Goal: Task Accomplishment & Management: Manage account settings

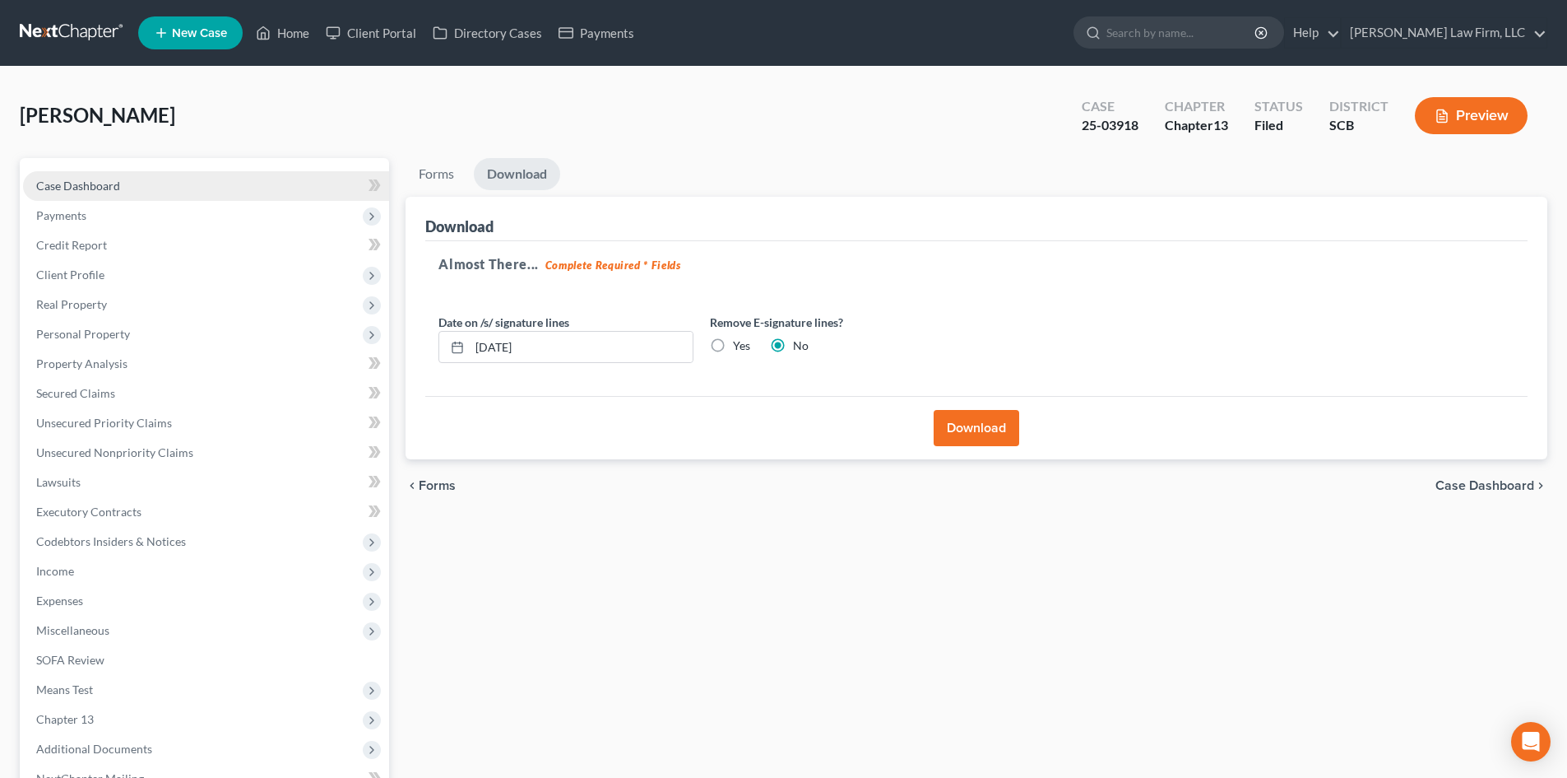
click at [120, 183] on link "Case Dashboard" at bounding box center [206, 186] width 366 height 30
select select "2"
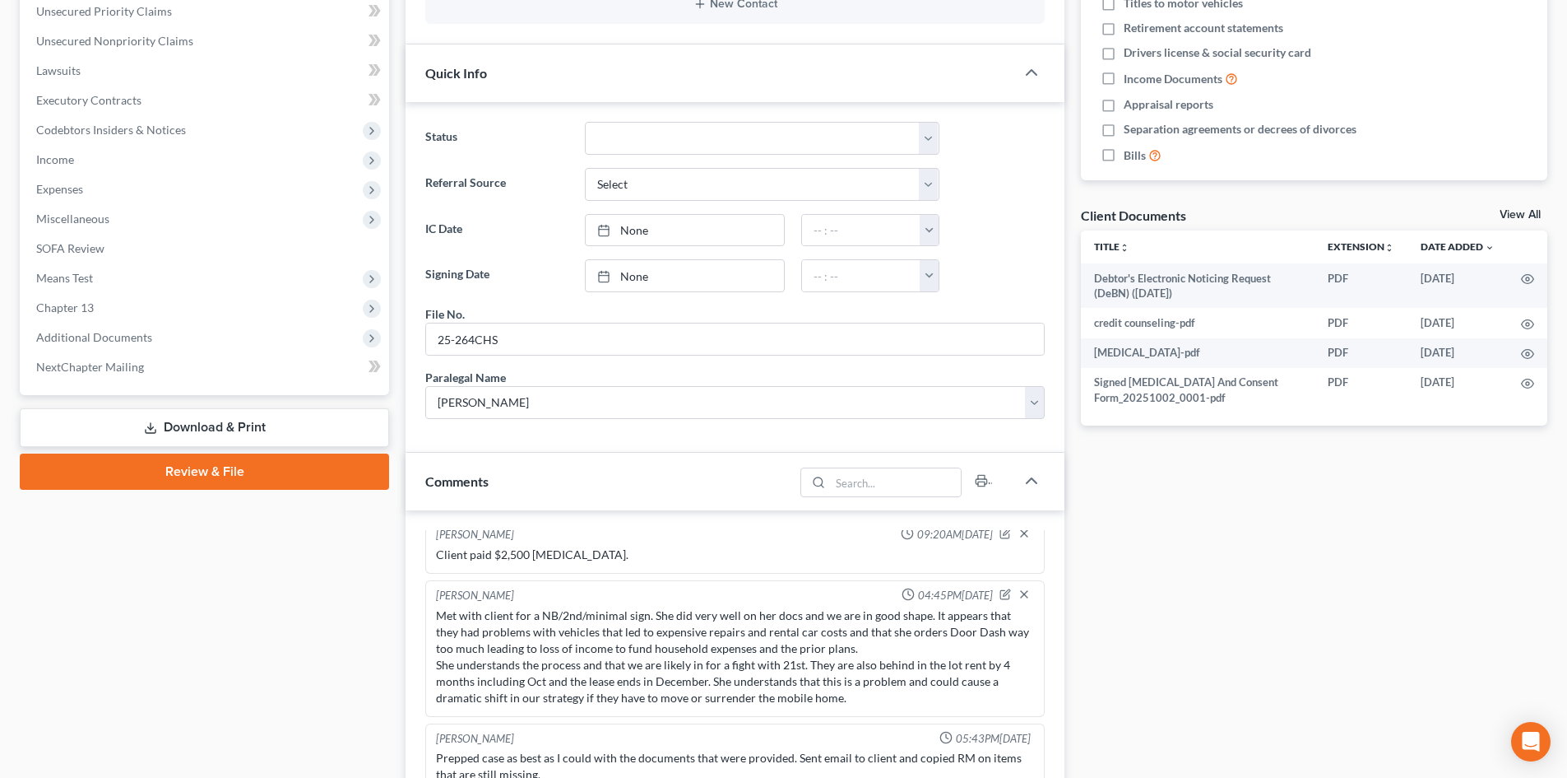
scroll to position [658, 0]
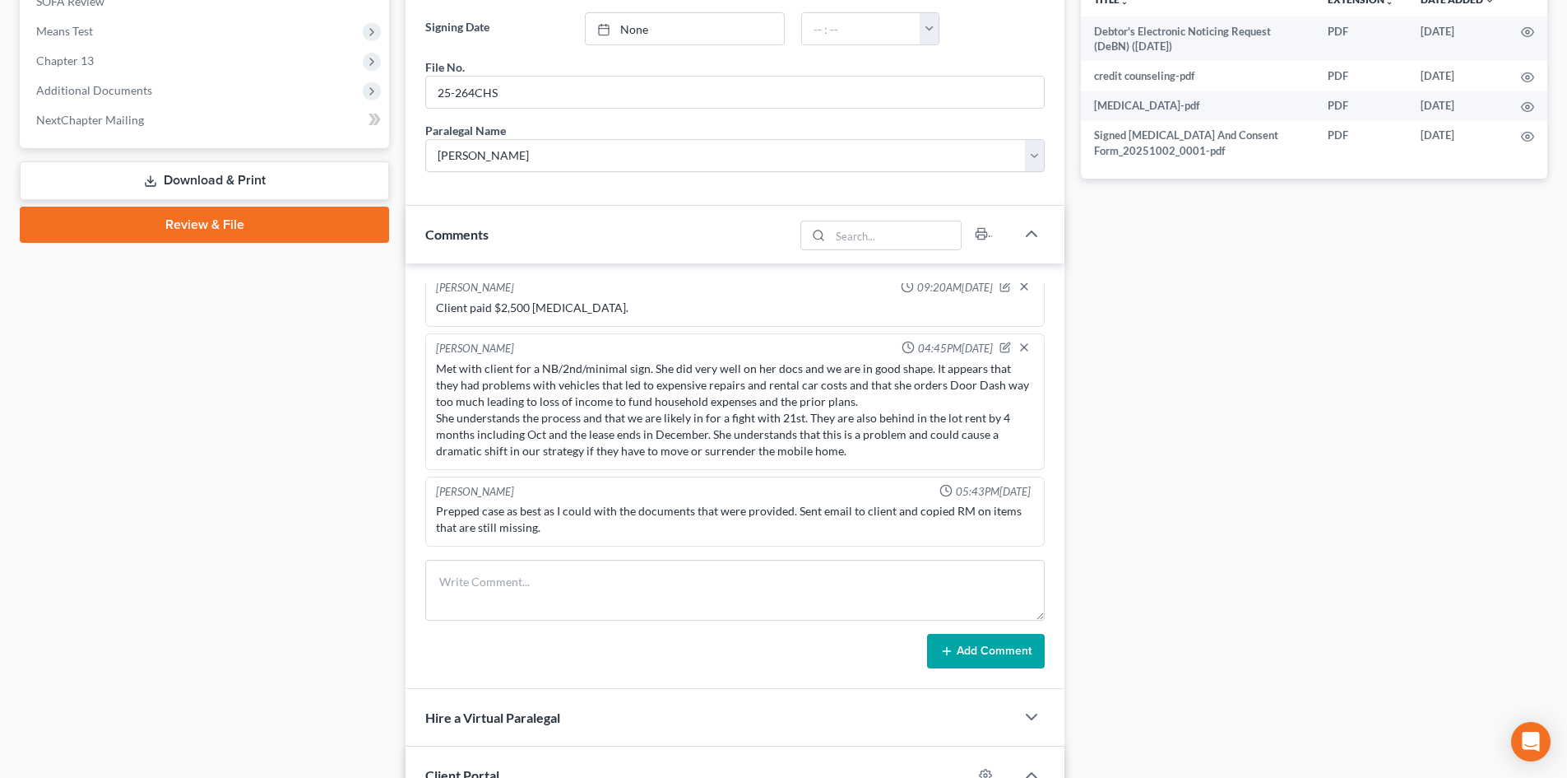
click at [137, 180] on link "Download & Print" at bounding box center [204, 180] width 369 height 39
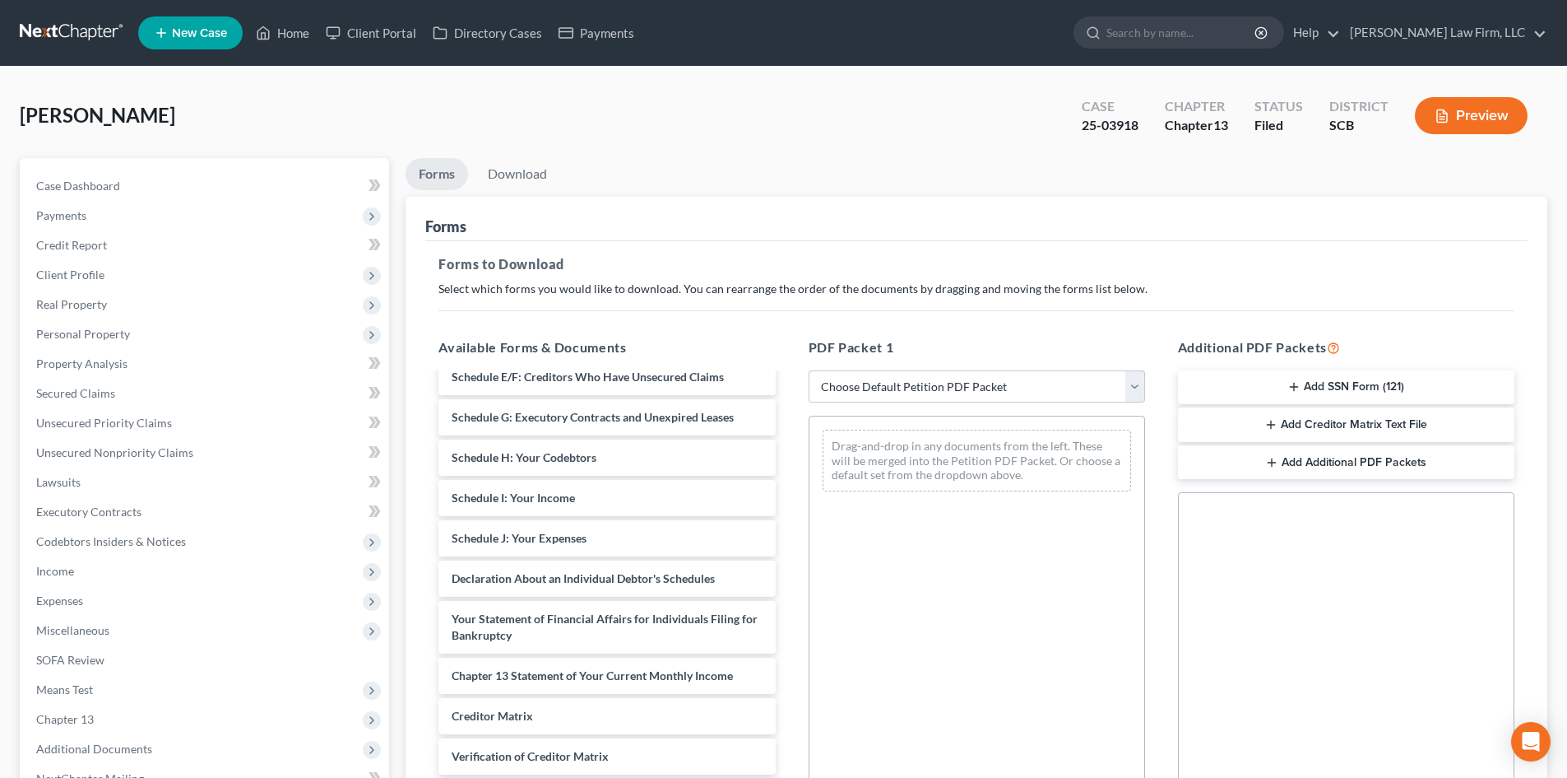
scroll to position [165, 0]
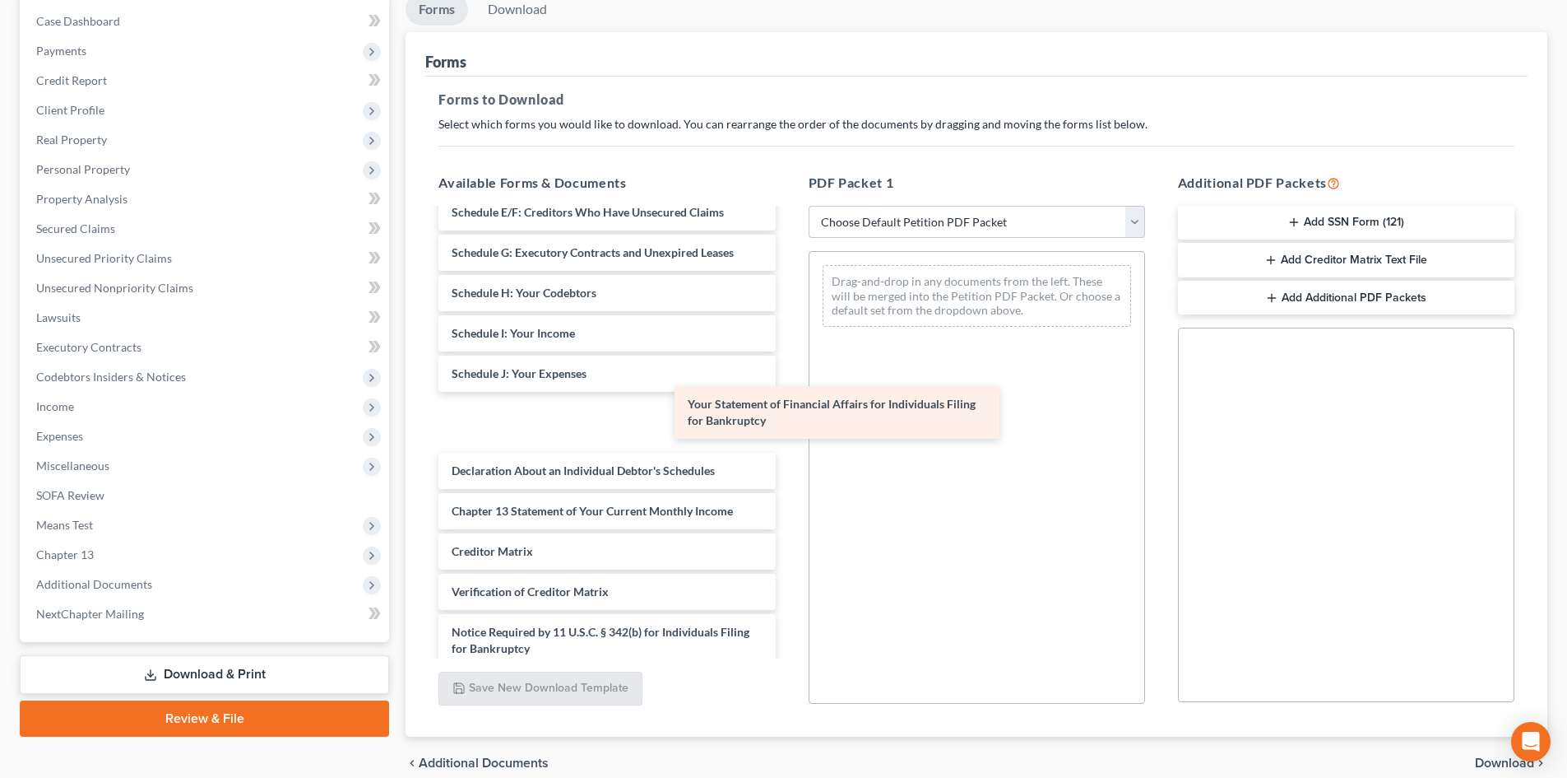
drag, startPoint x: 543, startPoint y: 481, endPoint x: 931, endPoint y: 323, distance: 419.3
click at [788, 325] on div "Your Statement of Financial Affairs for Individuals Filing for Bankruptcy Debto…" at bounding box center [606, 252] width 363 height 908
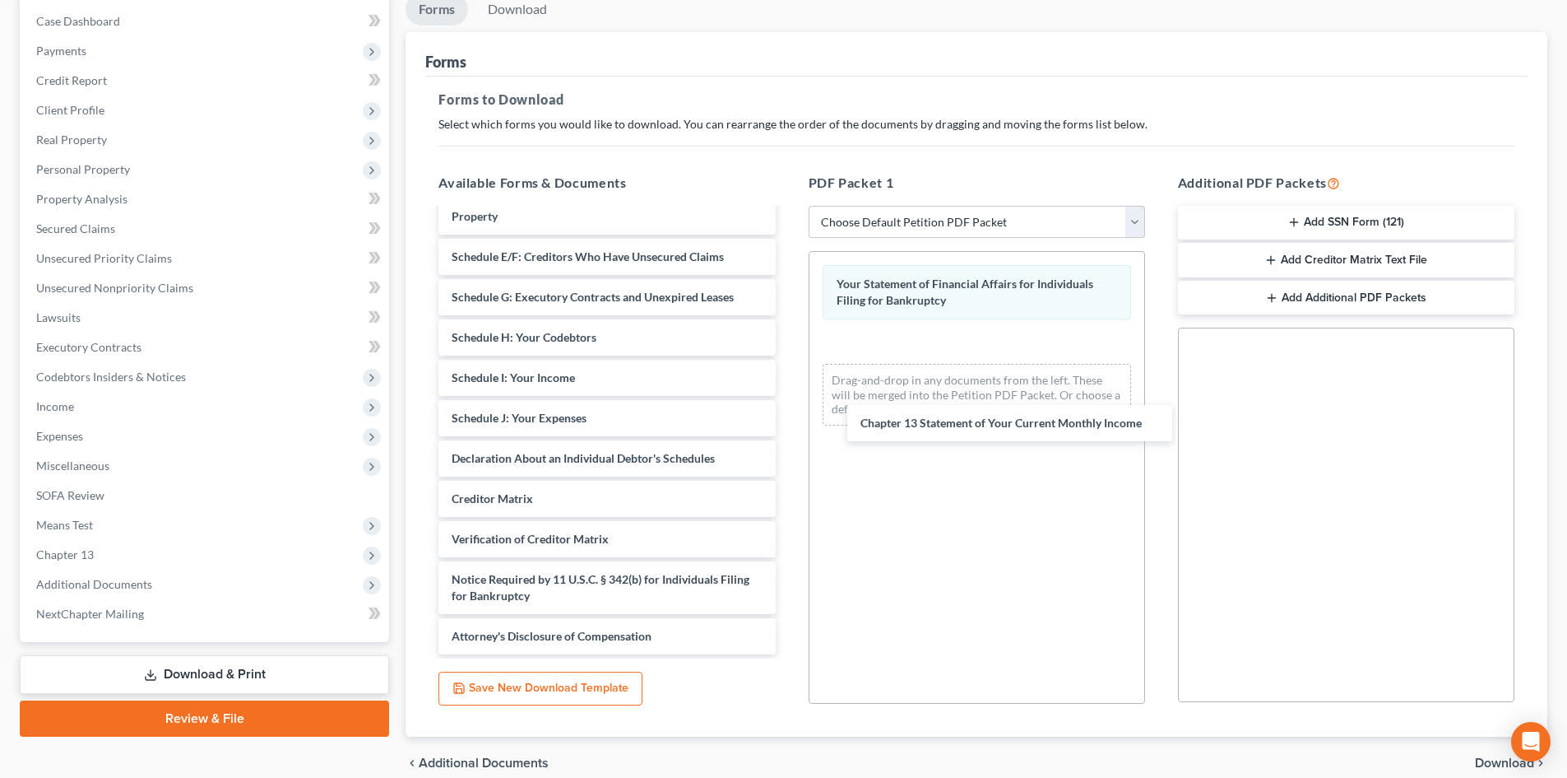
drag, startPoint x: 505, startPoint y: 479, endPoint x: 907, endPoint y: 422, distance: 405.5
click at [788, 426] on div "Chapter 13 Statement of Your Current Monthly Income Debtor's Electronic Noticin…" at bounding box center [606, 248] width 363 height 811
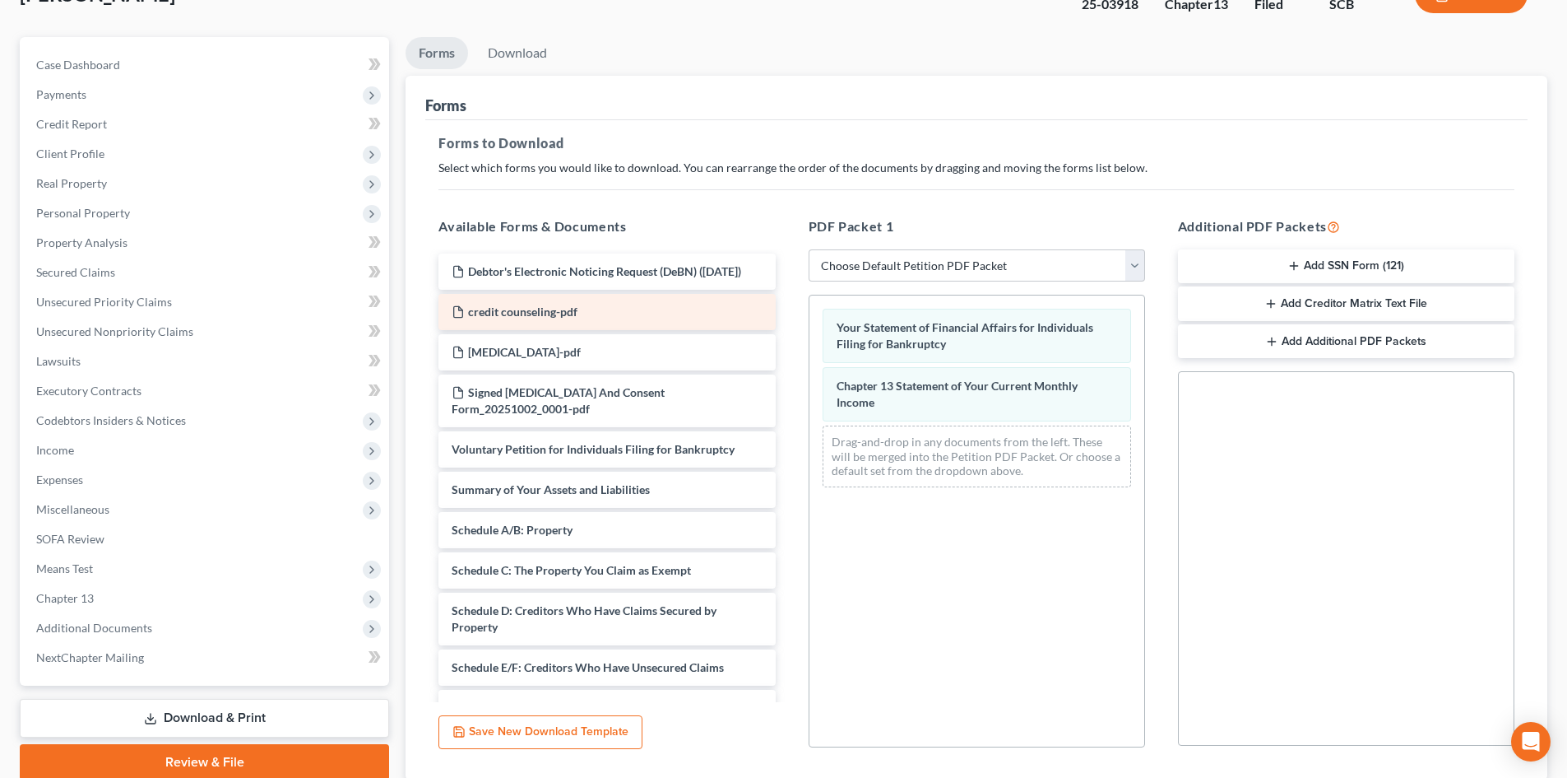
scroll to position [82, 0]
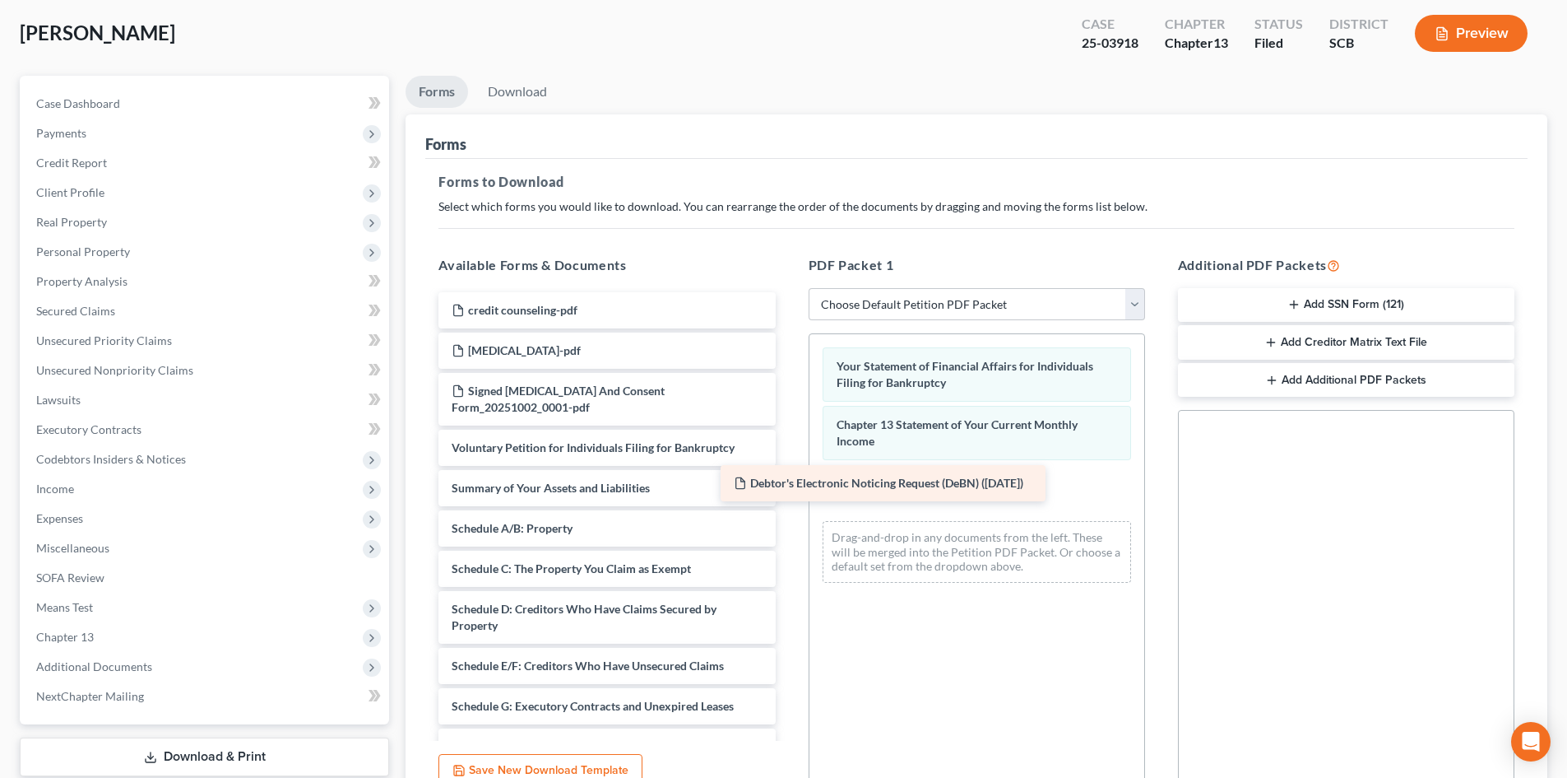
drag, startPoint x: 569, startPoint y: 318, endPoint x: 903, endPoint y: 495, distance: 376.9
click at [788, 495] on div "Debtor's Electronic Noticing Request (DeBN) ([DATE]) Debtor's Electronic Notici…" at bounding box center [606, 677] width 363 height 771
drag, startPoint x: 1029, startPoint y: 484, endPoint x: 682, endPoint y: 385, distance: 361.0
click at [810, 389] on div "Debtor's Electronic Noticing Request (DeBN) ([DATE]) Your Statement of Financia…" at bounding box center [977, 465] width 335 height 263
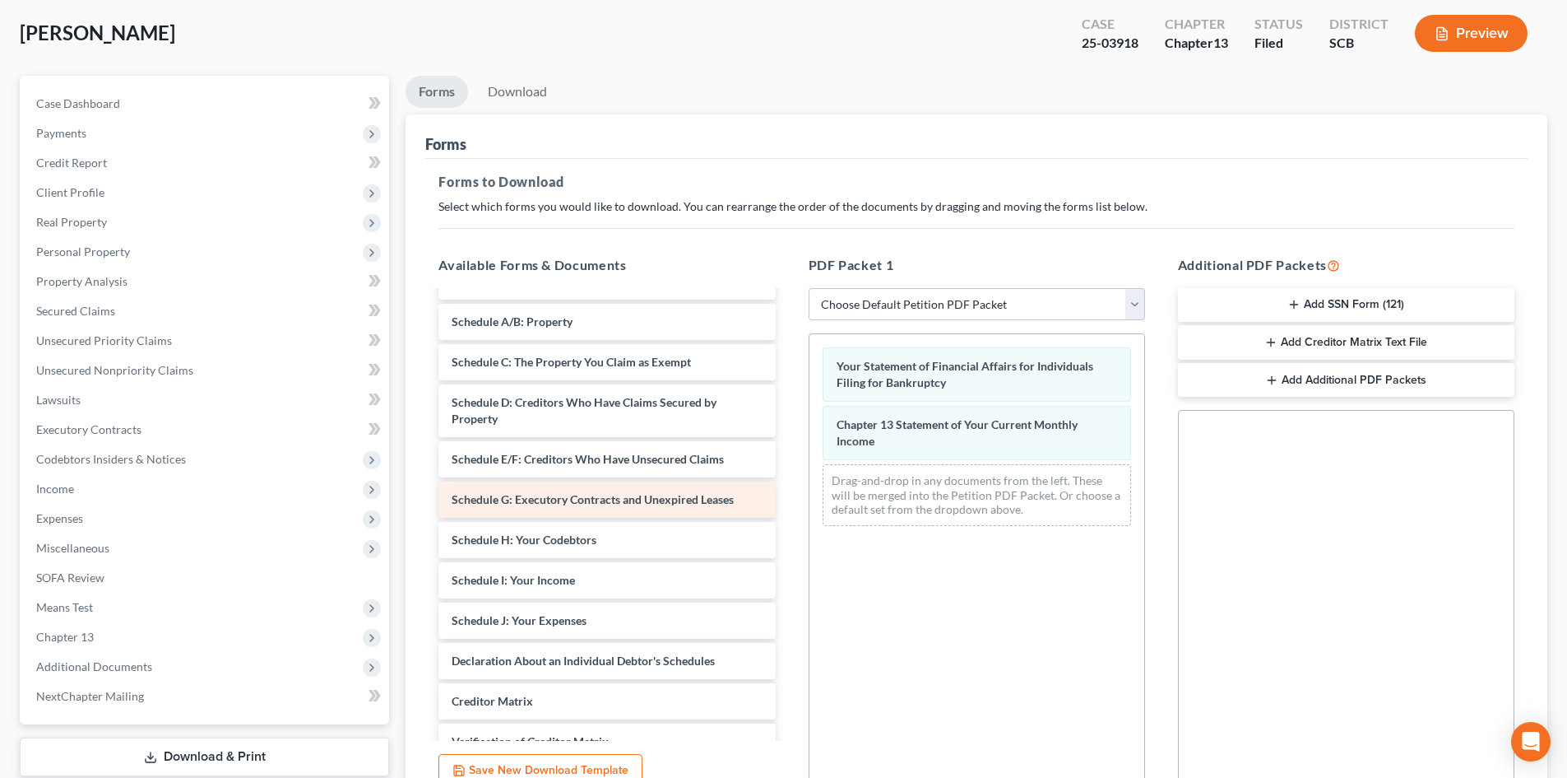
scroll to position [383, 0]
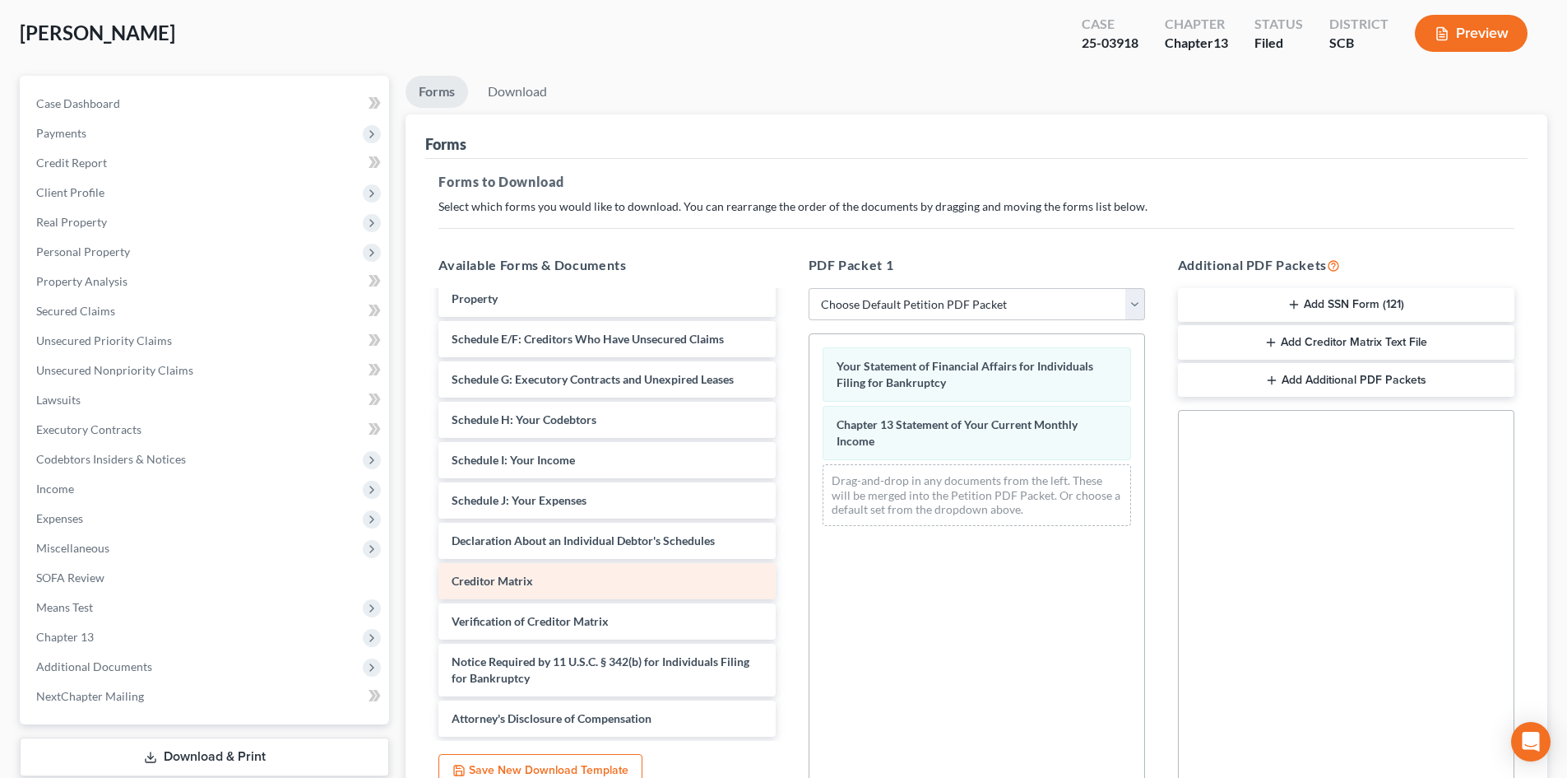
click at [788, 548] on div "credit counseling-pdf [MEDICAL_DATA]-pdf Debtor's Electronic Noticing Request (…" at bounding box center [606, 330] width 363 height 811
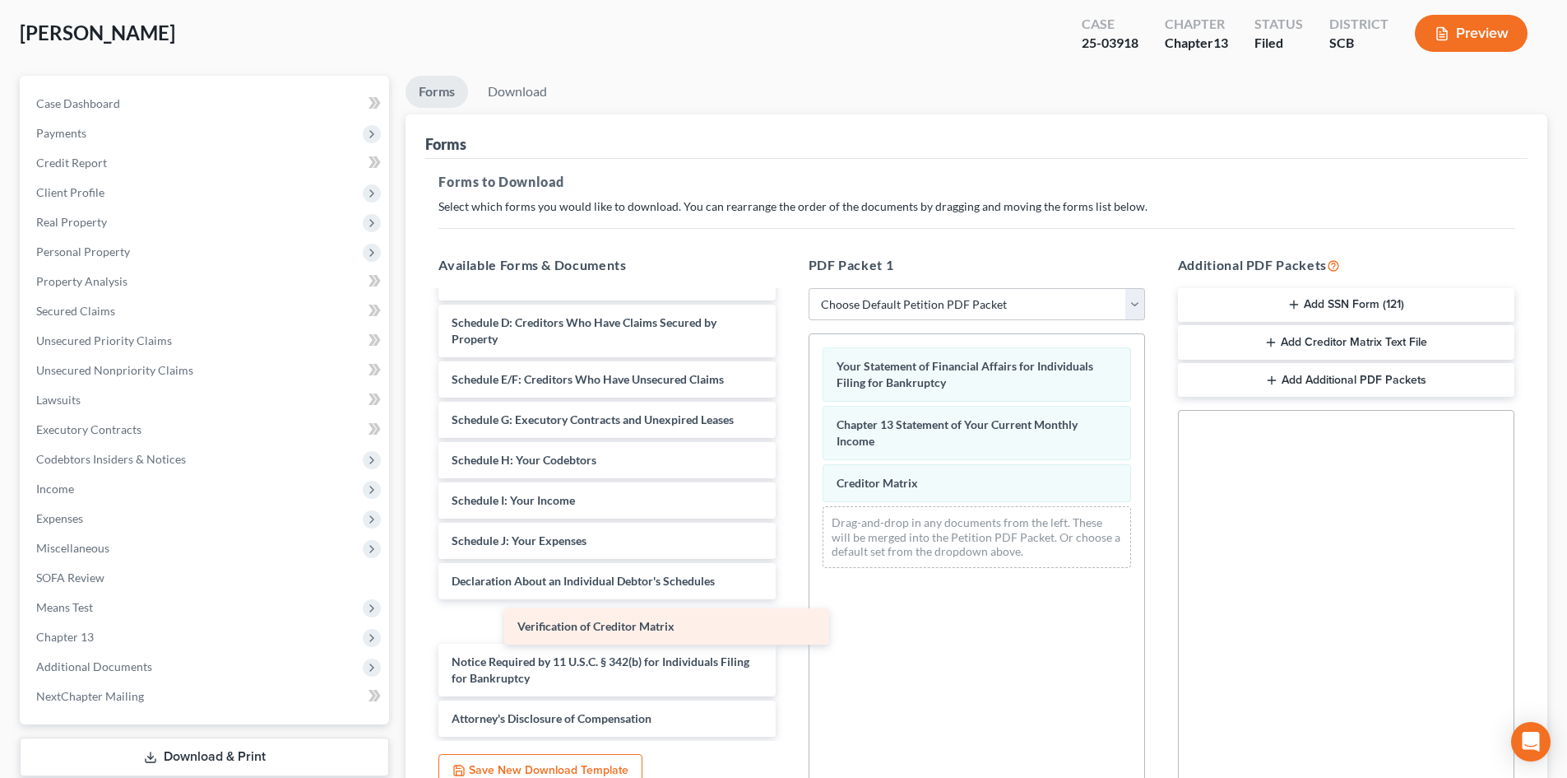
scroll to position [303, 0]
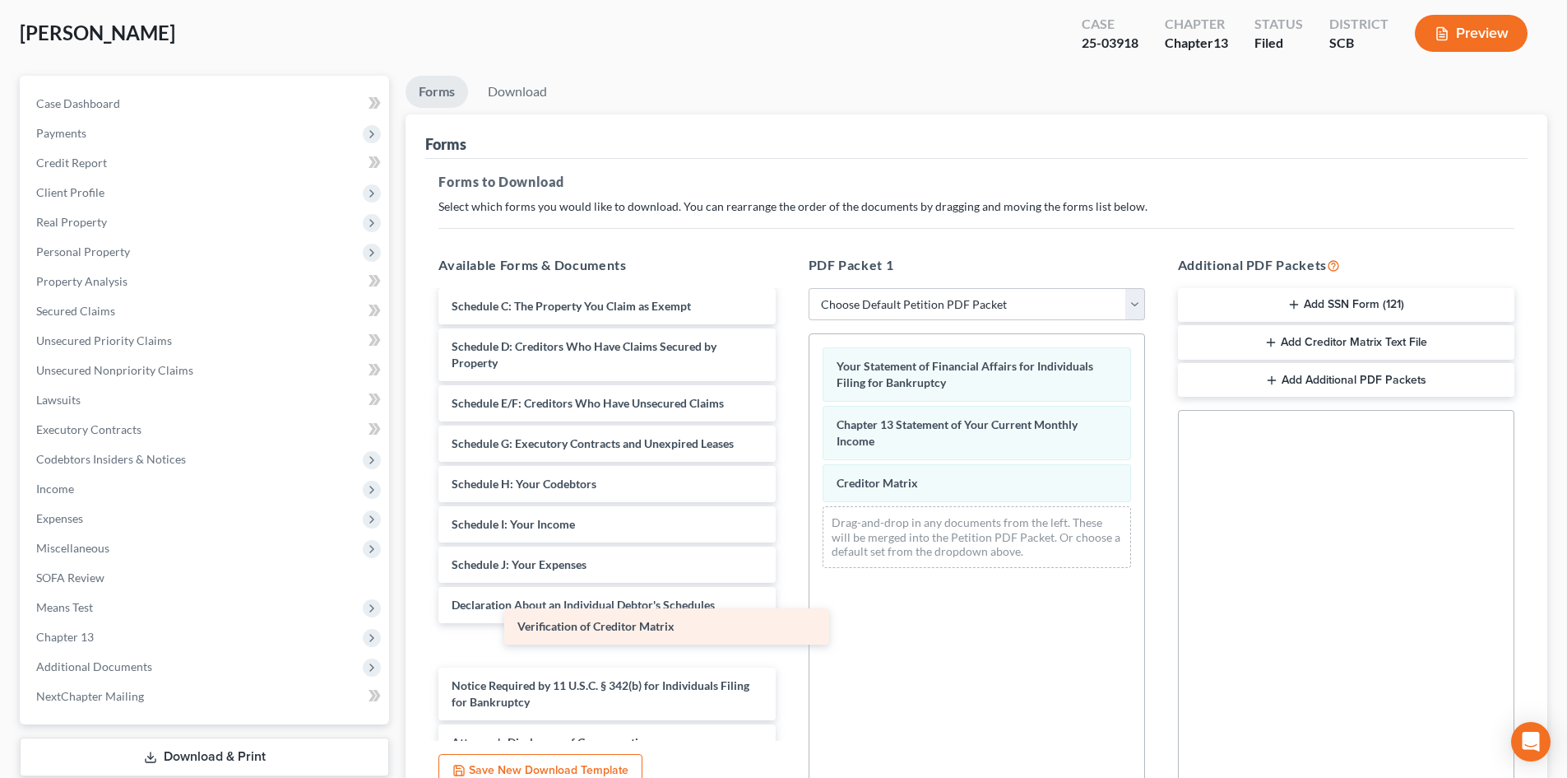
drag, startPoint x: 598, startPoint y: 611, endPoint x: 1005, endPoint y: 573, distance: 408.2
click at [788, 573] on div "Verification of Creditor Matrix credit counseling-pdf [MEDICAL_DATA]-pdf Debtor…" at bounding box center [606, 374] width 363 height 771
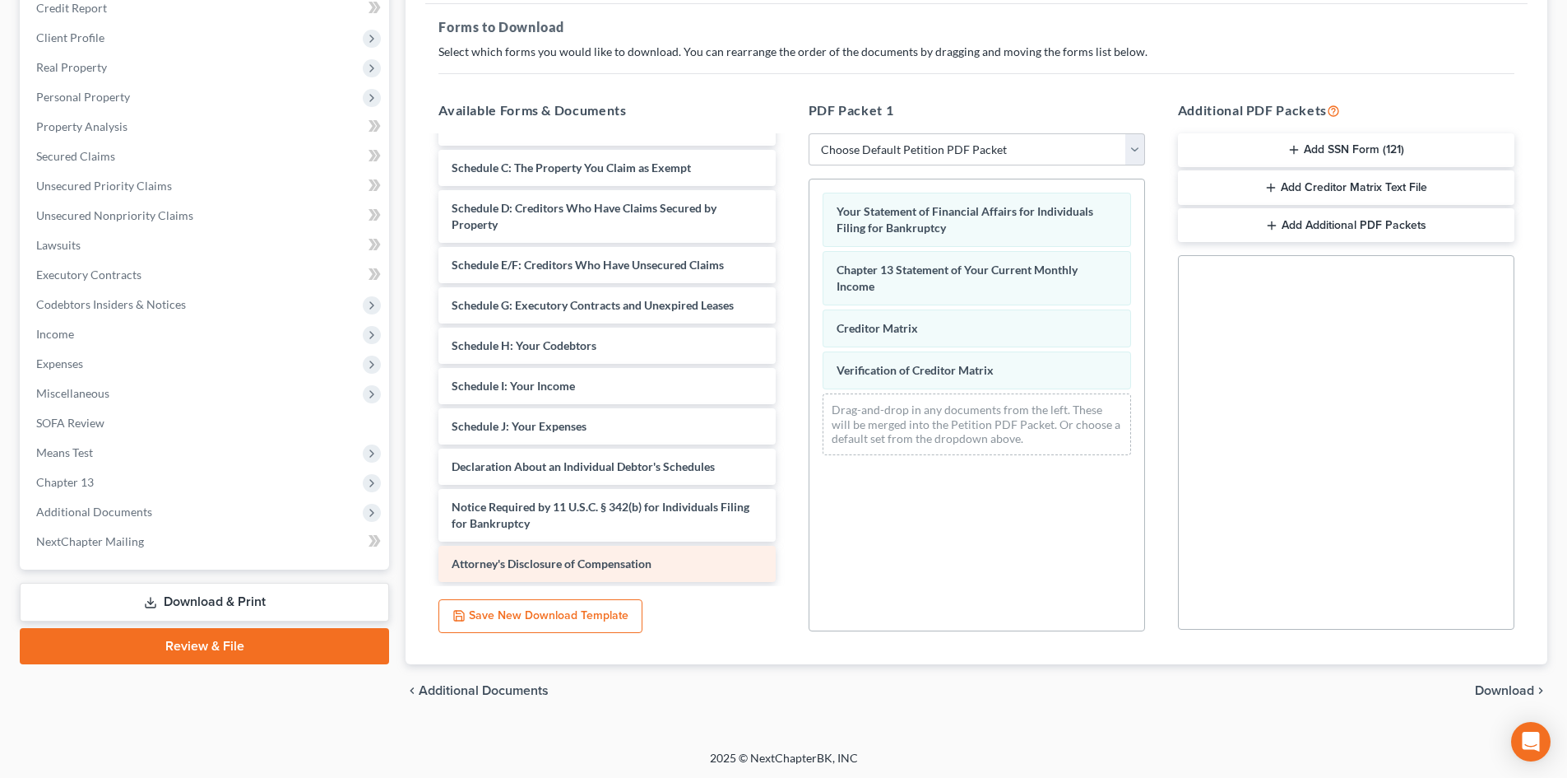
scroll to position [239, 0]
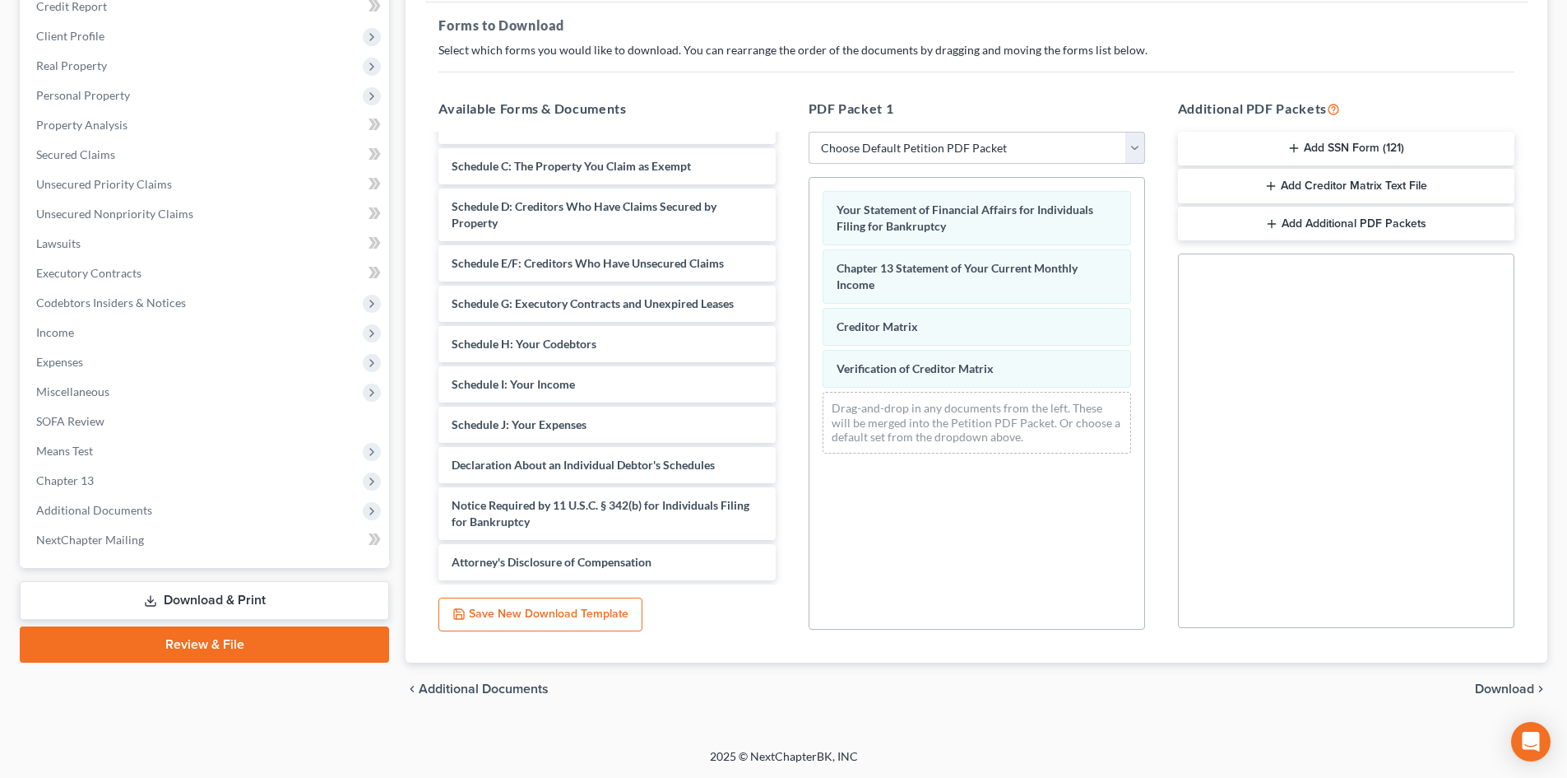
click at [1505, 684] on span "Download" at bounding box center [1504, 688] width 59 height 13
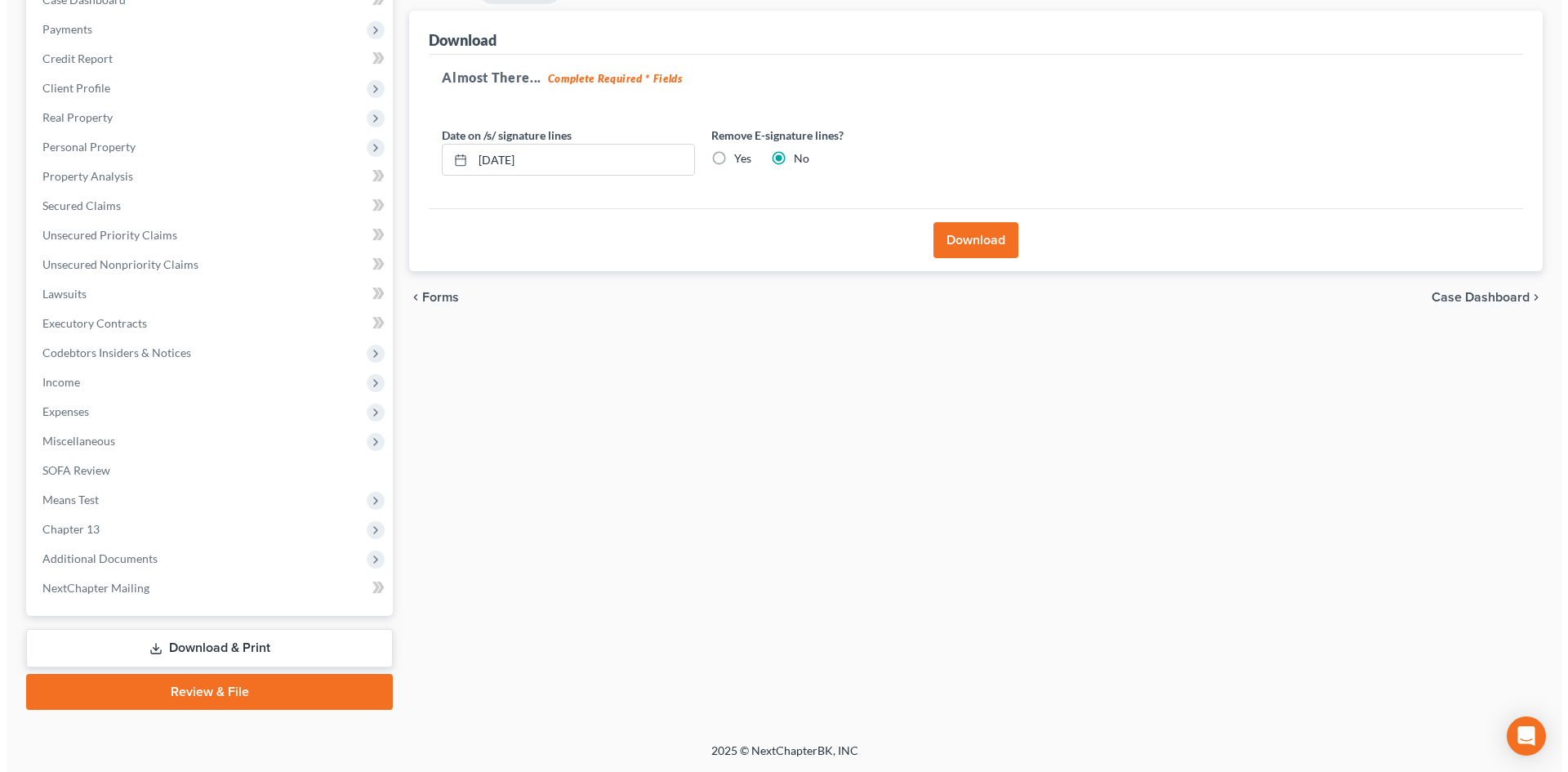
scroll to position [185, 0]
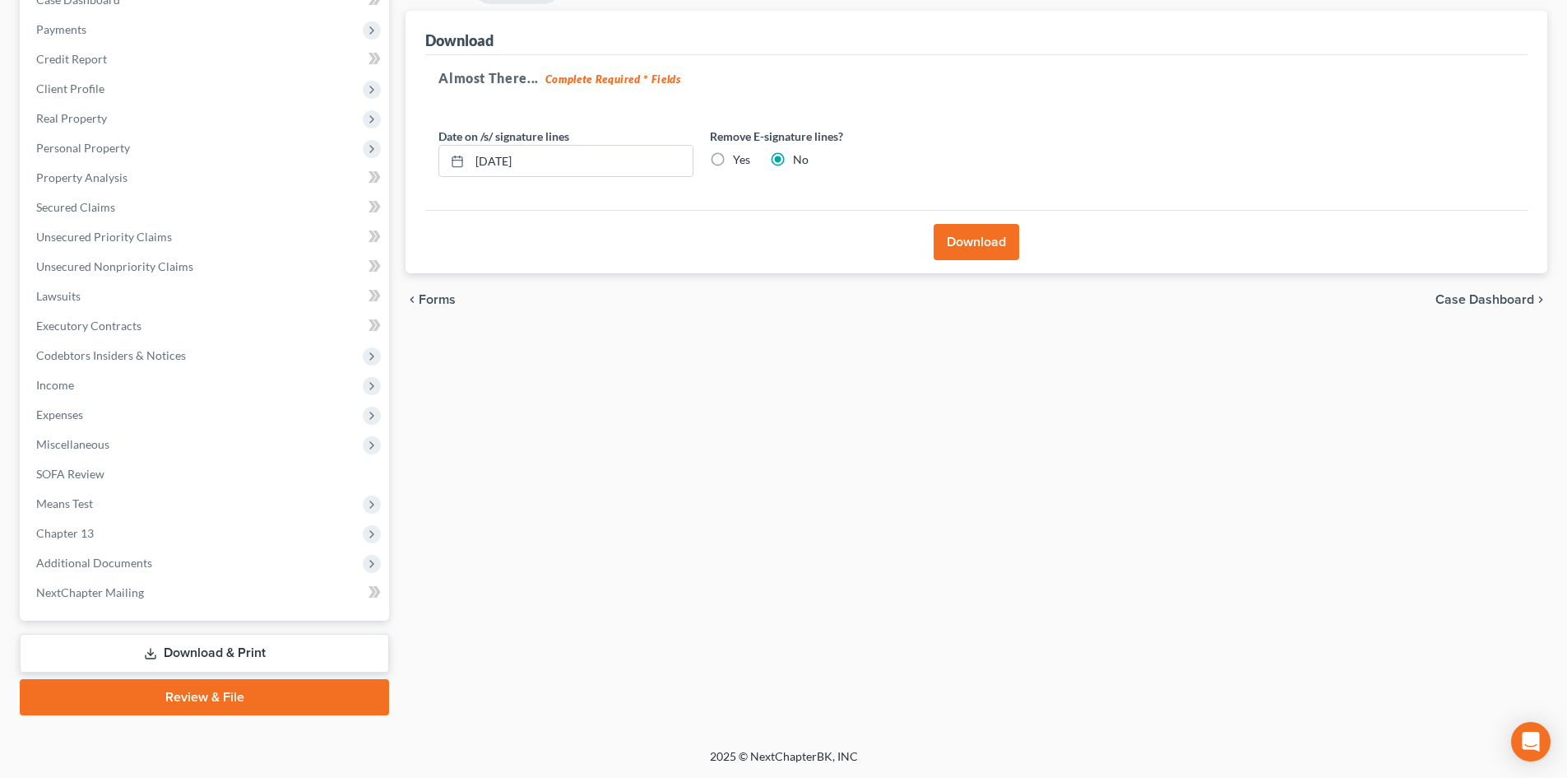
click at [733, 160] on label "Yes" at bounding box center [741, 159] width 17 height 16
click at [740, 160] on input "Yes" at bounding box center [745, 156] width 11 height 11
radio input "true"
radio input "false"
drag, startPoint x: 634, startPoint y: 159, endPoint x: 323, endPoint y: 160, distance: 311.0
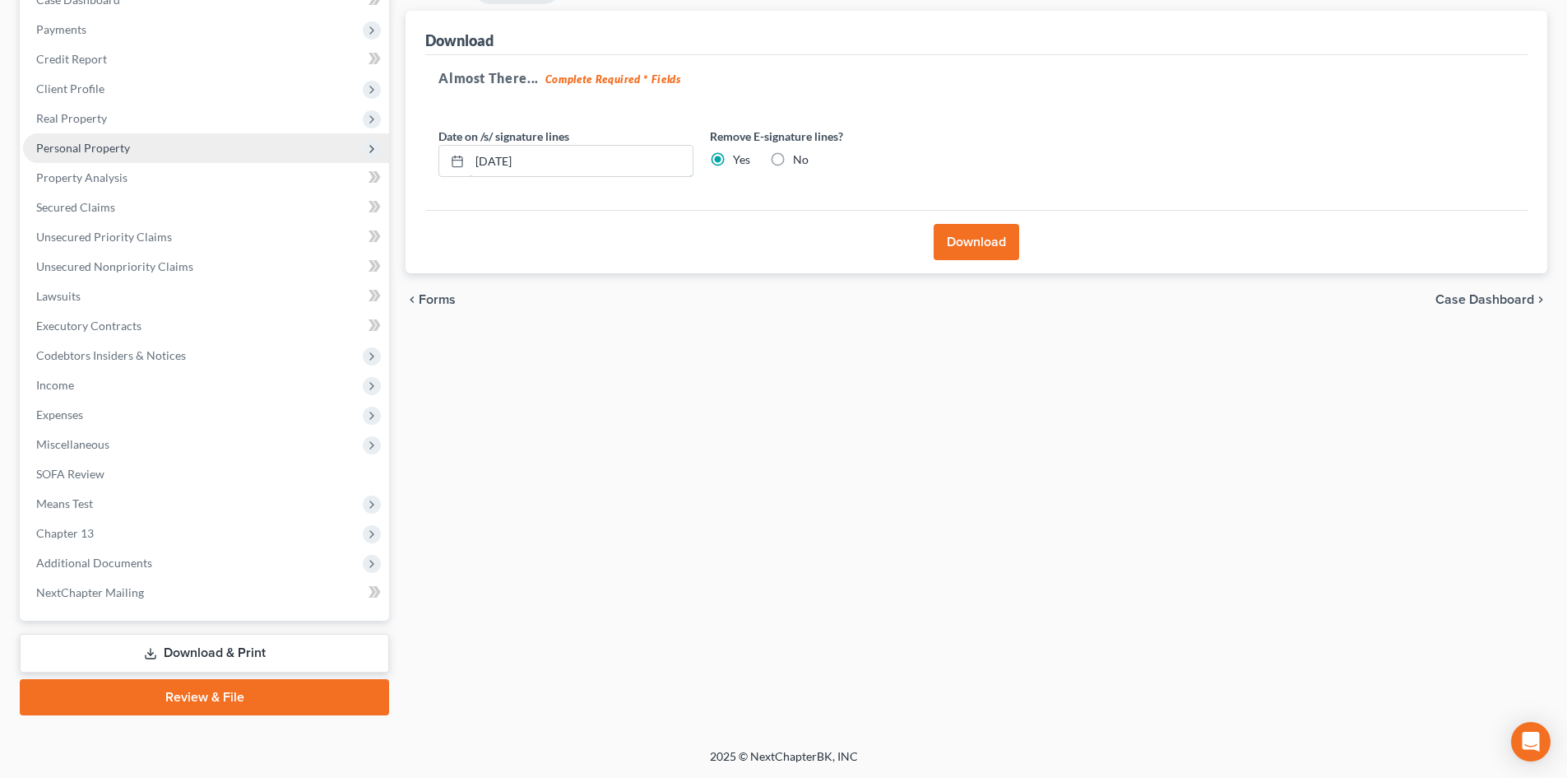
click at [372, 167] on div "Petition Navigation Case Dashboard Payments Invoices Payments Payments Credit R…" at bounding box center [784, 343] width 1544 height 743
click at [970, 250] on button "Download" at bounding box center [977, 242] width 86 height 36
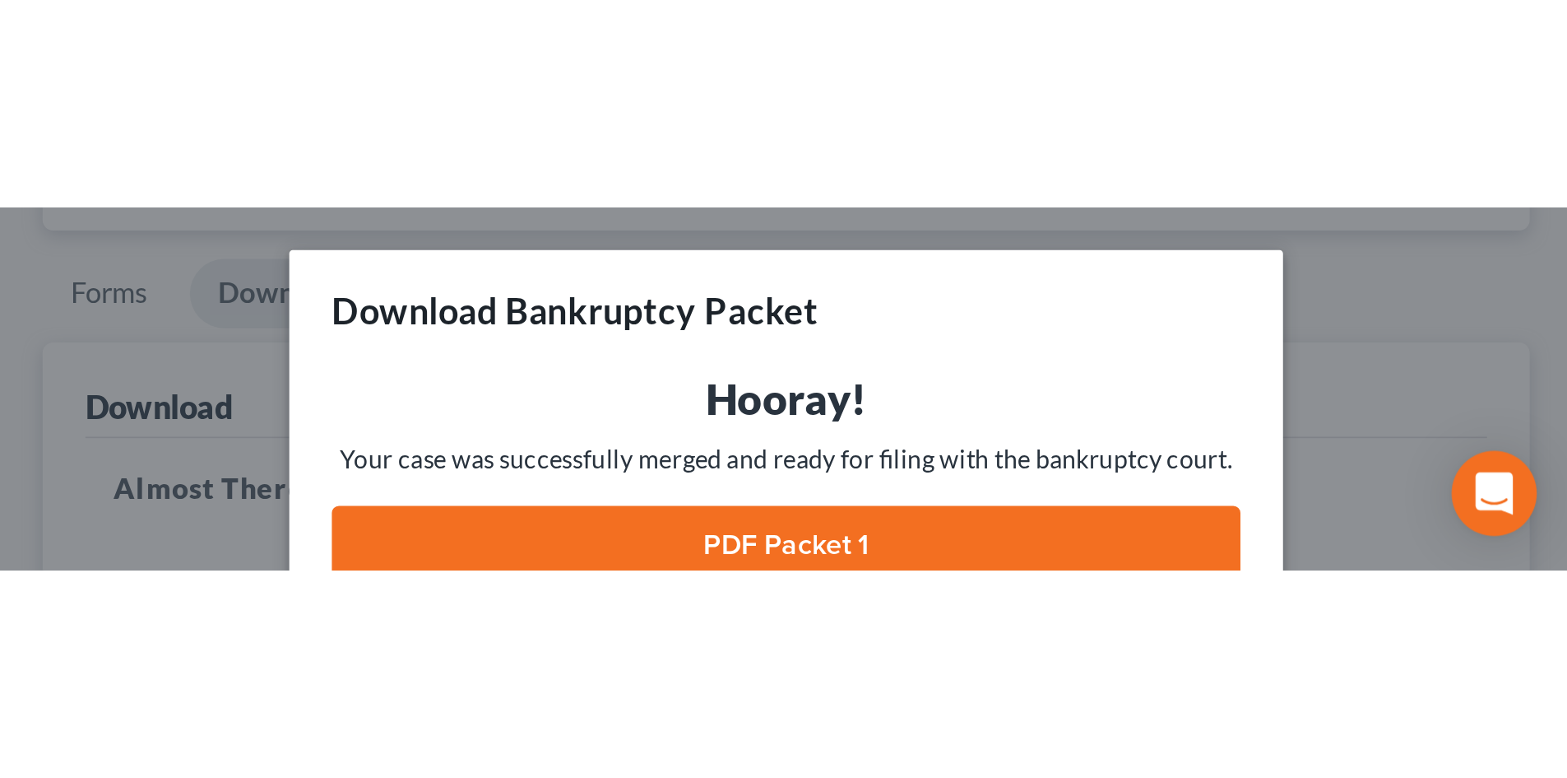
scroll to position [185, 0]
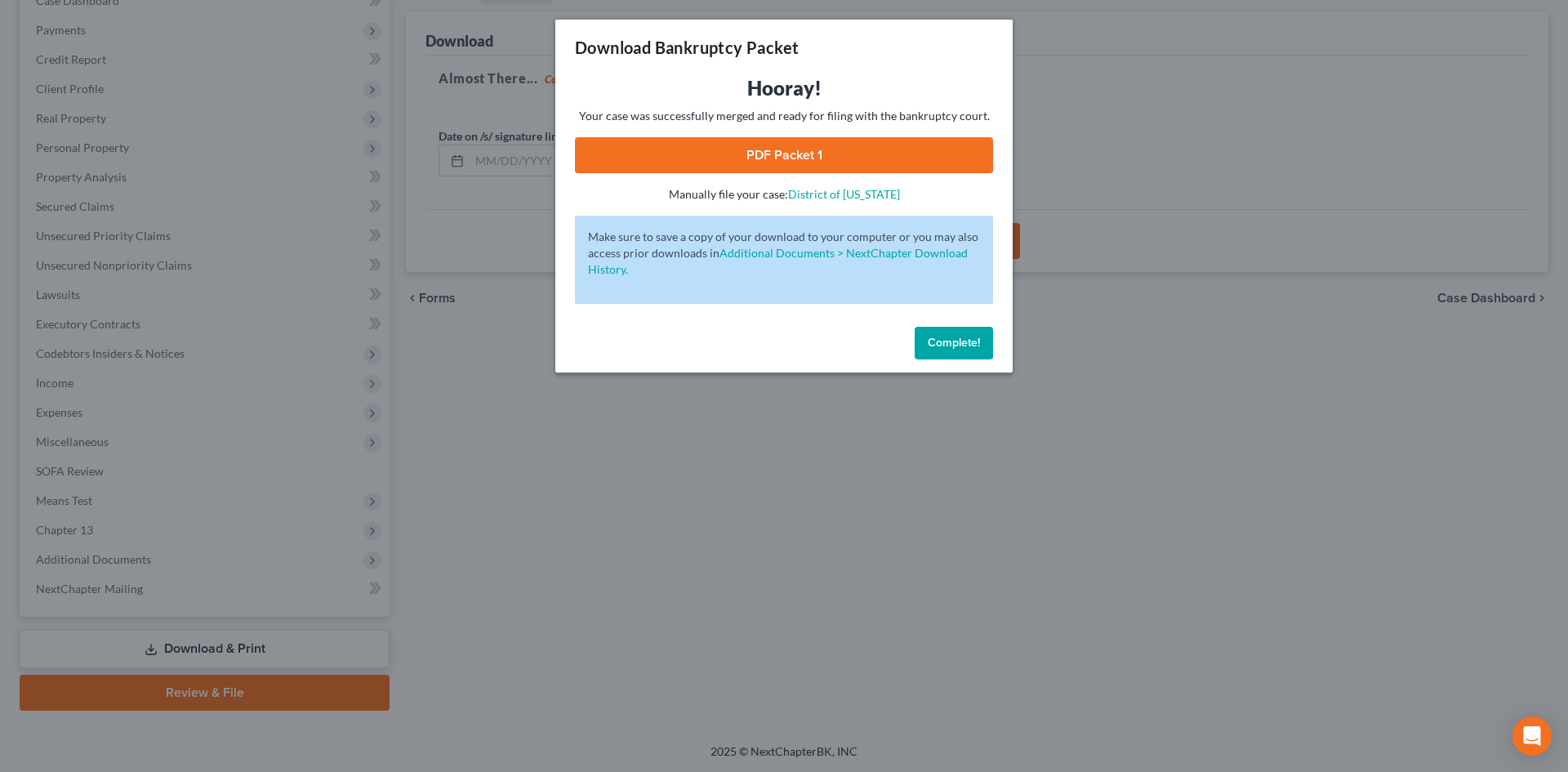
click at [675, 144] on link "PDF Packet 1" at bounding box center [783, 155] width 418 height 36
click at [952, 352] on button "Complete!" at bounding box center [954, 342] width 78 height 33
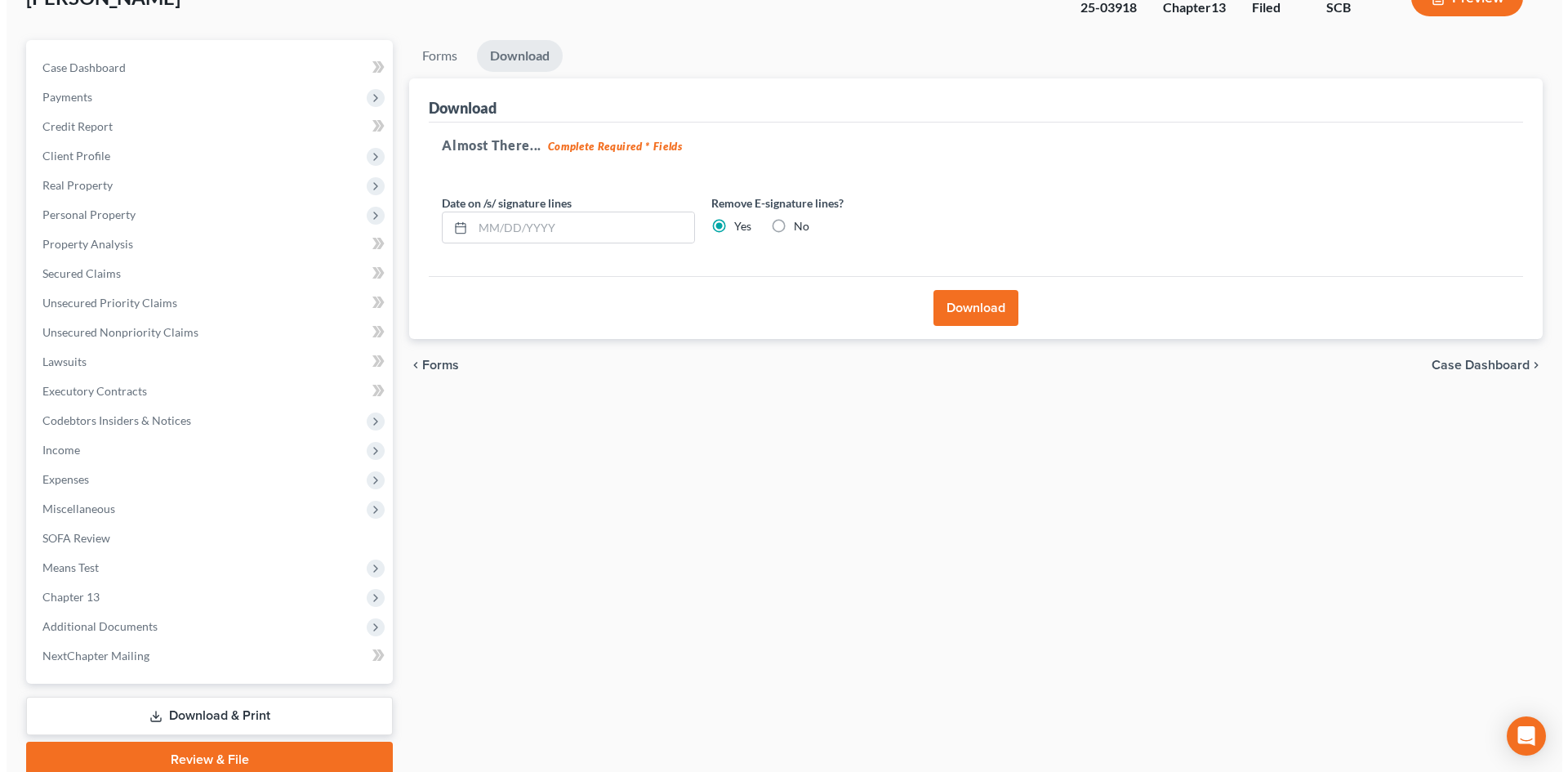
scroll to position [0, 0]
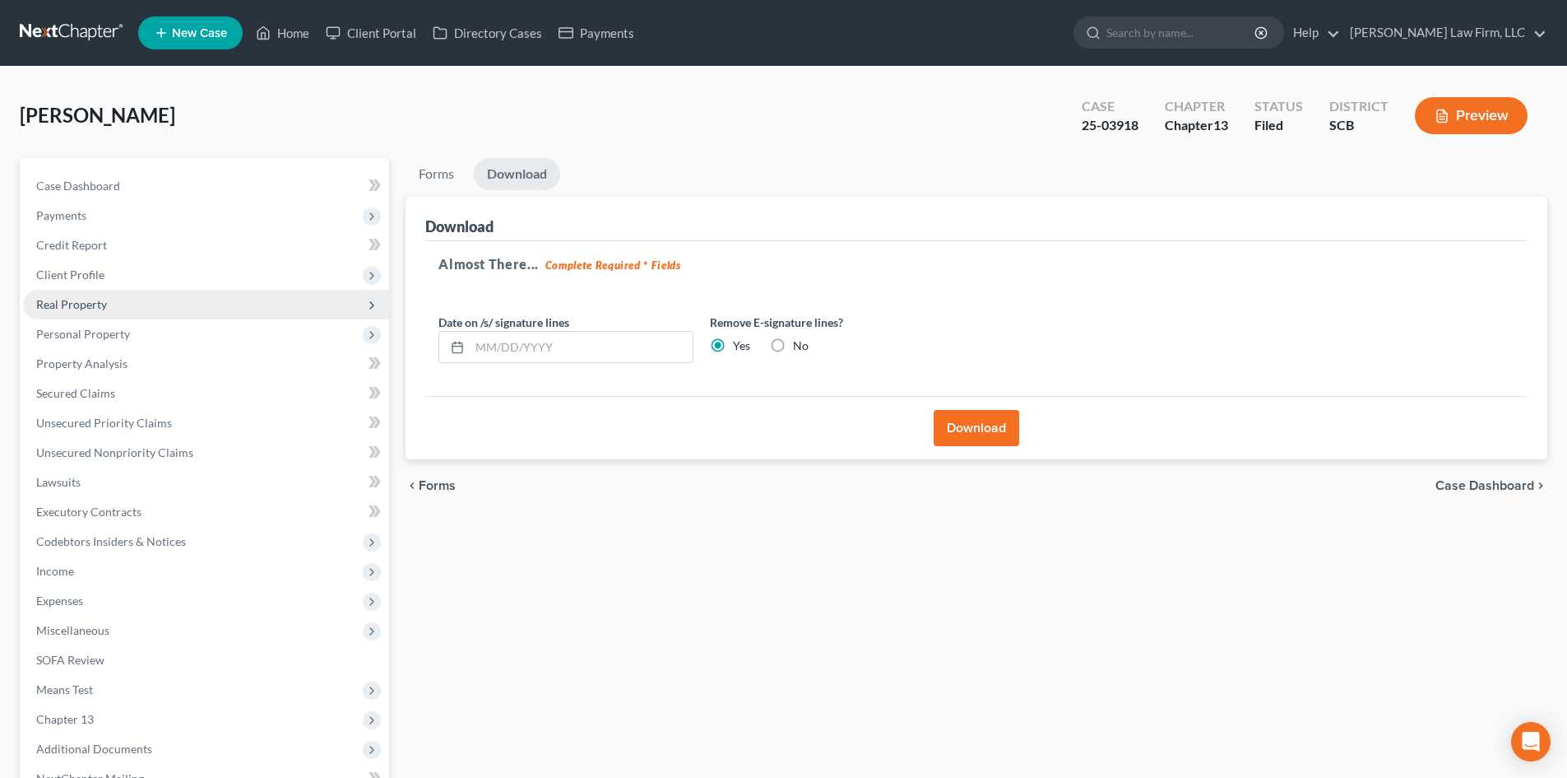
click at [115, 301] on span "Real Property" at bounding box center [206, 305] width 366 height 30
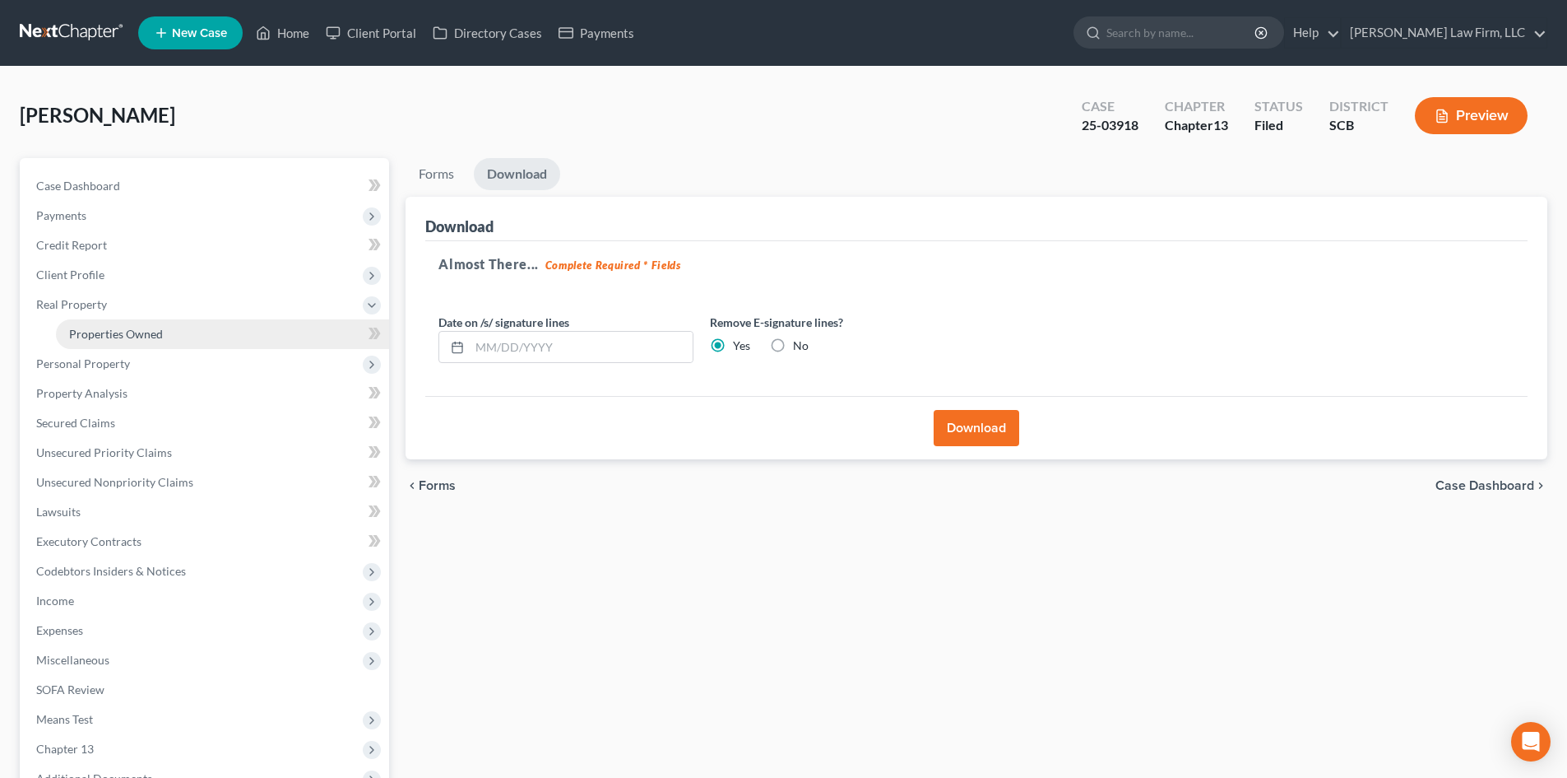
click at [121, 320] on link "Properties Owned" at bounding box center [222, 334] width 333 height 30
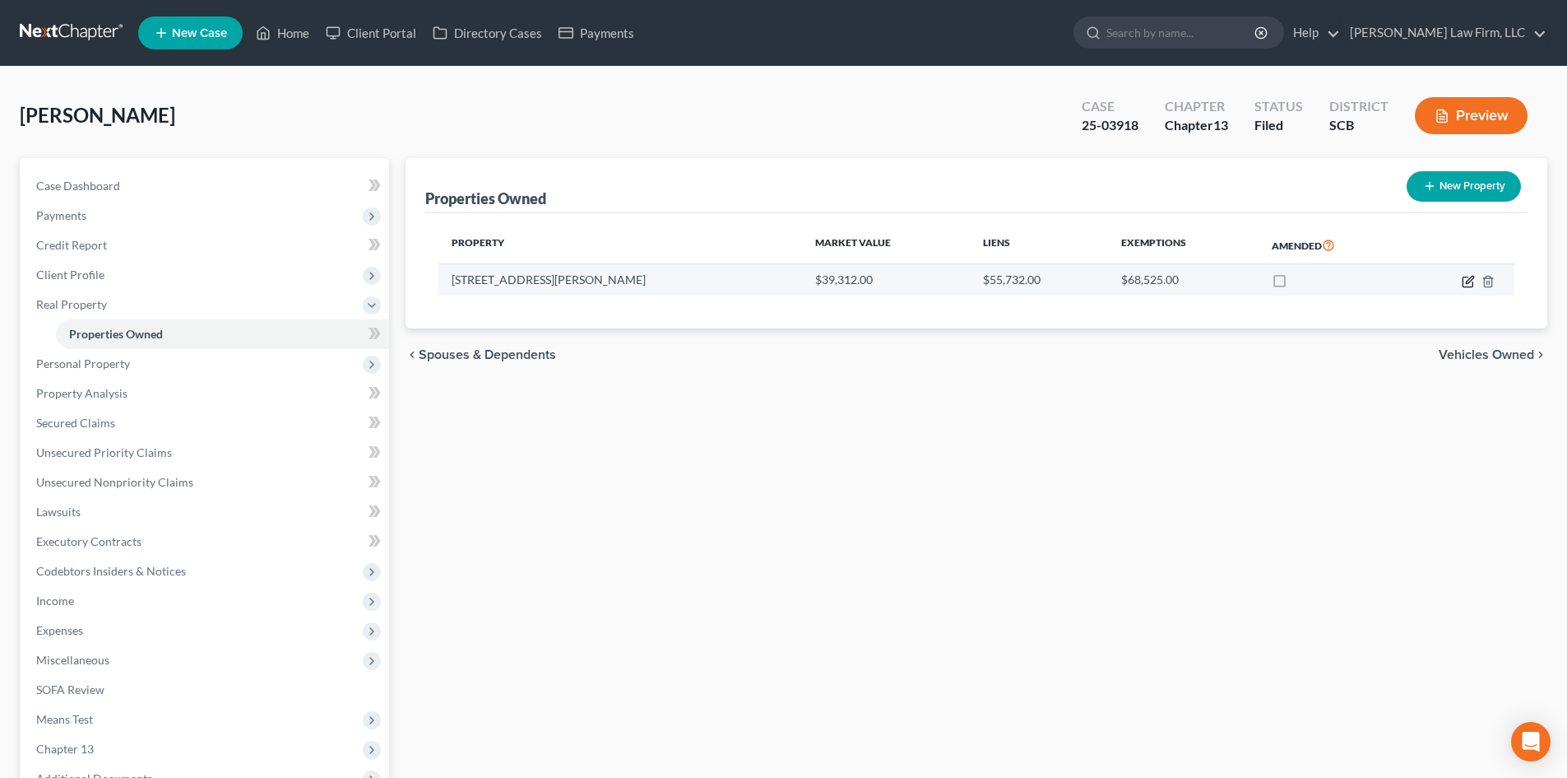
click at [1470, 280] on icon "button" at bounding box center [1468, 281] width 13 height 13
select select "42"
select select "3"
select select "7"
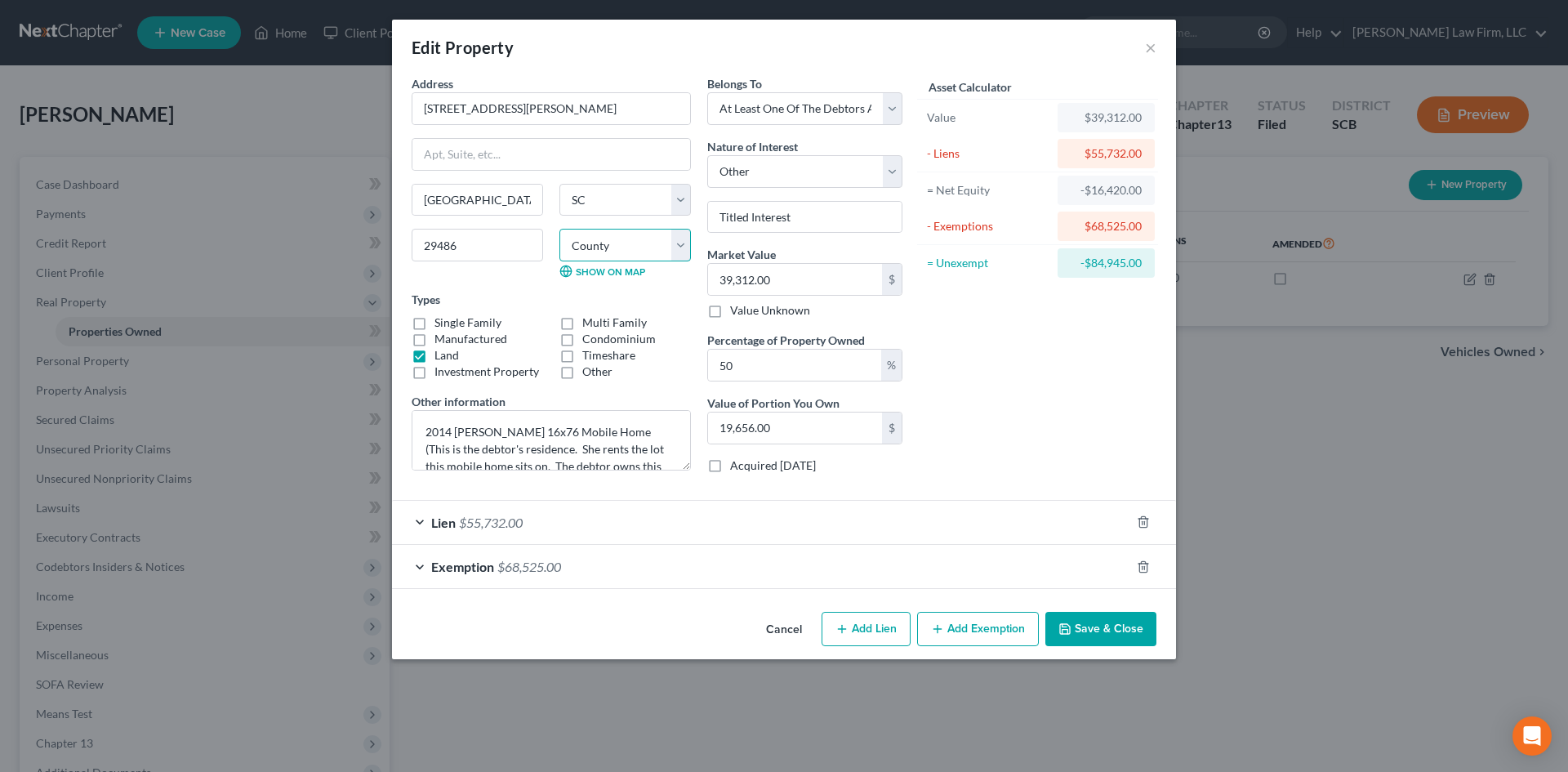
click at [665, 238] on select "County [GEOGRAPHIC_DATA] [GEOGRAPHIC_DATA] [GEOGRAPHIC_DATA] [GEOGRAPHIC_DATA] …" at bounding box center [625, 244] width 131 height 33
select select "7"
click at [560, 228] on select "County [GEOGRAPHIC_DATA] [GEOGRAPHIC_DATA] [GEOGRAPHIC_DATA] [GEOGRAPHIC_DATA] …" at bounding box center [625, 244] width 131 height 33
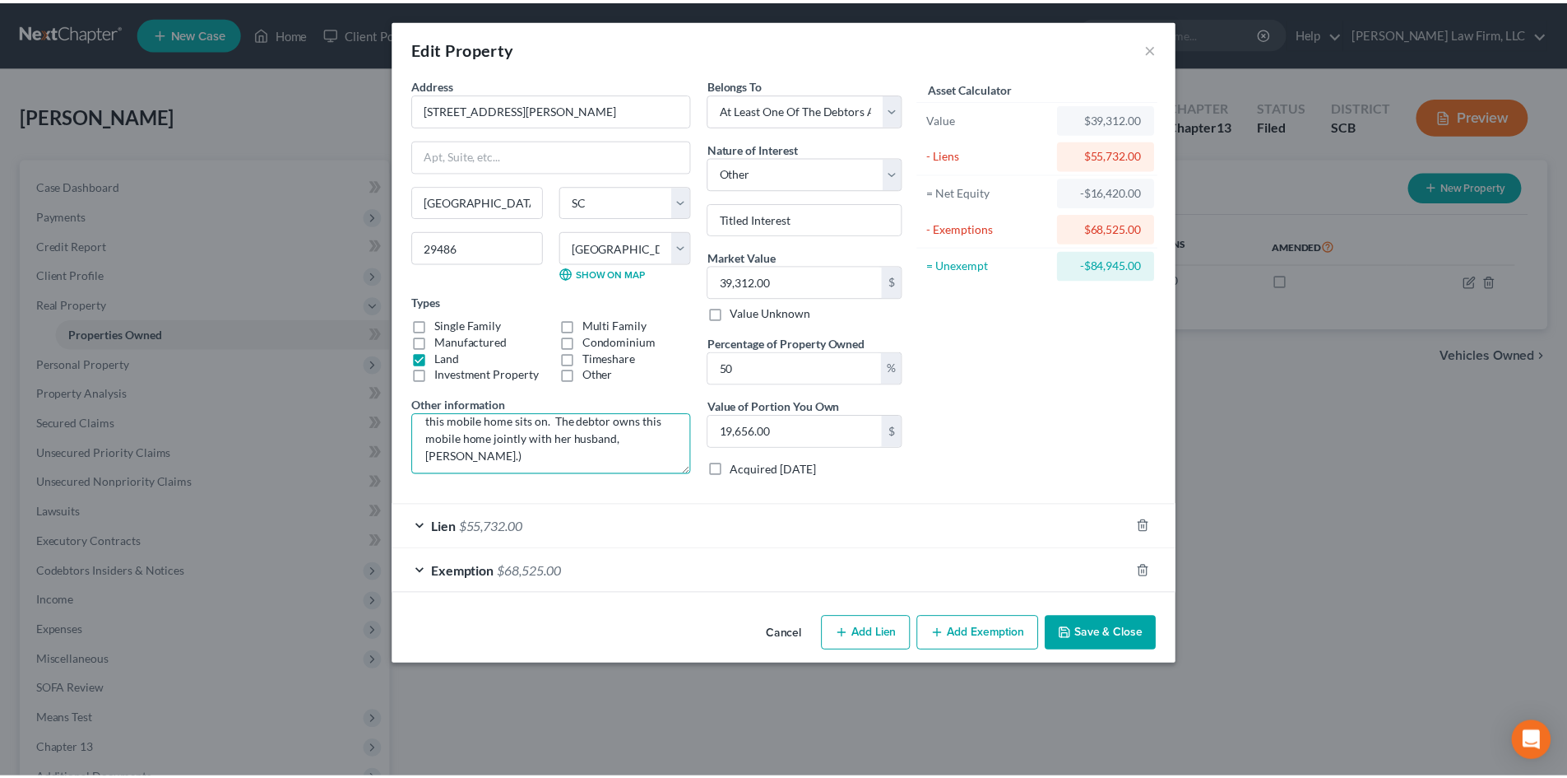
scroll to position [52, 0]
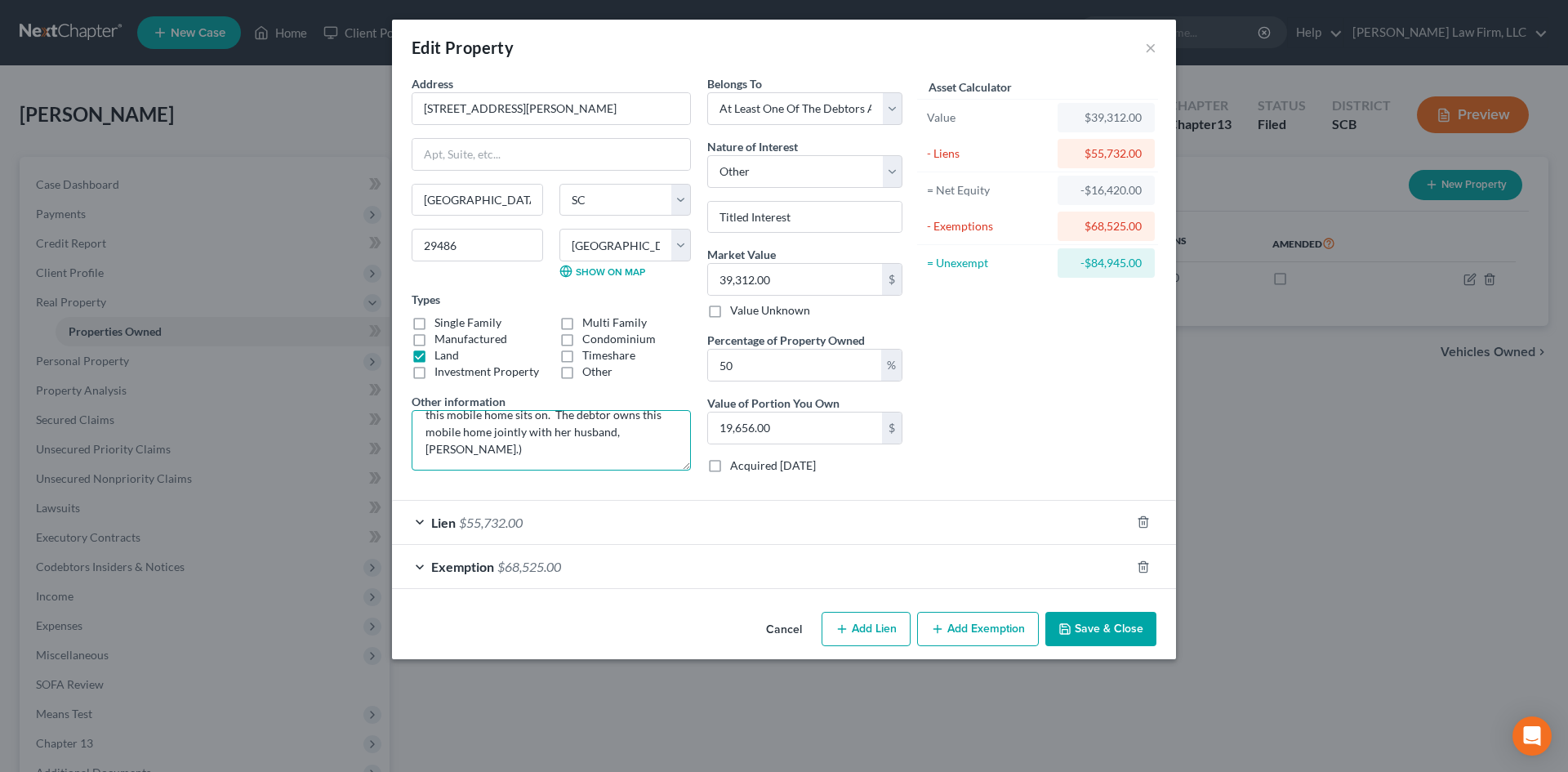
click at [514, 454] on textarea "2014 [PERSON_NAME] 16x76 Mobile Home (This is the debtor's residence. She rents…" at bounding box center [551, 440] width 279 height 61
type textarea "2014 [PERSON_NAME] 16x76 Mobile Home (This is the debtor's residence. She rents…"
click at [1119, 639] on button "Save & Close" at bounding box center [1101, 628] width 111 height 35
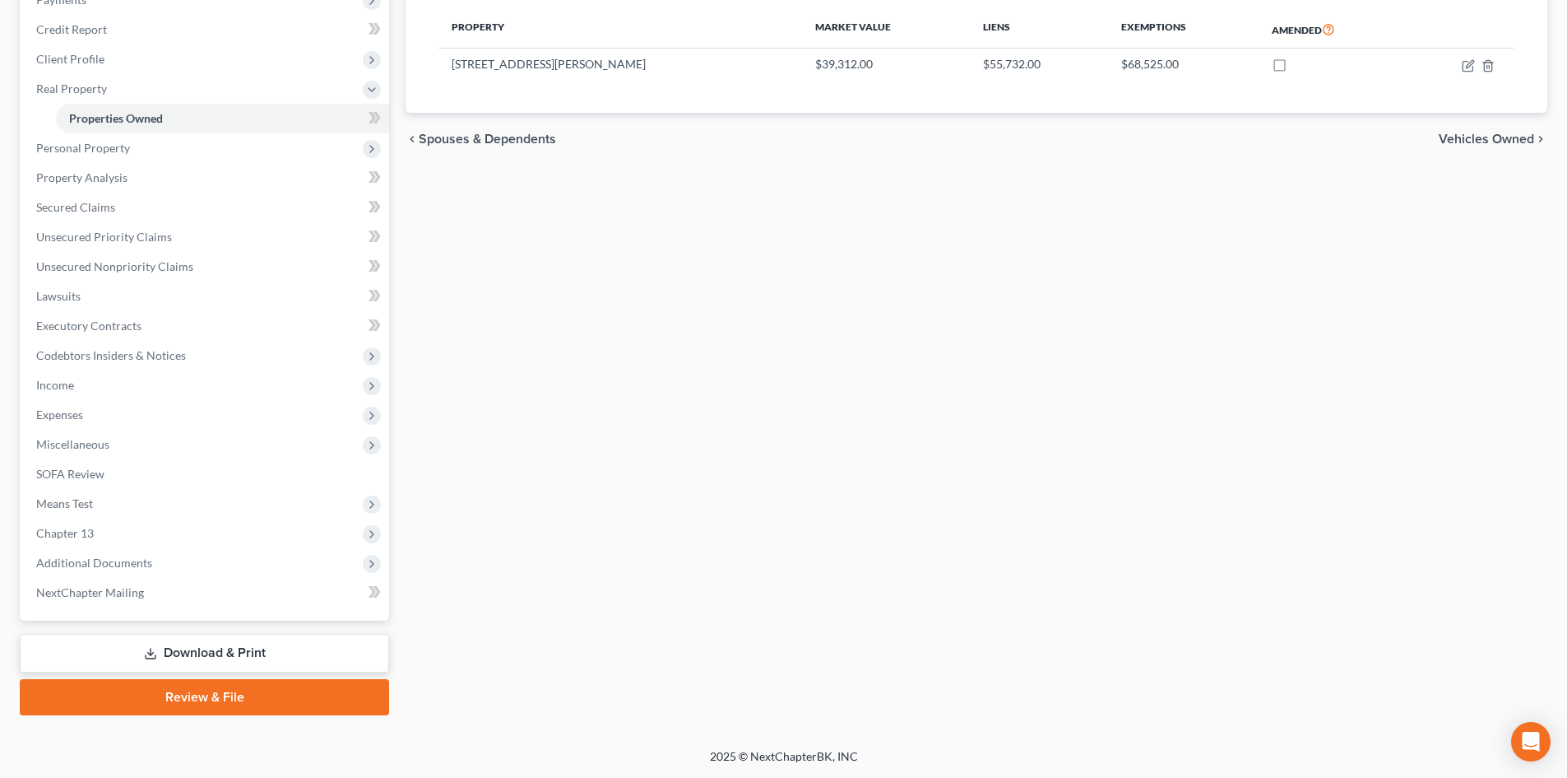
click at [178, 649] on link "Download & Print" at bounding box center [204, 653] width 369 height 39
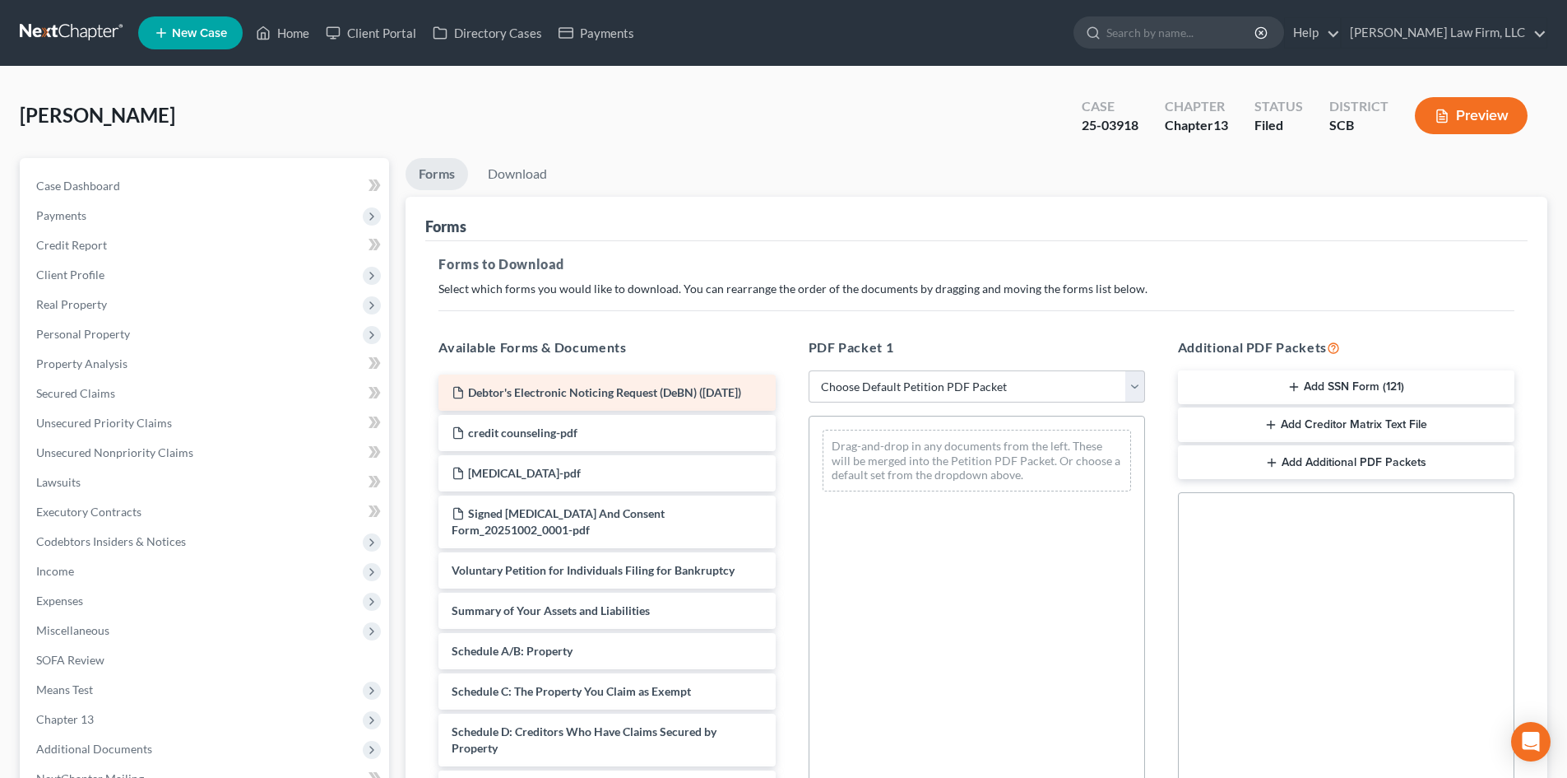
scroll to position [247, 0]
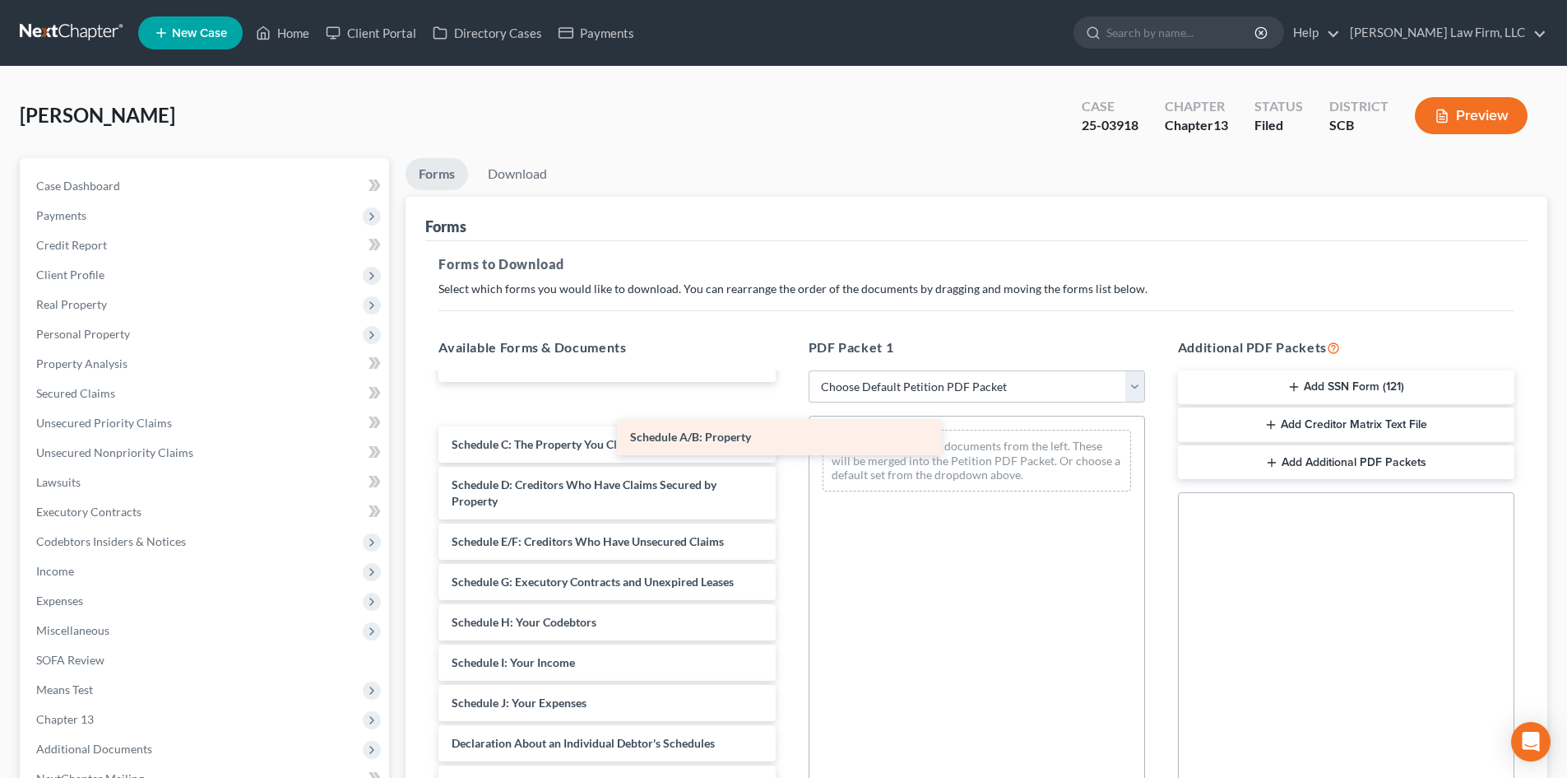
drag, startPoint x: 528, startPoint y: 414, endPoint x: 996, endPoint y: 452, distance: 469.7
click at [788, 452] on div "Schedule A/B: Property Debtor's Electronic Noticing Request (DeBN) ([DATE]) cre…" at bounding box center [606, 582] width 363 height 908
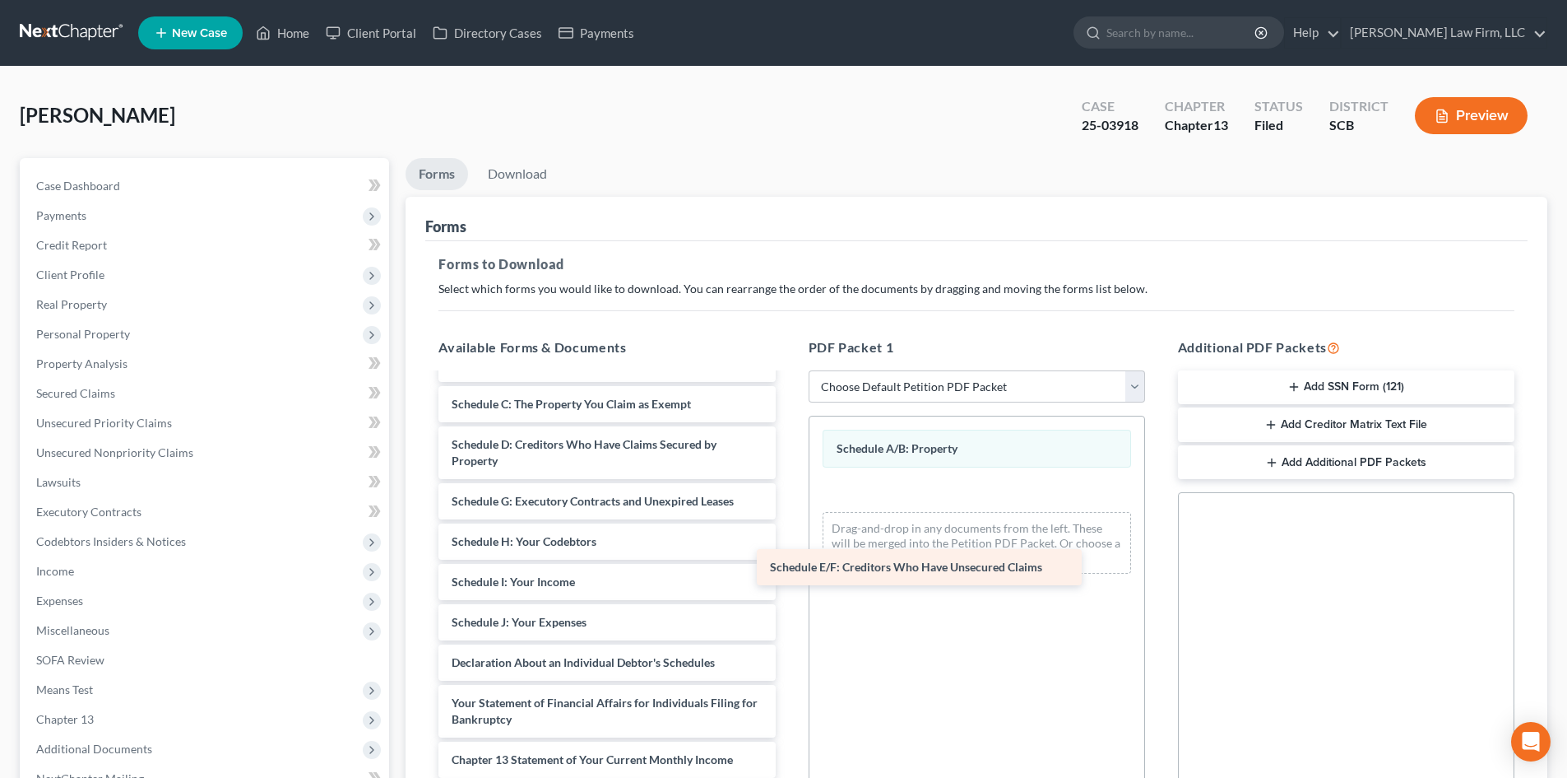
drag, startPoint x: 605, startPoint y: 517, endPoint x: 929, endPoint y: 565, distance: 327.8
click at [788, 566] on div "Schedule E/F: Creditors Who Have Unsecured Claims Debtor's Electronic Noticing …" at bounding box center [606, 542] width 363 height 828
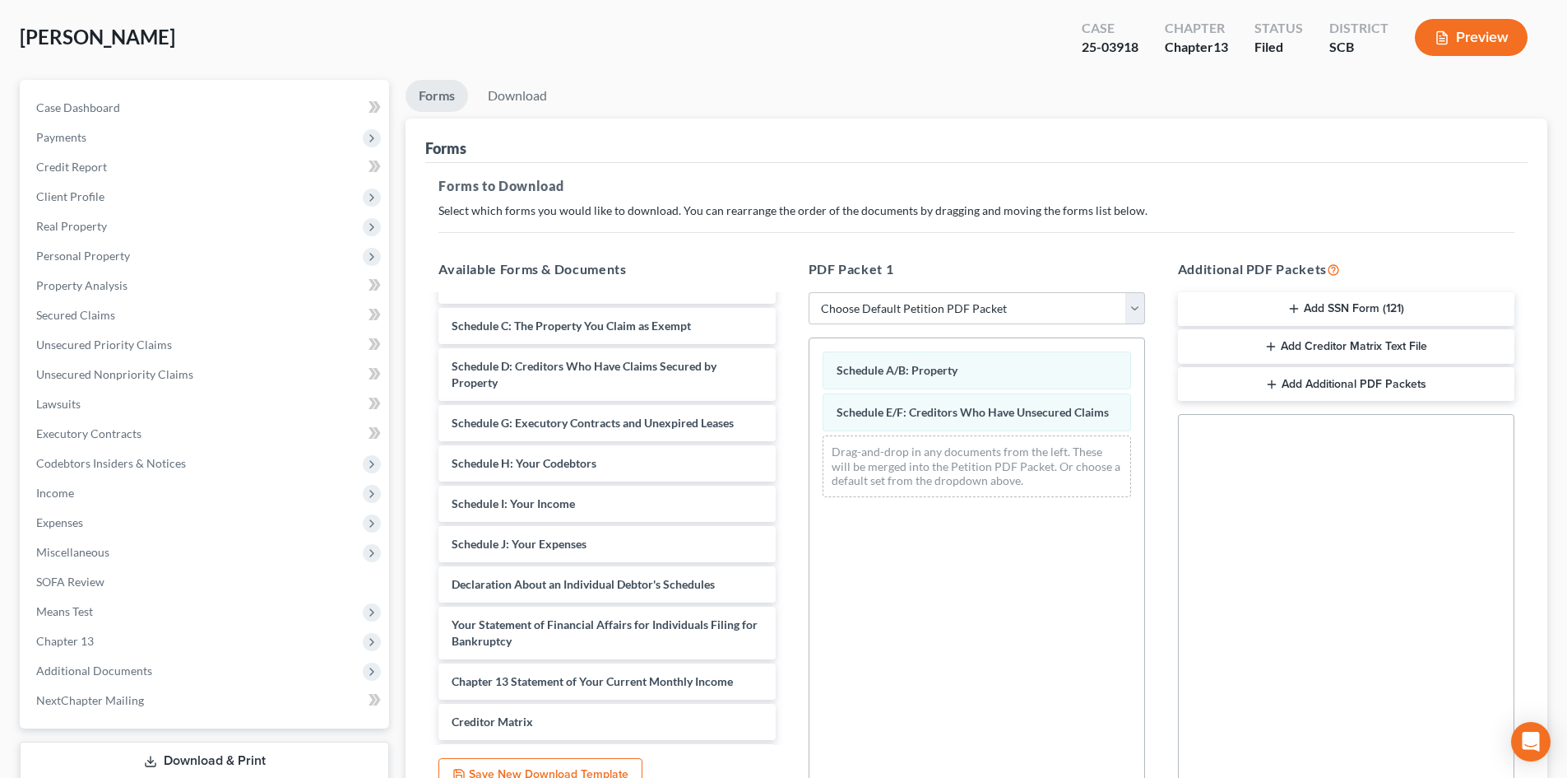
scroll to position [239, 0]
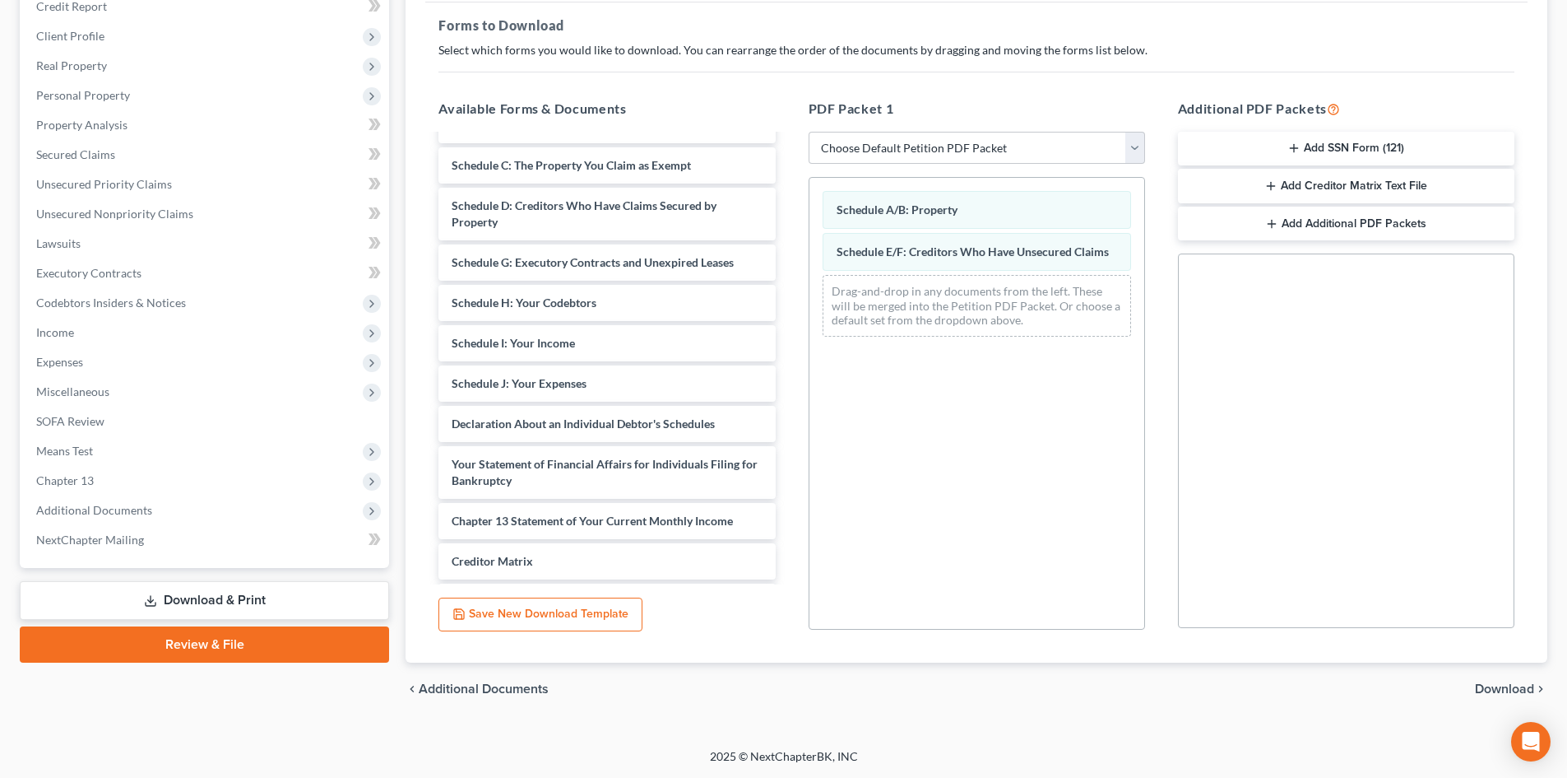
click at [1507, 692] on span "Download" at bounding box center [1504, 688] width 59 height 13
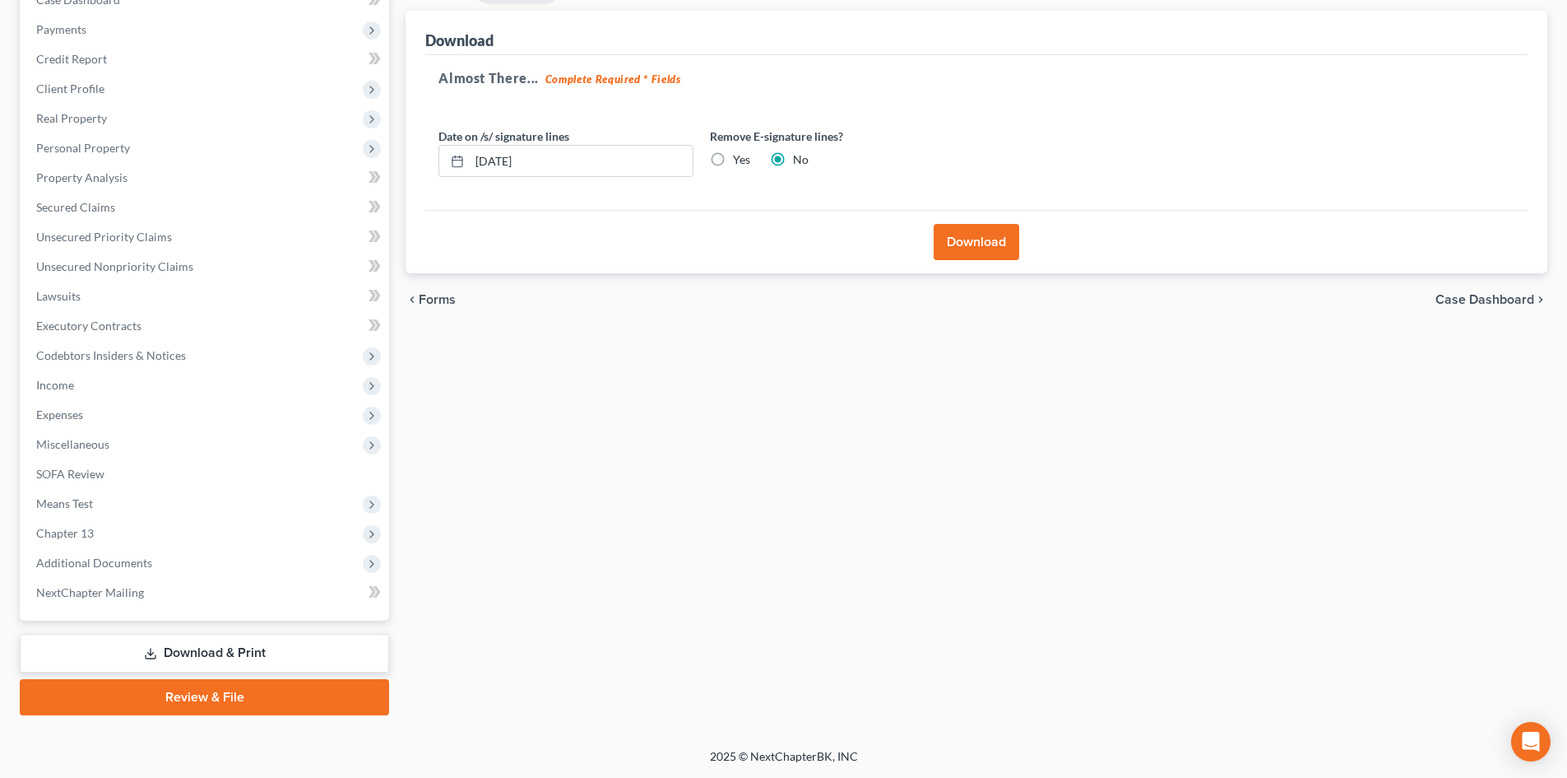
click at [974, 238] on button "Download" at bounding box center [977, 242] width 86 height 36
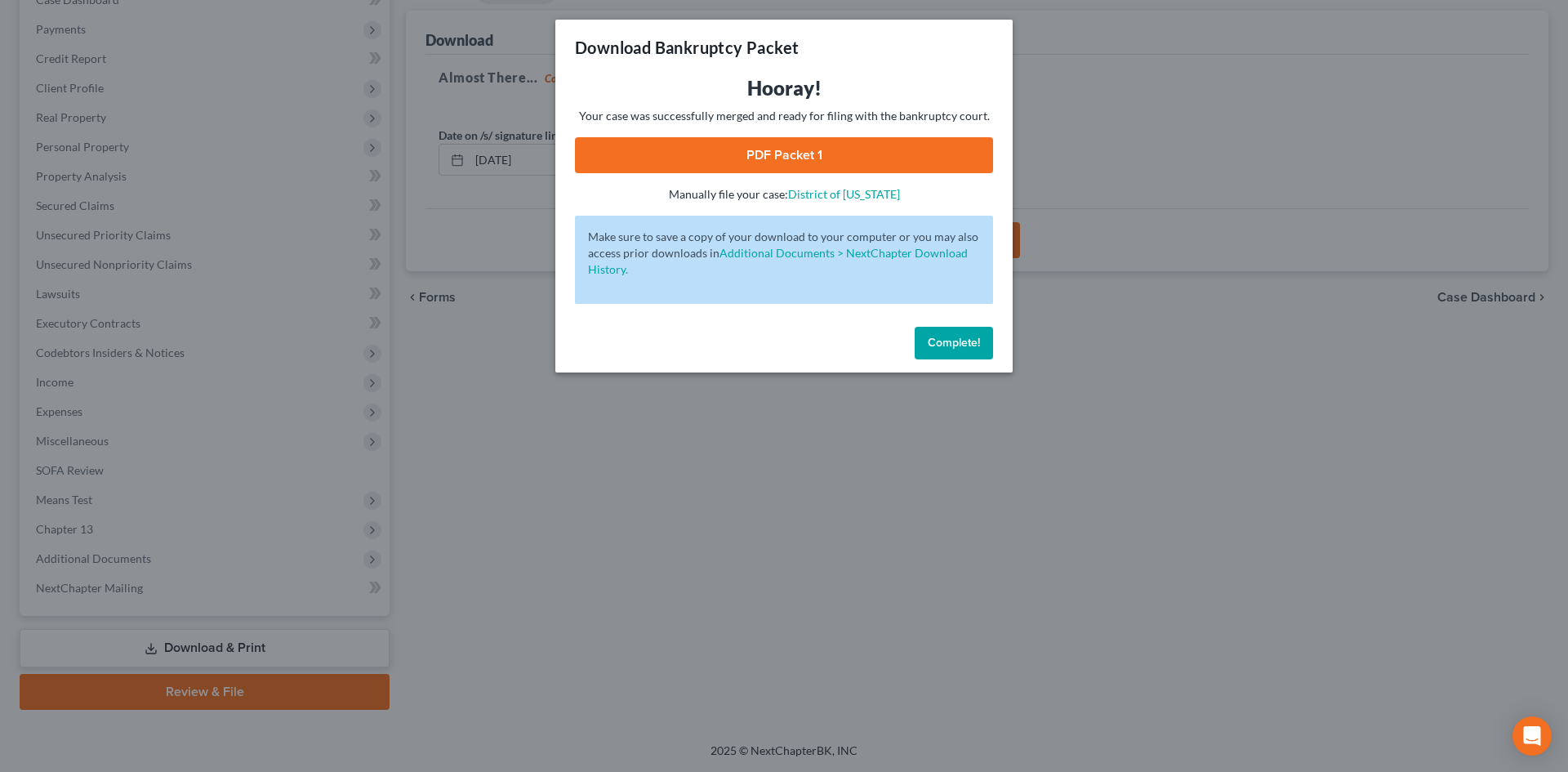
click at [755, 135] on div "Hooray! Your case was successfully merged and ready for filing with the bankrup…" at bounding box center [783, 139] width 418 height 127
click at [752, 139] on link "PDF Packet 1" at bounding box center [783, 155] width 418 height 36
click at [942, 340] on span "Complete!" at bounding box center [954, 342] width 53 height 14
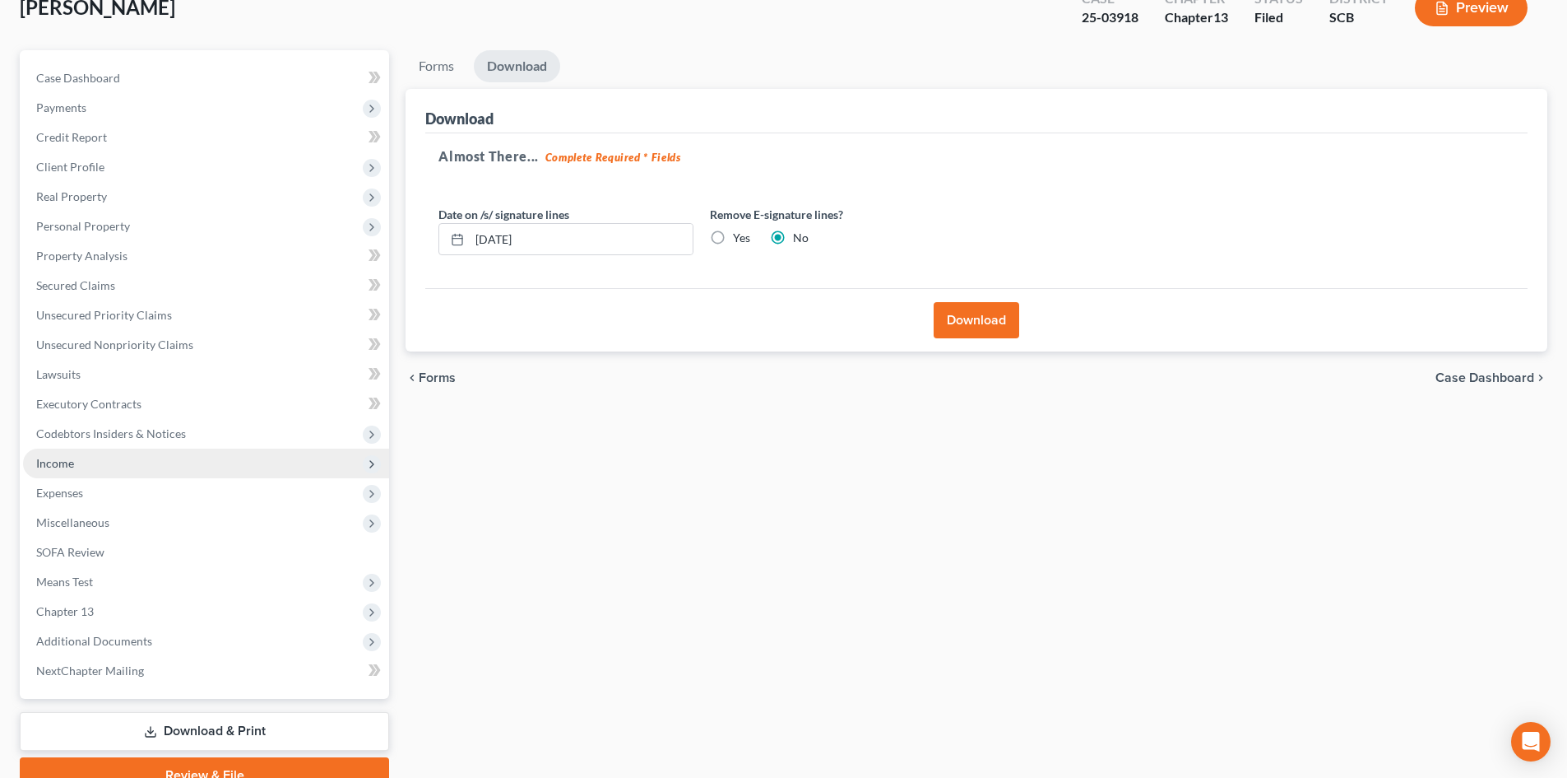
scroll to position [0, 0]
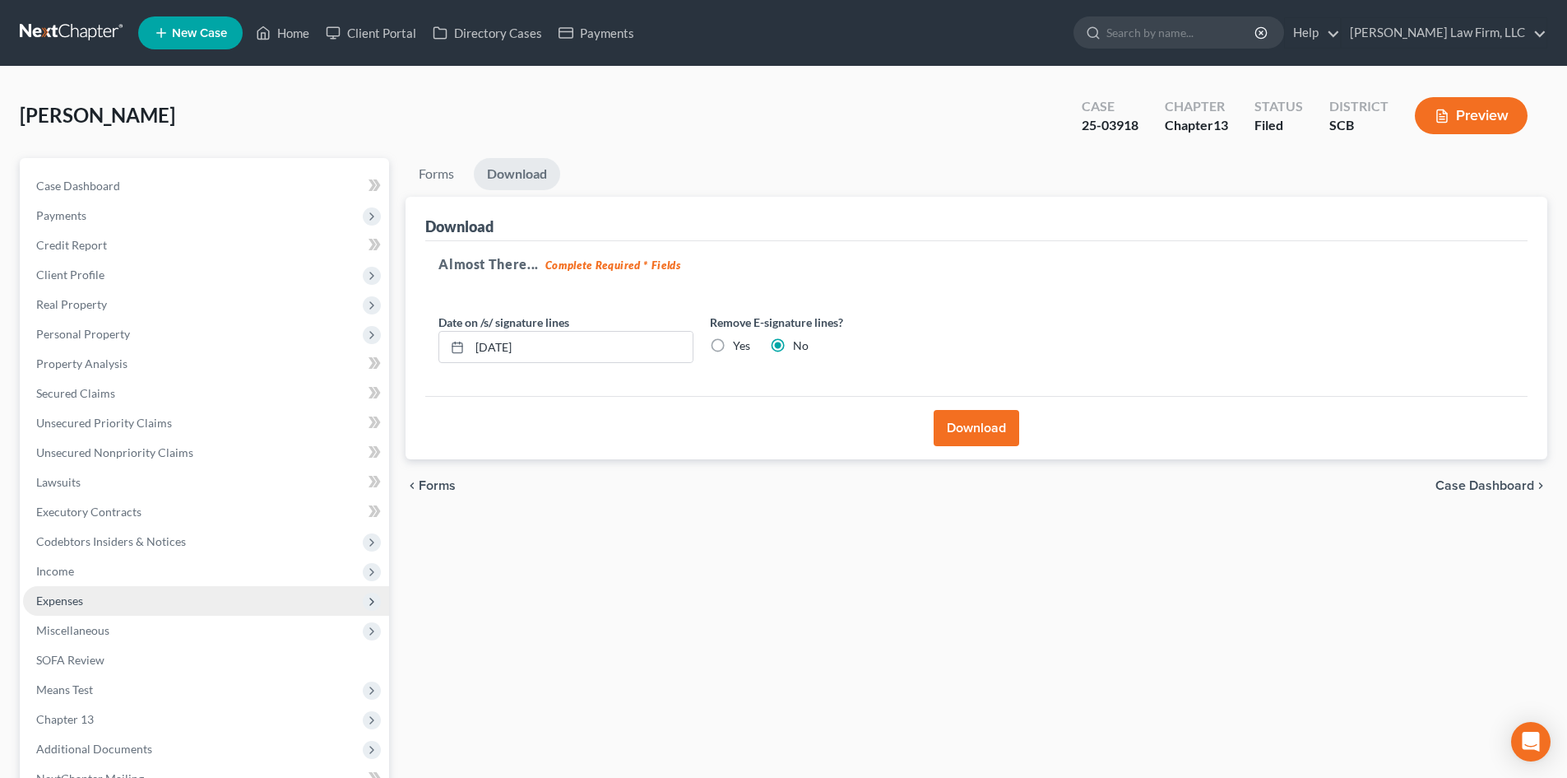
click at [157, 597] on span "Expenses" at bounding box center [206, 601] width 366 height 30
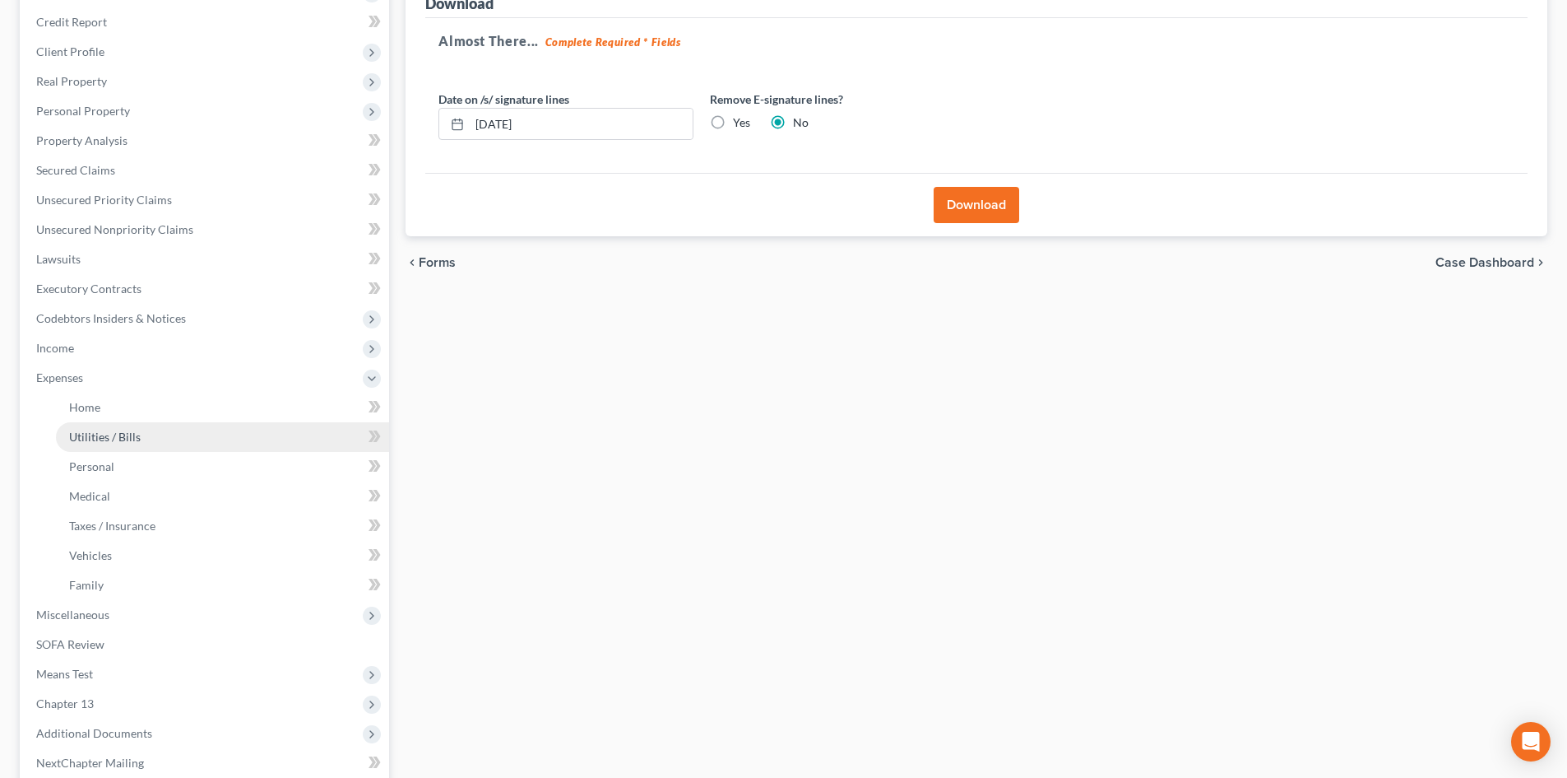
scroll to position [247, 0]
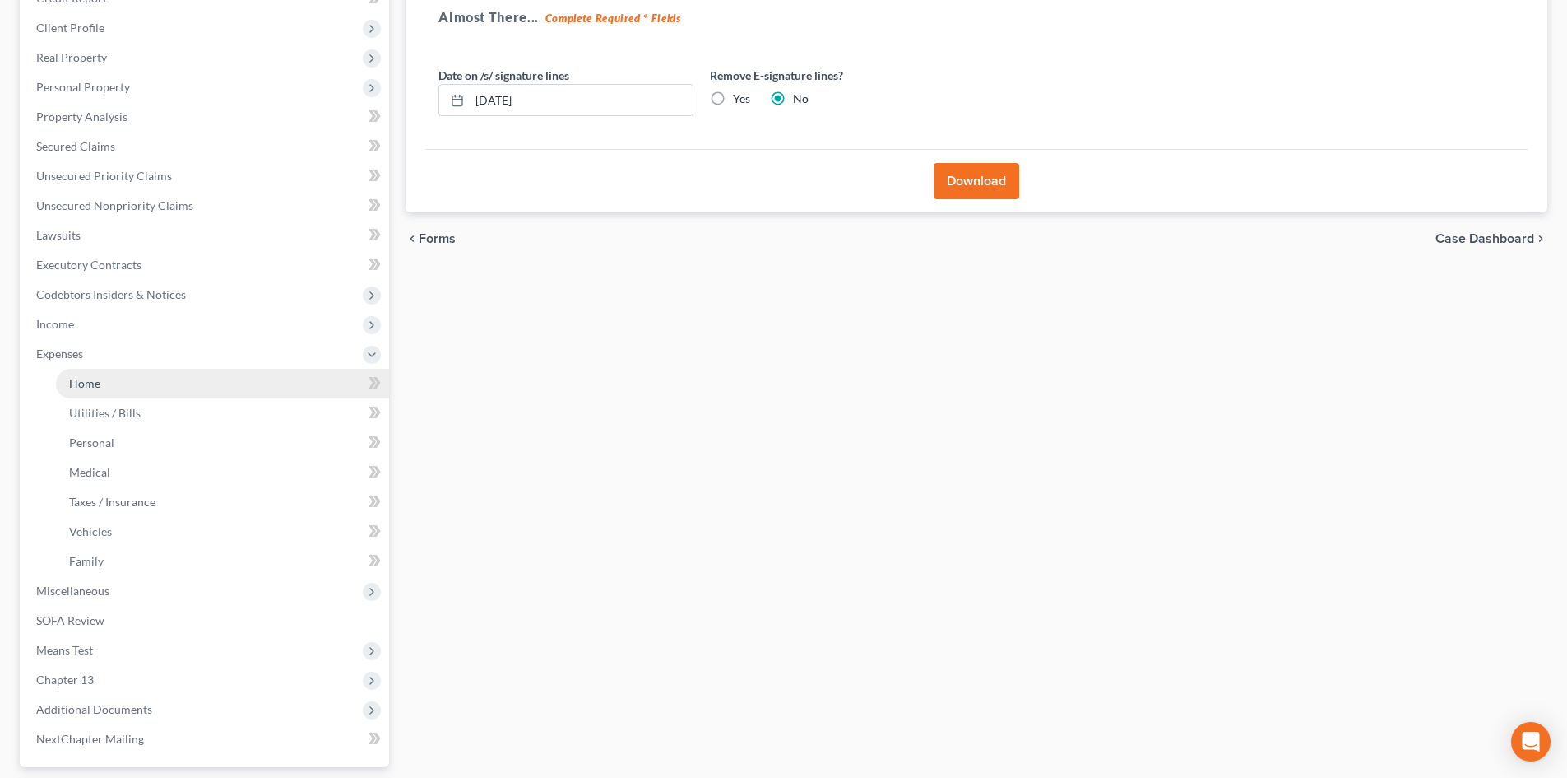
click at [96, 381] on span "Home" at bounding box center [84, 383] width 31 height 14
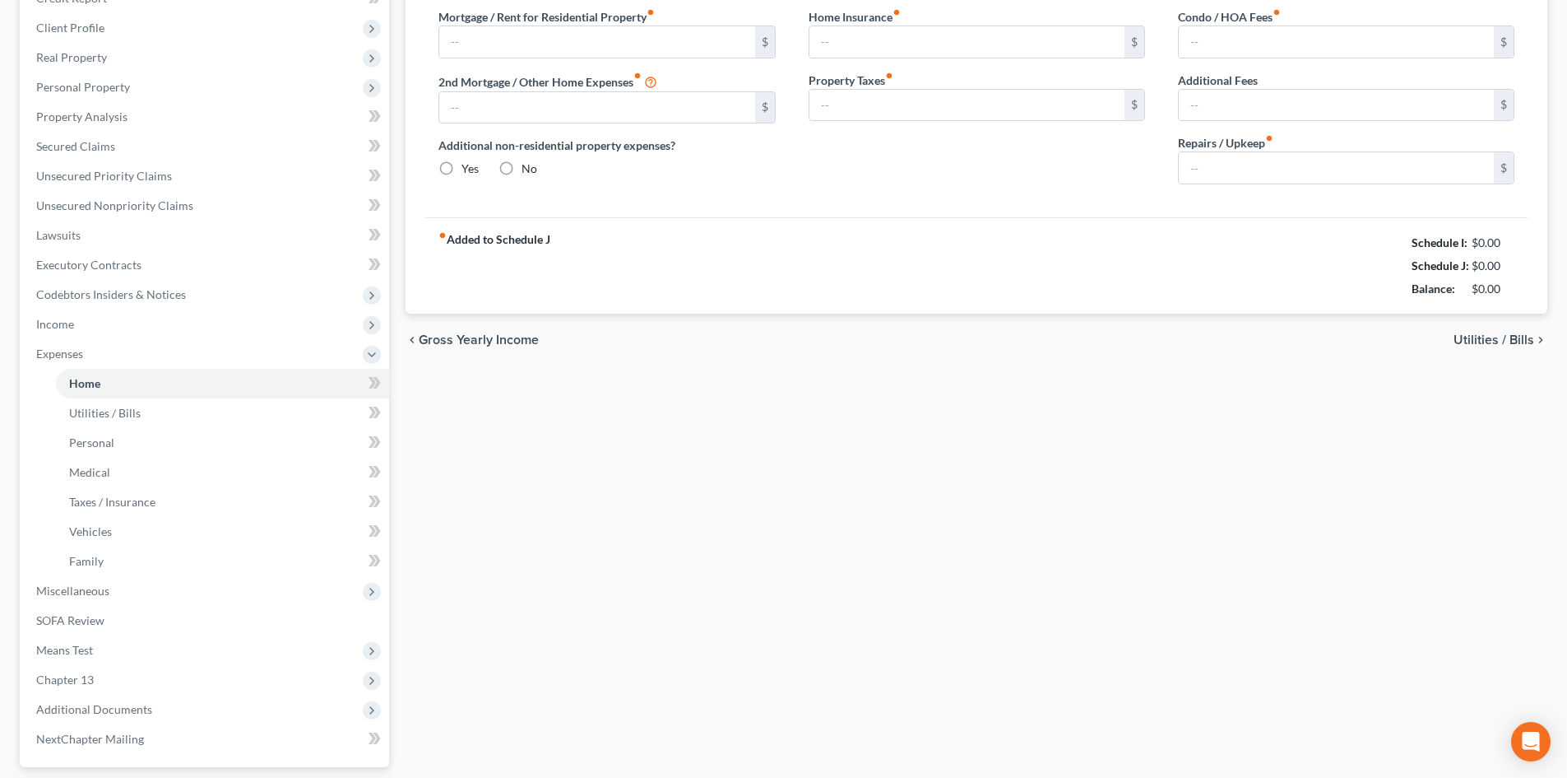
scroll to position [15, 0]
type input "669.00"
type input "0.00"
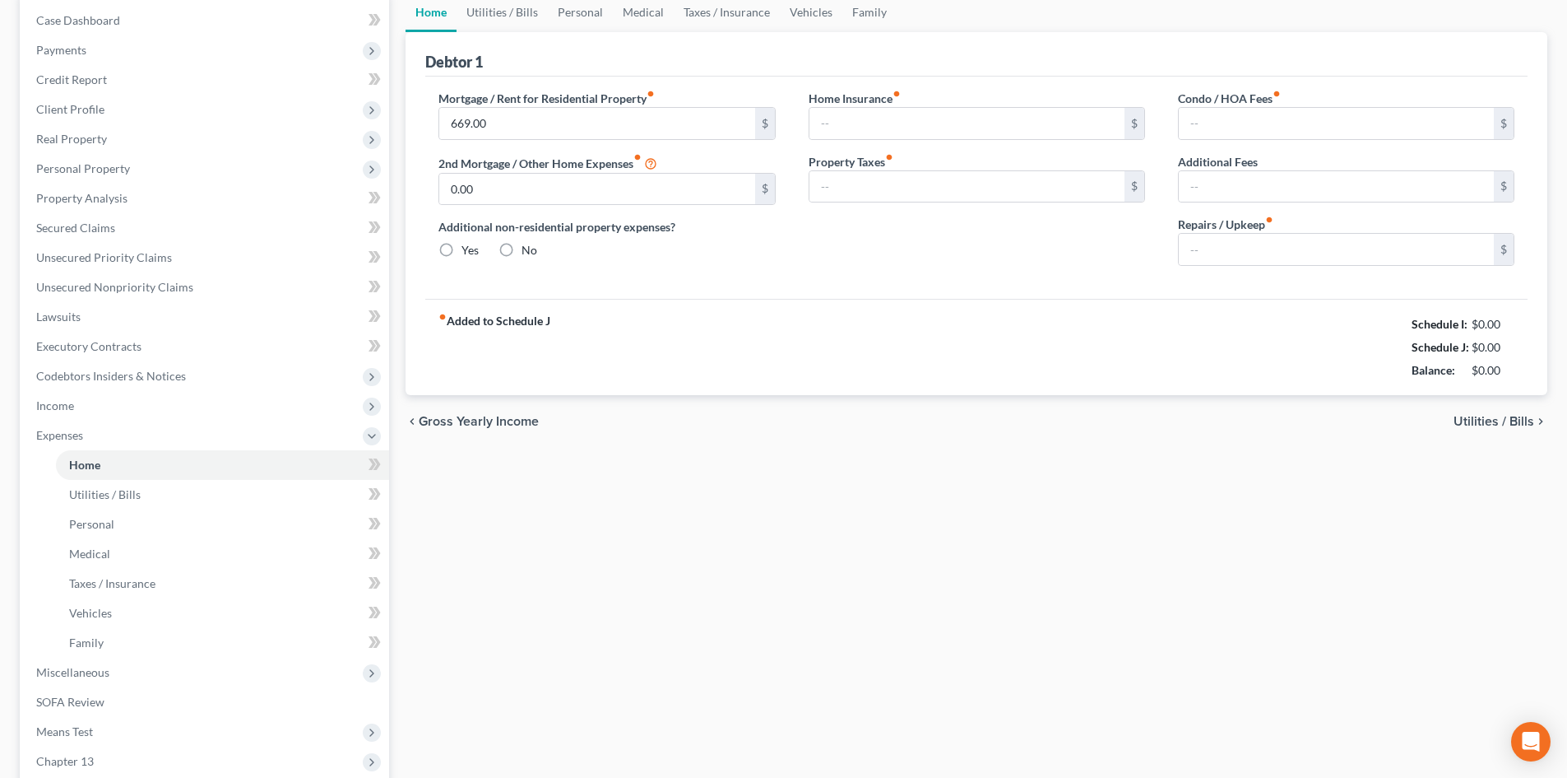
radio input "true"
type input "0.00"
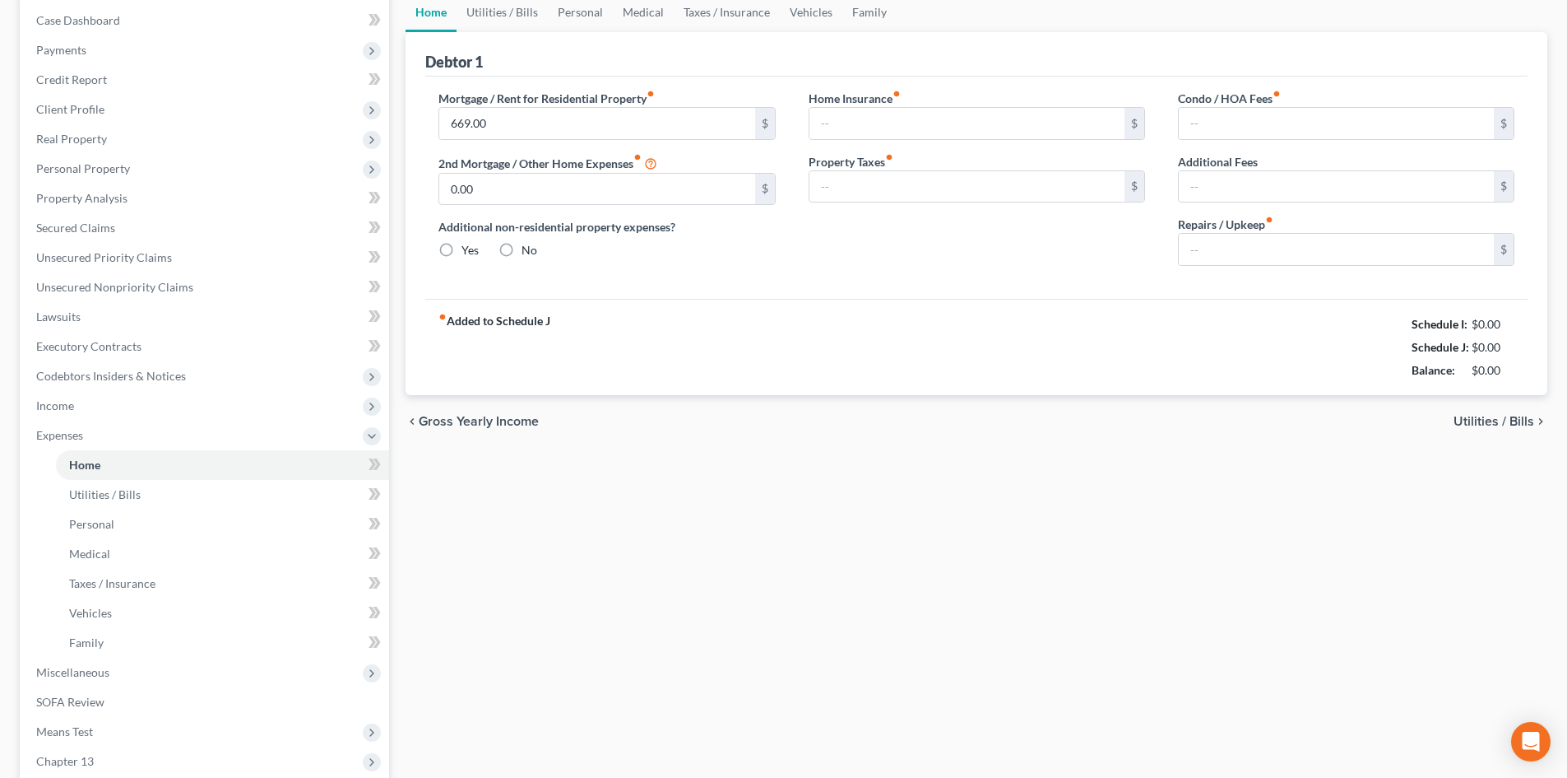
type input "50.00"
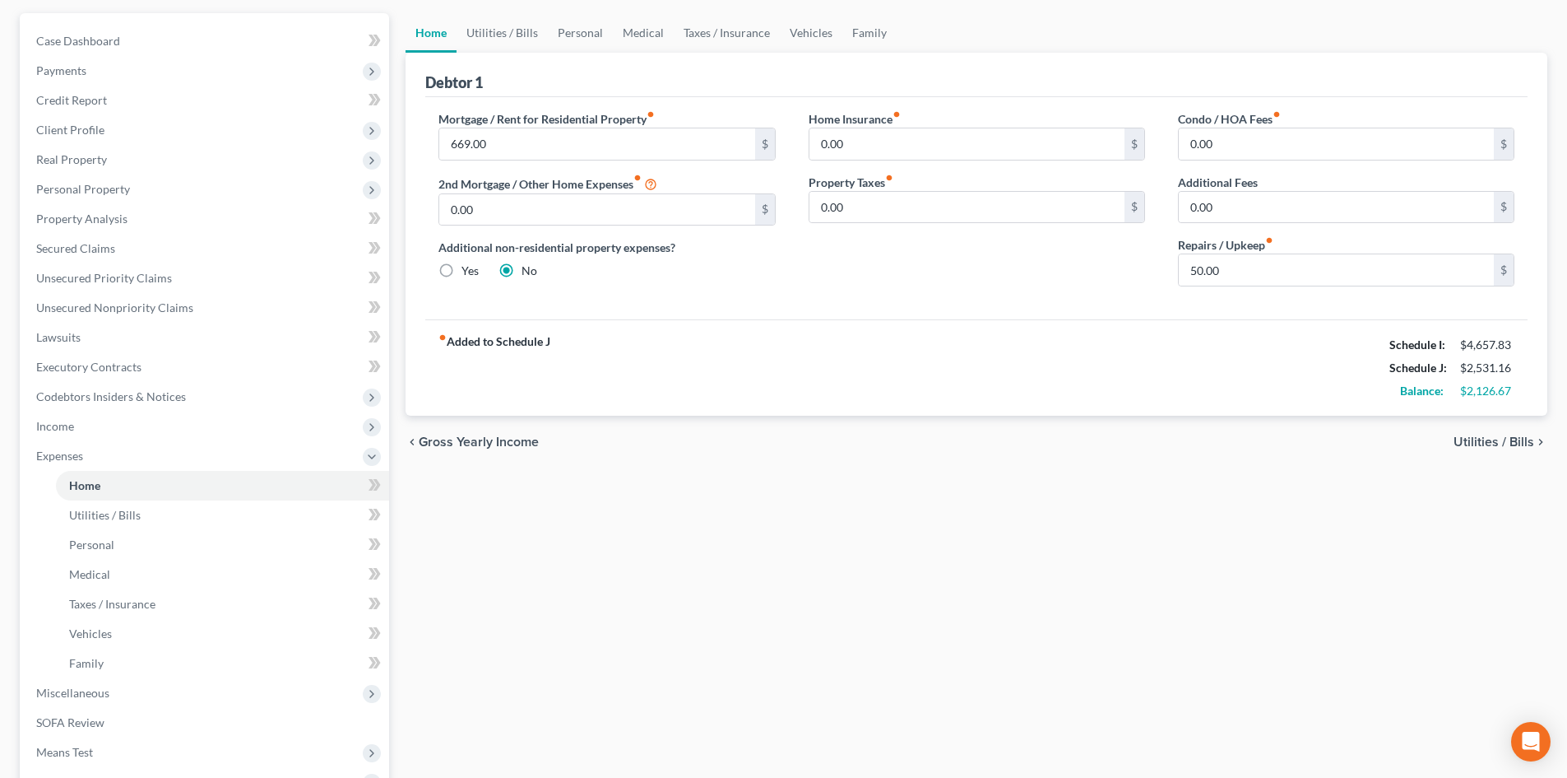
scroll to position [247, 0]
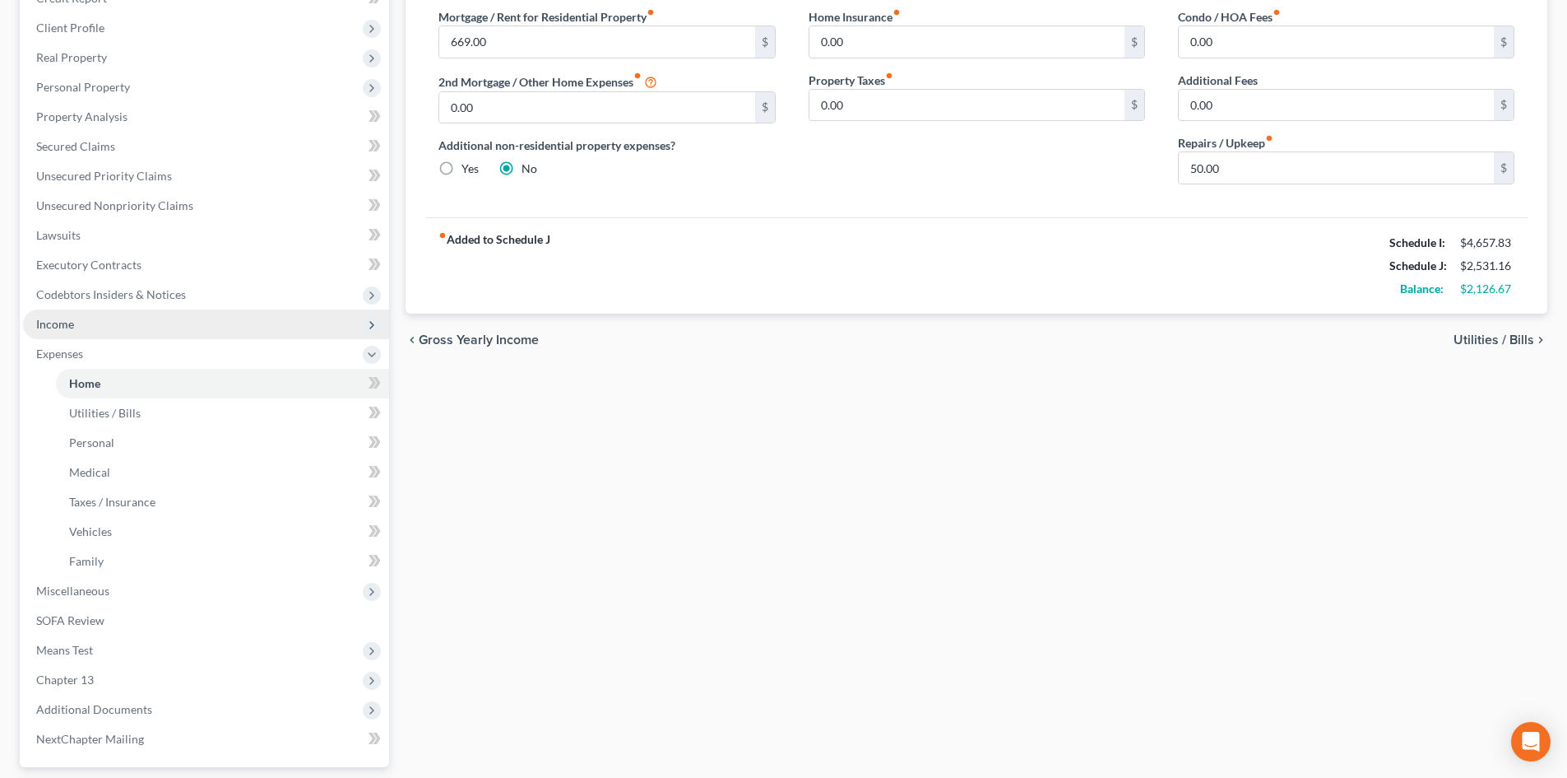
click at [97, 316] on span "Income" at bounding box center [206, 324] width 366 height 30
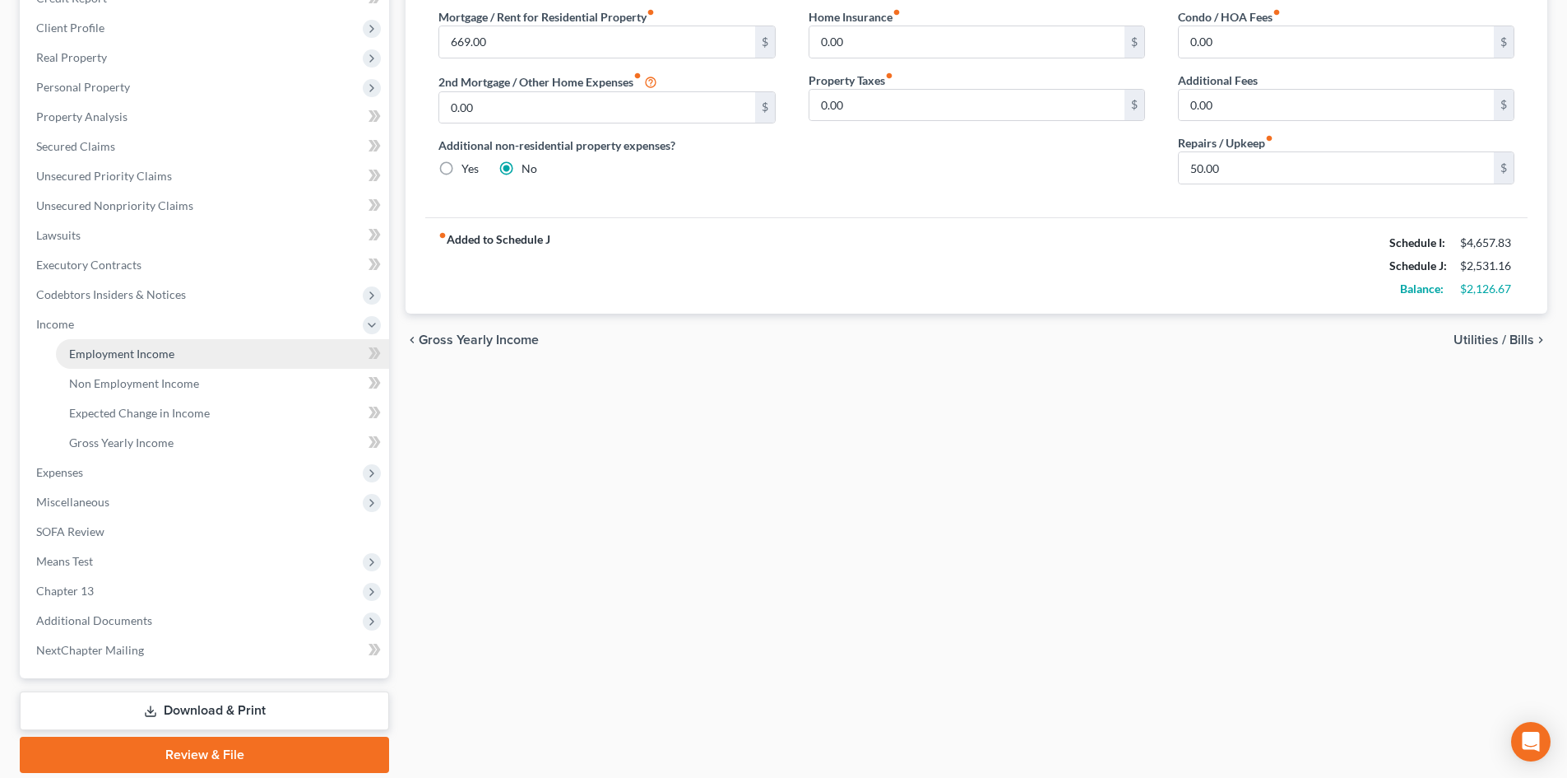
click at [161, 360] on link "Employment Income" at bounding box center [222, 354] width 333 height 30
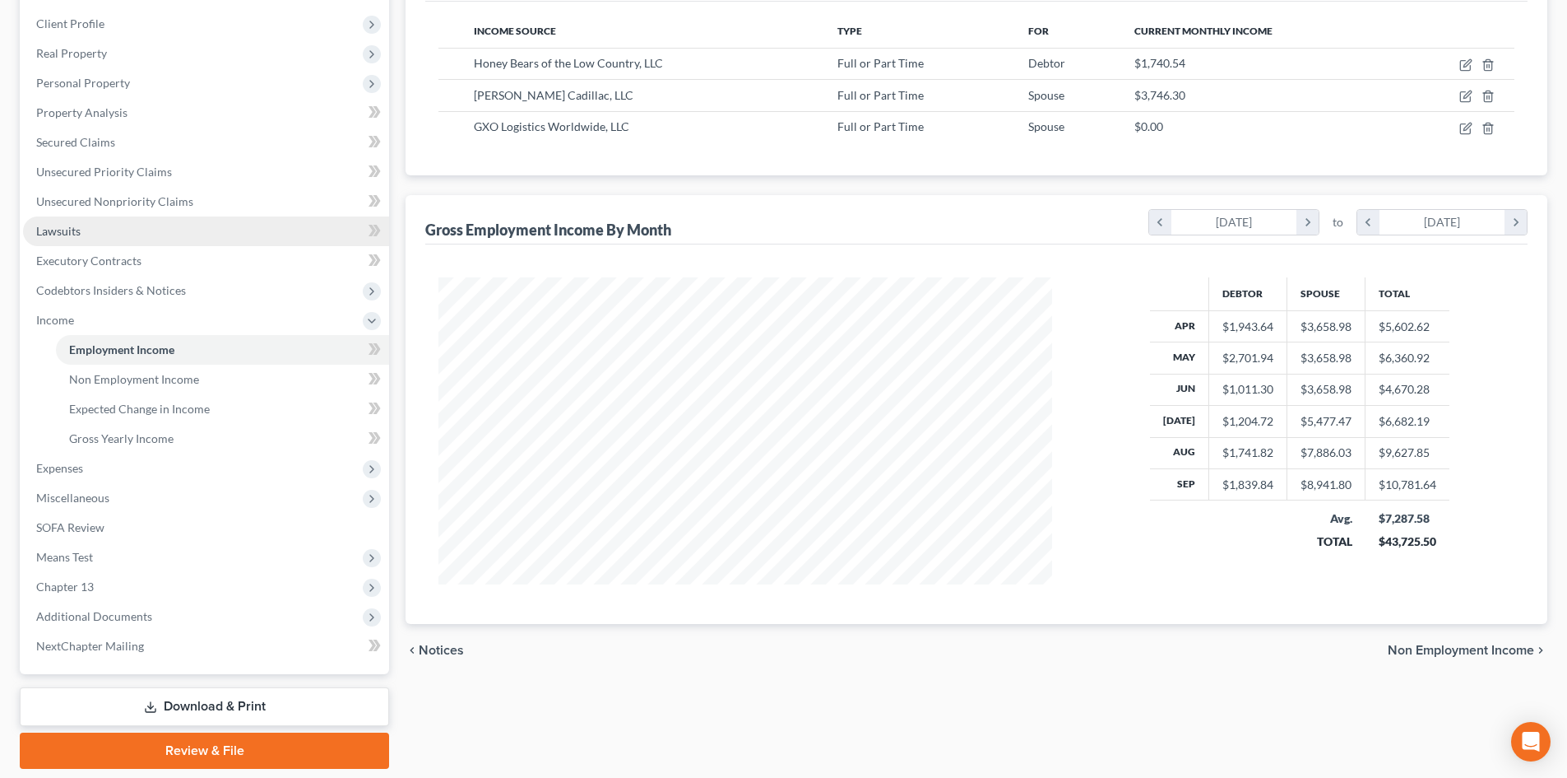
scroll to position [222, 0]
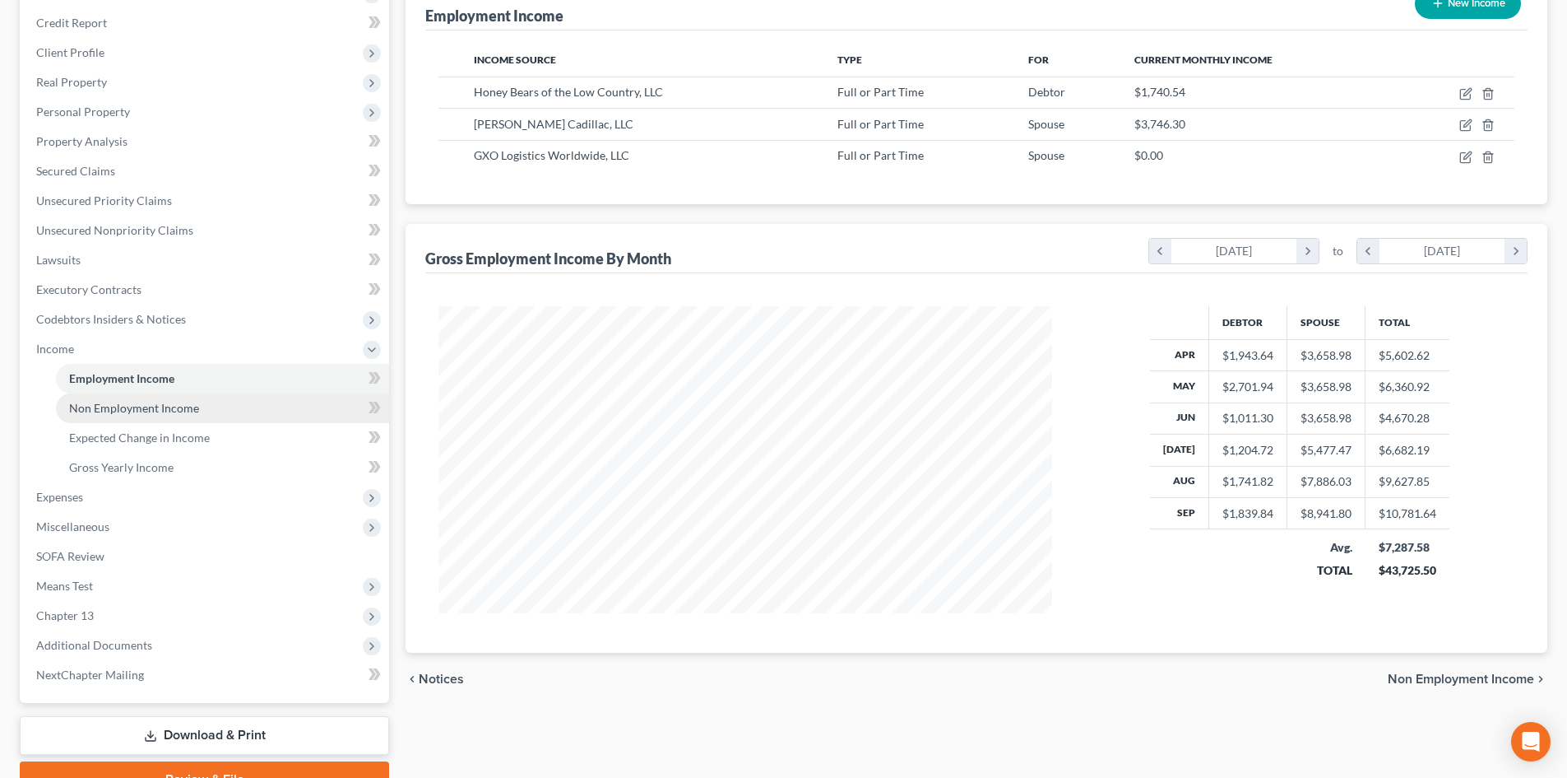
click at [185, 413] on span "Non Employment Income" at bounding box center [134, 408] width 130 height 14
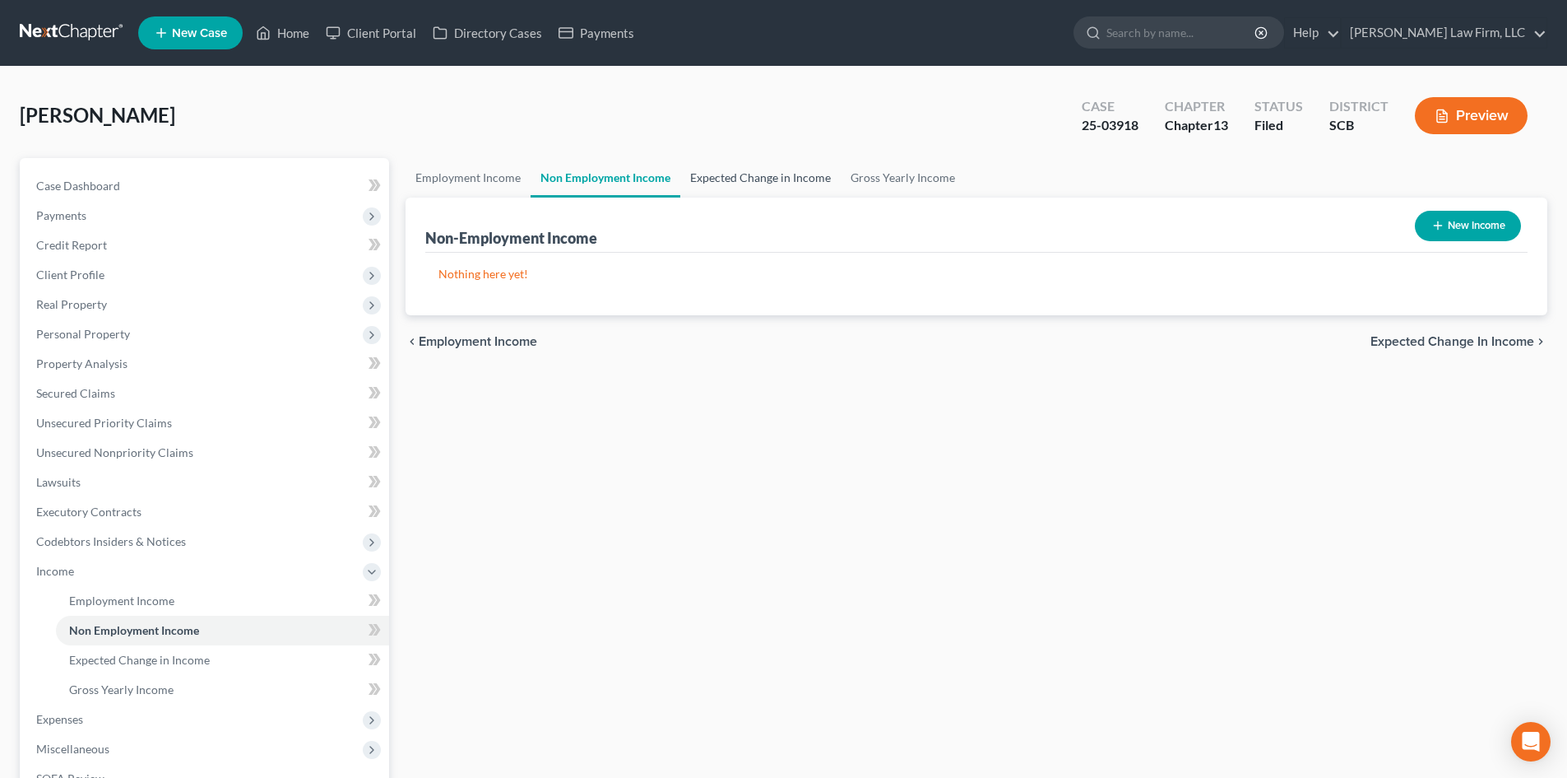
click at [730, 174] on link "Expected Change in Income" at bounding box center [760, 177] width 160 height 39
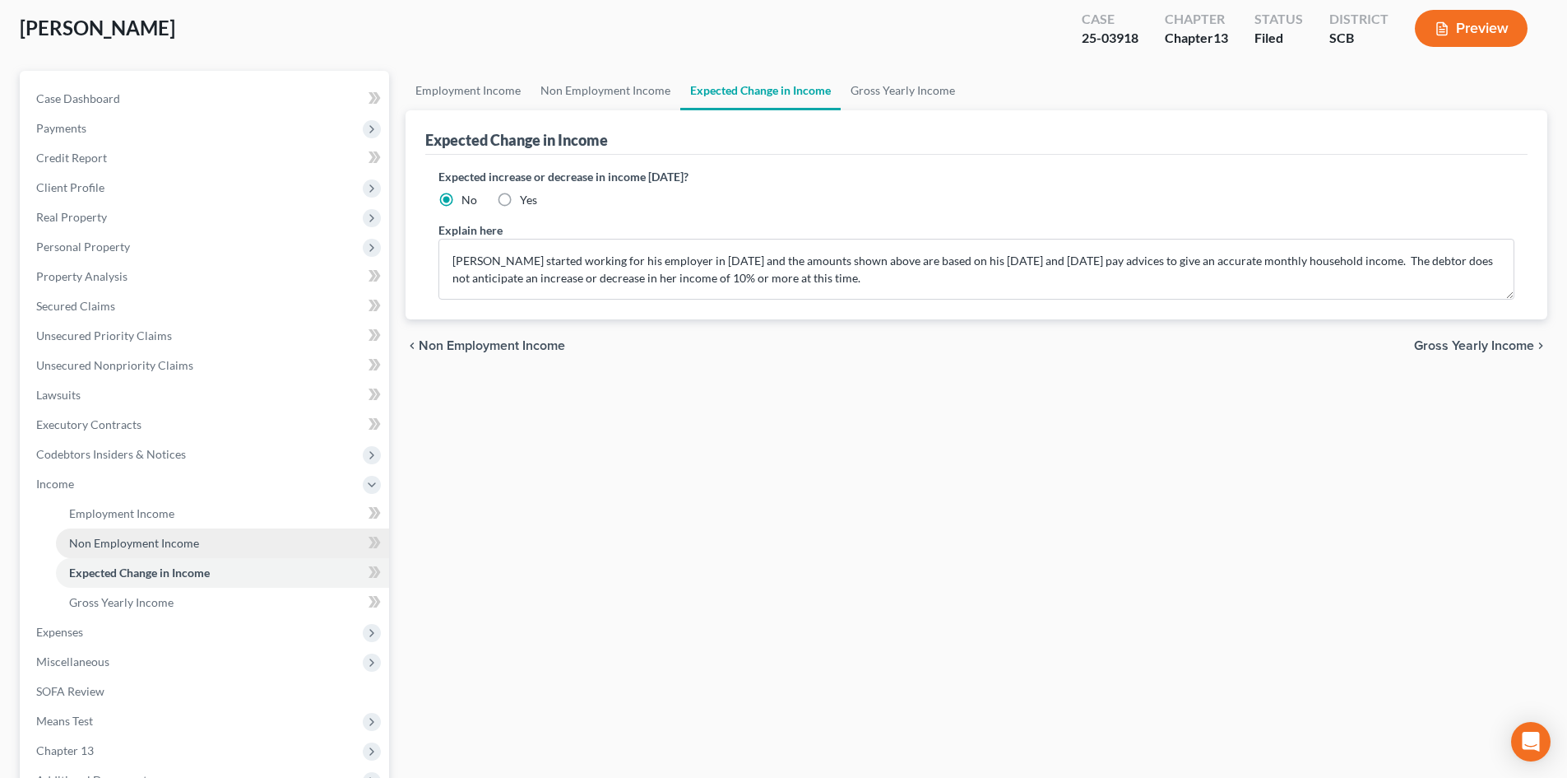
scroll to position [247, 0]
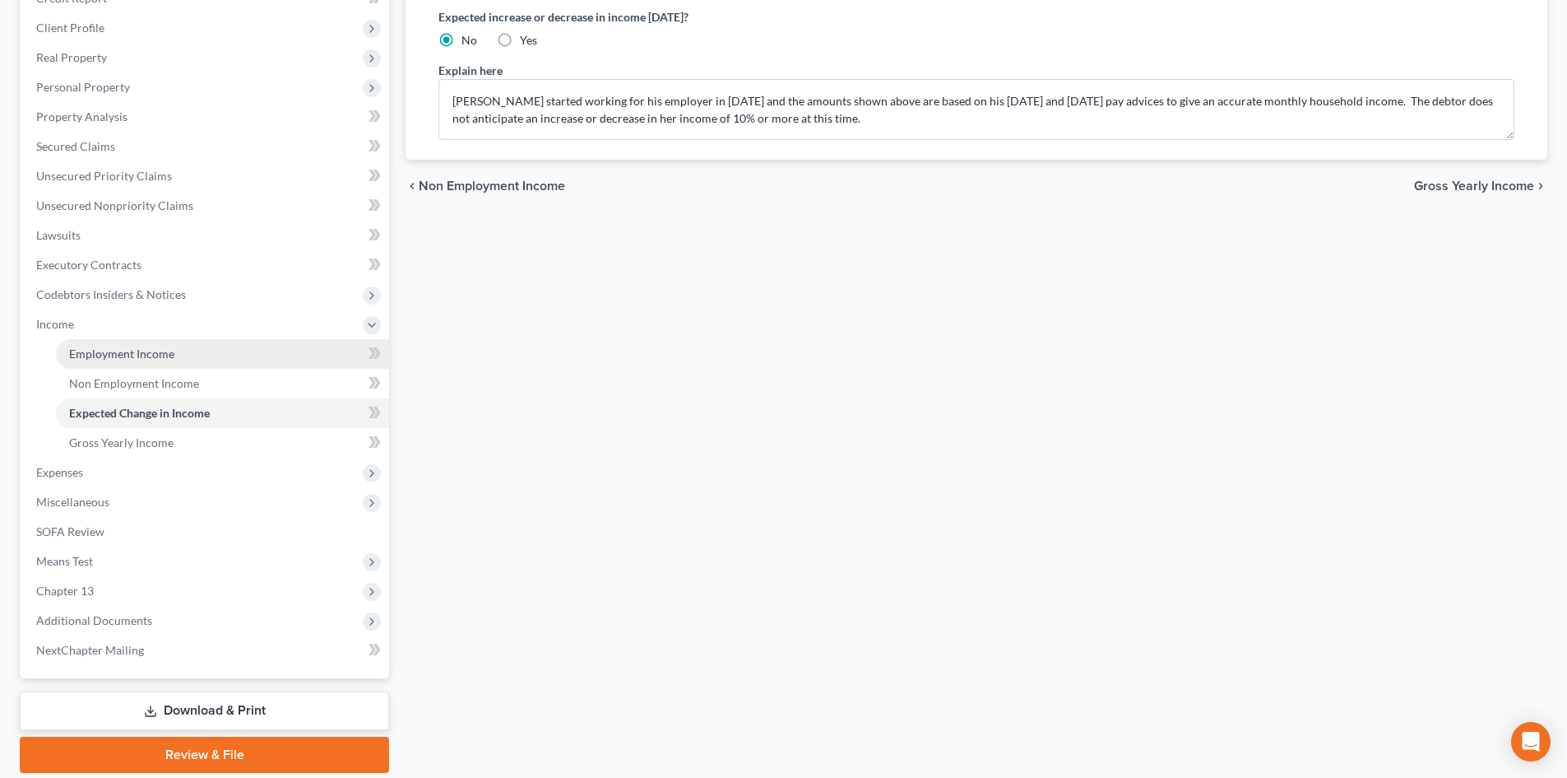
click at [161, 348] on span "Employment Income" at bounding box center [121, 353] width 105 height 14
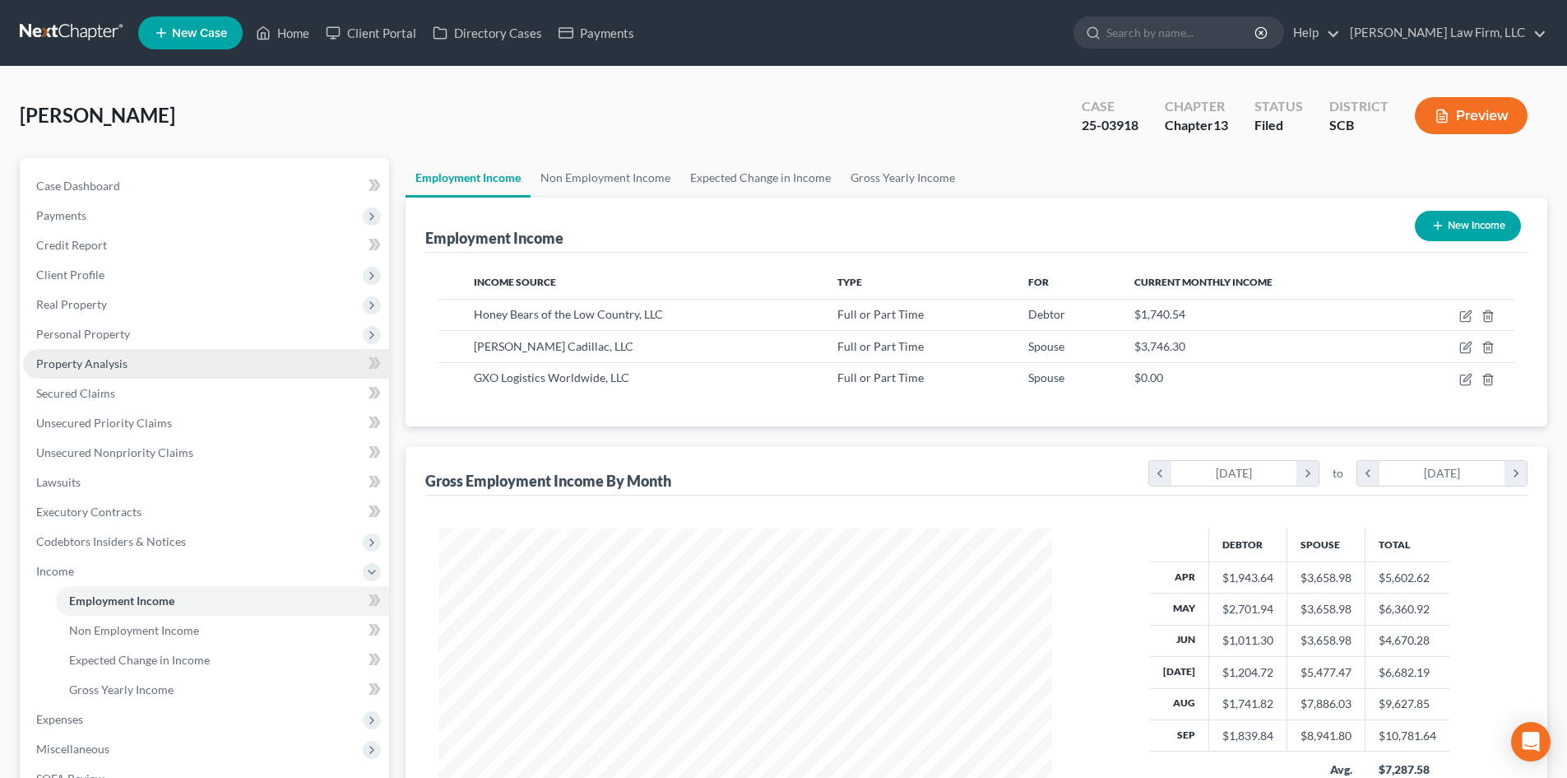
scroll to position [307, 647]
click at [283, 28] on link "Home" at bounding box center [283, 33] width 70 height 30
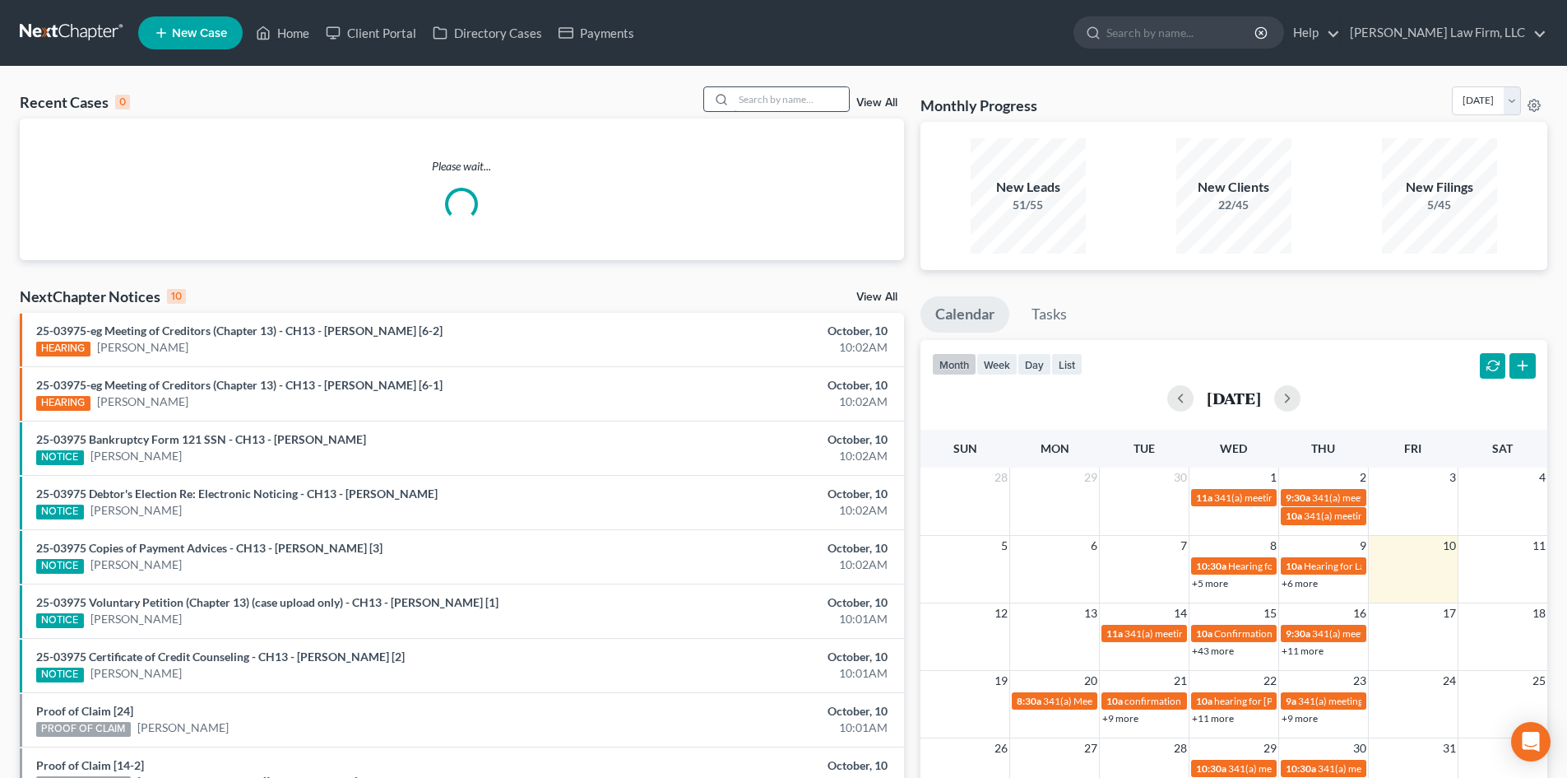
click at [773, 109] on input "search" at bounding box center [791, 99] width 115 height 24
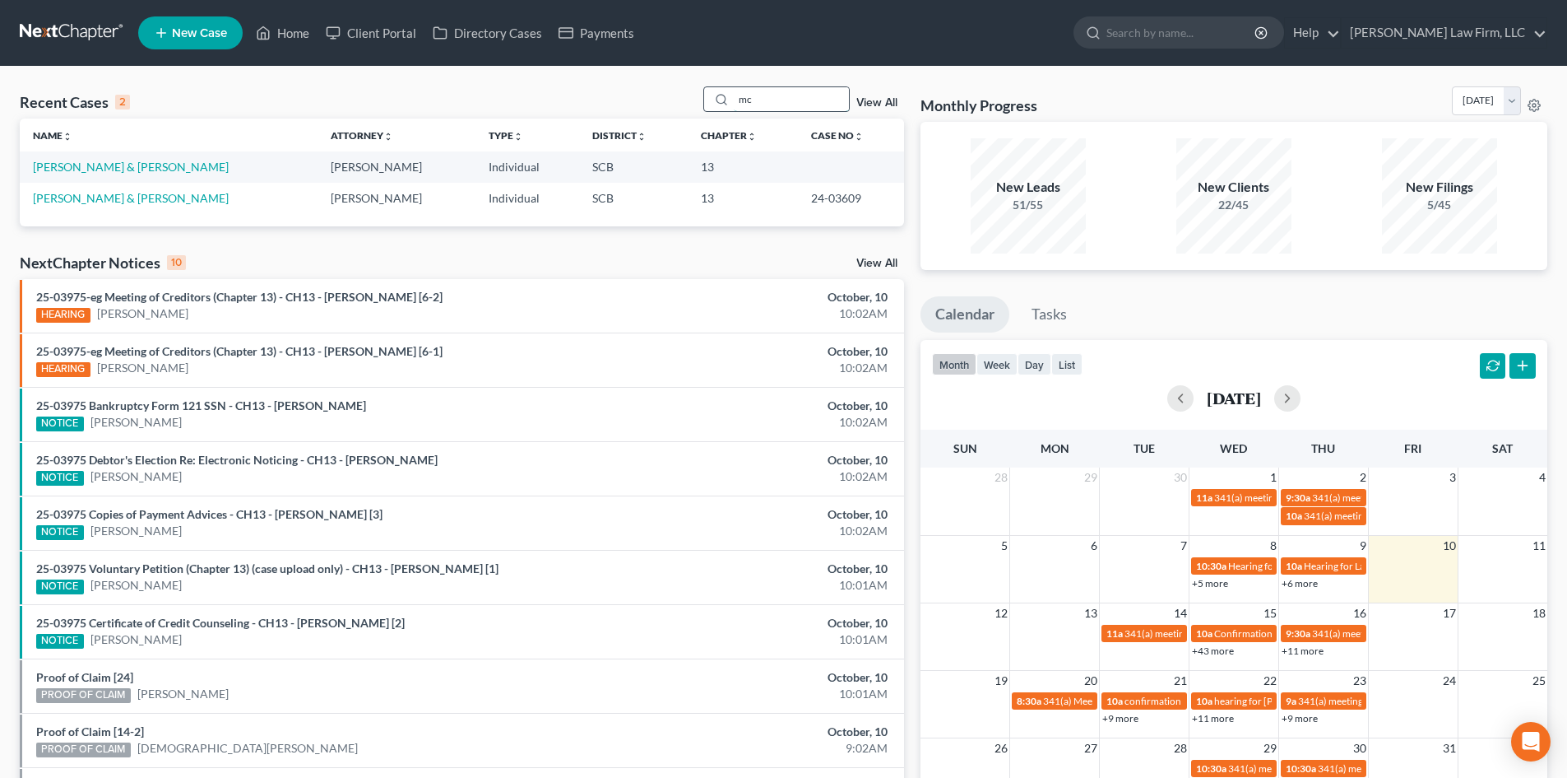
type input "m"
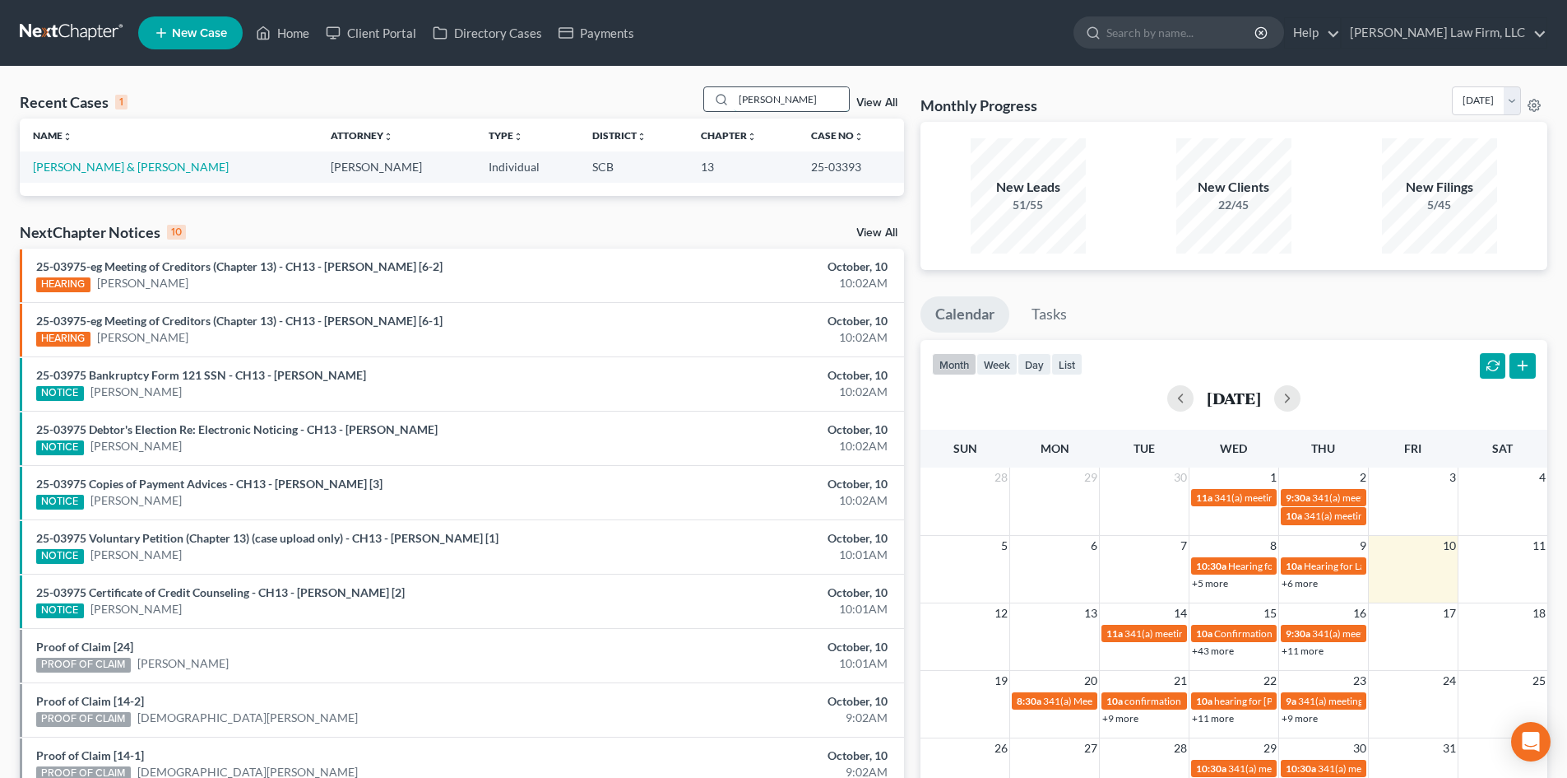
drag, startPoint x: 801, startPoint y: 99, endPoint x: 743, endPoint y: 101, distance: 58.5
click at [750, 101] on input "[PERSON_NAME]" at bounding box center [791, 99] width 115 height 24
type input "s"
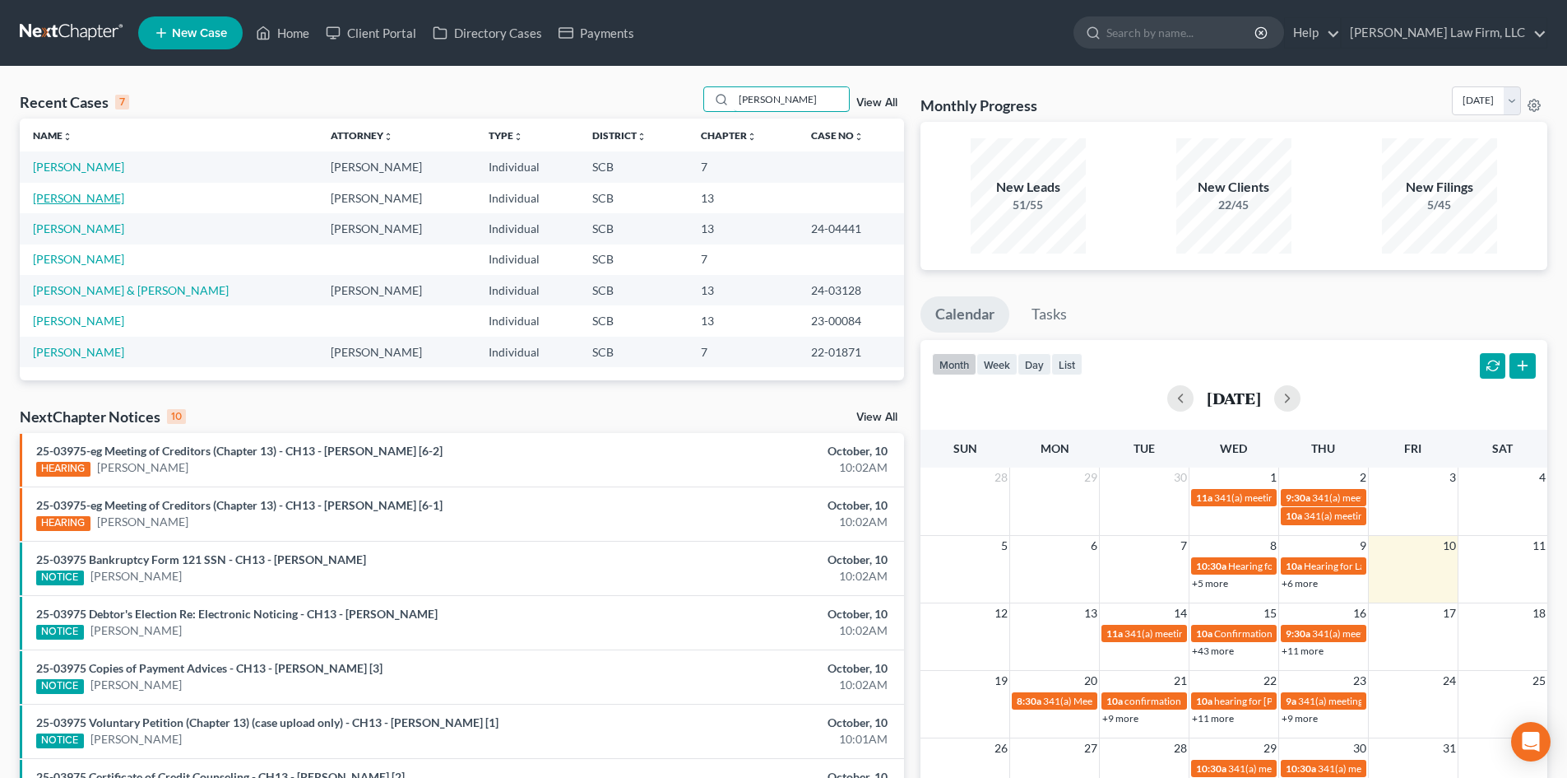
type input "[PERSON_NAME]"
click at [47, 199] on link "[PERSON_NAME]" at bounding box center [78, 198] width 91 height 14
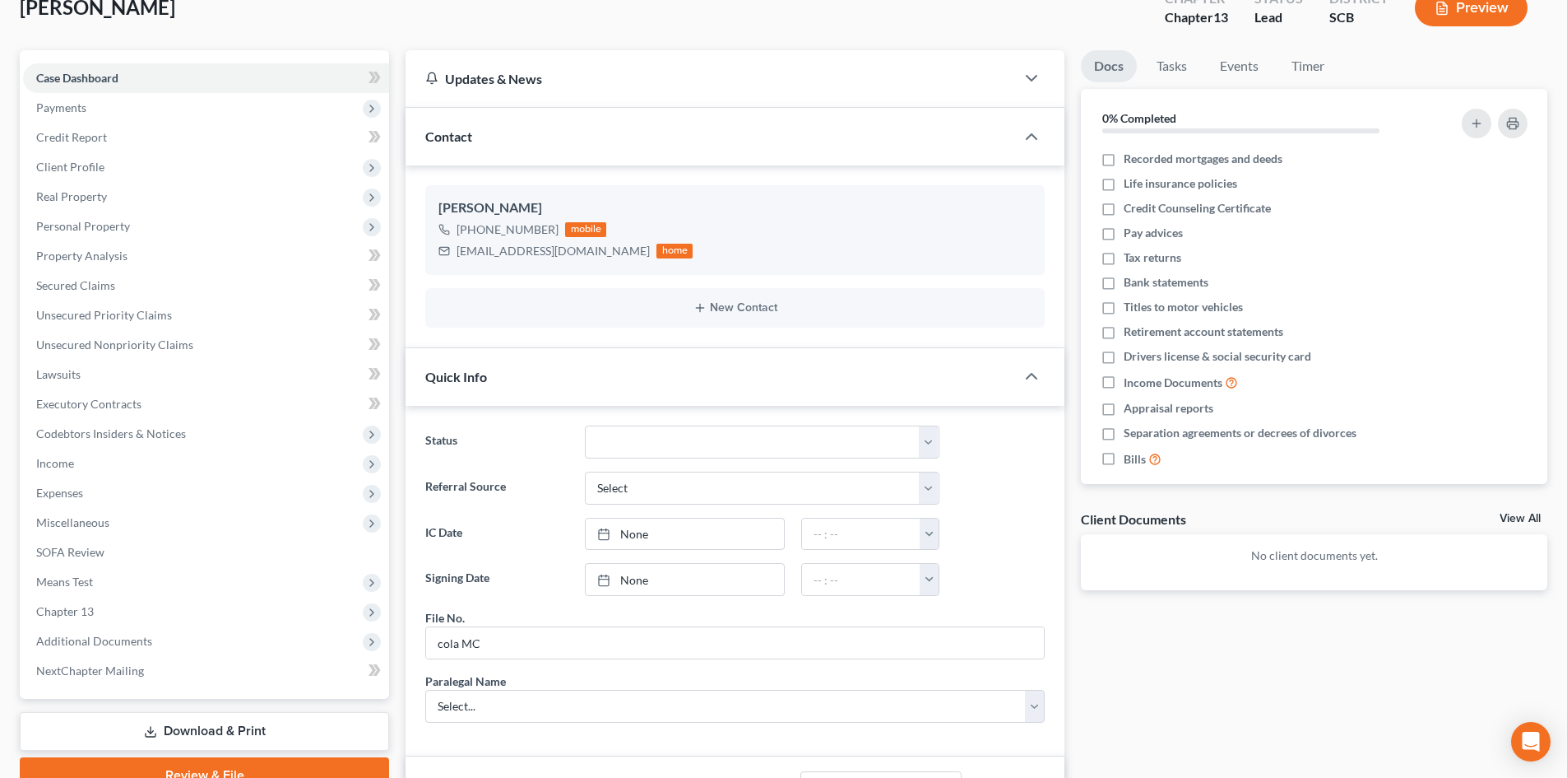
scroll to position [84, 0]
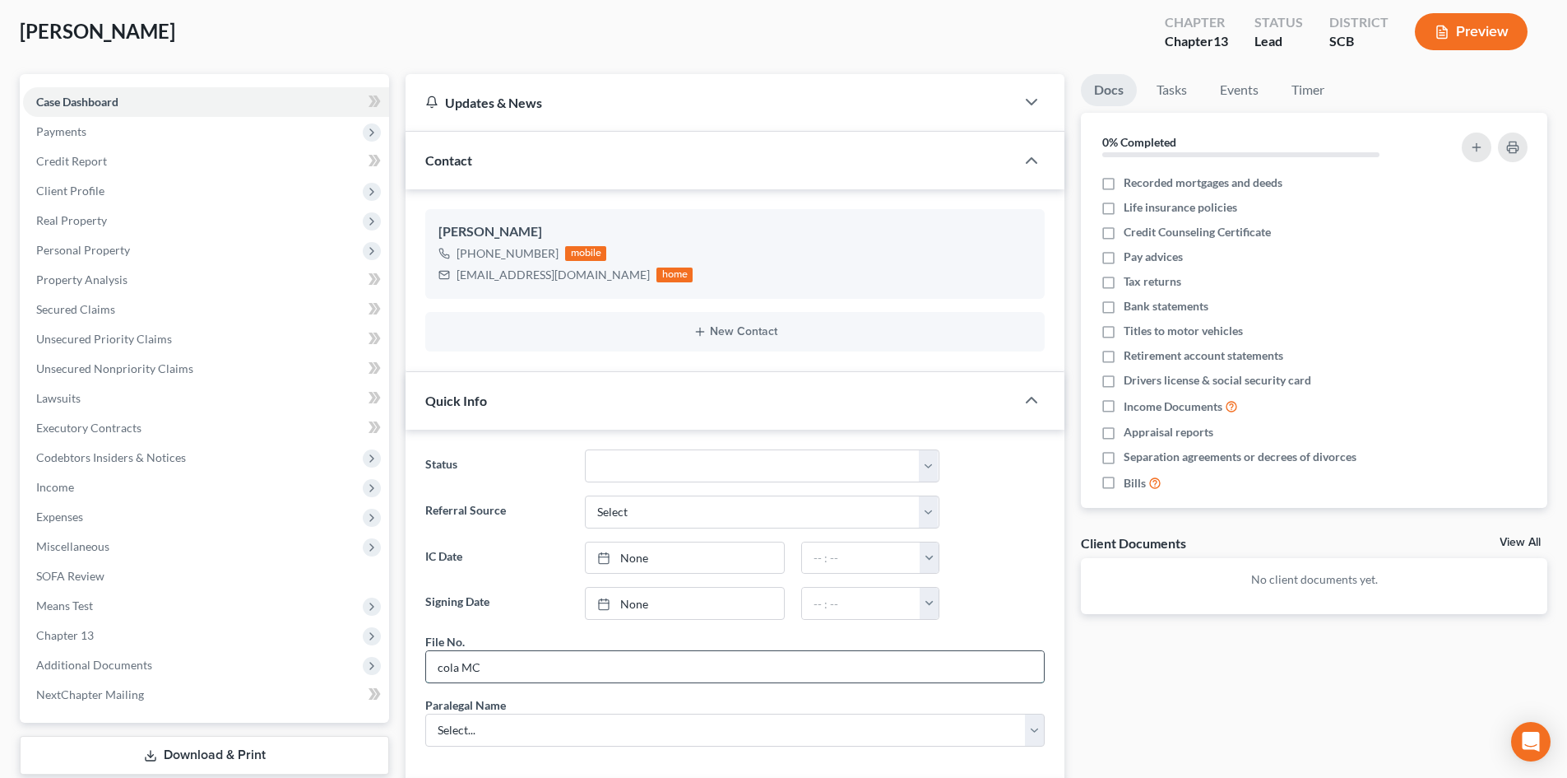
click at [431, 663] on input "cola MC" at bounding box center [735, 666] width 618 height 31
type input "2025COLAMC"
click at [650, 466] on select "Discharged Dismissed Filed In Progress Lead Lost Lead Ready to File To Review W…" at bounding box center [762, 465] width 355 height 33
select select "3"
click at [585, 449] on select "Discharged Dismissed Filed In Progress Lead Lost Lead Ready to File To Review W…" at bounding box center [762, 465] width 355 height 33
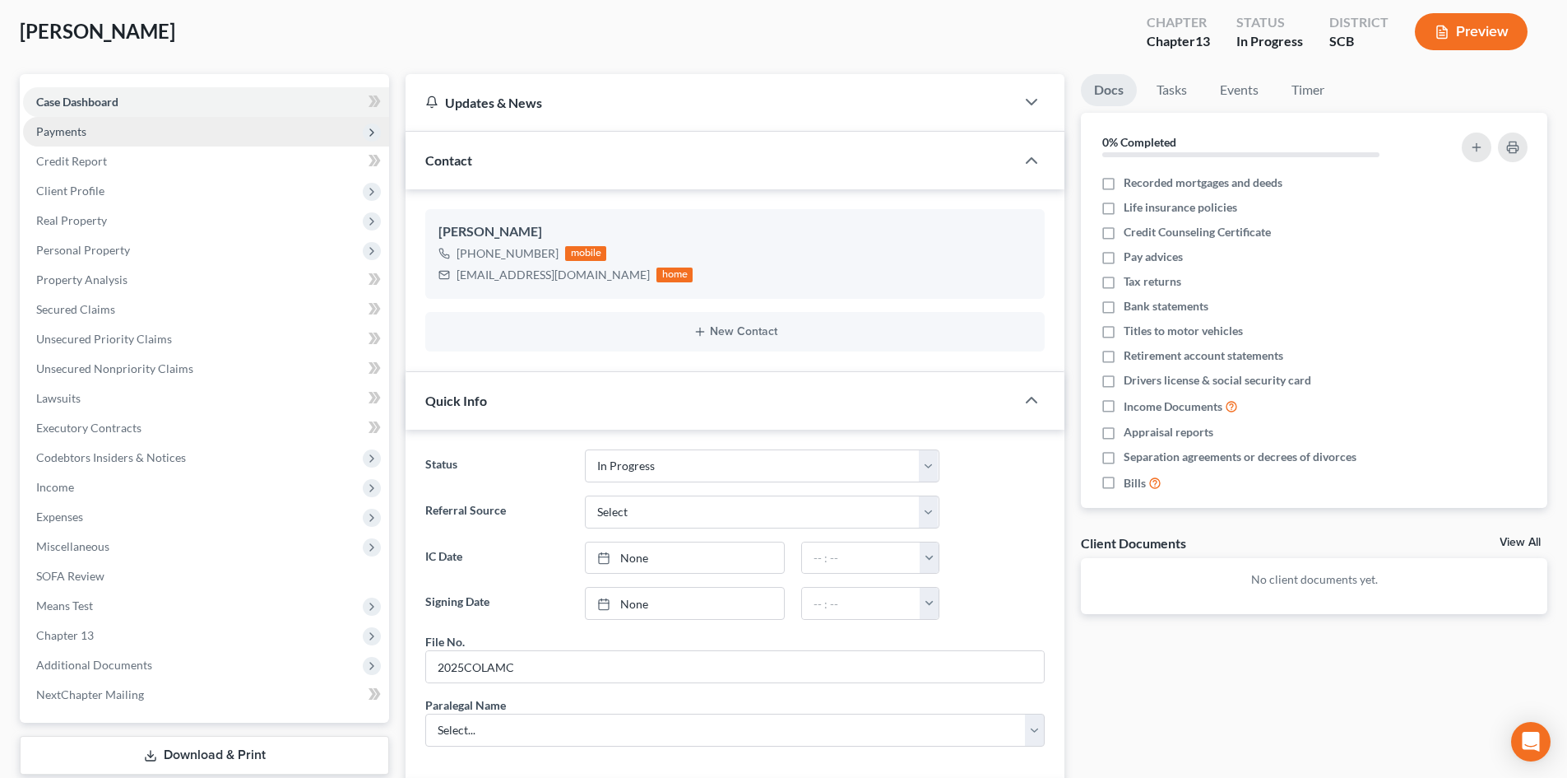
click at [118, 123] on span "Payments" at bounding box center [206, 132] width 366 height 30
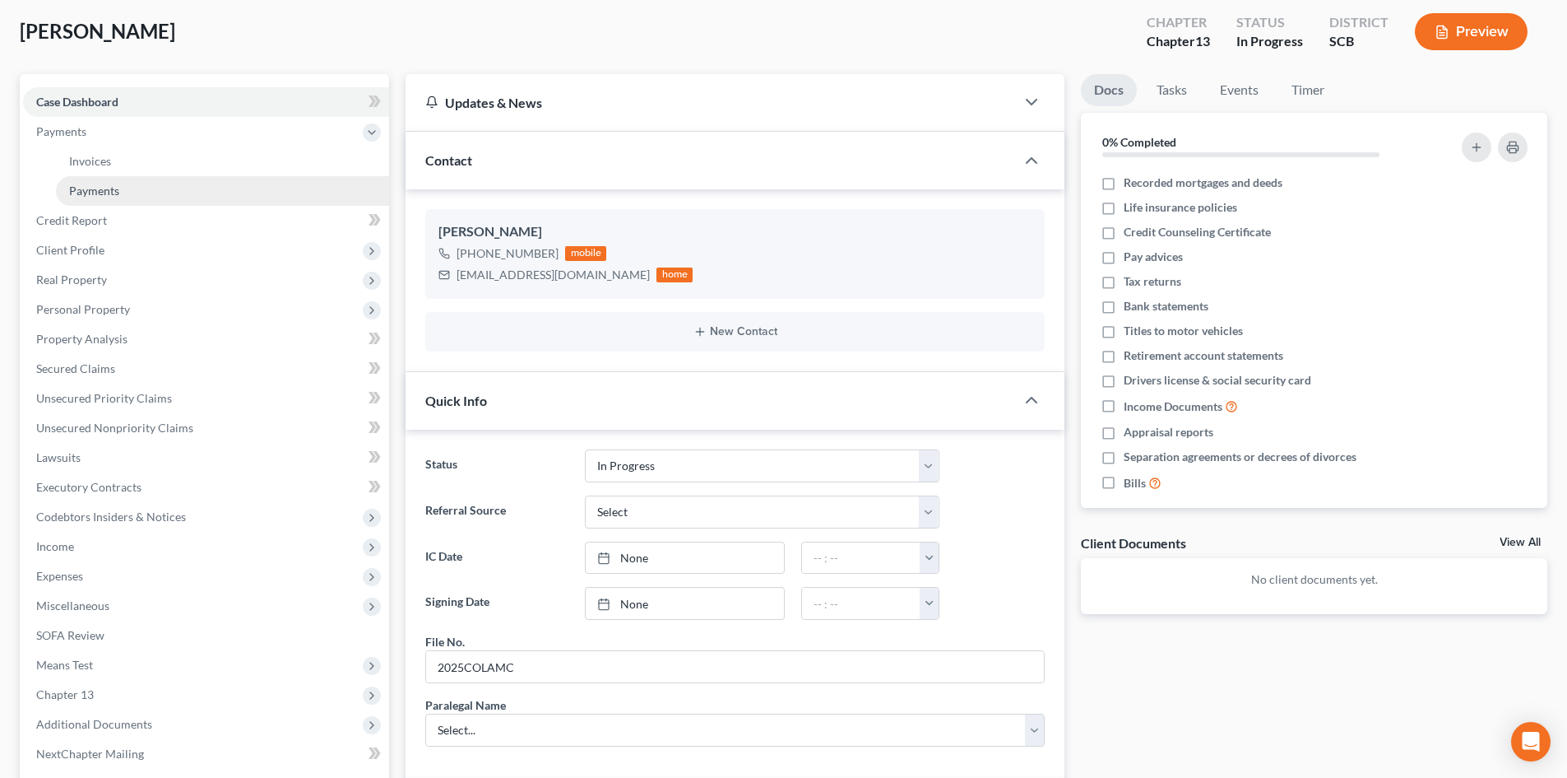
click at [105, 193] on span "Payments" at bounding box center [94, 190] width 50 height 14
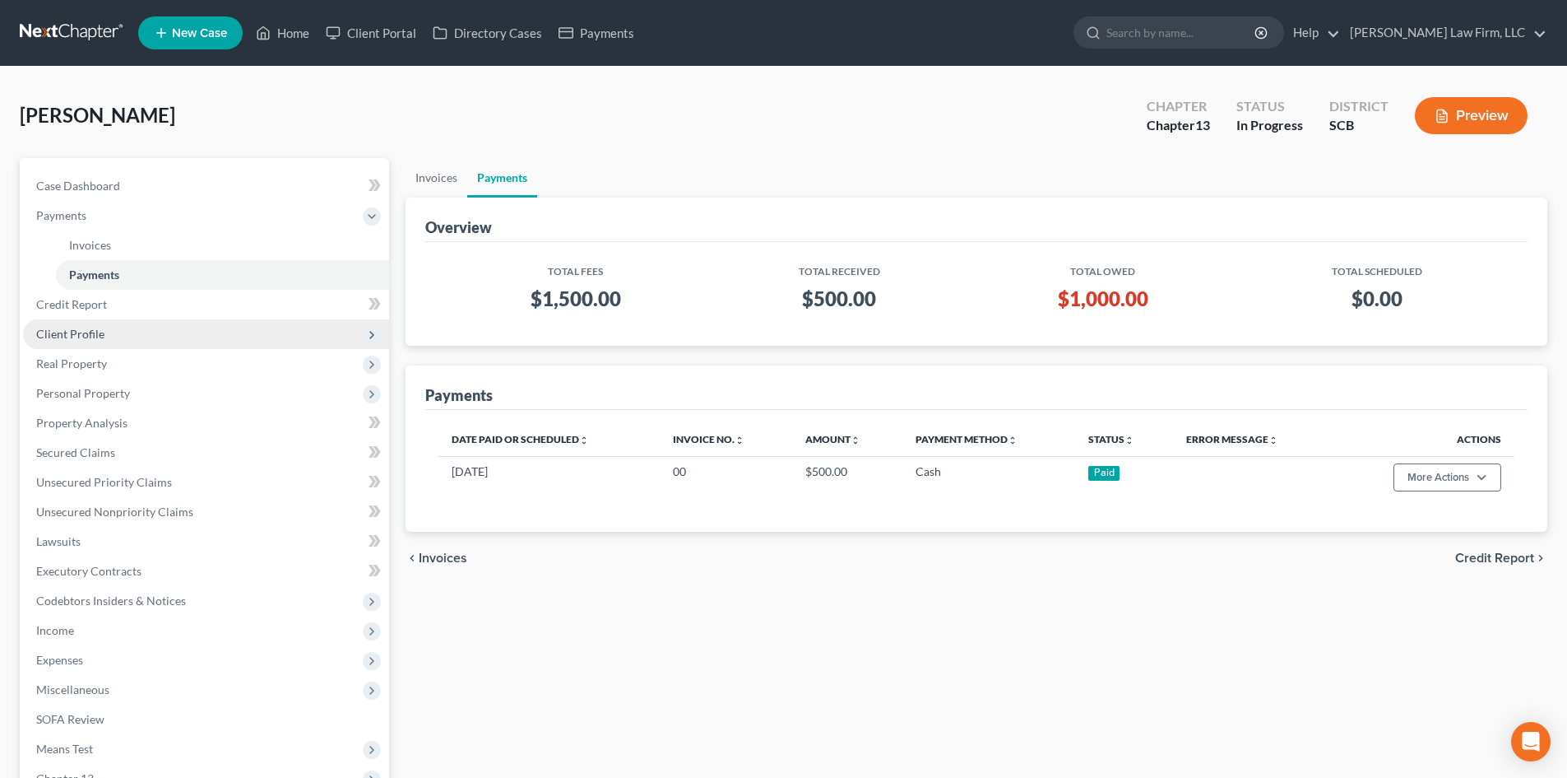
click at [103, 334] on span "Client Profile" at bounding box center [206, 334] width 366 height 30
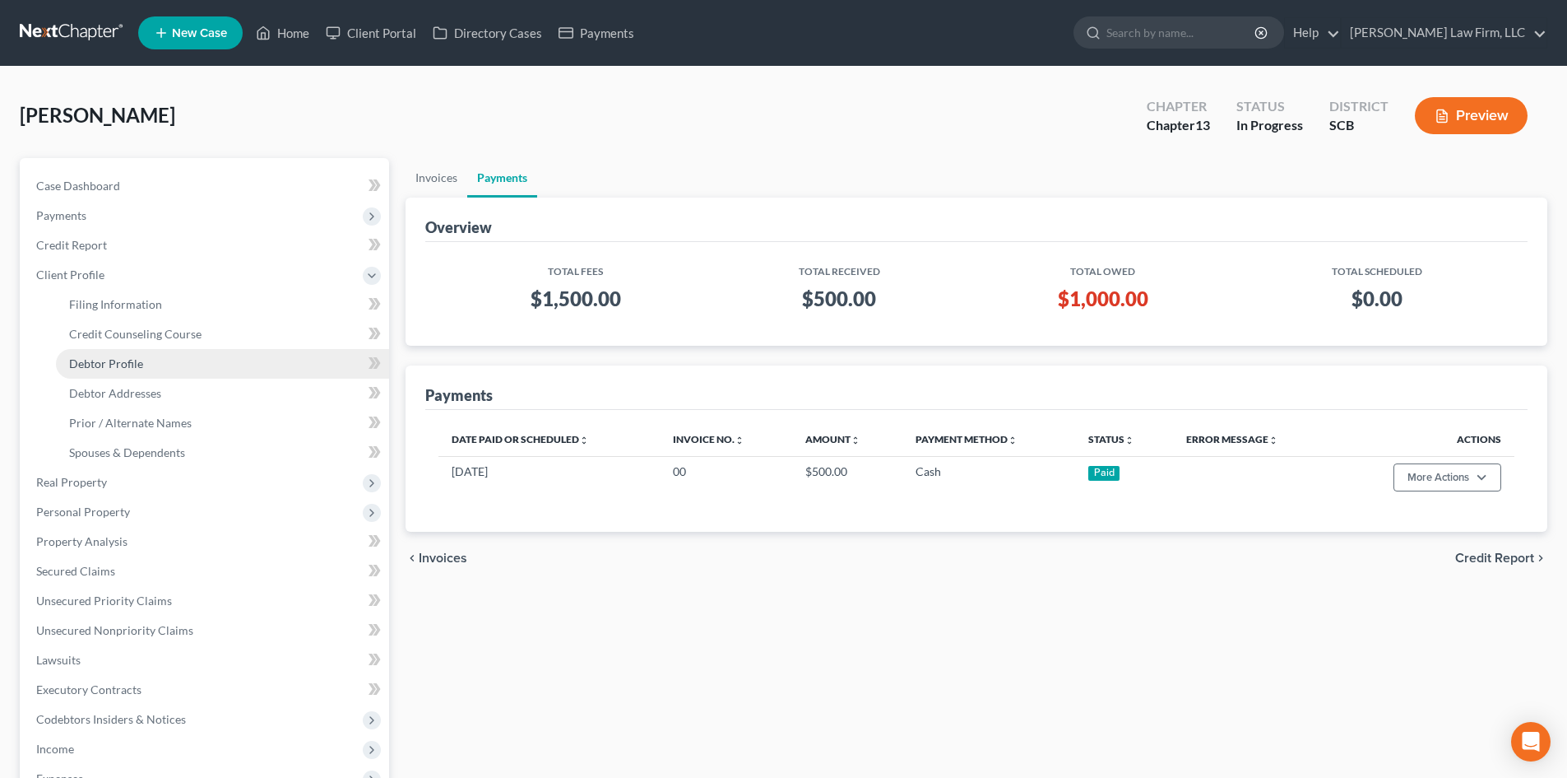
click at [156, 370] on link "Debtor Profile" at bounding box center [222, 364] width 333 height 30
select select "0"
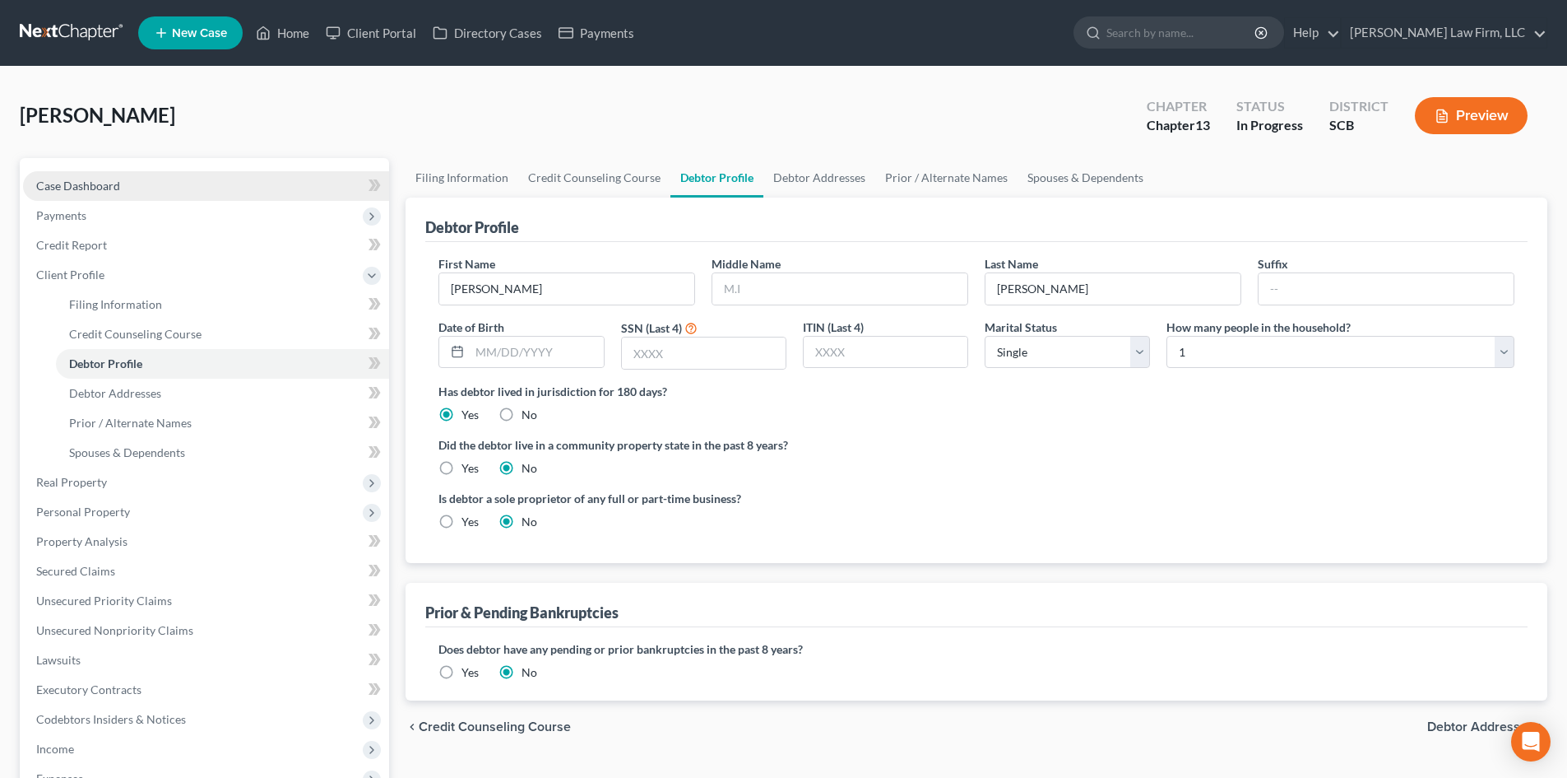
click at [116, 176] on link "Case Dashboard" at bounding box center [206, 186] width 366 height 30
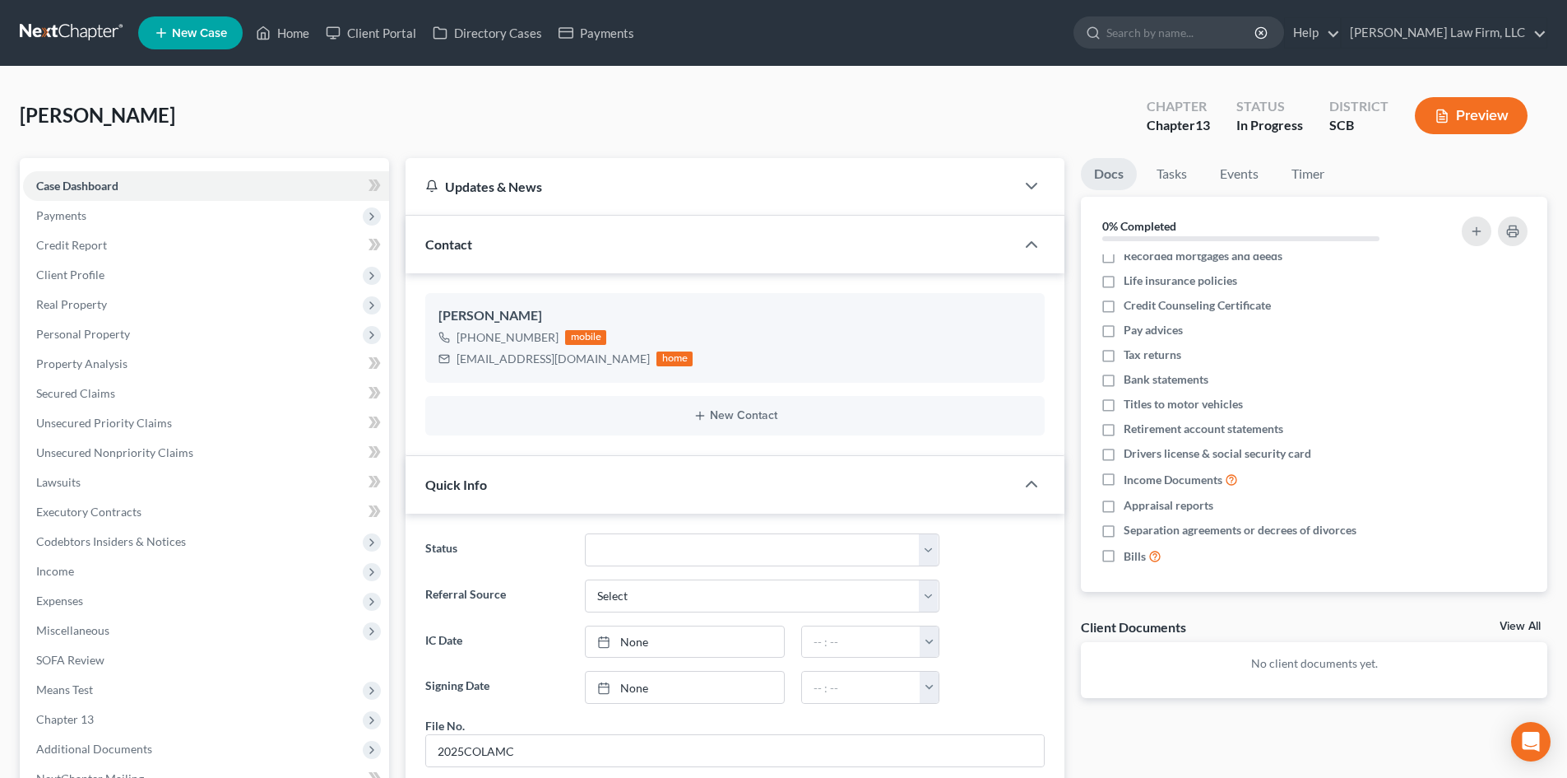
scroll to position [15, 0]
click at [114, 268] on span "Client Profile" at bounding box center [206, 275] width 366 height 30
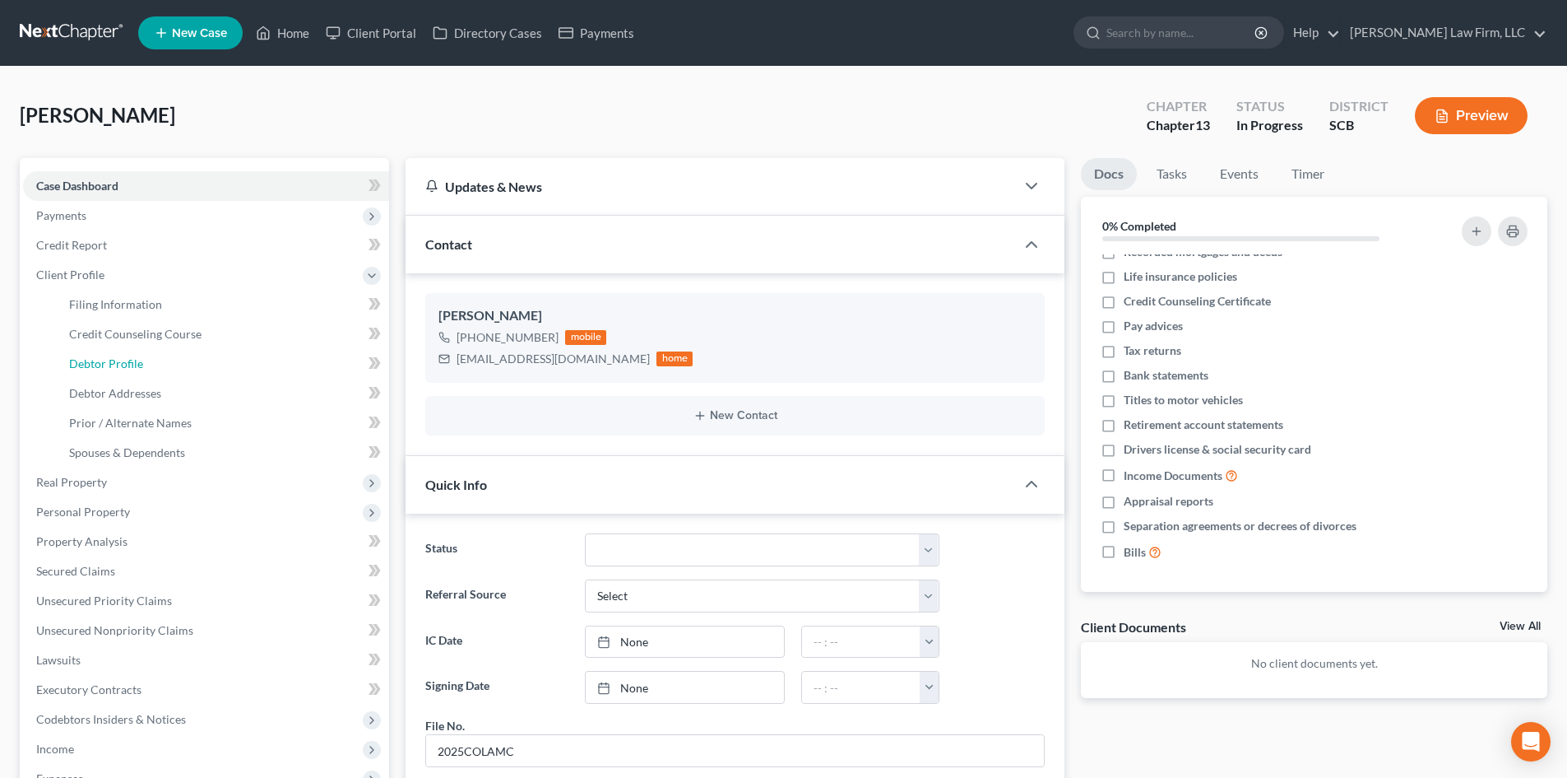
drag, startPoint x: 131, startPoint y: 361, endPoint x: 395, endPoint y: 332, distance: 265.7
click at [131, 361] on span "Debtor Profile" at bounding box center [106, 363] width 74 height 14
select select "0"
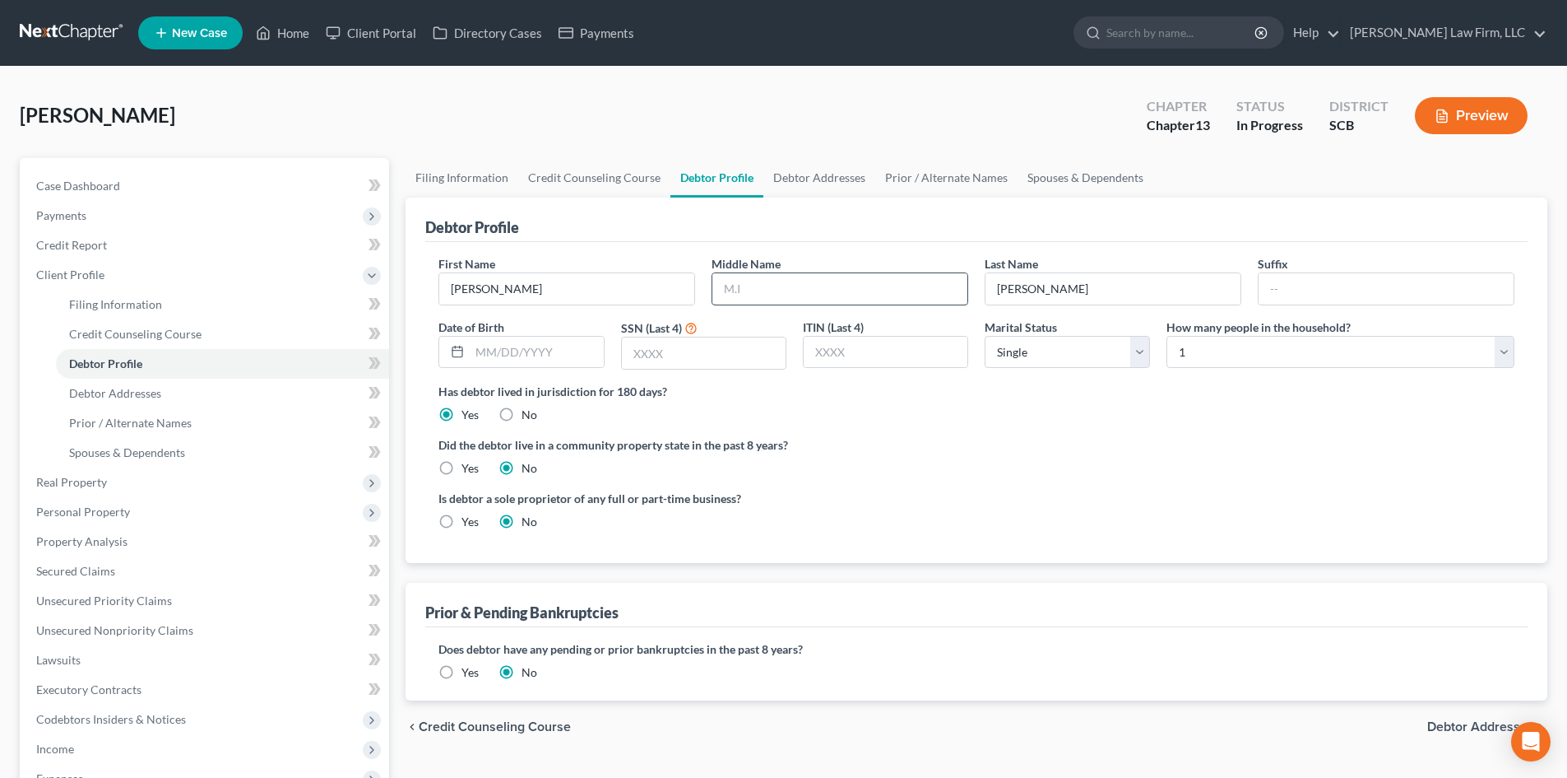
click at [775, 301] on input "text" at bounding box center [840, 288] width 255 height 31
type input "[PERSON_NAME]"
click at [843, 172] on link "Debtor Addresses" at bounding box center [820, 177] width 112 height 39
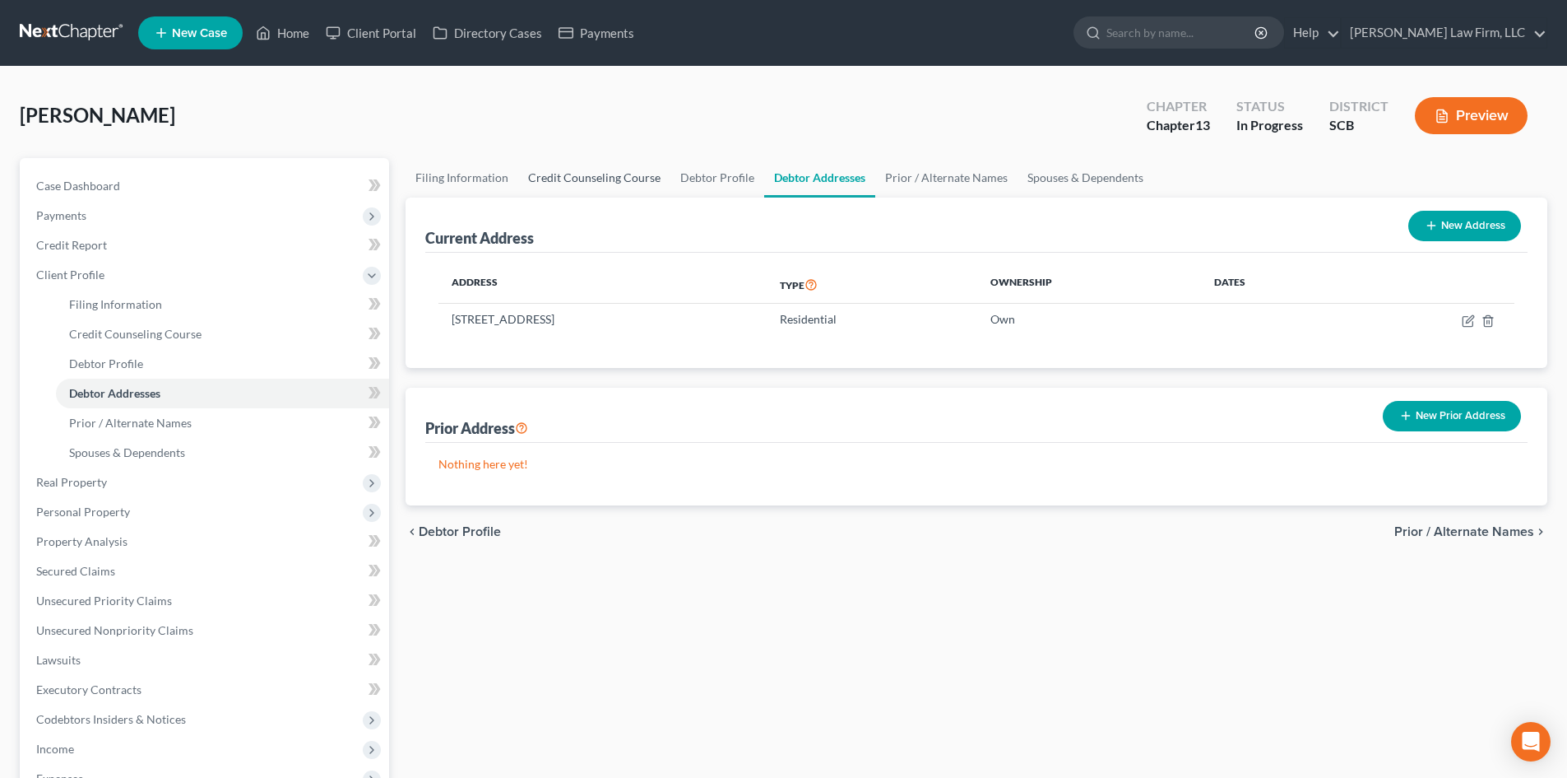
click at [639, 179] on link "Credit Counseling Course" at bounding box center [594, 177] width 152 height 39
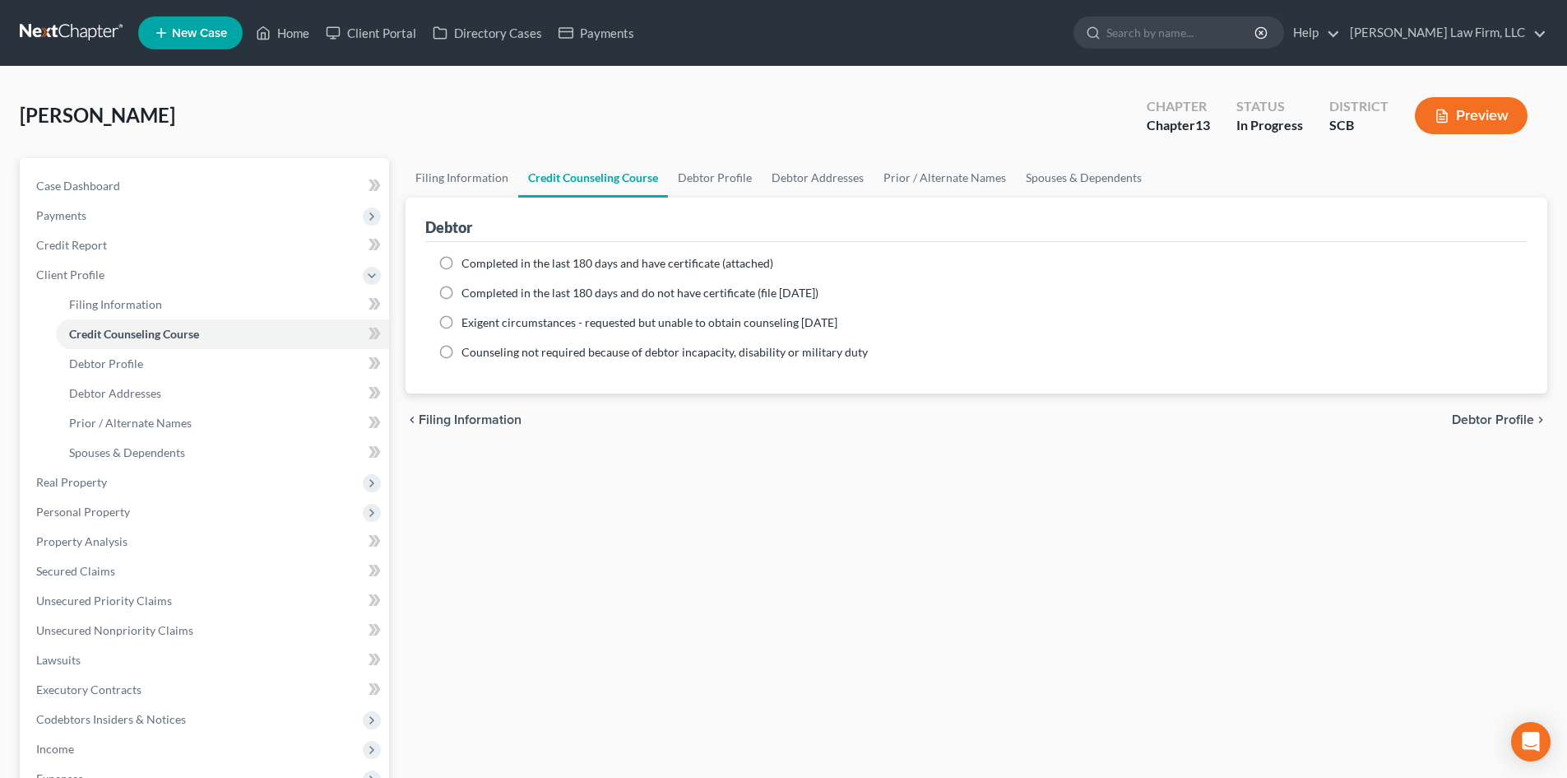
click at [666, 170] on link "Credit Counseling Course" at bounding box center [593, 177] width 150 height 39
click at [696, 171] on link "Debtor Profile" at bounding box center [715, 177] width 94 height 39
select select "0"
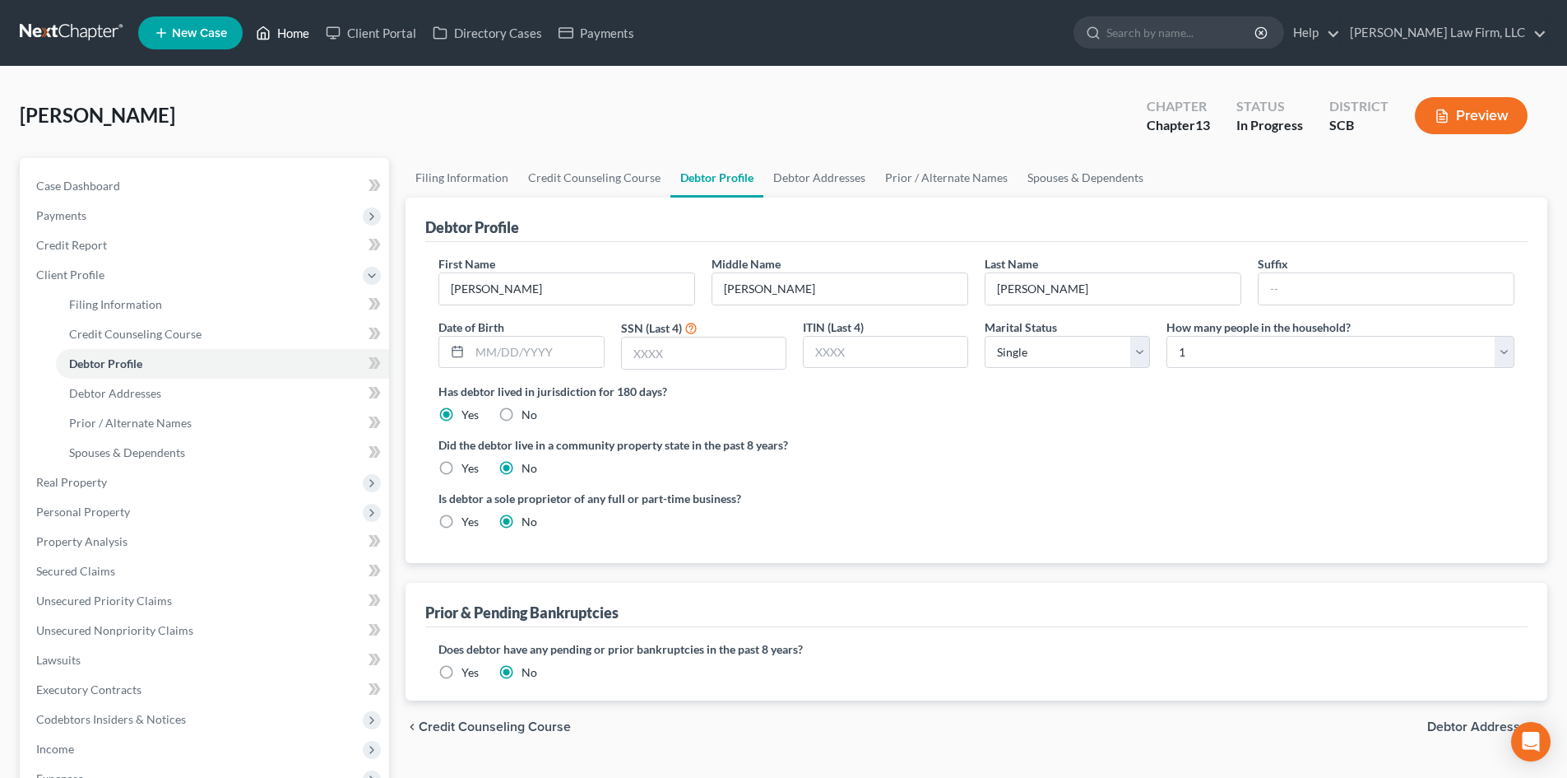
click at [281, 39] on link "Home" at bounding box center [283, 33] width 70 height 30
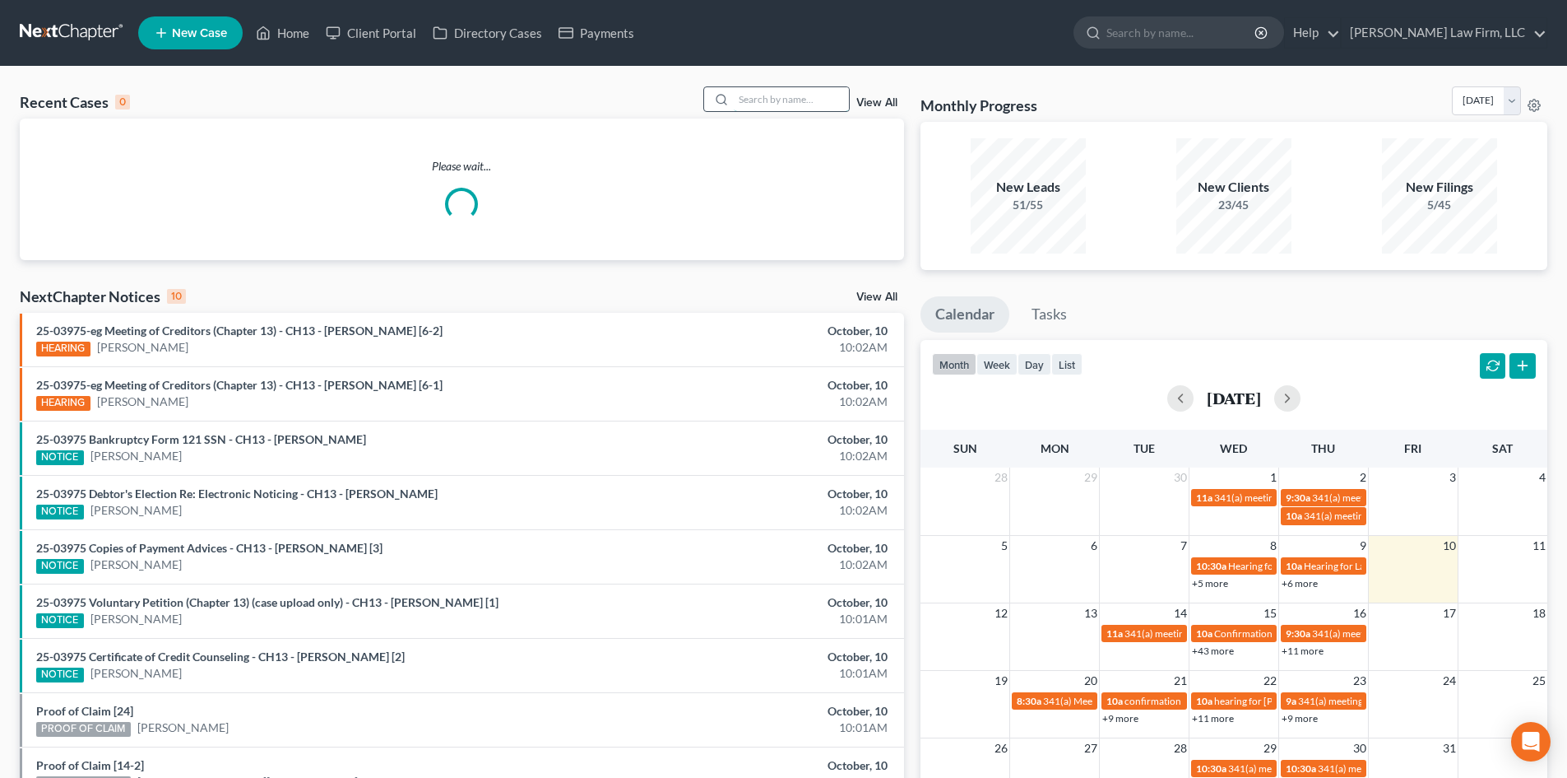
click at [820, 104] on input "search" at bounding box center [791, 99] width 115 height 24
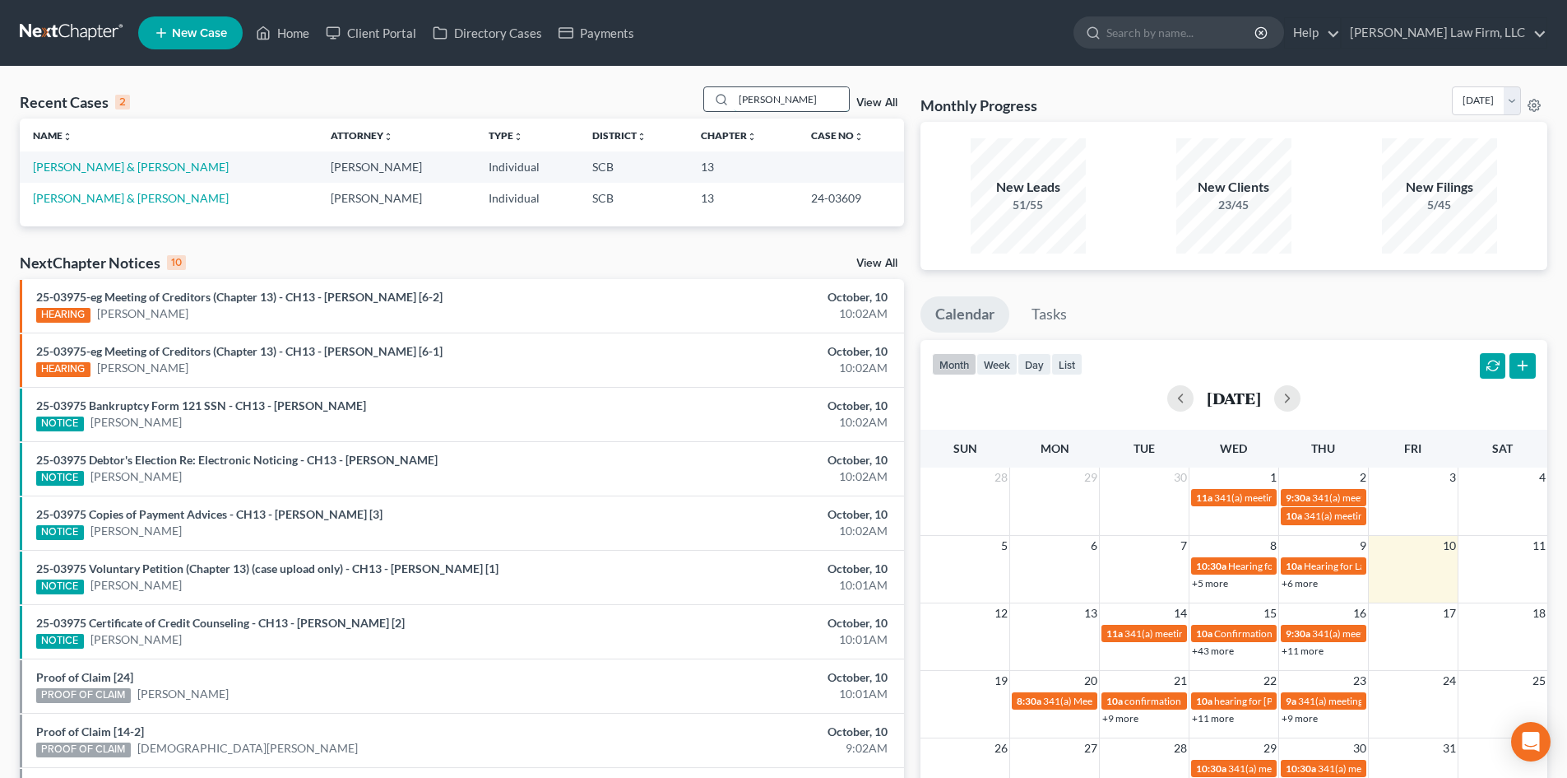
drag, startPoint x: 782, startPoint y: 104, endPoint x: 733, endPoint y: 112, distance: 49.1
click at [734, 112] on div "[PERSON_NAME]" at bounding box center [777, 99] width 146 height 26
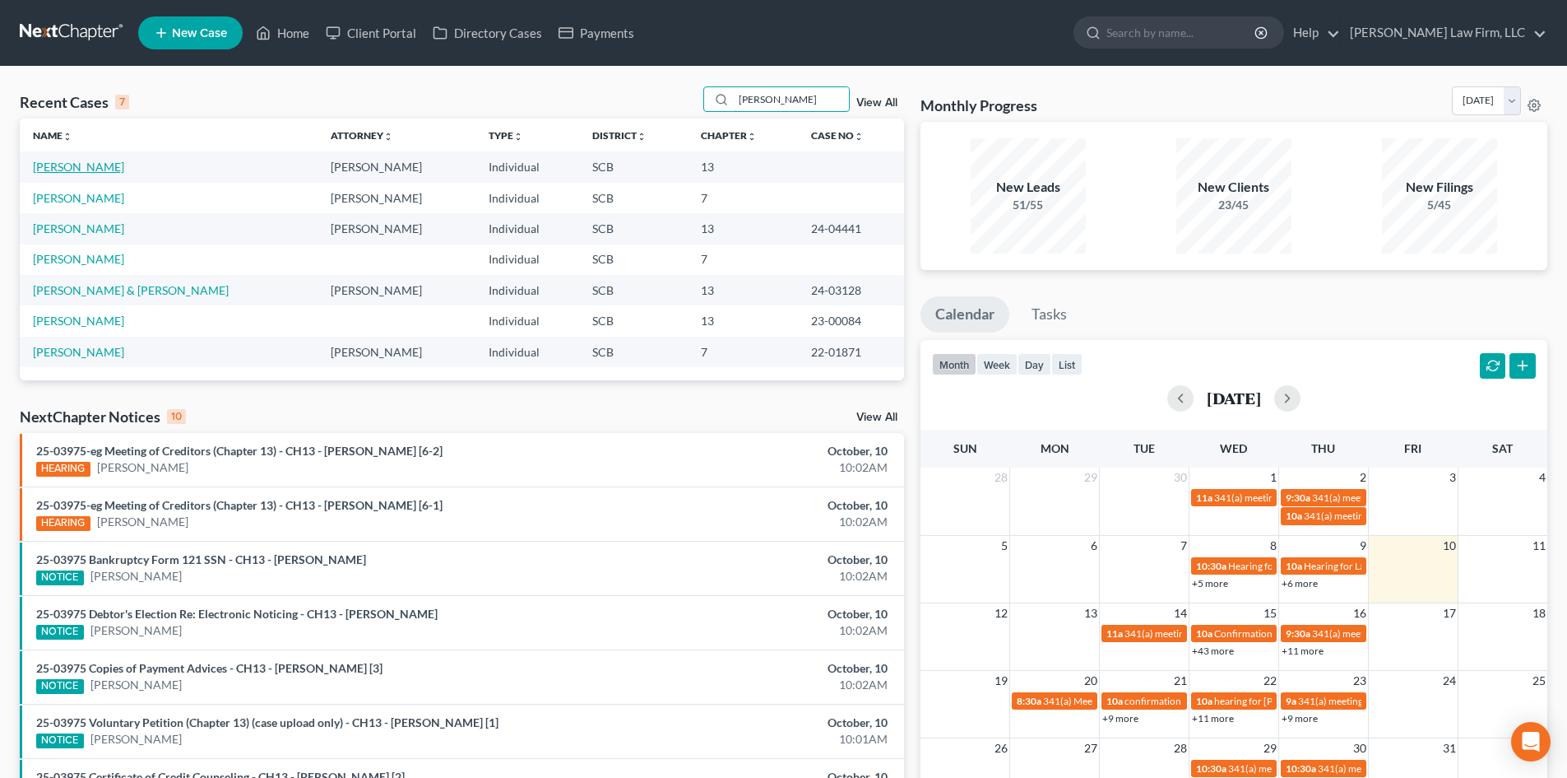
type input "[PERSON_NAME]"
click at [91, 174] on link "[PERSON_NAME]" at bounding box center [78, 167] width 91 height 14
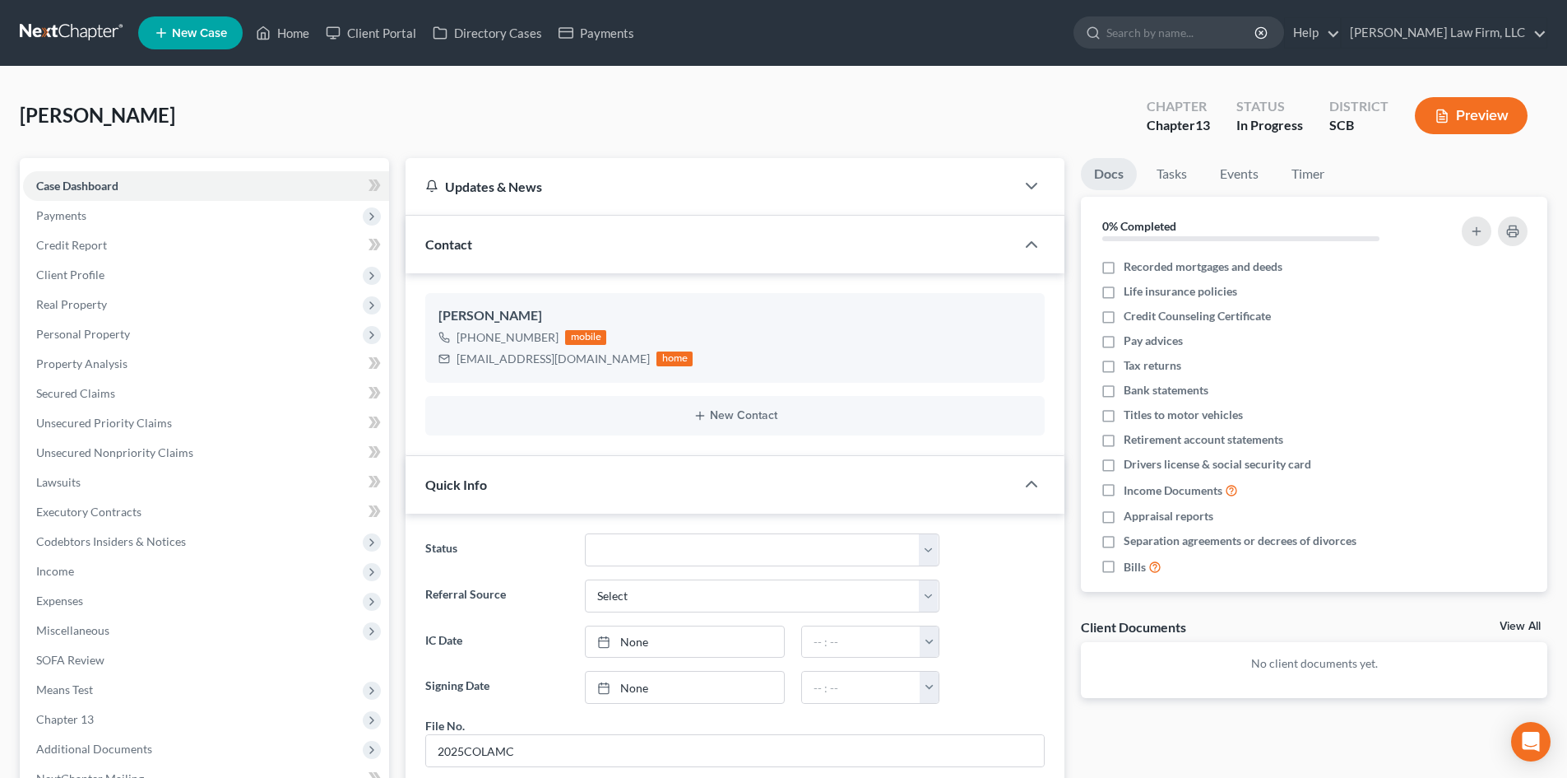
click at [1511, 620] on link "View All" at bounding box center [1520, 626] width 41 height 12
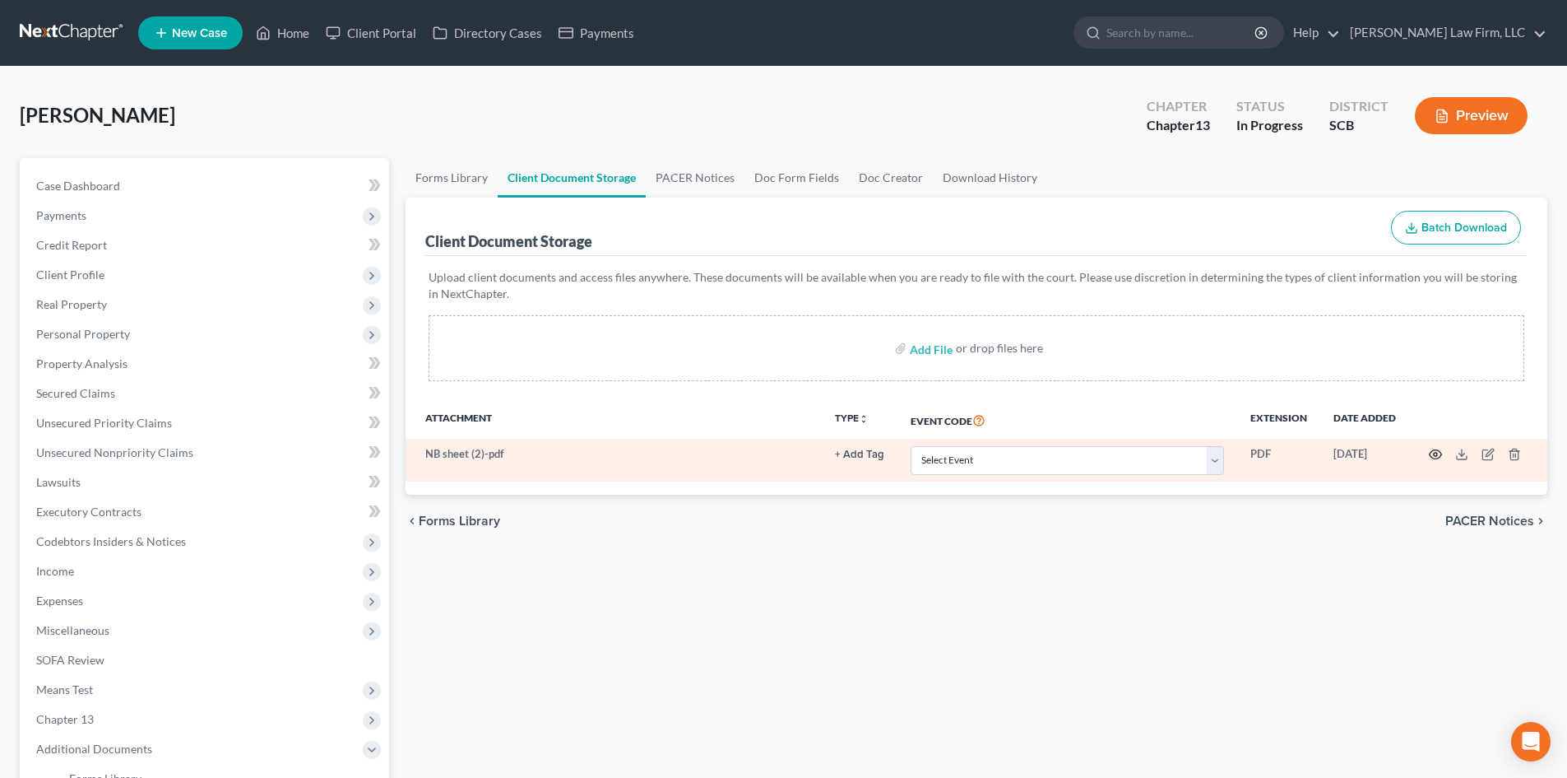
click at [1437, 453] on circle "button" at bounding box center [1435, 454] width 3 height 3
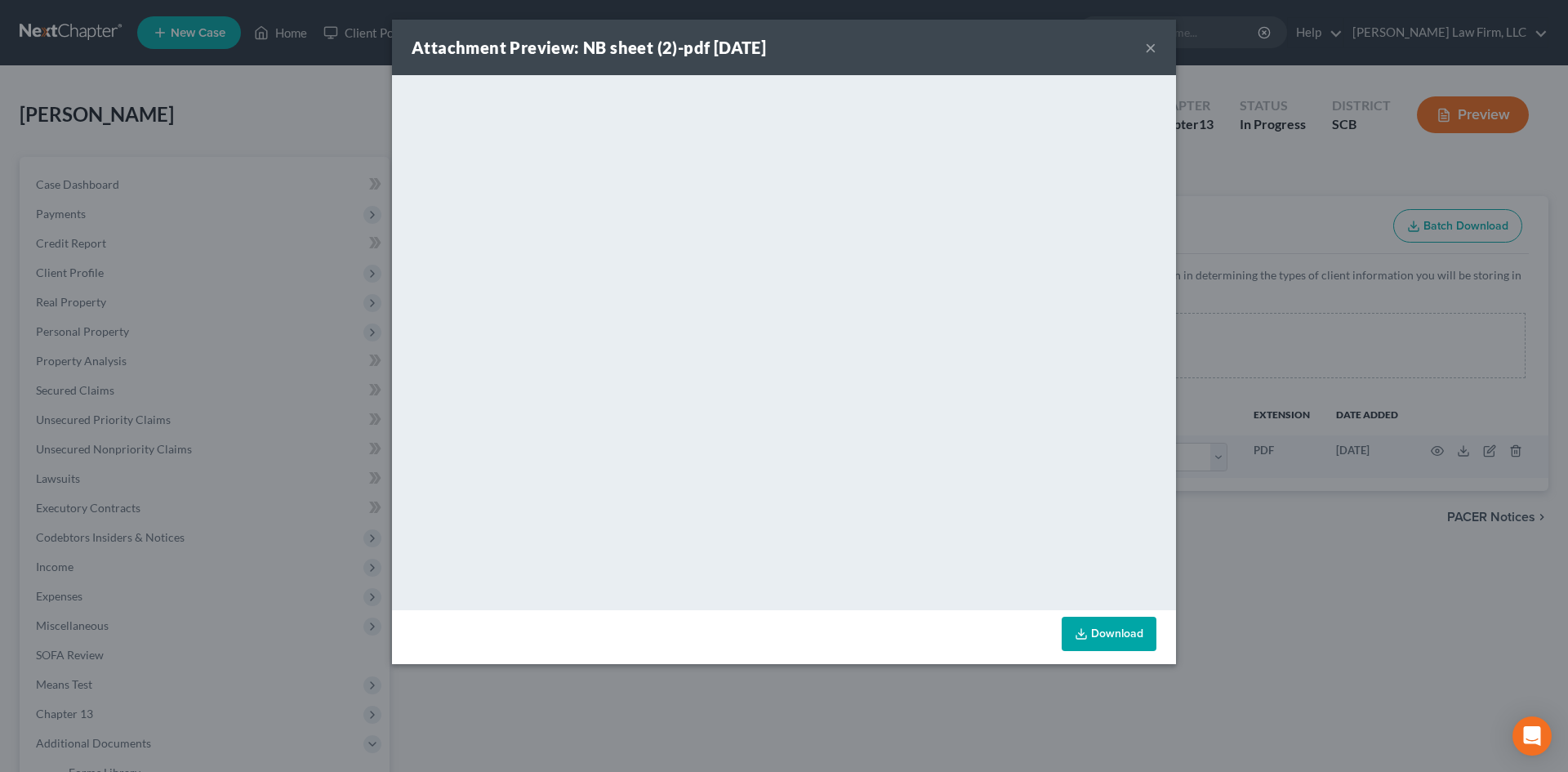
click at [1154, 55] on button "×" at bounding box center [1151, 48] width 12 height 20
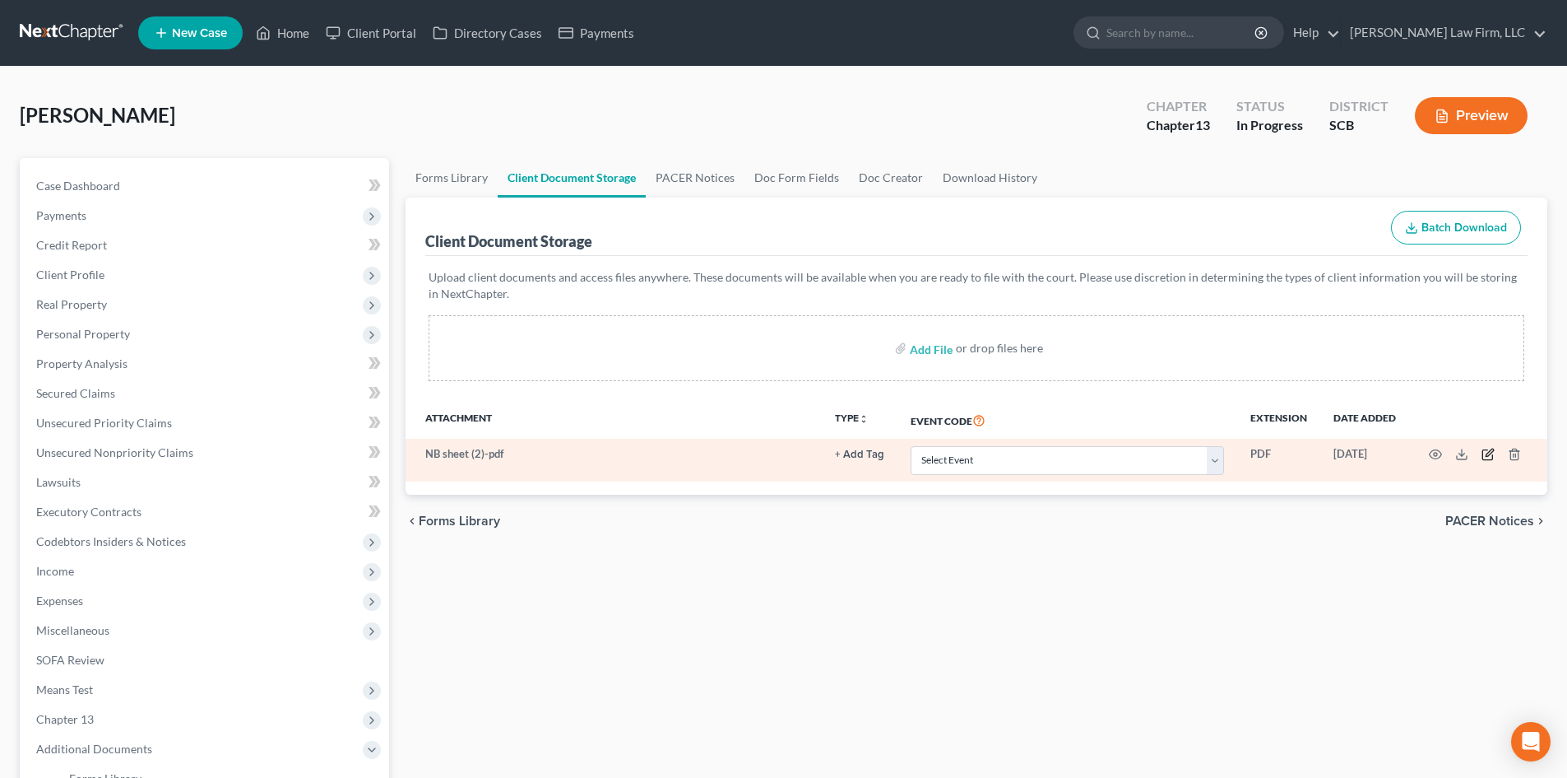
click at [1492, 453] on icon "button" at bounding box center [1489, 452] width 7 height 7
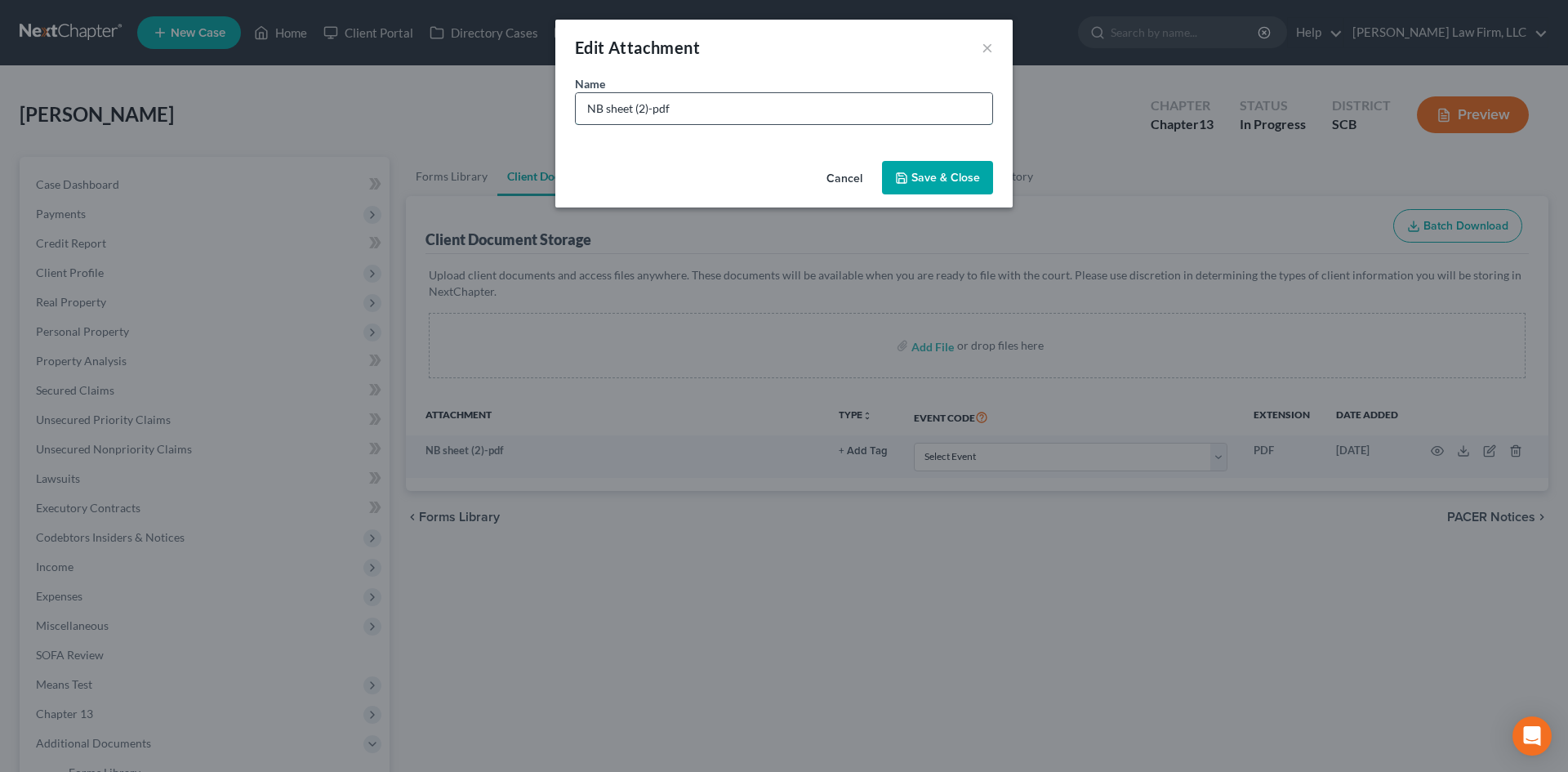
drag, startPoint x: 755, startPoint y: 117, endPoint x: 740, endPoint y: 113, distance: 15.5
click at [745, 114] on input "NB sheet (2)-pdf" at bounding box center [784, 108] width 417 height 31
type input "[PERSON_NAME] sheet"
click at [920, 167] on button "Save & Close" at bounding box center [938, 178] width 111 height 35
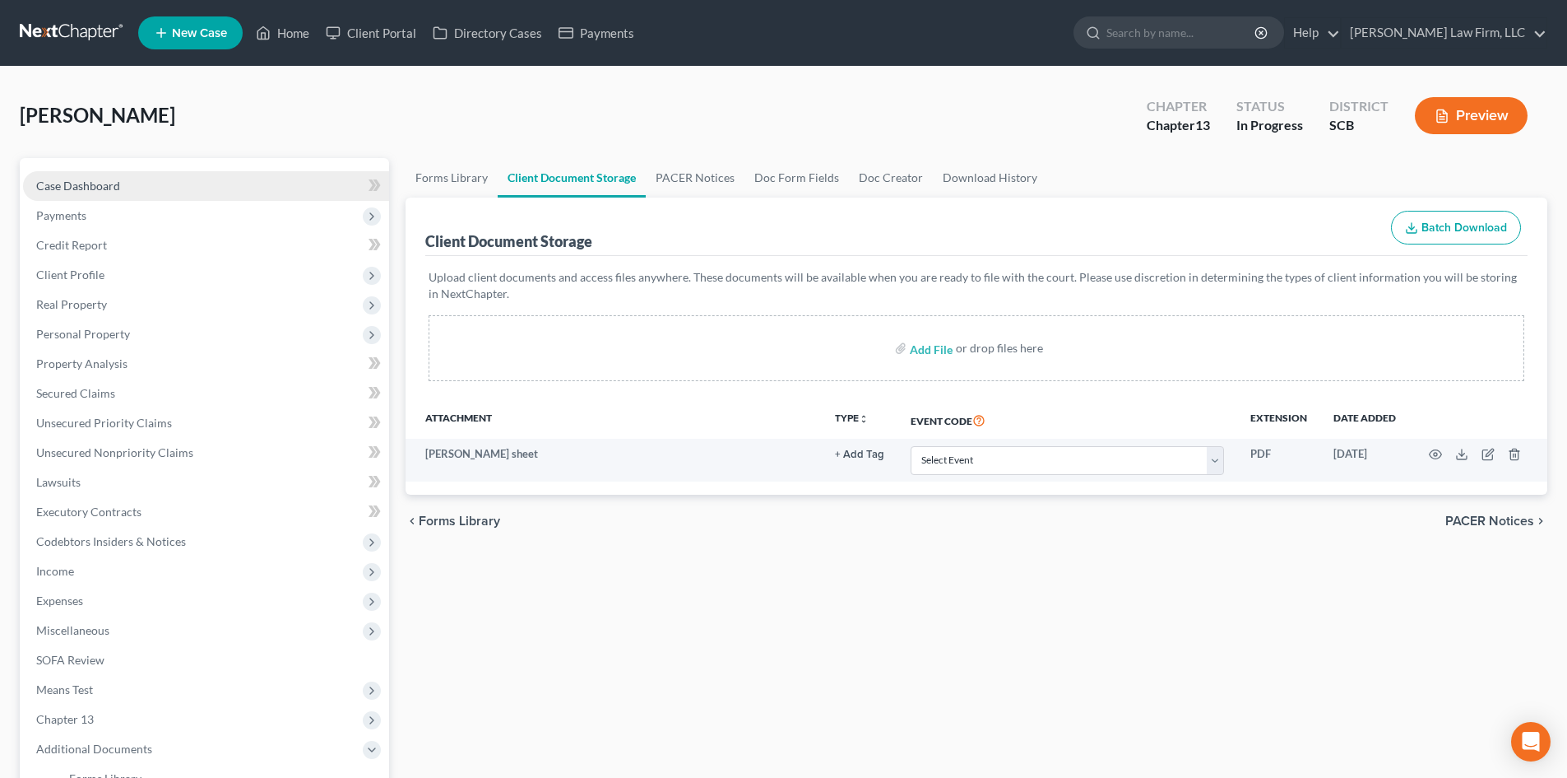
drag, startPoint x: 95, startPoint y: 183, endPoint x: 300, endPoint y: 170, distance: 205.3
click at [95, 183] on span "Case Dashboard" at bounding box center [78, 186] width 84 height 14
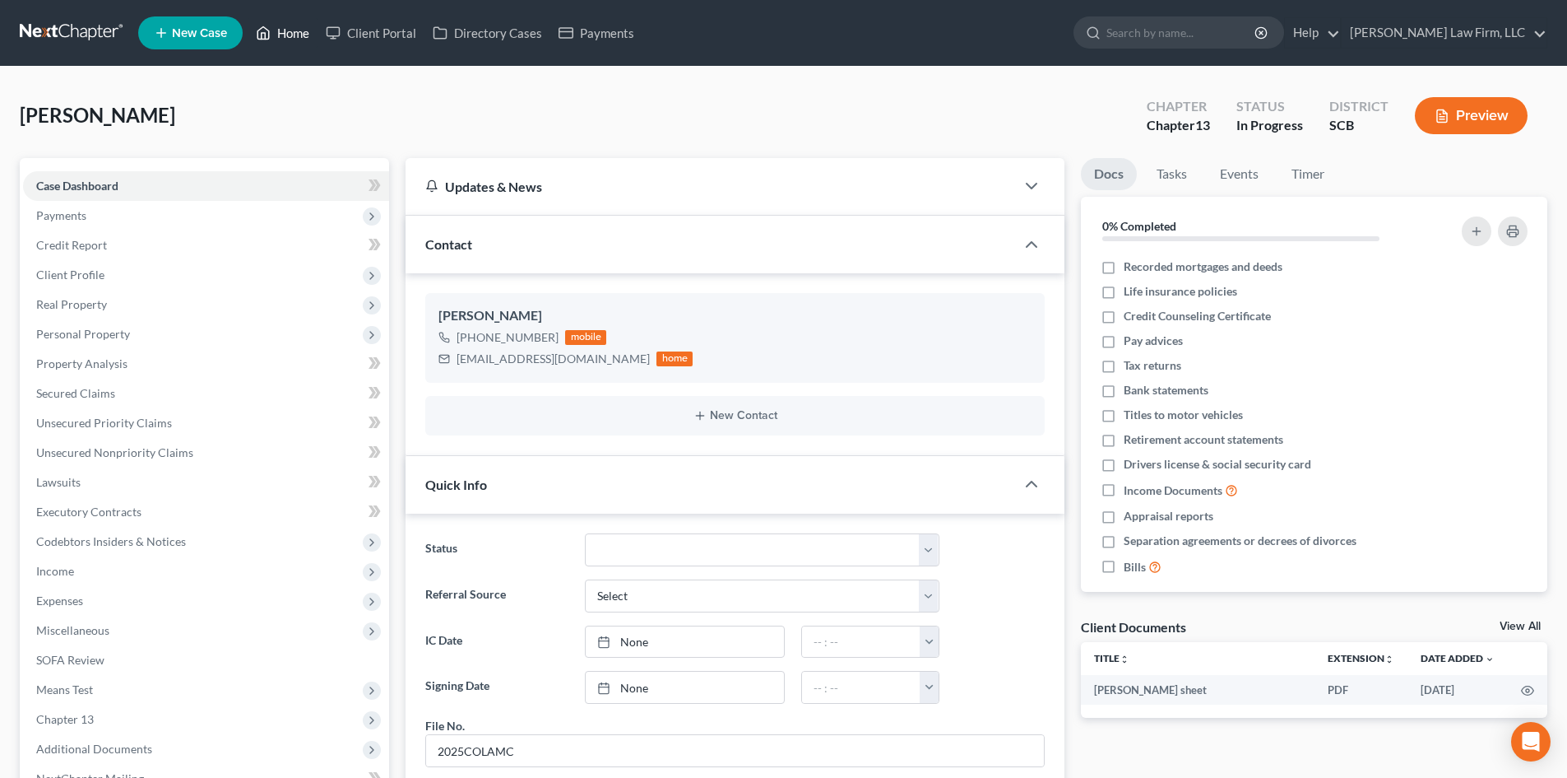
click at [273, 16] on ul "New Case Home Client Portal Directory Cases Payments - No Result - See all resu…" at bounding box center [843, 33] width 1410 height 43
click at [281, 28] on link "Home" at bounding box center [283, 33] width 70 height 30
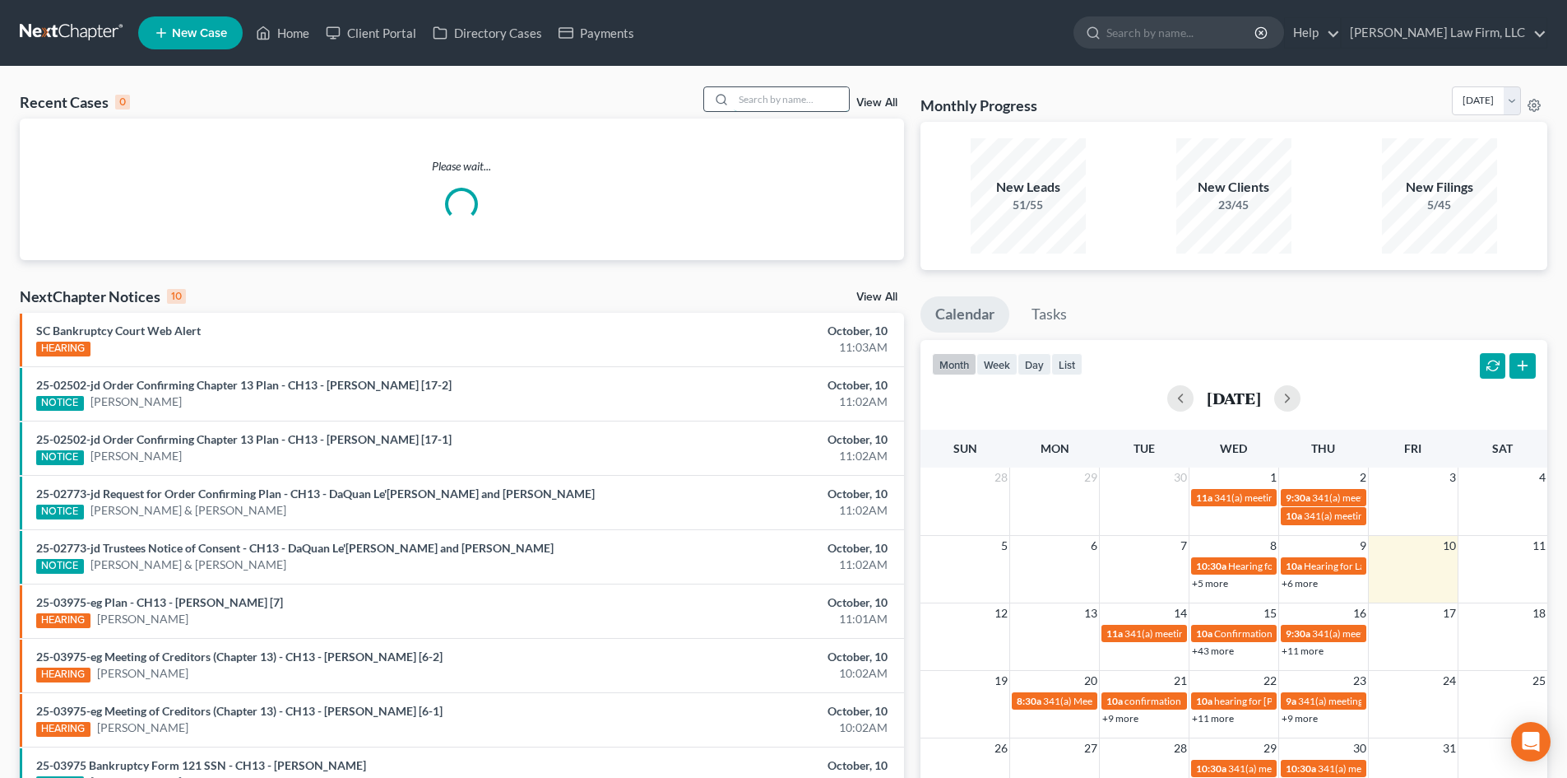
click at [825, 99] on input "search" at bounding box center [791, 99] width 115 height 24
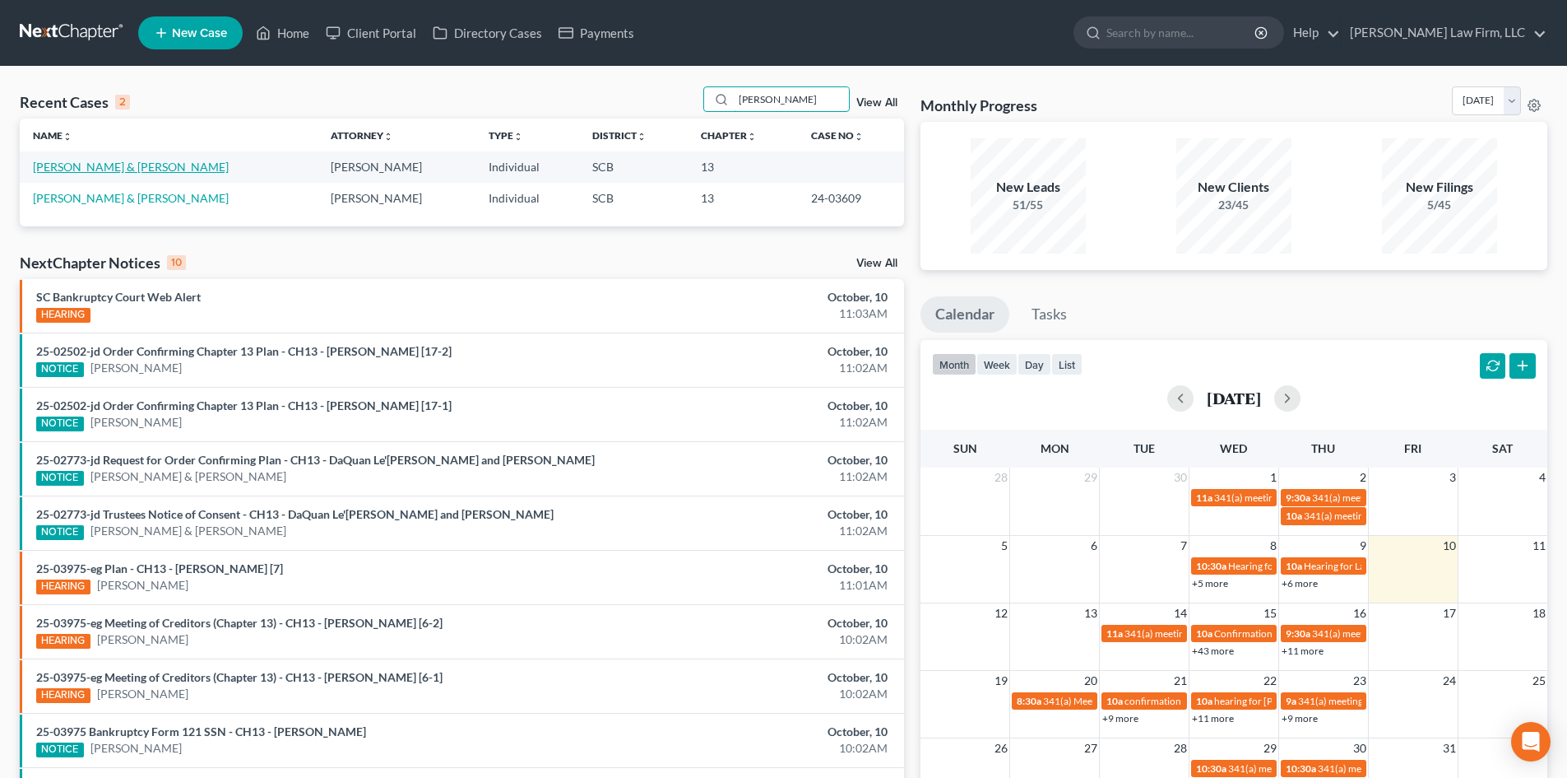
type input "[PERSON_NAME]"
click at [136, 163] on link "[PERSON_NAME] & [PERSON_NAME]" at bounding box center [131, 167] width 196 height 14
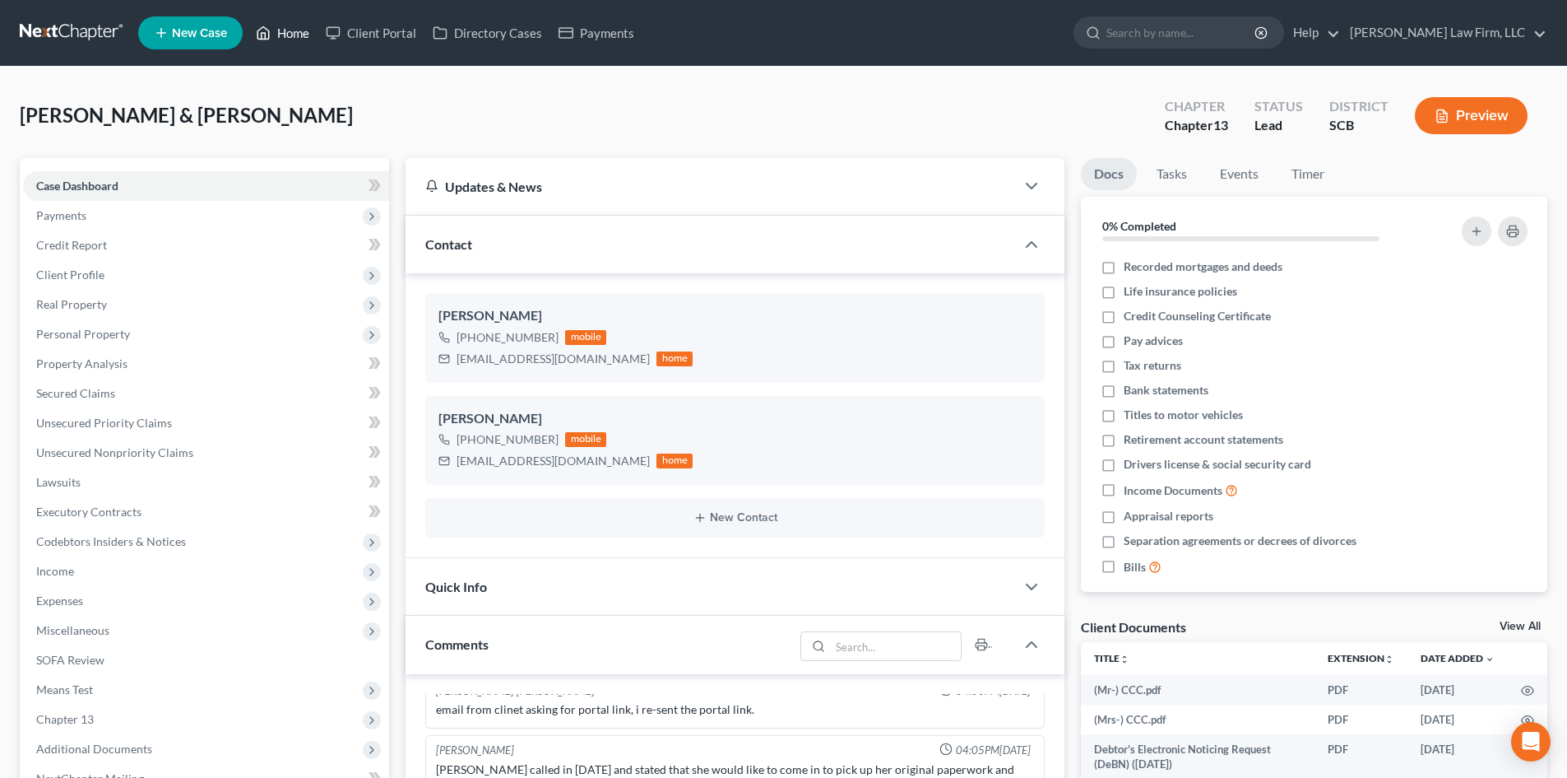
click at [304, 30] on link "Home" at bounding box center [283, 33] width 70 height 30
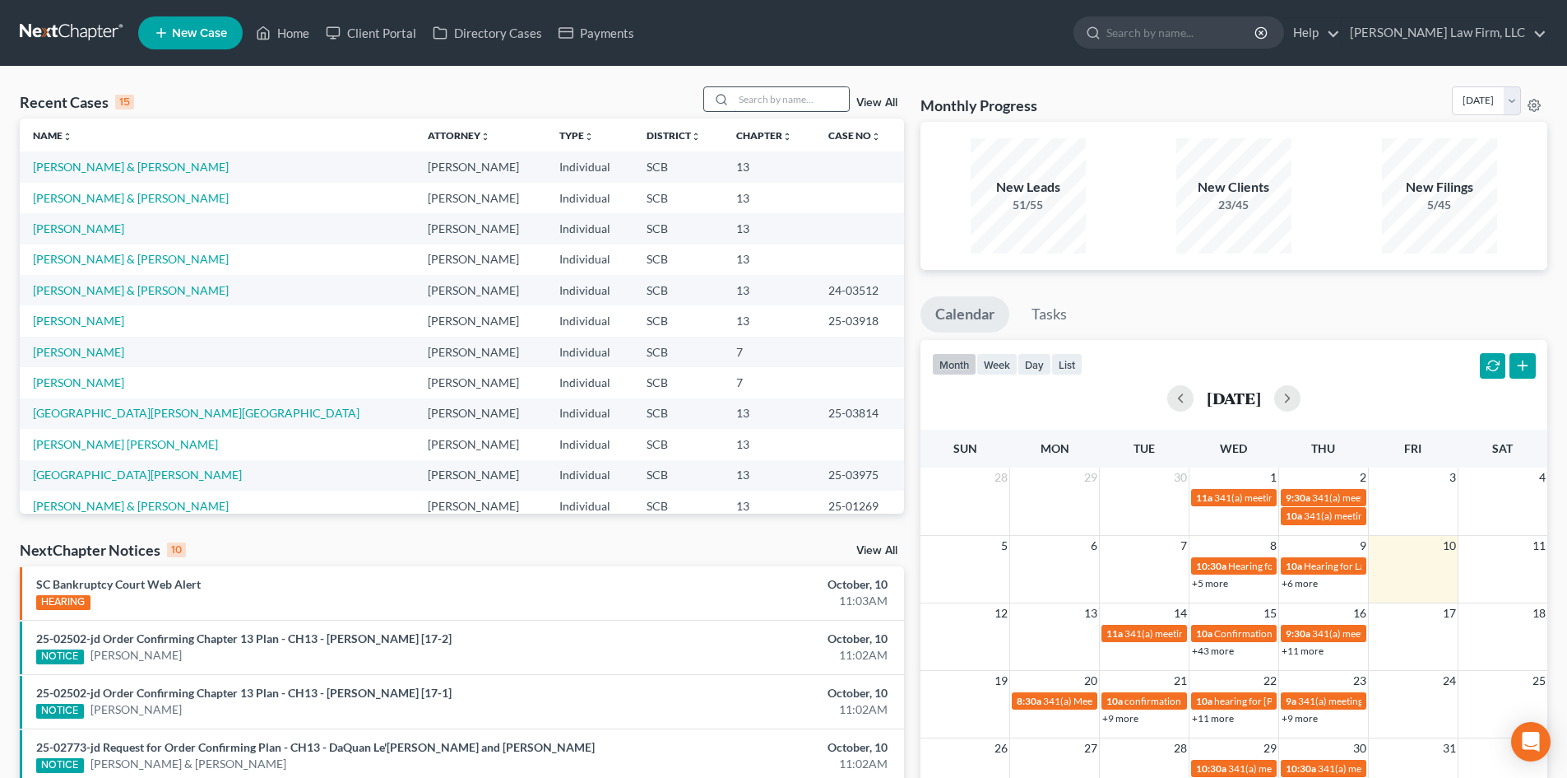
click at [776, 104] on input "search" at bounding box center [791, 99] width 115 height 24
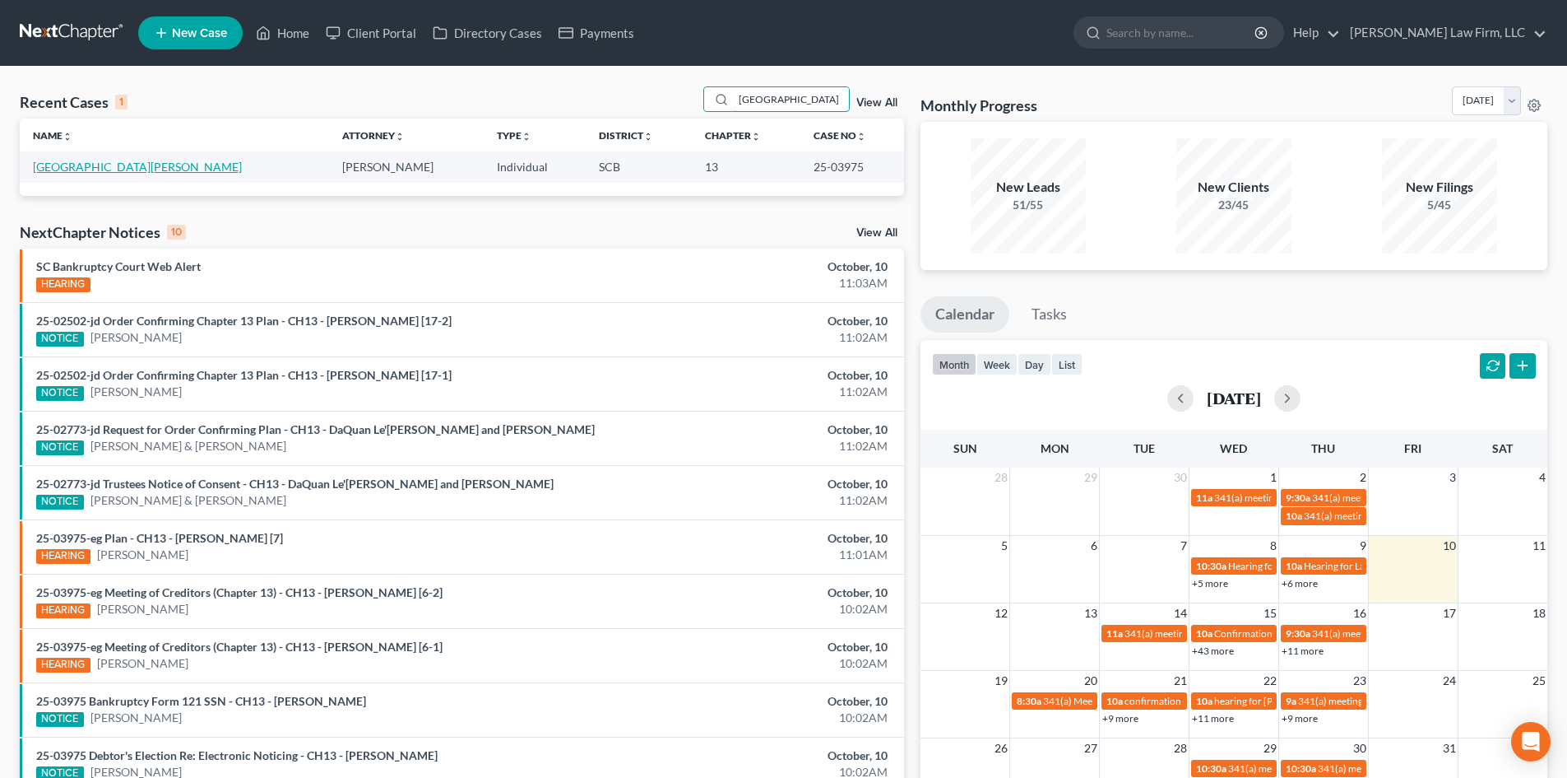
type input "[GEOGRAPHIC_DATA]"
click at [69, 165] on link "[GEOGRAPHIC_DATA][PERSON_NAME]" at bounding box center [137, 167] width 209 height 14
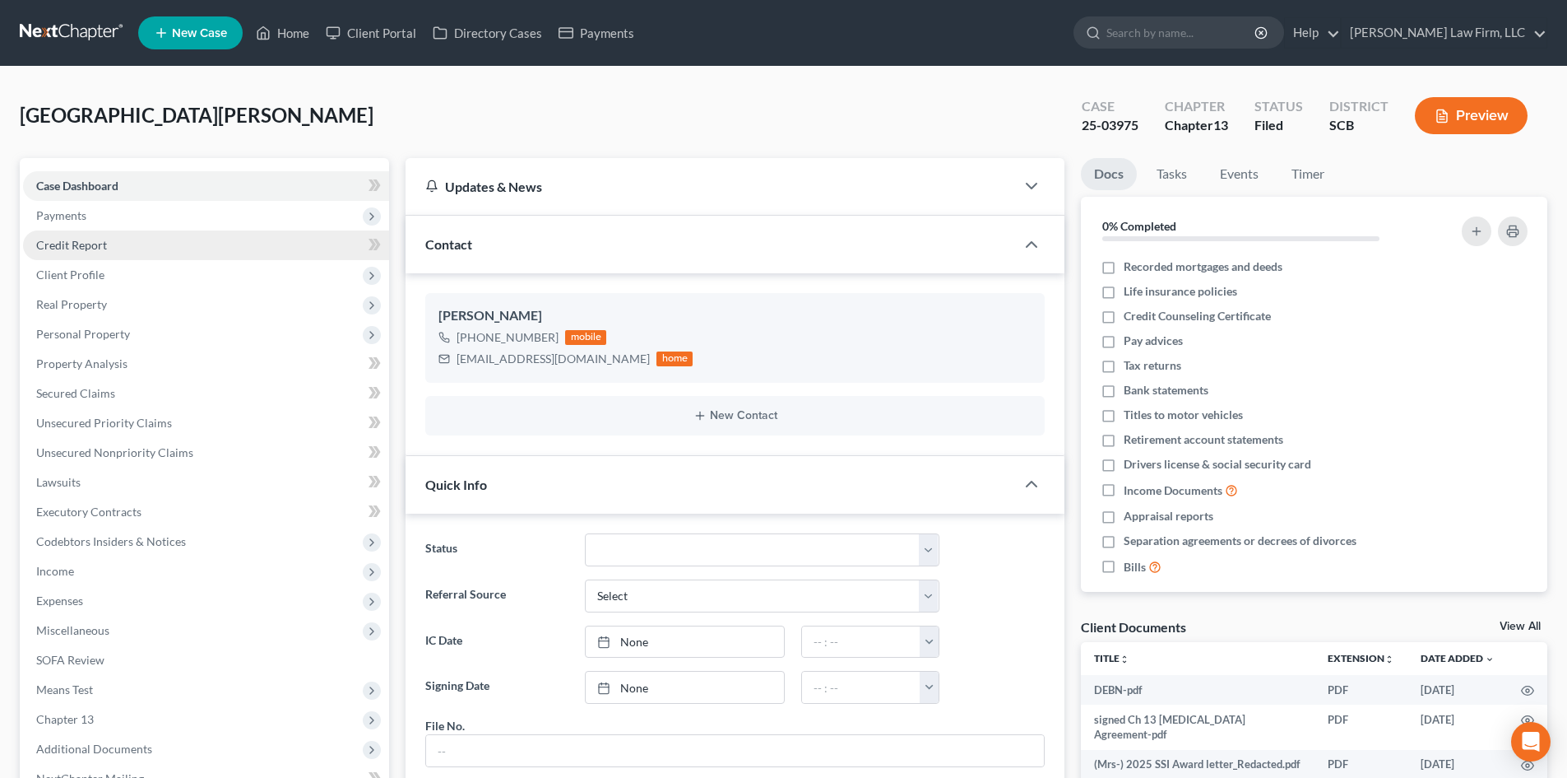
scroll to position [271, 0]
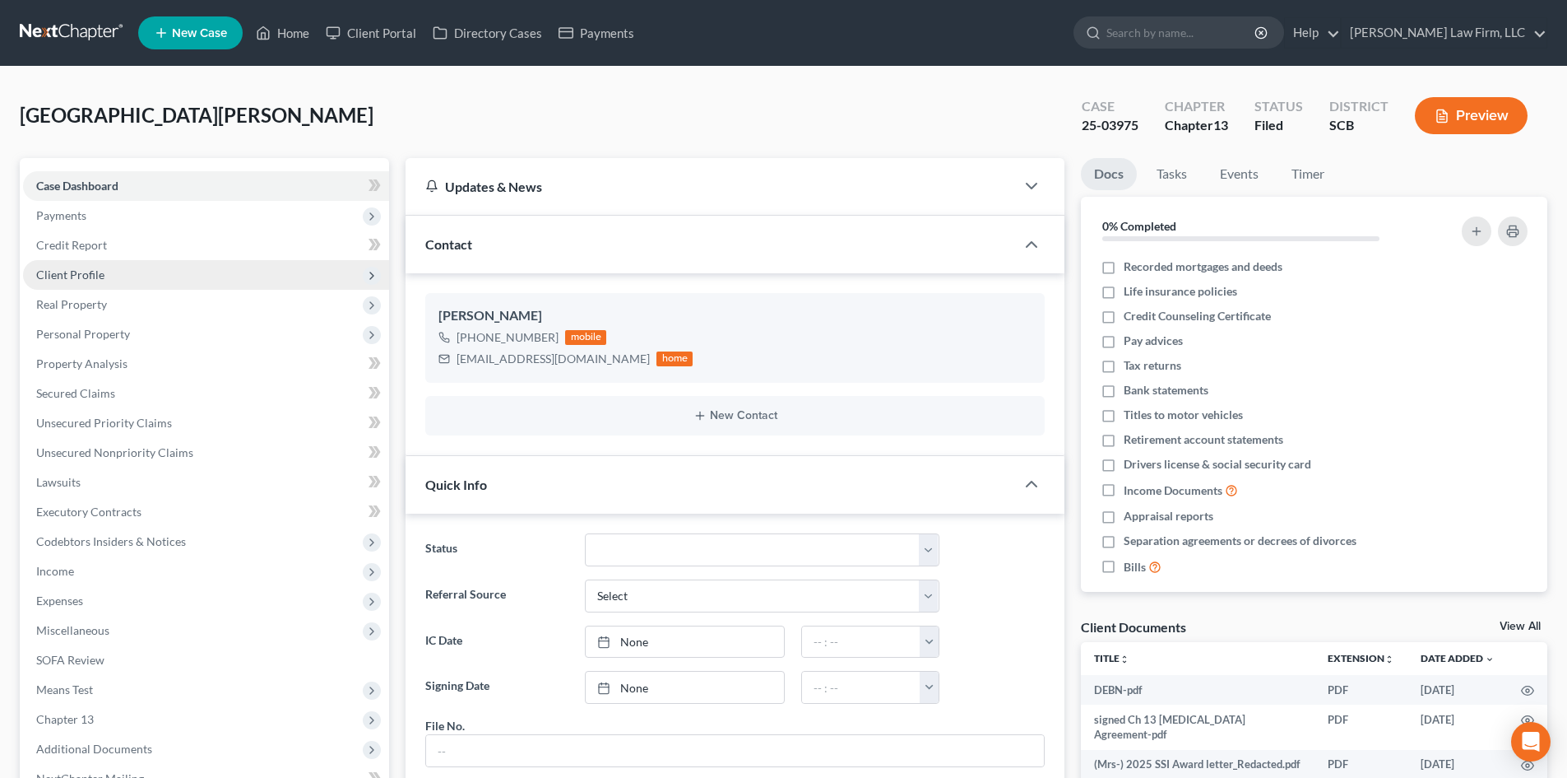
click at [82, 267] on span "Client Profile" at bounding box center [70, 274] width 68 height 14
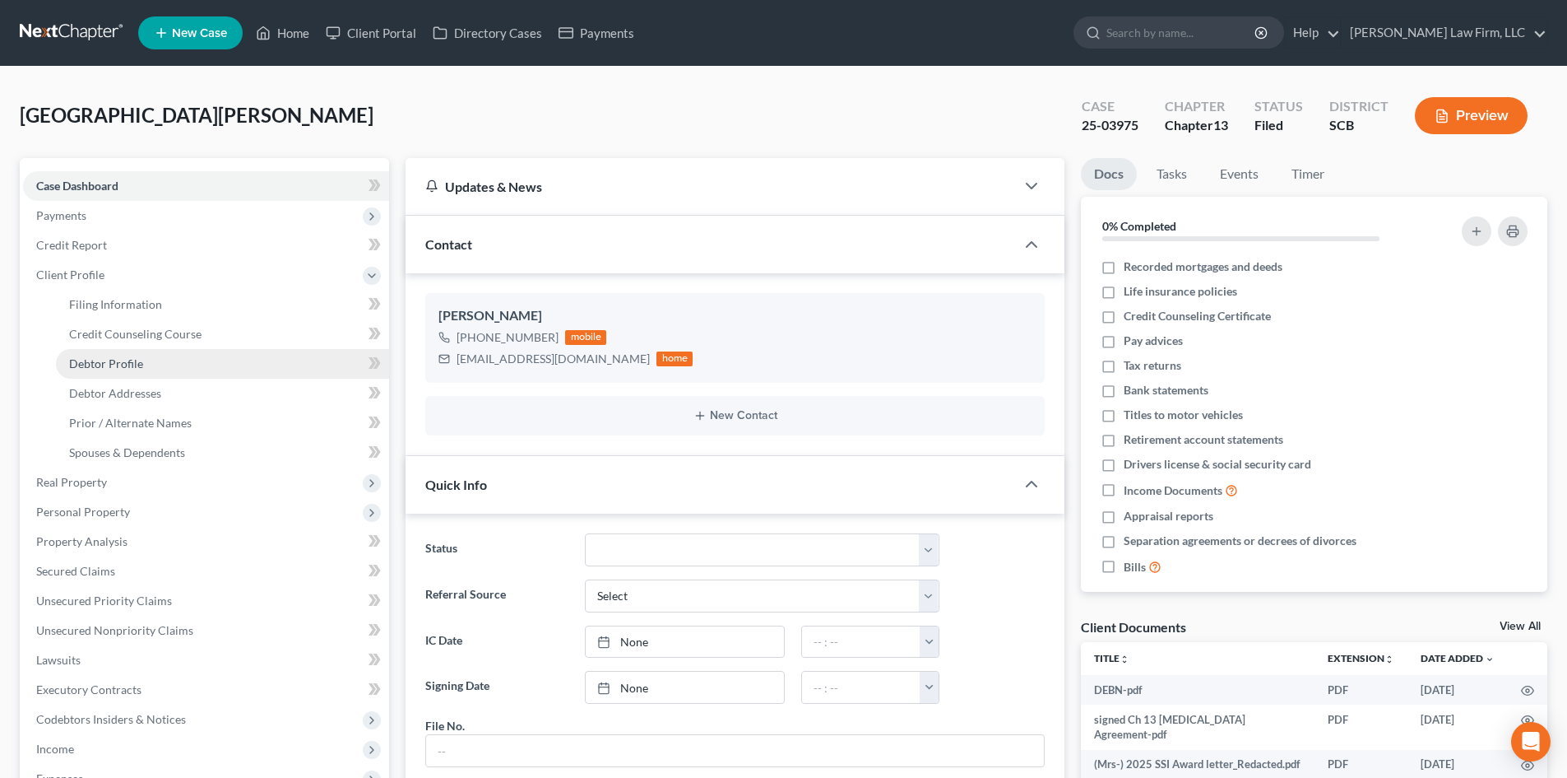
click at [119, 356] on span "Debtor Profile" at bounding box center [106, 363] width 74 height 14
select select "3"
select select "1"
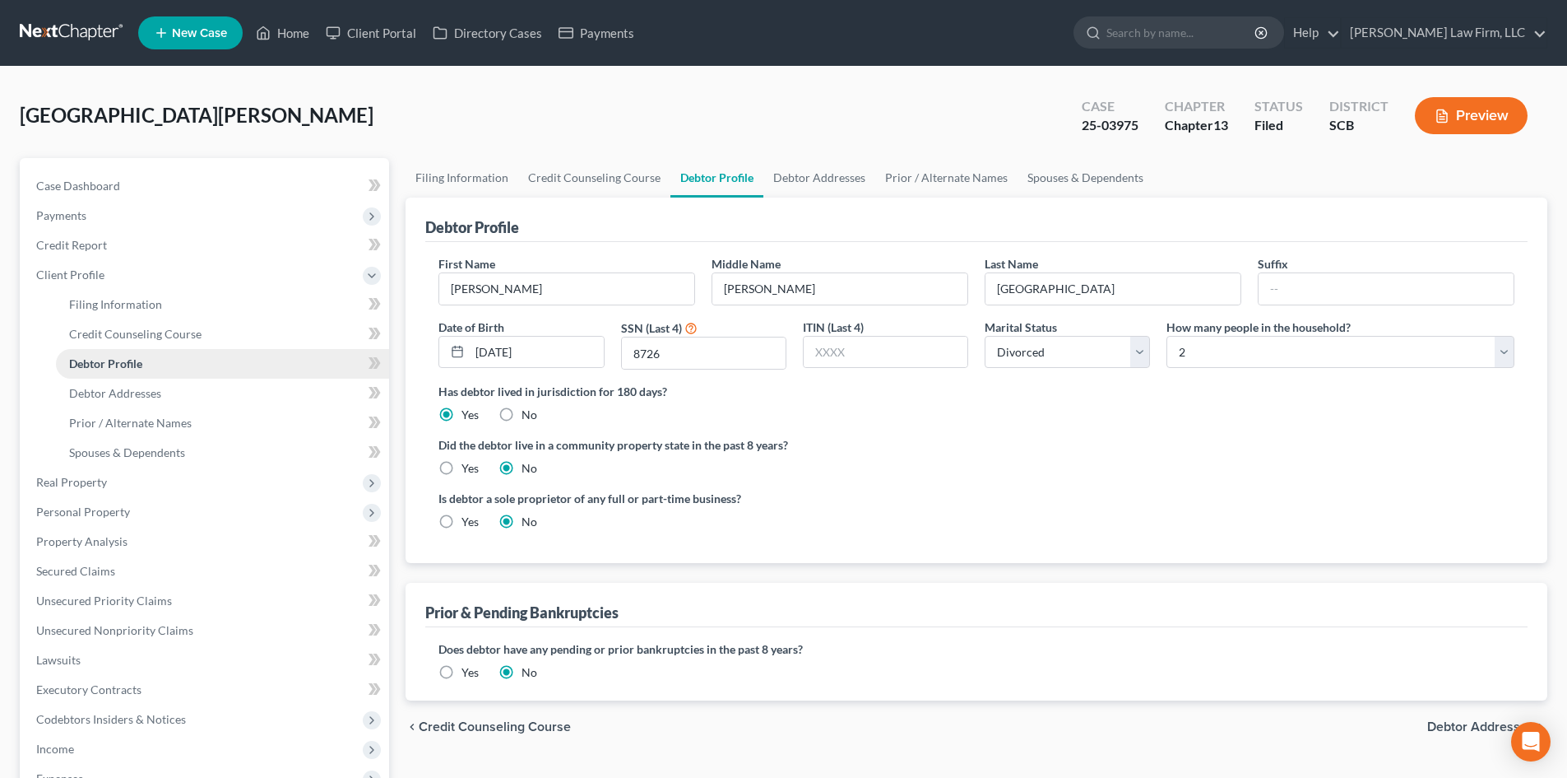
radio input "true"
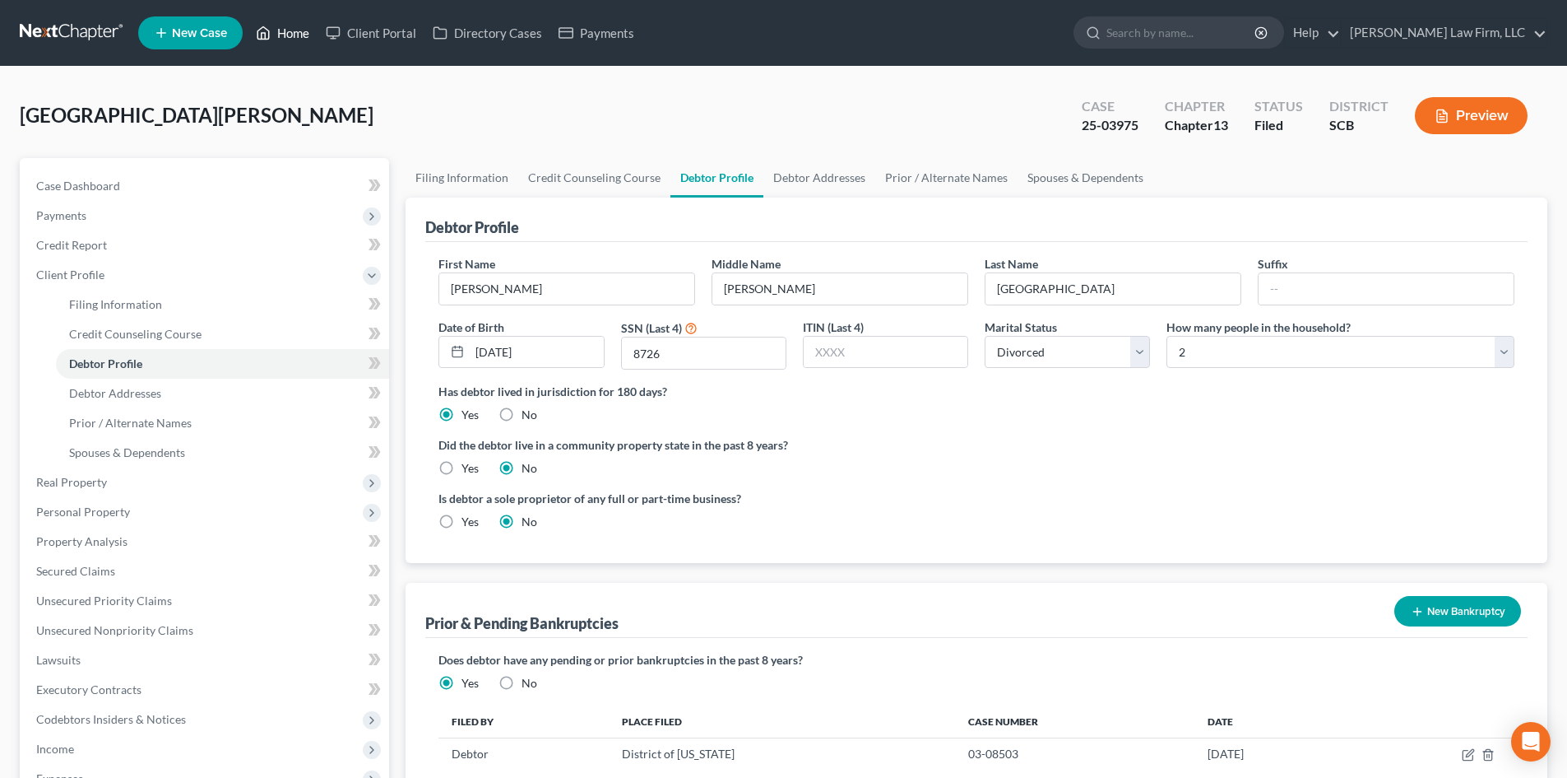
click at [290, 35] on link "Home" at bounding box center [283, 33] width 70 height 30
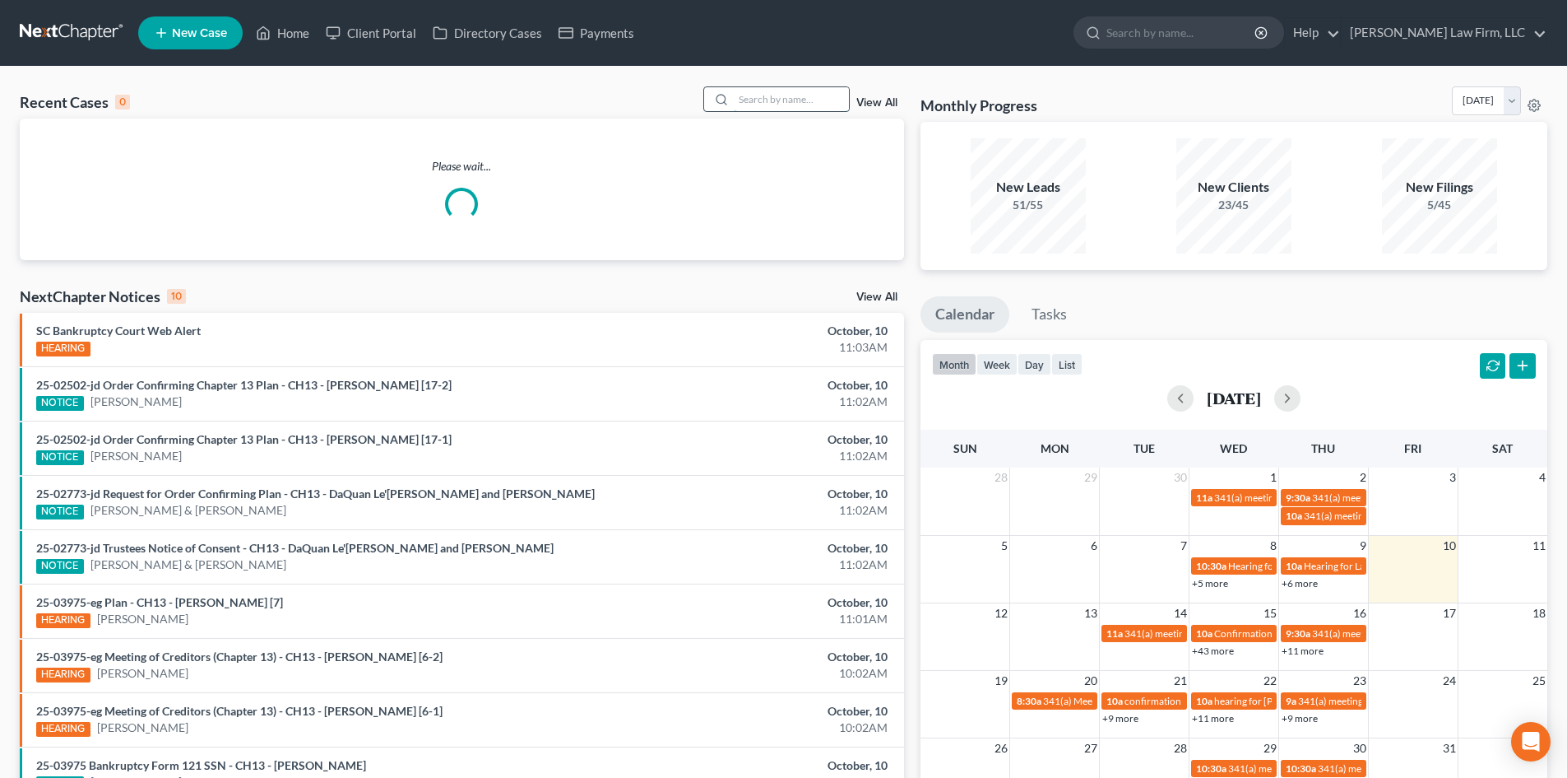
click at [757, 100] on input "search" at bounding box center [791, 99] width 115 height 24
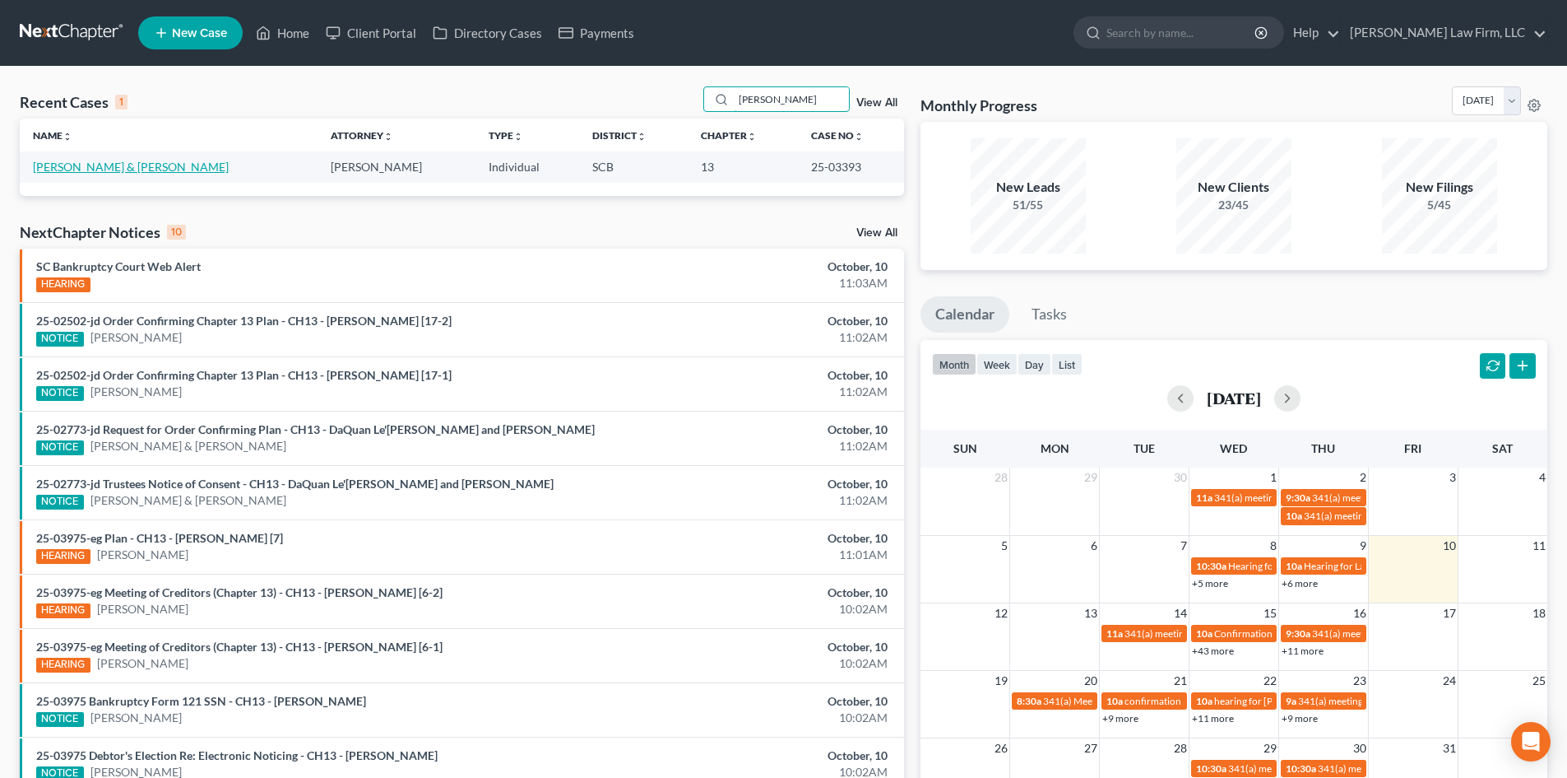
type input "[PERSON_NAME]"
click at [95, 160] on link "[PERSON_NAME] & [PERSON_NAME]" at bounding box center [131, 167] width 196 height 14
select select "1"
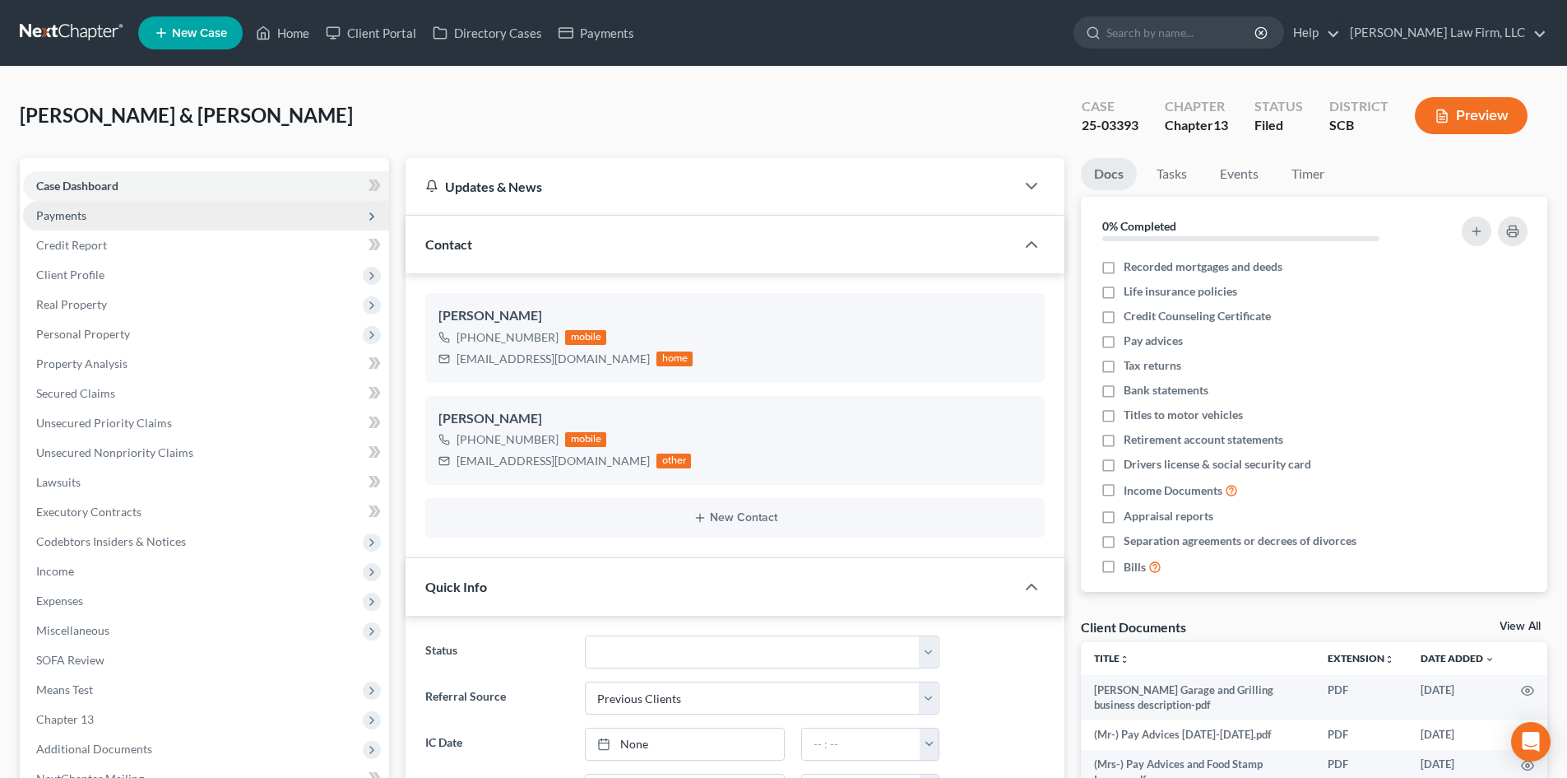
click at [53, 216] on span "Payments" at bounding box center [61, 215] width 50 height 14
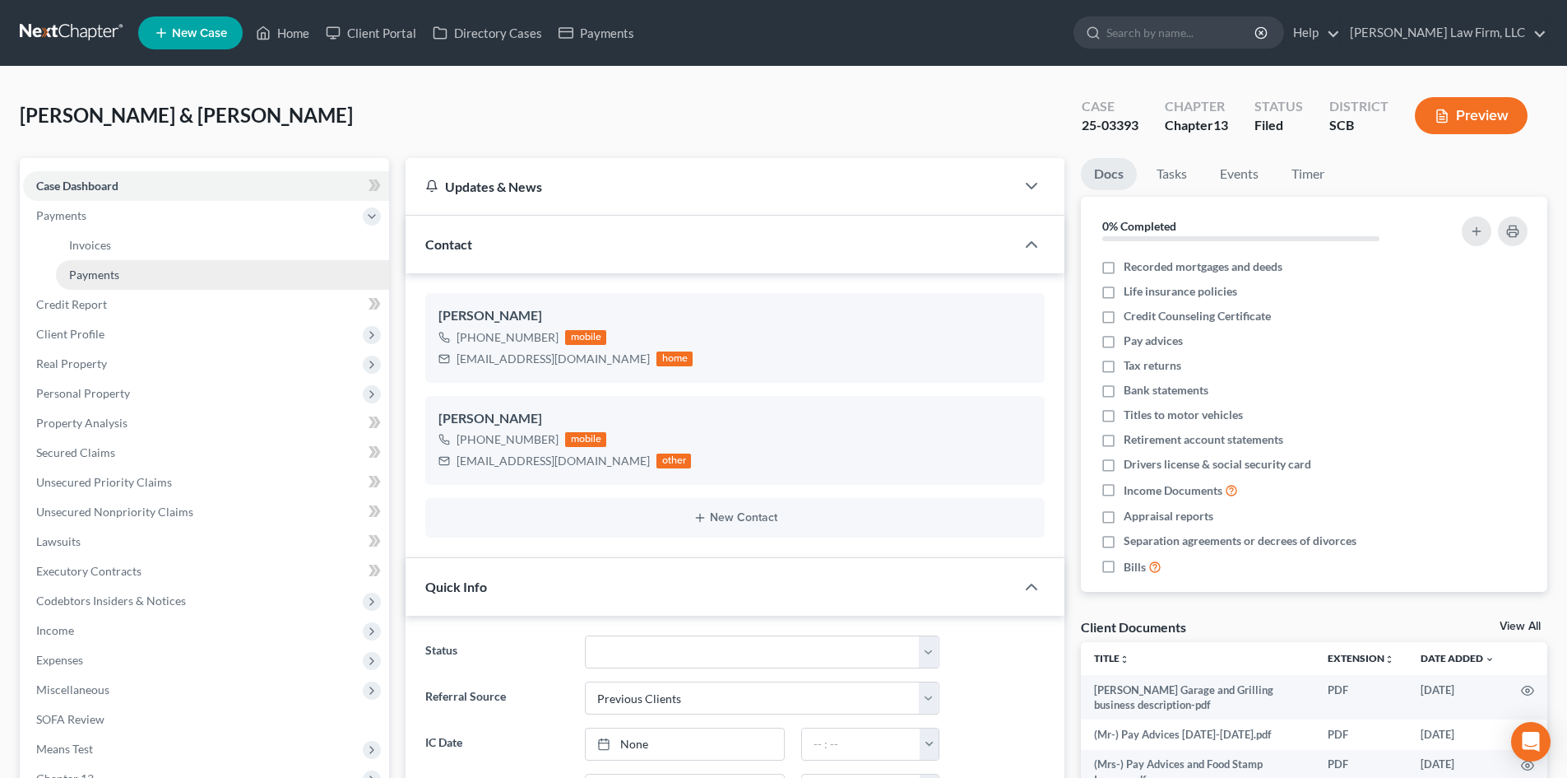
click at [98, 261] on link "Payments" at bounding box center [222, 275] width 333 height 30
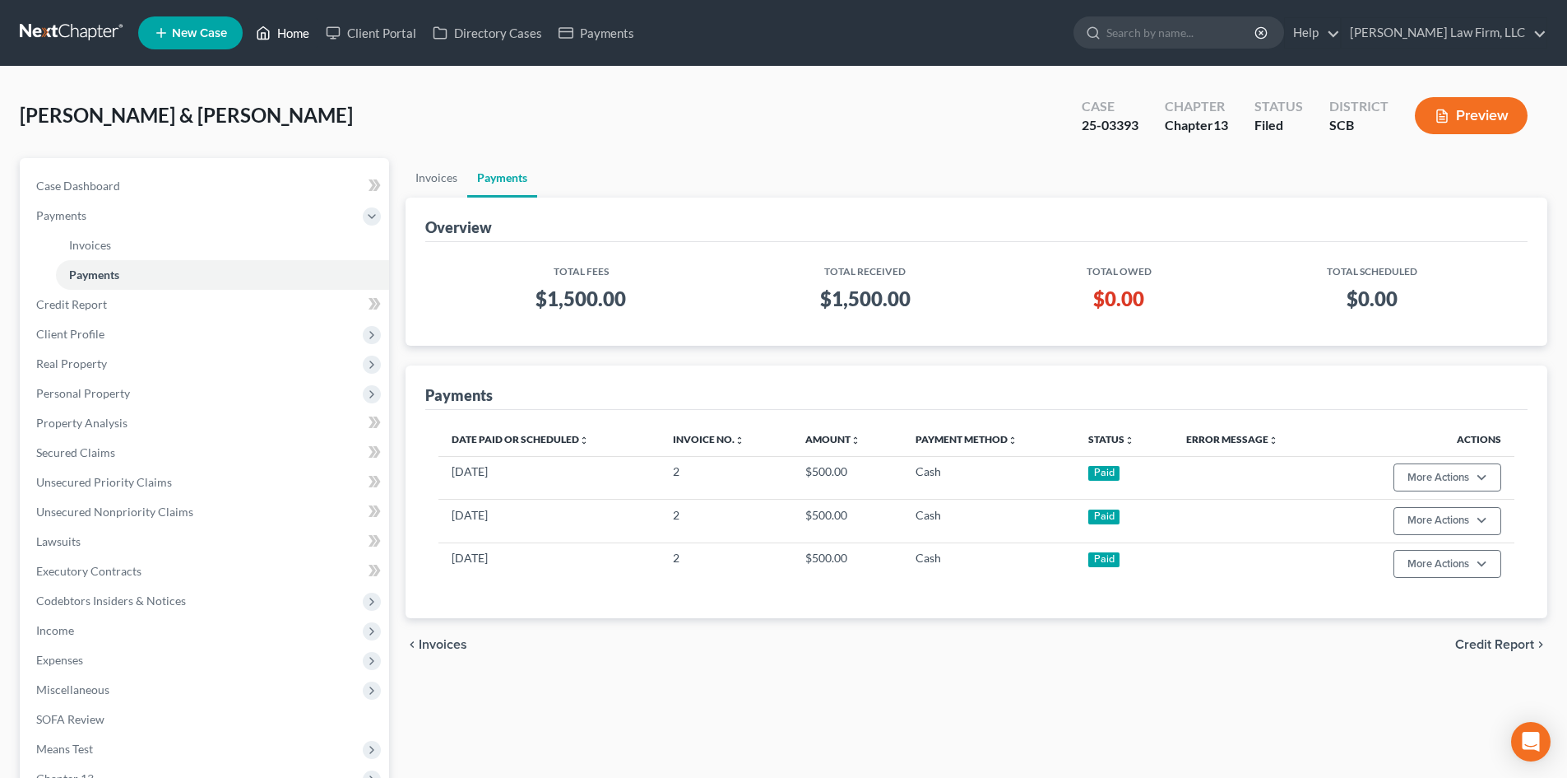
click at [287, 30] on link "Home" at bounding box center [283, 33] width 70 height 30
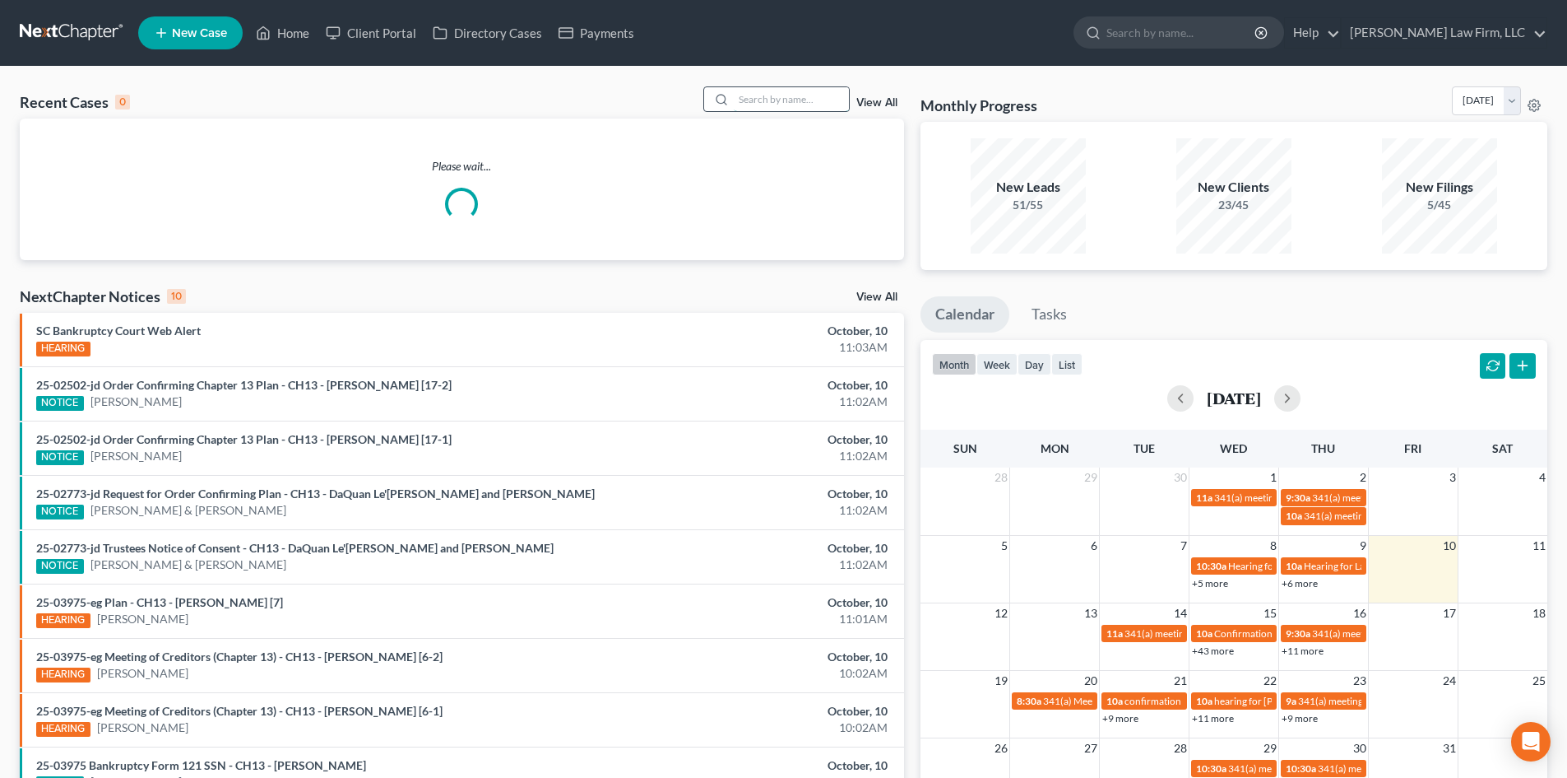
click at [775, 98] on input "search" at bounding box center [791, 99] width 115 height 24
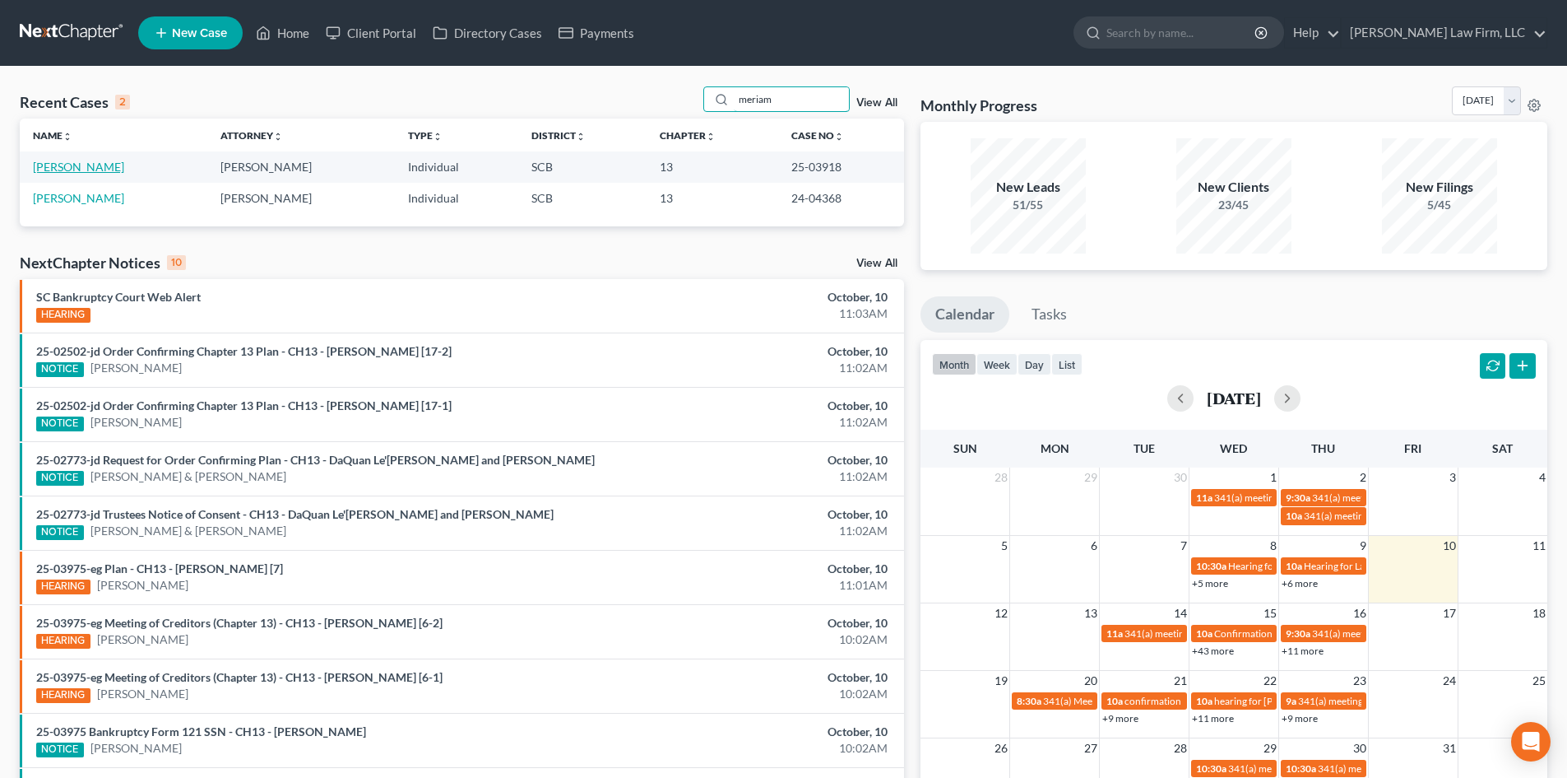
type input "meriam"
click at [117, 167] on link "[PERSON_NAME]" at bounding box center [78, 167] width 91 height 14
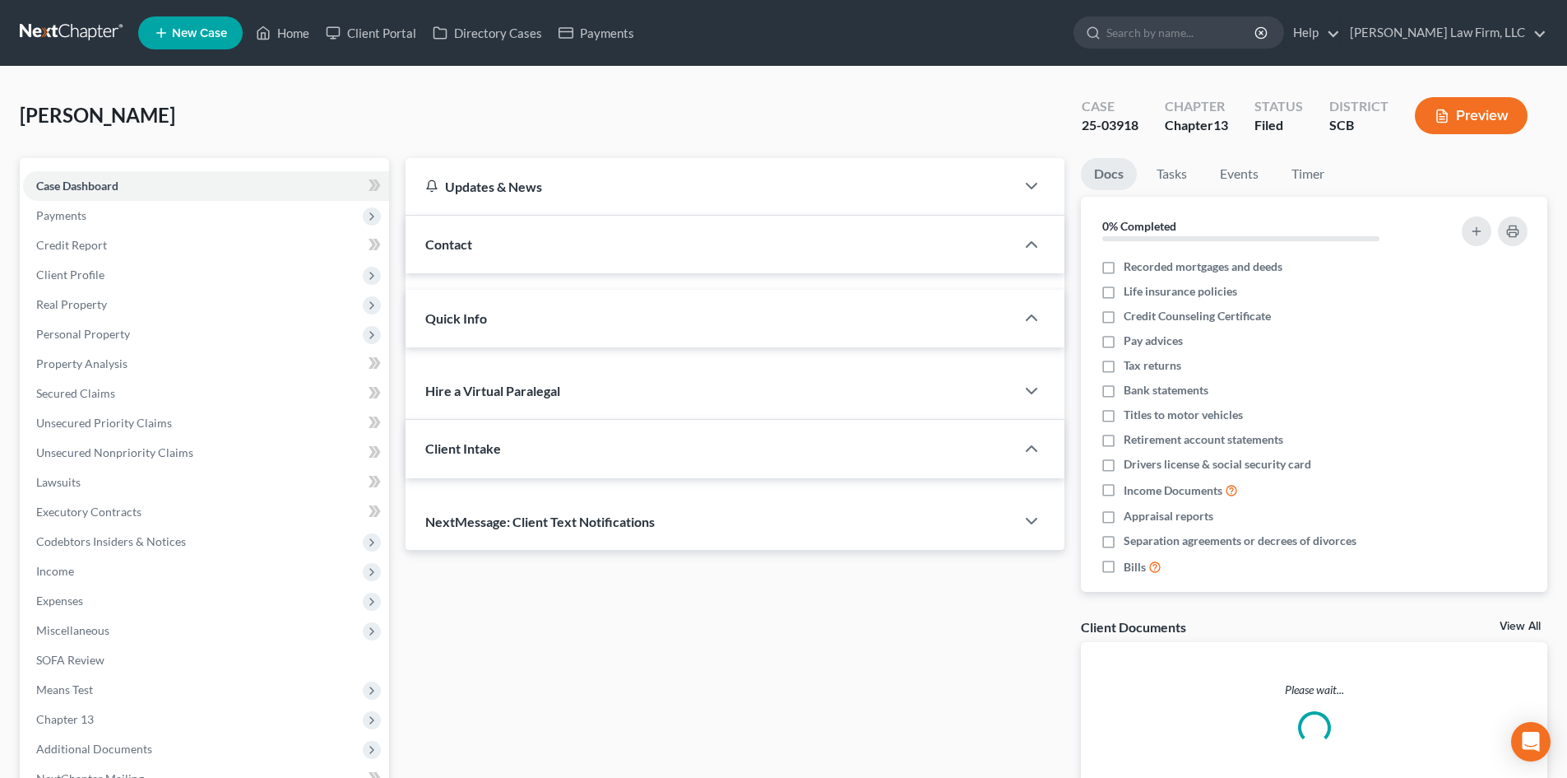
select select "2"
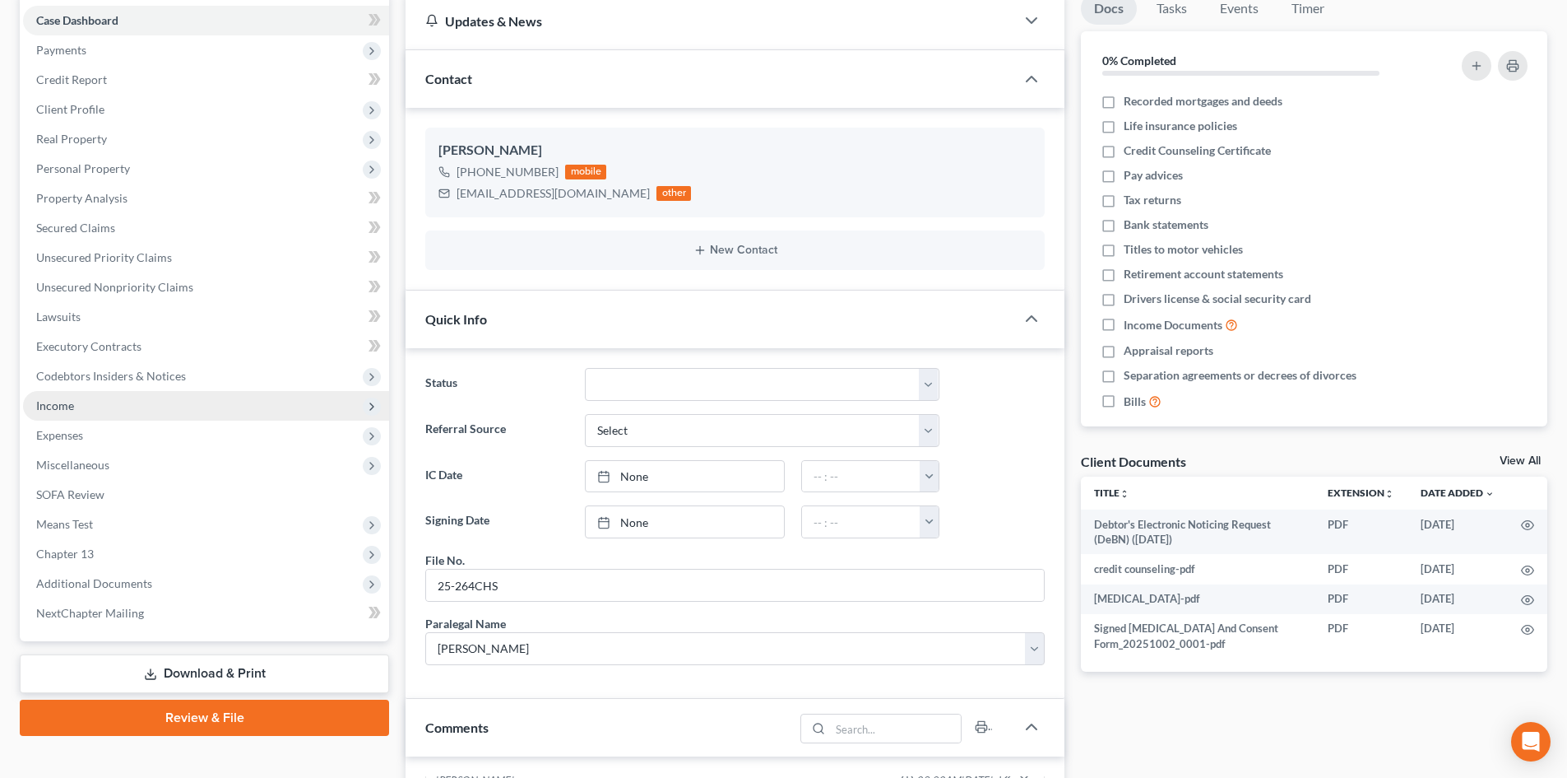
scroll to position [247, 0]
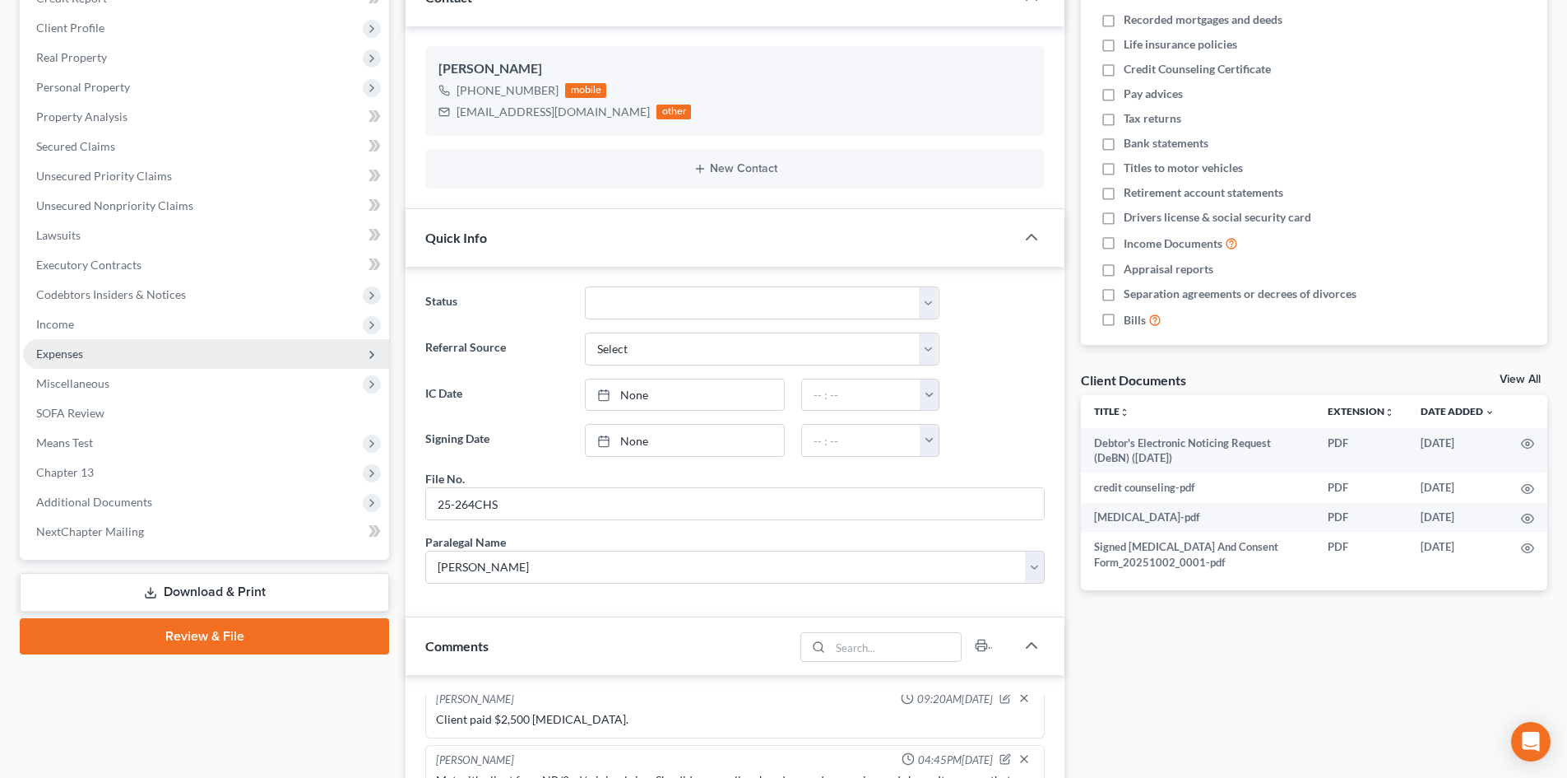
click at [106, 350] on span "Expenses" at bounding box center [206, 354] width 366 height 30
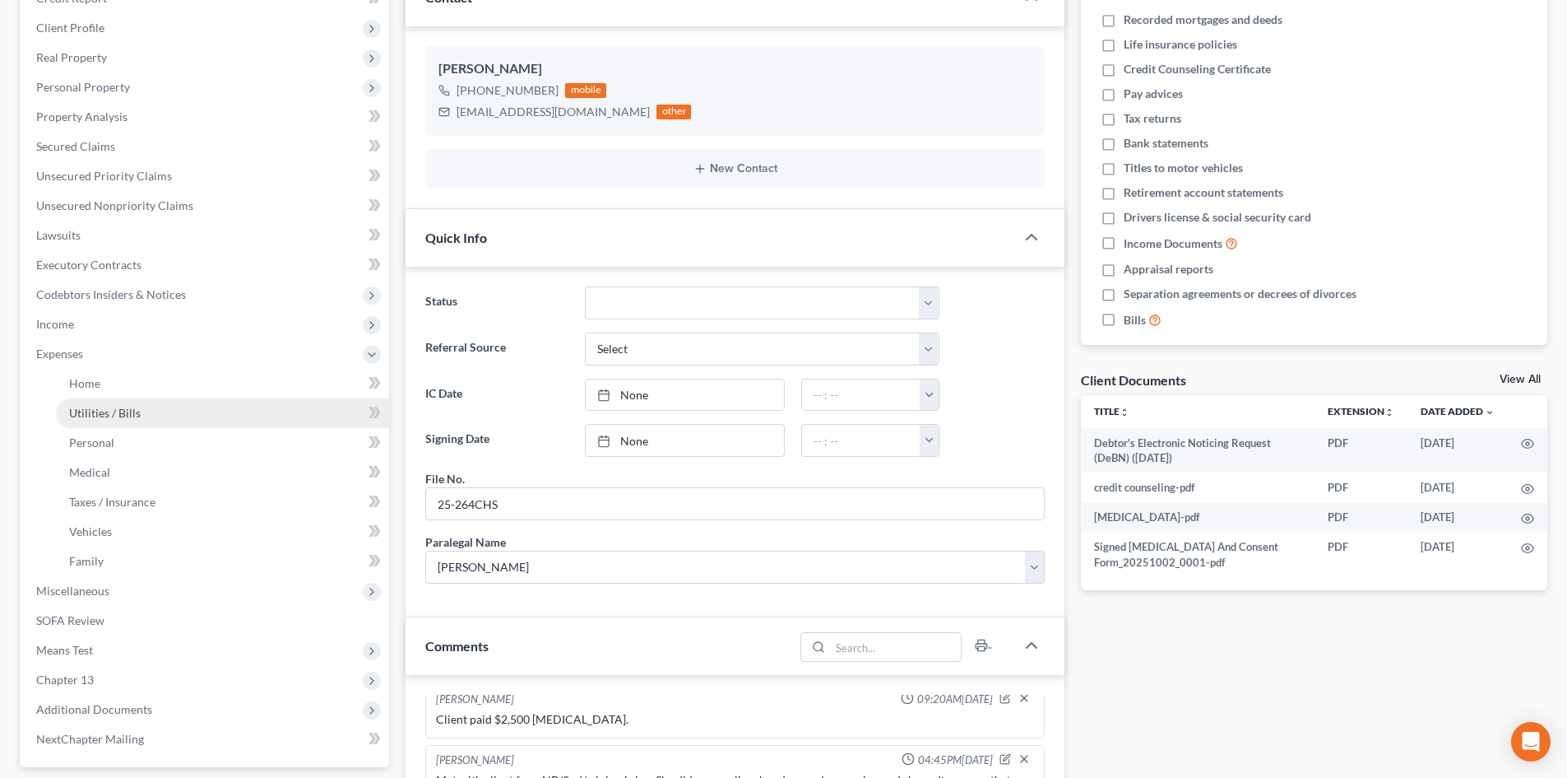
click at [153, 406] on link "Utilities / Bills" at bounding box center [222, 413] width 333 height 30
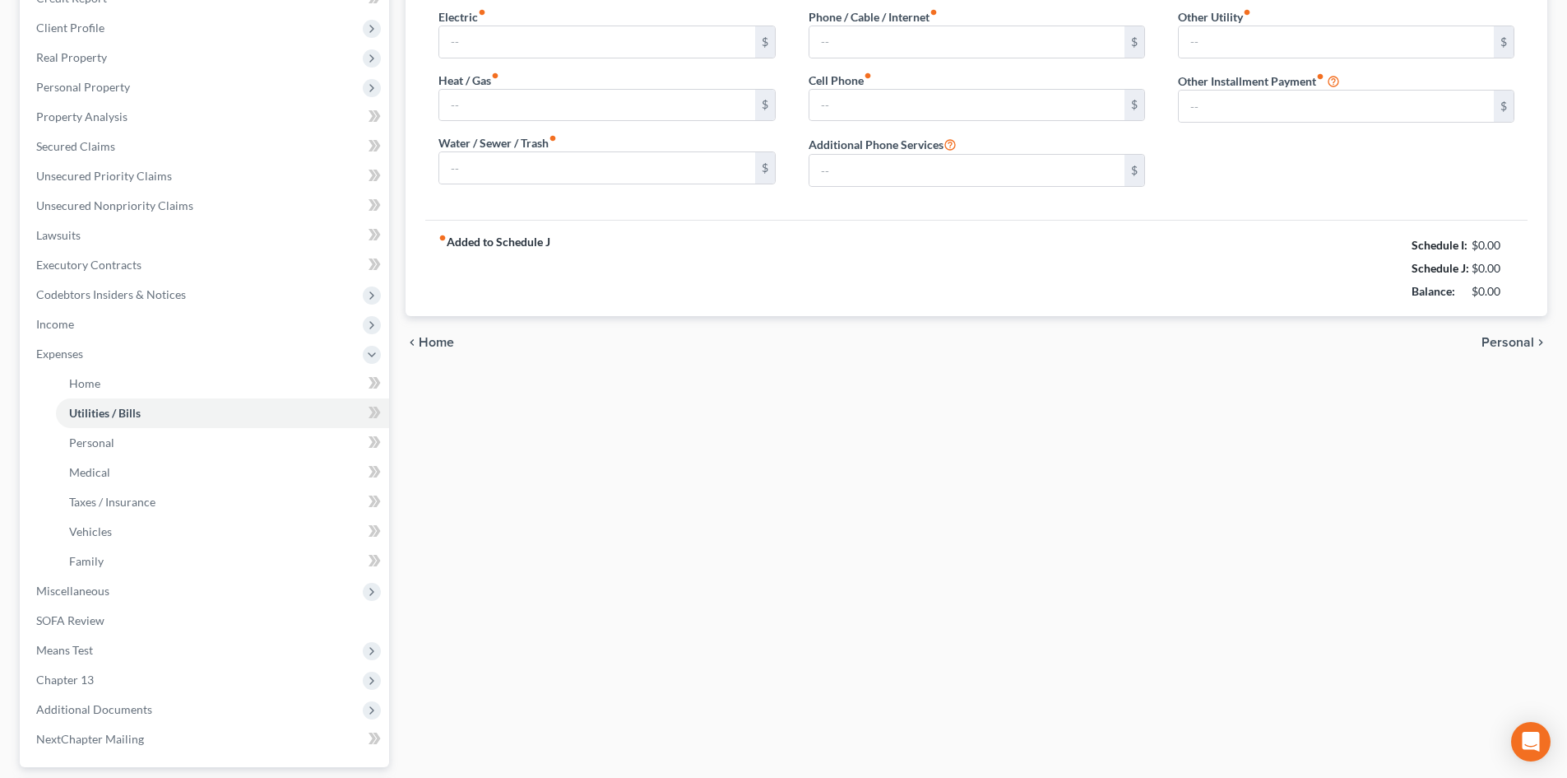
type input "150.00"
type input "0.00"
type input "100.00"
type input "125.00"
type input "200.00"
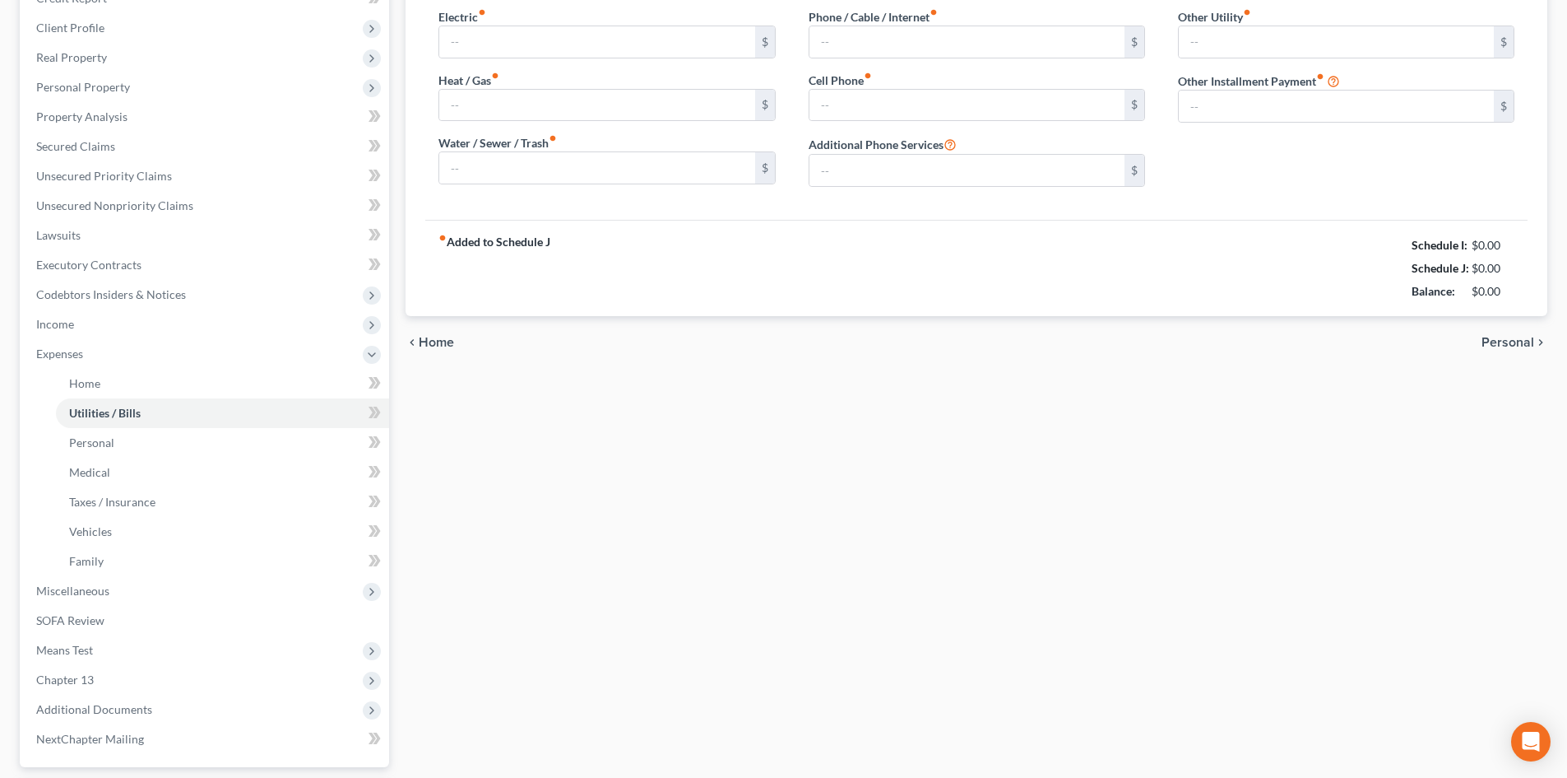
type input "0.00"
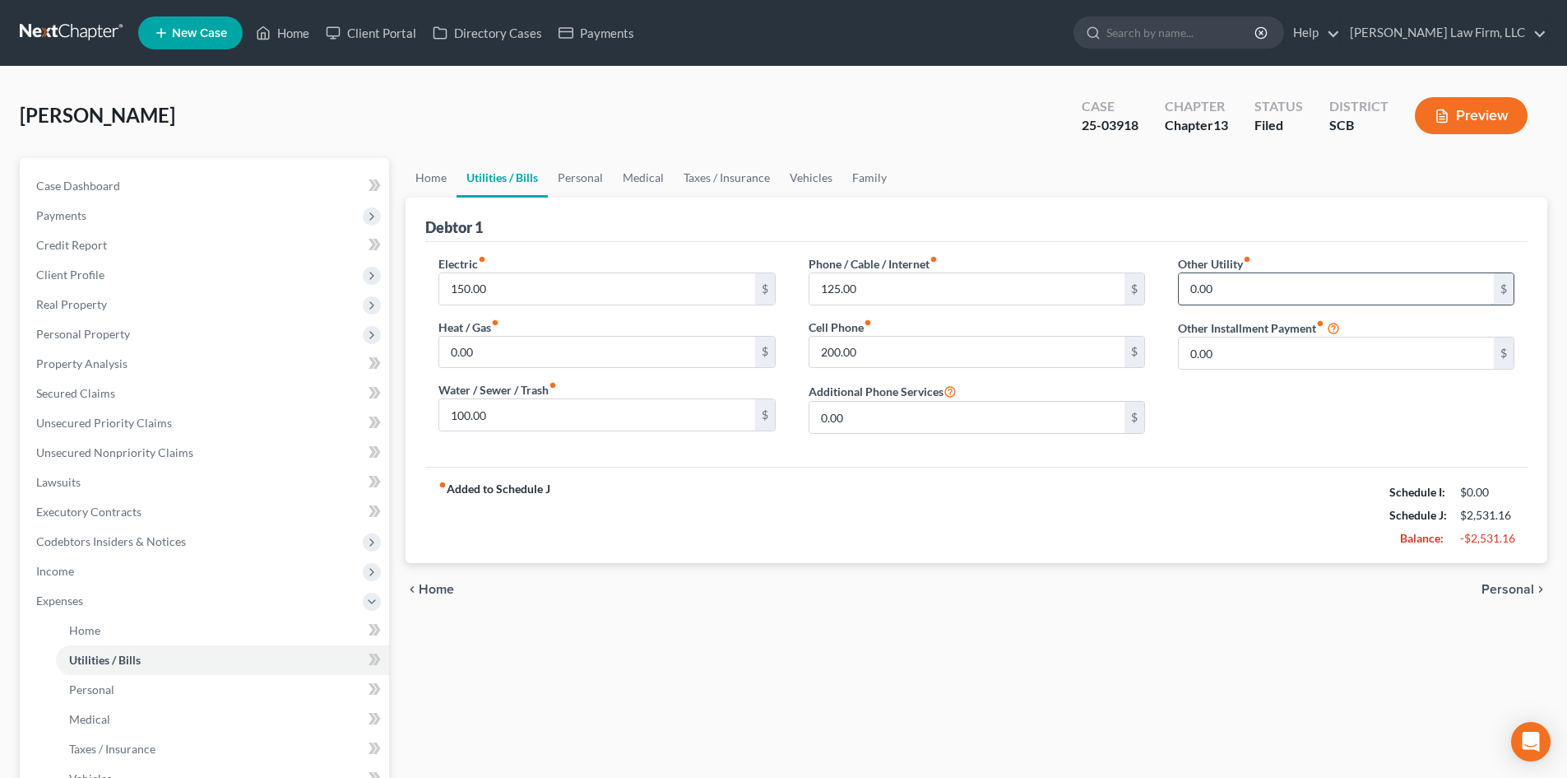
click at [1235, 296] on input "0.00" at bounding box center [1336, 288] width 315 height 31
type input "120.64"
type input "Streaming Services"
click at [1188, 546] on div "fiber_manual_record Added to Schedule J Schedule I: $4,657.83 Schedule J: $2,65…" at bounding box center [976, 515] width 1103 height 96
click at [590, 276] on input "150.00" at bounding box center [596, 288] width 315 height 31
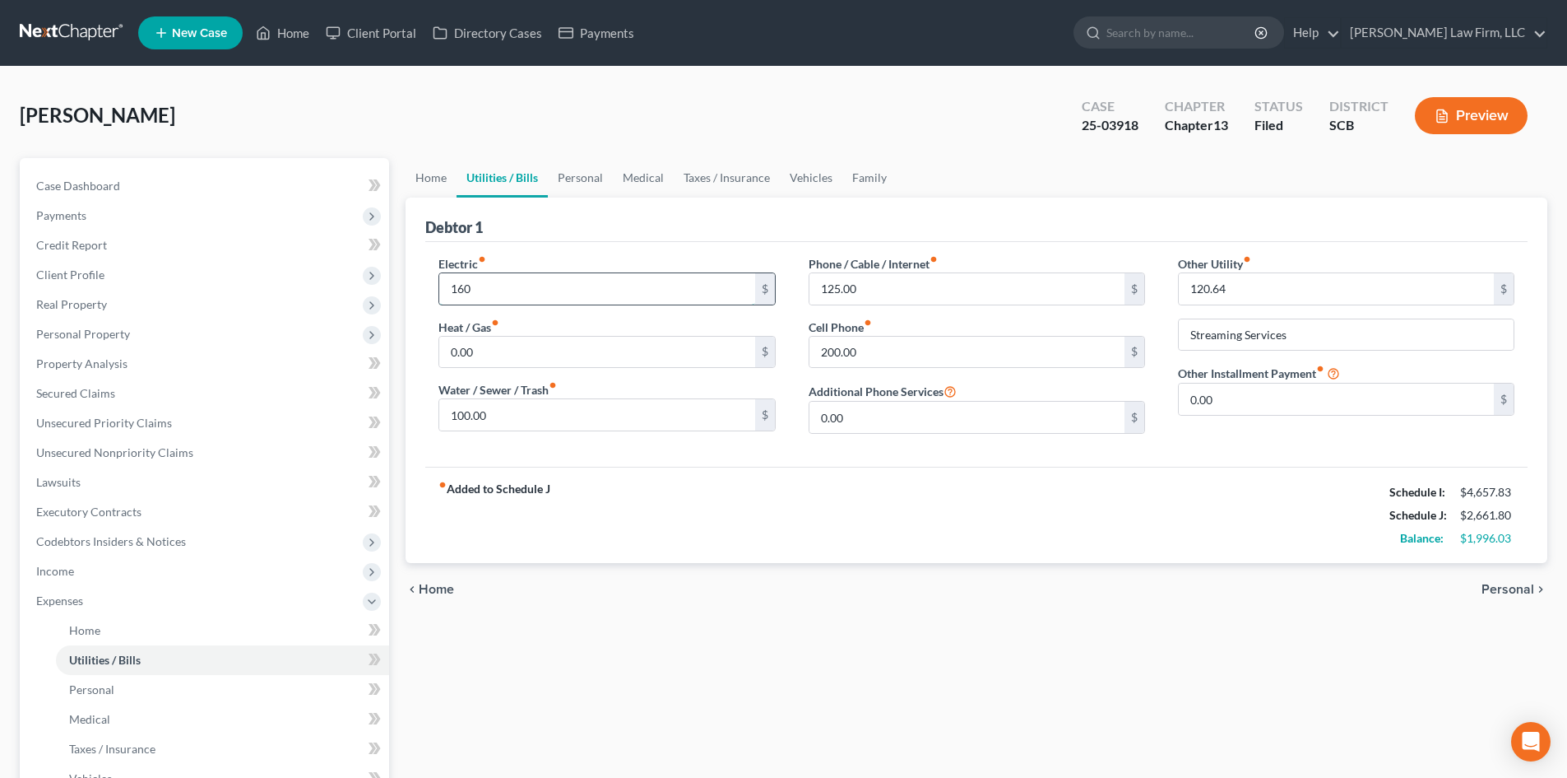
type input "160"
type input "150"
type input "375"
click at [582, 173] on link "Personal" at bounding box center [580, 177] width 65 height 39
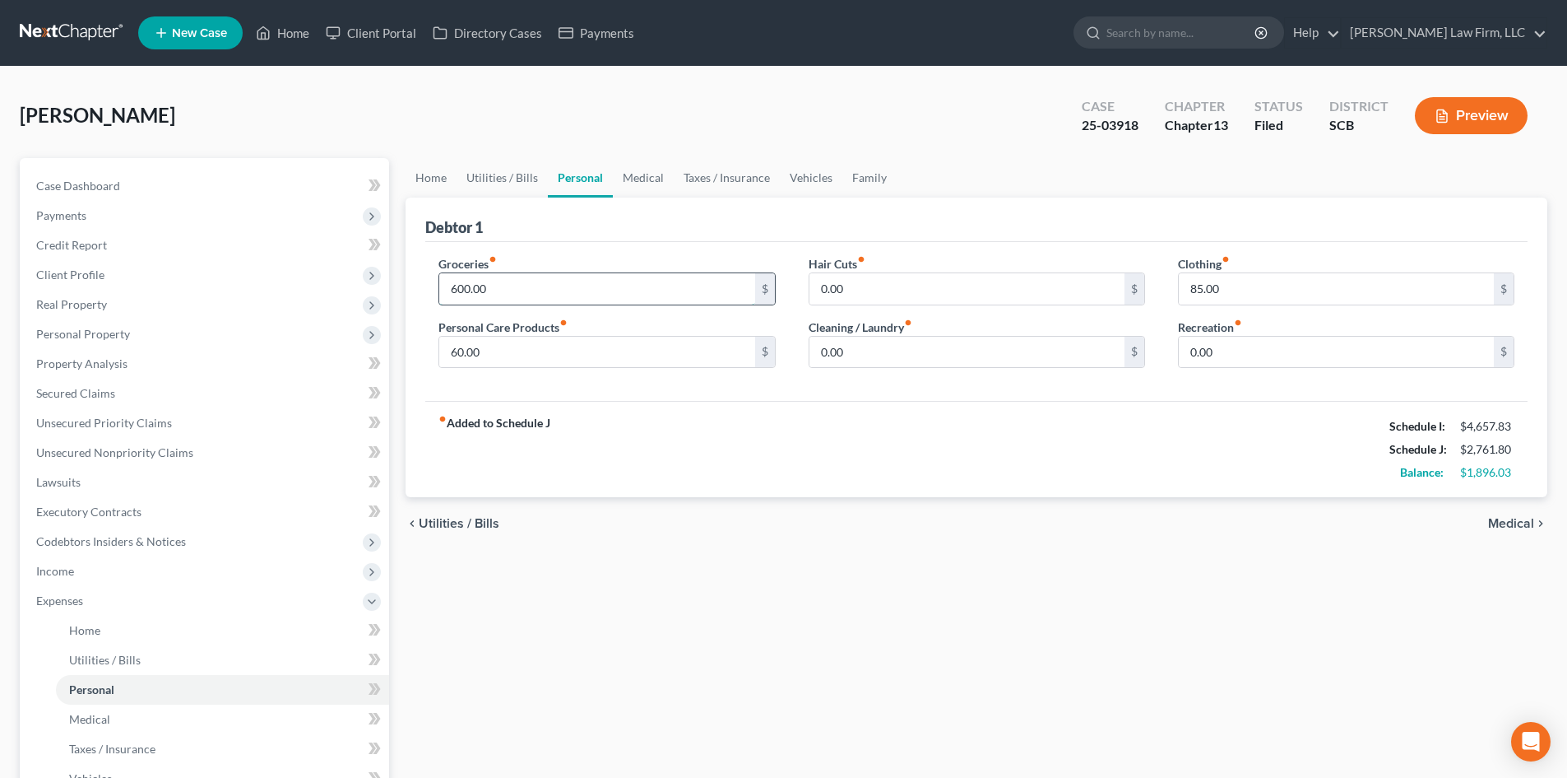
click at [520, 286] on input "600.00" at bounding box center [596, 288] width 315 height 31
type input "750"
click at [499, 354] on input "60.00" at bounding box center [596, 352] width 315 height 31
type input "150"
click at [1189, 287] on input "85.00" at bounding box center [1336, 288] width 315 height 31
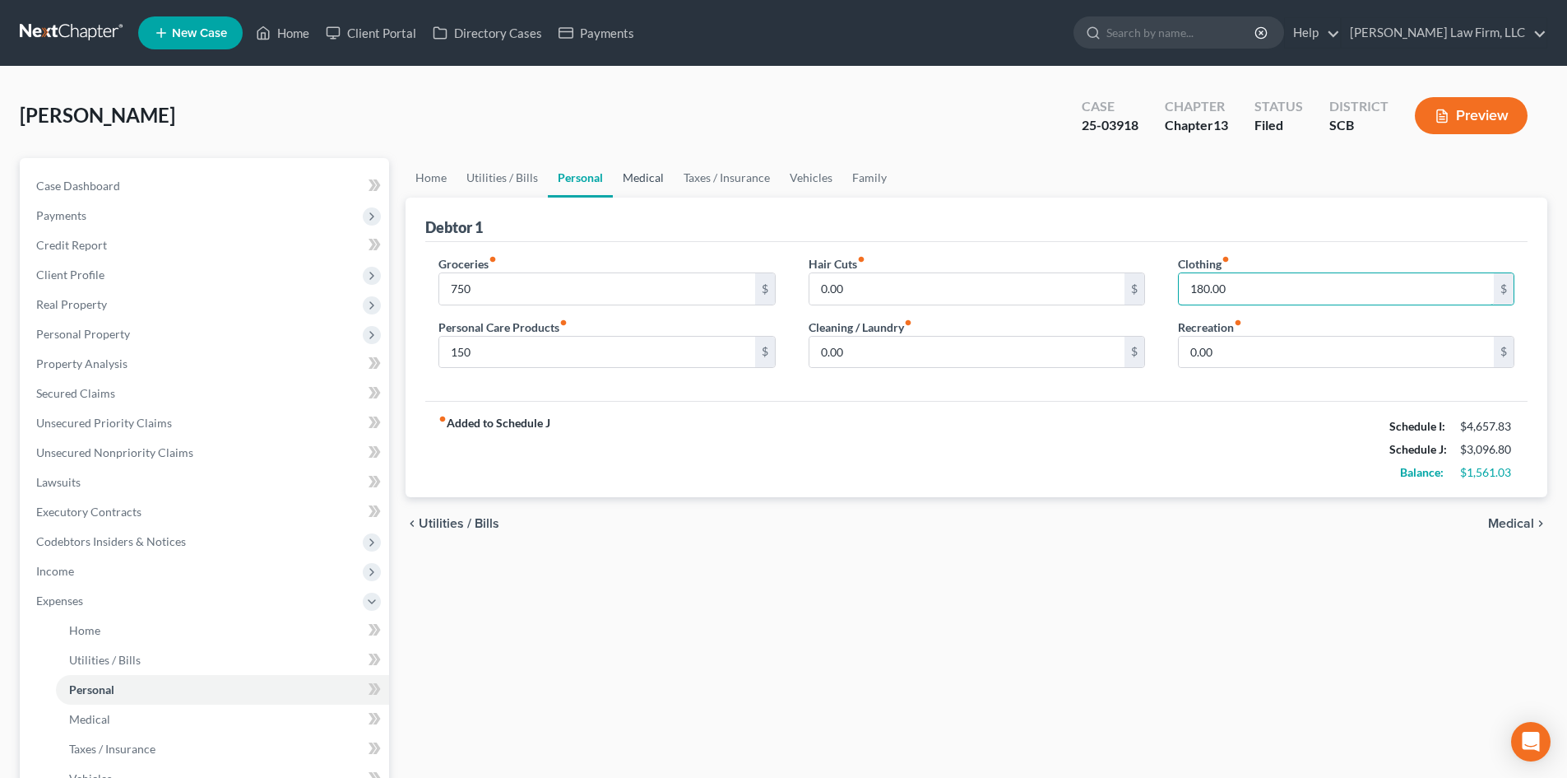
type input "180.00"
click at [650, 177] on link "Medical" at bounding box center [643, 177] width 61 height 39
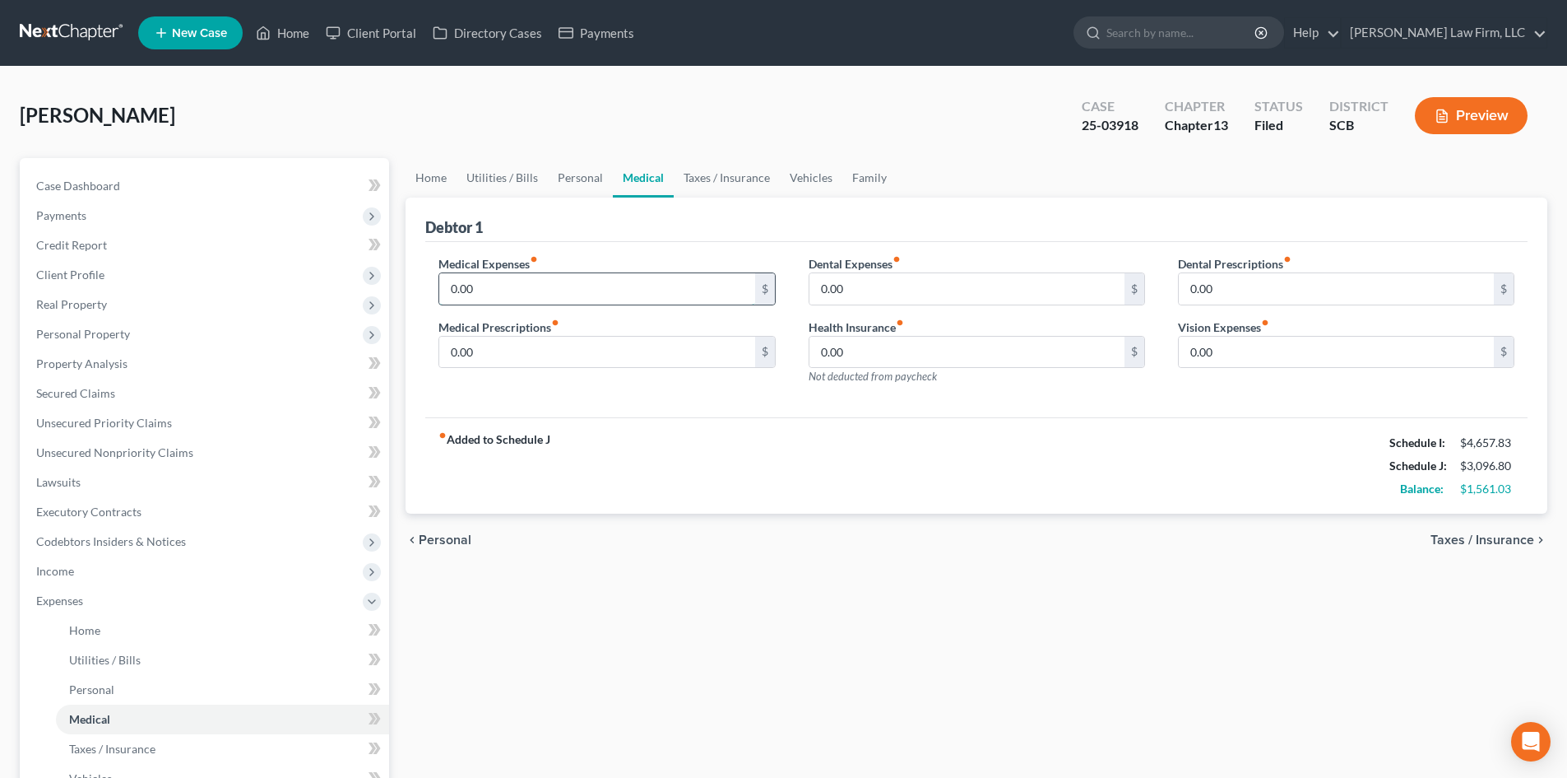
click at [555, 281] on input "0.00" at bounding box center [596, 288] width 315 height 31
type input "80"
click at [772, 417] on div "fiber_manual_record Added to Schedule J Schedule I: $4,657.83 Schedule J: $3,17…" at bounding box center [976, 465] width 1103 height 96
click at [426, 167] on link "Home" at bounding box center [431, 177] width 51 height 39
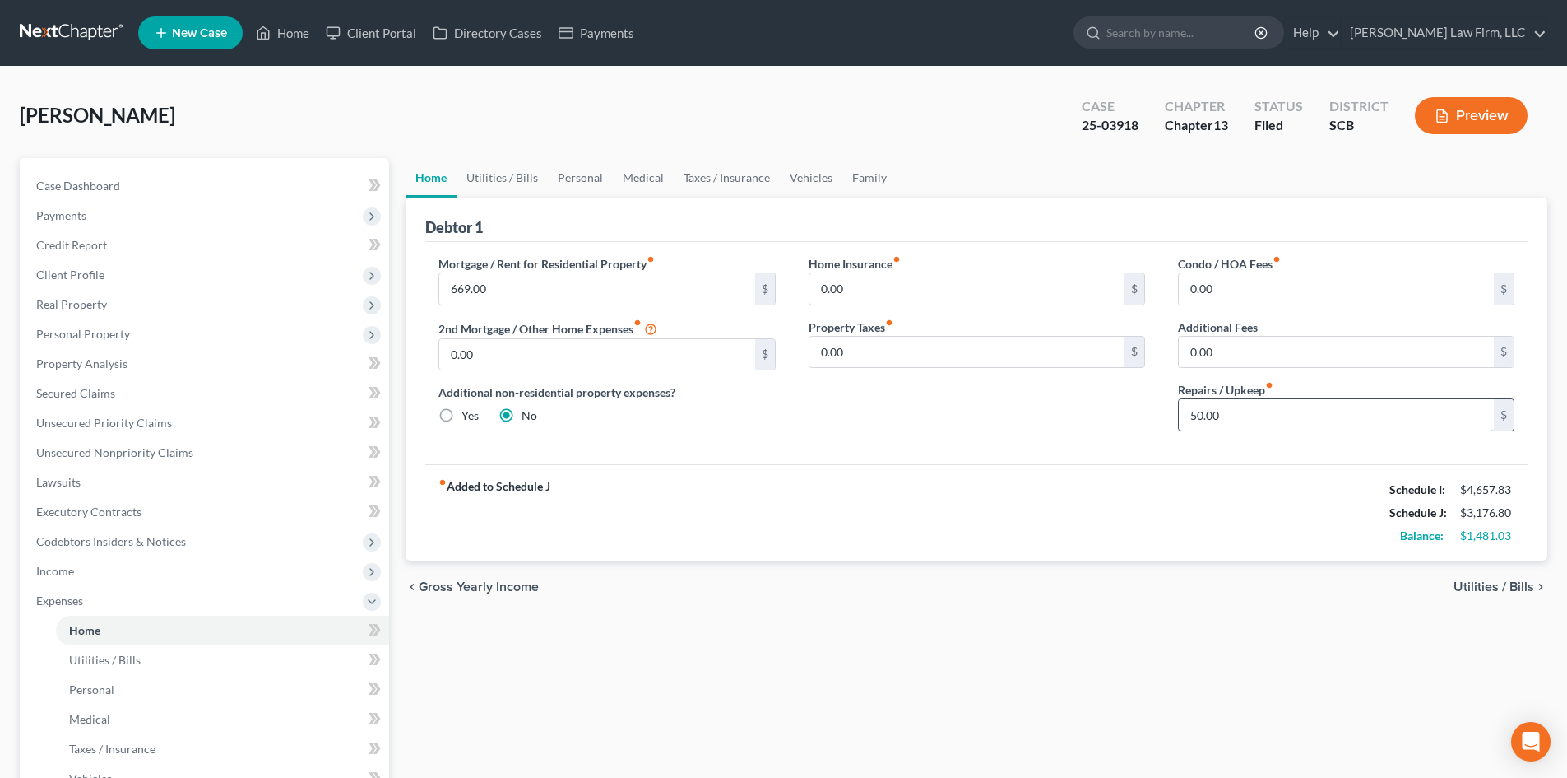
click at [1250, 421] on input "50.00" at bounding box center [1336, 414] width 315 height 31
type input "100"
click at [964, 478] on div "fiber_manual_record Added to Schedule J Schedule I: $4,657.83 Schedule J: $3,22…" at bounding box center [976, 512] width 1103 height 96
click at [495, 167] on link "Utilities / Bills" at bounding box center [502, 177] width 91 height 39
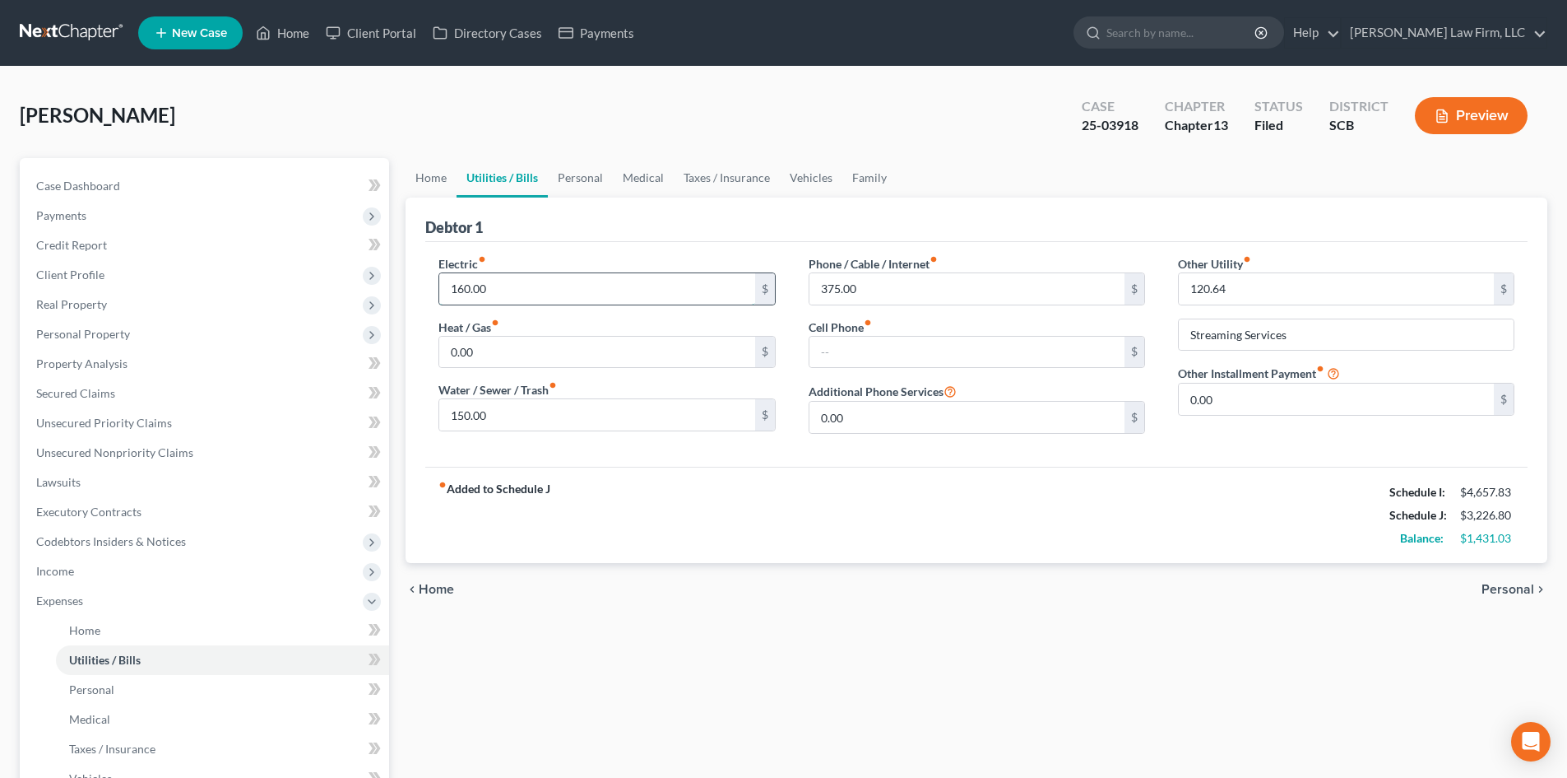
click at [521, 283] on input "160.00" at bounding box center [596, 288] width 315 height 31
type input "180"
click at [578, 170] on link "Personal" at bounding box center [580, 177] width 65 height 39
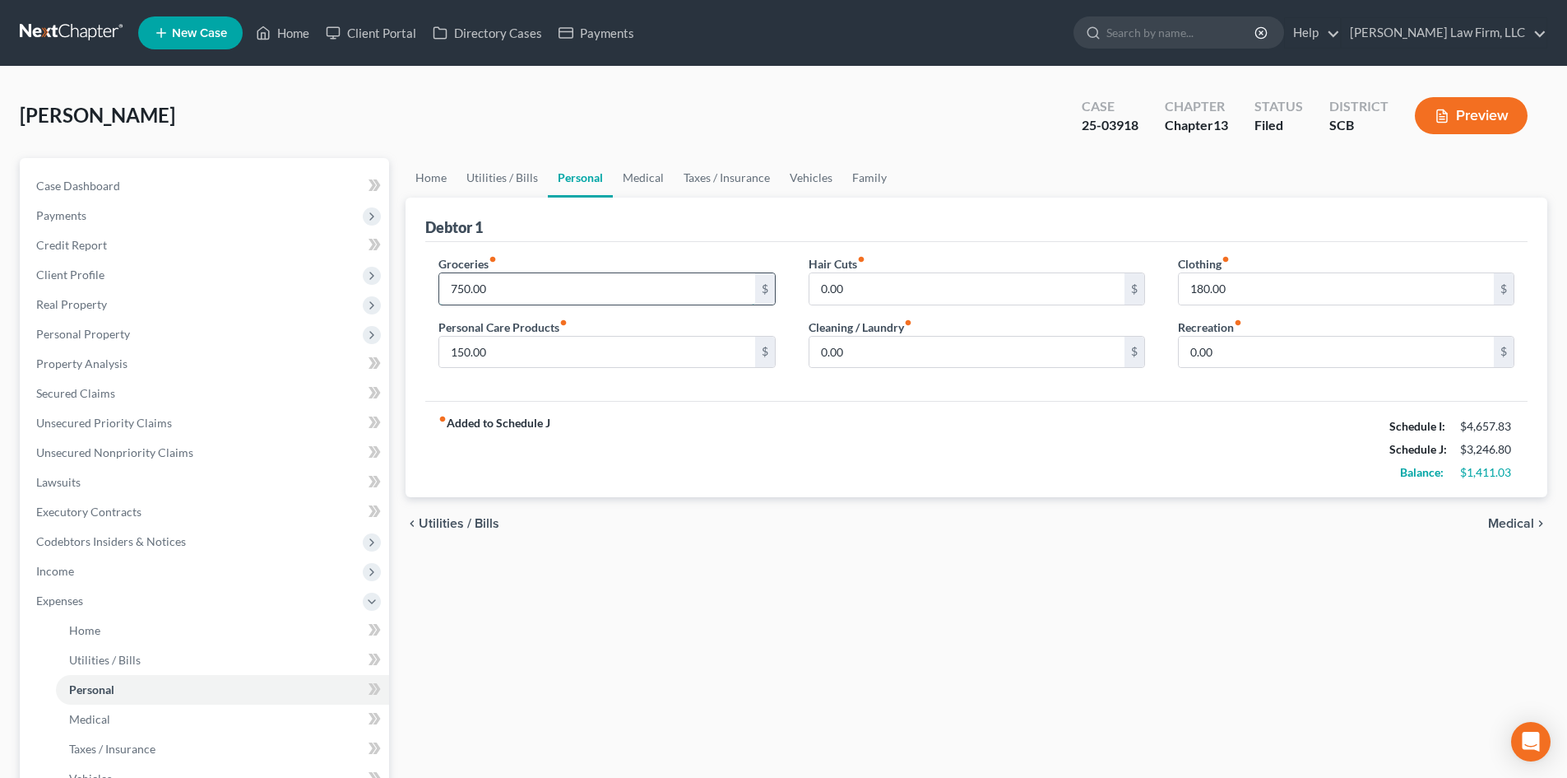
click at [455, 292] on input "750.00" at bounding box center [596, 288] width 315 height 31
type input "850.00"
drag, startPoint x: 887, startPoint y: 464, endPoint x: 867, endPoint y: 471, distance: 20.8
click at [887, 463] on div "fiber_manual_record Added to Schedule J Schedule I: $4,657.83 Schedule J: $3,34…" at bounding box center [976, 449] width 1103 height 96
click at [1205, 357] on input "0.00" at bounding box center [1336, 352] width 315 height 31
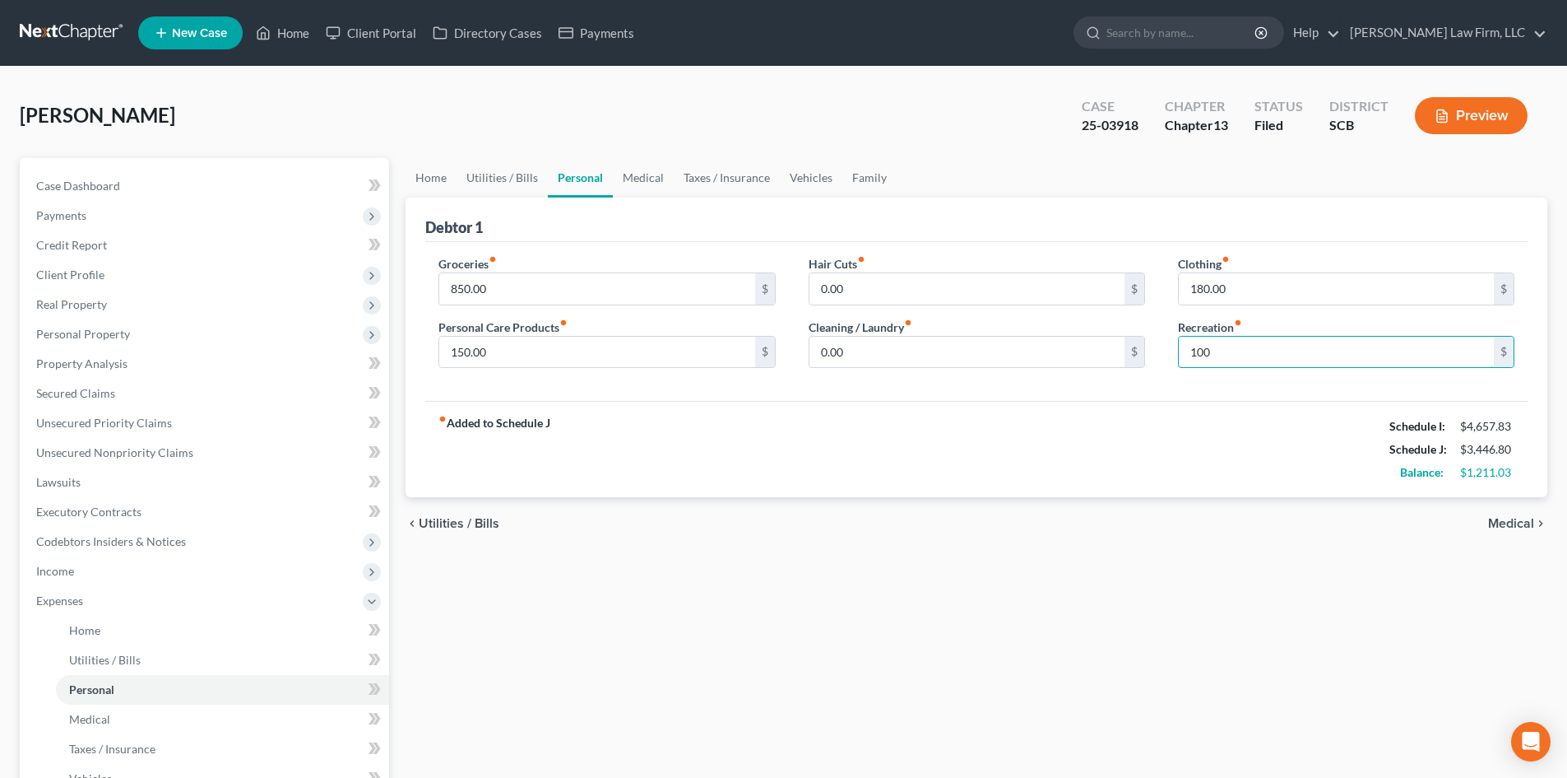
type input "100"
click at [973, 495] on div "fiber_manual_record Added to Schedule J Schedule I: $4,657.83 Schedule J: $3,44…" at bounding box center [976, 449] width 1103 height 96
click at [420, 167] on link "Home" at bounding box center [431, 177] width 51 height 39
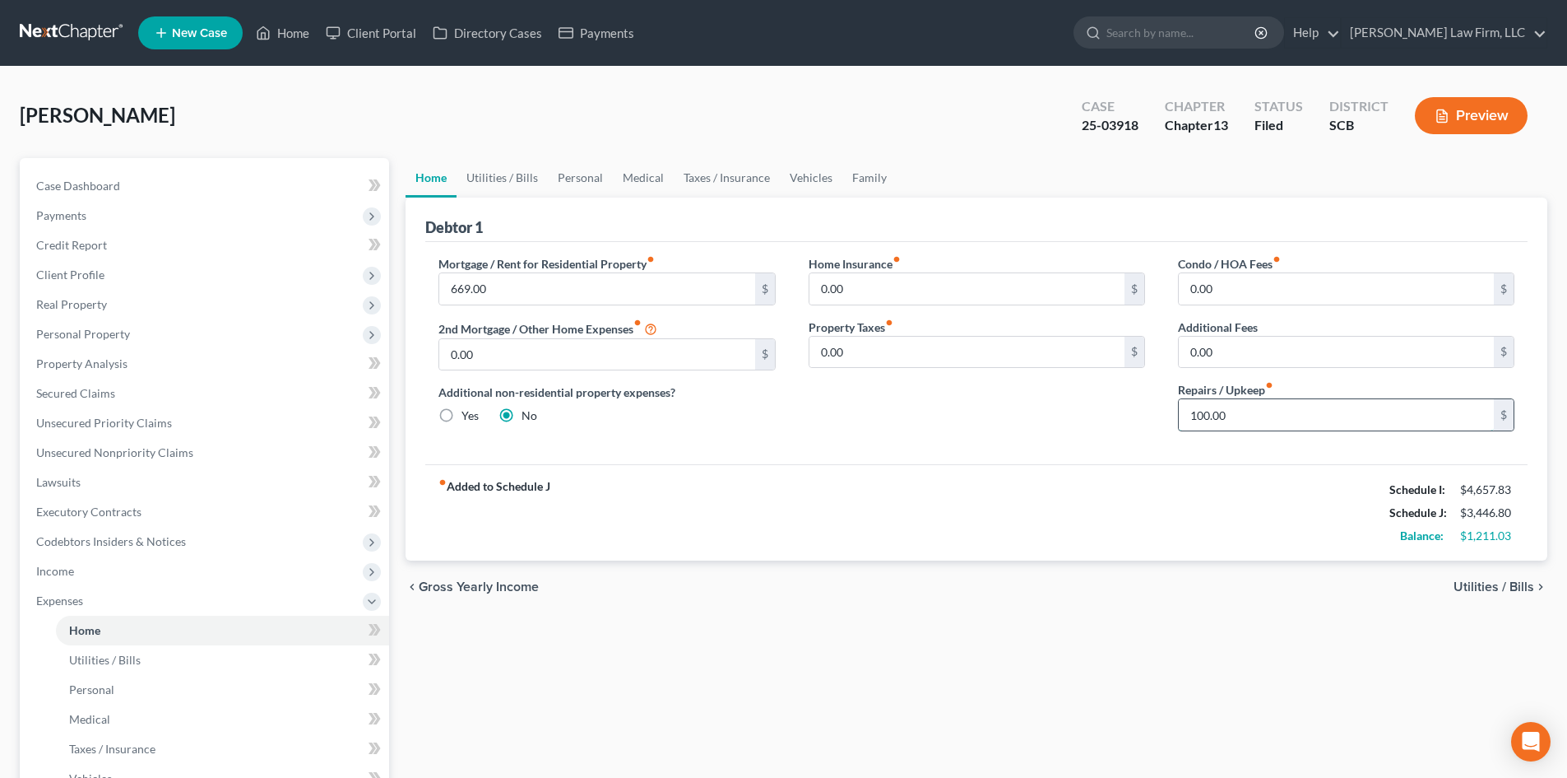
click at [1272, 411] on input "100.00" at bounding box center [1336, 414] width 315 height 31
click at [1081, 527] on div "fiber_manual_record Added to Schedule J Schedule I: $4,657.83 Schedule J: $3,49…" at bounding box center [976, 512] width 1103 height 96
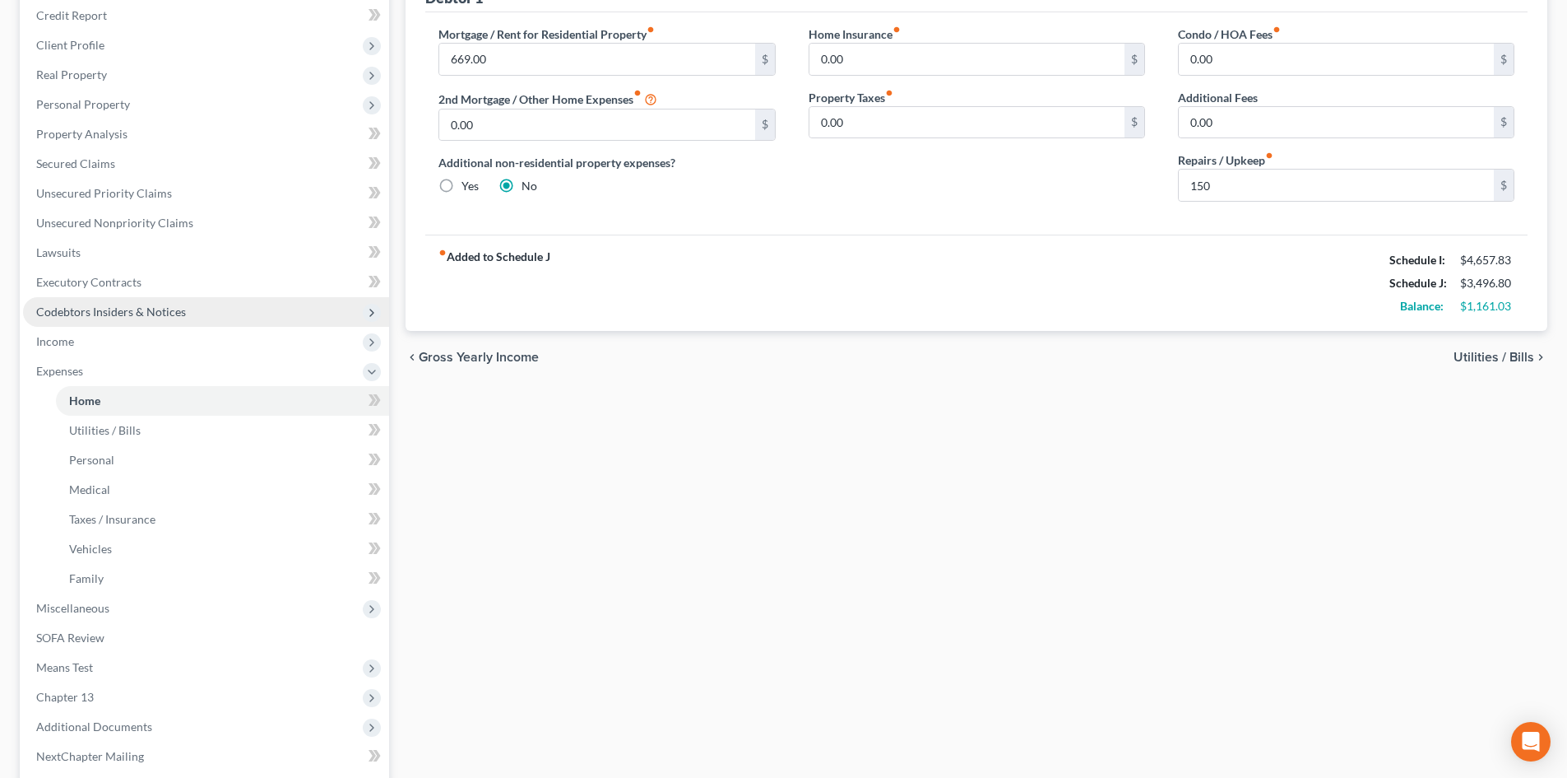
scroll to position [329, 0]
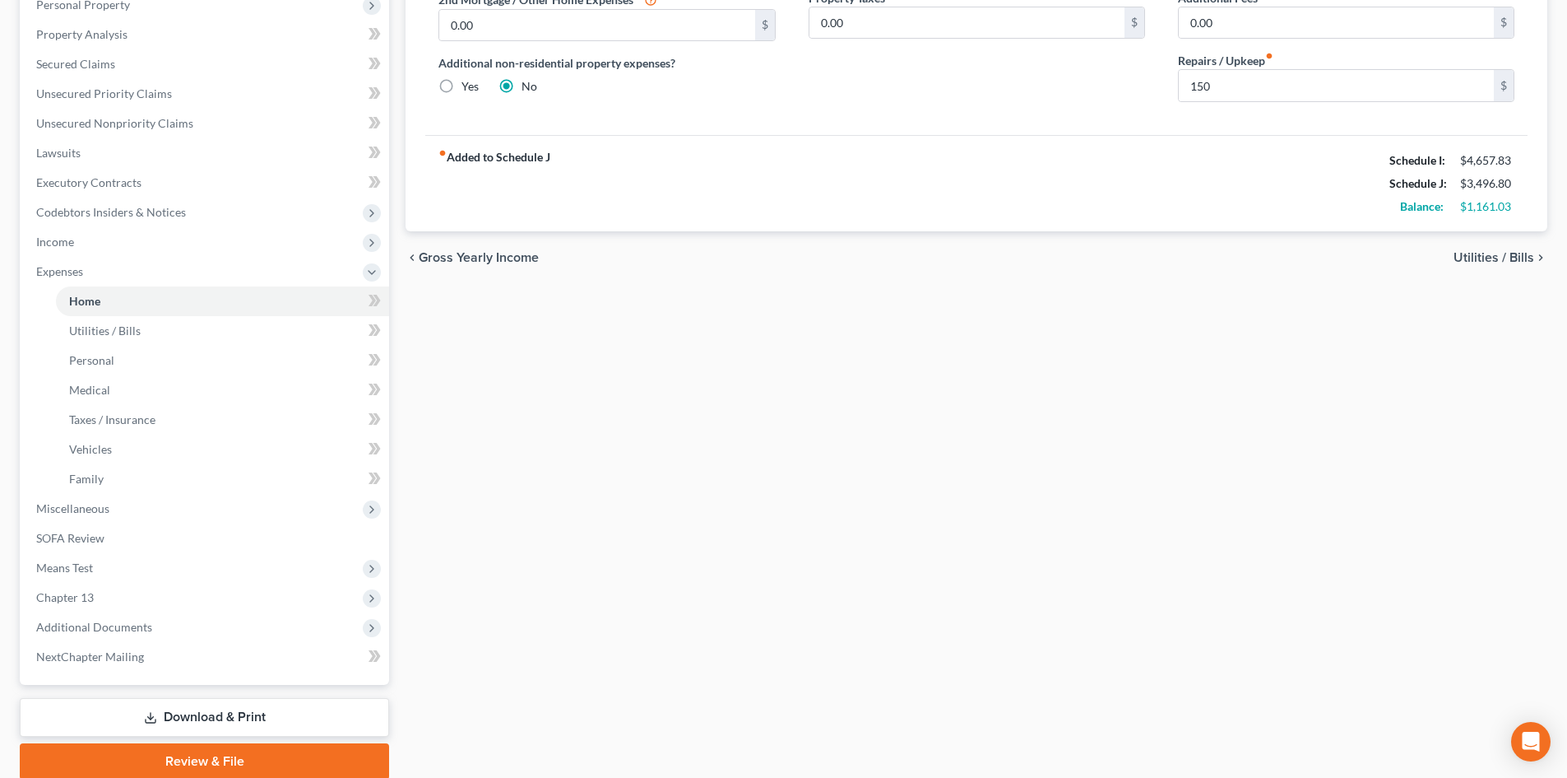
click at [150, 711] on icon at bounding box center [150, 717] width 13 height 13
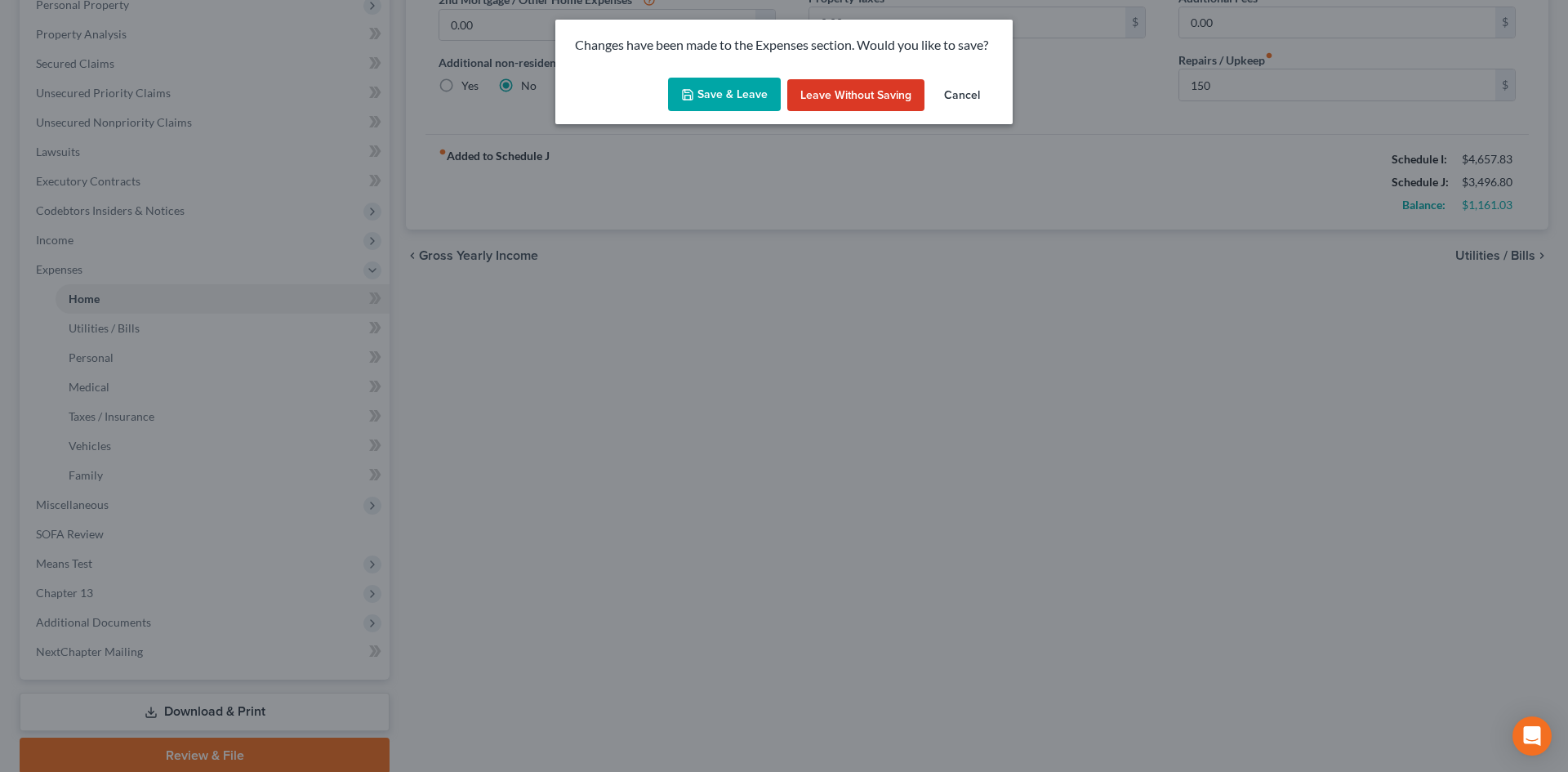
click at [714, 85] on button "Save & Leave" at bounding box center [724, 94] width 113 height 35
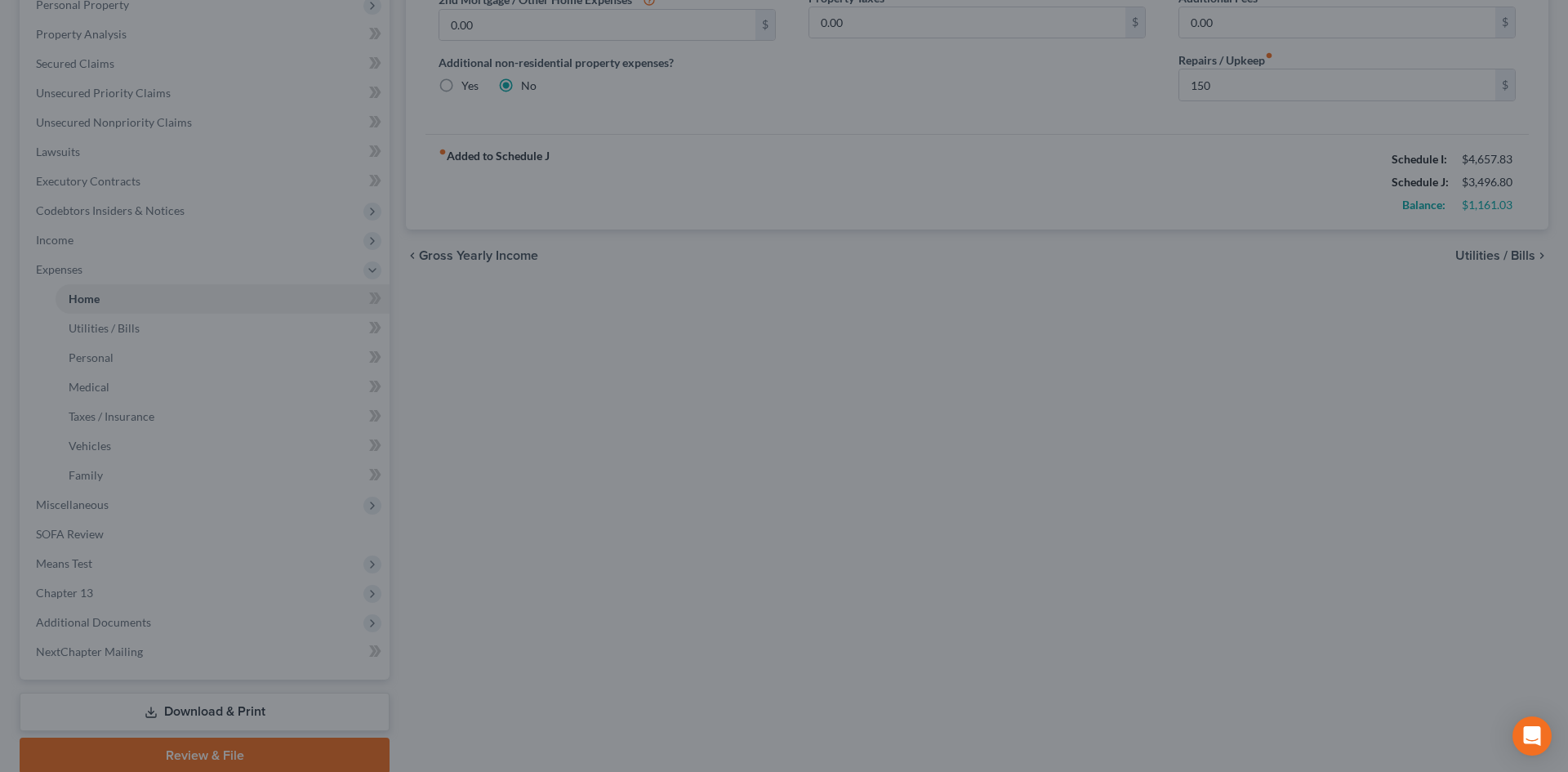
type input "150.00"
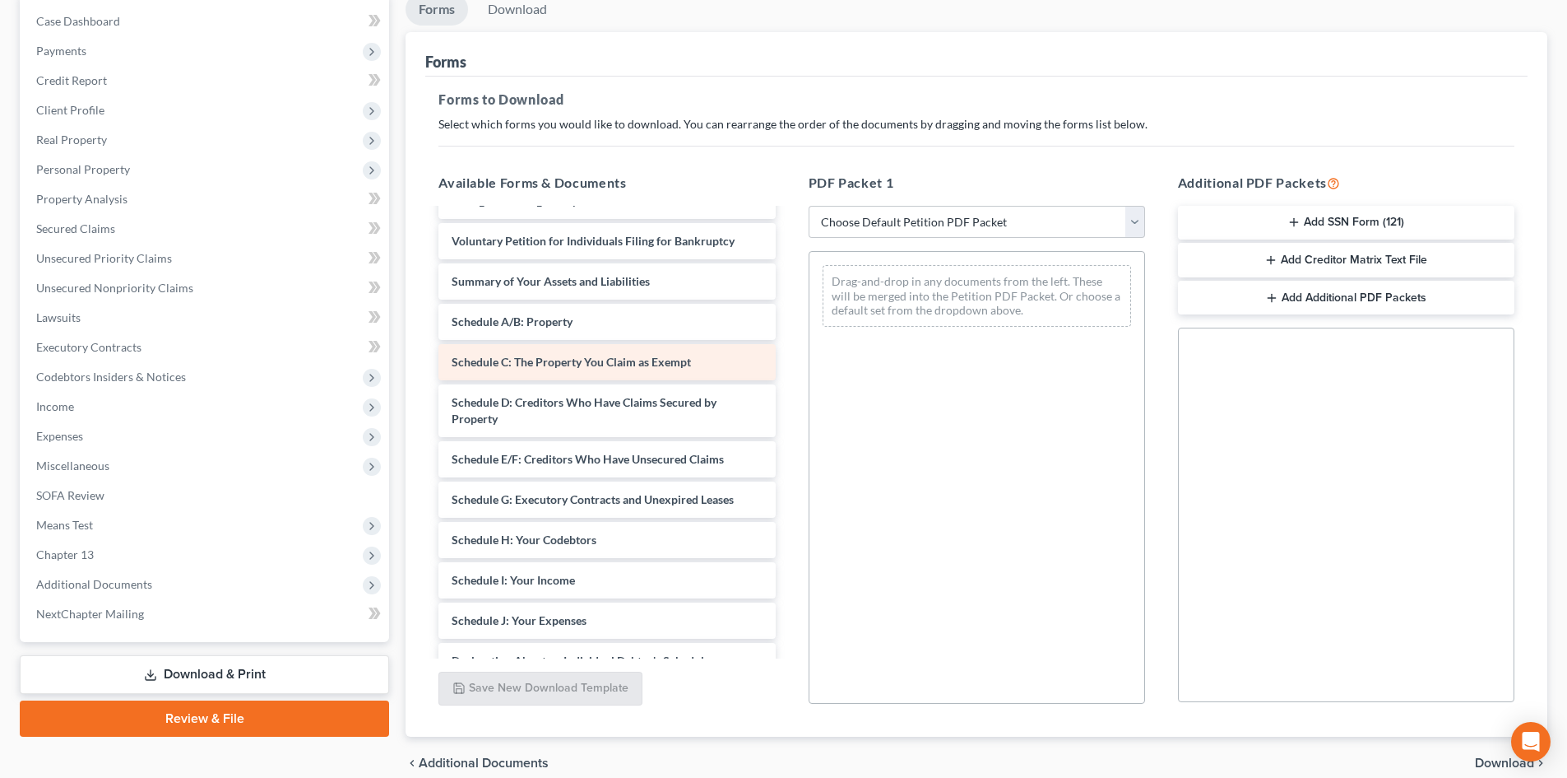
scroll to position [329, 0]
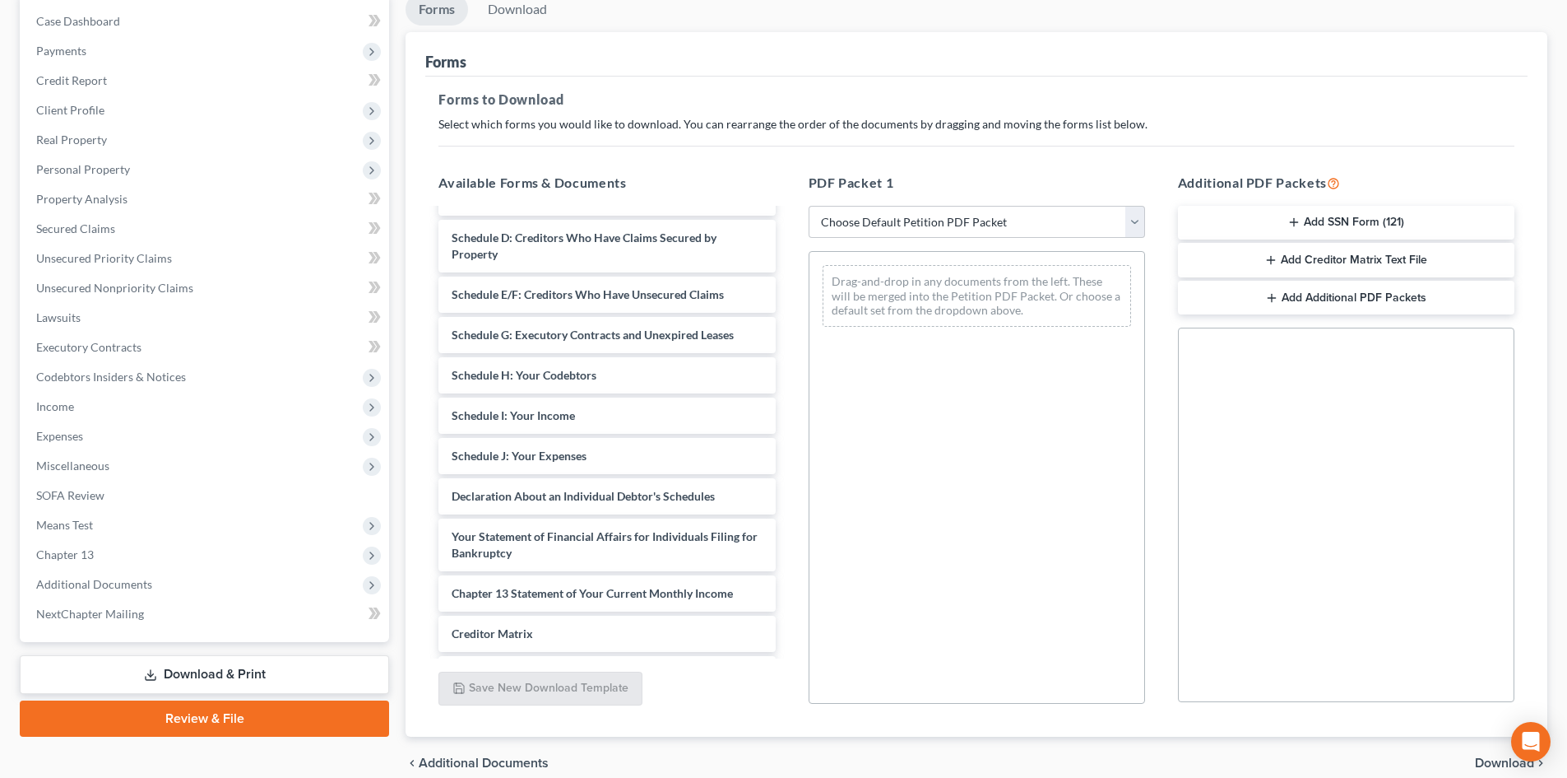
click at [788, 374] on div "Debtor's Electronic Noticing Request (DeBN) ([DATE]) credit counseling-pdf [MED…" at bounding box center [606, 335] width 363 height 908
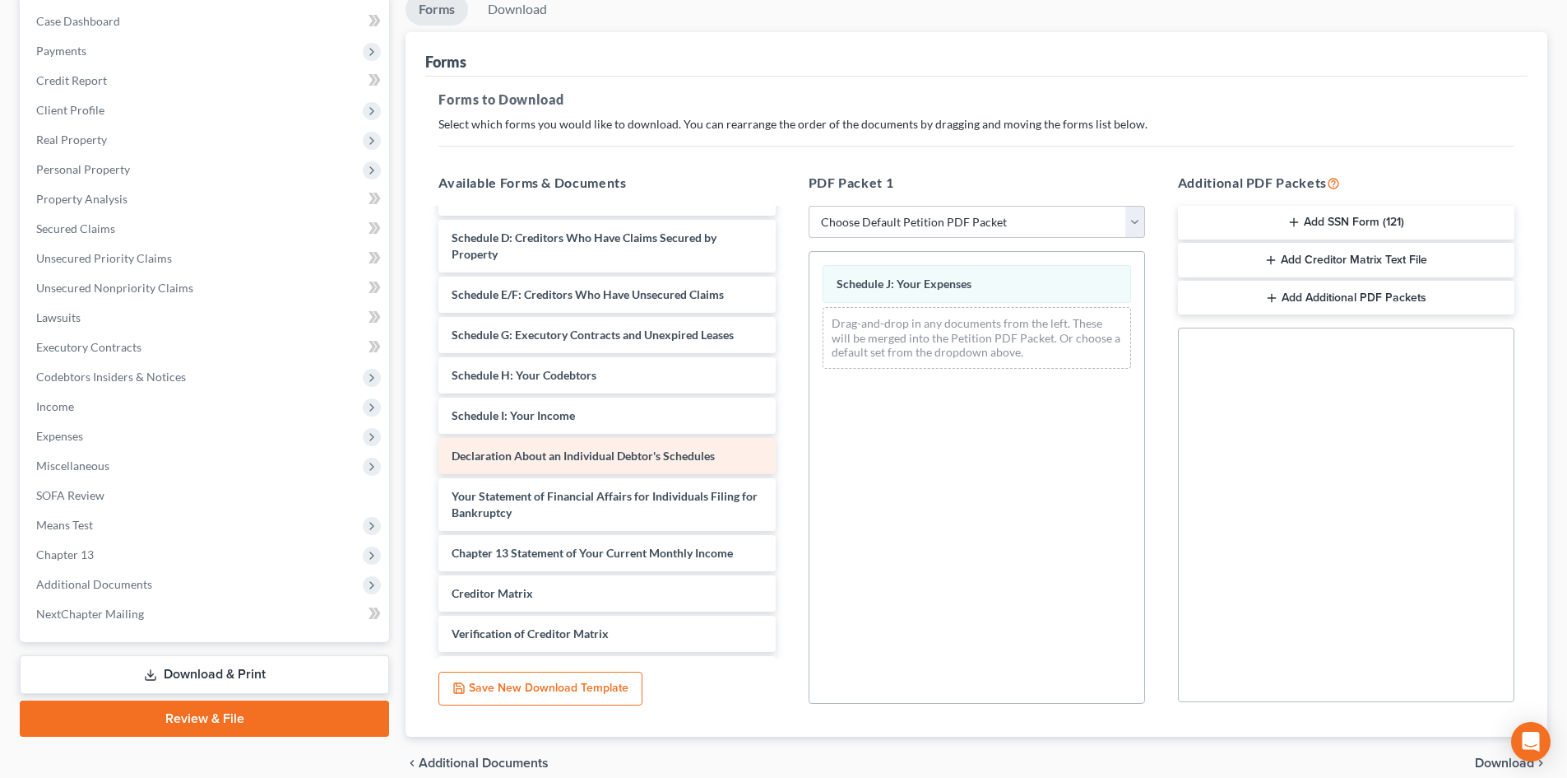
click at [788, 420] on div "Debtor's Electronic Noticing Request (DeBN) ([DATE]) credit counseling-pdf [MED…" at bounding box center [606, 315] width 363 height 868
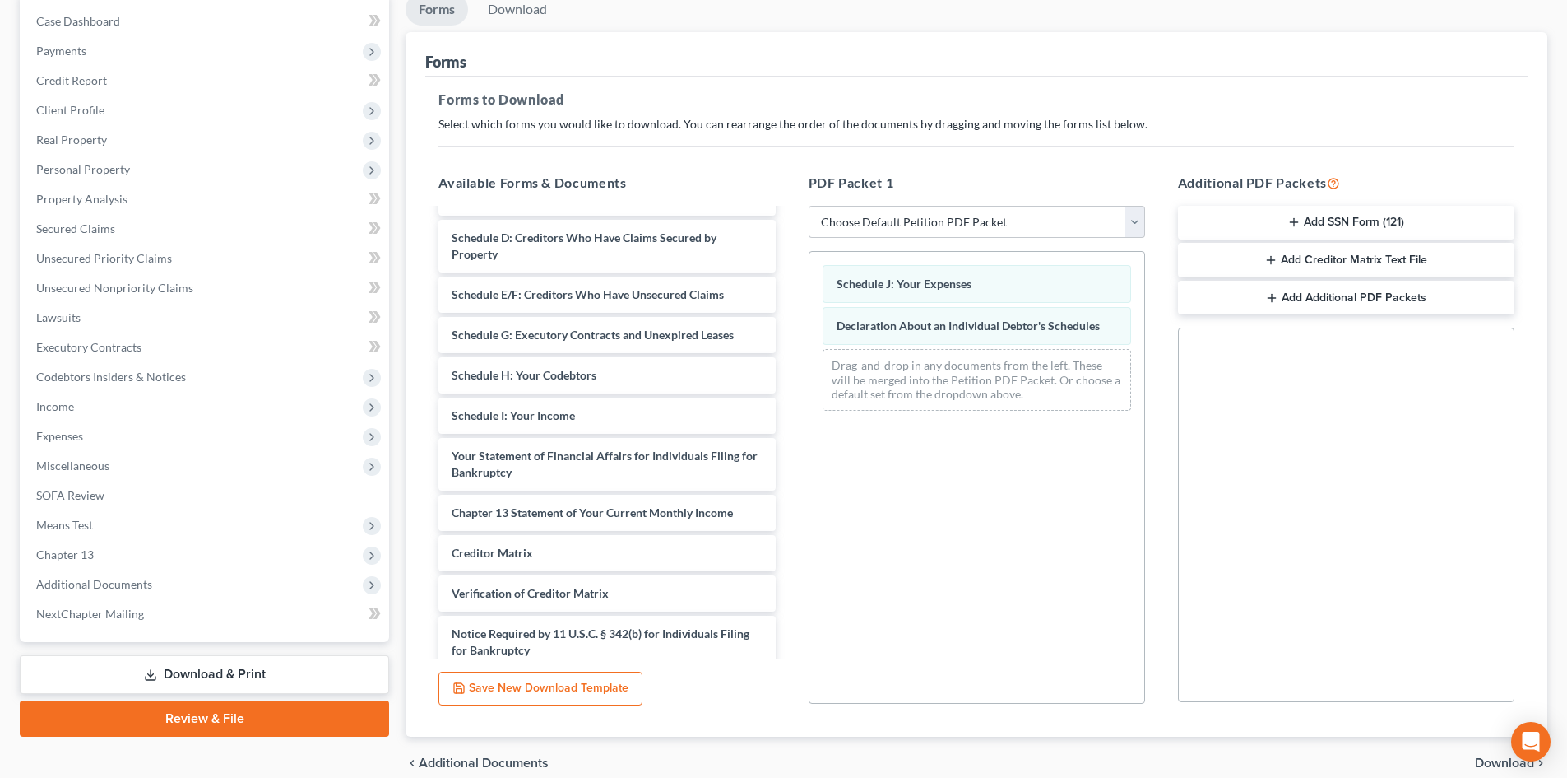
scroll to position [239, 0]
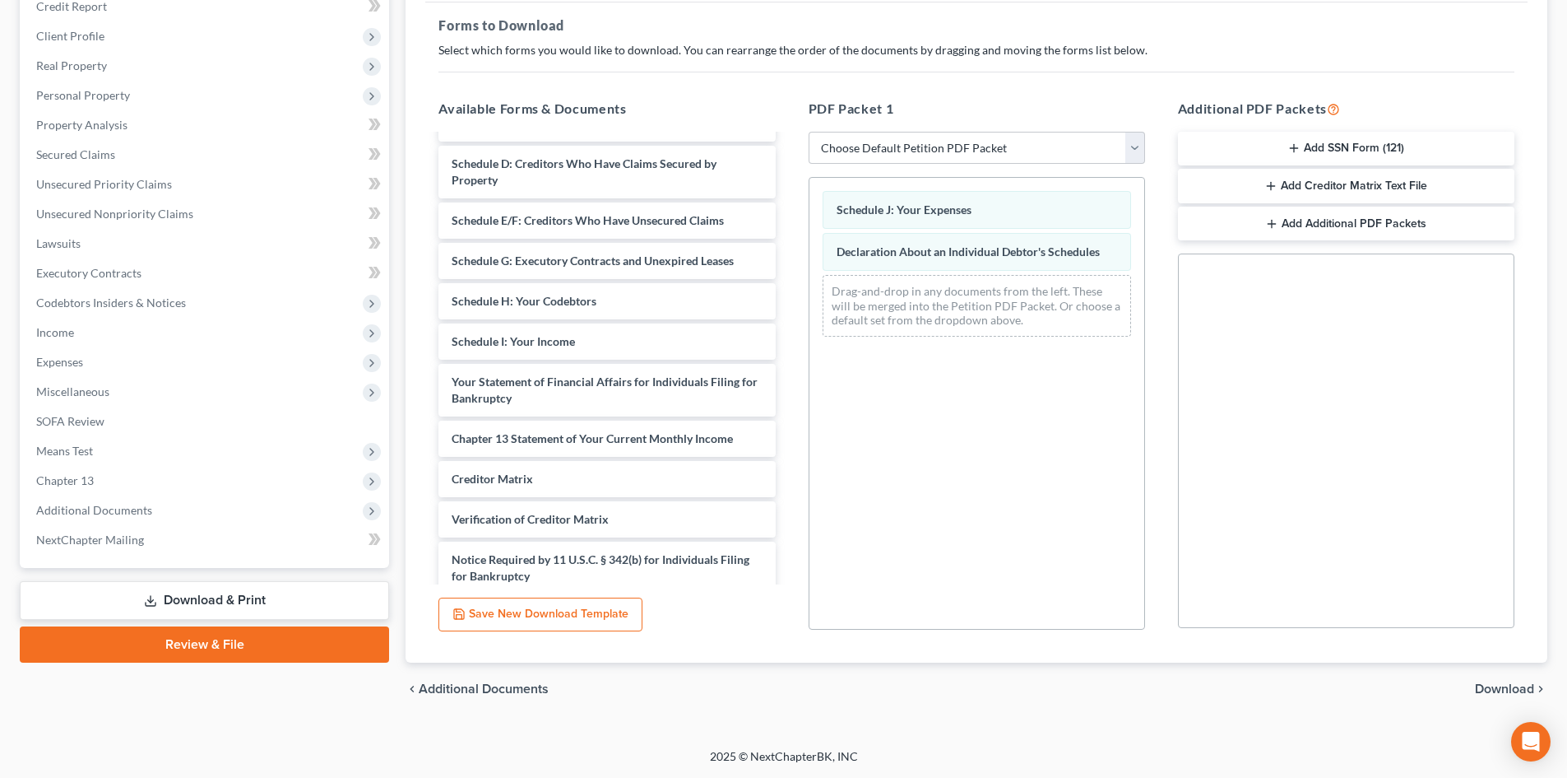
click at [1508, 691] on span "Download" at bounding box center [1504, 688] width 59 height 13
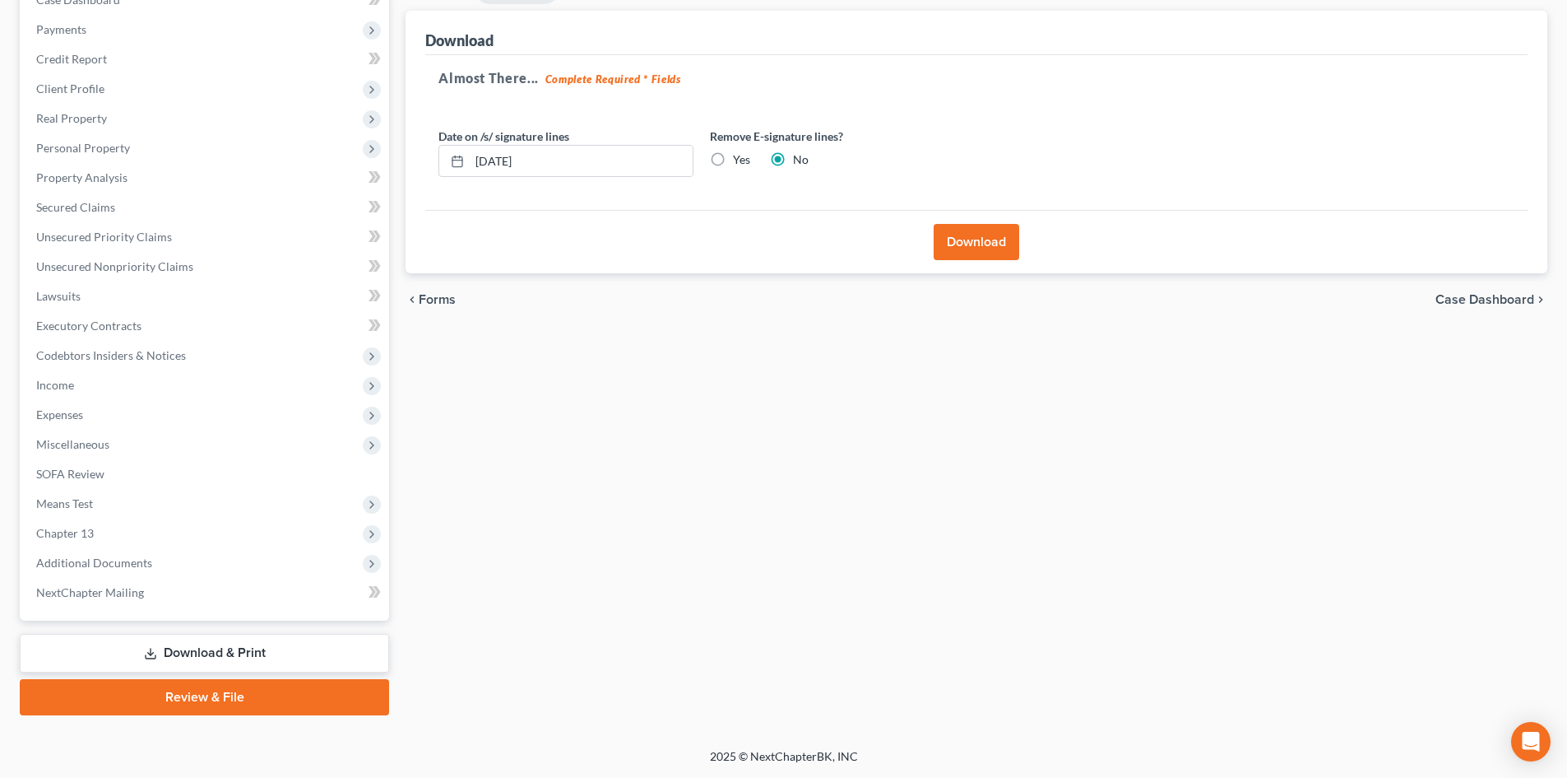
scroll to position [186, 0]
drag, startPoint x: 722, startPoint y: 163, endPoint x: 671, endPoint y: 165, distance: 51.1
click at [733, 162] on label "Yes" at bounding box center [741, 159] width 17 height 16
click at [740, 162] on input "Yes" at bounding box center [745, 156] width 11 height 11
radio input "true"
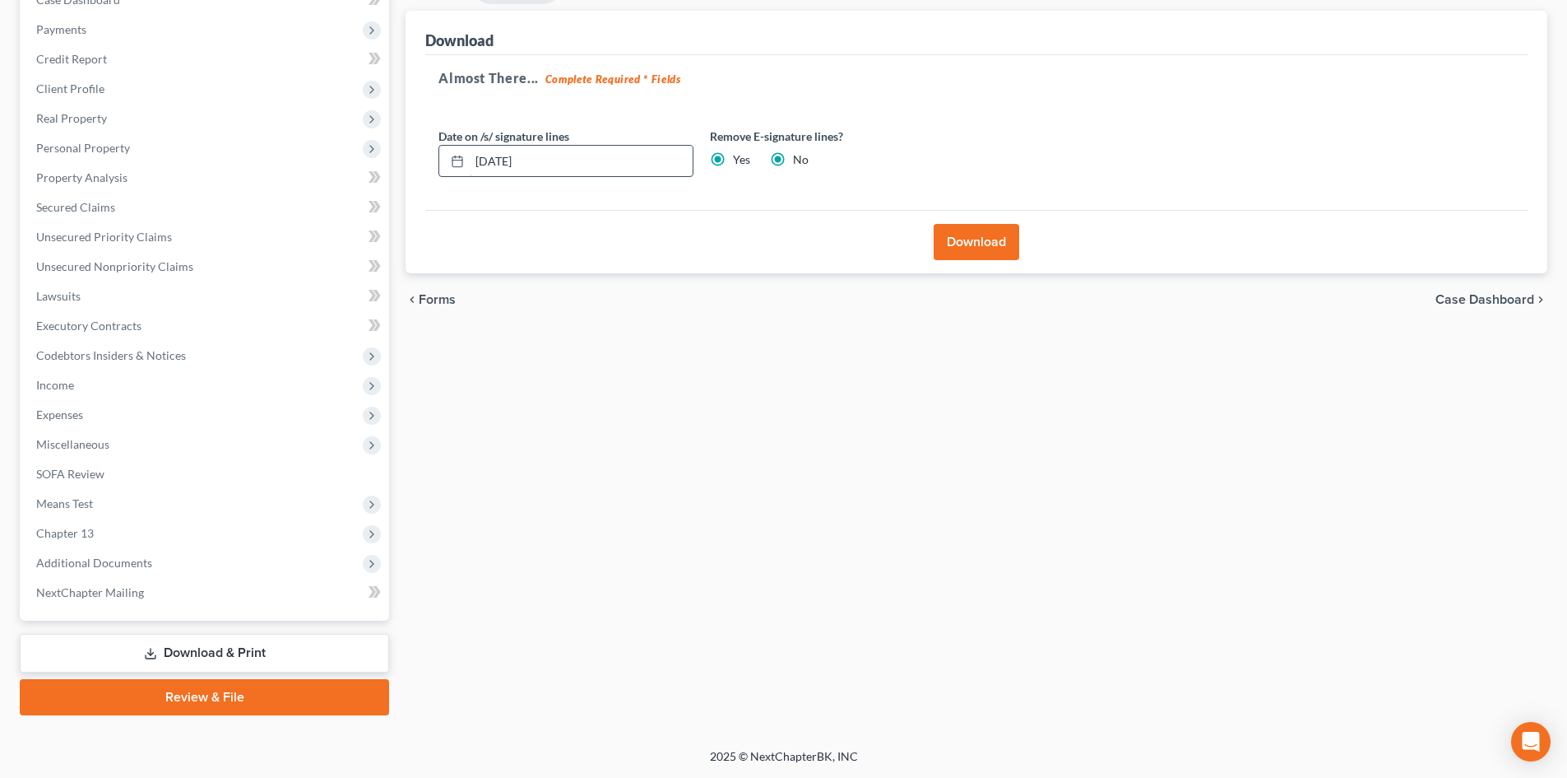
radio input "false"
click at [348, 175] on div "Petition Navigation Case Dashboard Payments Invoices Payments Payments Credit R…" at bounding box center [784, 343] width 1544 height 743
click at [967, 231] on button "Download" at bounding box center [977, 242] width 86 height 36
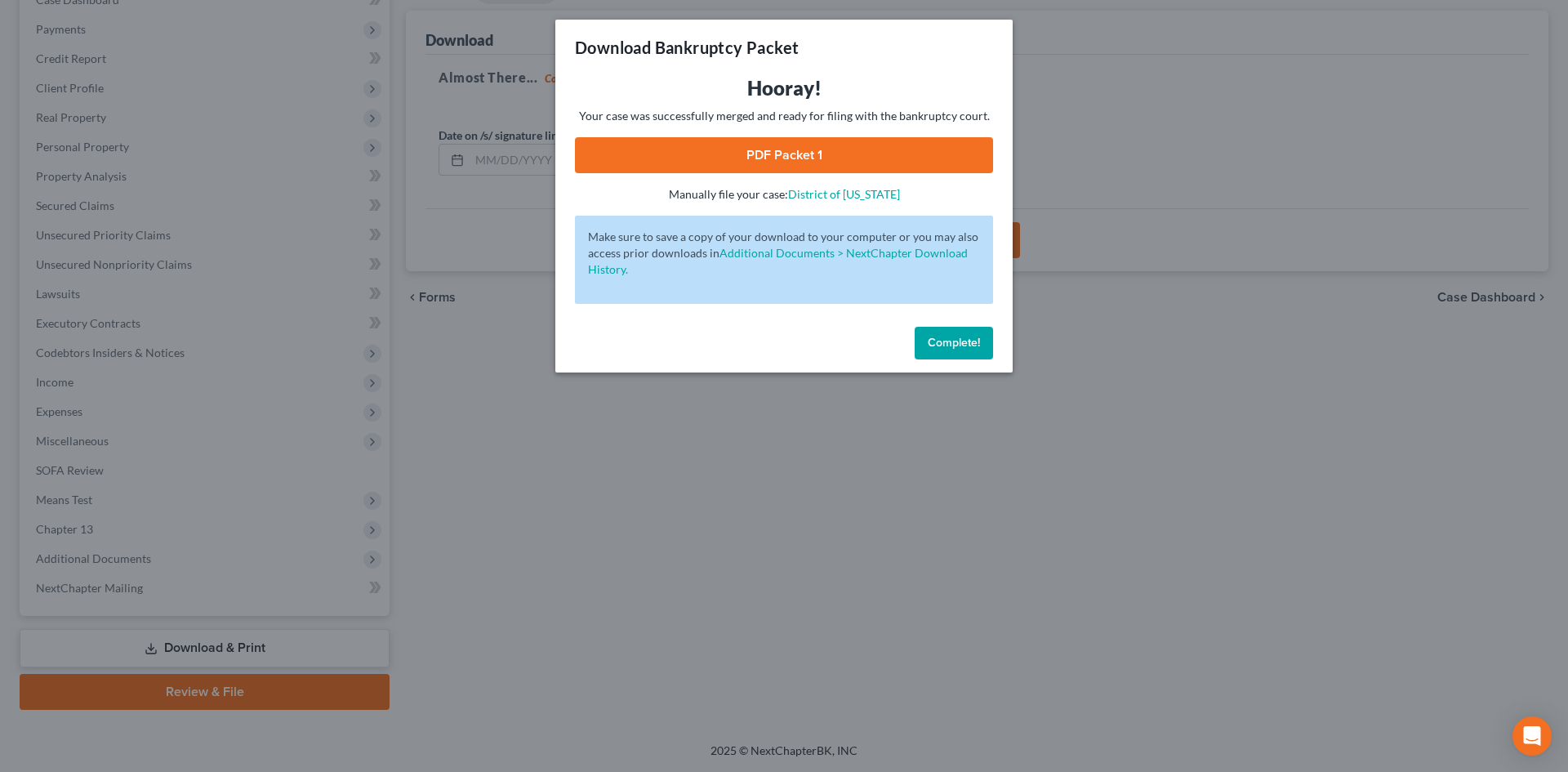
click at [811, 144] on link "PDF Packet 1" at bounding box center [783, 155] width 418 height 36
click at [969, 334] on button "Complete!" at bounding box center [954, 342] width 78 height 33
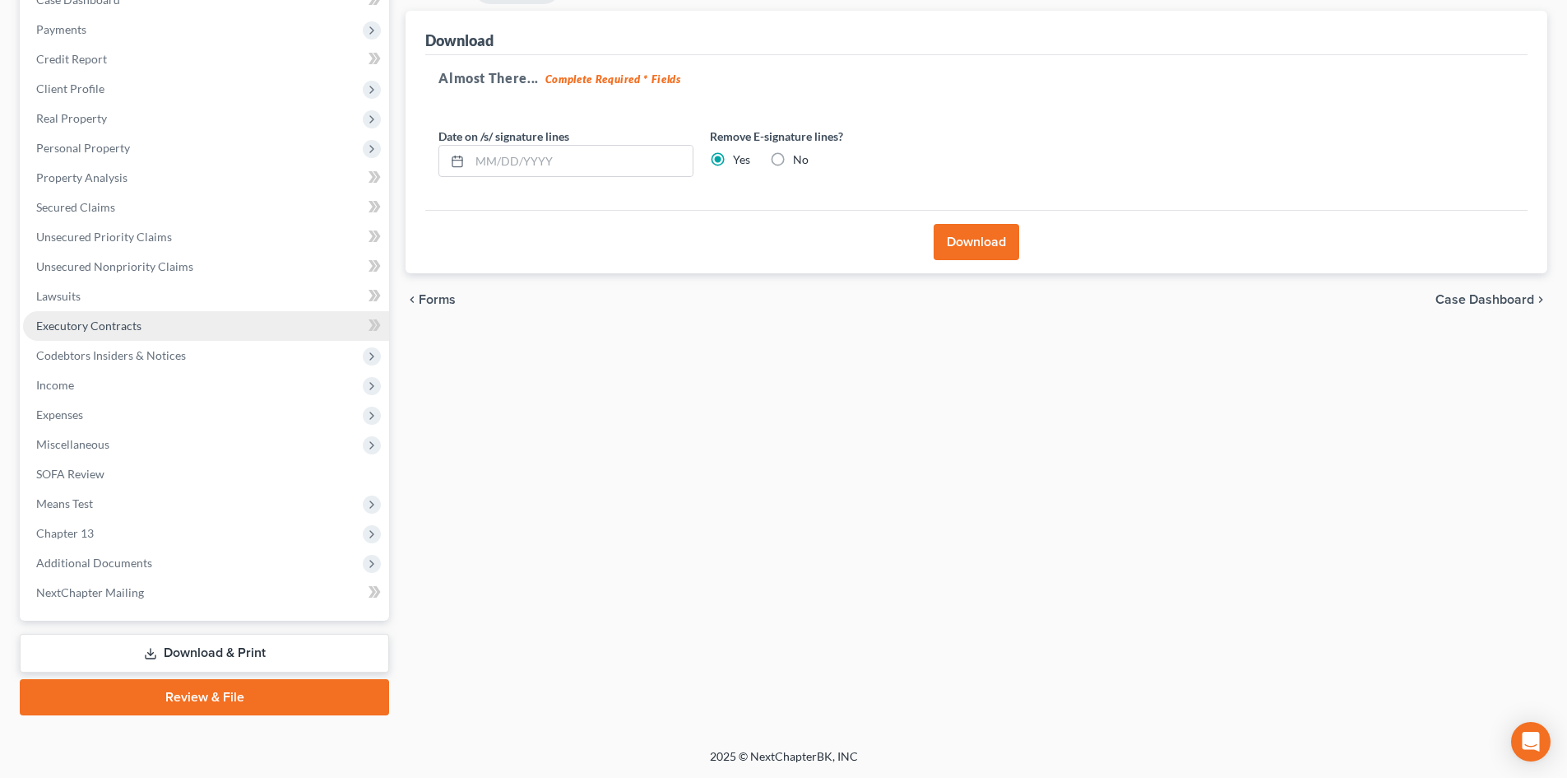
scroll to position [21, 0]
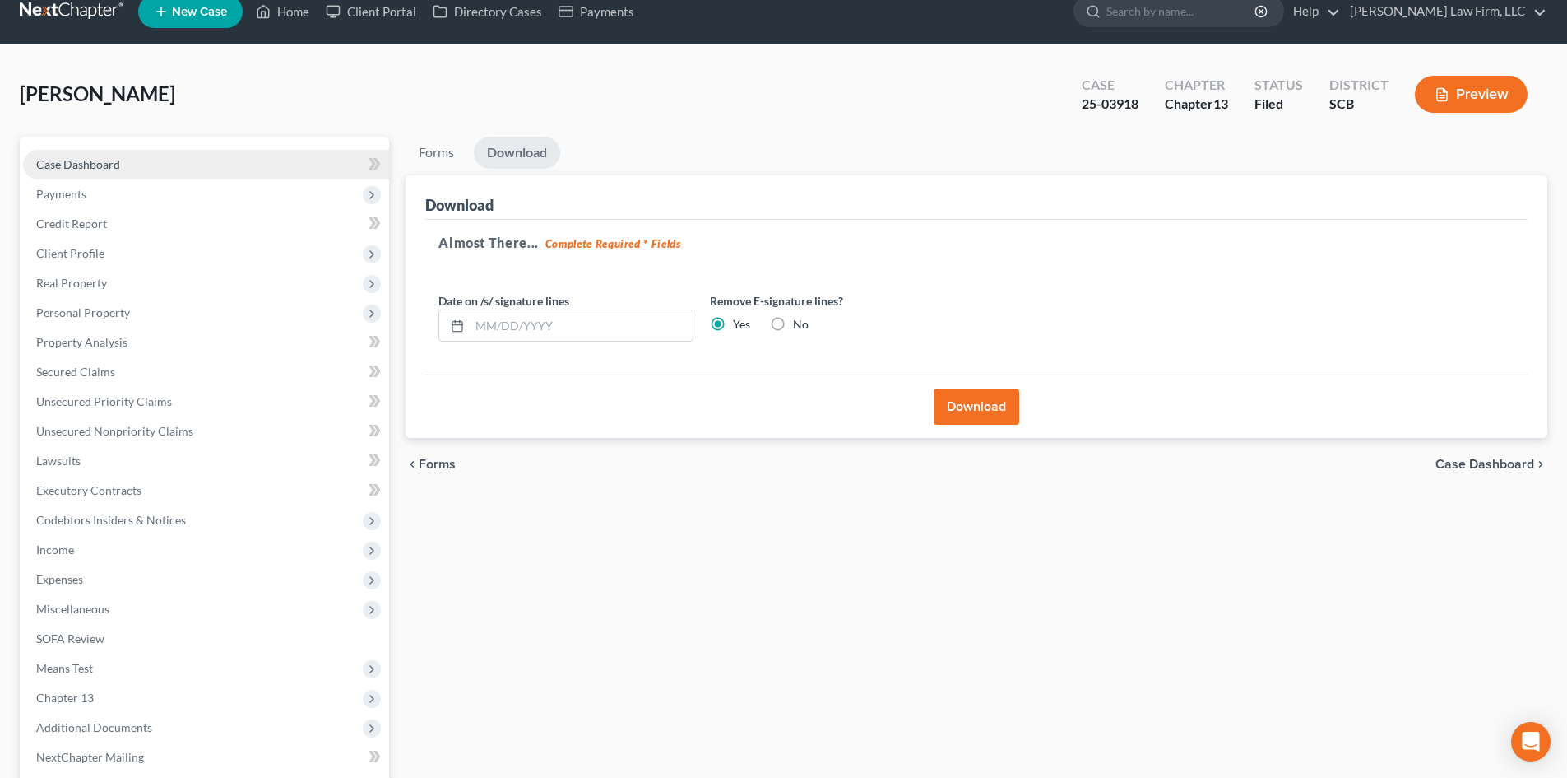
click at [101, 169] on span "Case Dashboard" at bounding box center [78, 164] width 84 height 14
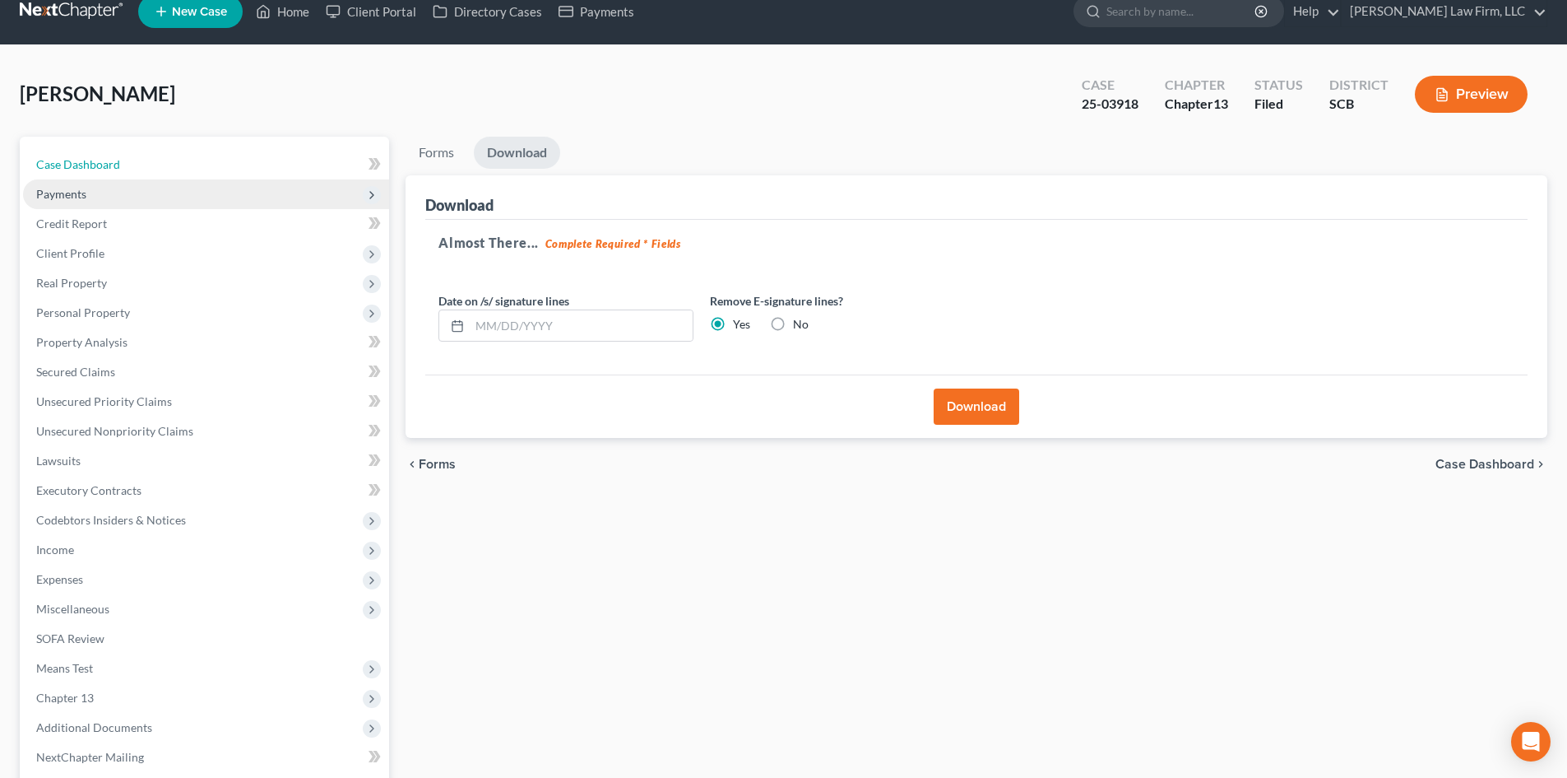
select select "2"
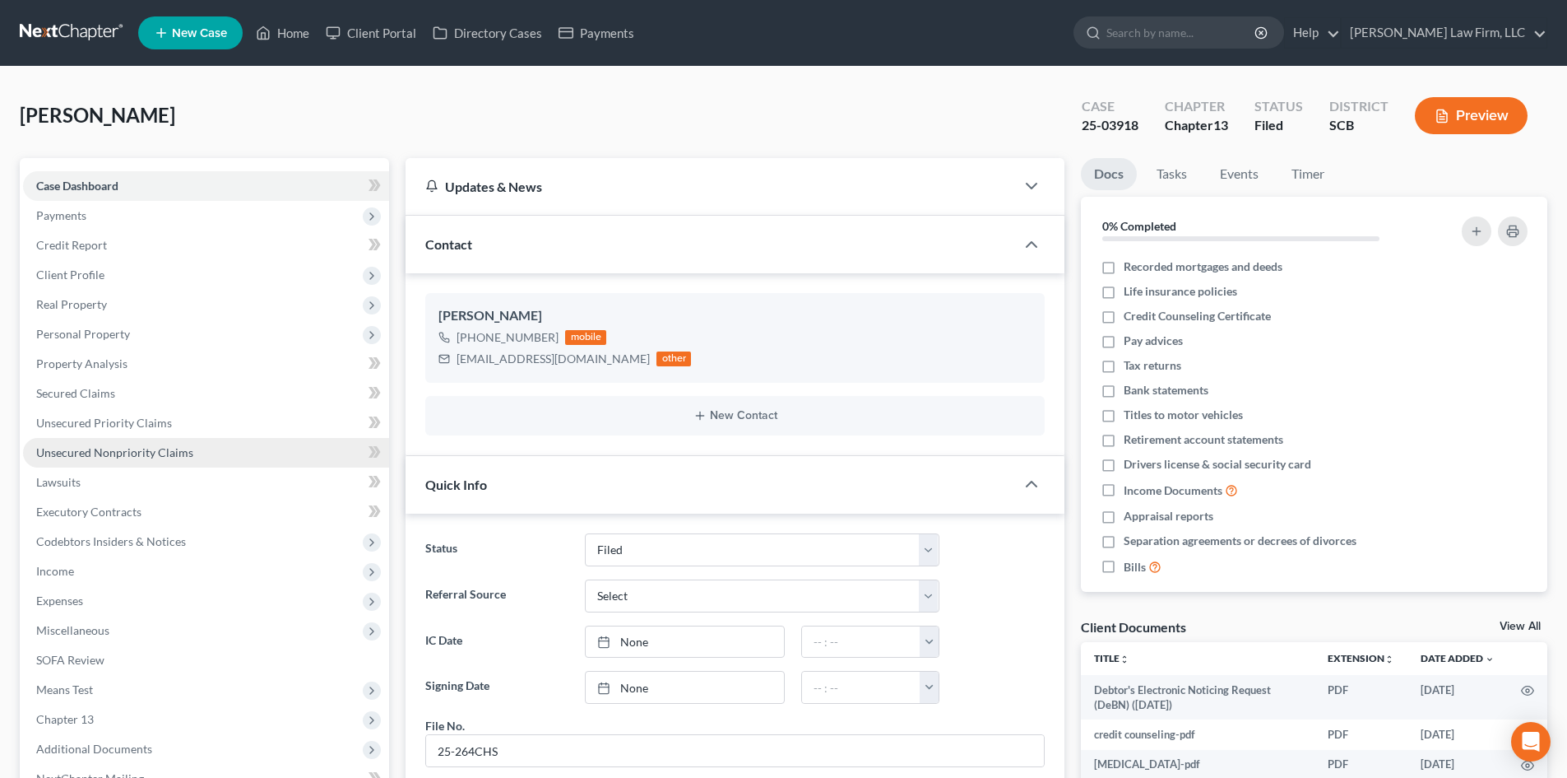
scroll to position [72, 0]
click at [292, 29] on link "Home" at bounding box center [283, 33] width 70 height 30
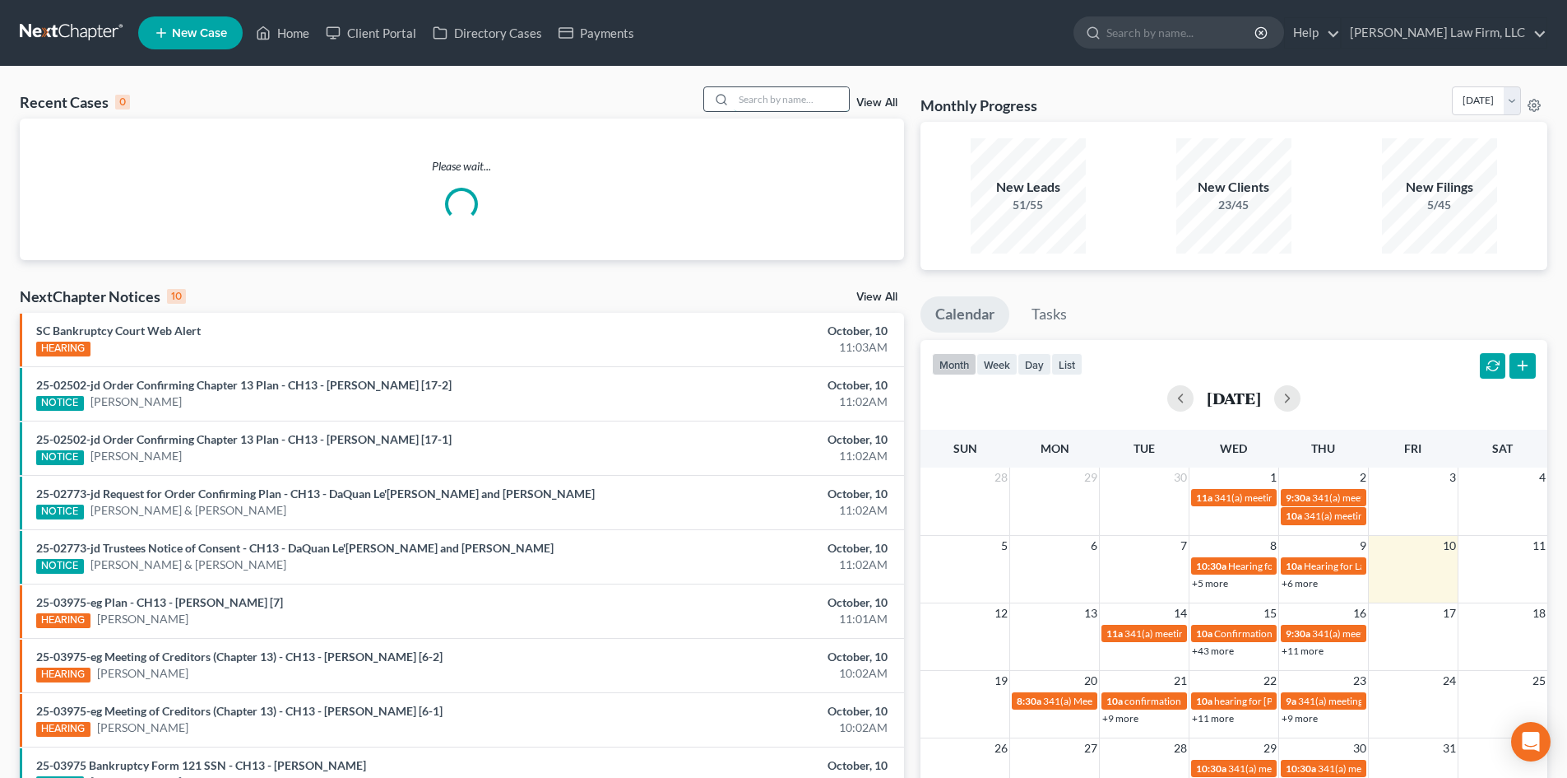
click at [812, 96] on input "search" at bounding box center [791, 99] width 115 height 24
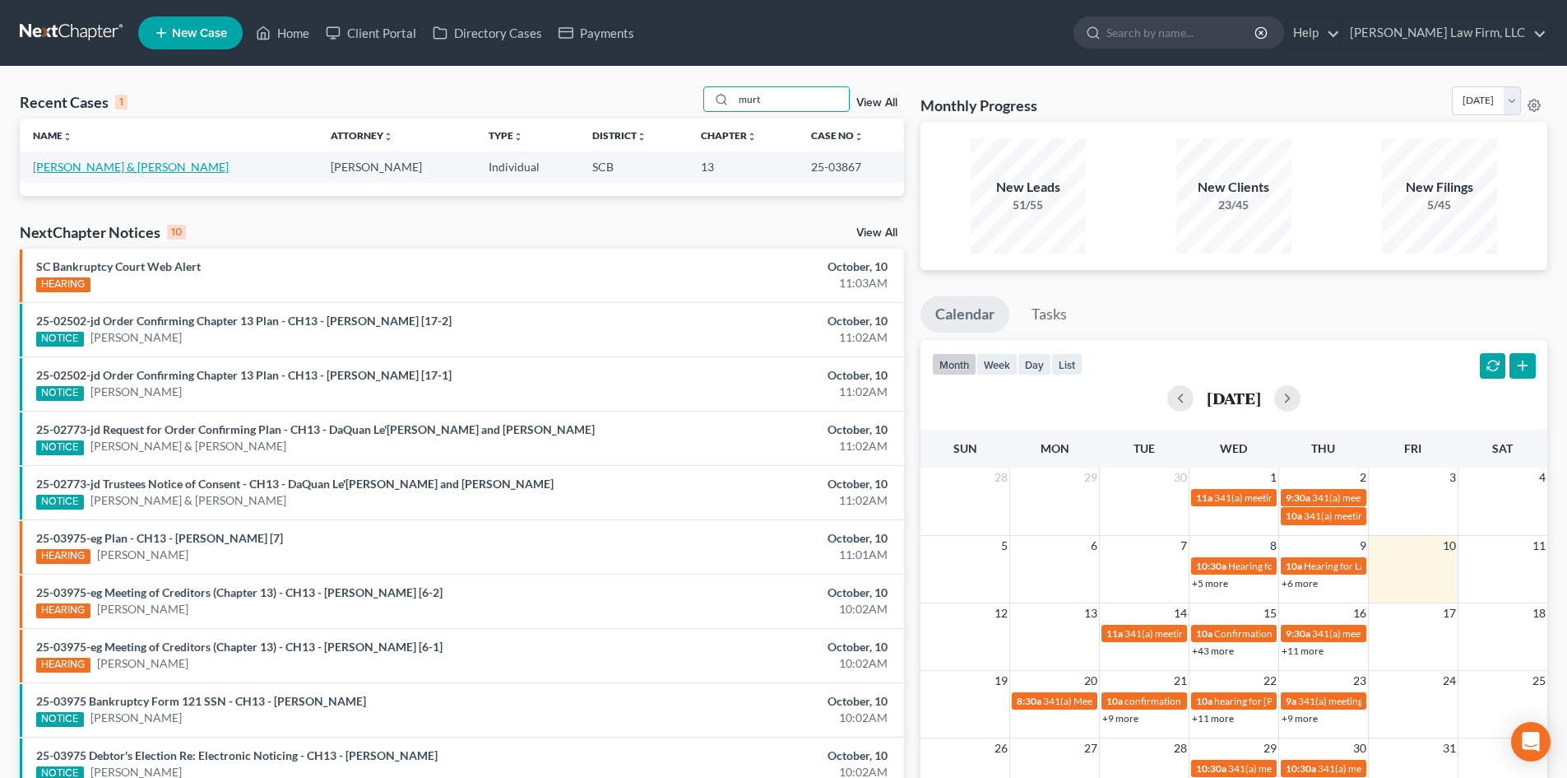
type input "murt"
click at [104, 167] on link "[PERSON_NAME] & [PERSON_NAME]" at bounding box center [131, 167] width 196 height 14
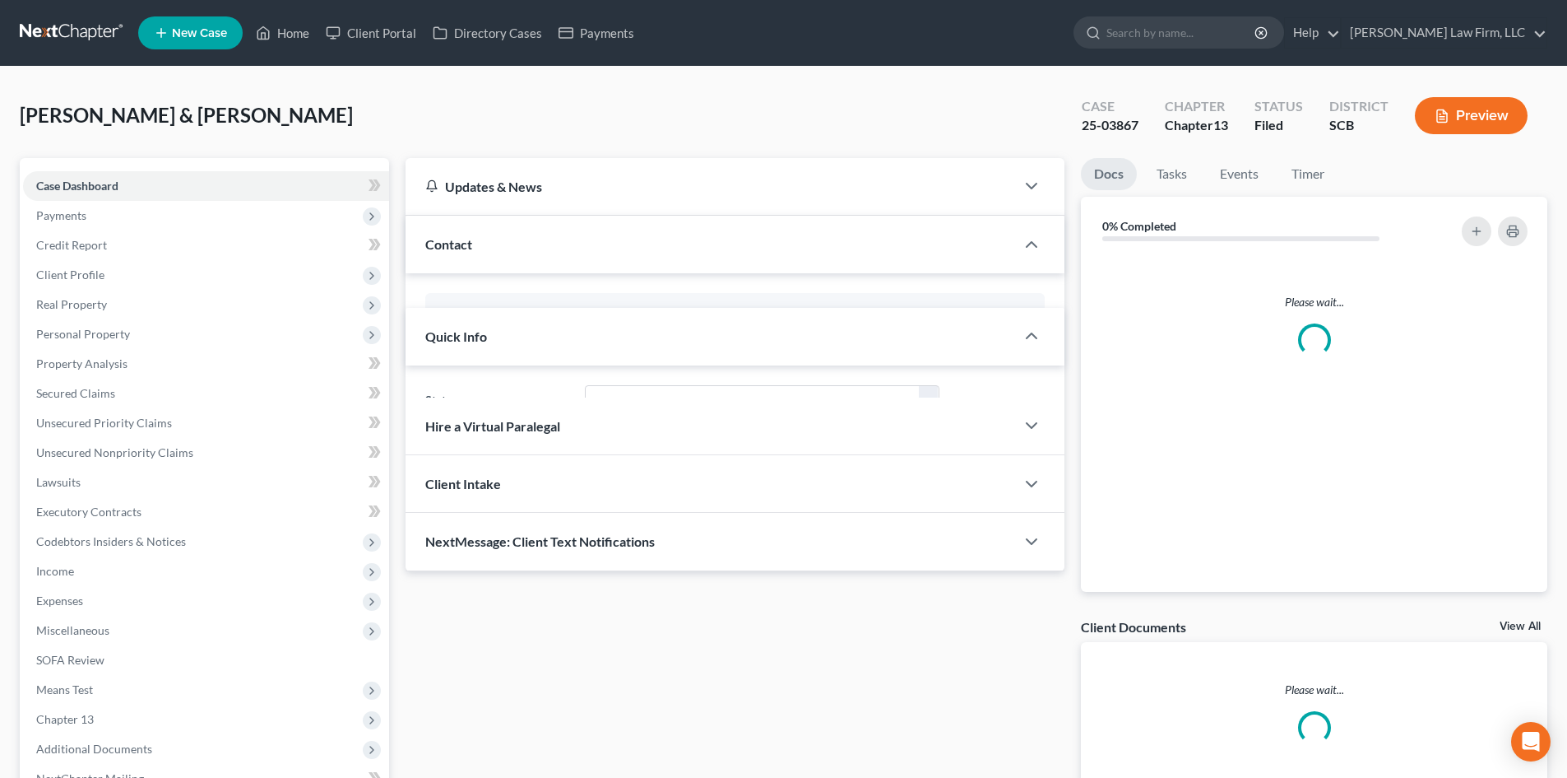
select select "2"
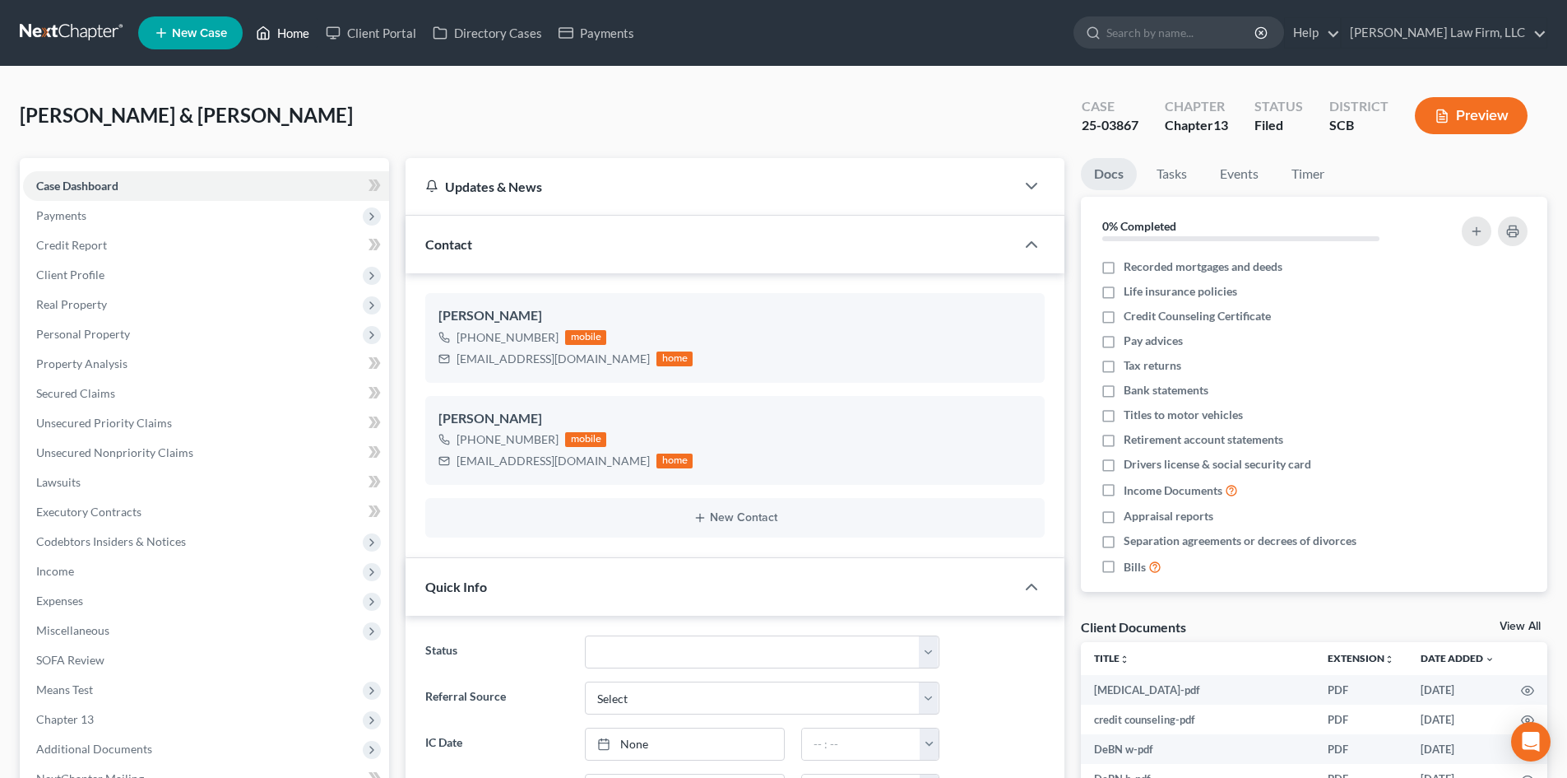
click at [299, 24] on link "Home" at bounding box center [283, 33] width 70 height 30
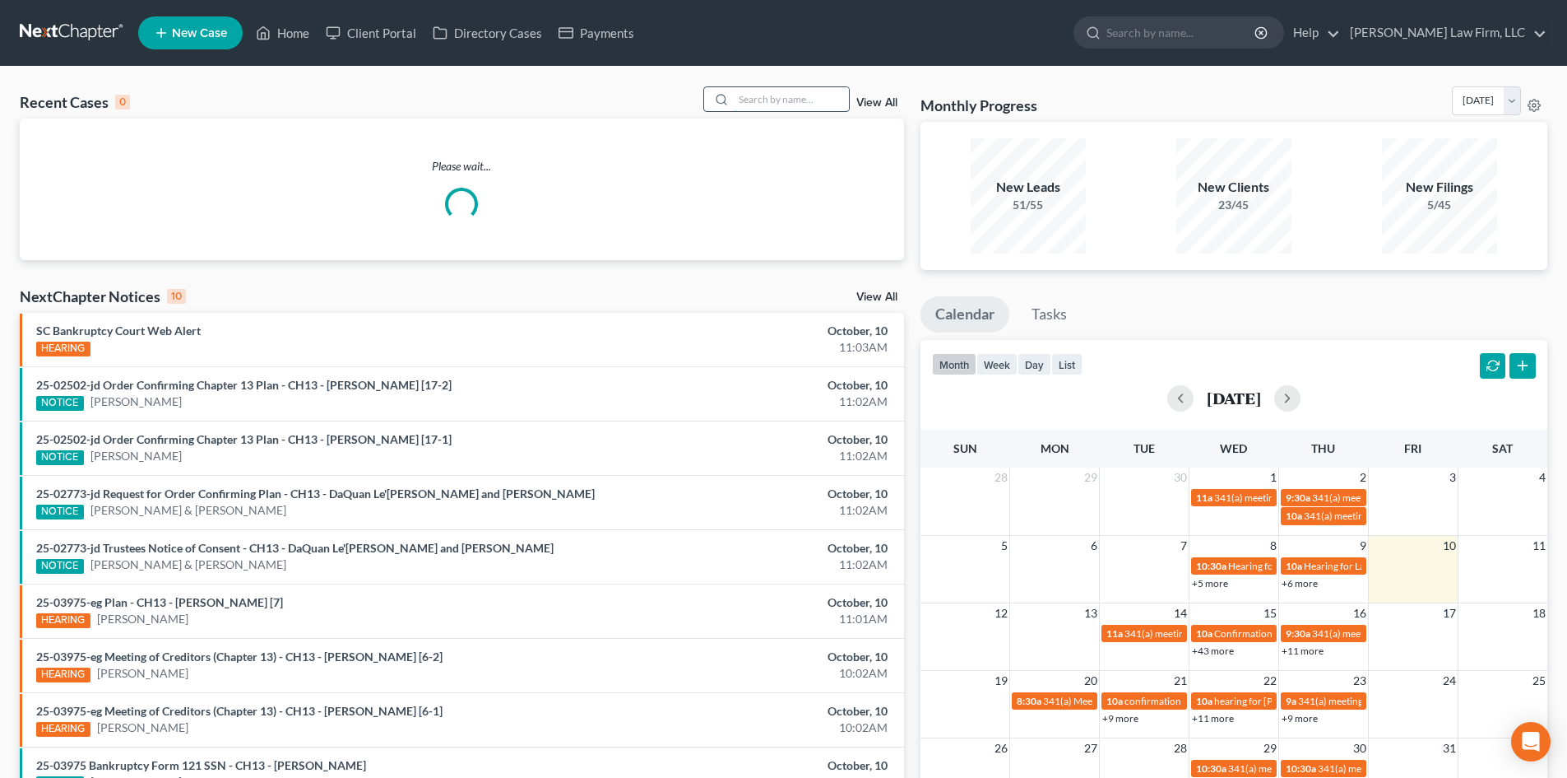
click at [792, 93] on input "search" at bounding box center [791, 99] width 115 height 24
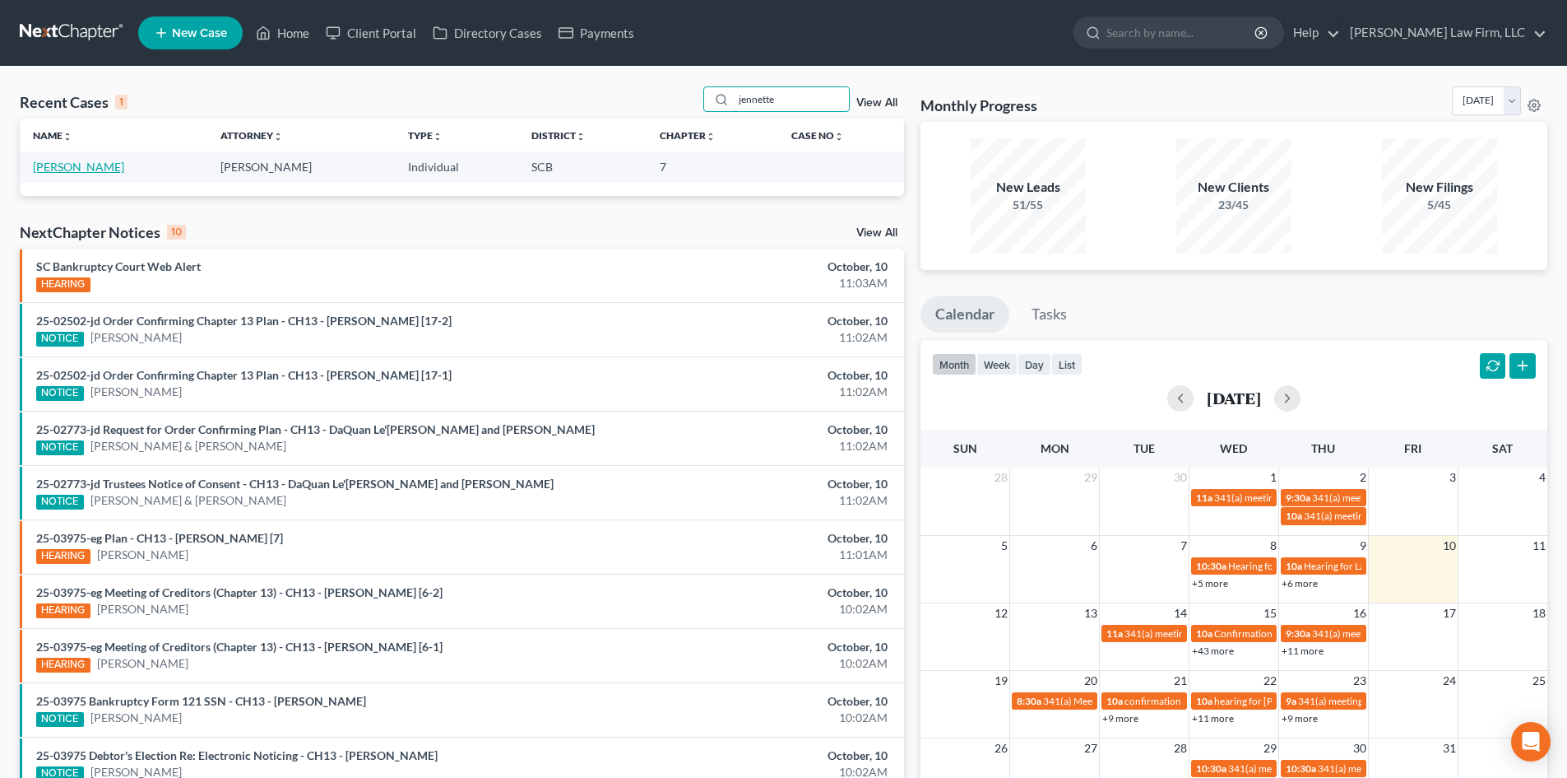
type input "jennette"
click at [60, 160] on link "[PERSON_NAME]" at bounding box center [78, 167] width 91 height 14
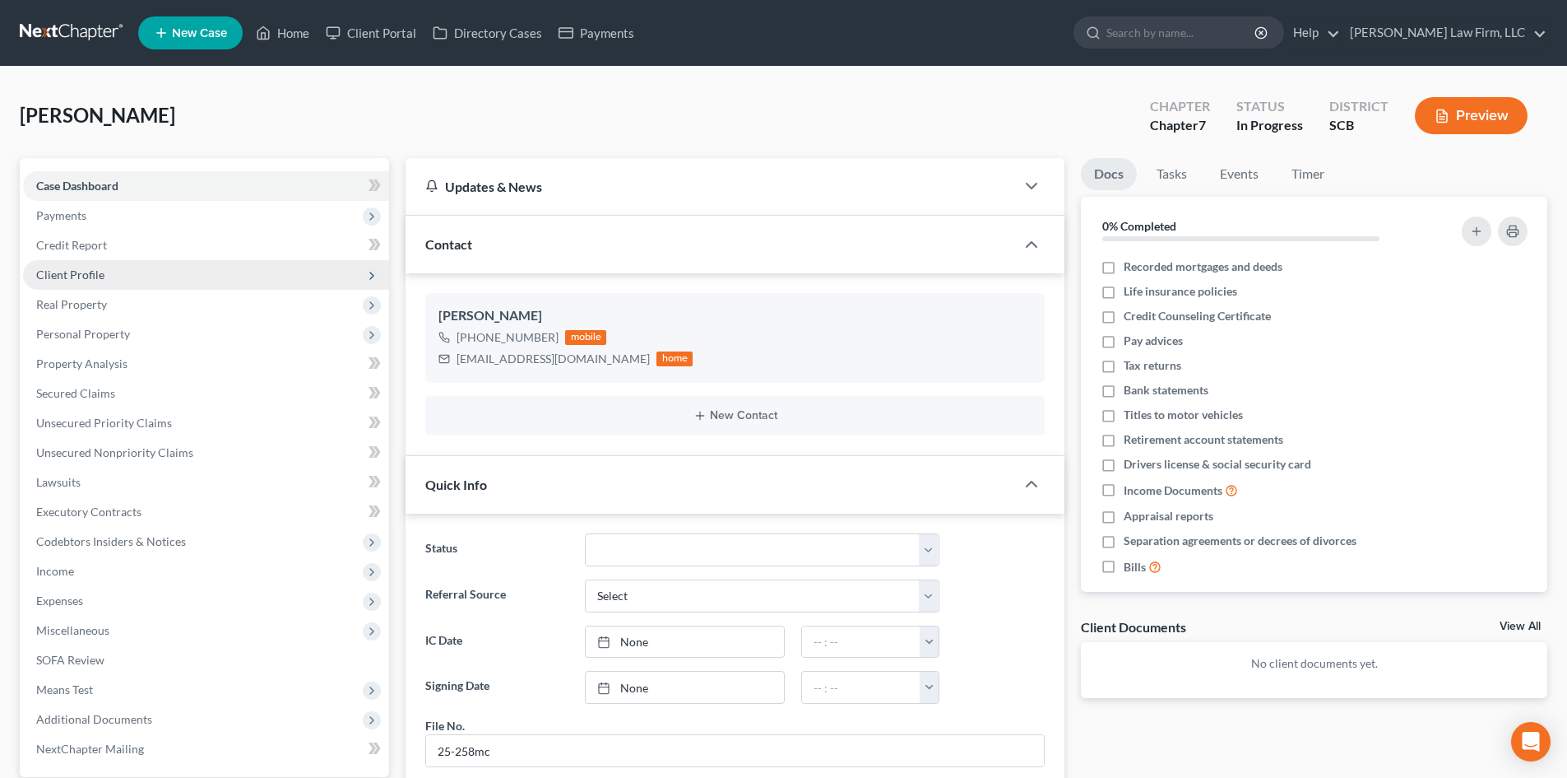
click at [129, 281] on span "Client Profile" at bounding box center [206, 275] width 366 height 30
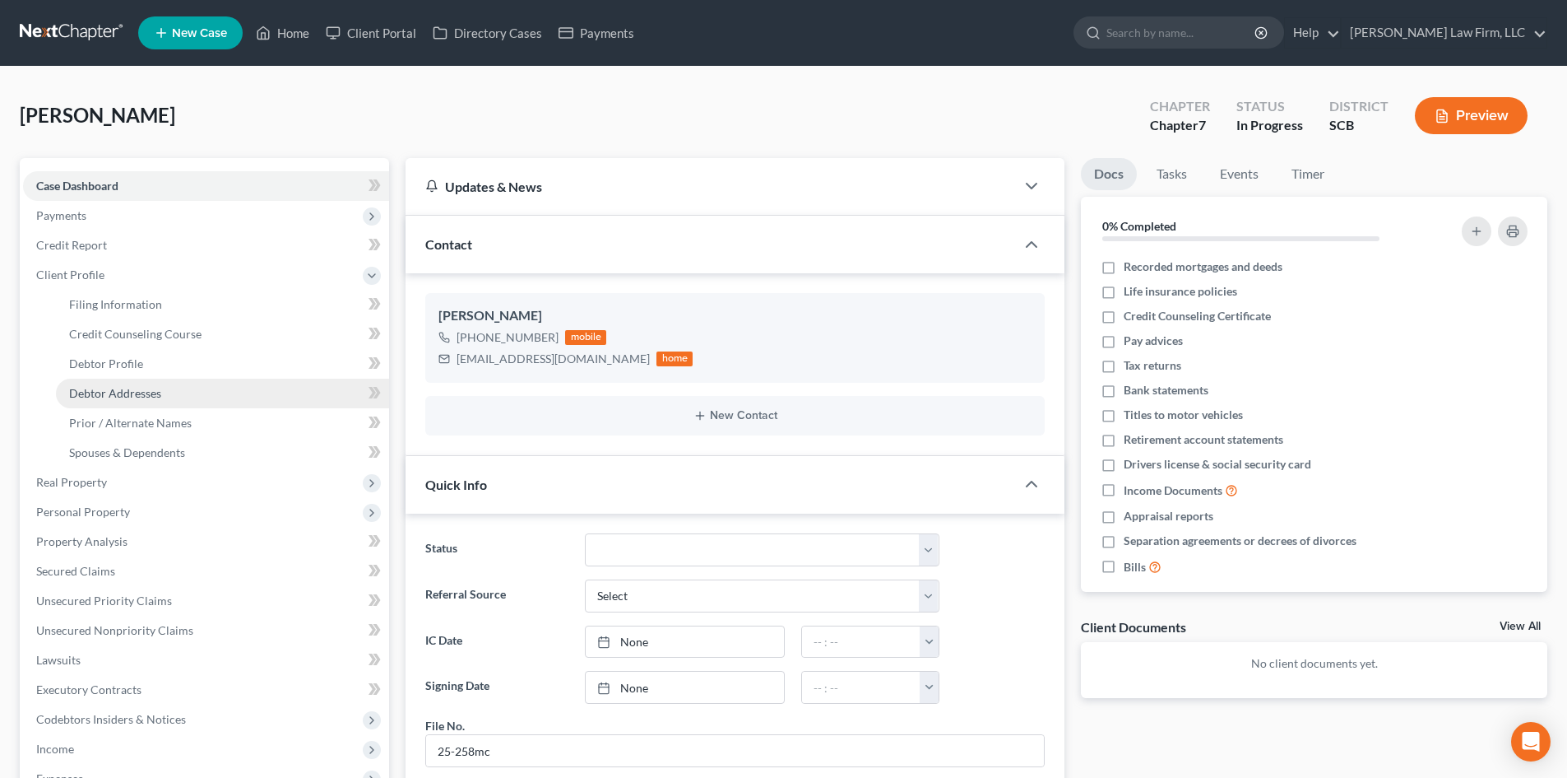
click at [144, 380] on link "Debtor Addresses" at bounding box center [222, 394] width 333 height 30
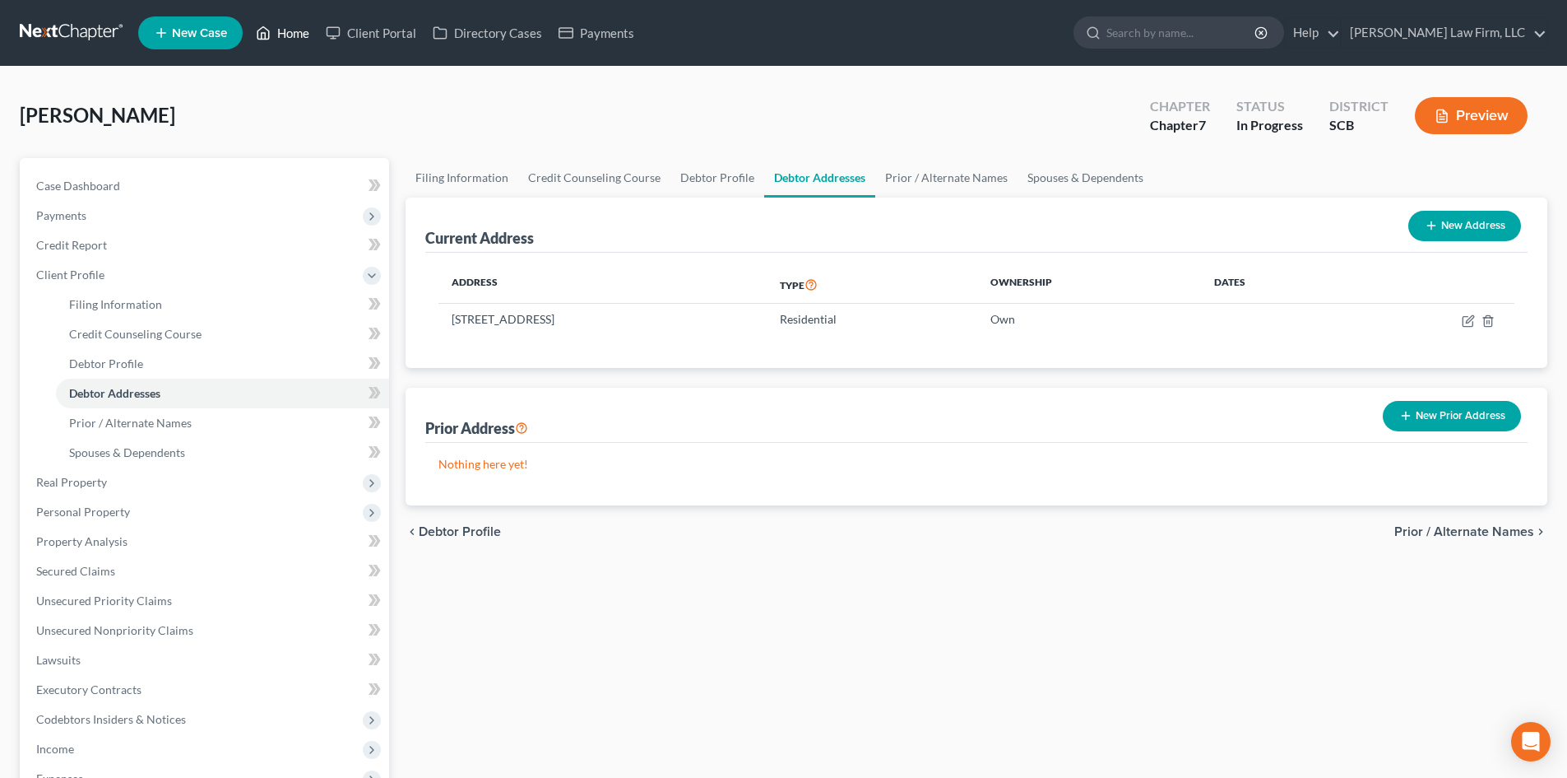
click at [298, 25] on link "Home" at bounding box center [283, 33] width 70 height 30
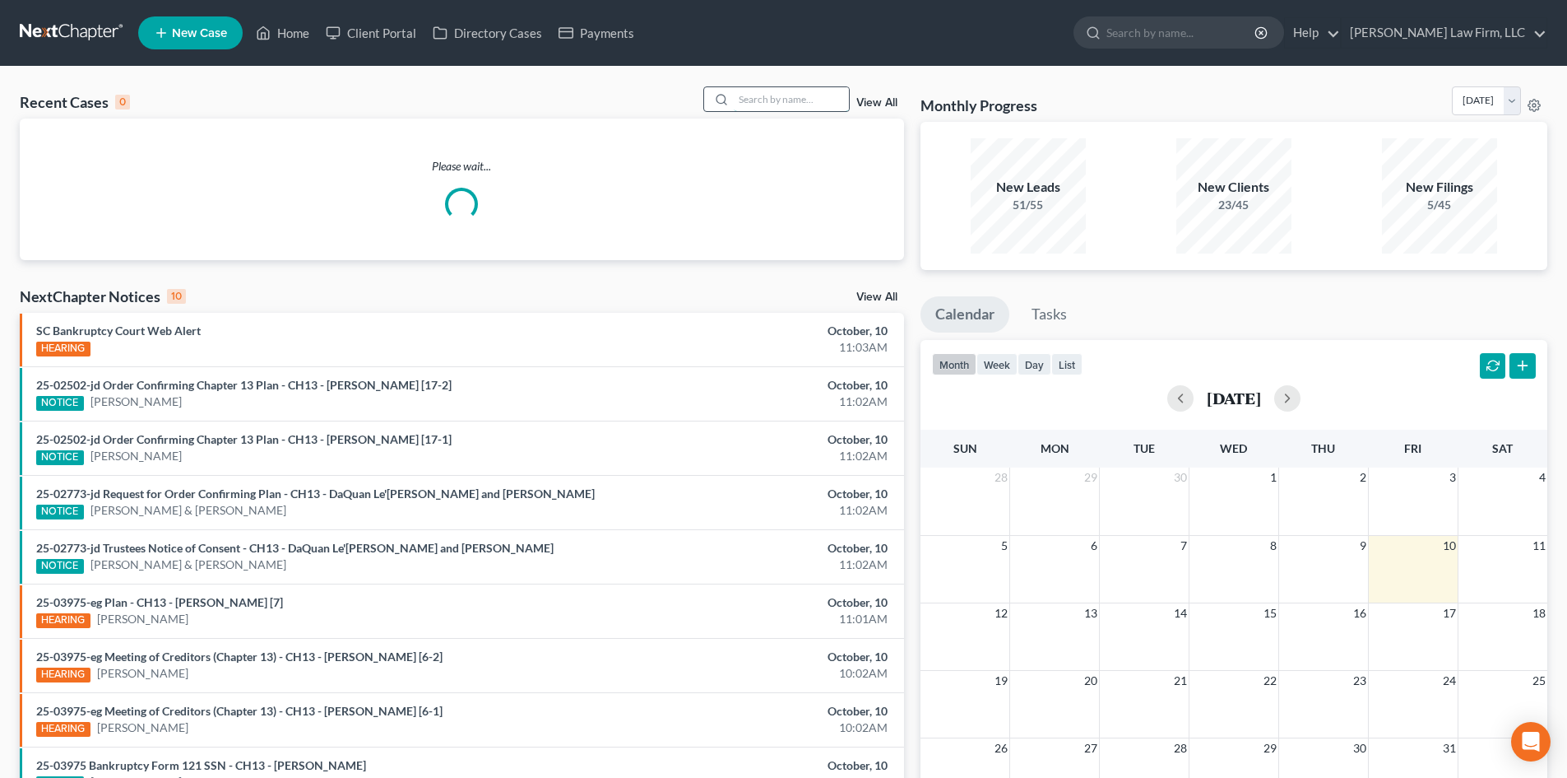
click at [759, 97] on input "search" at bounding box center [791, 99] width 115 height 24
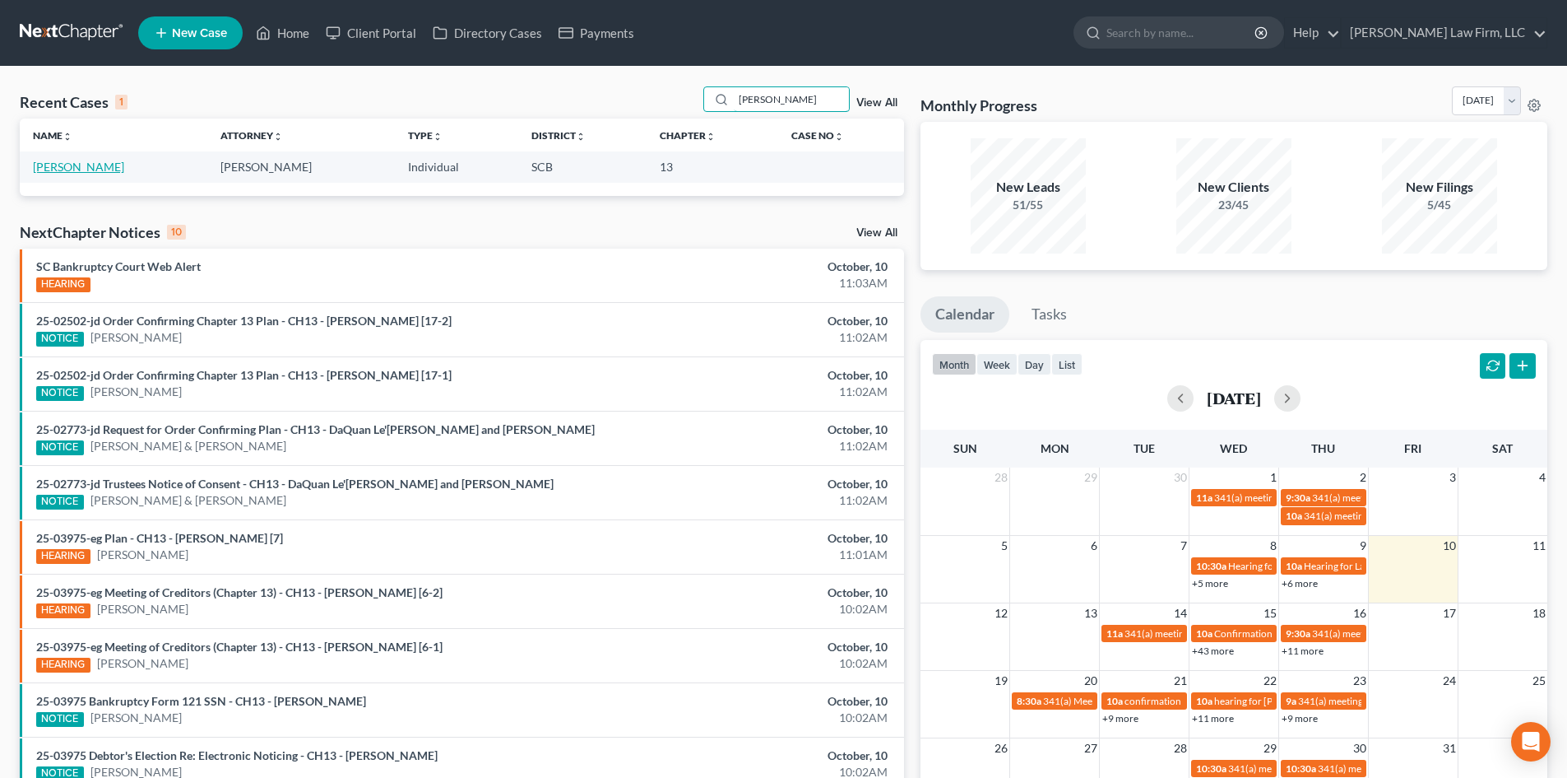
type input "[PERSON_NAME]"
click at [63, 174] on link "[PERSON_NAME]" at bounding box center [78, 167] width 91 height 14
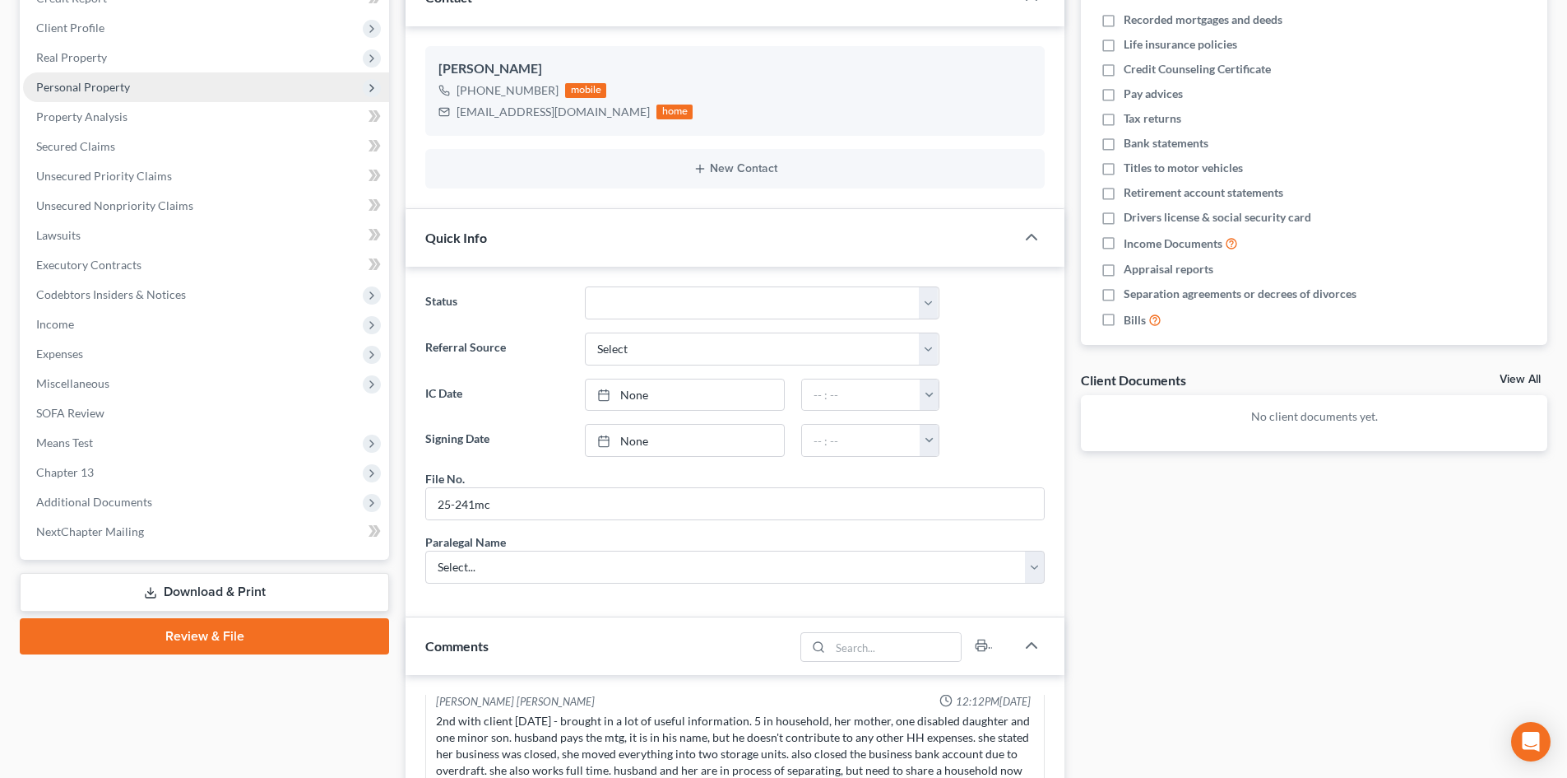
scroll to position [165, 0]
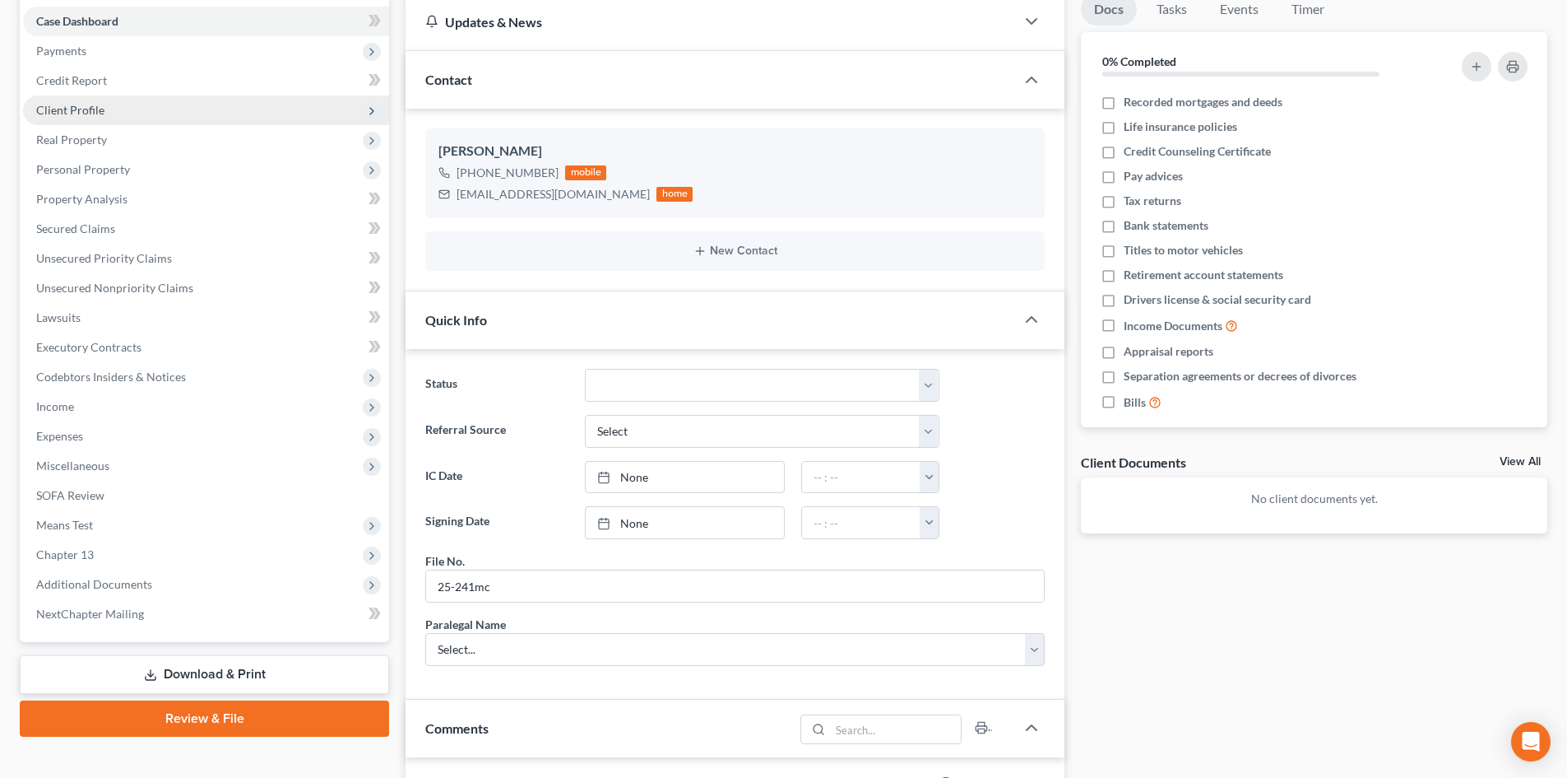
click at [108, 97] on span "Client Profile" at bounding box center [206, 110] width 366 height 30
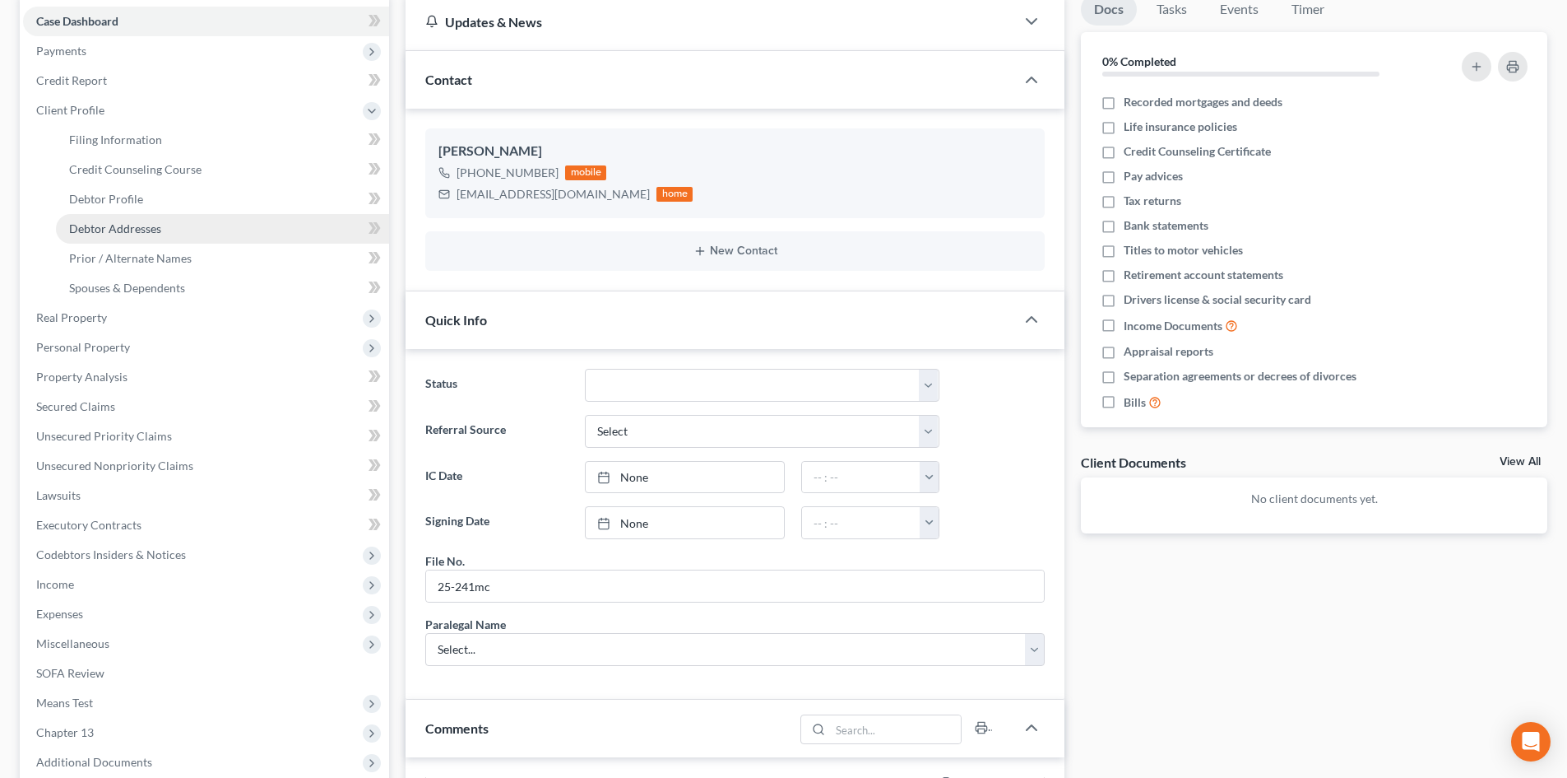
click at [136, 227] on span "Debtor Addresses" at bounding box center [115, 228] width 92 height 14
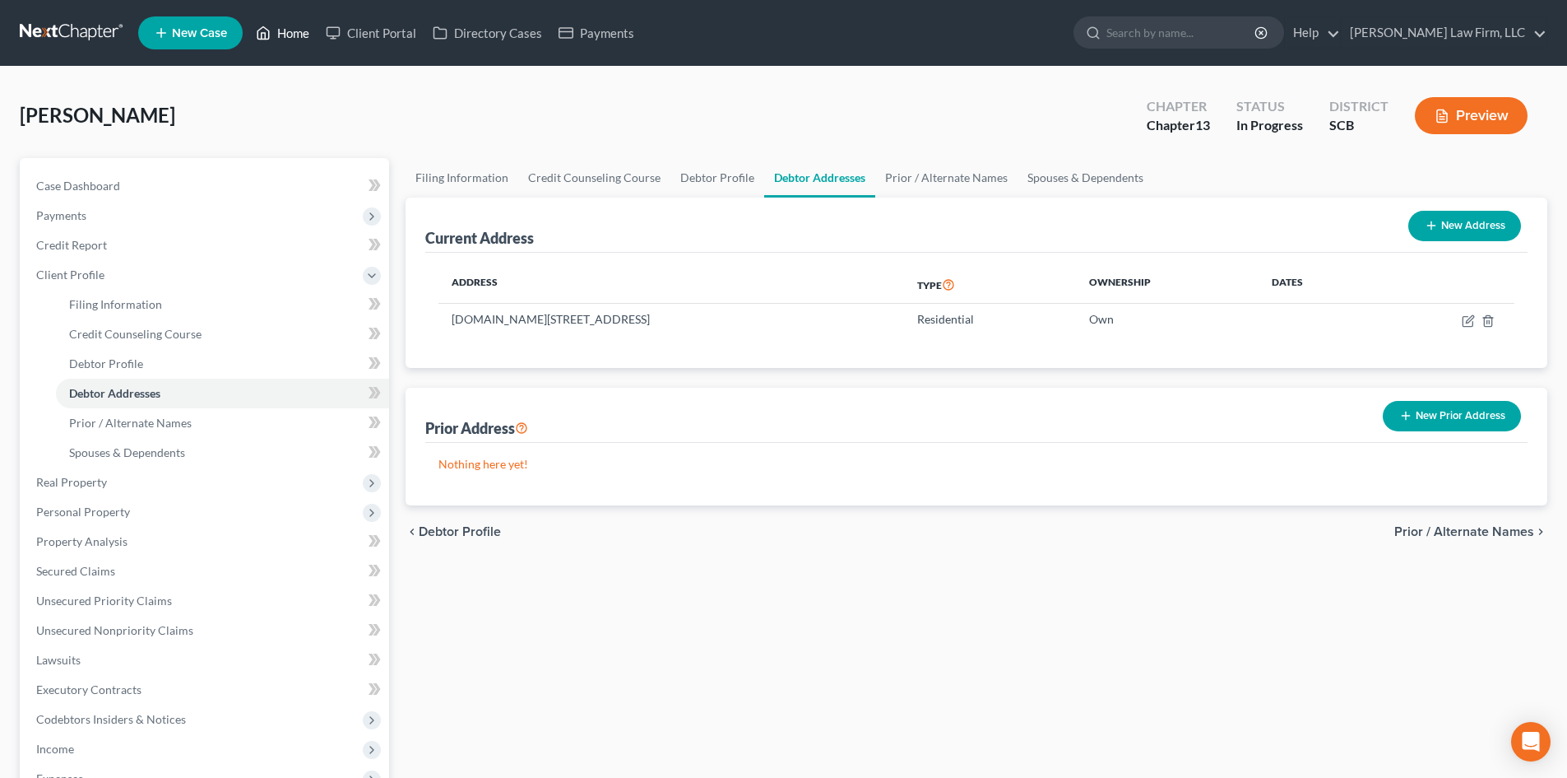
click at [287, 33] on link "Home" at bounding box center [283, 33] width 70 height 30
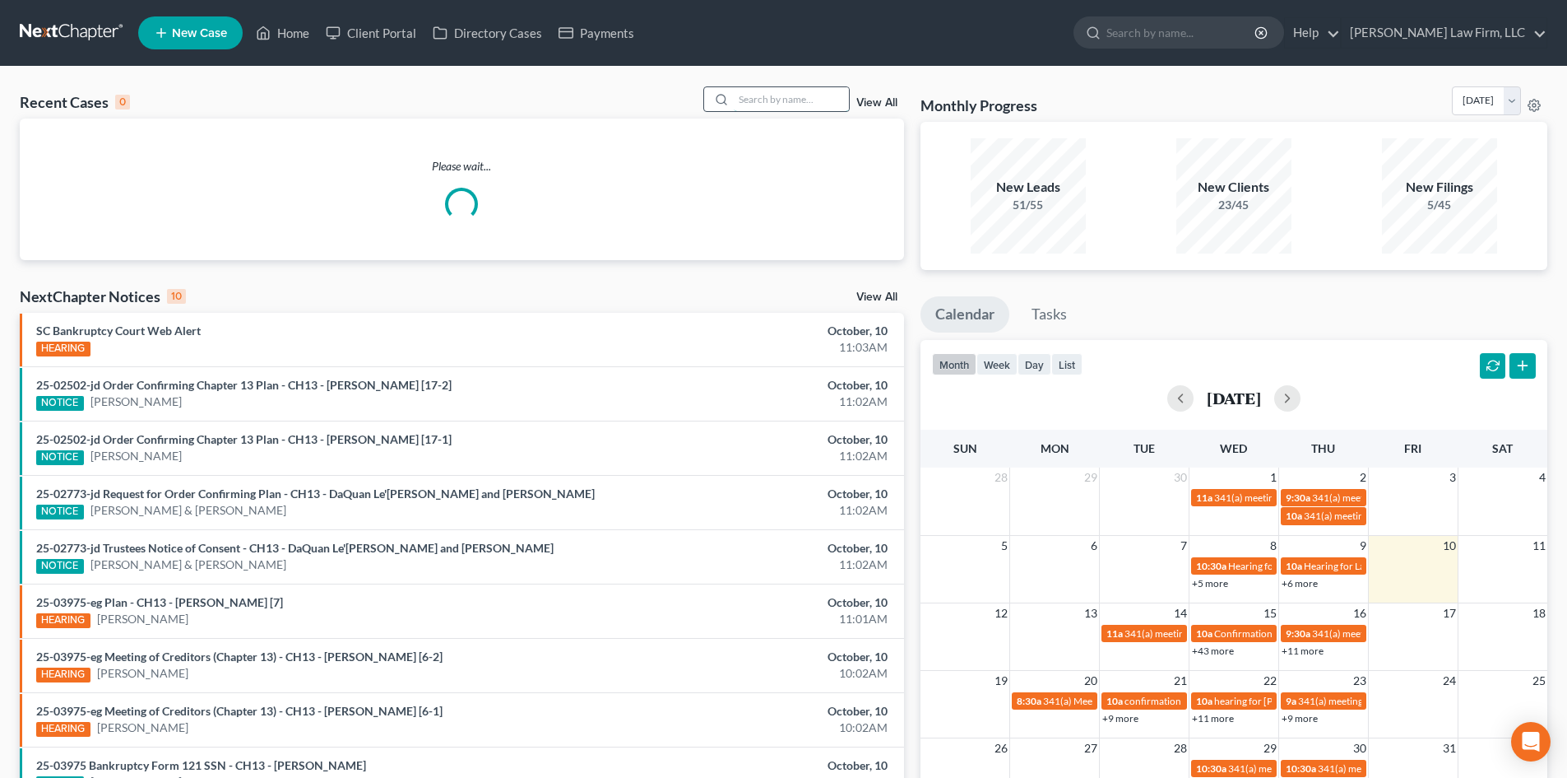
click at [760, 96] on input "search" at bounding box center [791, 99] width 115 height 24
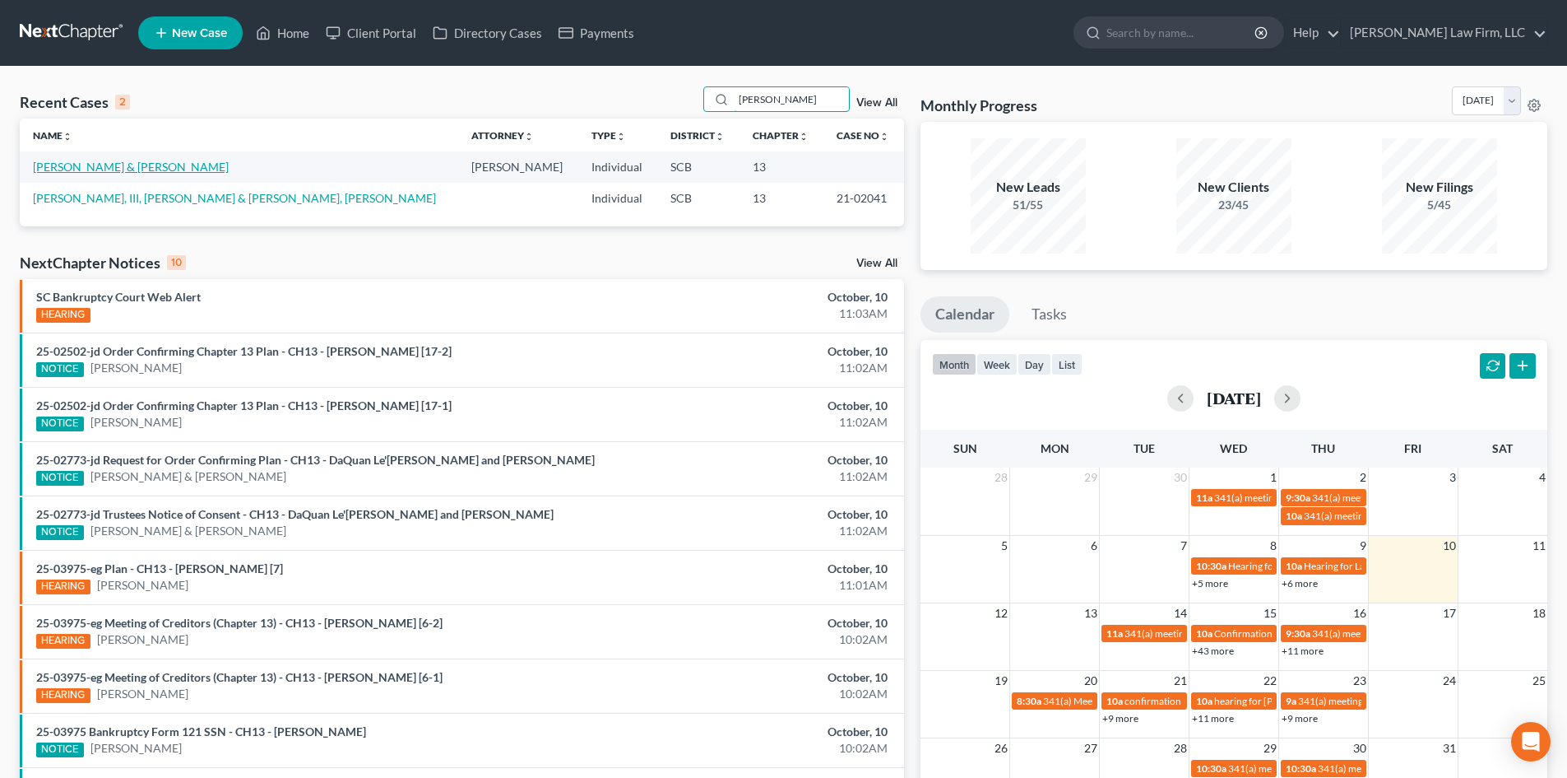
type input "[PERSON_NAME]"
click at [120, 170] on link "[PERSON_NAME] & [PERSON_NAME]" at bounding box center [131, 167] width 196 height 14
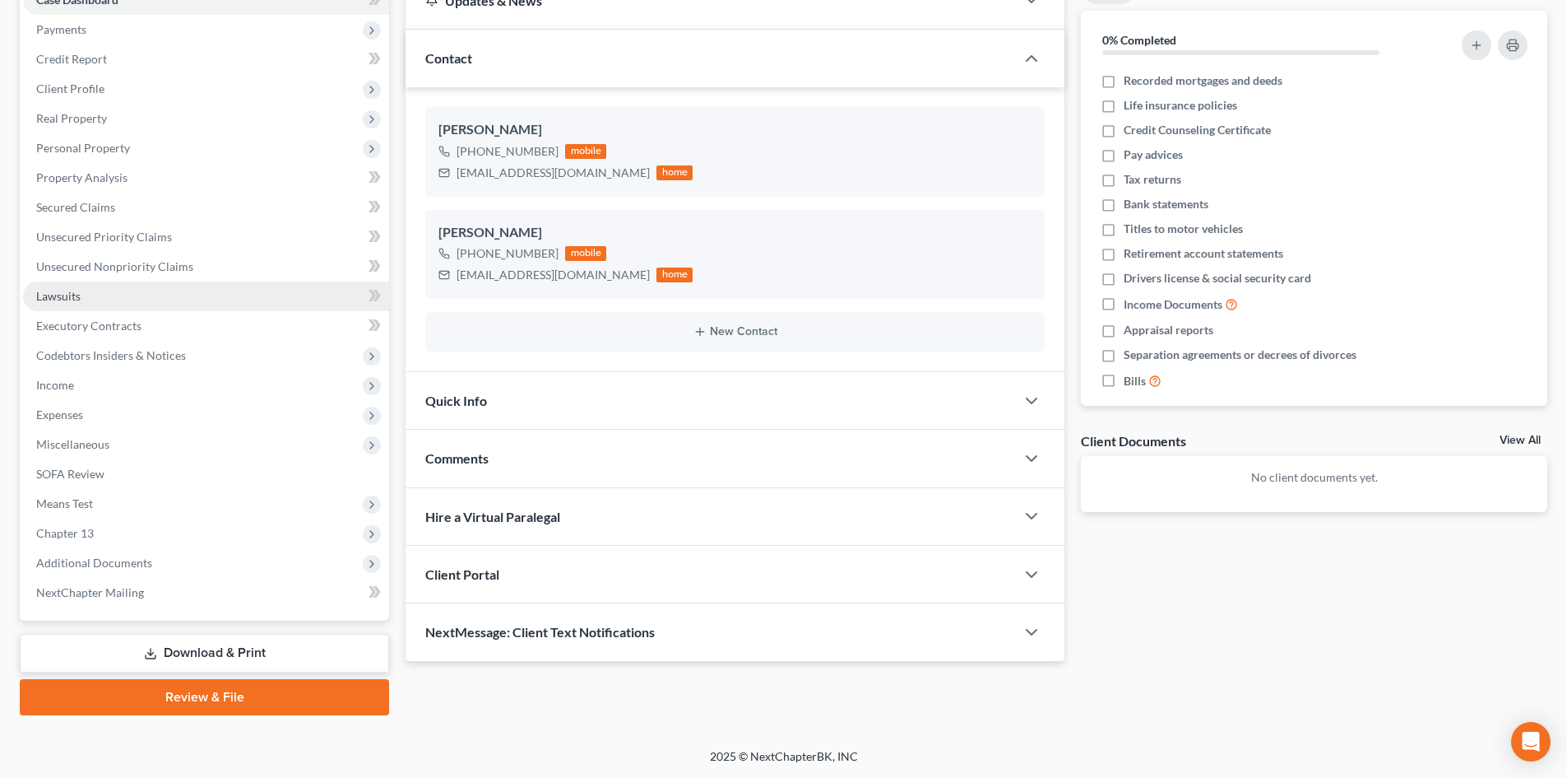
scroll to position [104, 0]
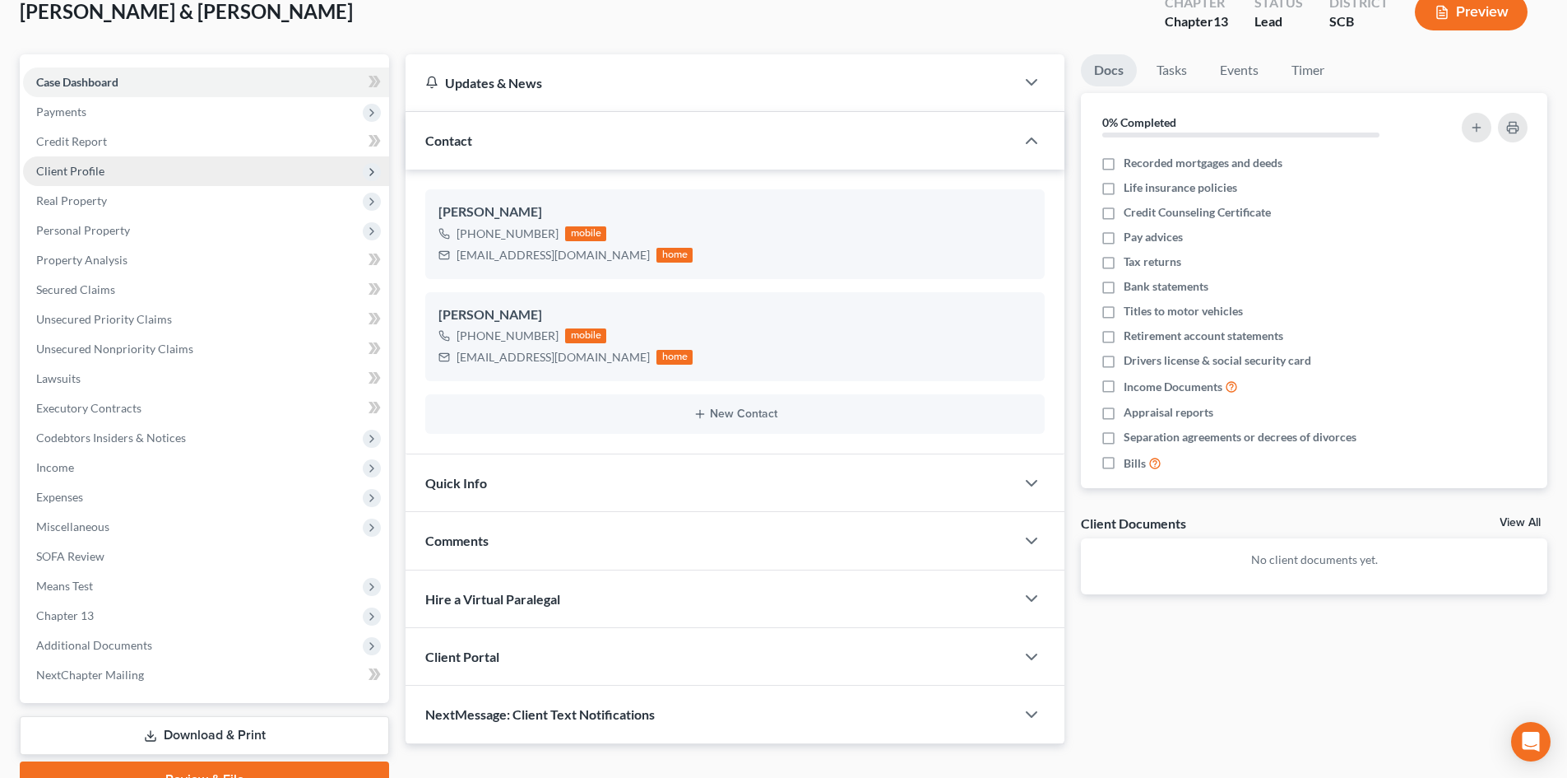
click at [153, 162] on span "Client Profile" at bounding box center [206, 171] width 366 height 30
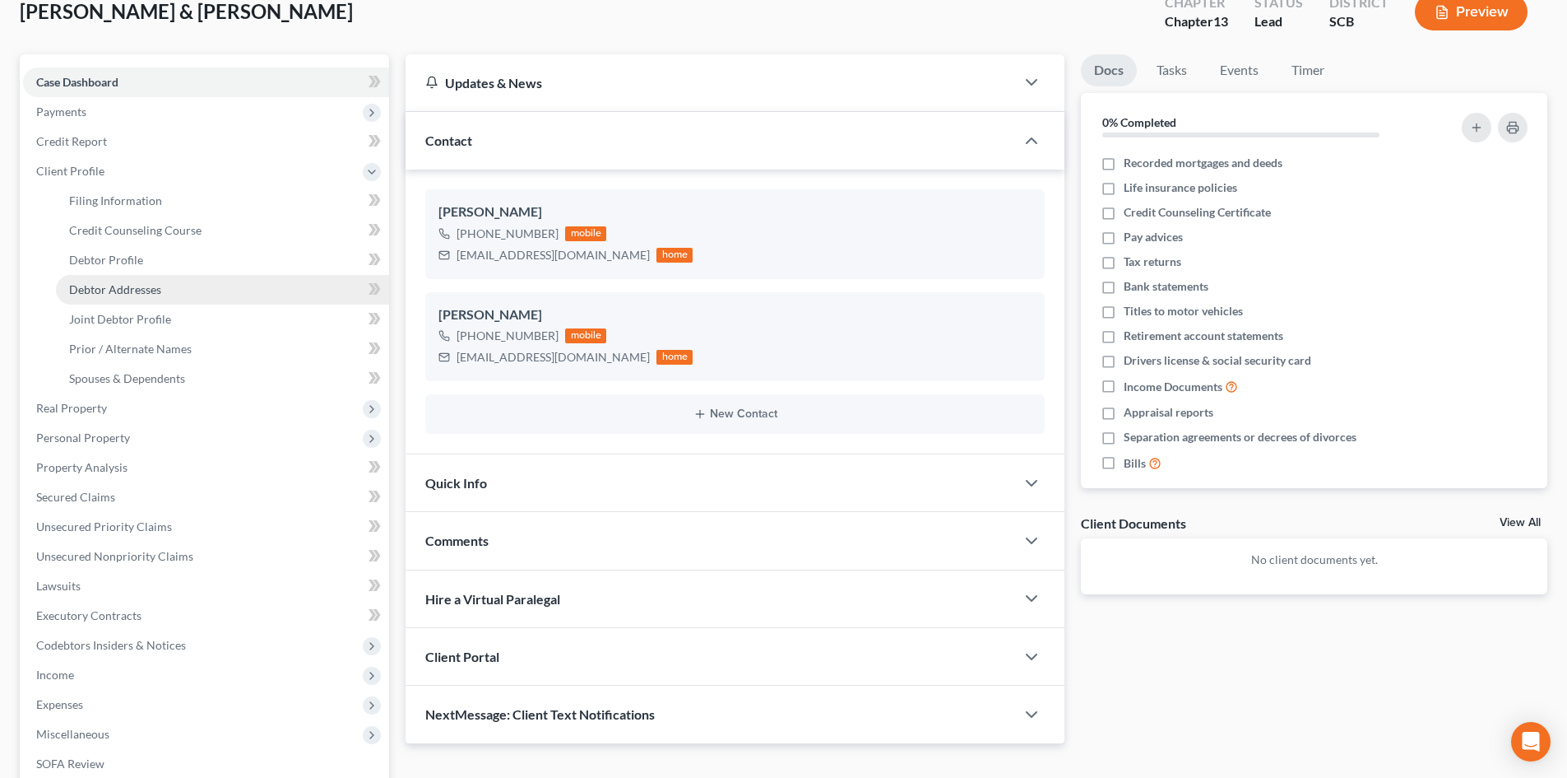
click at [158, 280] on link "Debtor Addresses" at bounding box center [222, 290] width 333 height 30
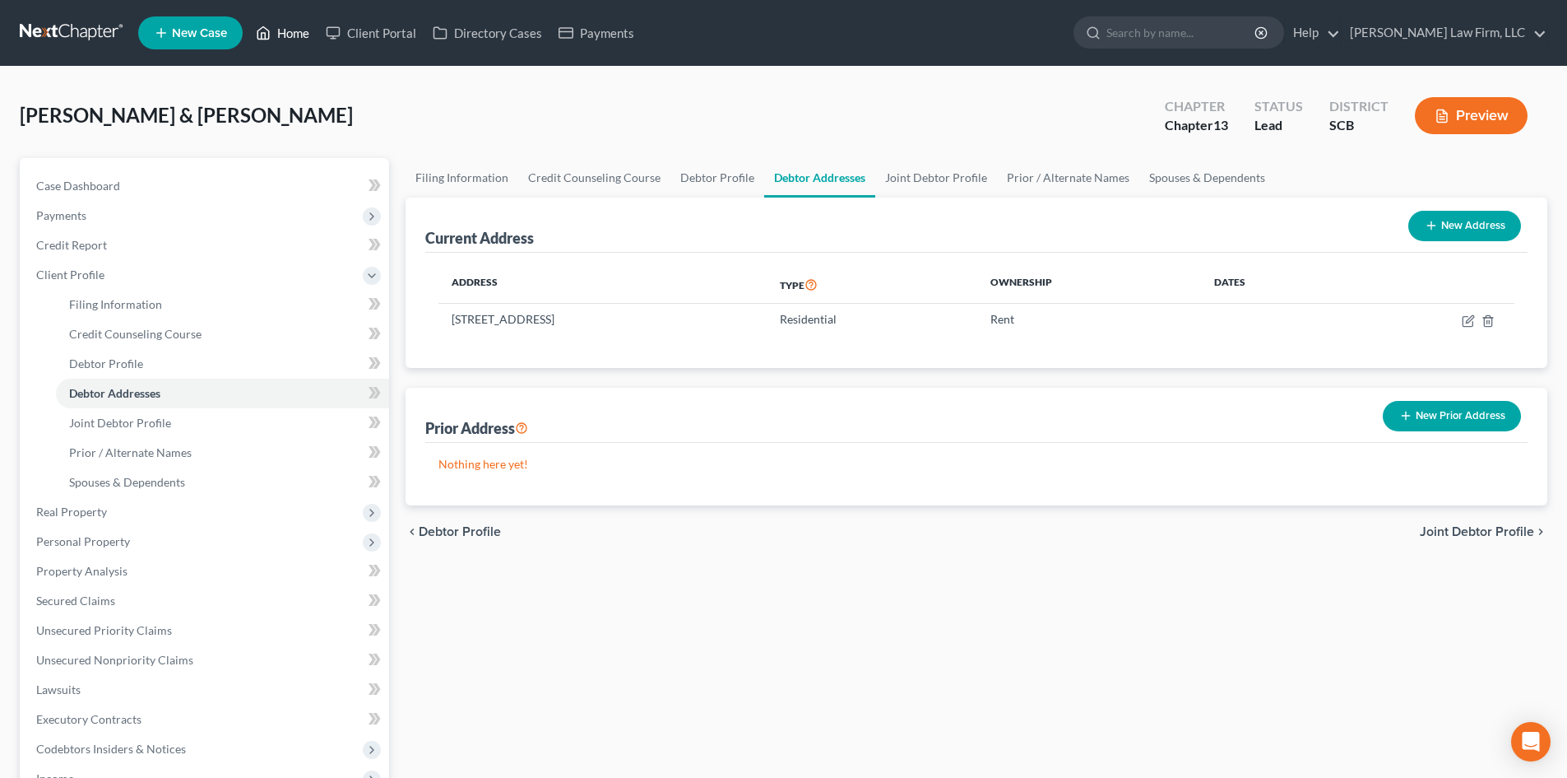
click at [295, 32] on link "Home" at bounding box center [283, 33] width 70 height 30
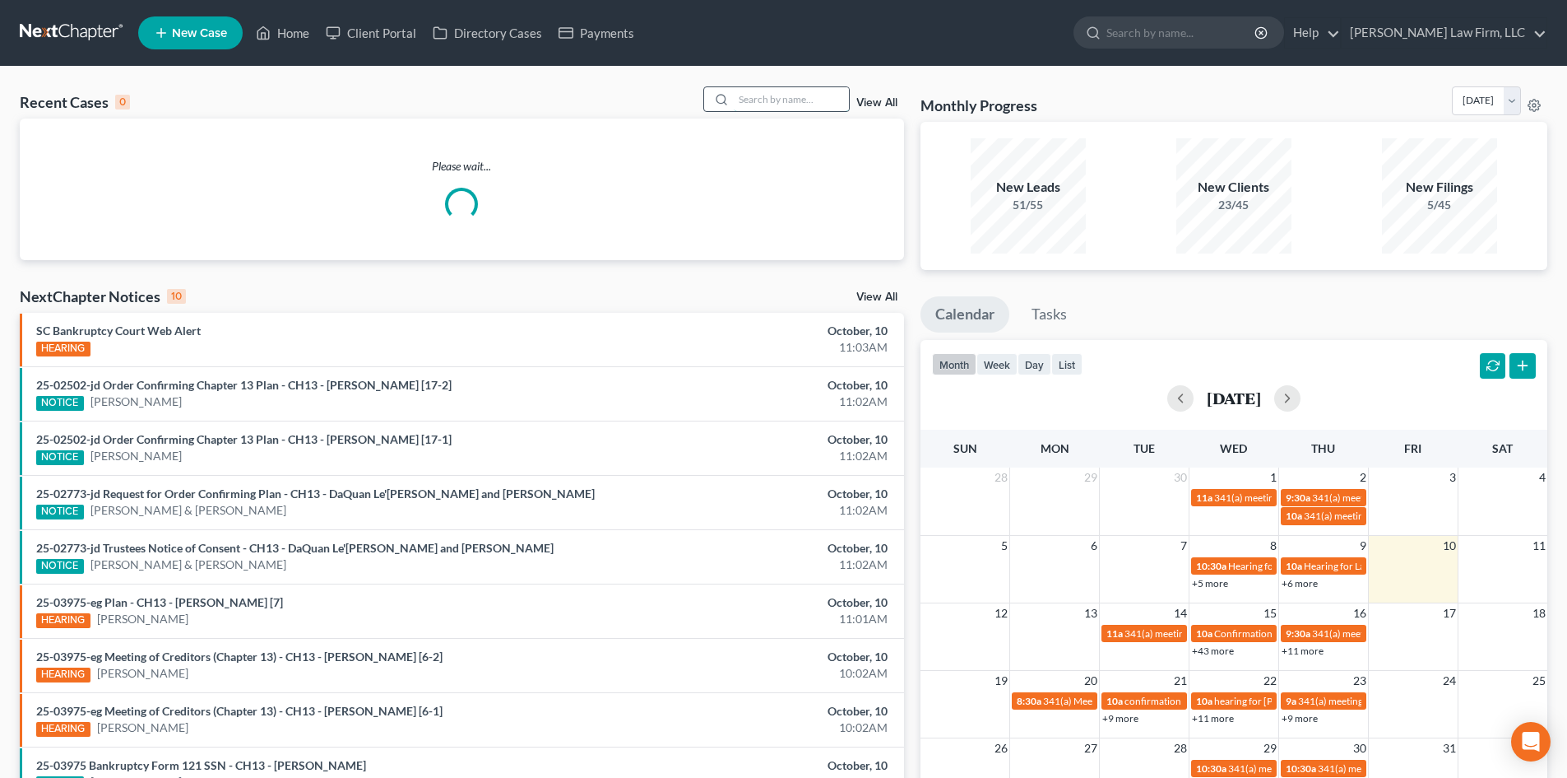
click at [771, 101] on input "search" at bounding box center [791, 99] width 115 height 24
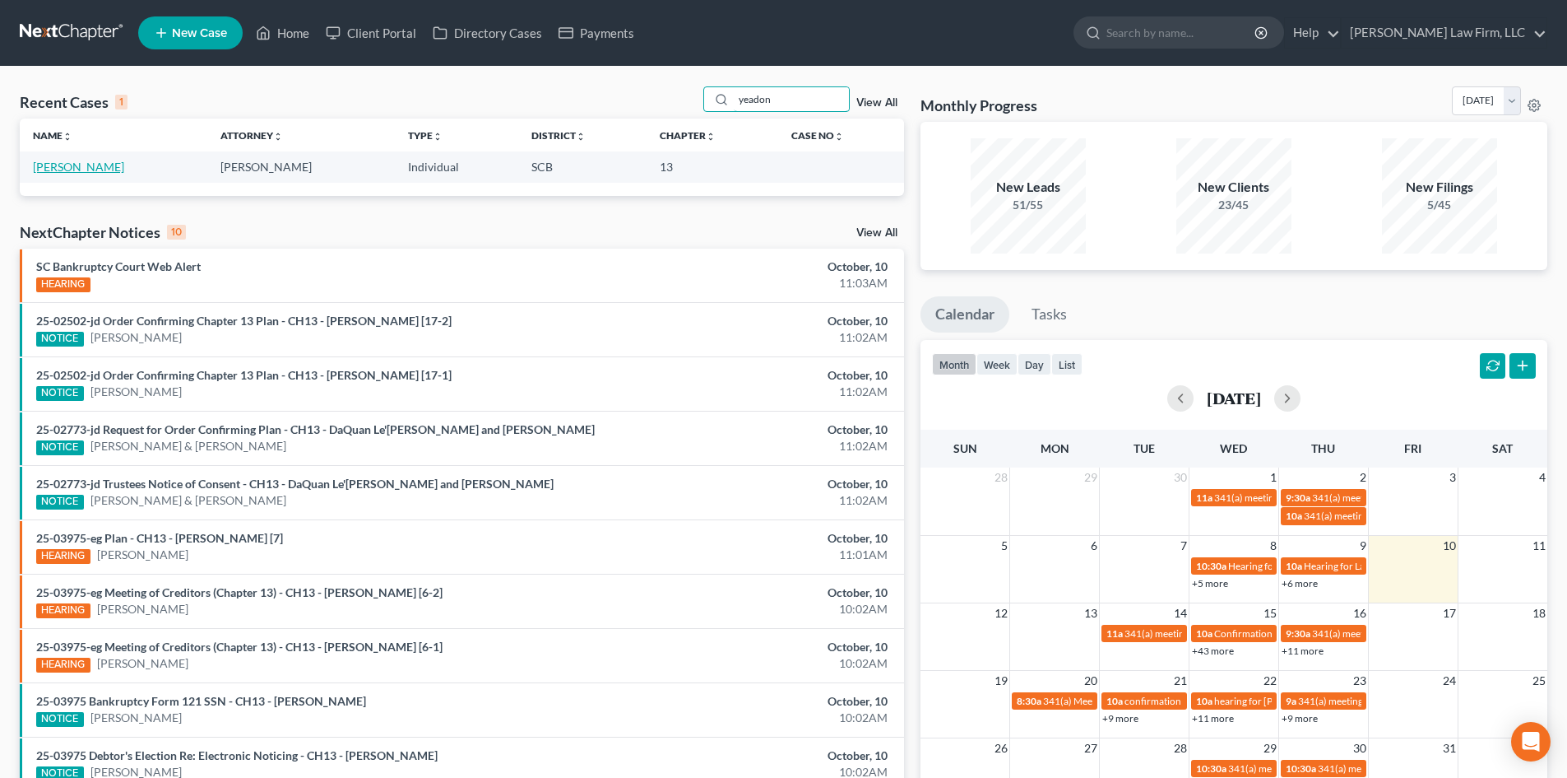
type input "yeadon"
click at [80, 161] on td "[PERSON_NAME]" at bounding box center [114, 166] width 188 height 30
click at [77, 164] on link "[PERSON_NAME]" at bounding box center [78, 167] width 91 height 14
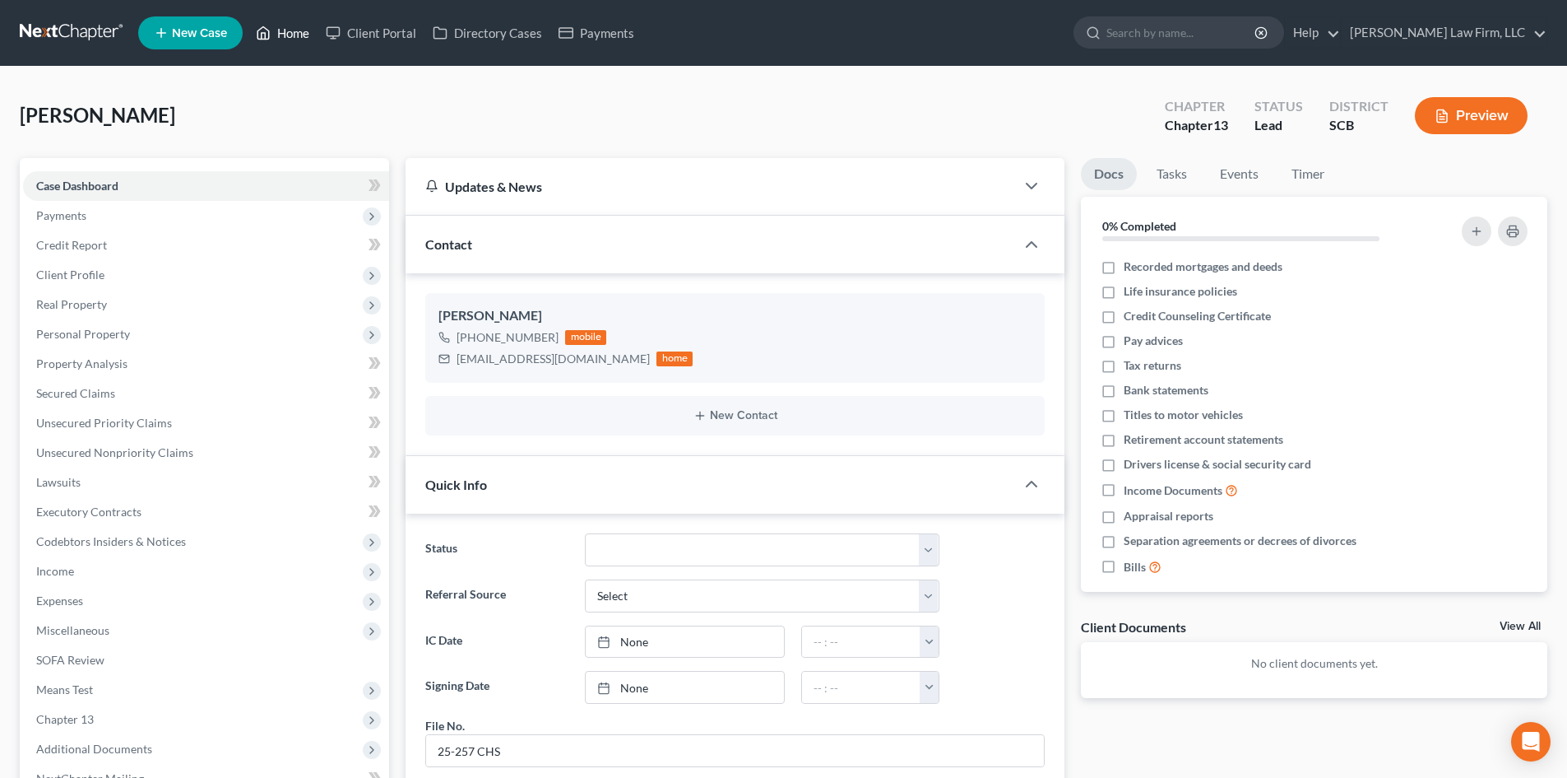
click at [298, 34] on link "Home" at bounding box center [283, 33] width 70 height 30
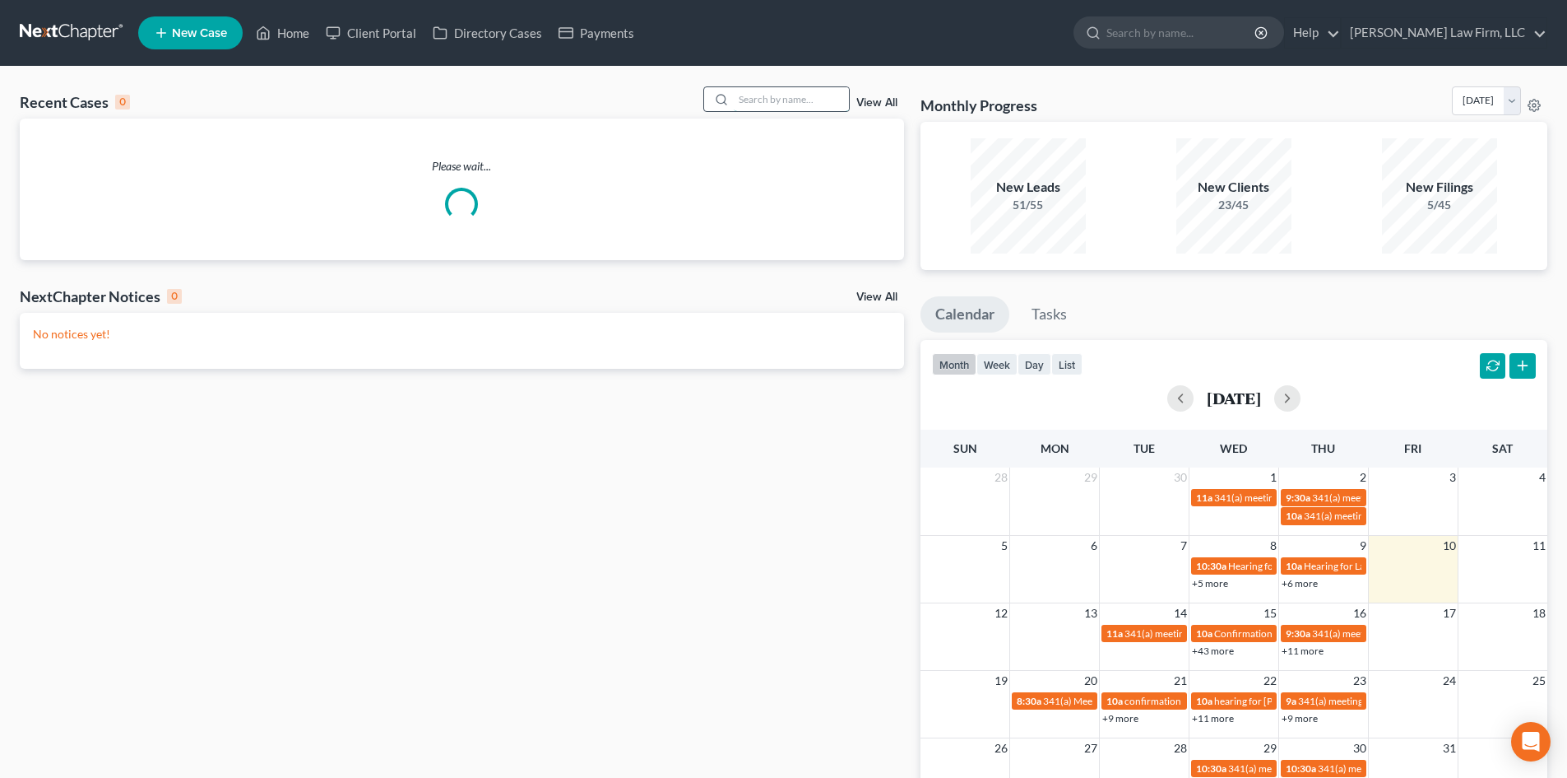
click at [786, 104] on input "search" at bounding box center [791, 99] width 115 height 24
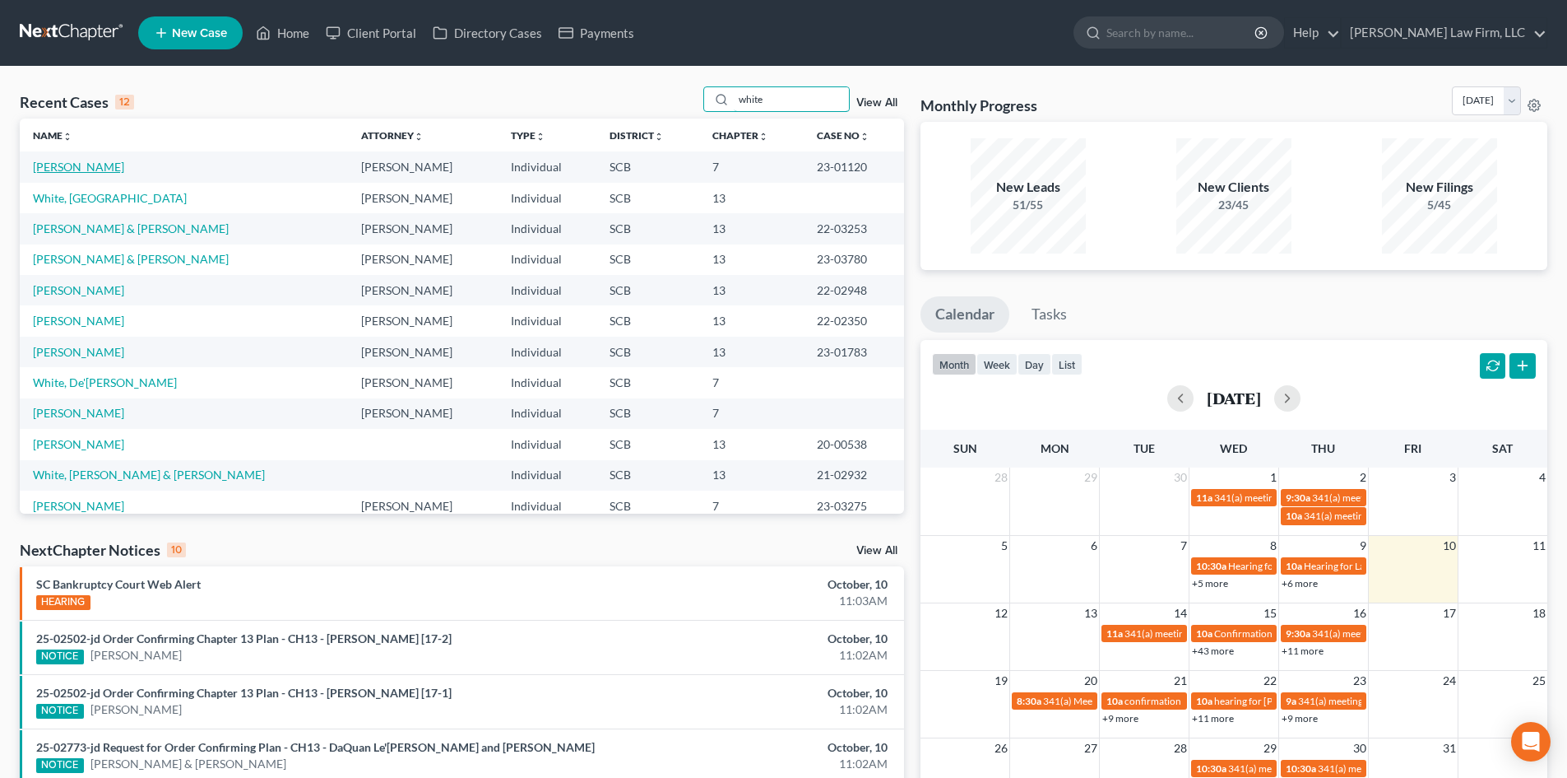
type input "white"
click at [63, 165] on link "[PERSON_NAME]" at bounding box center [78, 167] width 91 height 14
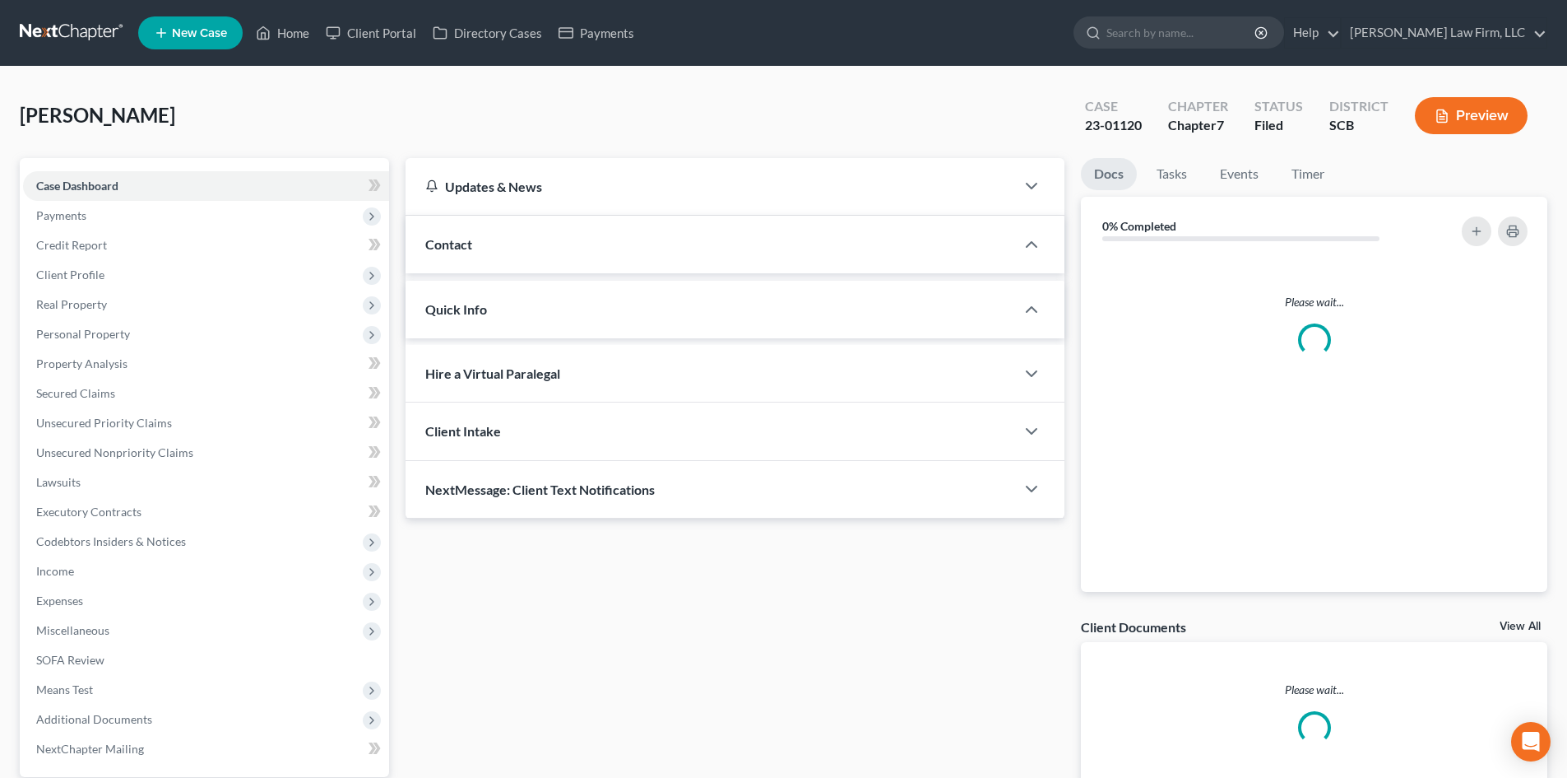
select select "0"
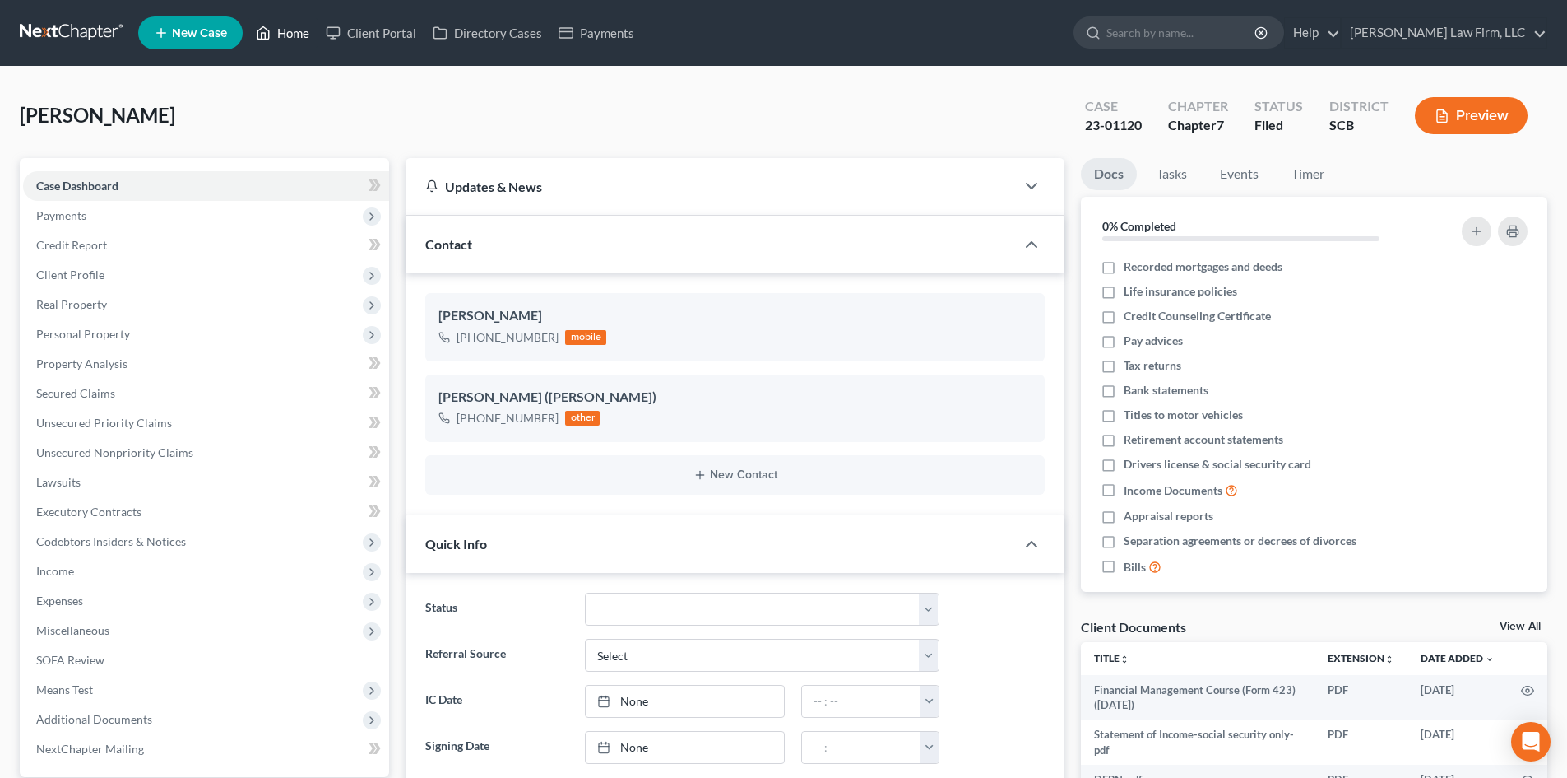
click at [281, 33] on link "Home" at bounding box center [283, 33] width 70 height 30
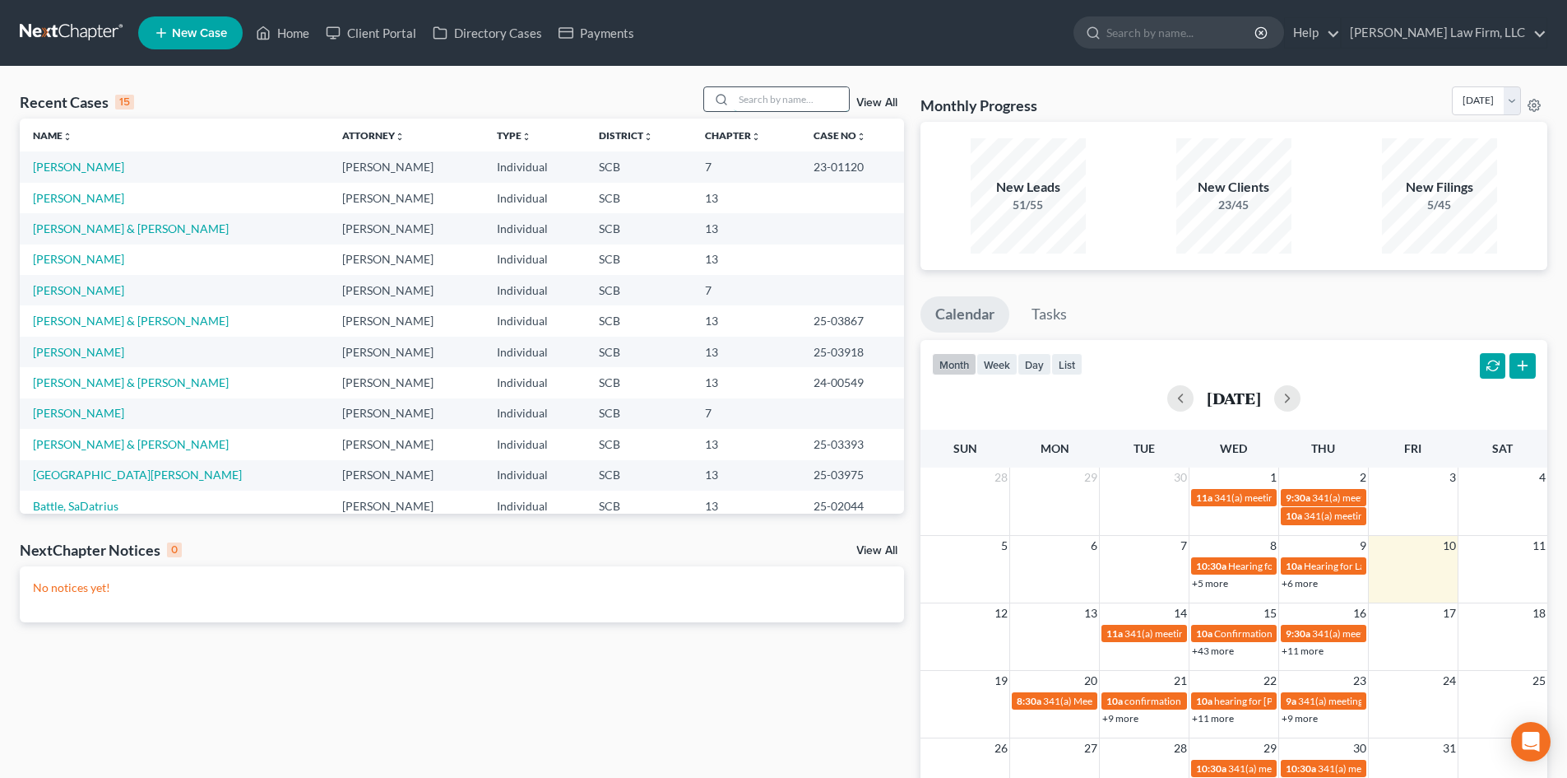
click at [810, 100] on input "search" at bounding box center [791, 99] width 115 height 24
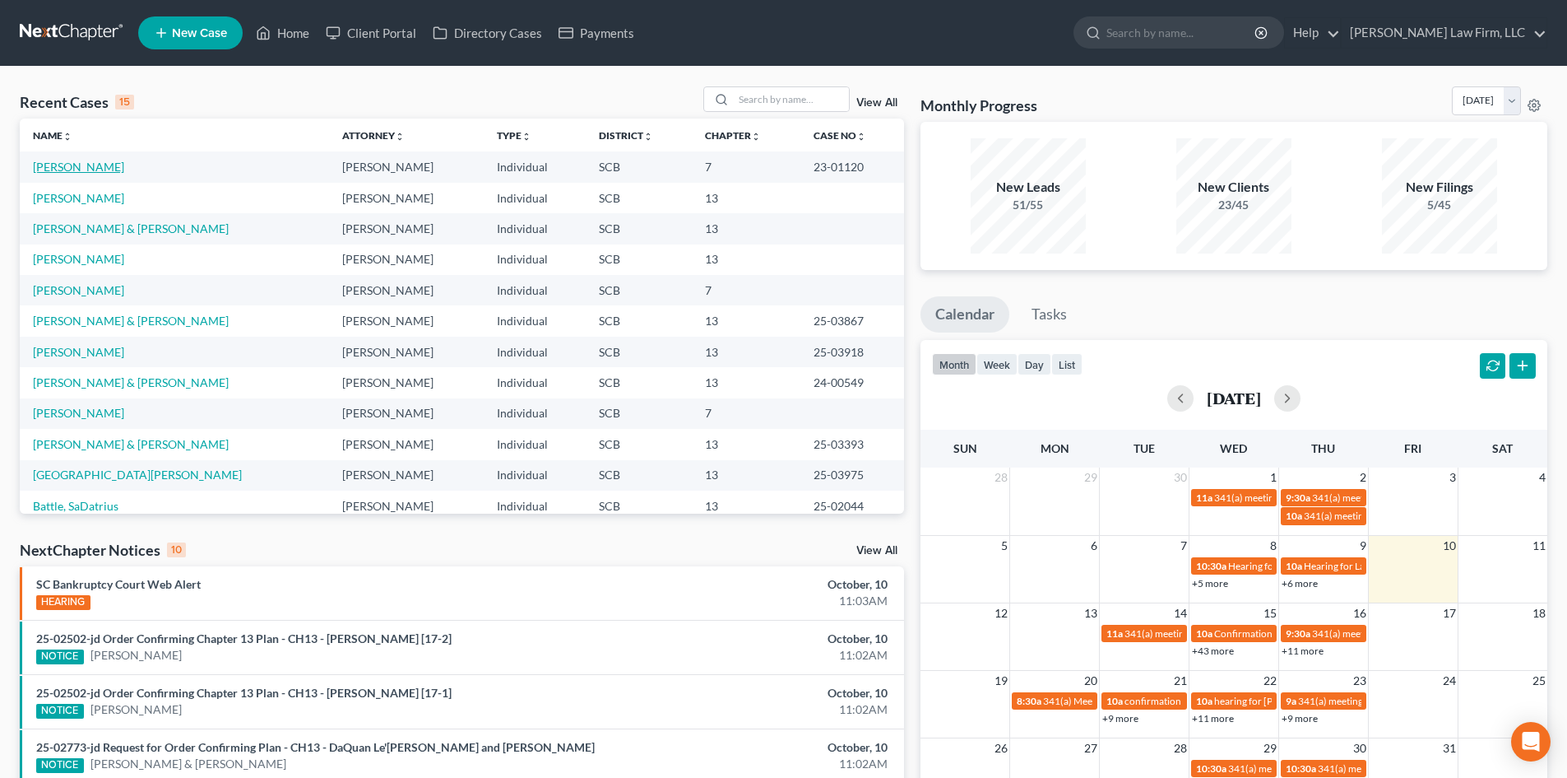
click at [81, 163] on link "[PERSON_NAME]" at bounding box center [78, 167] width 91 height 14
select select "2"
select select "0"
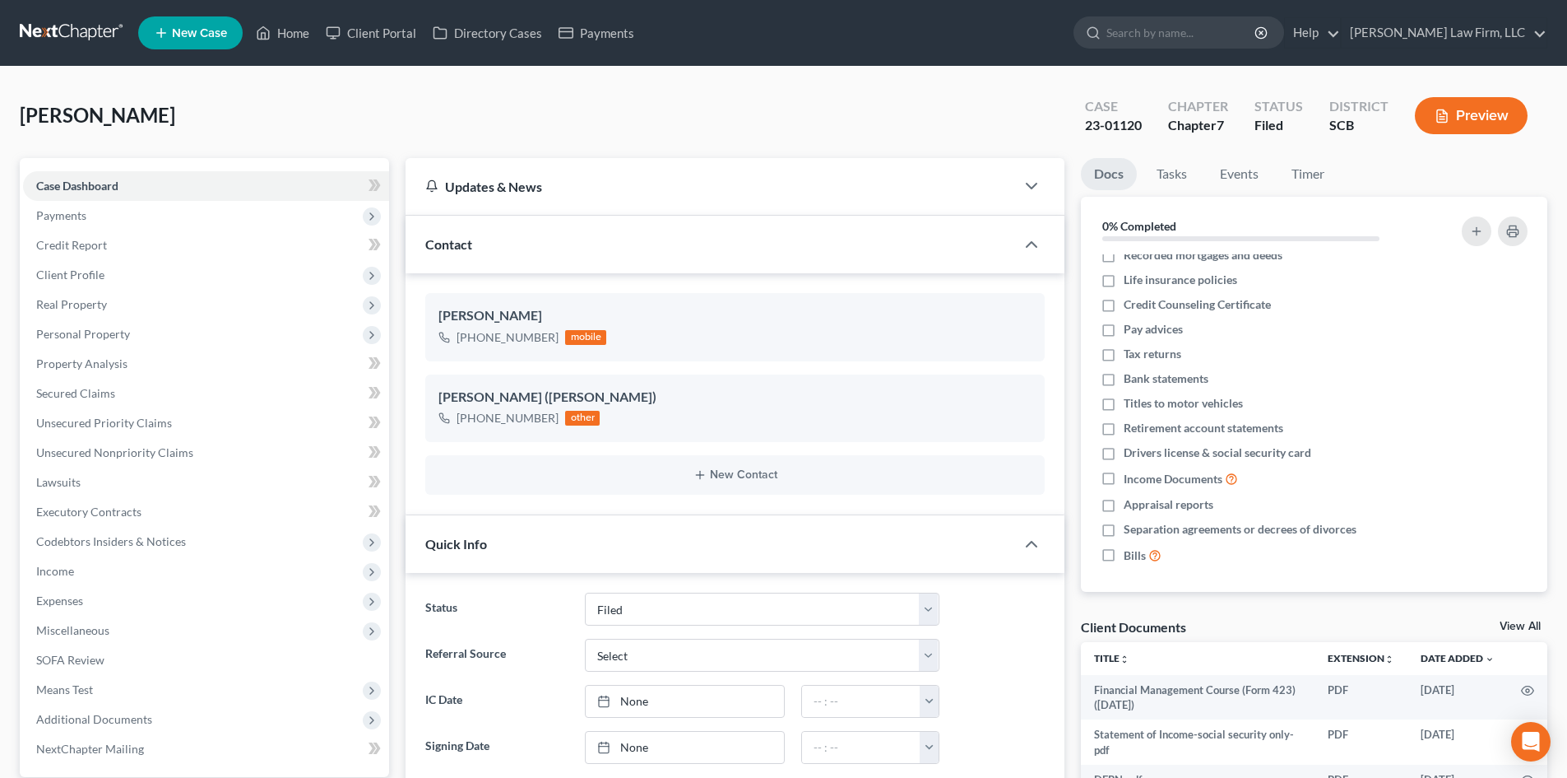
scroll to position [15, 0]
click at [1507, 621] on link "View All" at bounding box center [1520, 626] width 41 height 12
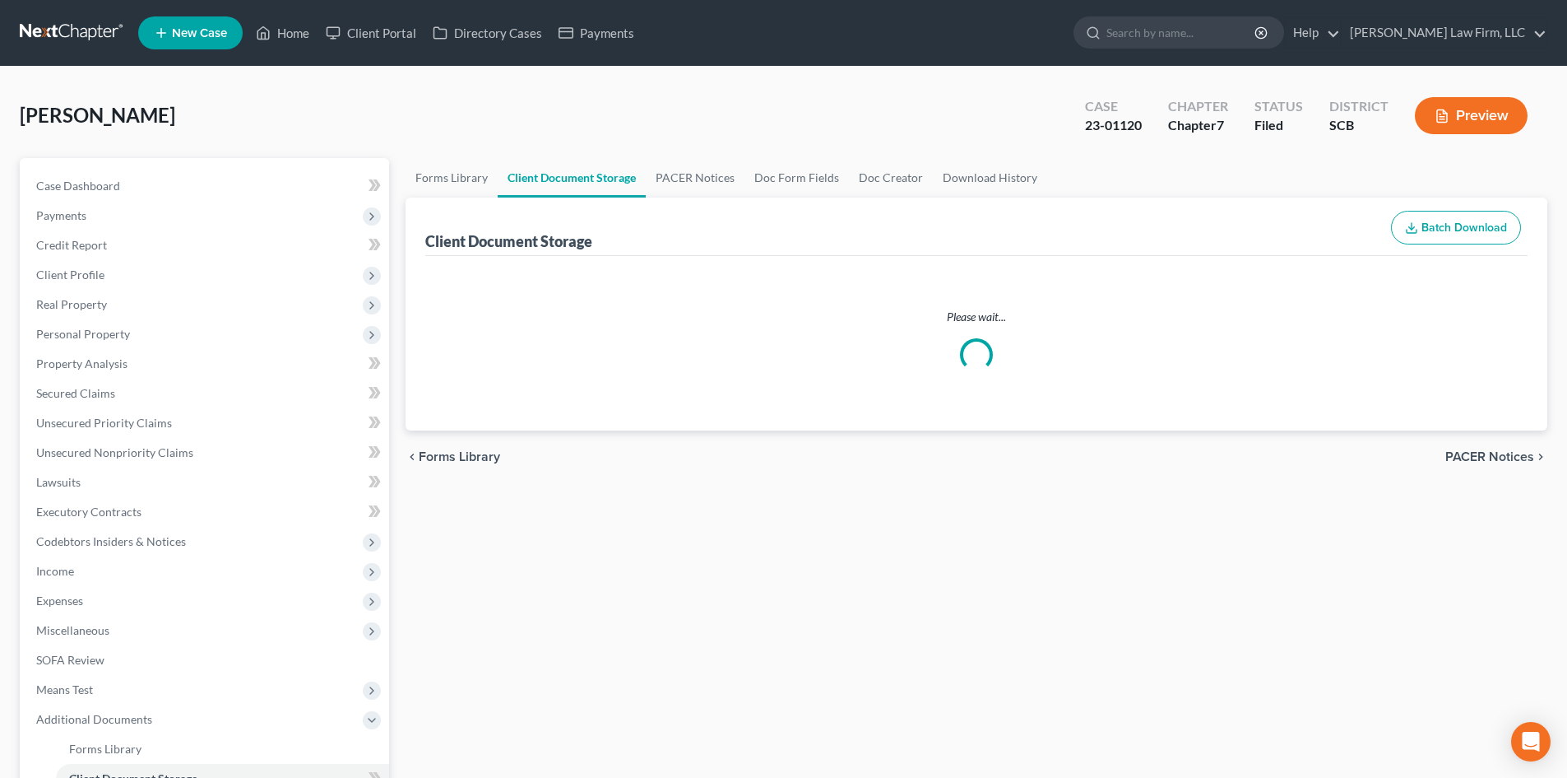
select select "6"
select select "16"
select select "15"
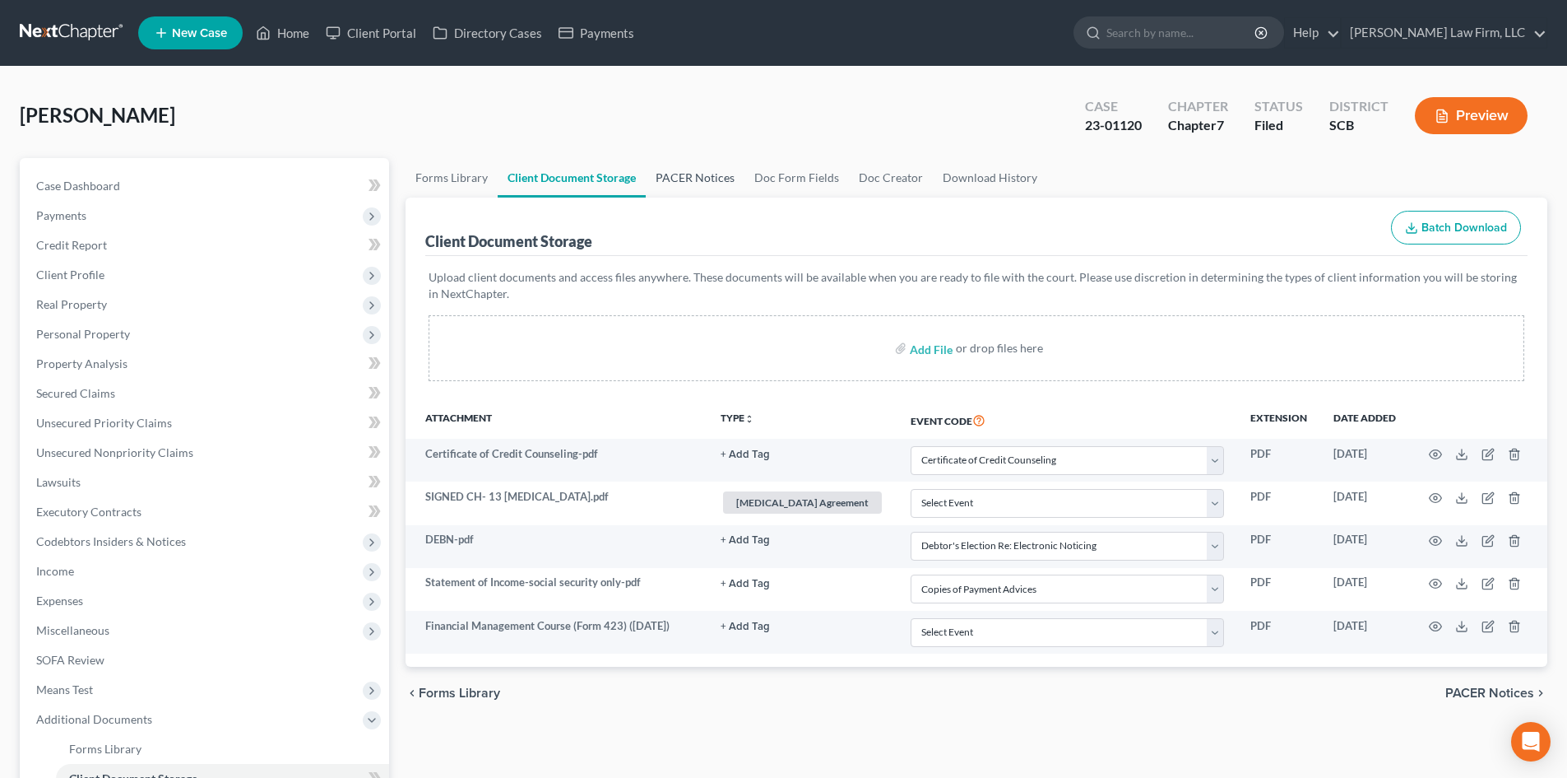
click at [686, 184] on link "PACER Notices" at bounding box center [695, 177] width 99 height 39
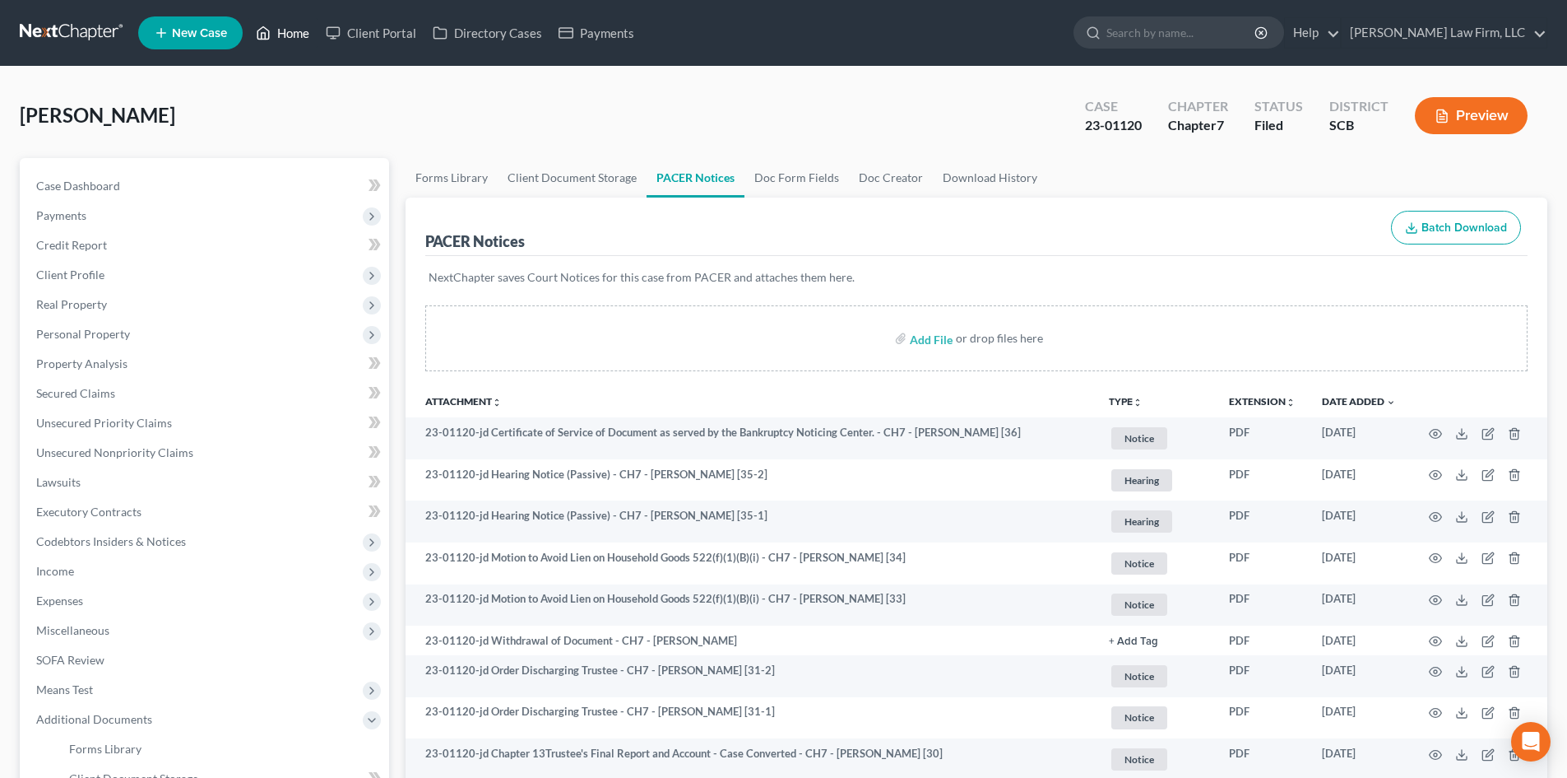
click at [285, 36] on link "Home" at bounding box center [283, 33] width 70 height 30
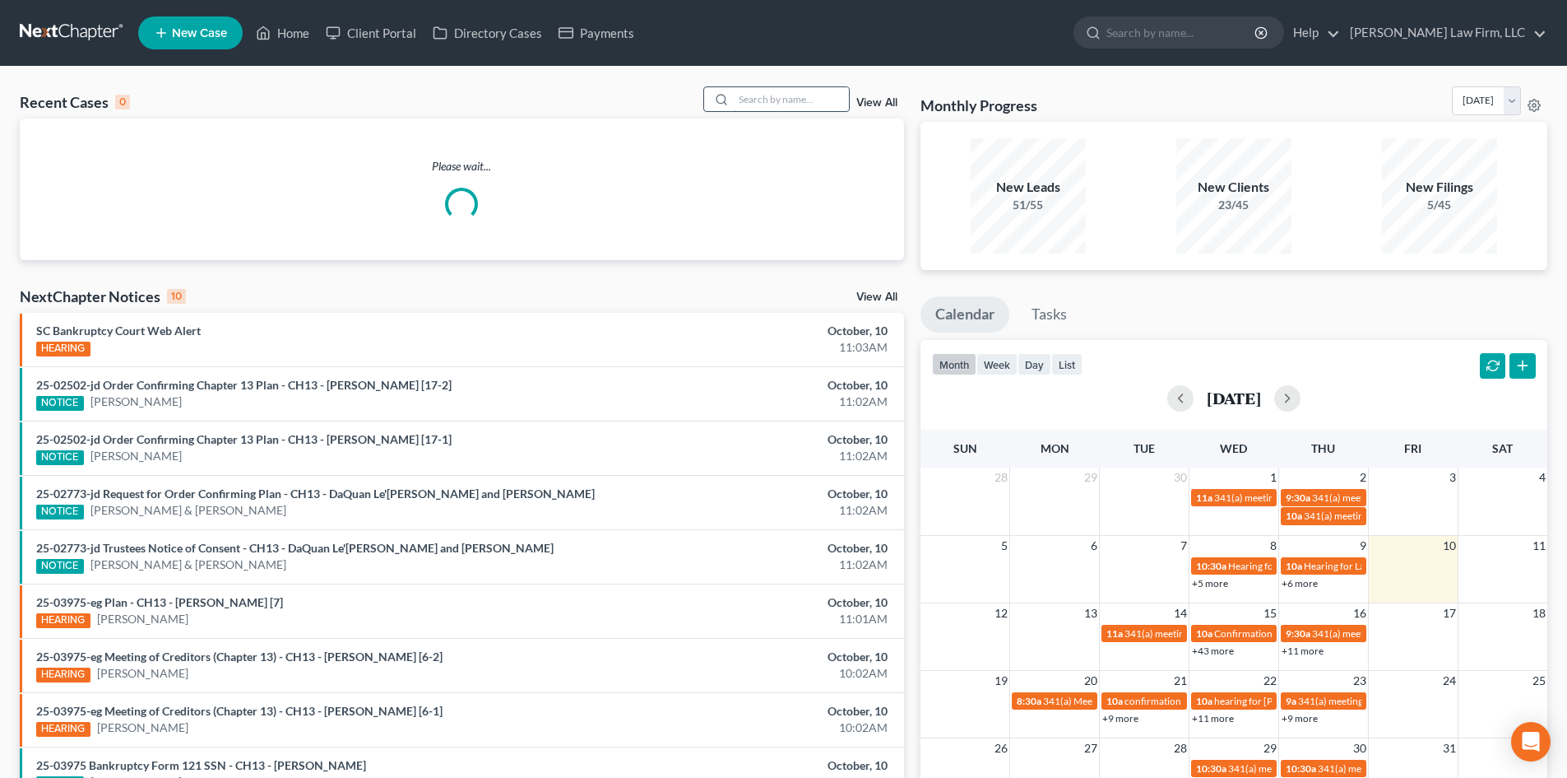
click at [754, 104] on input "search" at bounding box center [791, 99] width 115 height 24
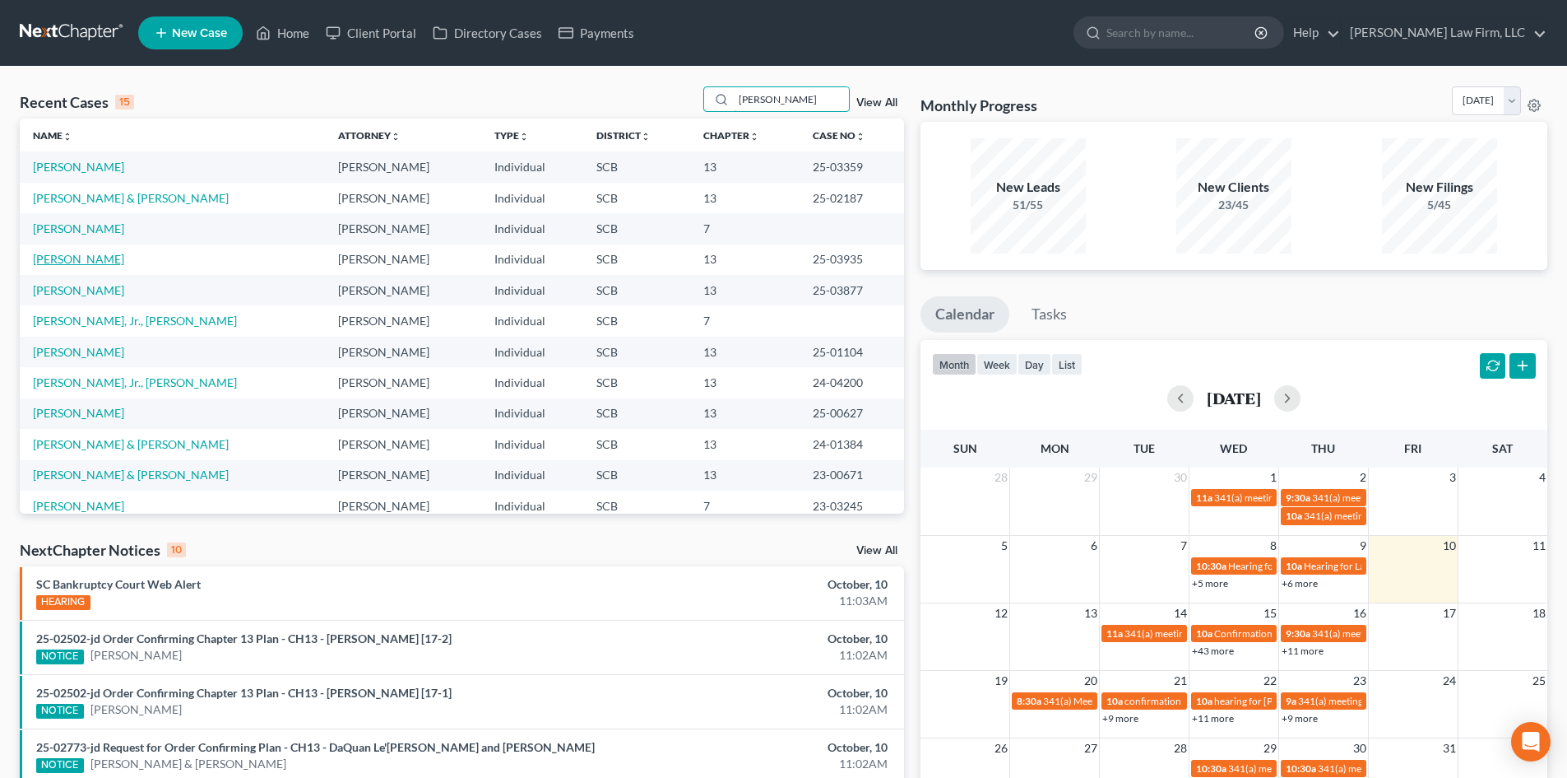
type input "[PERSON_NAME]"
click at [77, 258] on link "[PERSON_NAME]" at bounding box center [78, 259] width 91 height 14
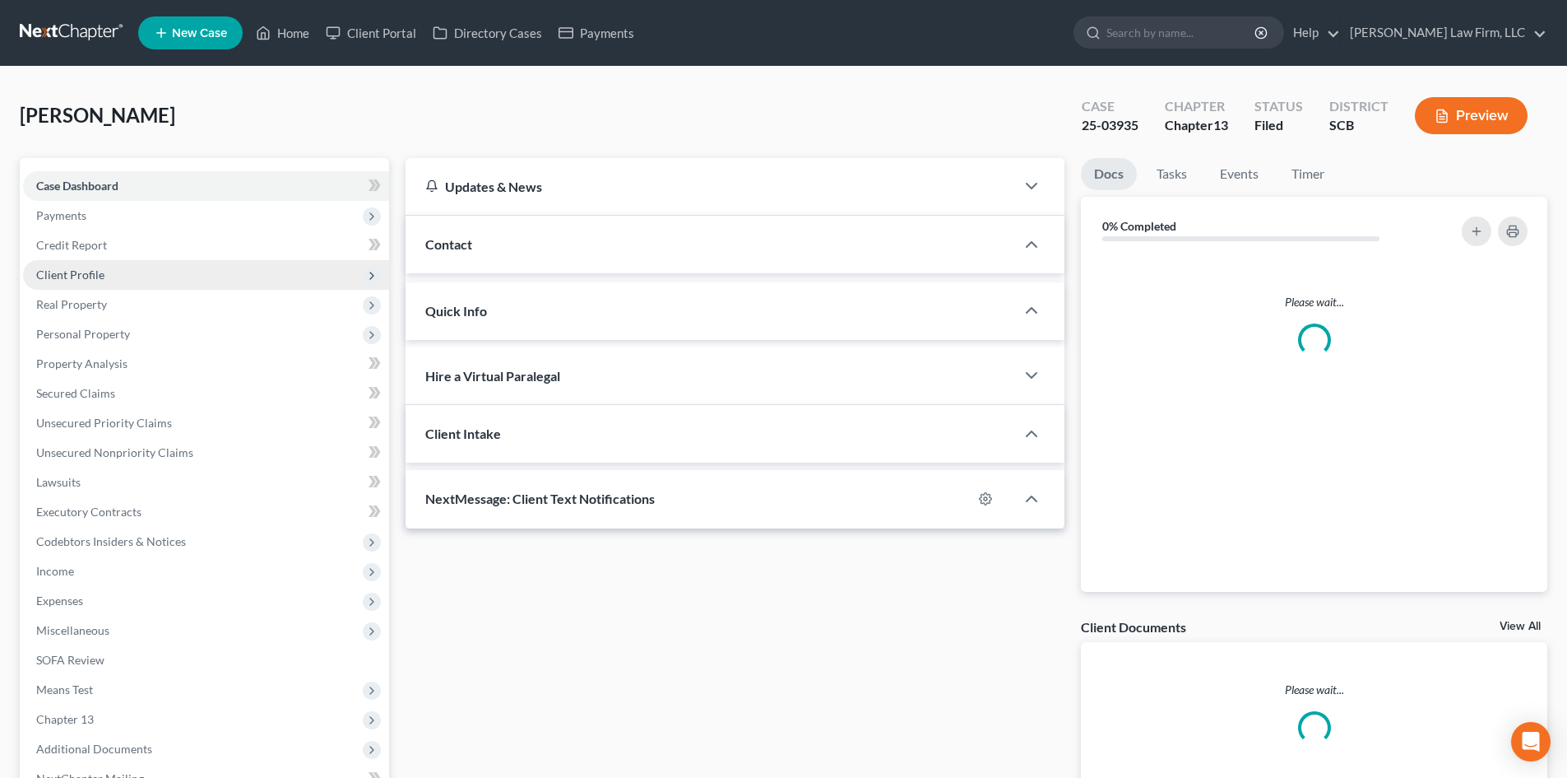
select select "0"
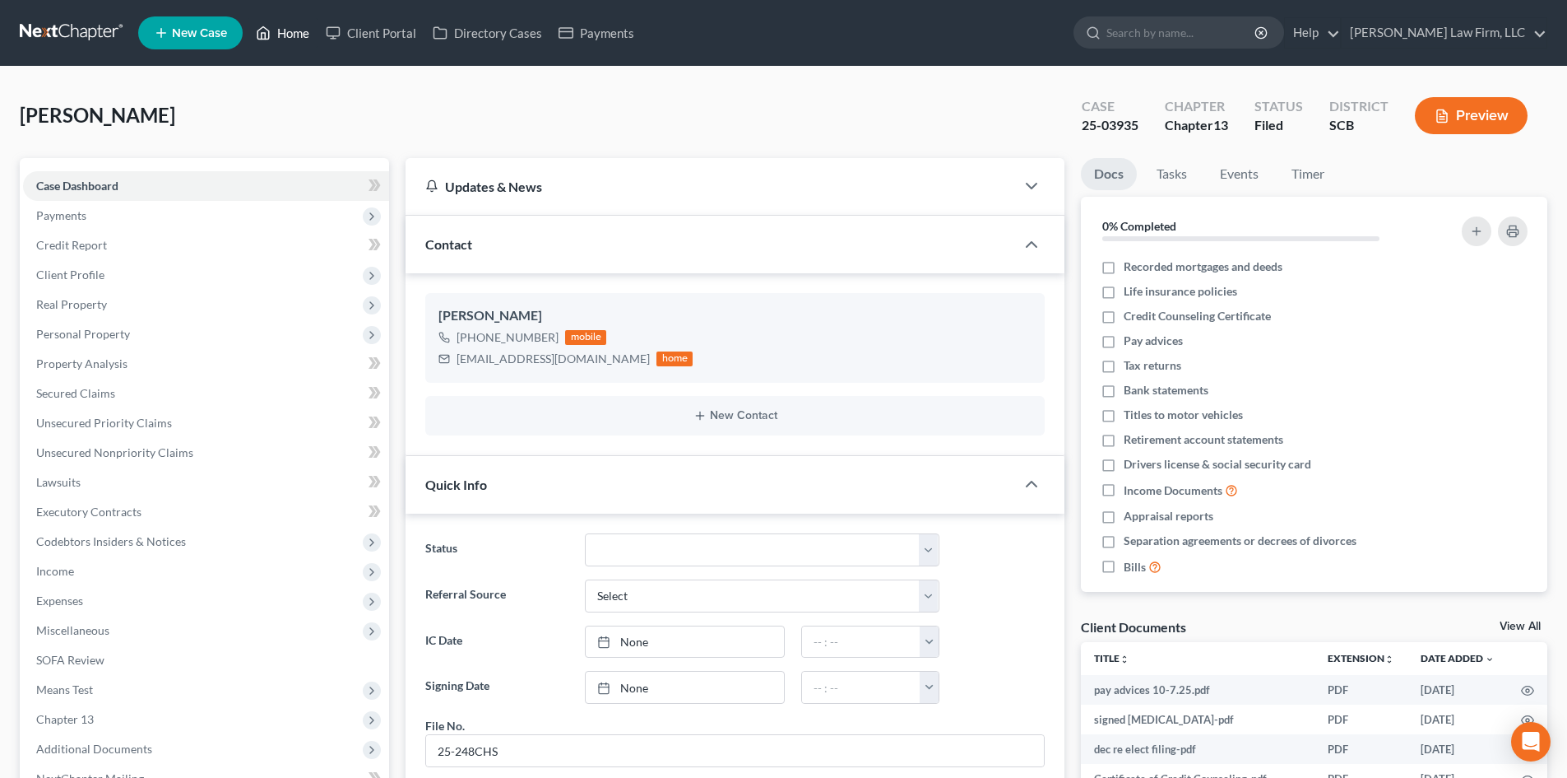
drag, startPoint x: 293, startPoint y: 33, endPoint x: 519, endPoint y: 132, distance: 246.9
click at [293, 33] on link "Home" at bounding box center [283, 33] width 70 height 30
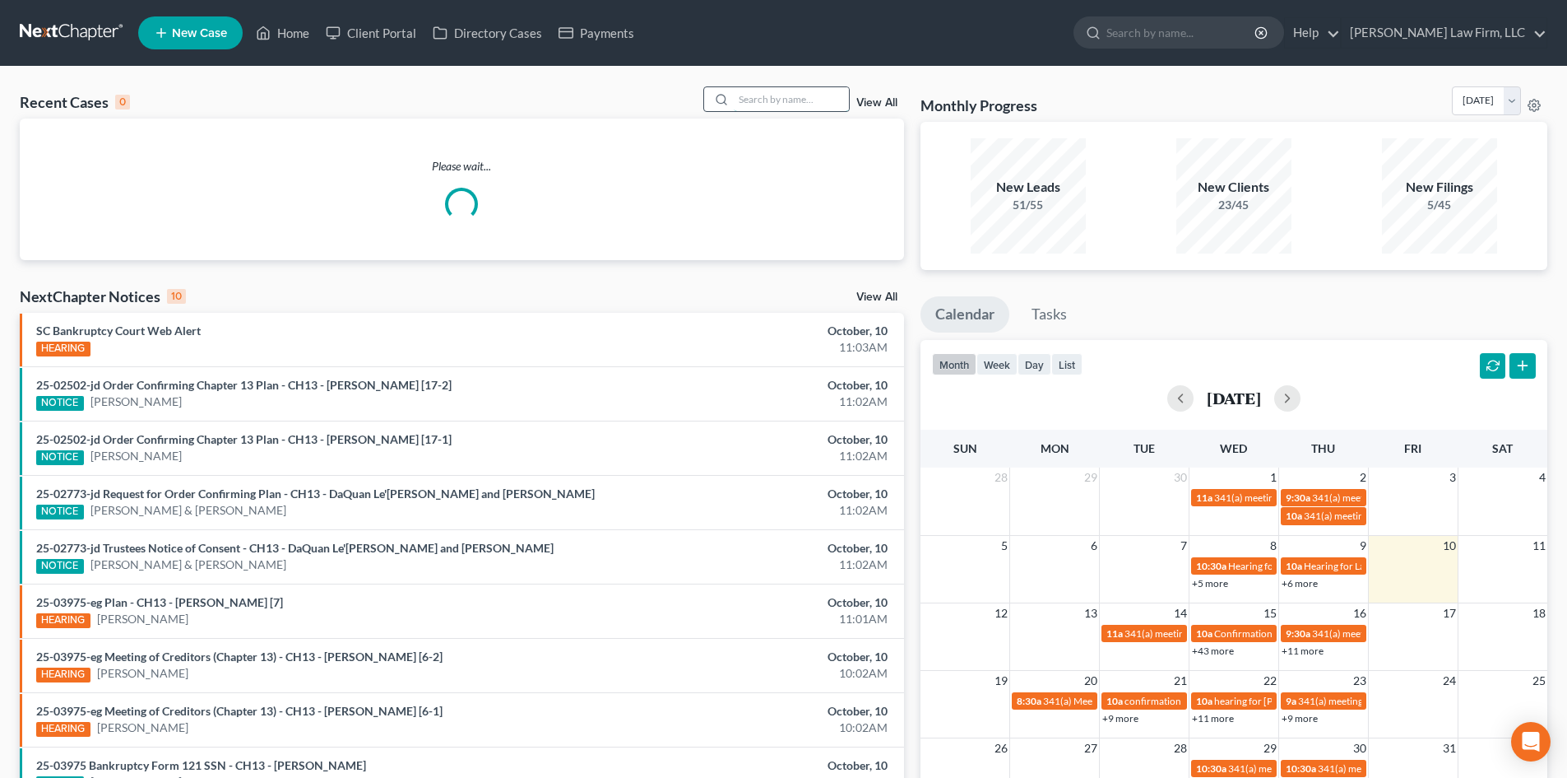
click at [821, 103] on input "search" at bounding box center [791, 99] width 115 height 24
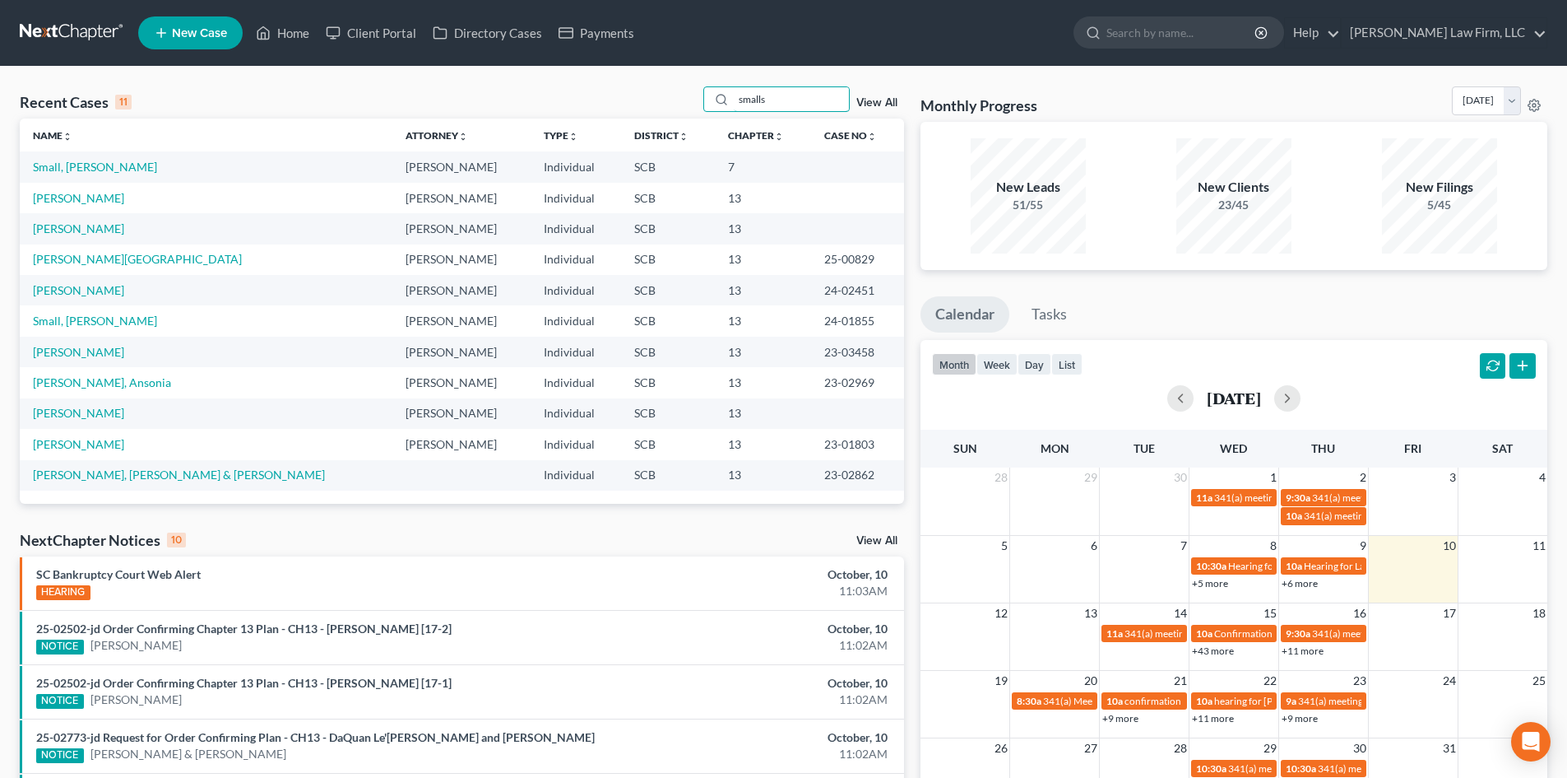
drag, startPoint x: 788, startPoint y: 107, endPoint x: 660, endPoint y: 113, distance: 128.5
click at [660, 112] on div "Recent Cases 11 smalls View All" at bounding box center [462, 102] width 885 height 32
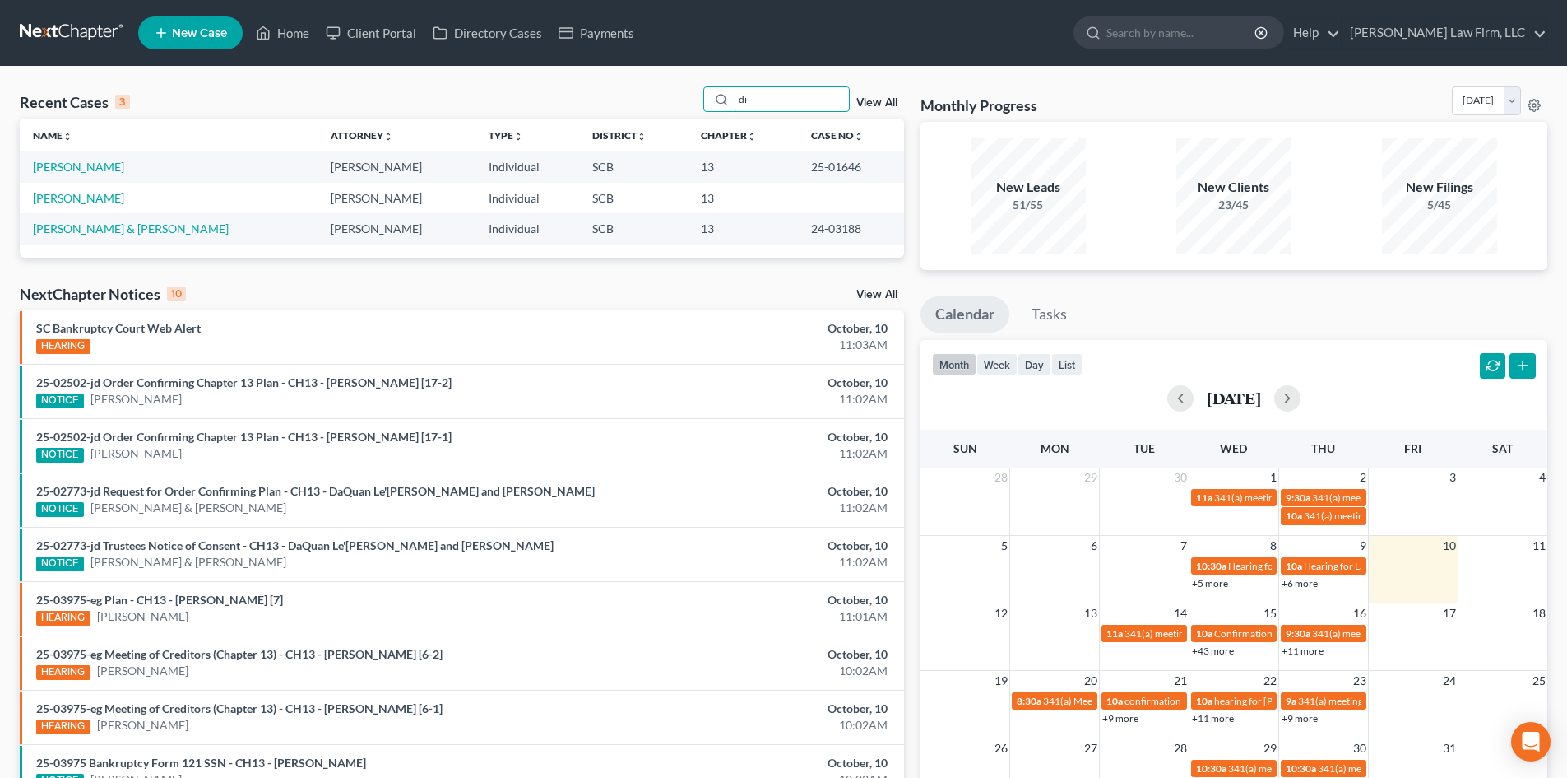
type input "d"
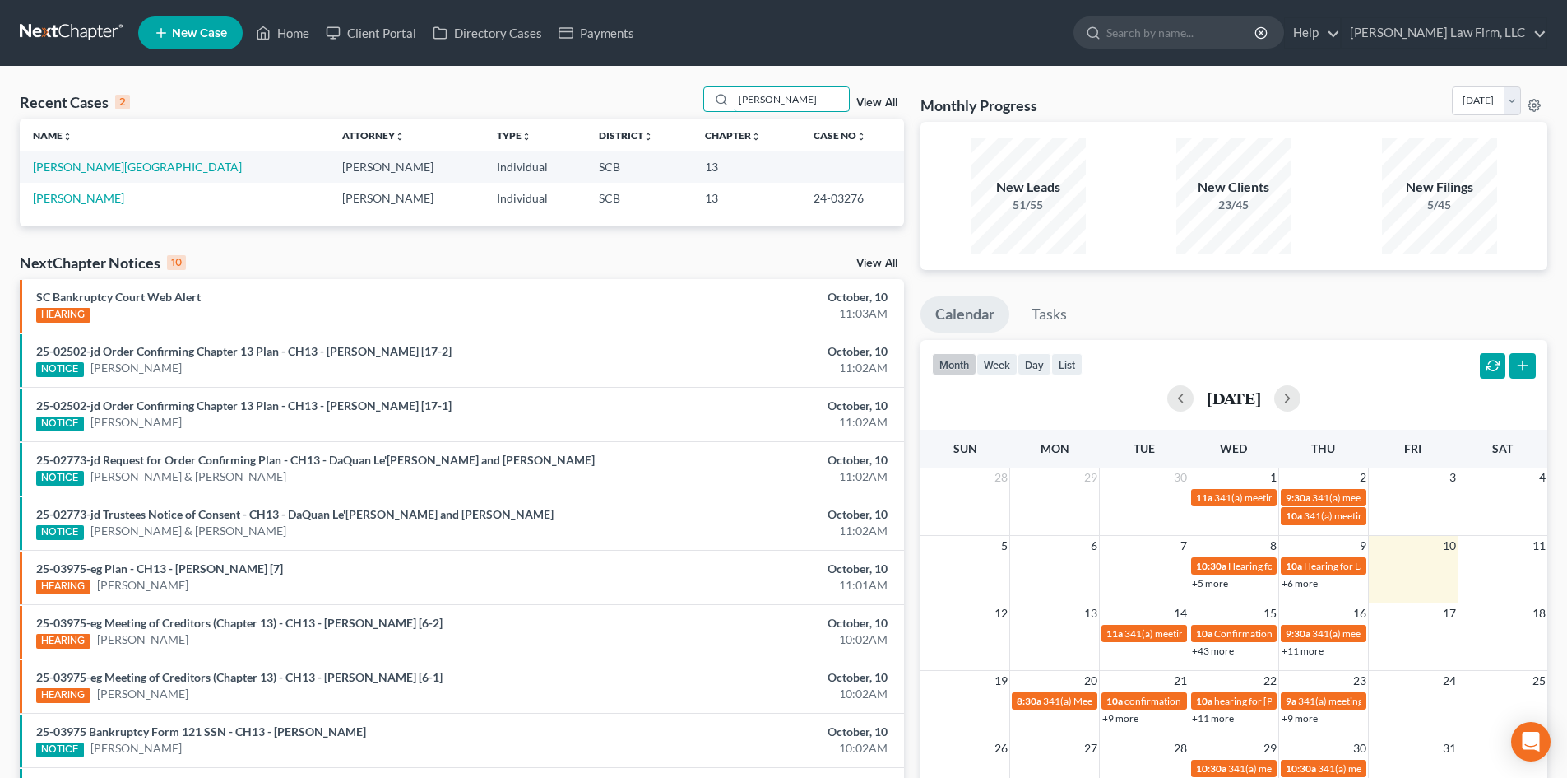
drag, startPoint x: 790, startPoint y: 96, endPoint x: 698, endPoint y: 101, distance: 92.3
click at [698, 101] on div "Recent Cases 2 [PERSON_NAME] View All" at bounding box center [462, 102] width 885 height 32
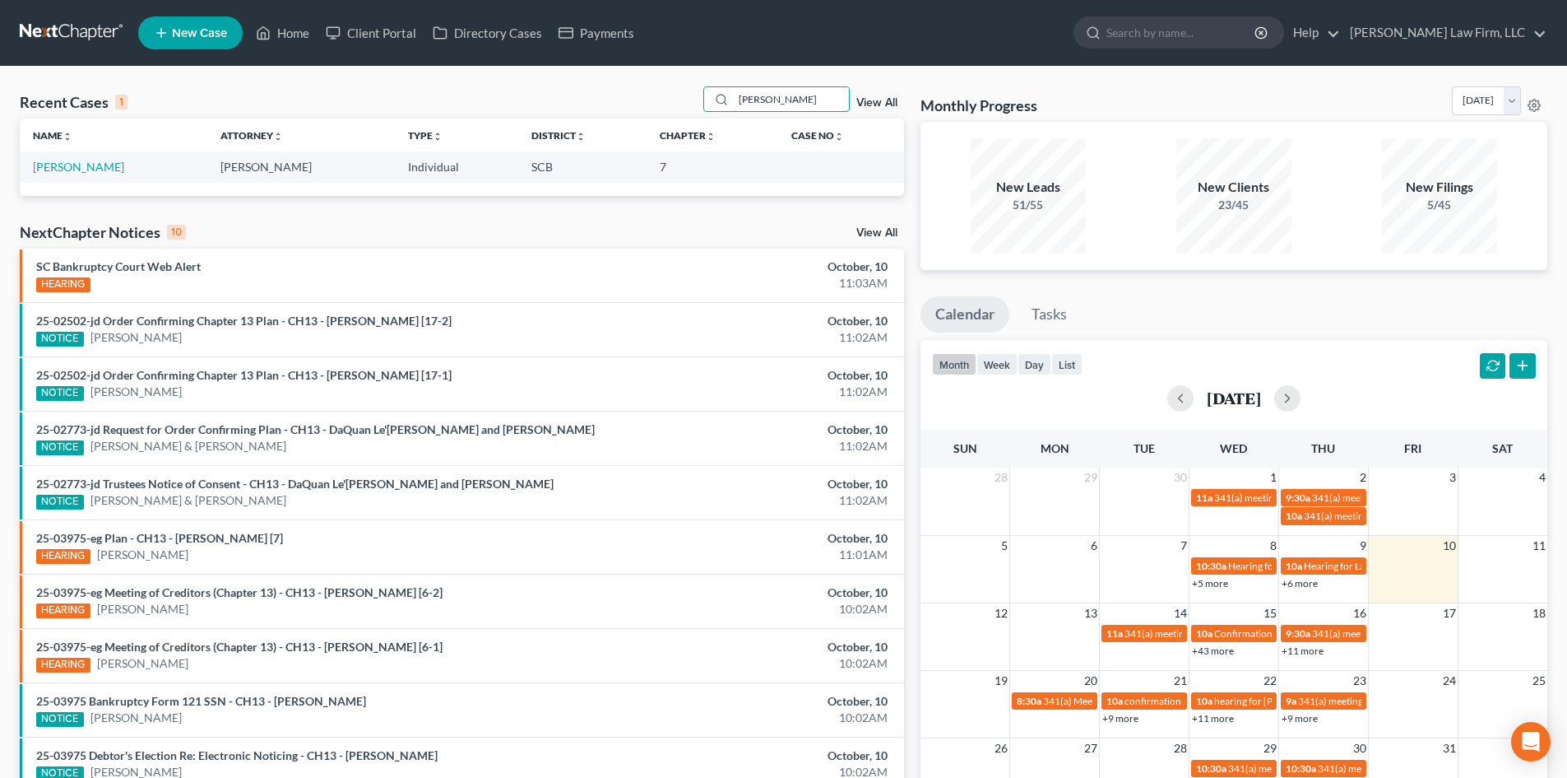
click at [696, 103] on div "Recent Cases 1 [PERSON_NAME] View All" at bounding box center [462, 102] width 885 height 32
type input "b"
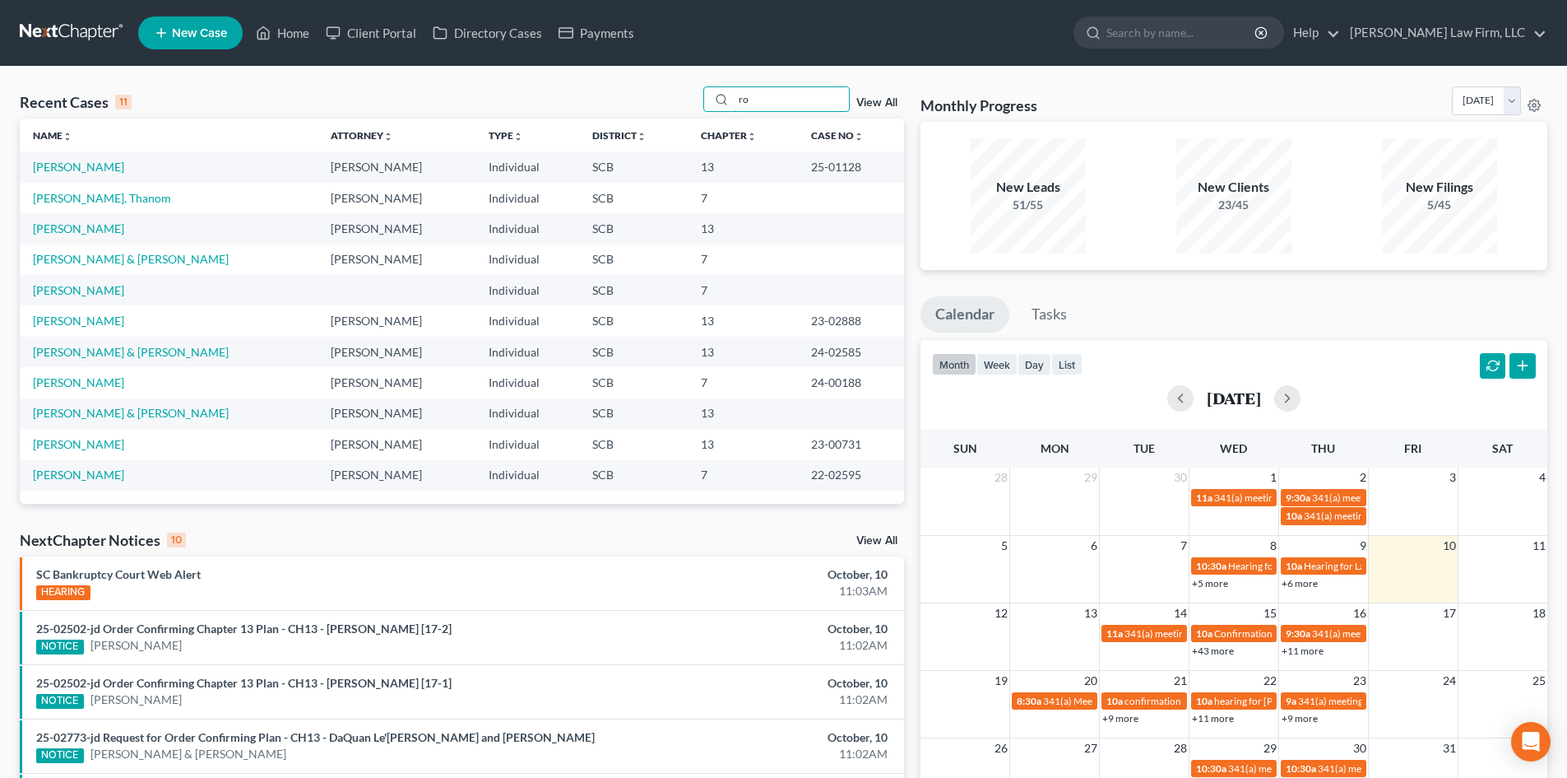
type input "r"
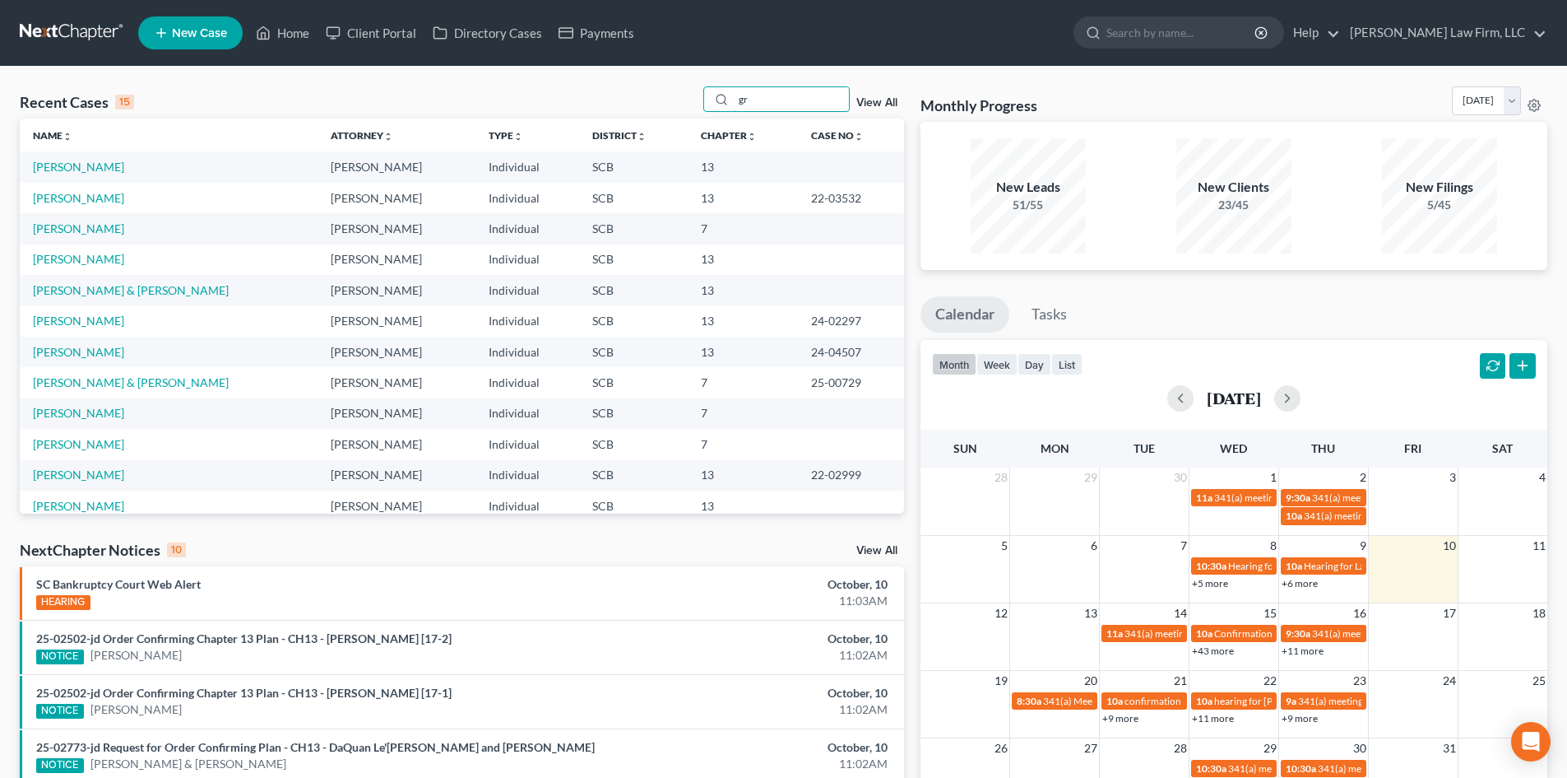
type input "g"
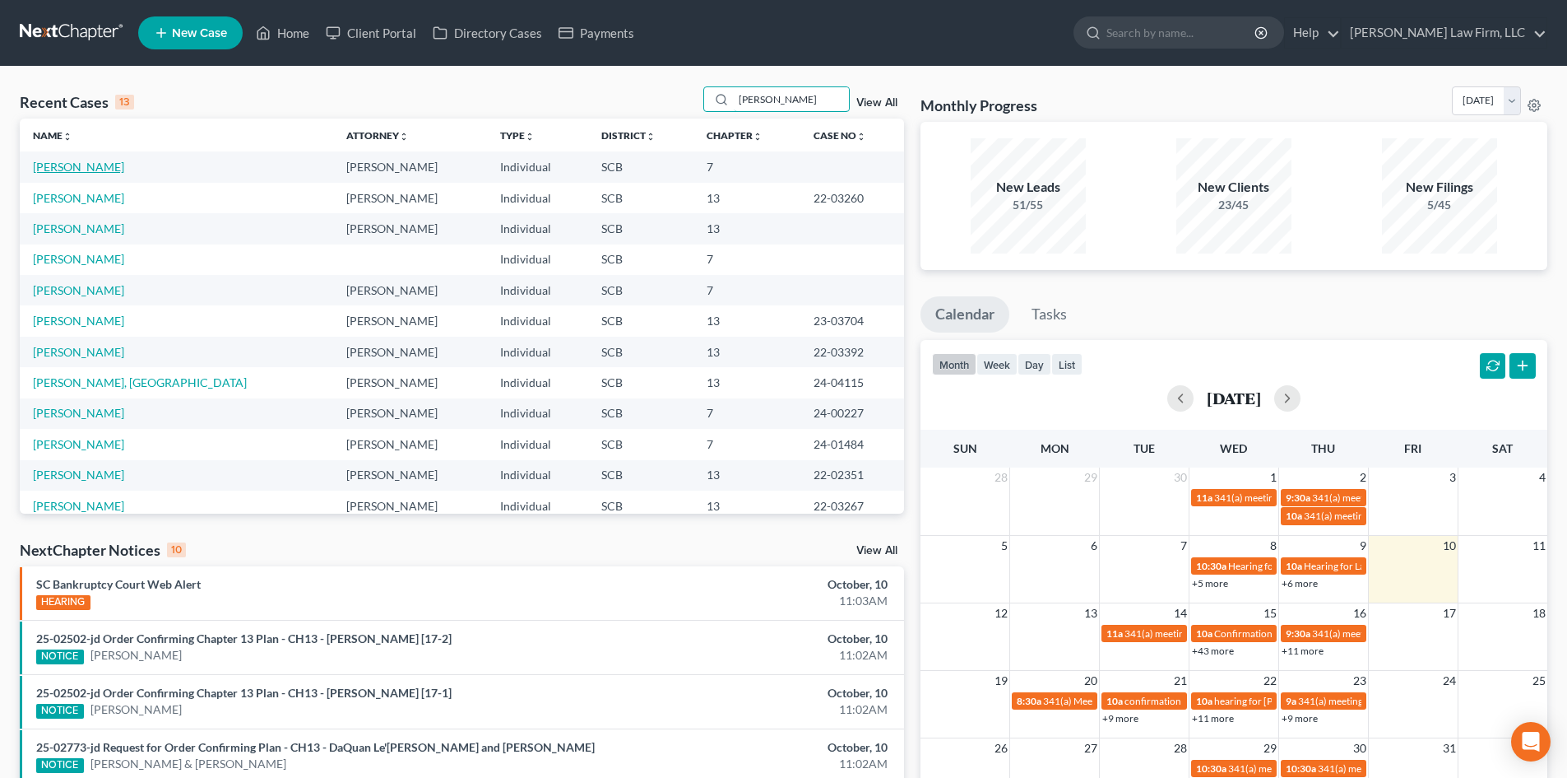
type input "[PERSON_NAME]"
click at [72, 161] on link "[PERSON_NAME]" at bounding box center [78, 167] width 91 height 14
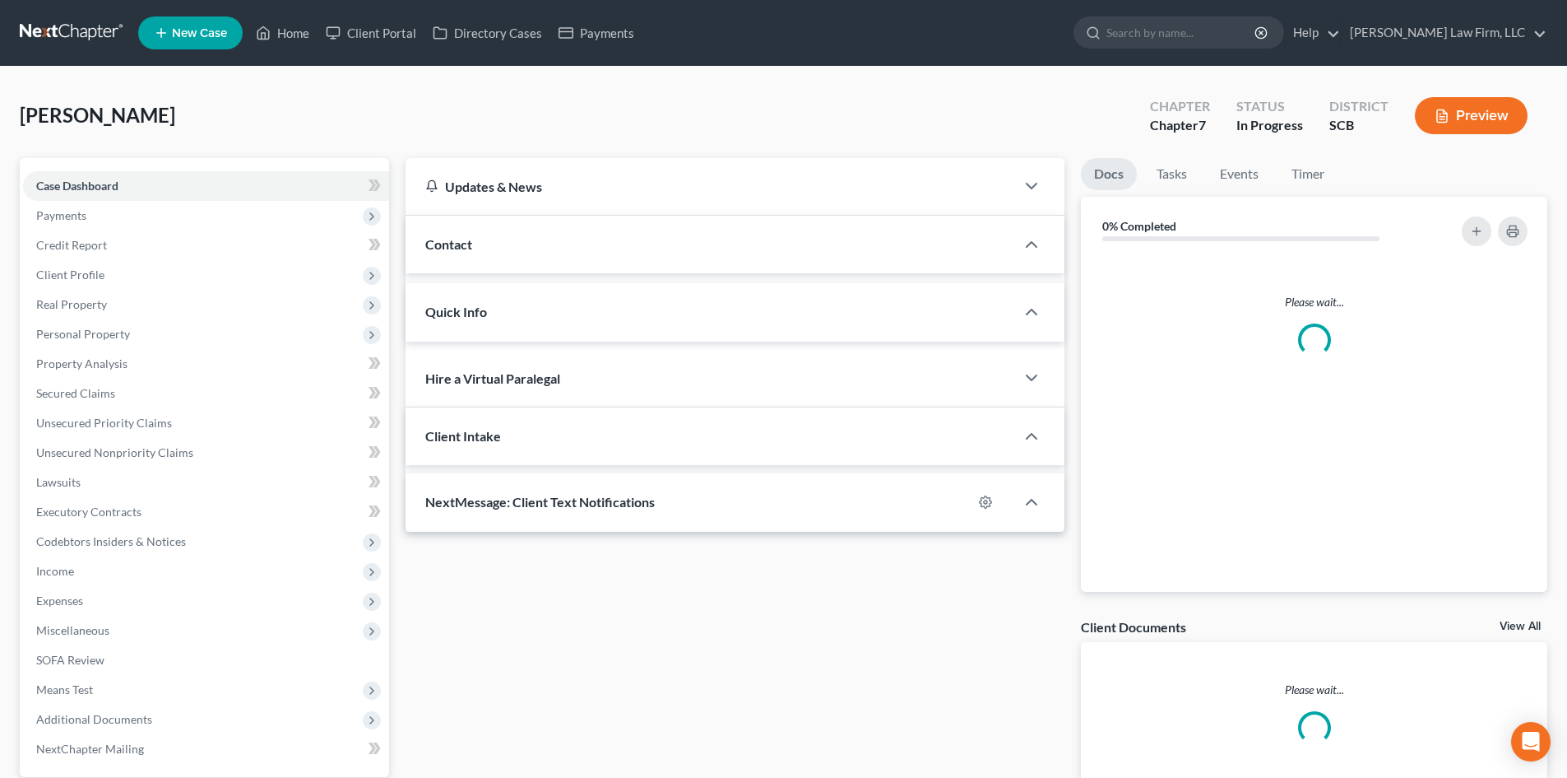
select select "0"
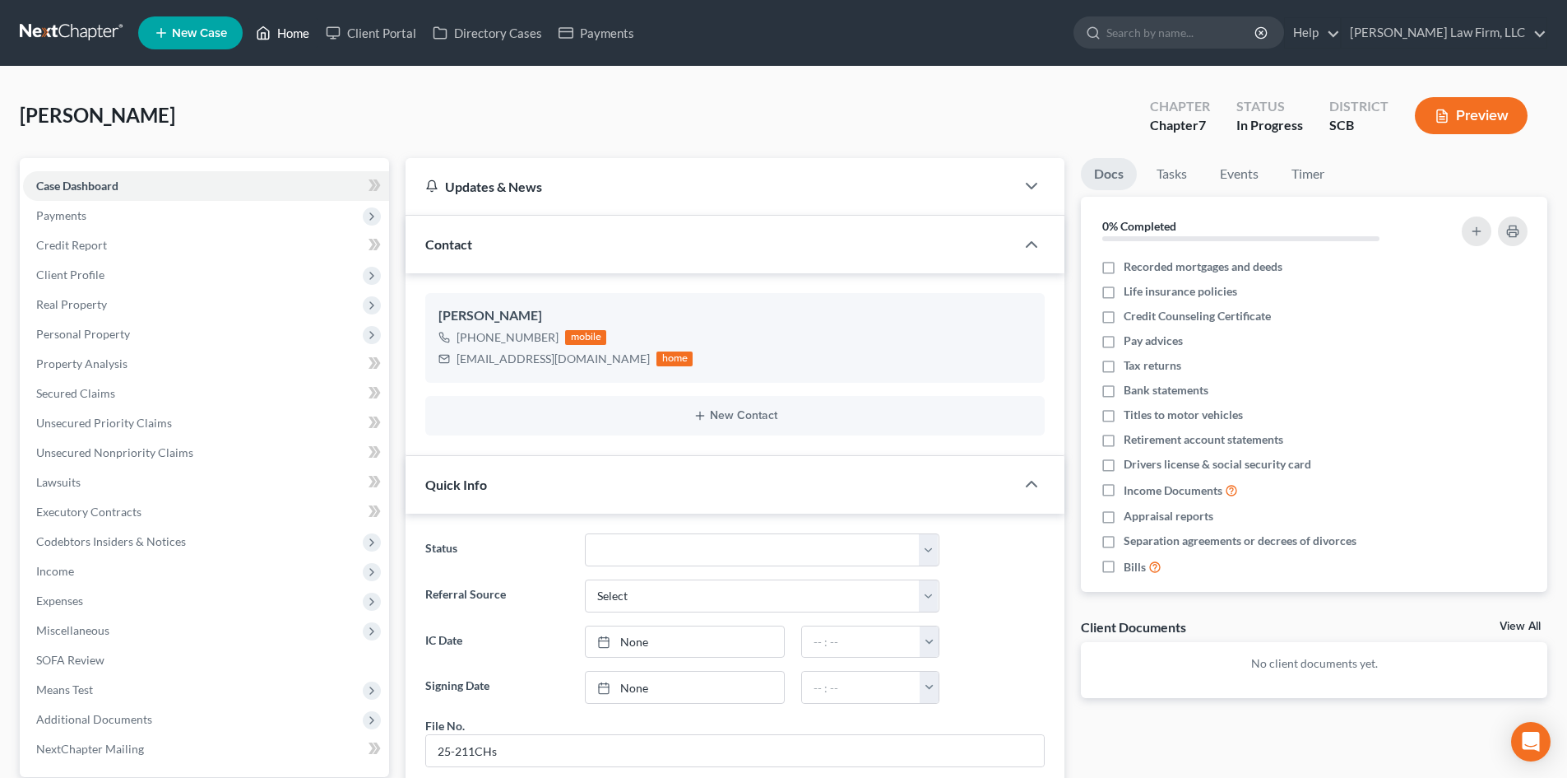
click at [297, 40] on link "Home" at bounding box center [283, 33] width 70 height 30
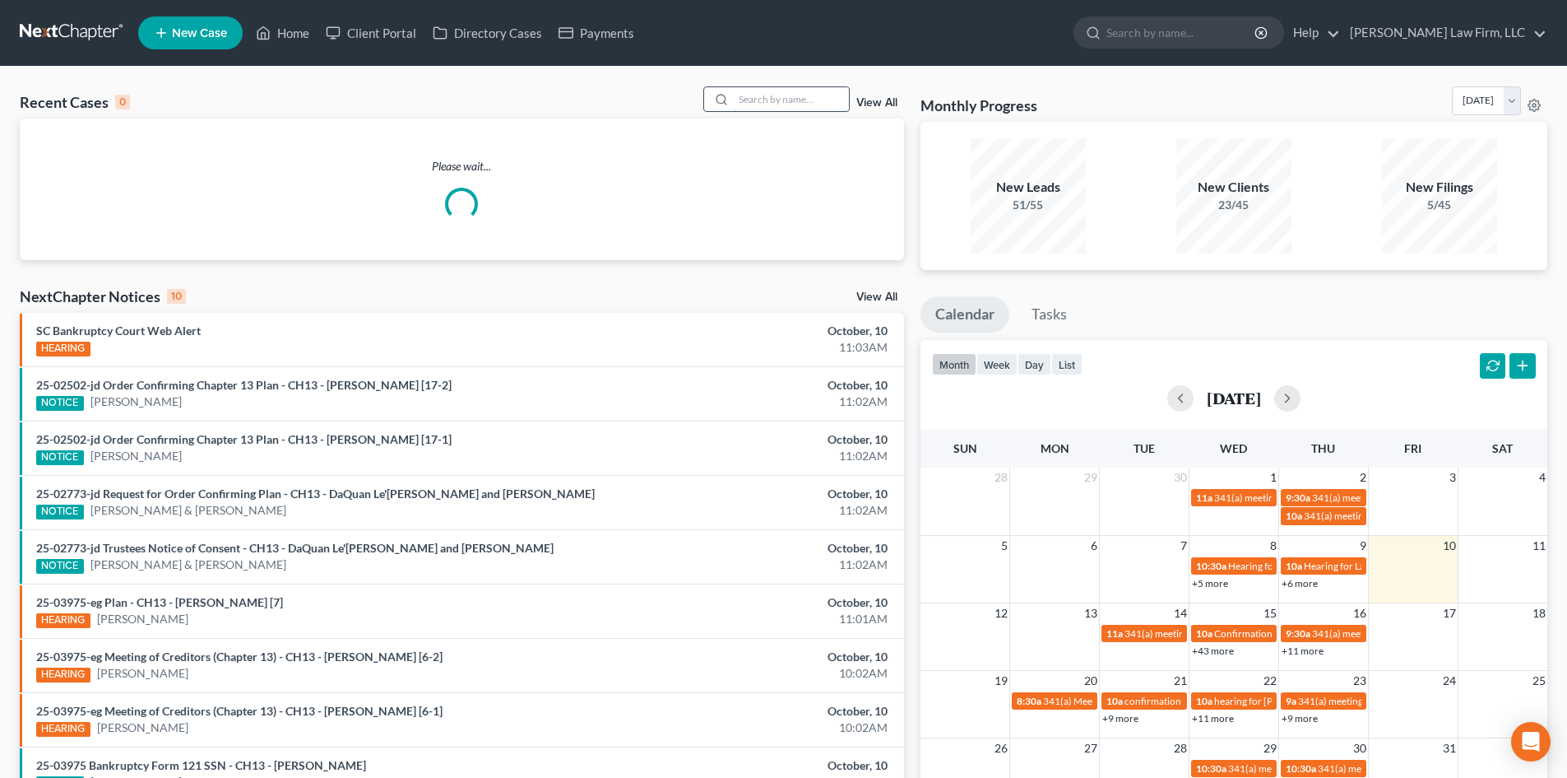
click at [820, 111] on input "search" at bounding box center [791, 99] width 115 height 24
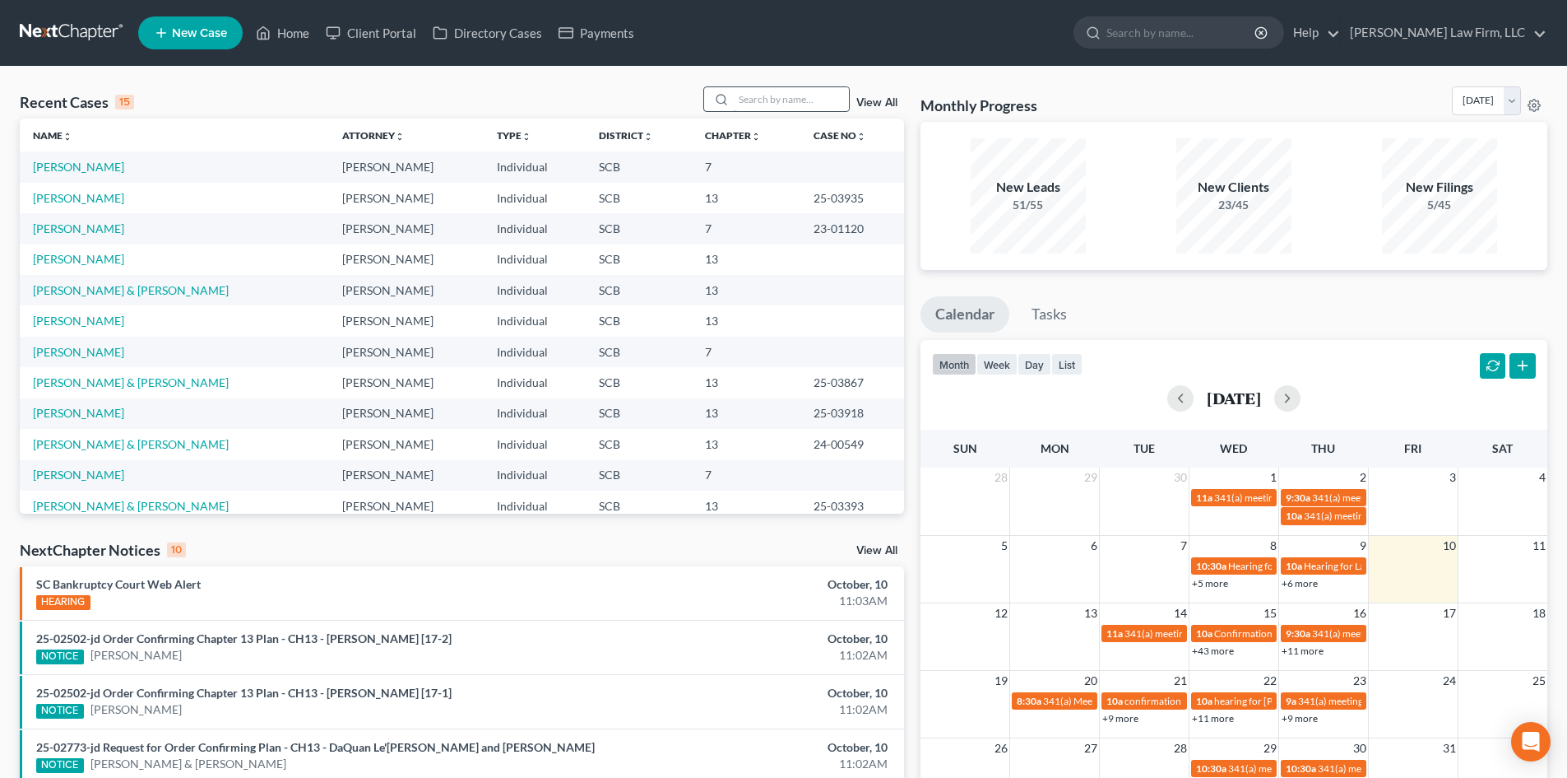
type input "w"
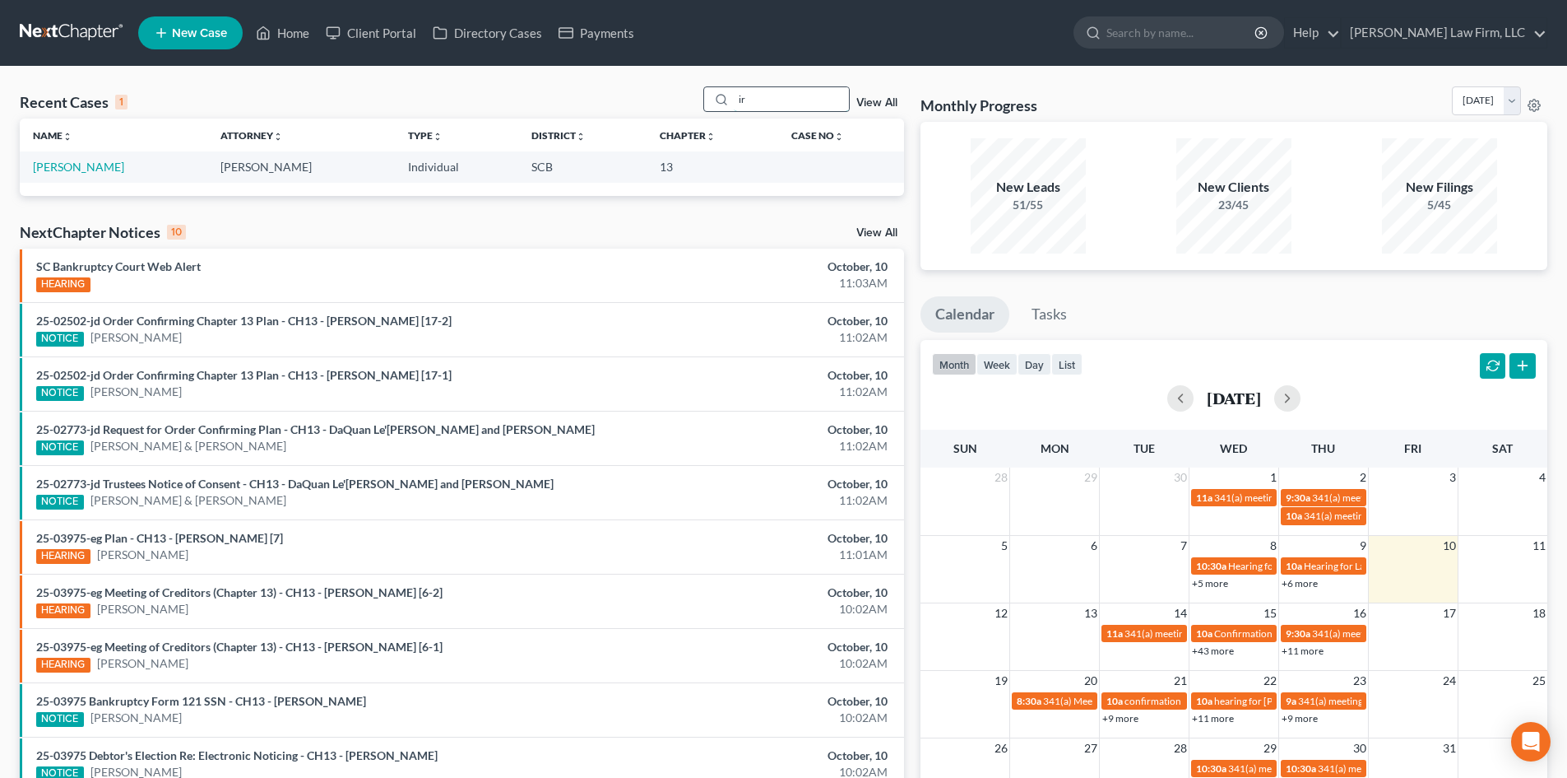
type input "i"
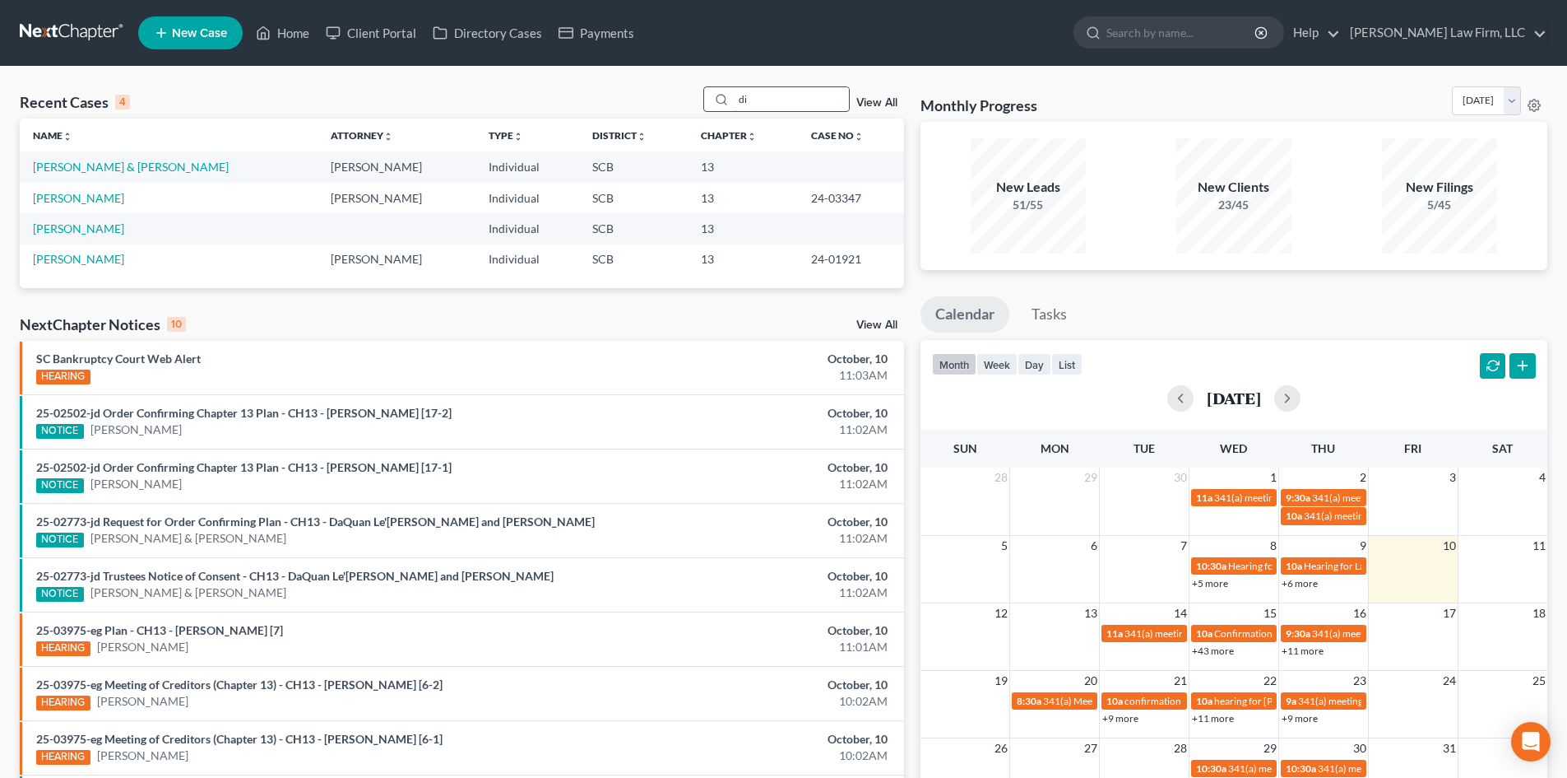
type input "d"
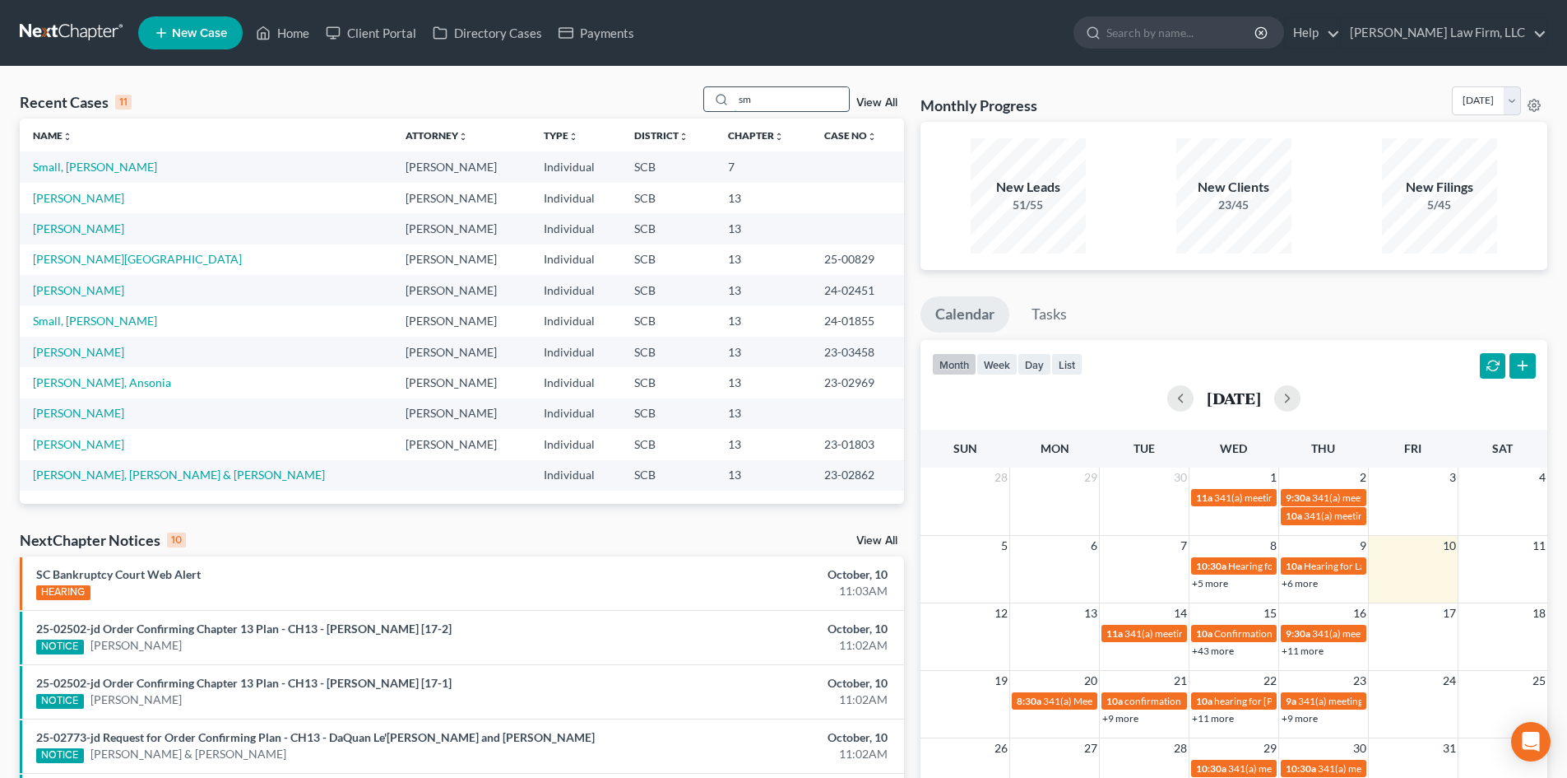
type input "s"
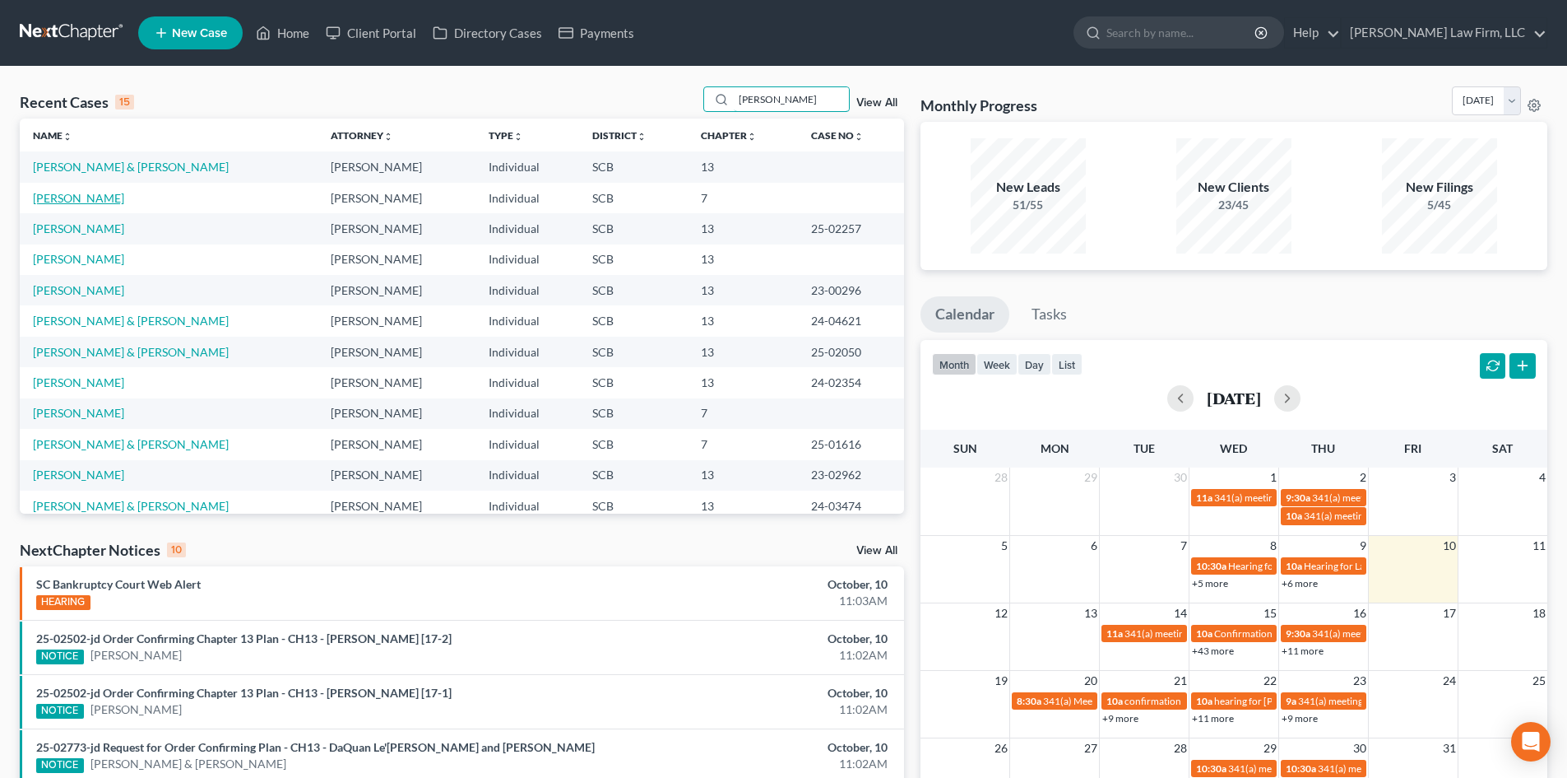
type input "[PERSON_NAME]"
click at [71, 204] on link "[PERSON_NAME]" at bounding box center [78, 198] width 91 height 14
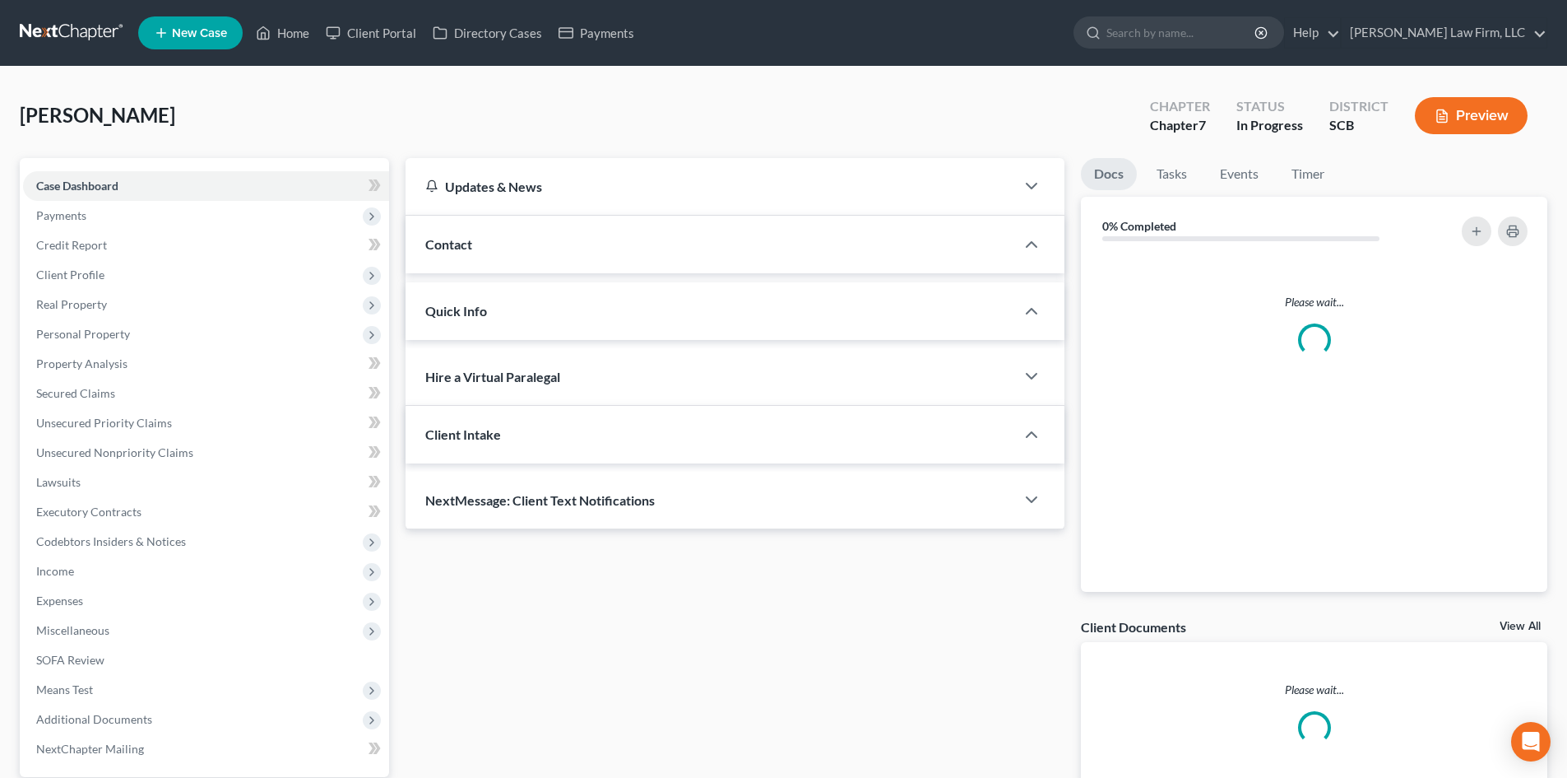
select select "1"
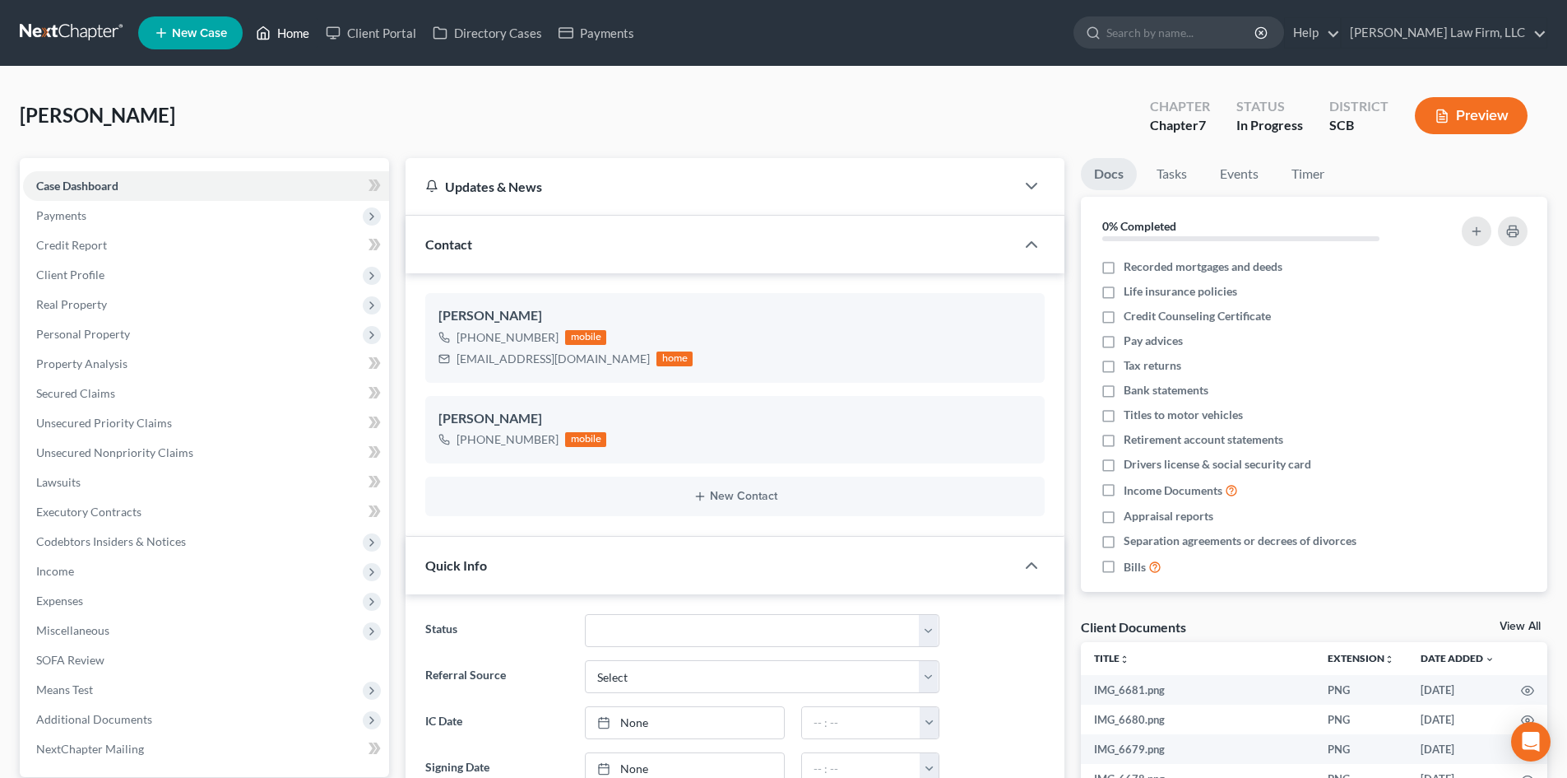
click at [289, 35] on link "Home" at bounding box center [283, 33] width 70 height 30
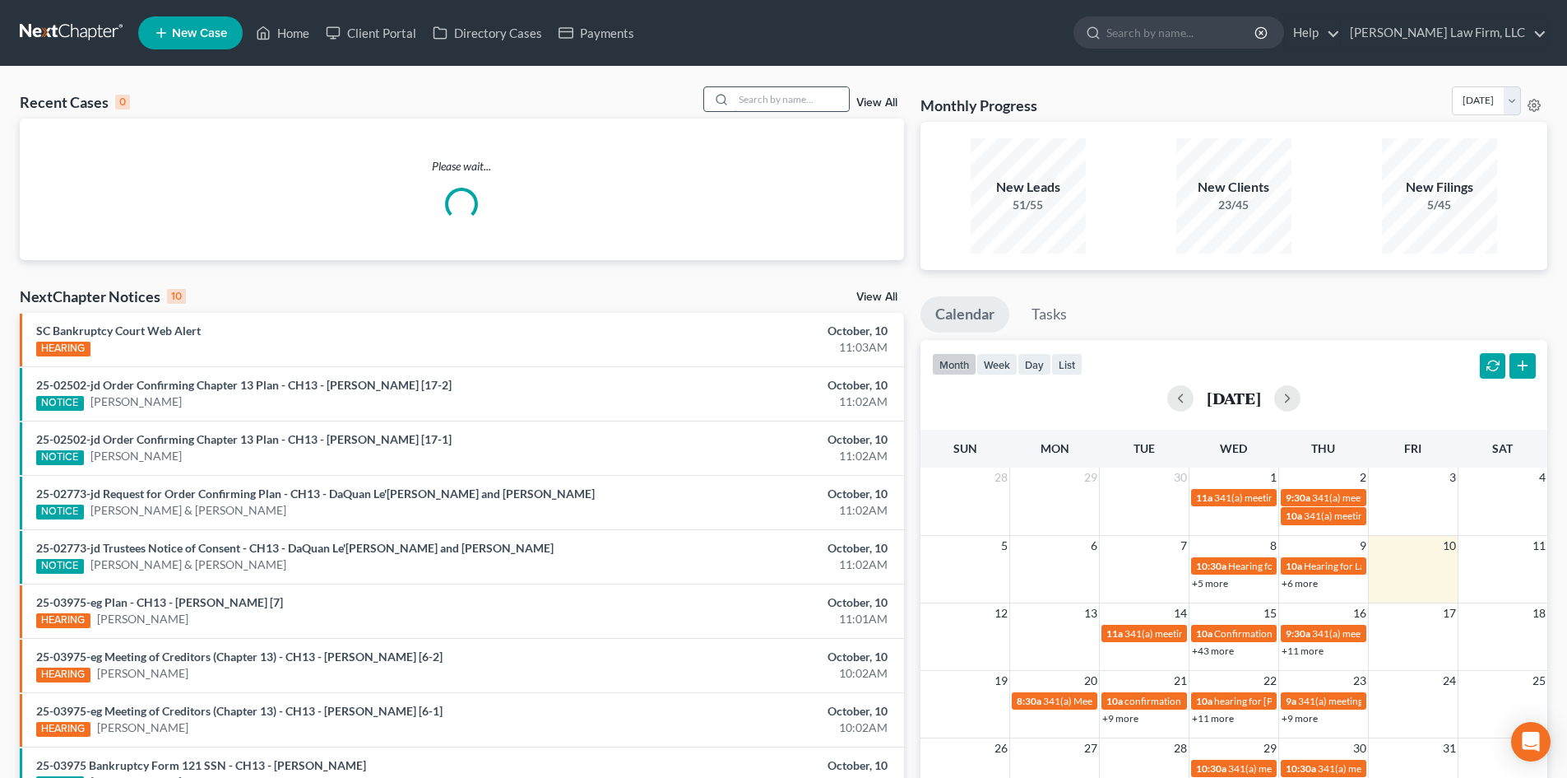
click at [787, 95] on input "search" at bounding box center [791, 99] width 115 height 24
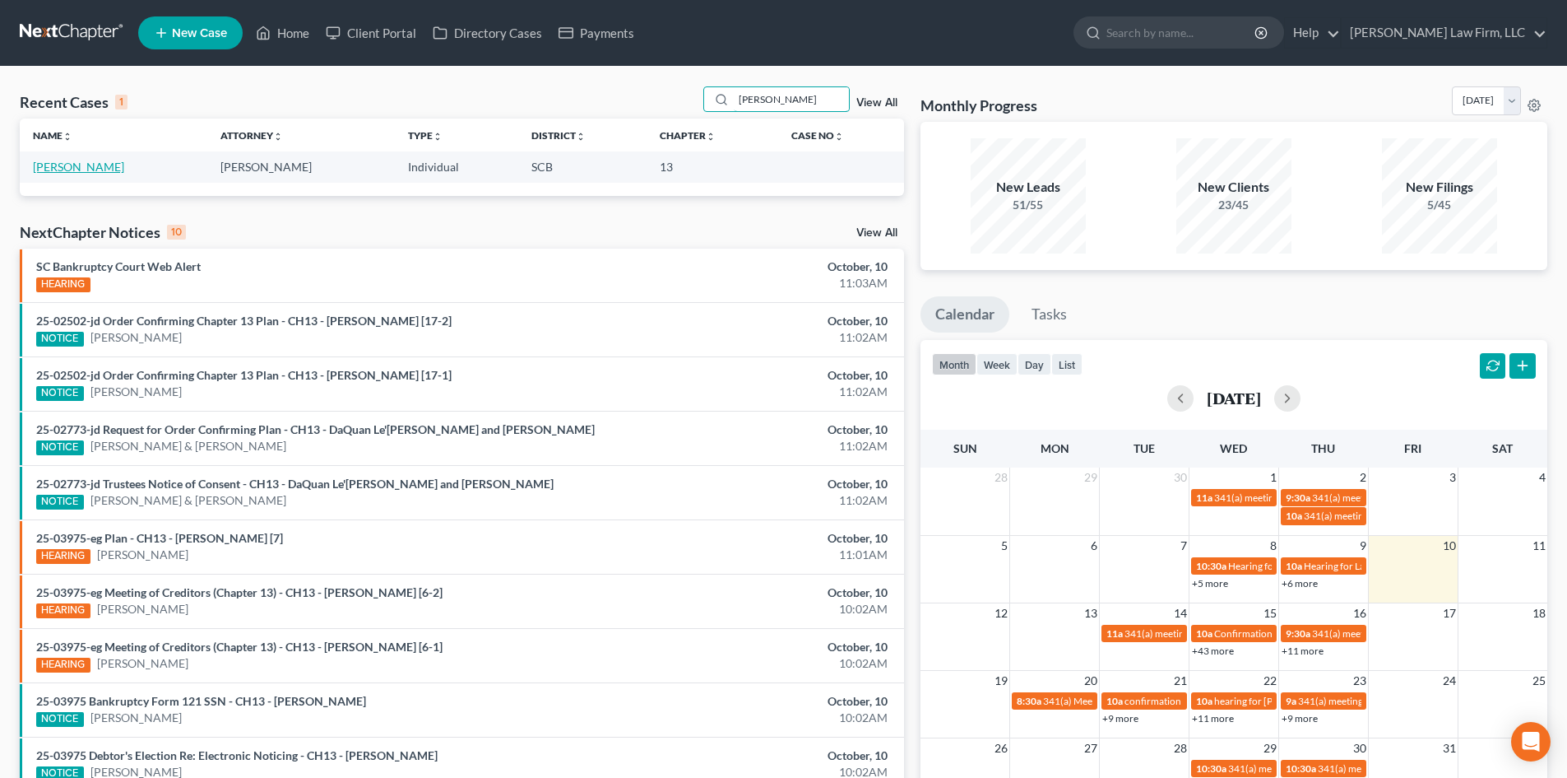
type input "[PERSON_NAME]"
click at [44, 172] on link "[PERSON_NAME]" at bounding box center [78, 167] width 91 height 14
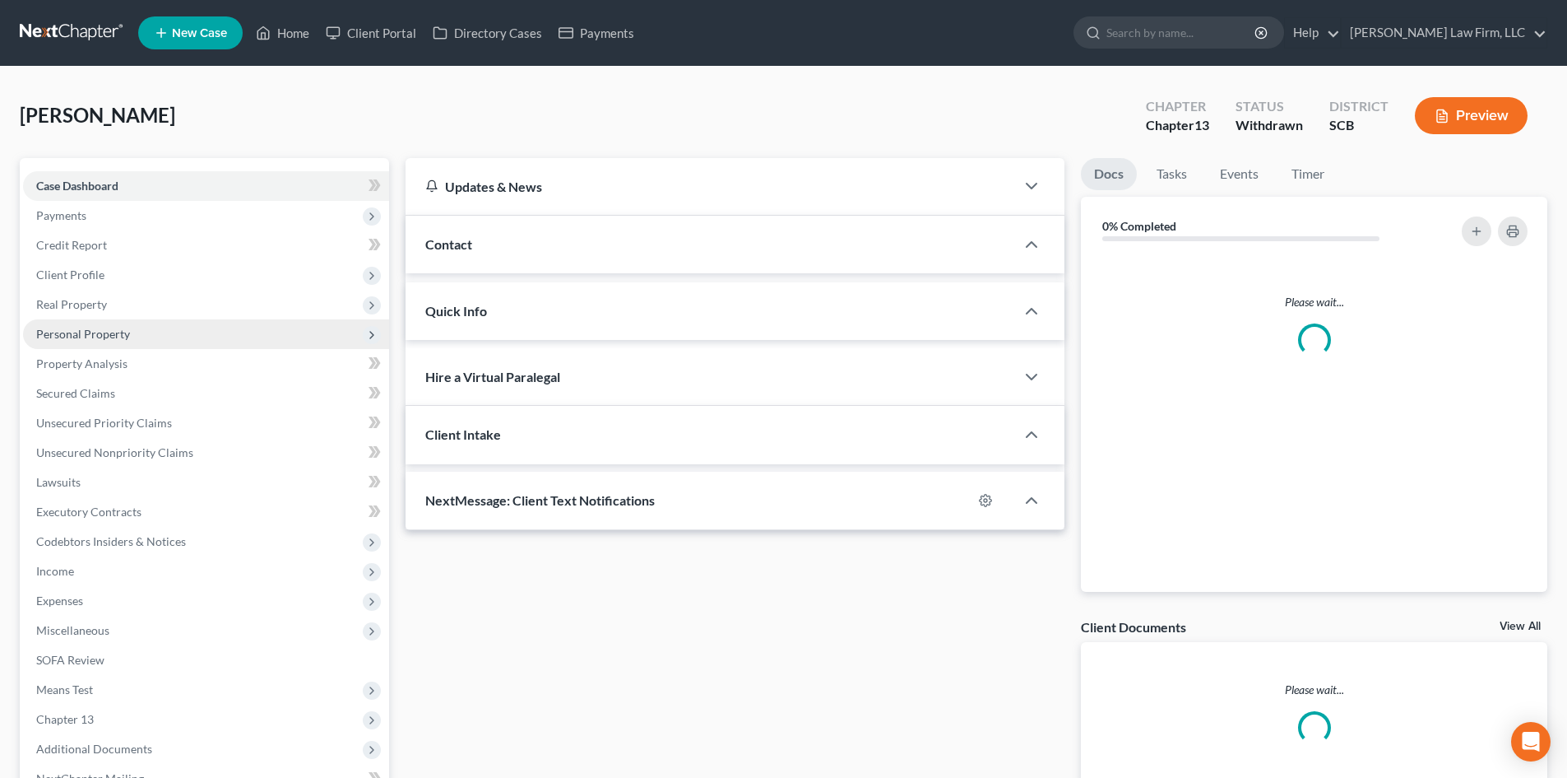
select select "0"
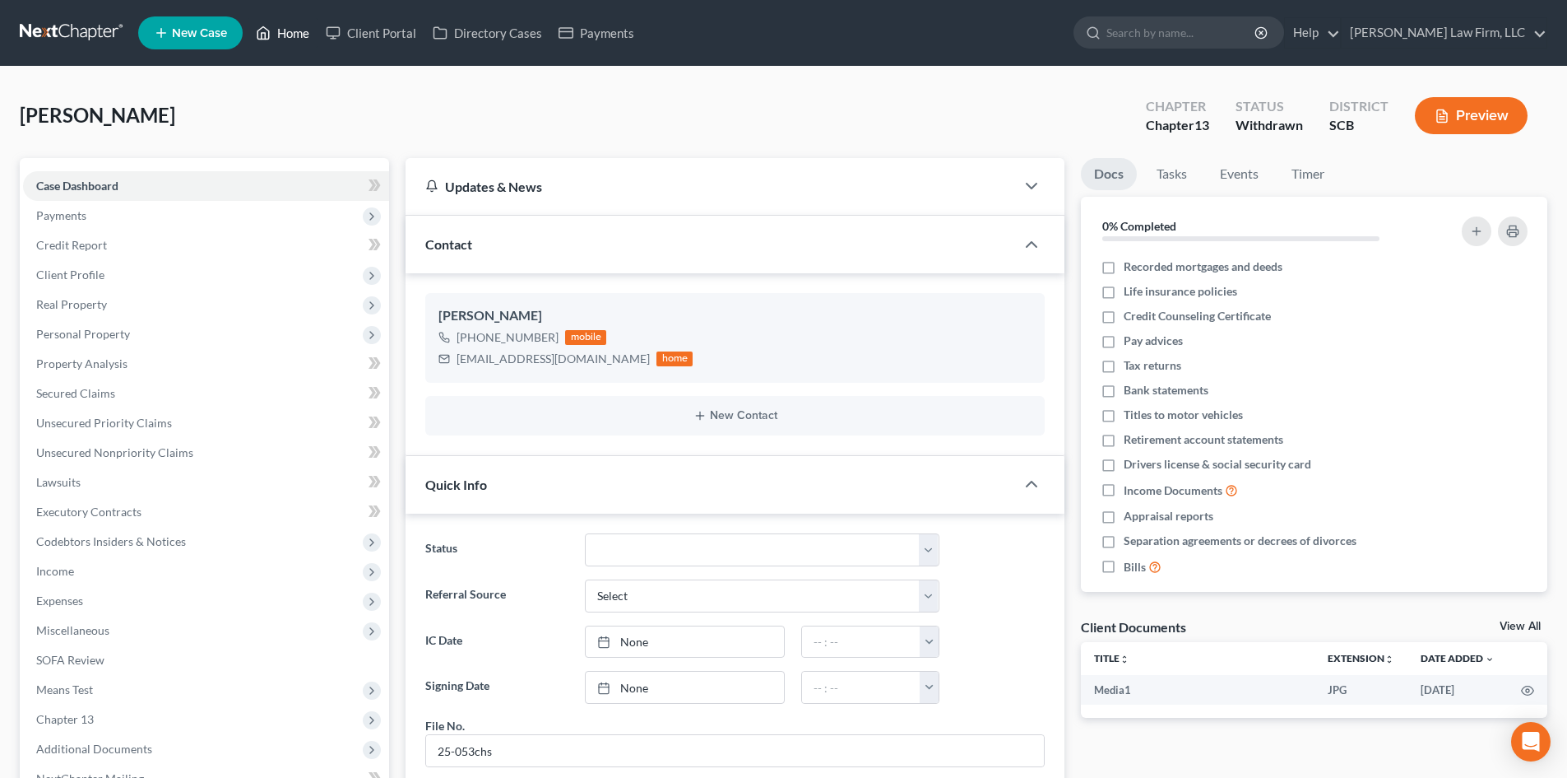
drag, startPoint x: 293, startPoint y: 21, endPoint x: 809, endPoint y: 91, distance: 520.5
click at [293, 21] on link "Home" at bounding box center [283, 33] width 70 height 30
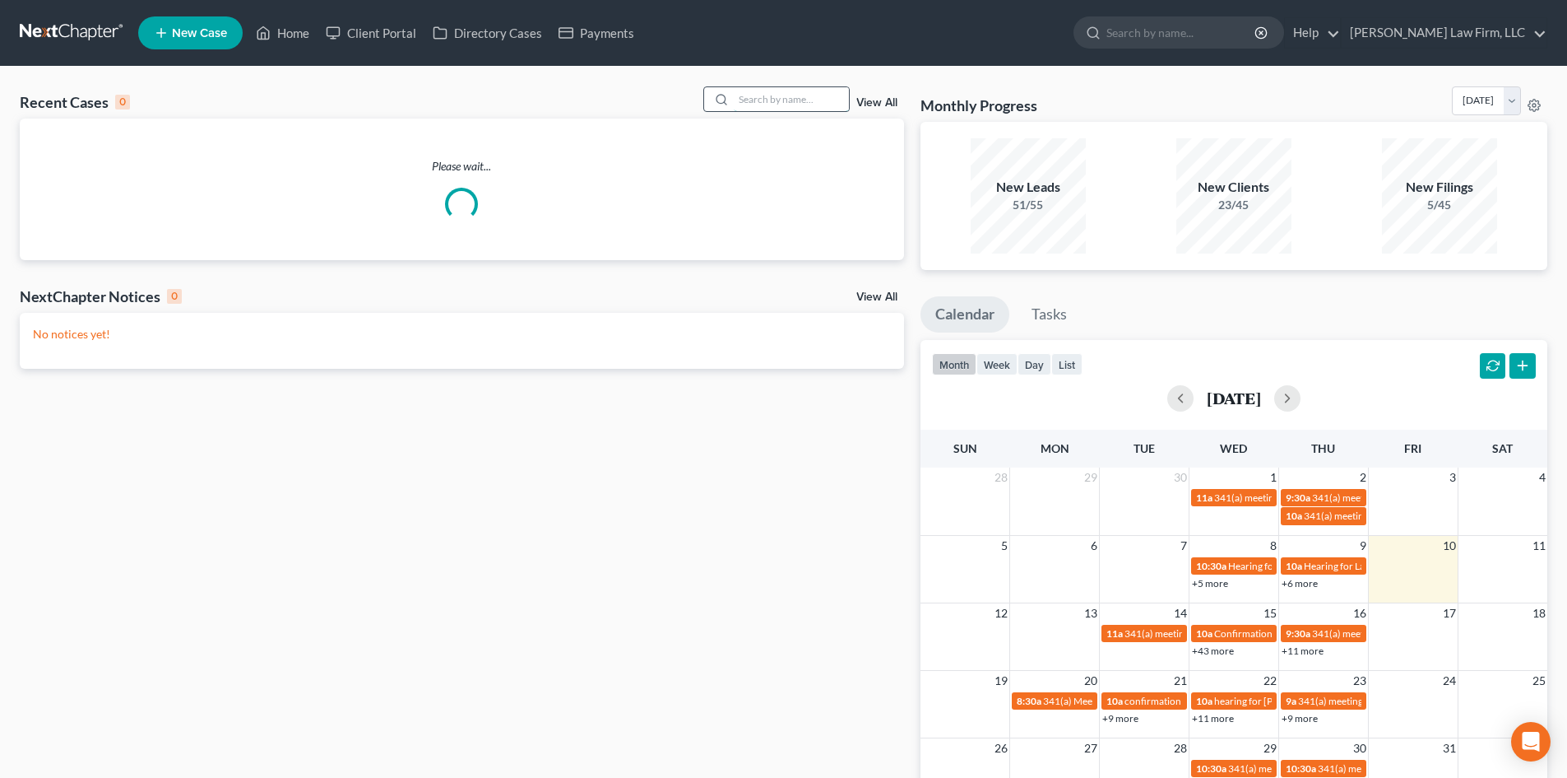
click at [818, 95] on input "search" at bounding box center [791, 99] width 115 height 24
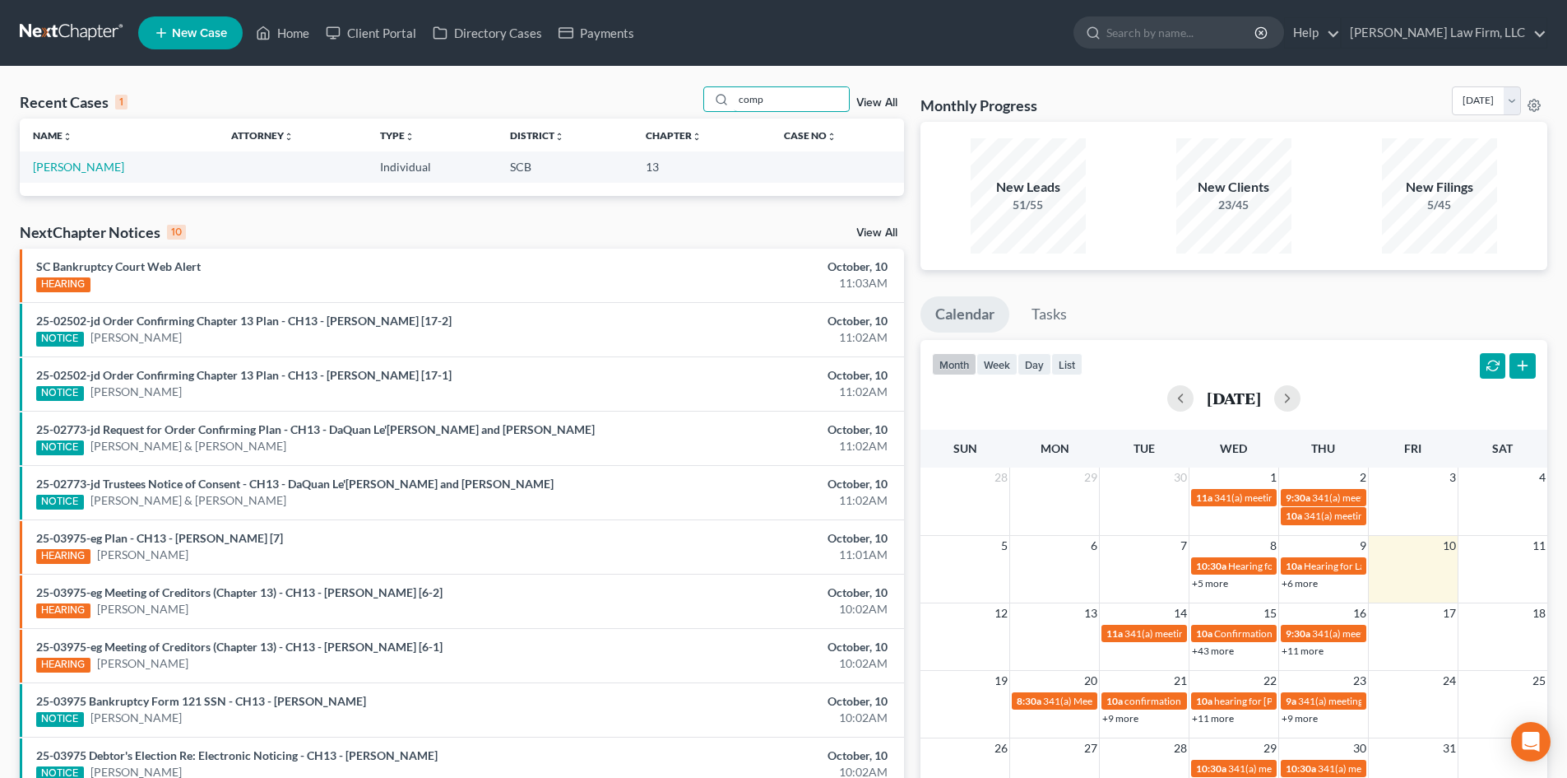
type input "comp"
click at [60, 175] on td "[PERSON_NAME]" at bounding box center [119, 166] width 198 height 30
click at [64, 168] on link "[PERSON_NAME]" at bounding box center [78, 167] width 91 height 14
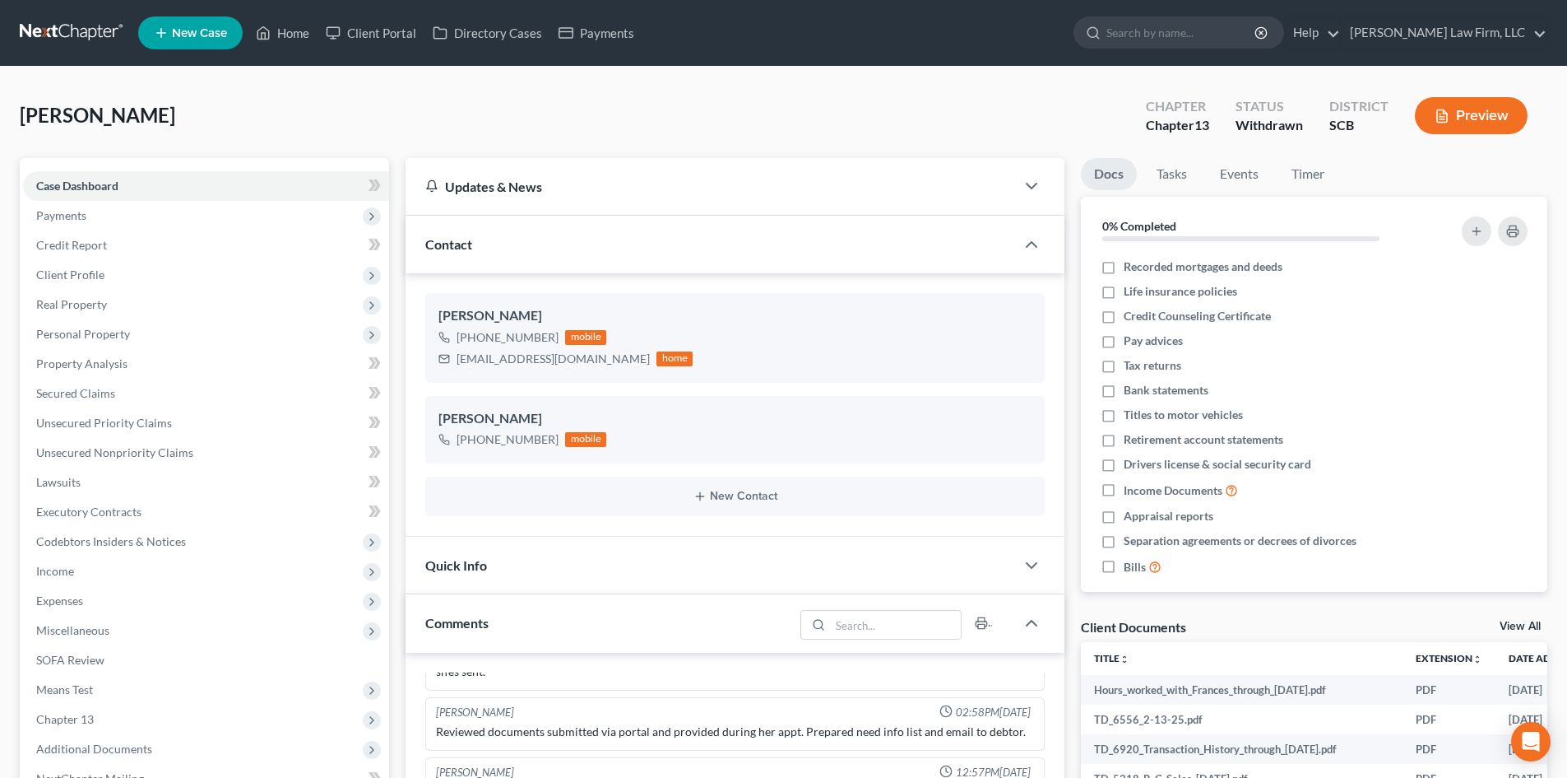
click at [562, 555] on div "Quick Info" at bounding box center [711, 564] width 610 height 57
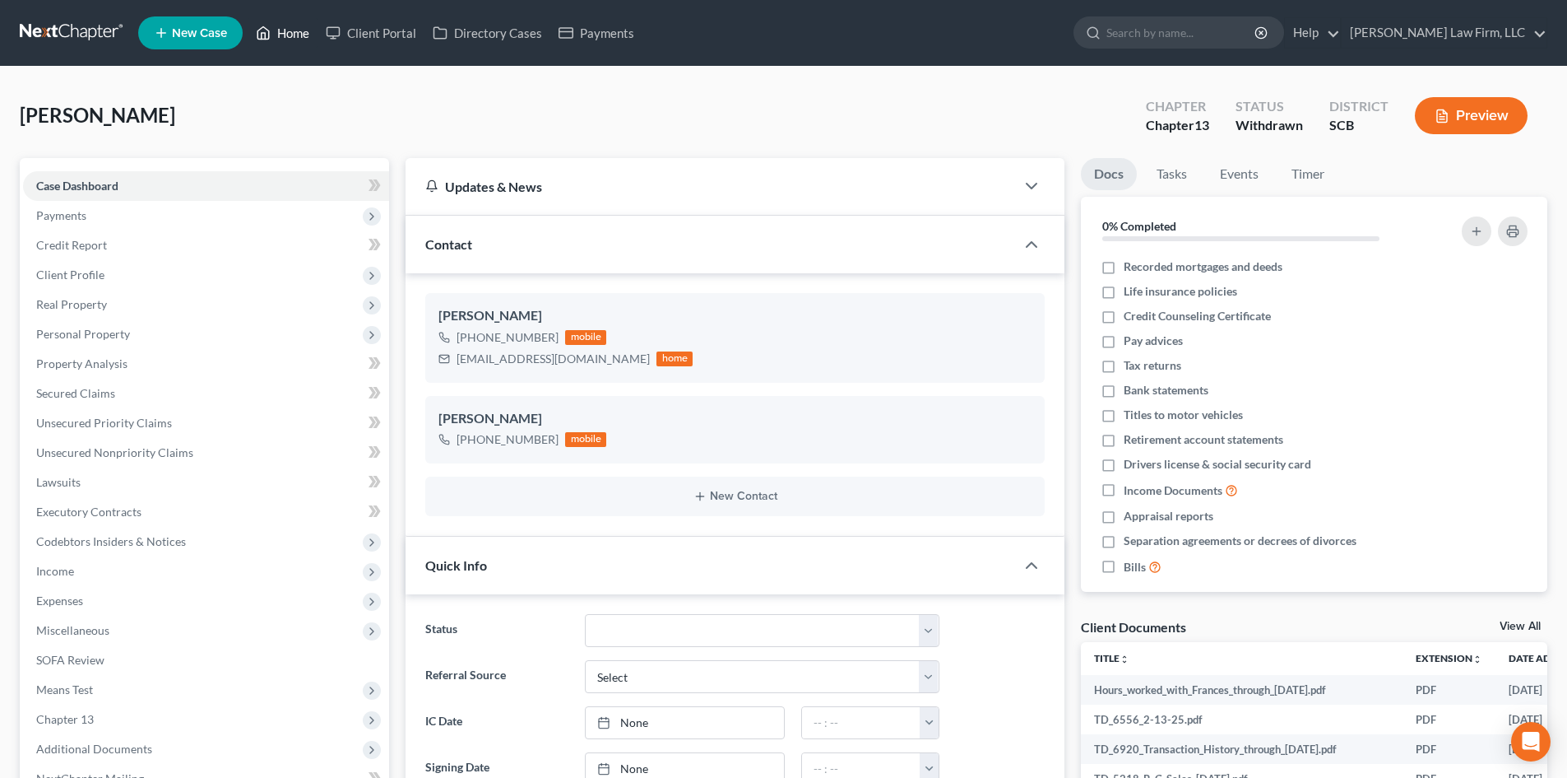
drag, startPoint x: 298, startPoint y: 28, endPoint x: 577, endPoint y: 80, distance: 283.7
click at [298, 28] on link "Home" at bounding box center [283, 33] width 70 height 30
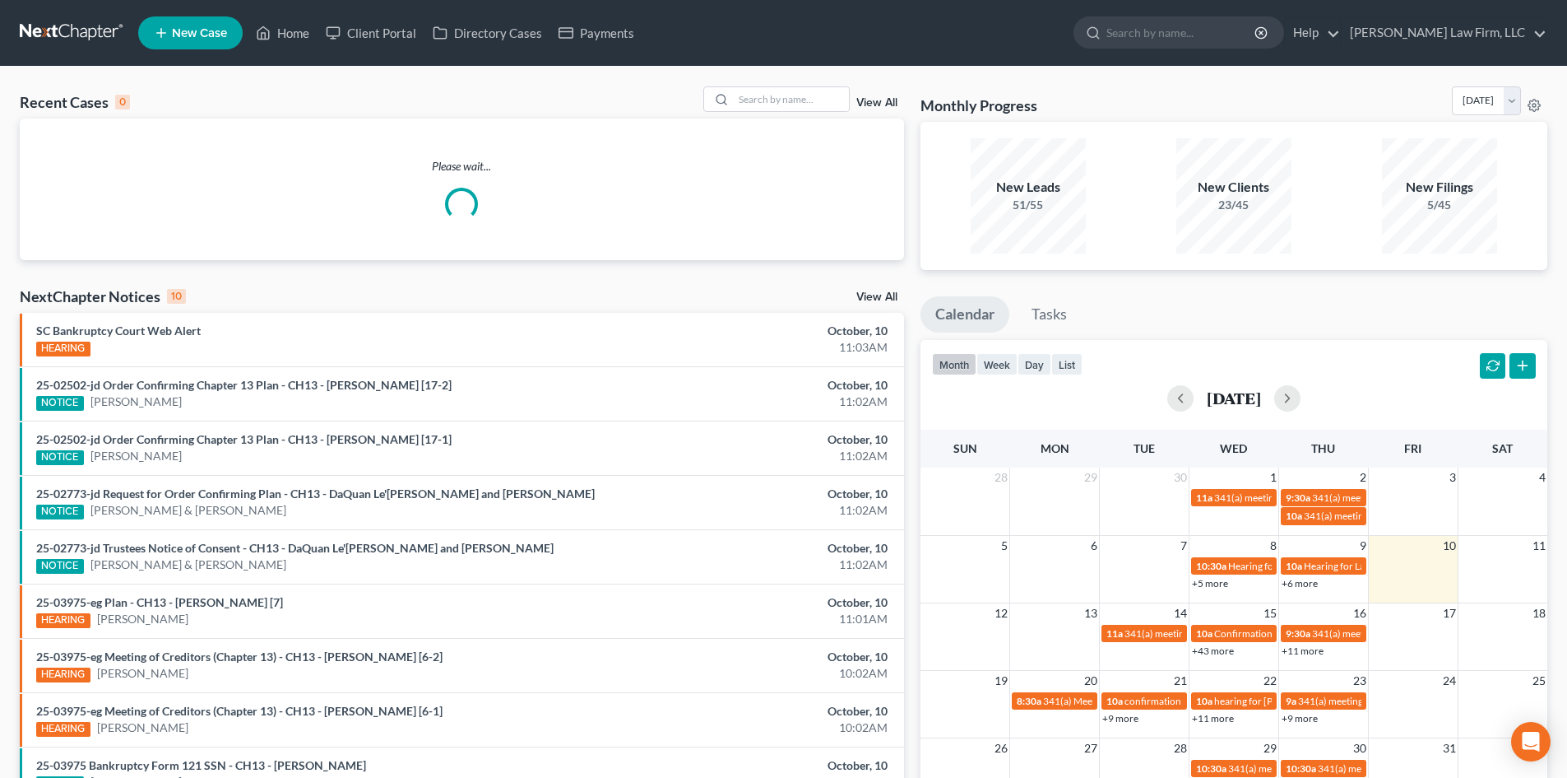
click at [777, 84] on div "Recent Cases 0 View All Please wait... NextChapter Notices 10 View All SC Bankr…" at bounding box center [783, 494] width 1567 height 854
click at [770, 94] on input "search" at bounding box center [791, 99] width 115 height 24
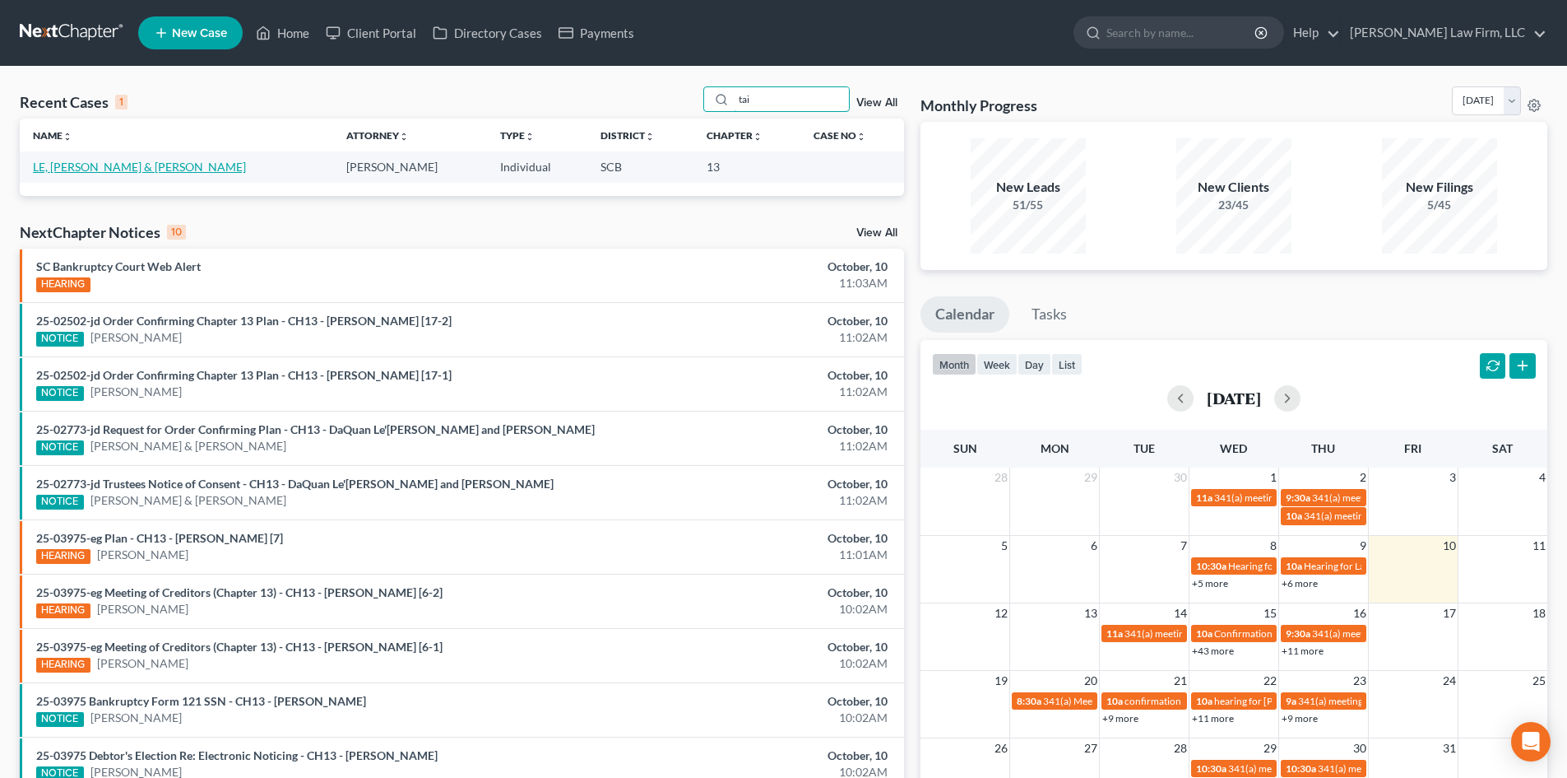
type input "tai"
click at [83, 165] on link "LE, [PERSON_NAME] & [PERSON_NAME]" at bounding box center [139, 167] width 213 height 14
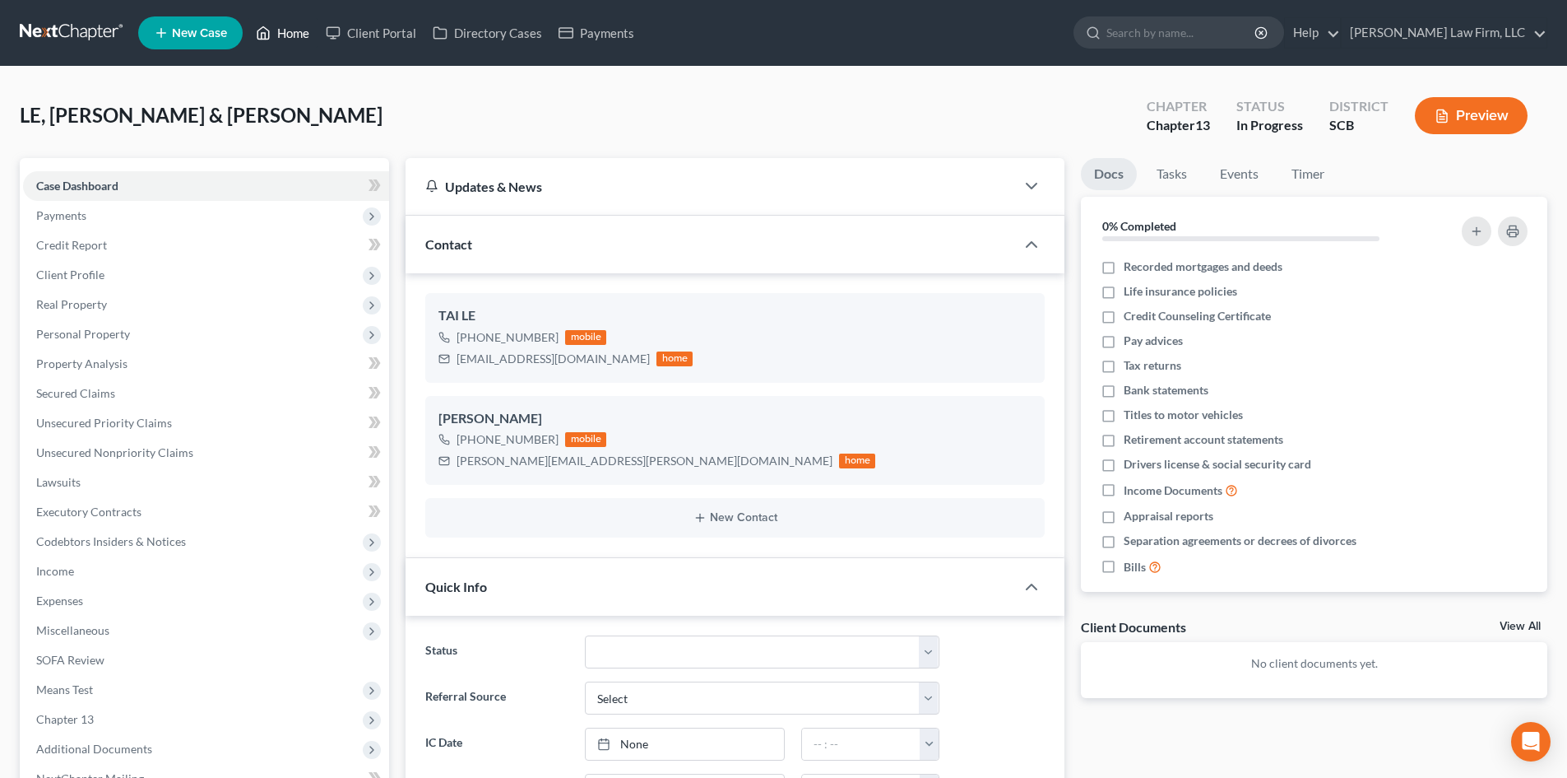
click at [290, 35] on link "Home" at bounding box center [283, 33] width 70 height 30
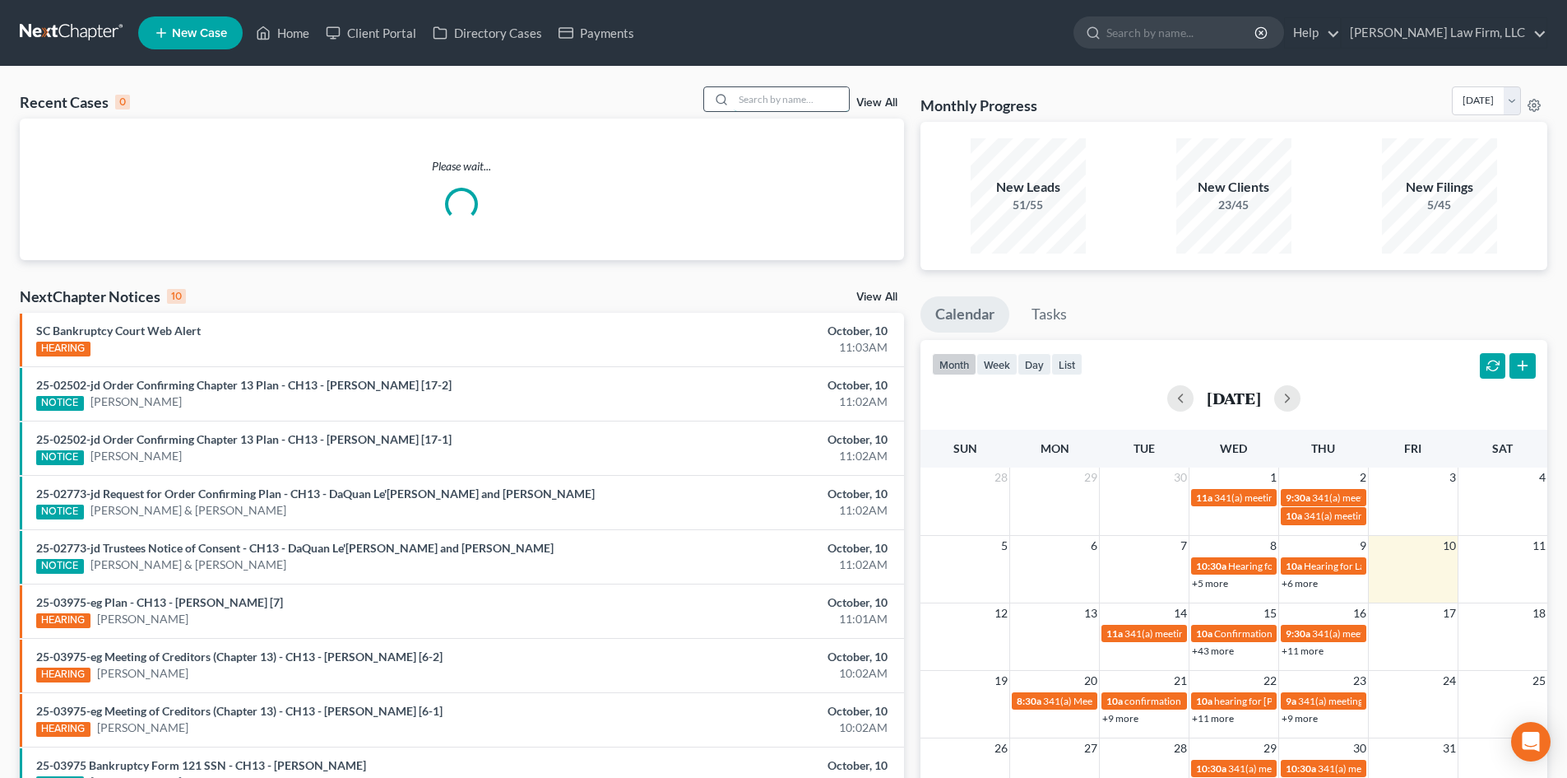
click at [829, 98] on input "search" at bounding box center [791, 99] width 115 height 24
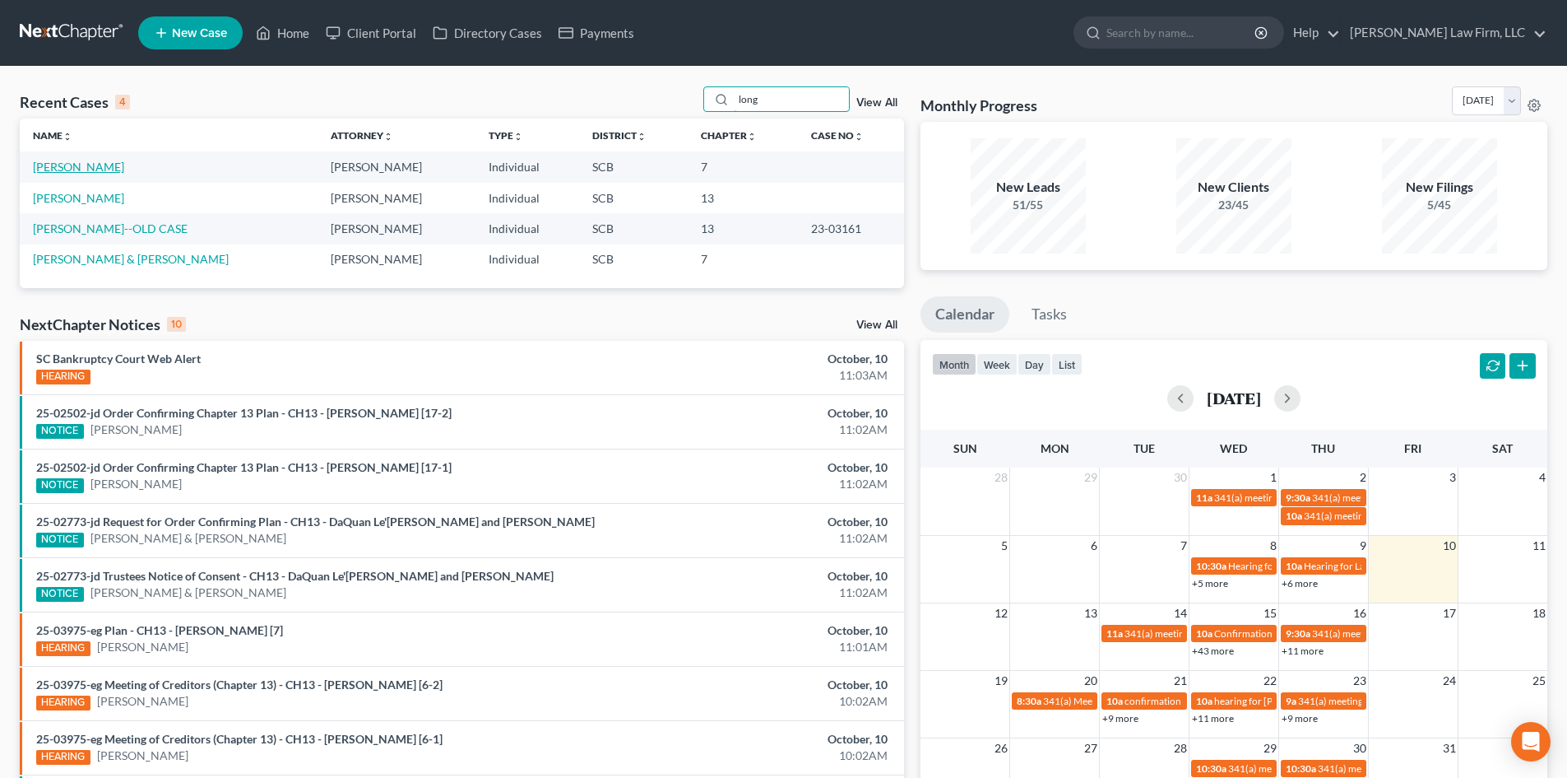
type input "long"
click at [85, 163] on link "[PERSON_NAME]" at bounding box center [78, 167] width 91 height 14
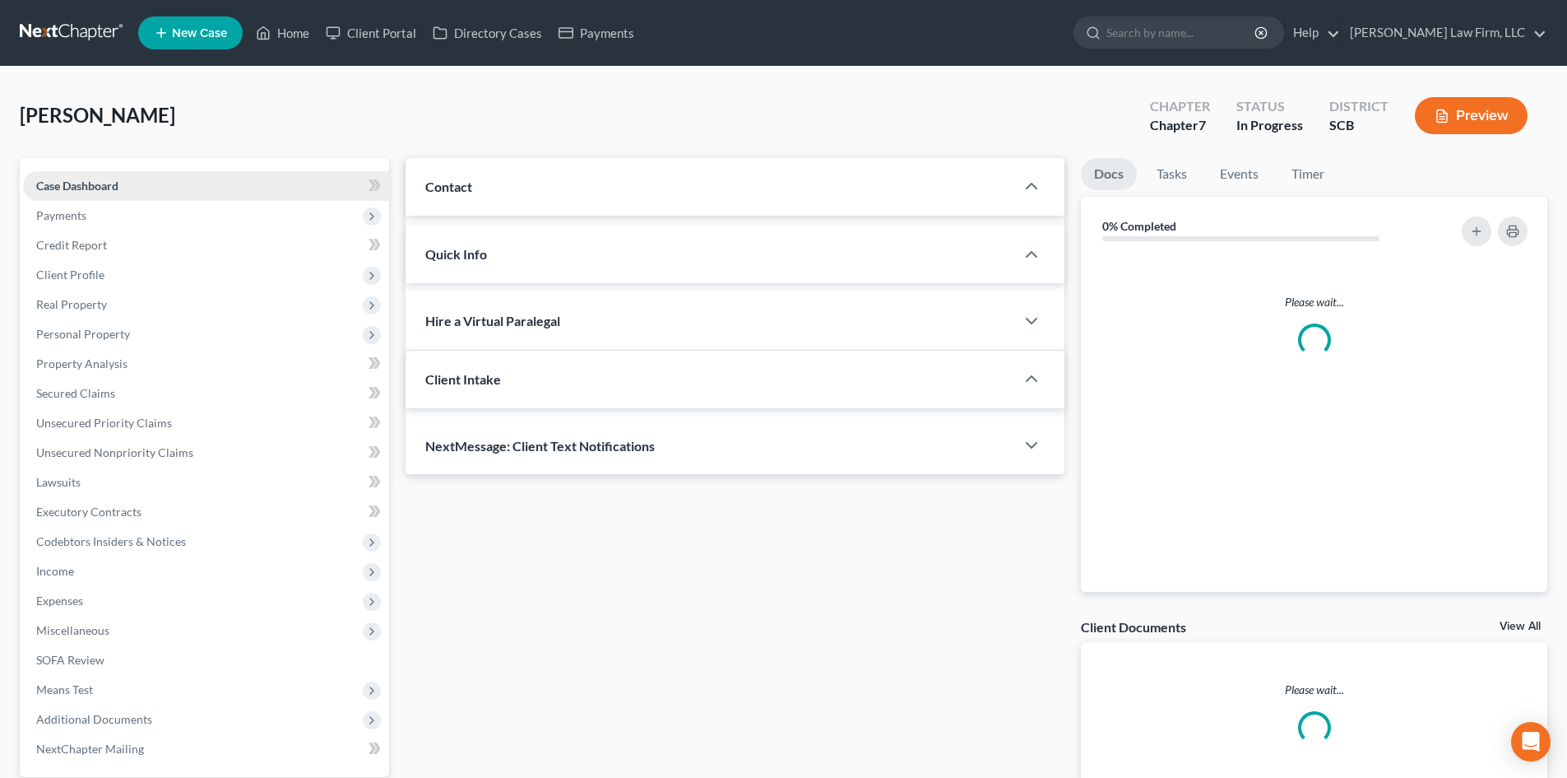
select select "1"
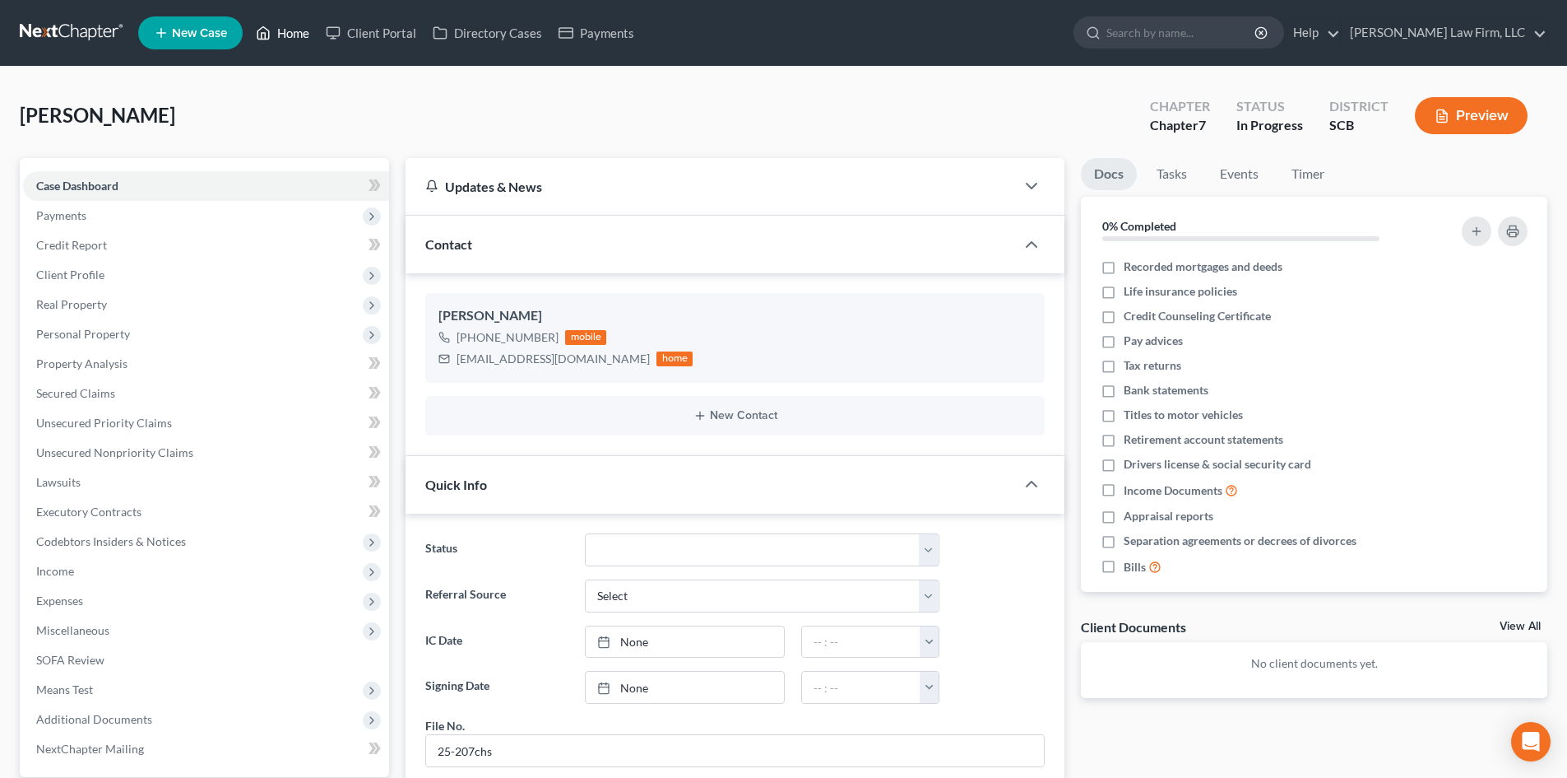
click at [305, 31] on link "Home" at bounding box center [283, 33] width 70 height 30
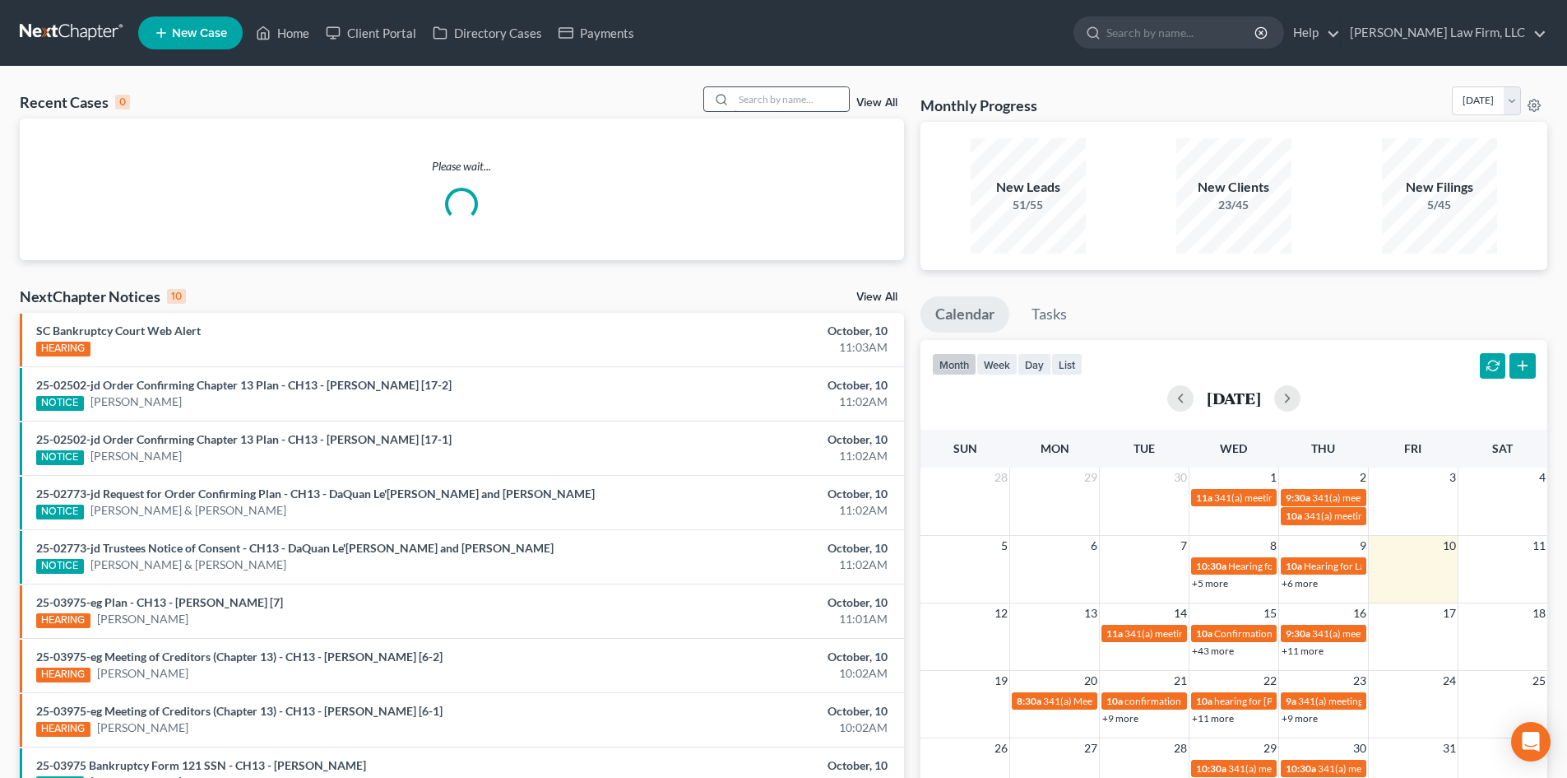
click at [808, 93] on input "search" at bounding box center [791, 99] width 115 height 24
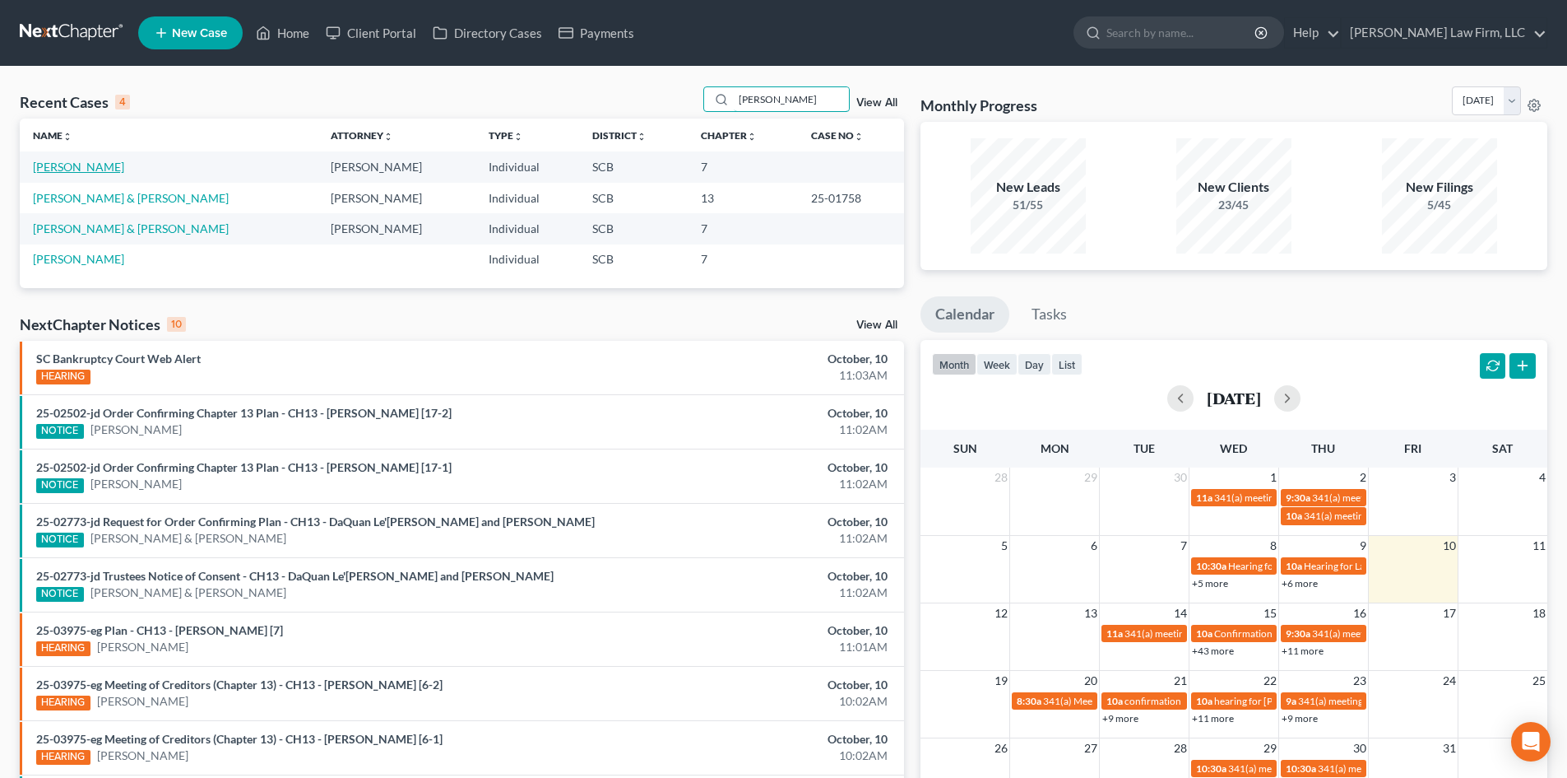
type input "[PERSON_NAME]"
click at [72, 168] on link "[PERSON_NAME]" at bounding box center [78, 167] width 91 height 14
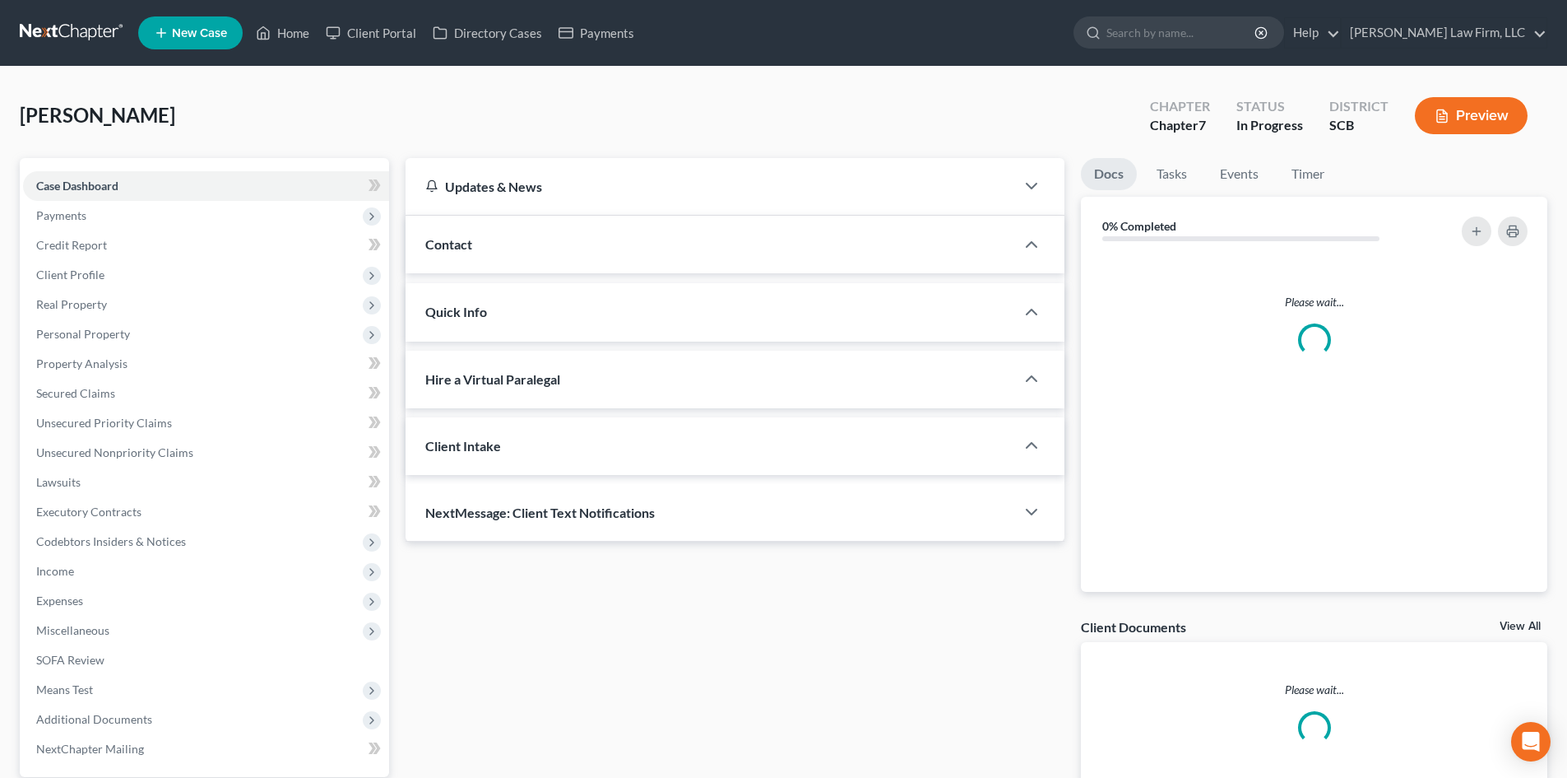
select select "1"
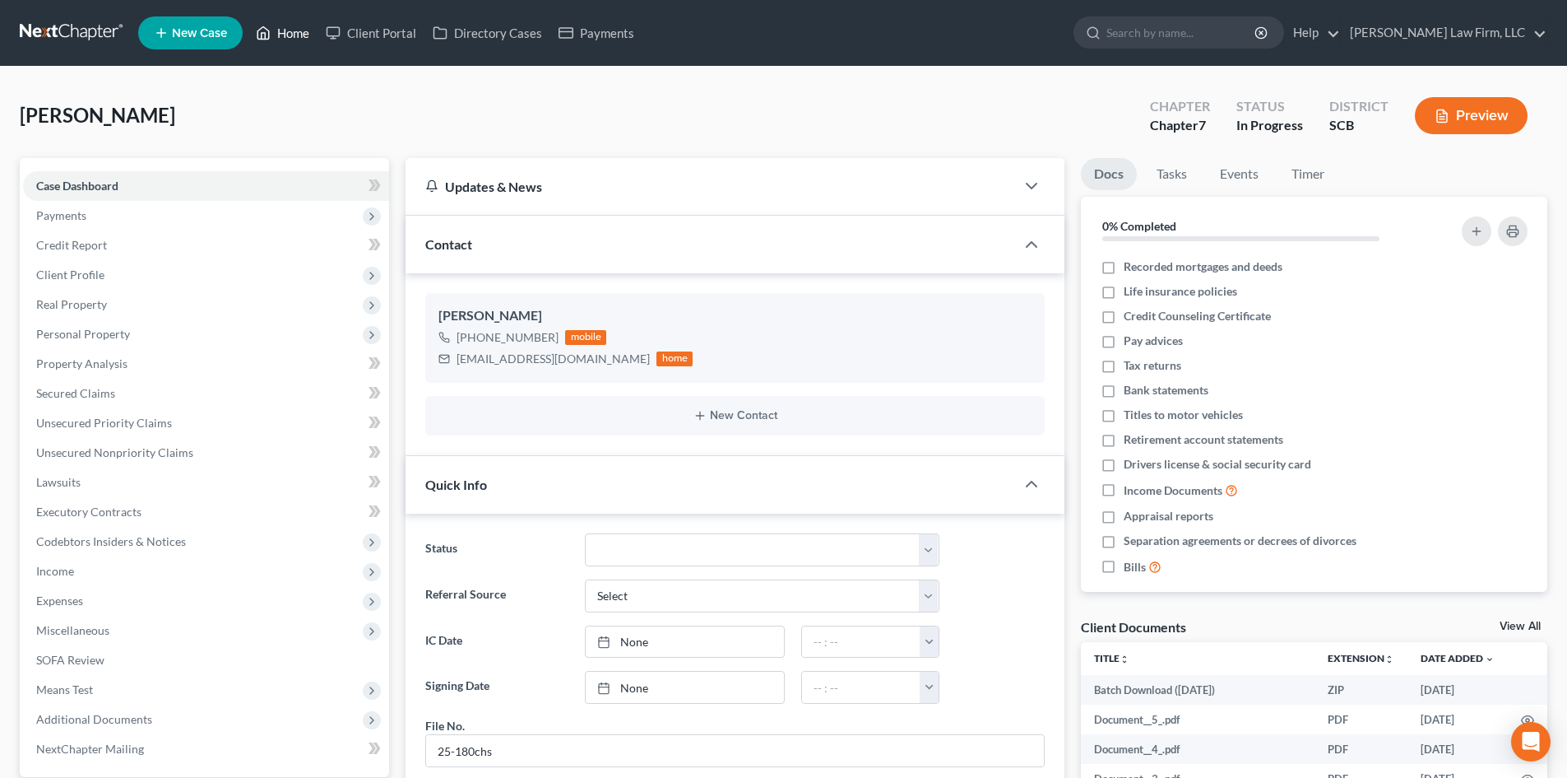
click at [298, 32] on link "Home" at bounding box center [283, 33] width 70 height 30
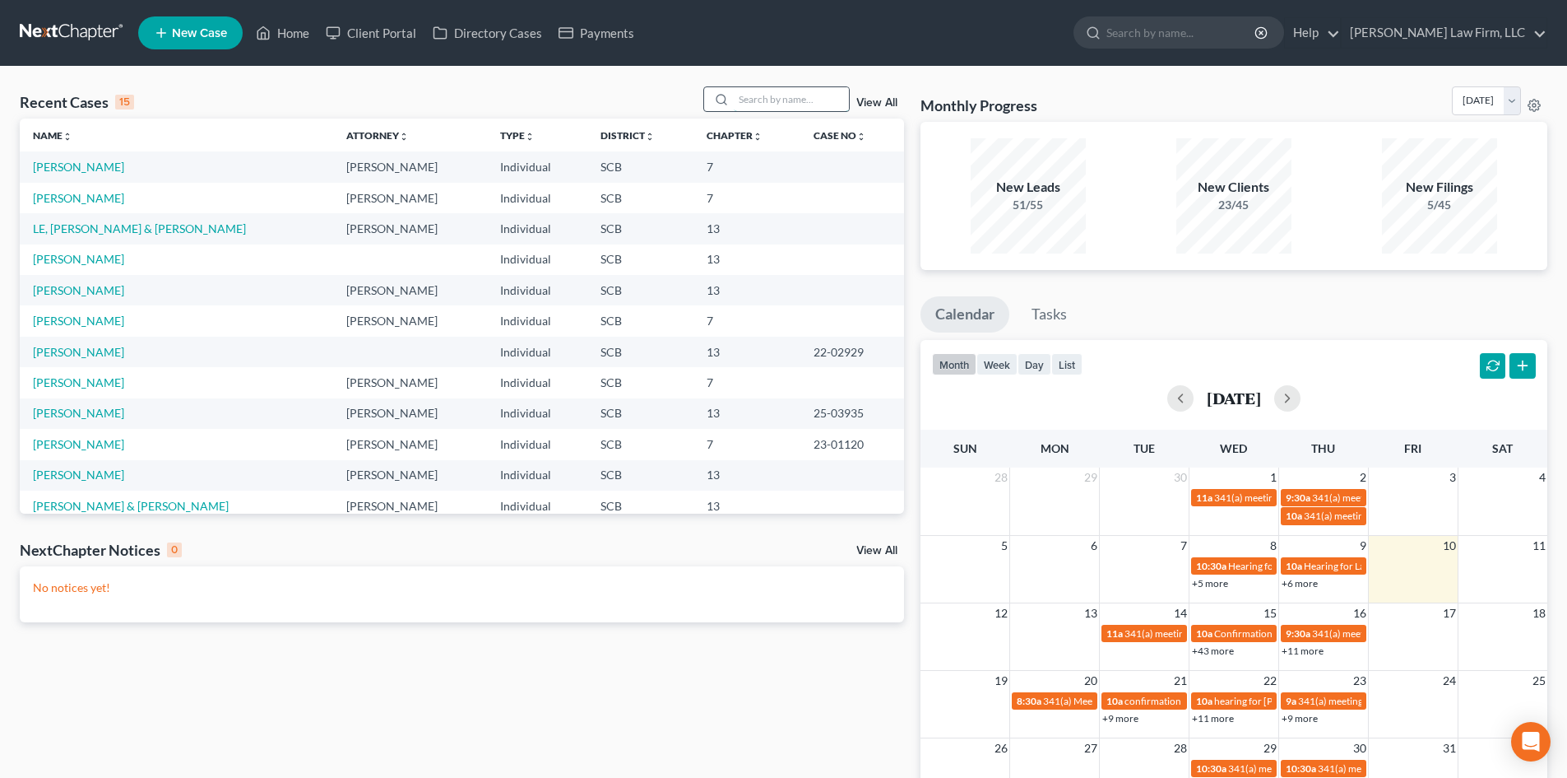
click at [755, 101] on input "search" at bounding box center [791, 99] width 115 height 24
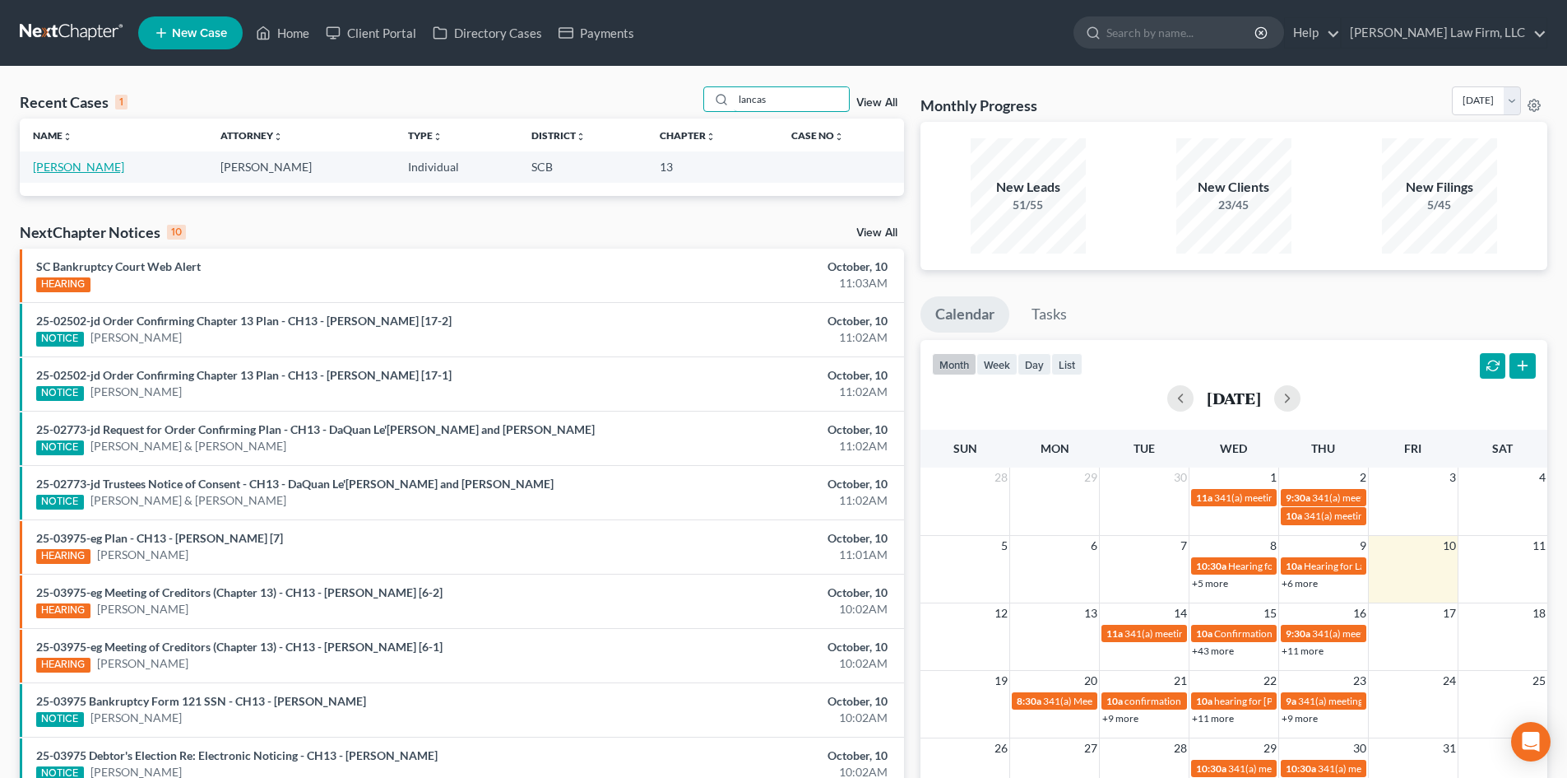
type input "lancas"
click at [41, 171] on link "[PERSON_NAME]" at bounding box center [78, 167] width 91 height 14
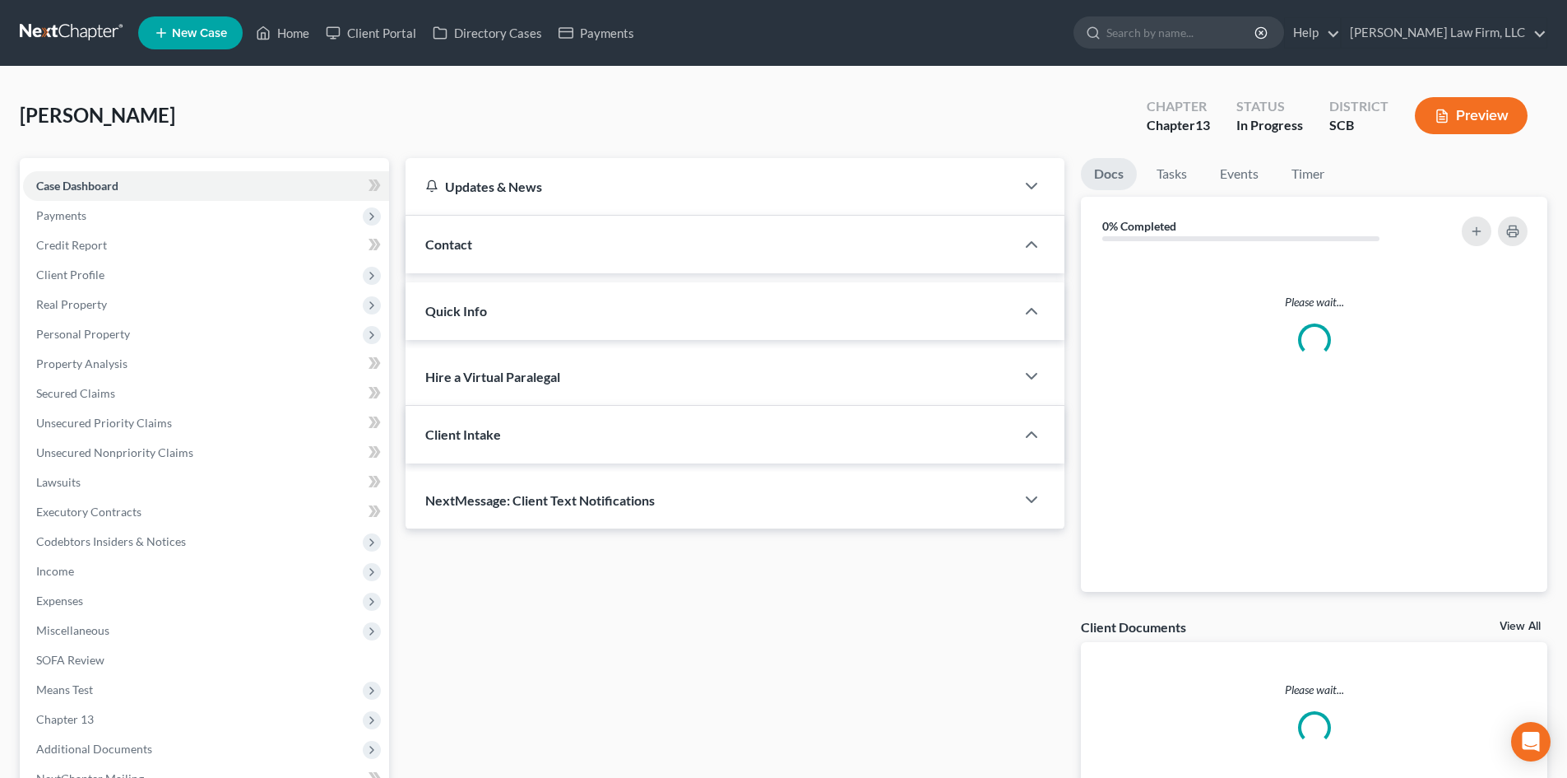
select select "0"
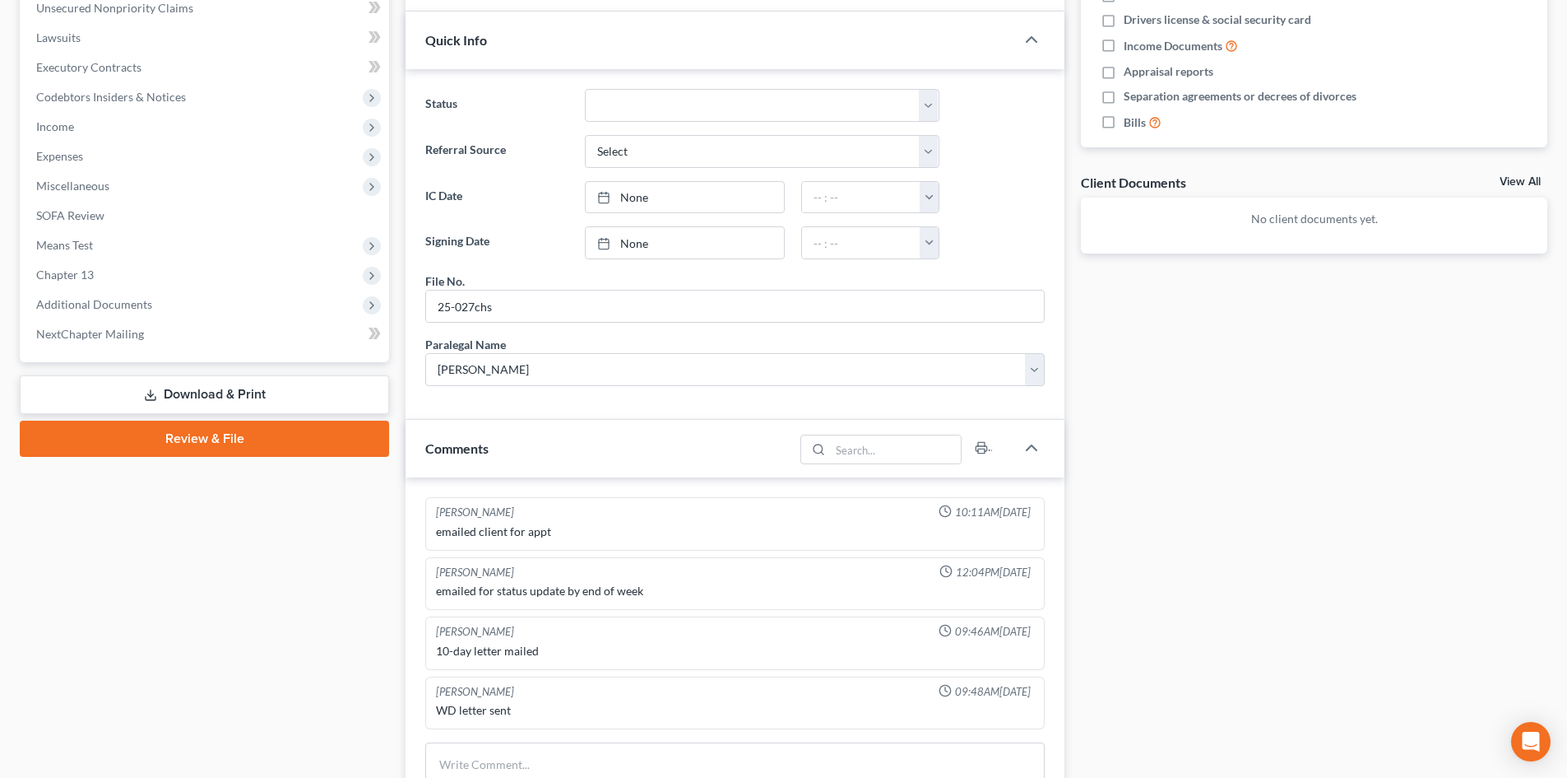
scroll to position [411, 0]
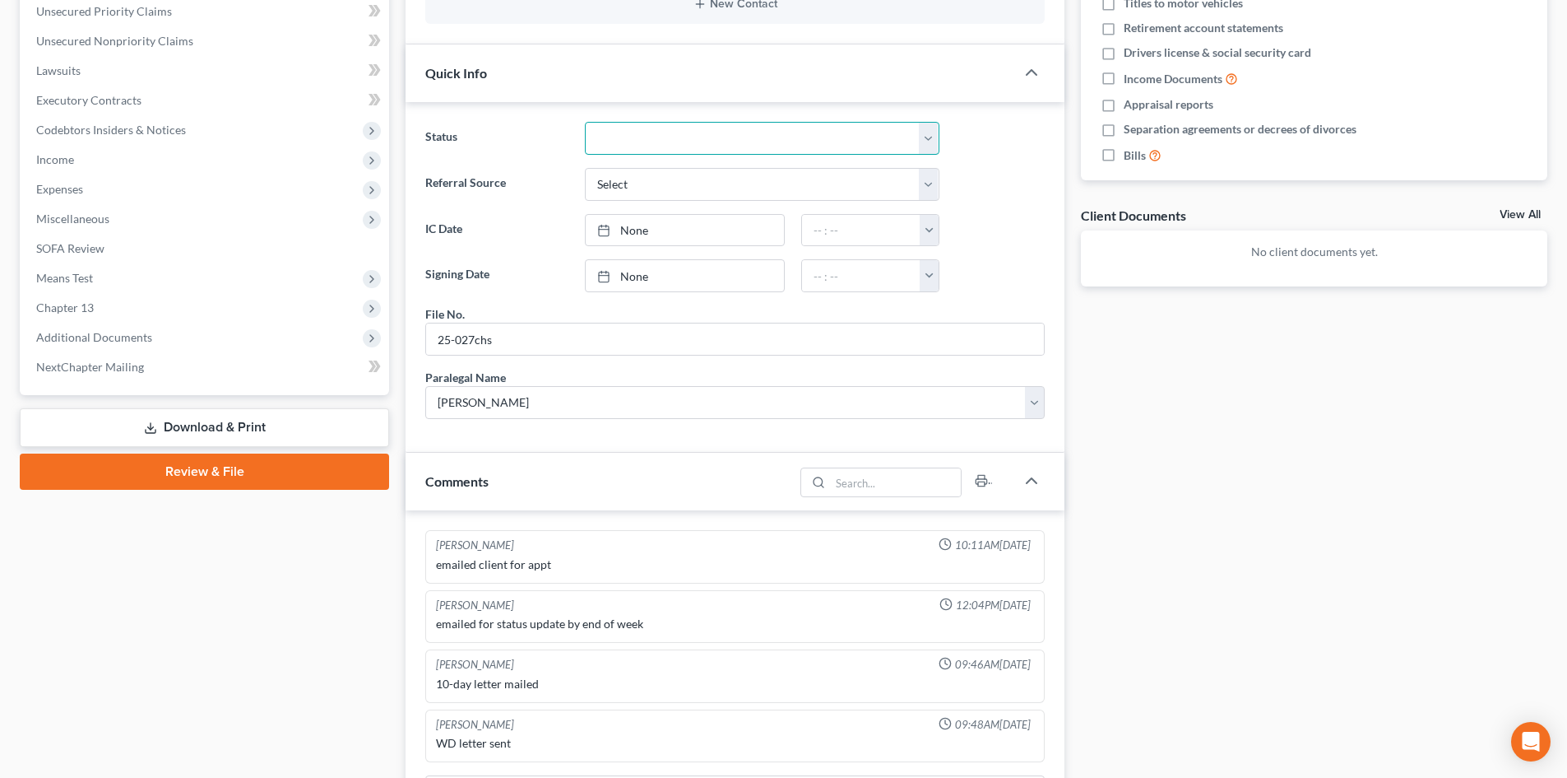
drag, startPoint x: 617, startPoint y: 146, endPoint x: 634, endPoint y: 362, distance: 217.1
click at [617, 145] on select "Discharged Dismissed Filed In Progress Lead Lost Lead Ready to File To Review W…" at bounding box center [762, 138] width 355 height 33
select select "8"
click at [585, 122] on select "Discharged Dismissed Filed In Progress Lead Lost Lead Ready to File To Review W…" at bounding box center [762, 138] width 355 height 33
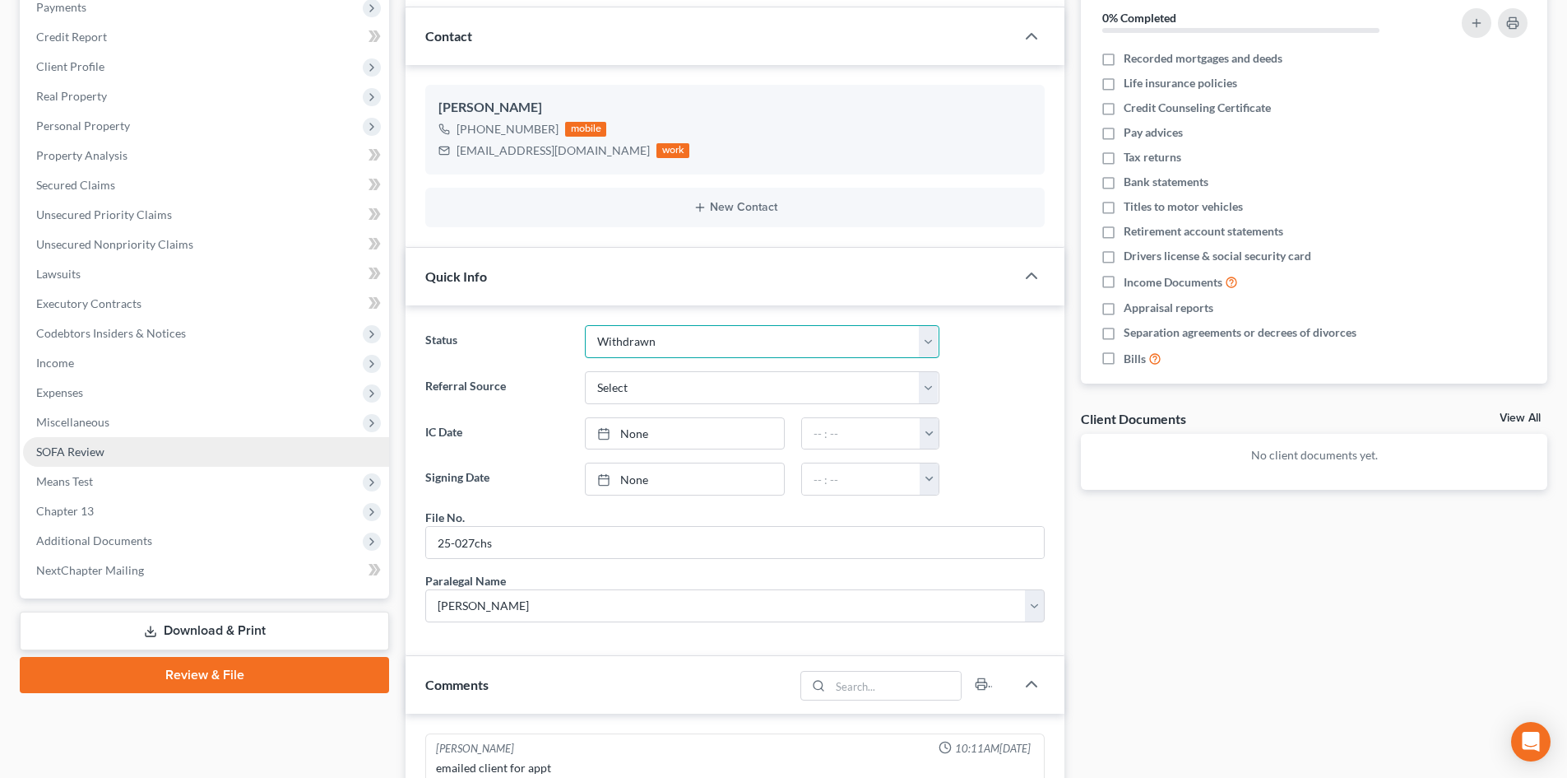
scroll to position [0, 0]
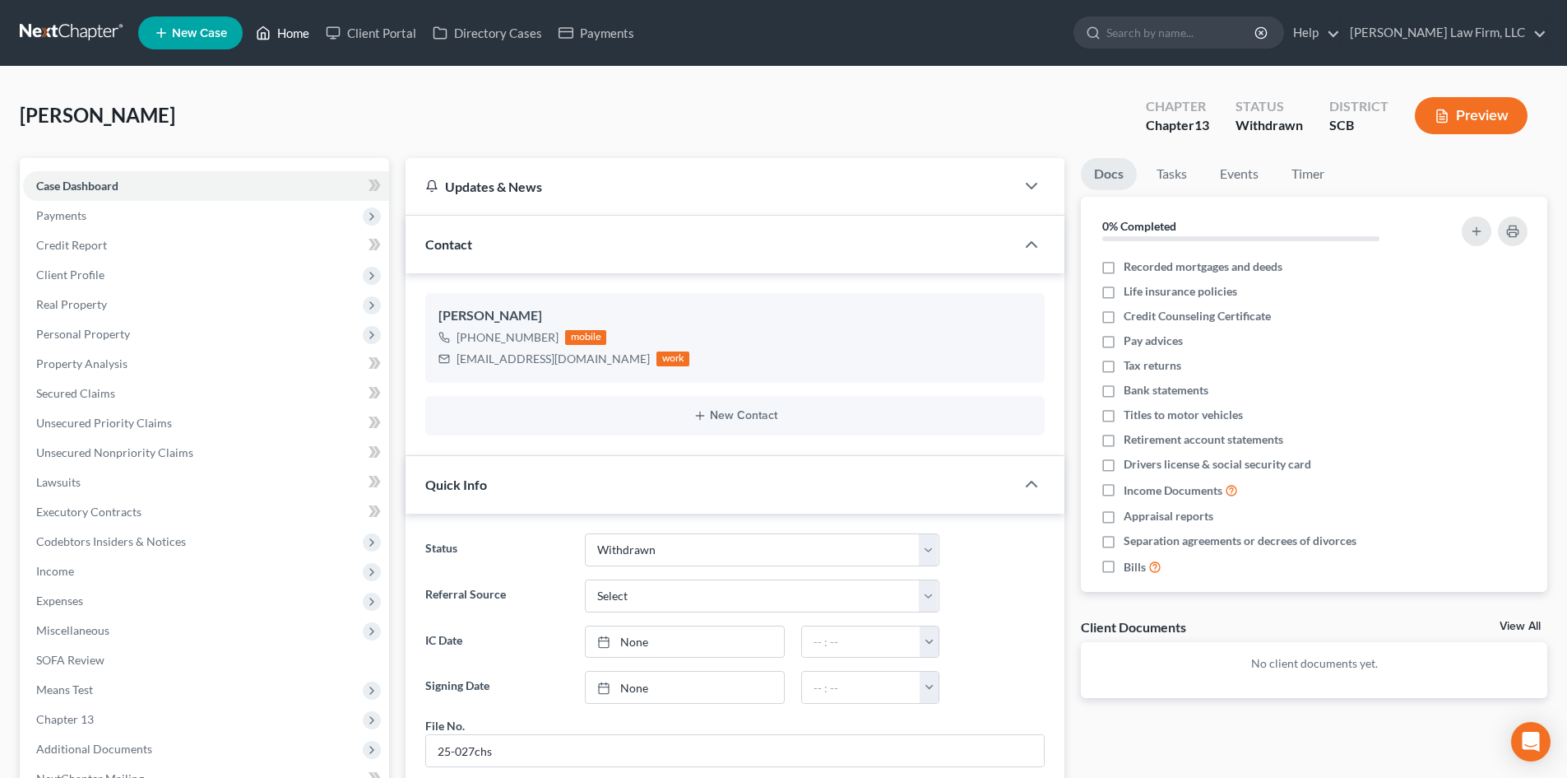
drag, startPoint x: 288, startPoint y: 35, endPoint x: 783, endPoint y: 115, distance: 501.7
click at [288, 35] on link "Home" at bounding box center [283, 33] width 70 height 30
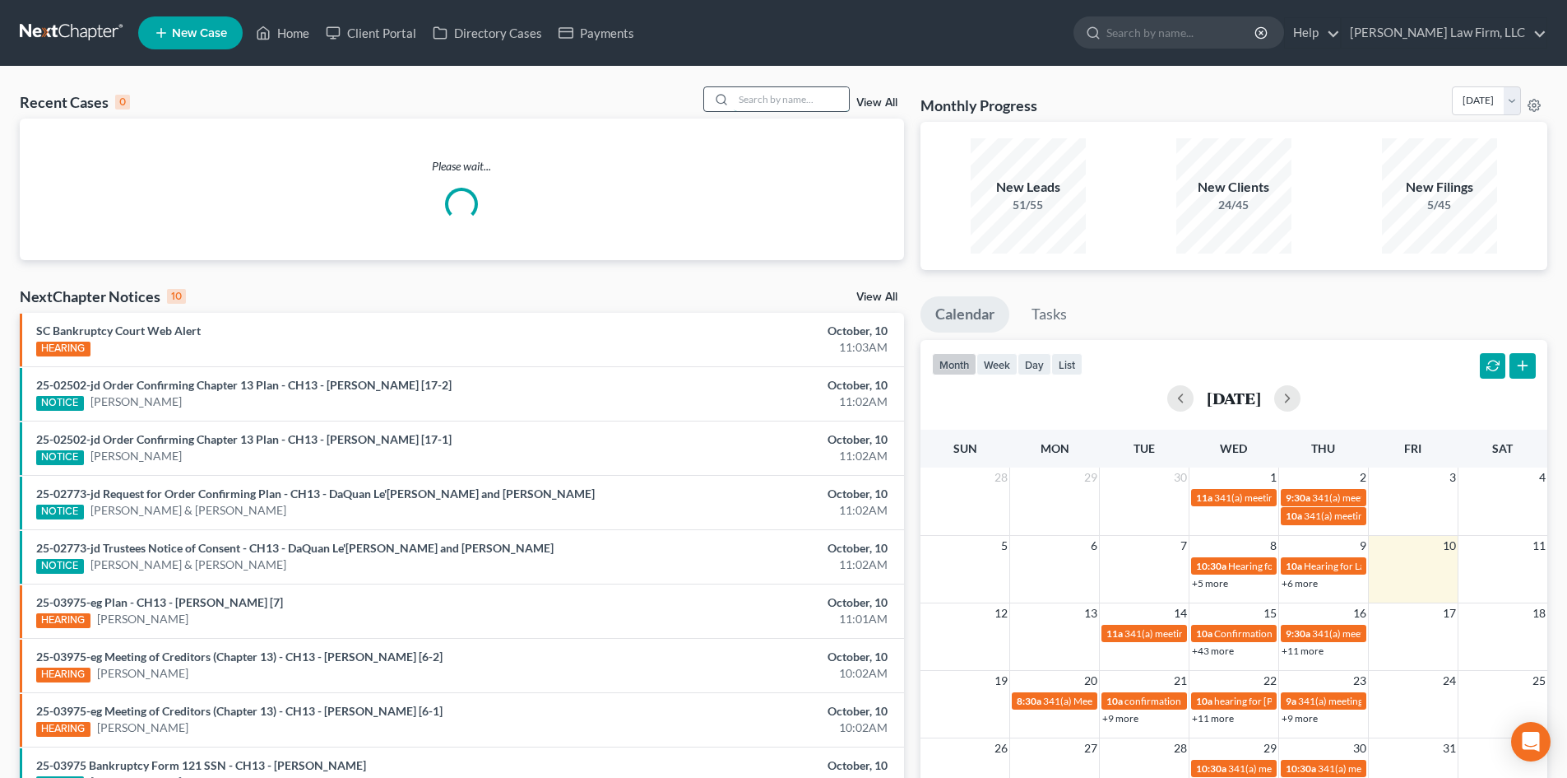
click at [825, 100] on input "search" at bounding box center [791, 99] width 115 height 24
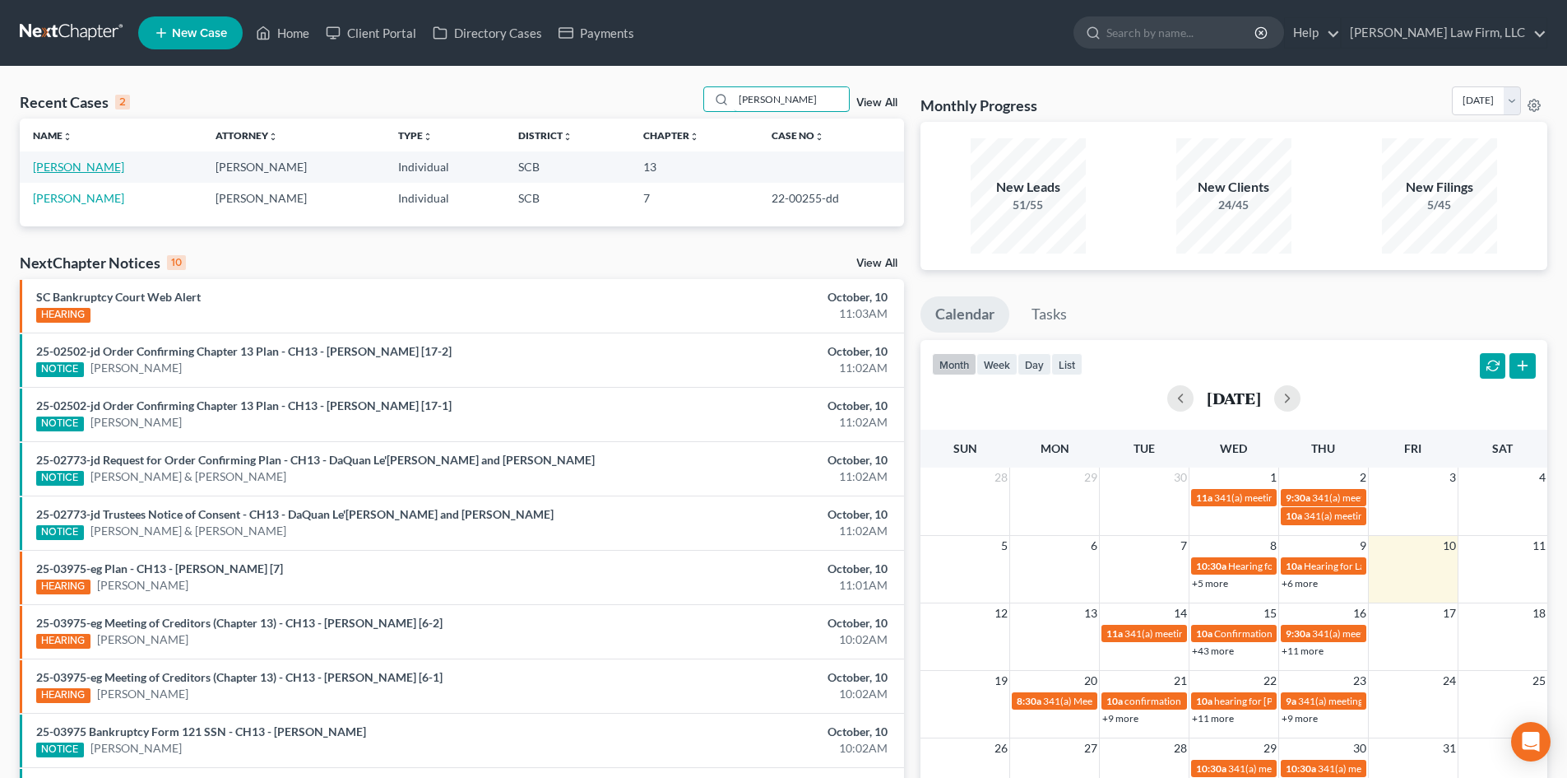
type input "[PERSON_NAME]"
click at [81, 173] on link "[PERSON_NAME]" at bounding box center [78, 167] width 91 height 14
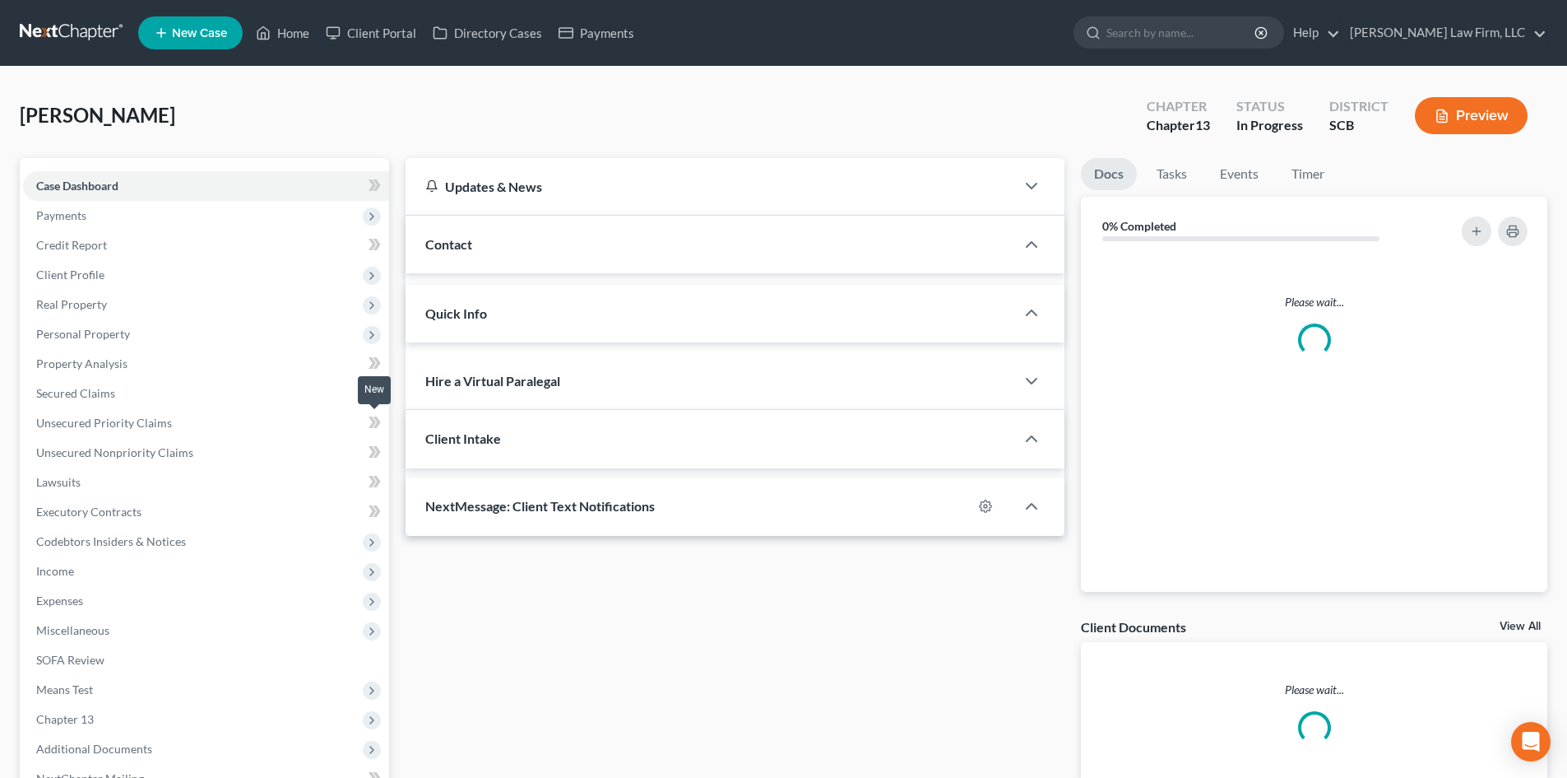
select select "0"
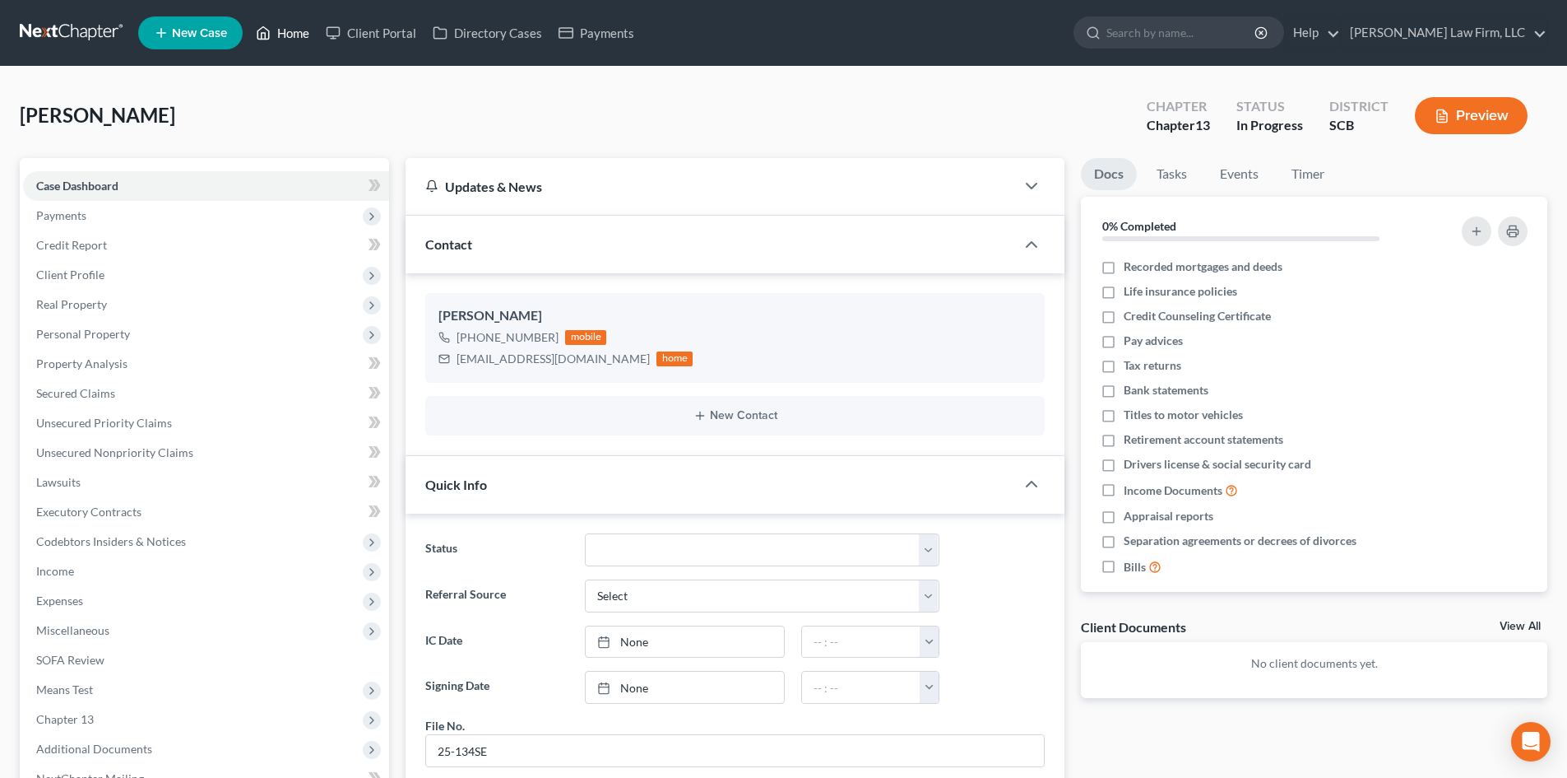
click at [299, 39] on link "Home" at bounding box center [283, 33] width 70 height 30
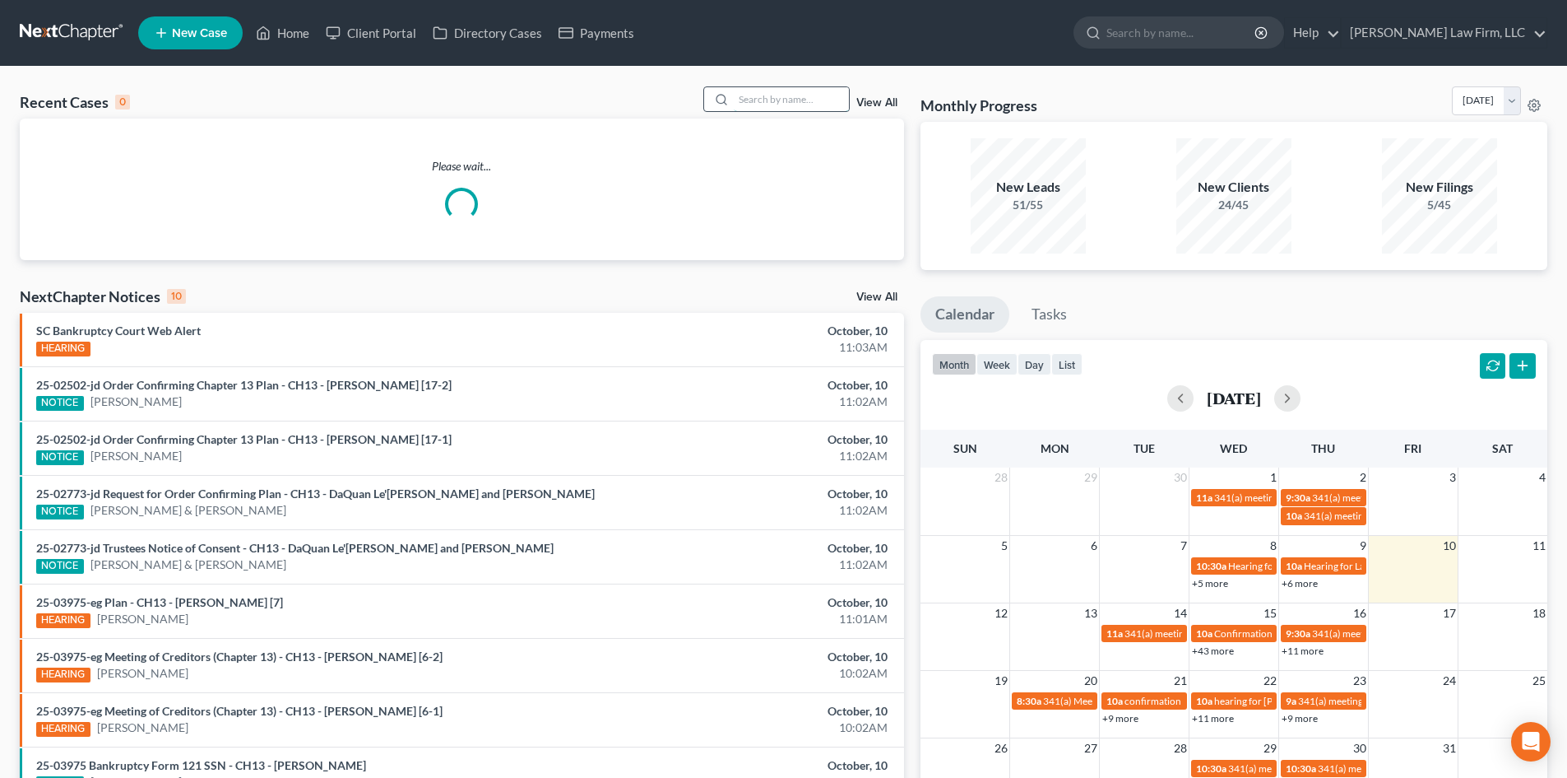
click at [805, 106] on input "search" at bounding box center [791, 99] width 115 height 24
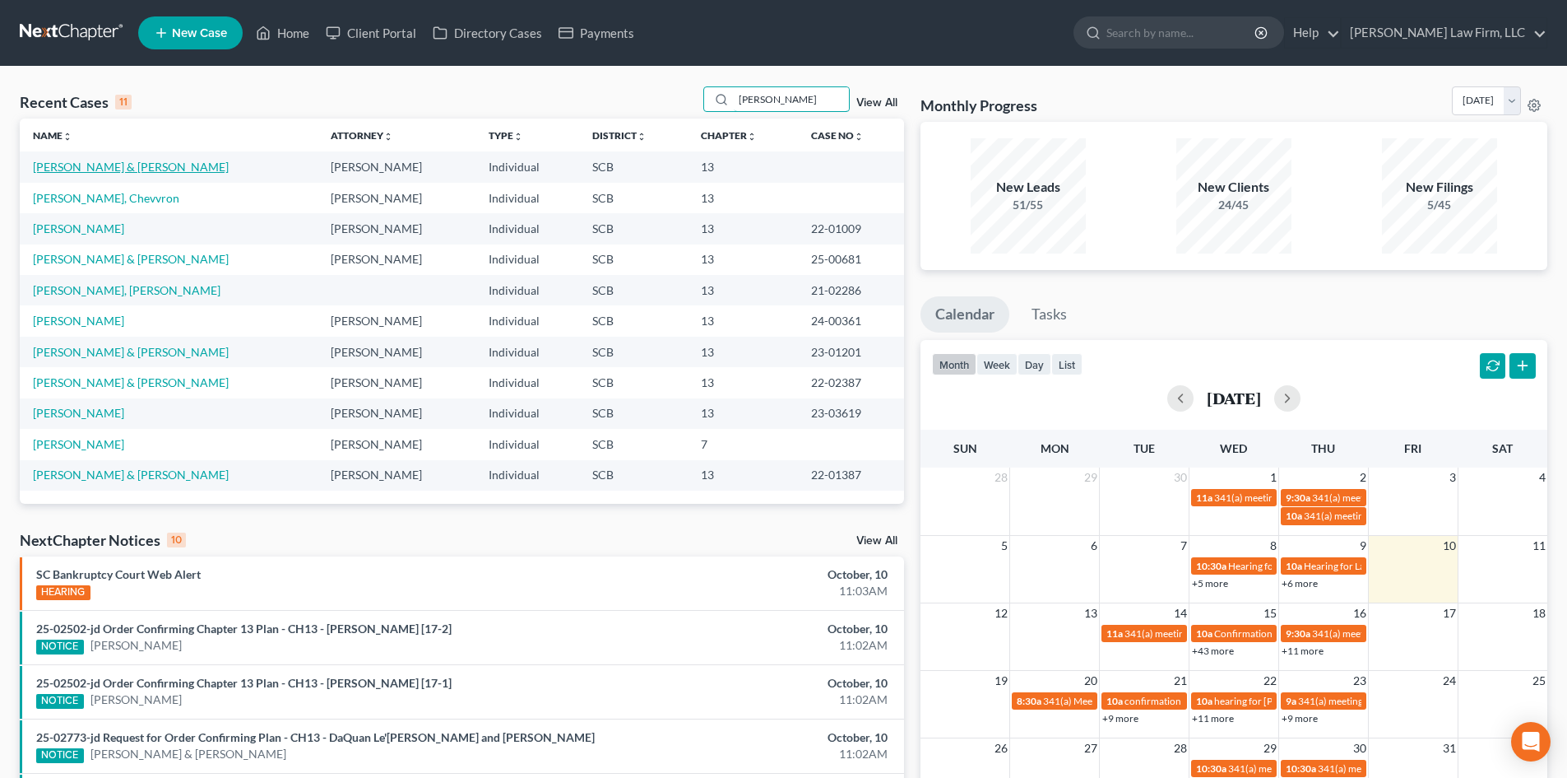
type input "[PERSON_NAME]"
click at [105, 170] on link "[PERSON_NAME] & [PERSON_NAME]" at bounding box center [131, 167] width 196 height 14
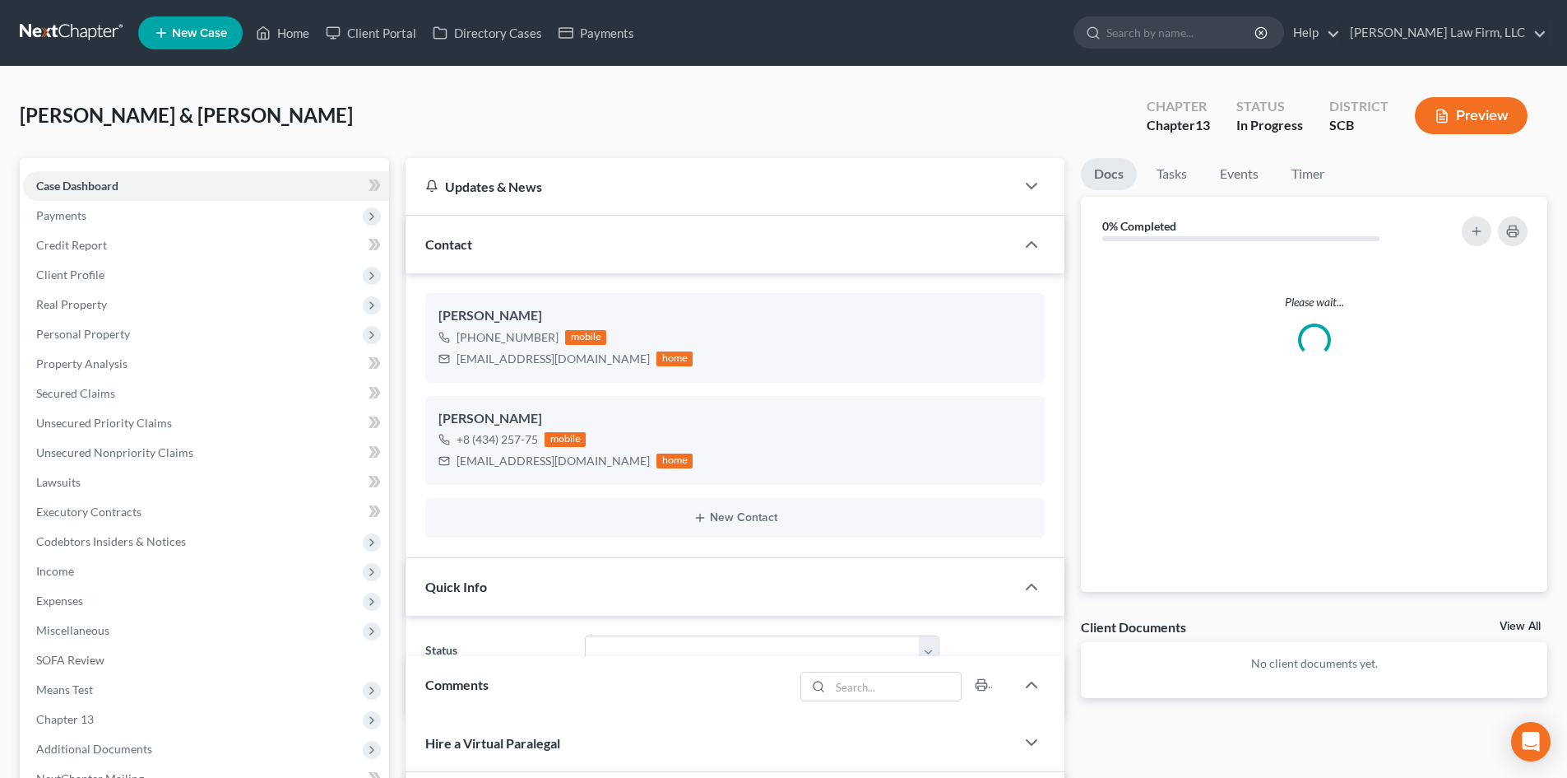
select select "0"
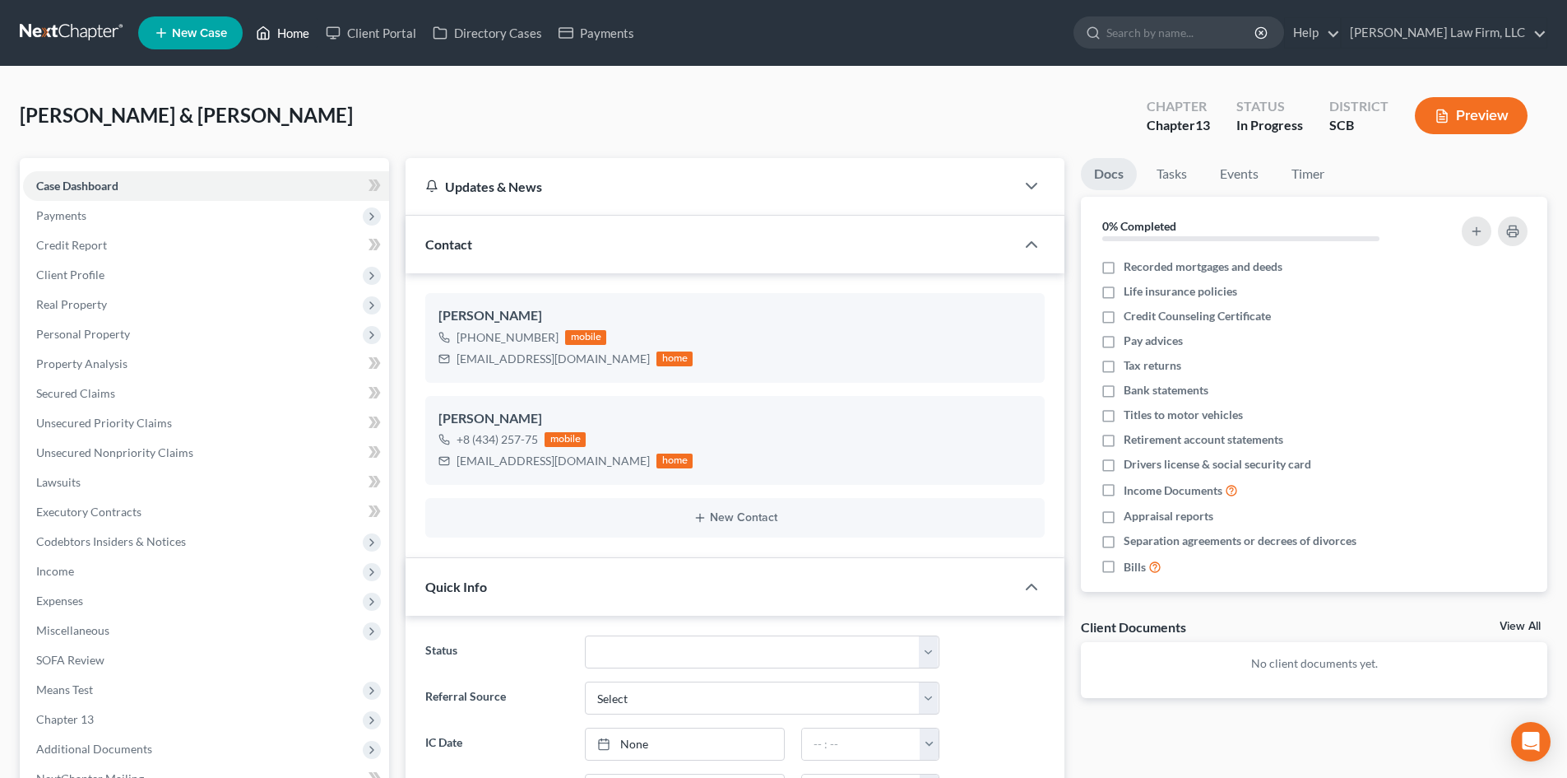
click at [284, 30] on link "Home" at bounding box center [283, 33] width 70 height 30
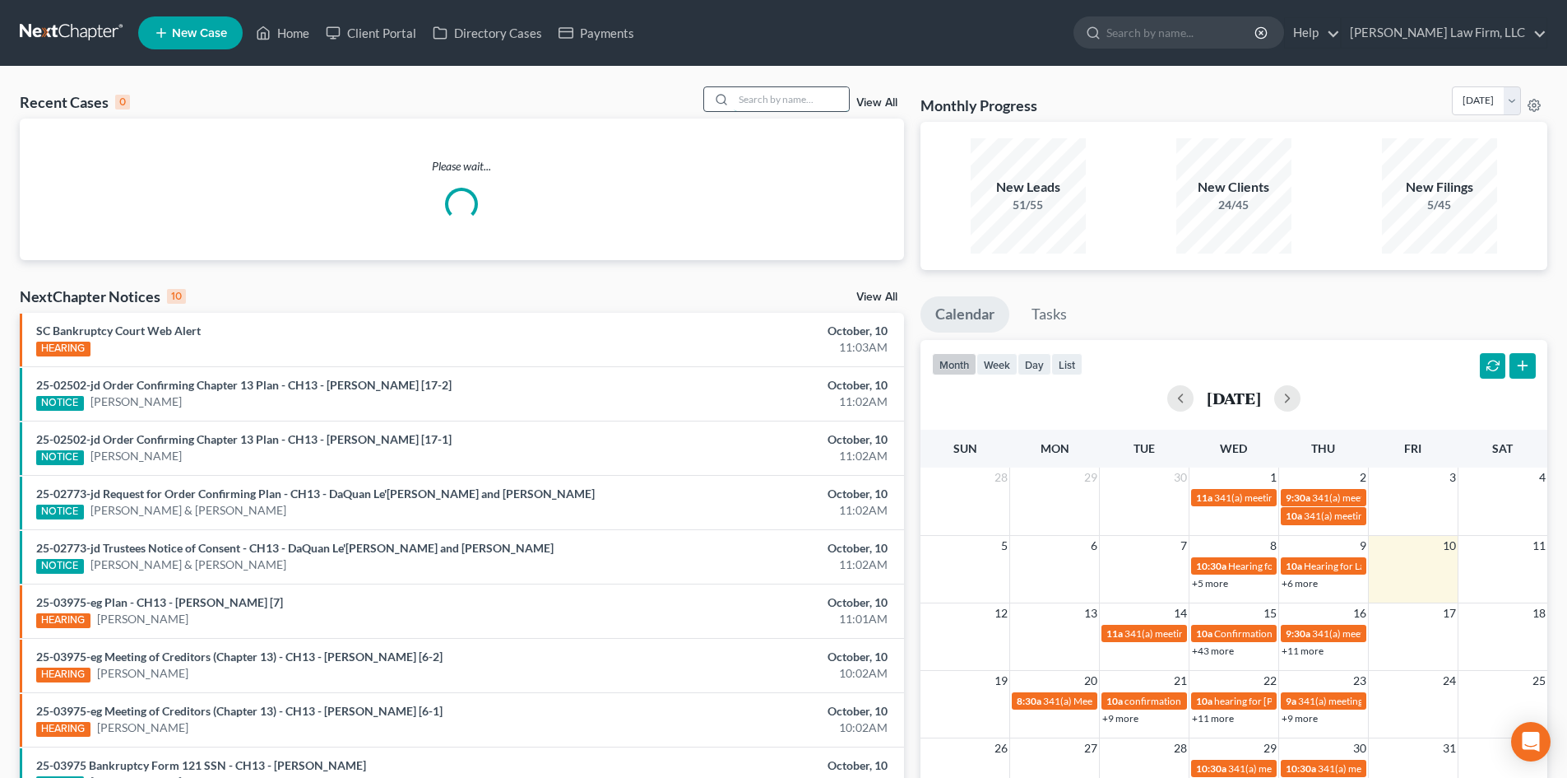
click at [743, 94] on input "search" at bounding box center [791, 99] width 115 height 24
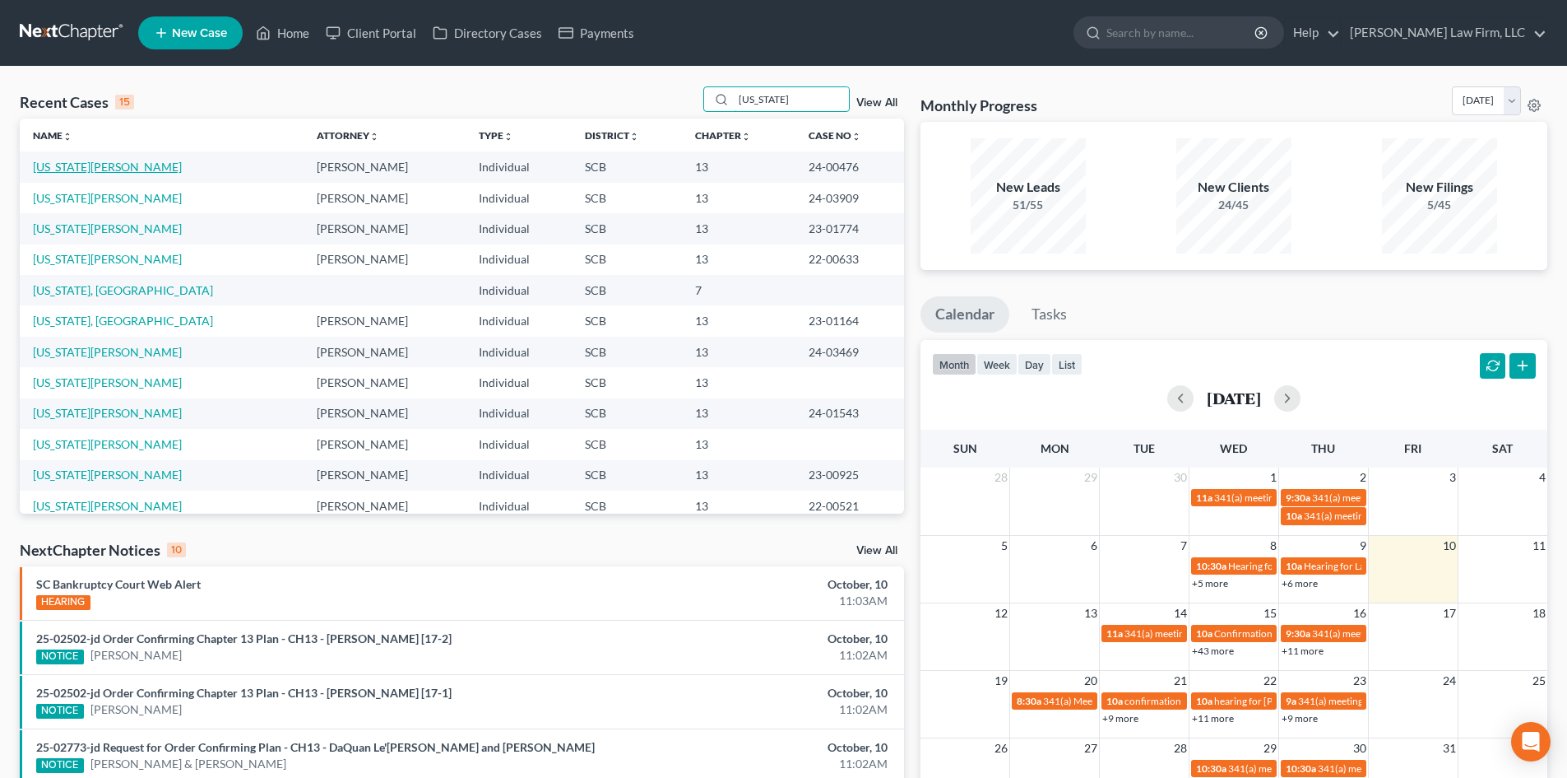
type input "[US_STATE]"
click at [97, 169] on link "[US_STATE][PERSON_NAME]" at bounding box center [107, 167] width 149 height 14
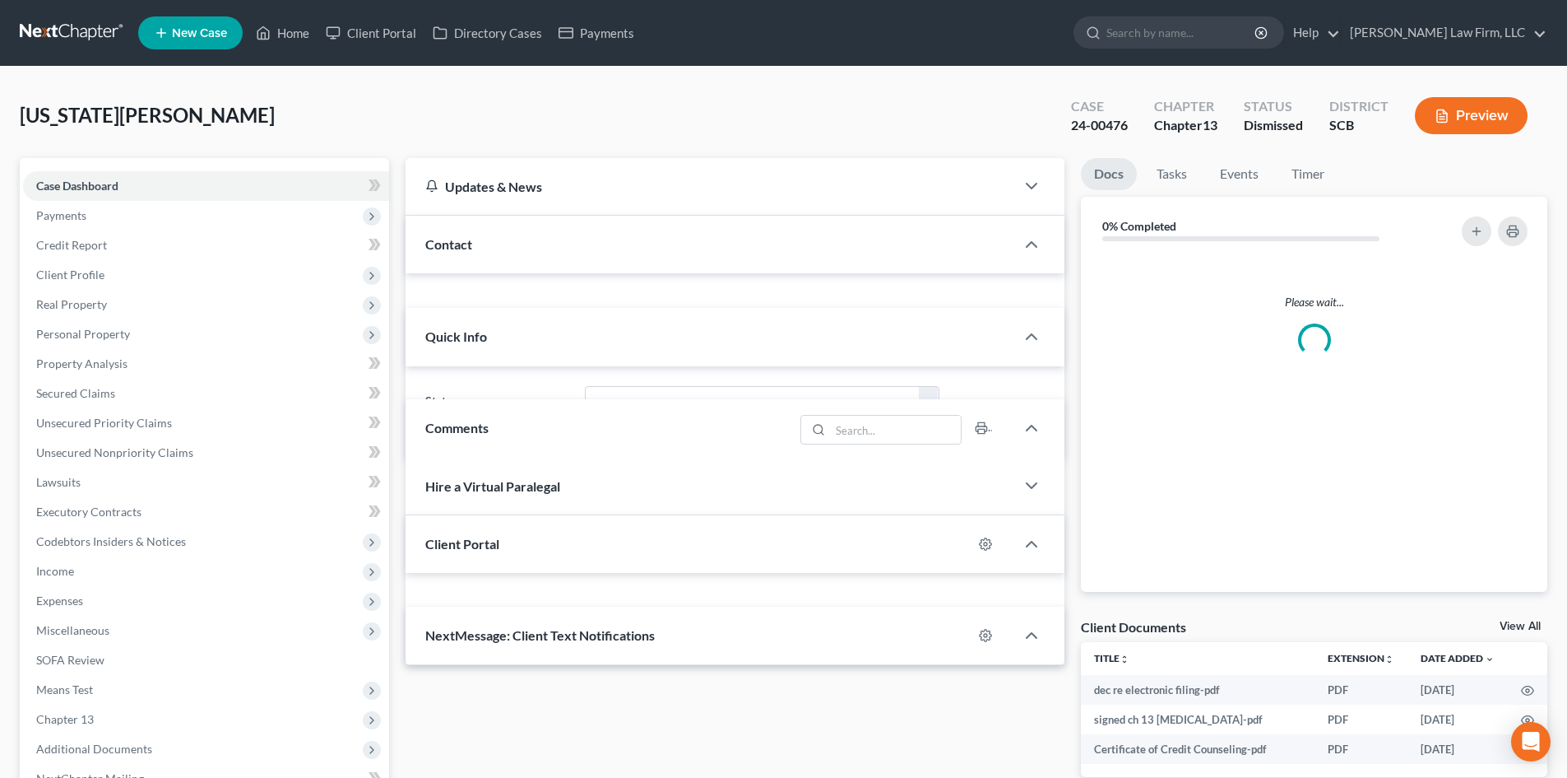
select select "0"
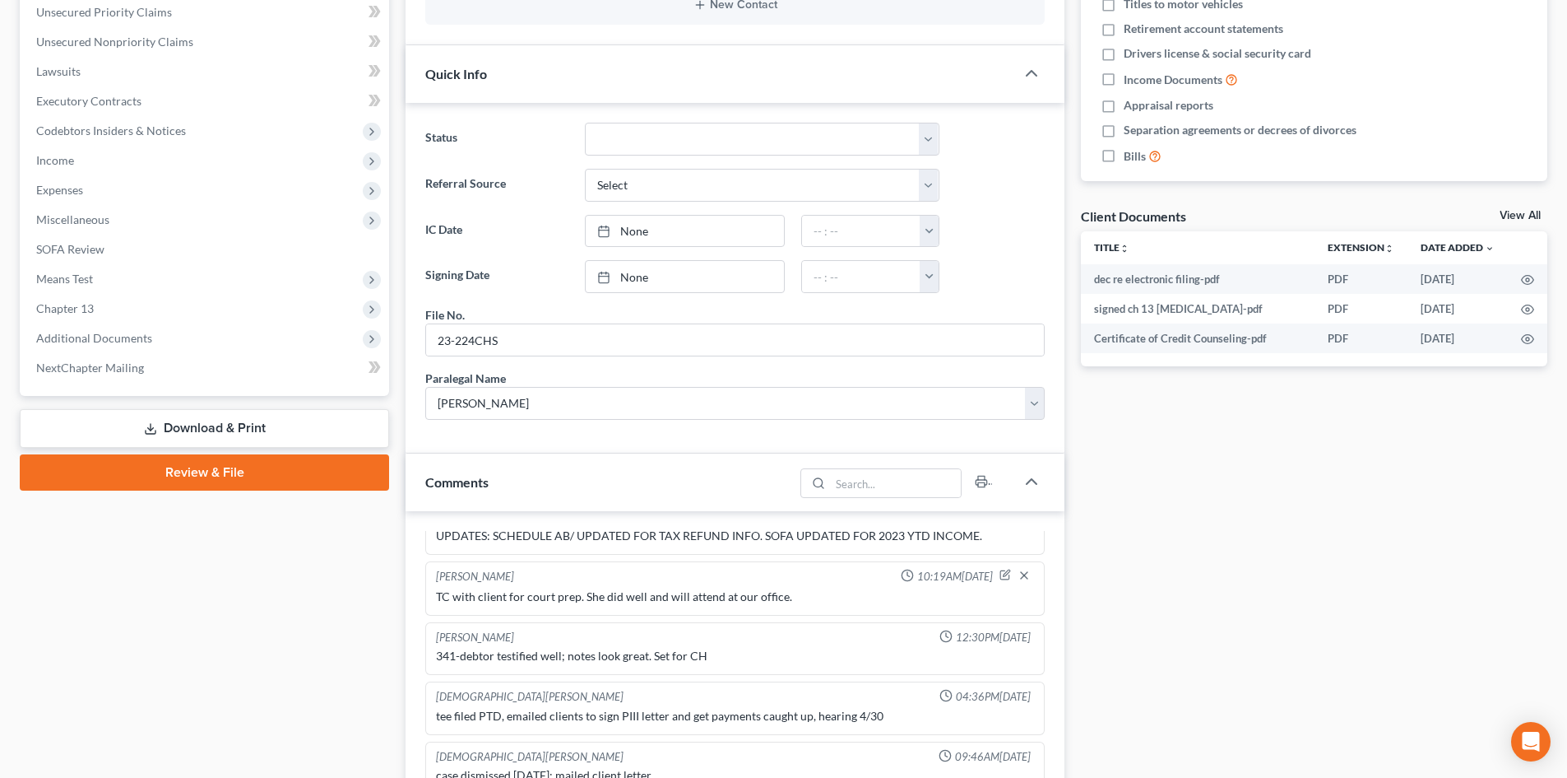
scroll to position [82, 0]
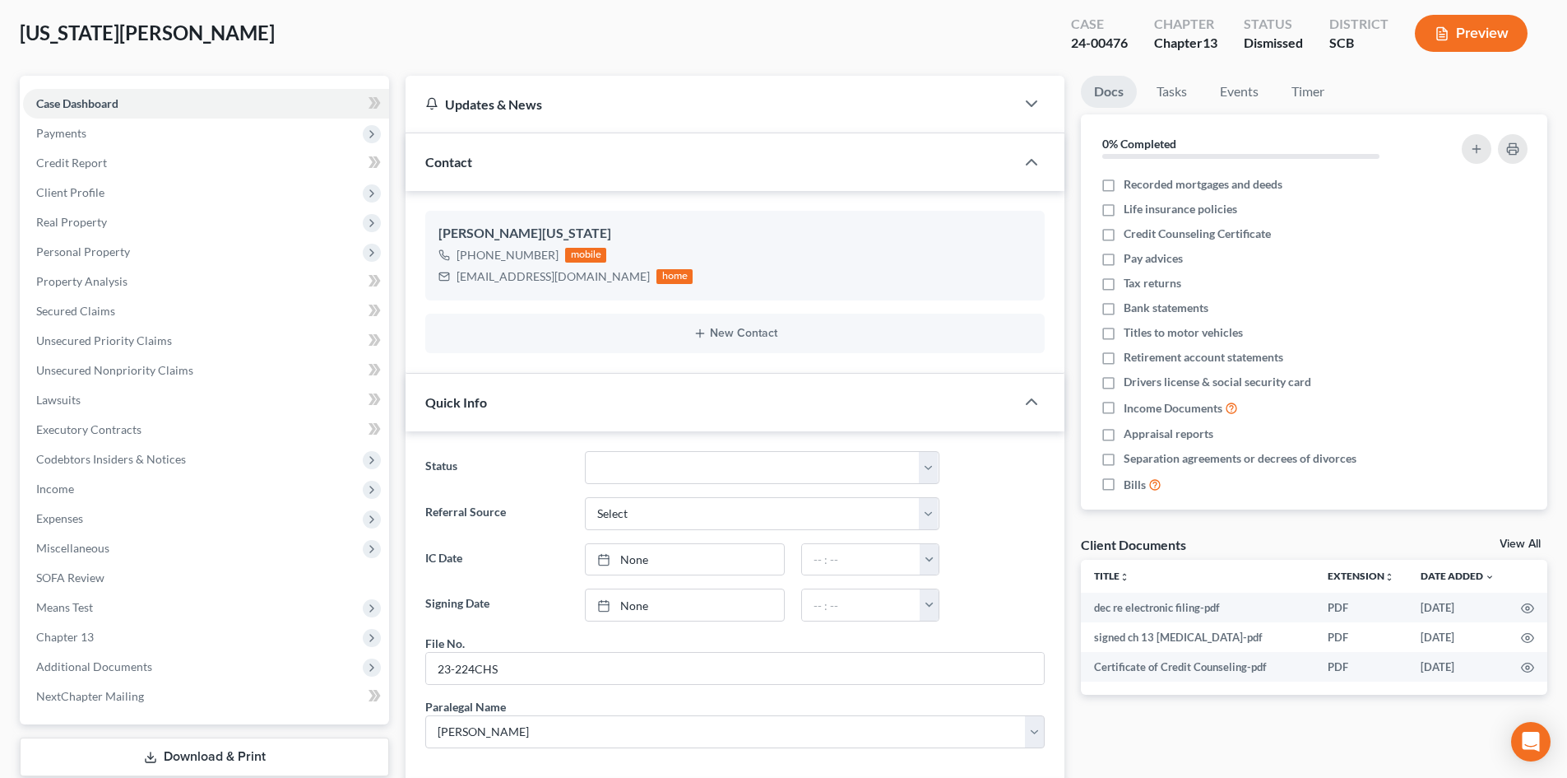
click at [1513, 539] on link "View All" at bounding box center [1520, 544] width 41 height 12
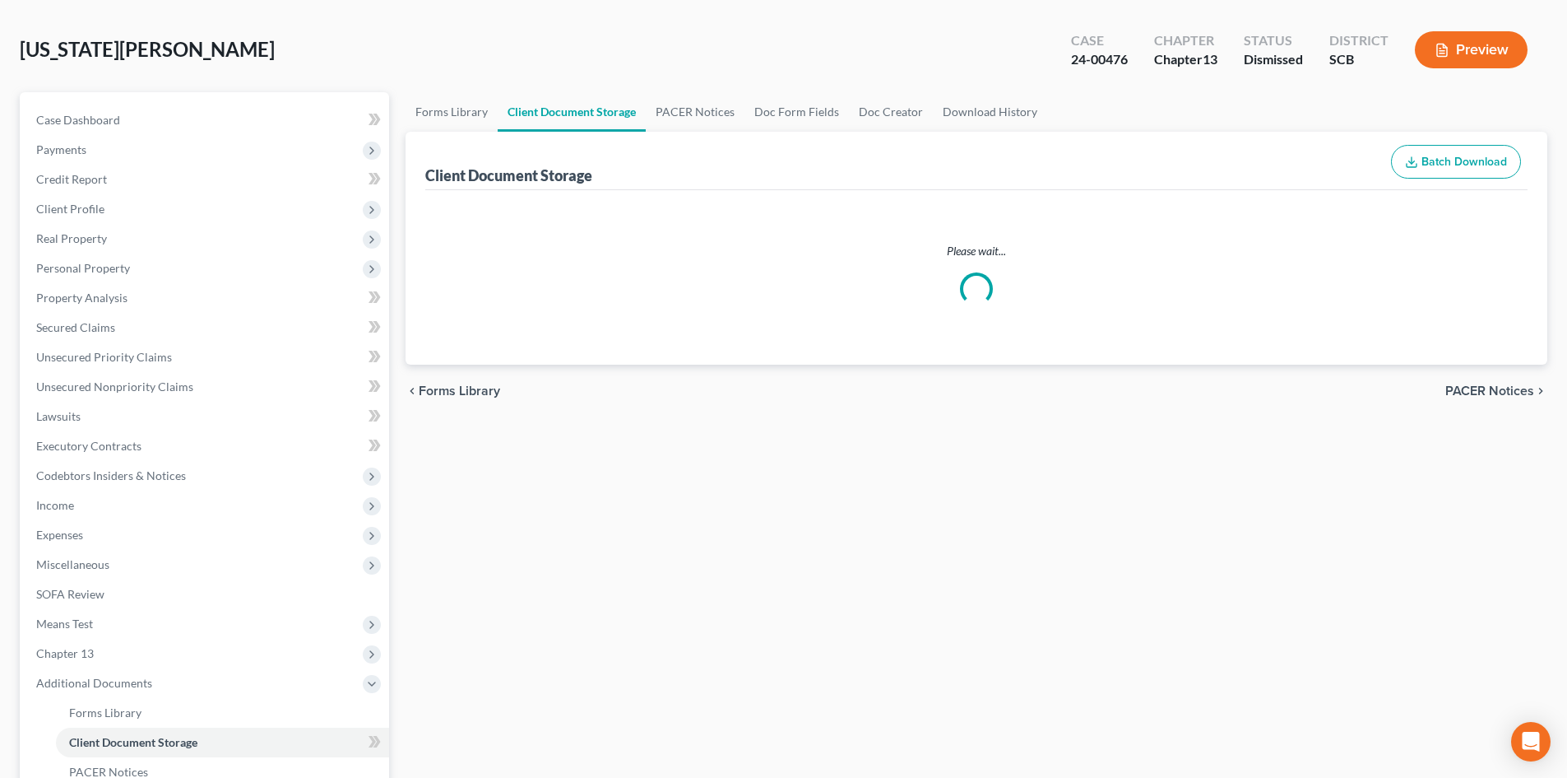
scroll to position [2, 0]
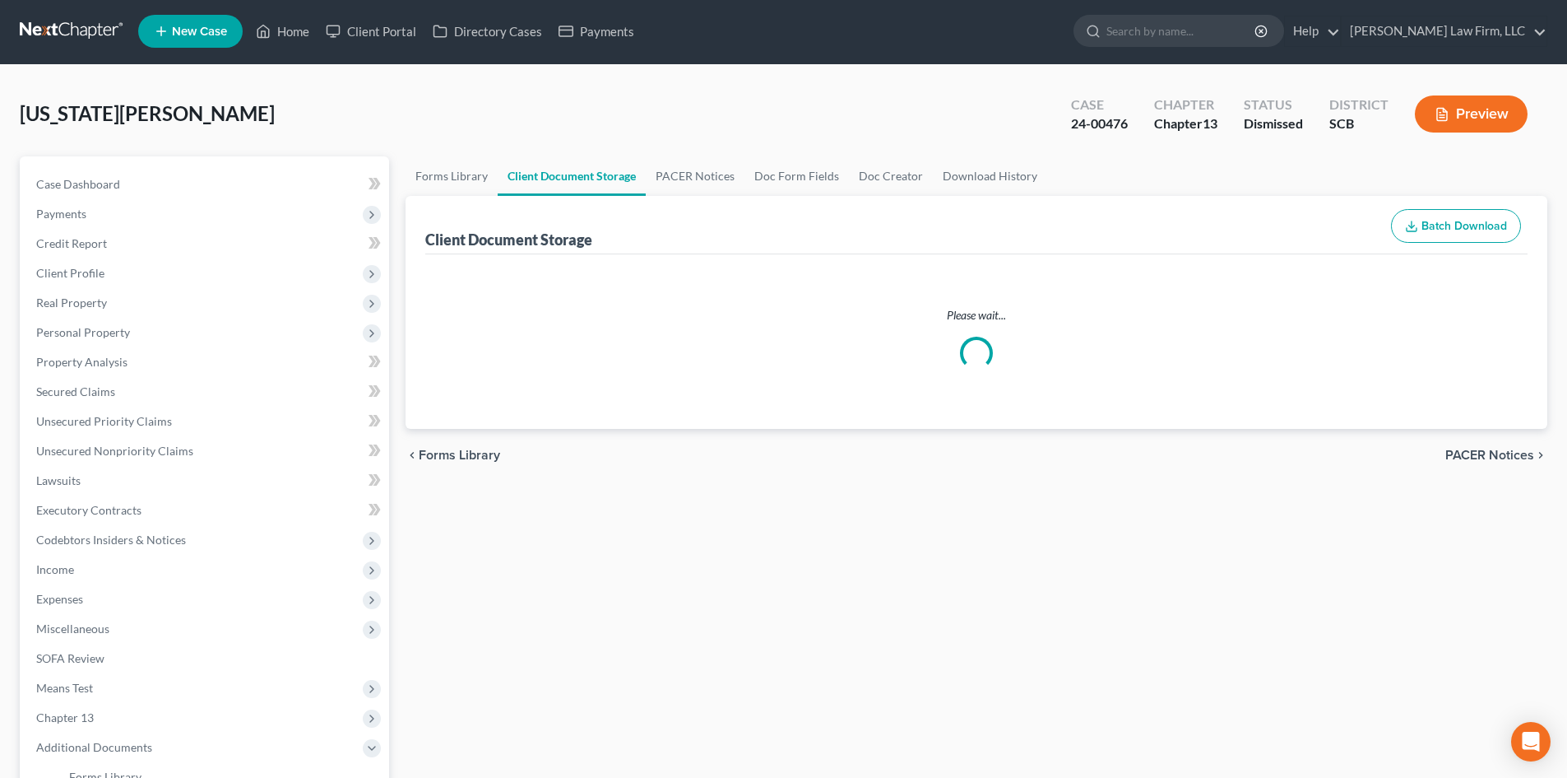
select select "6"
select select "16"
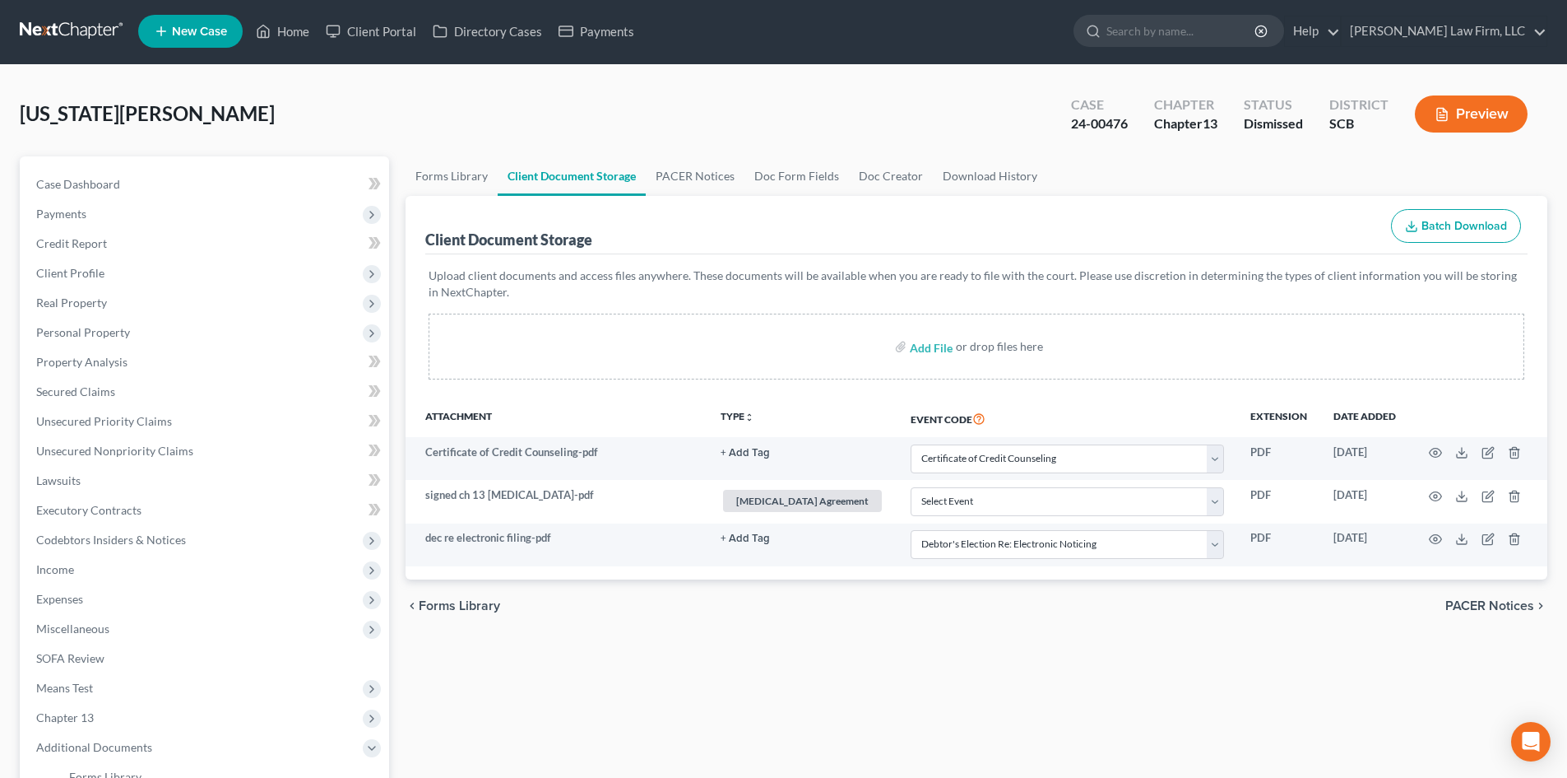
scroll to position [0, 0]
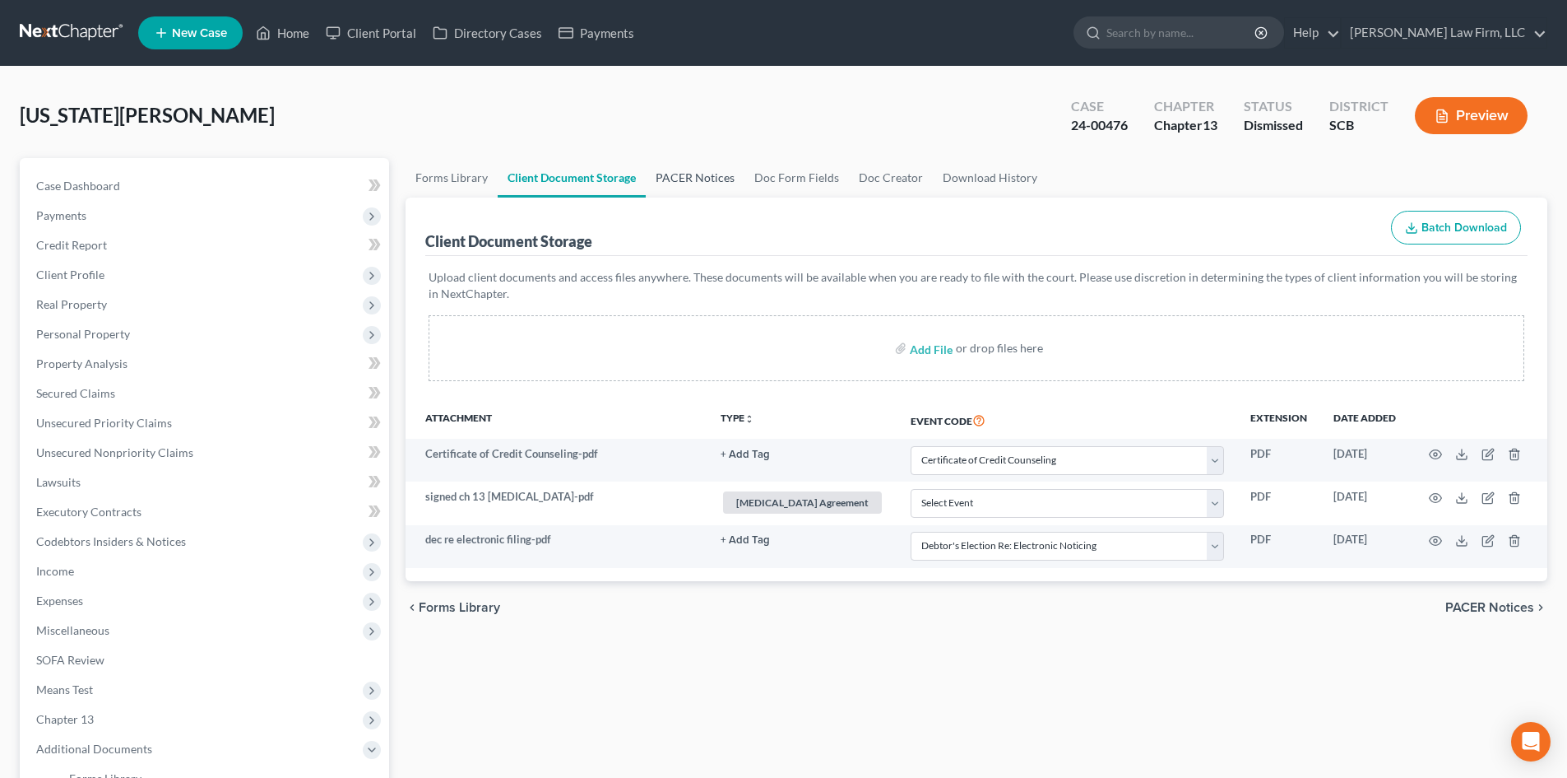
click at [689, 185] on link "PACER Notices" at bounding box center [695, 177] width 99 height 39
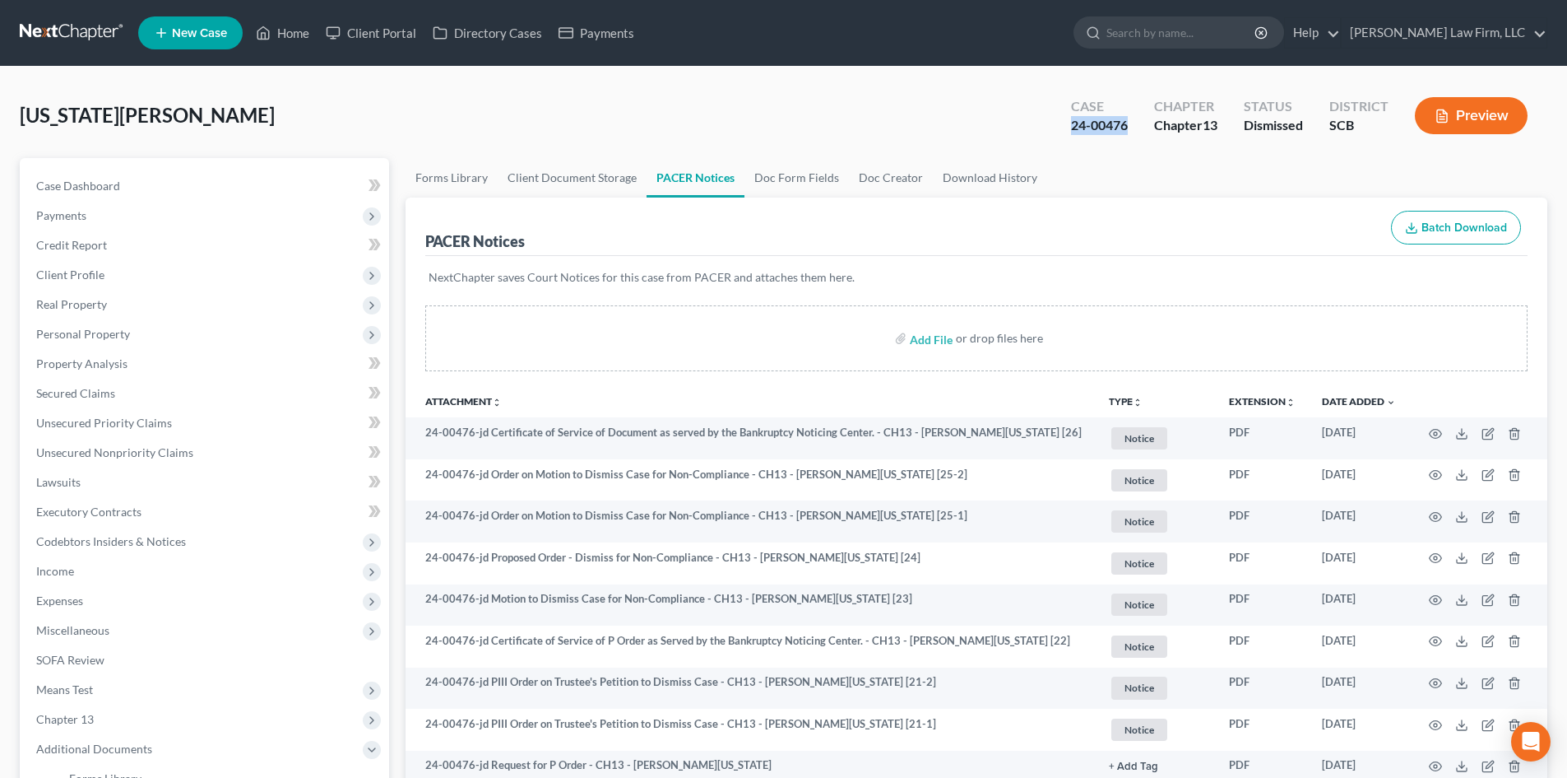
drag, startPoint x: 1123, startPoint y: 123, endPoint x: 1066, endPoint y: 135, distance: 58.1
click at [1066, 135] on div "Case 24-00476" at bounding box center [1099, 117] width 83 height 49
copy div "24-00476"
click at [84, 193] on link "Case Dashboard" at bounding box center [206, 186] width 366 height 30
select select "0"
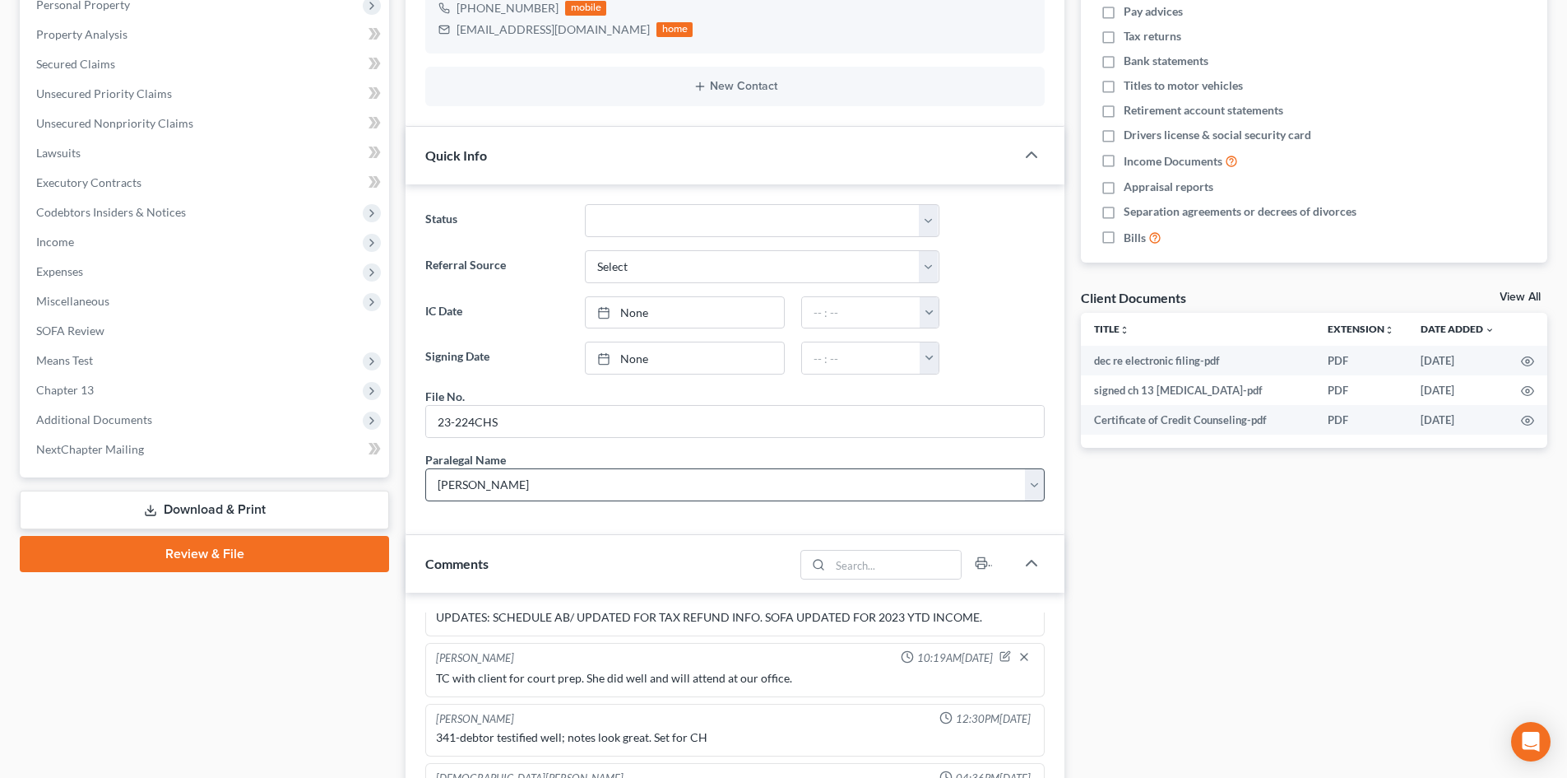
scroll to position [741, 0]
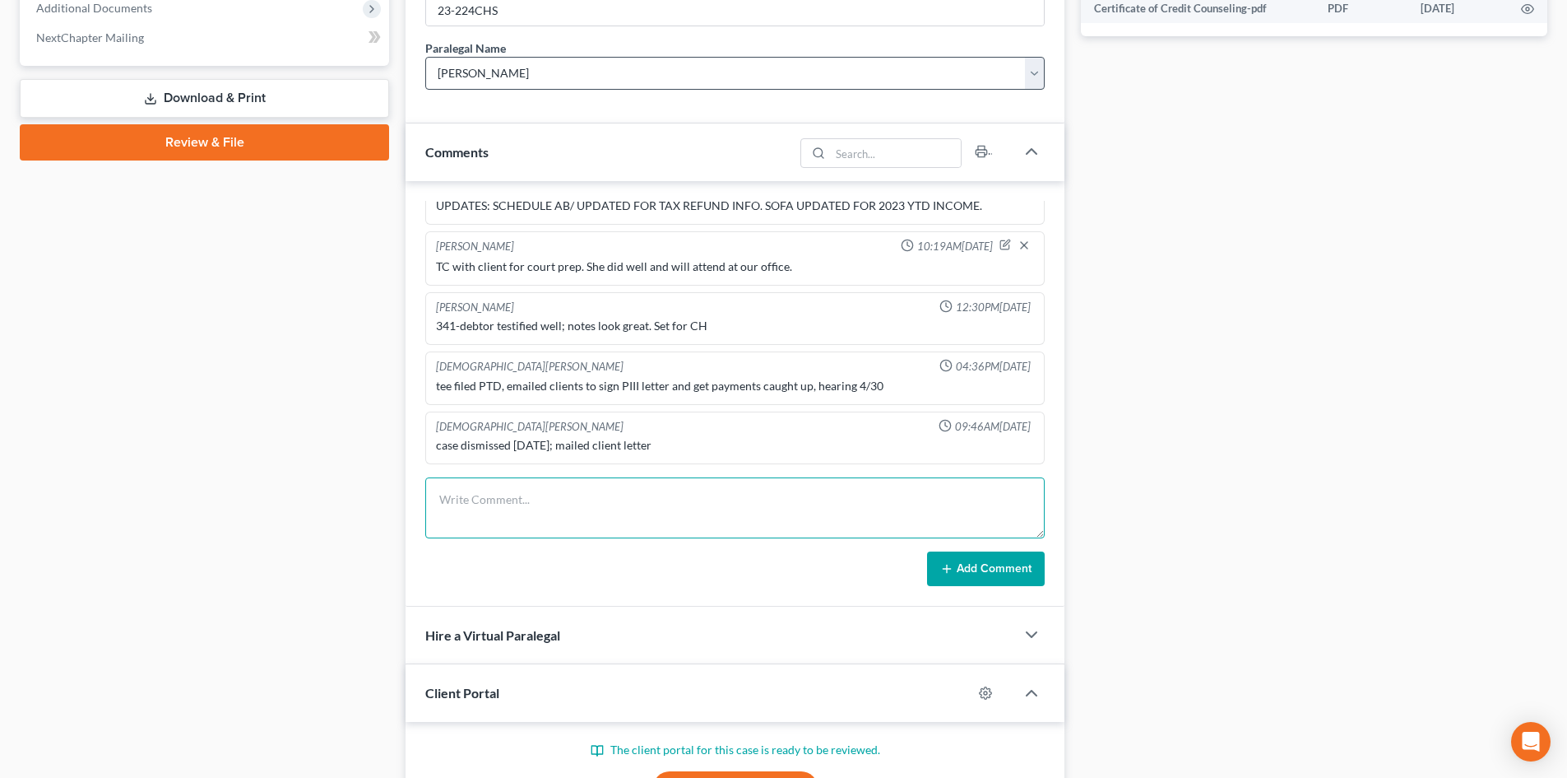
click at [540, 486] on textarea at bounding box center [735, 507] width 620 height 61
type textarea "TC with client"
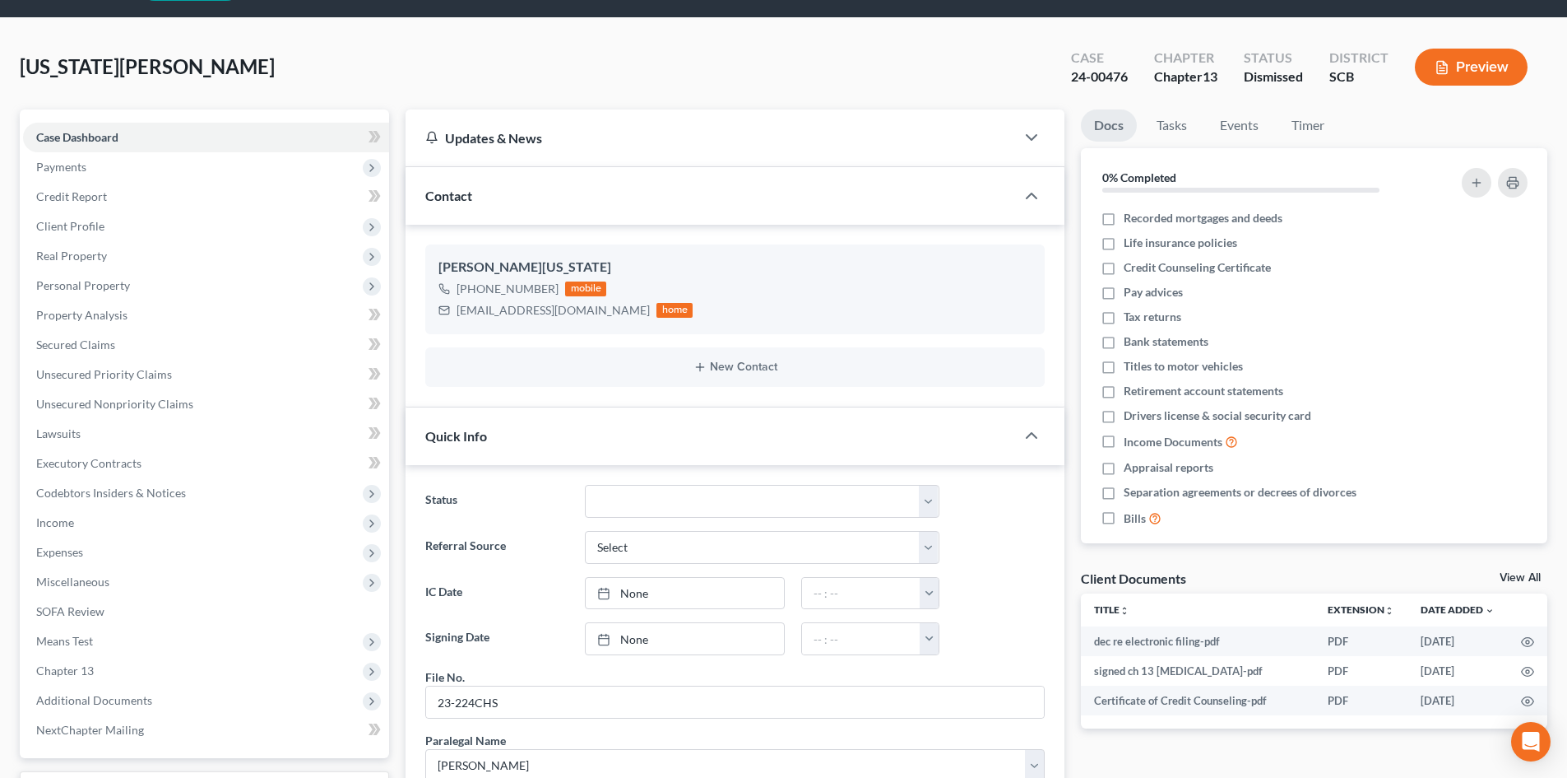
scroll to position [0, 0]
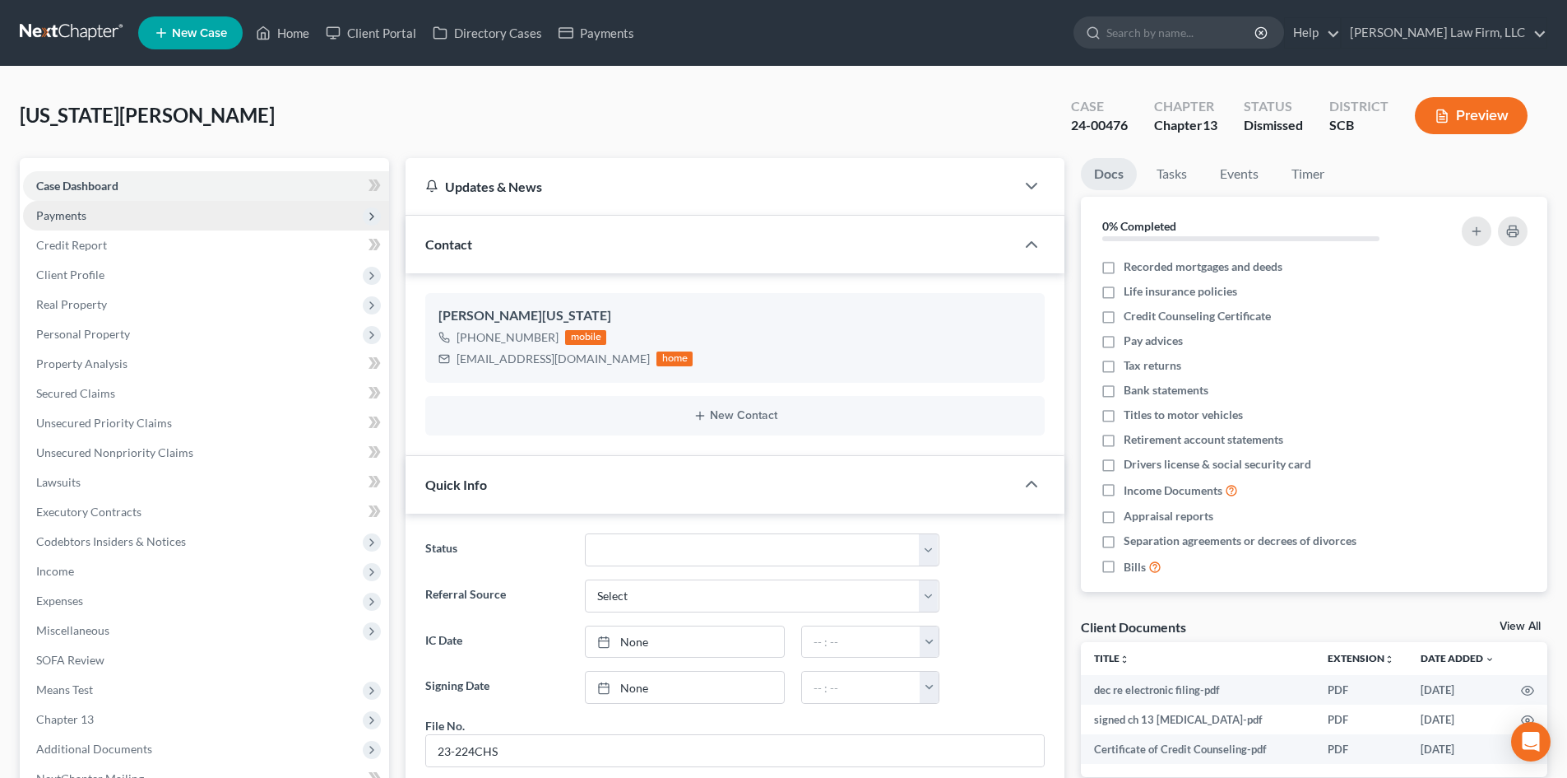
click at [90, 218] on span "Payments" at bounding box center [206, 216] width 366 height 30
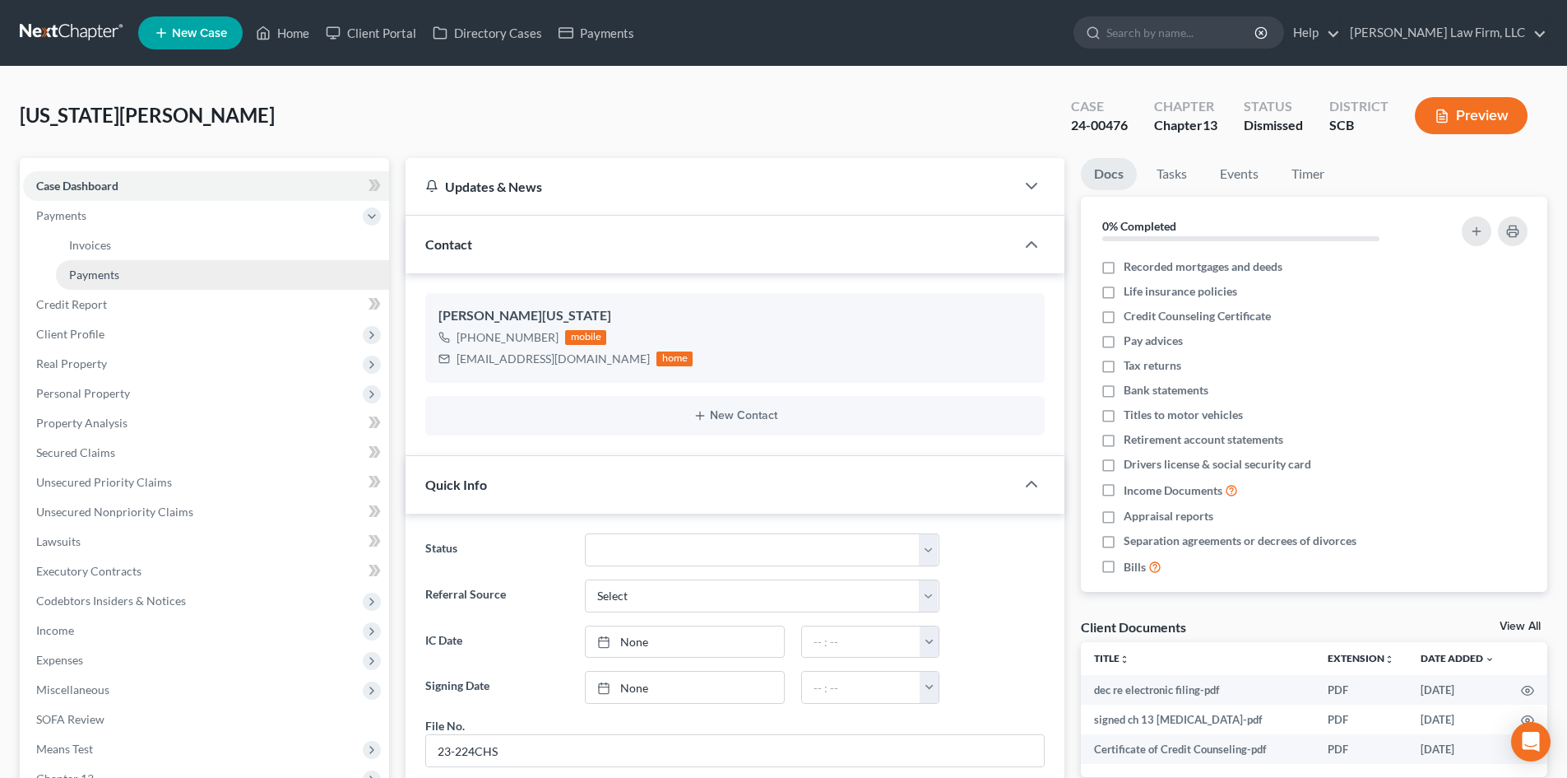
click at [104, 266] on link "Payments" at bounding box center [222, 275] width 333 height 30
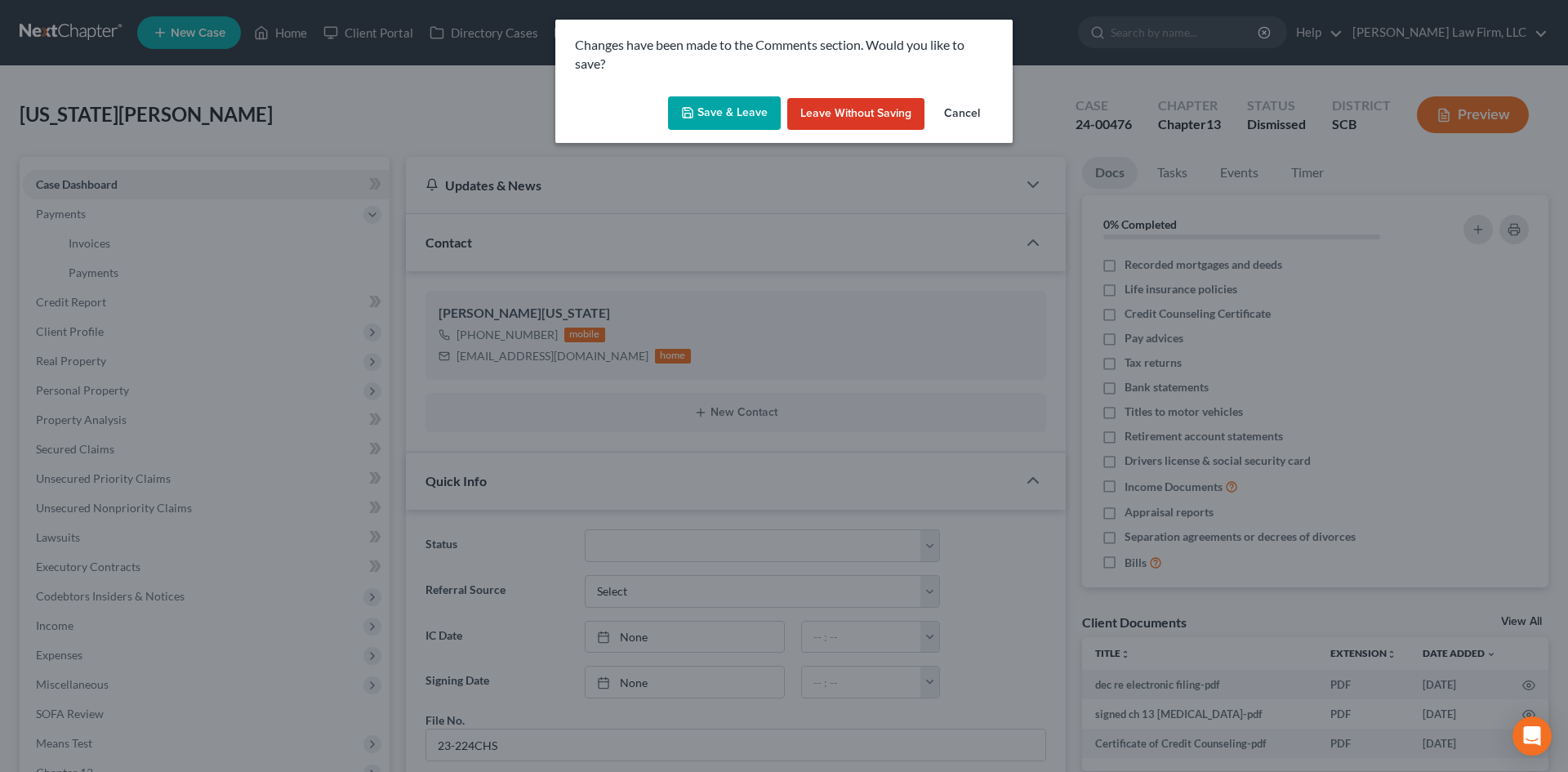
click at [715, 118] on button "Save & Leave" at bounding box center [724, 113] width 113 height 35
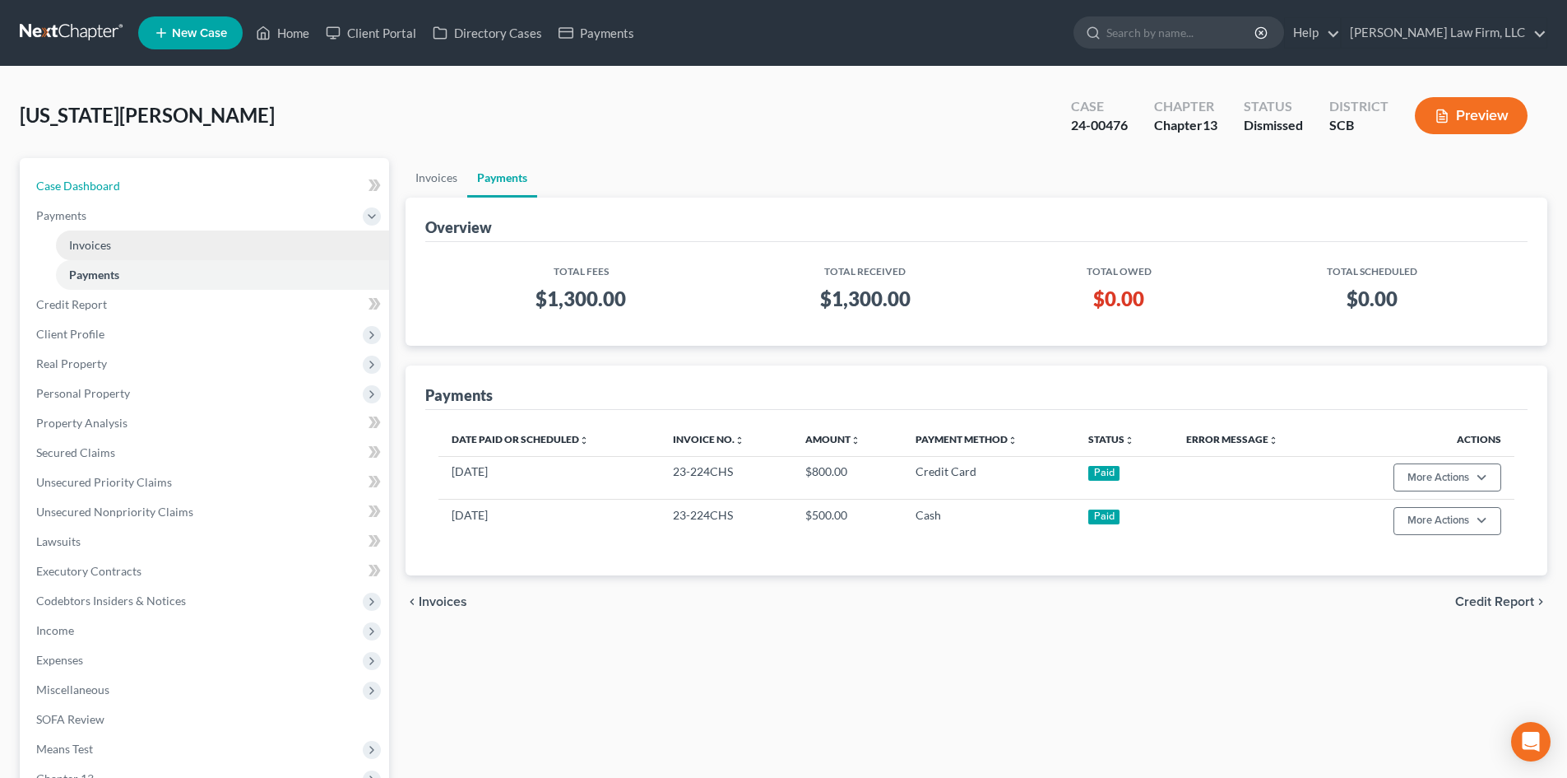
drag, startPoint x: 58, startPoint y: 190, endPoint x: 334, endPoint y: 248, distance: 281.6
click at [58, 190] on span "Case Dashboard" at bounding box center [78, 186] width 84 height 14
select select "0"
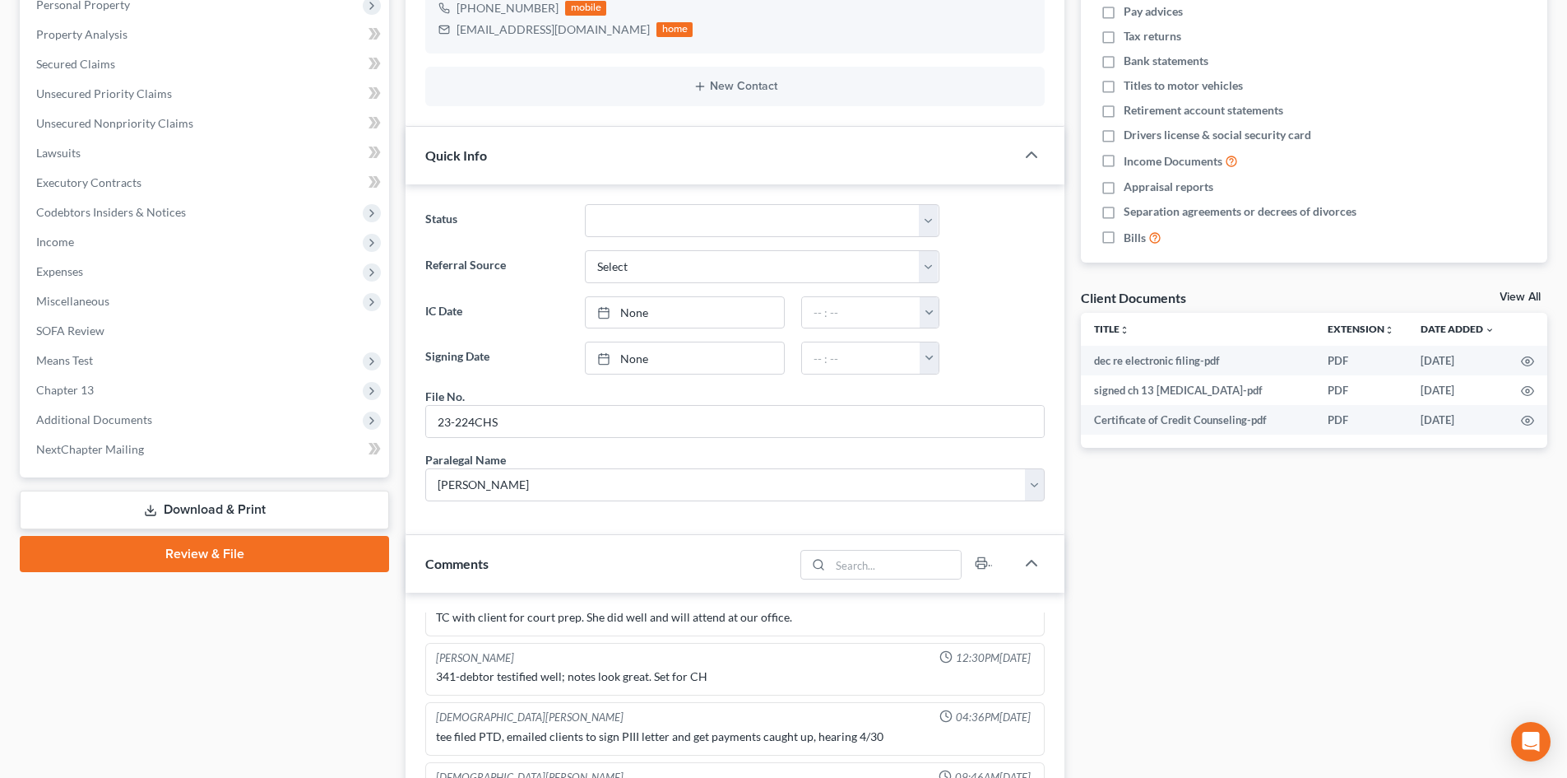
scroll to position [658, 0]
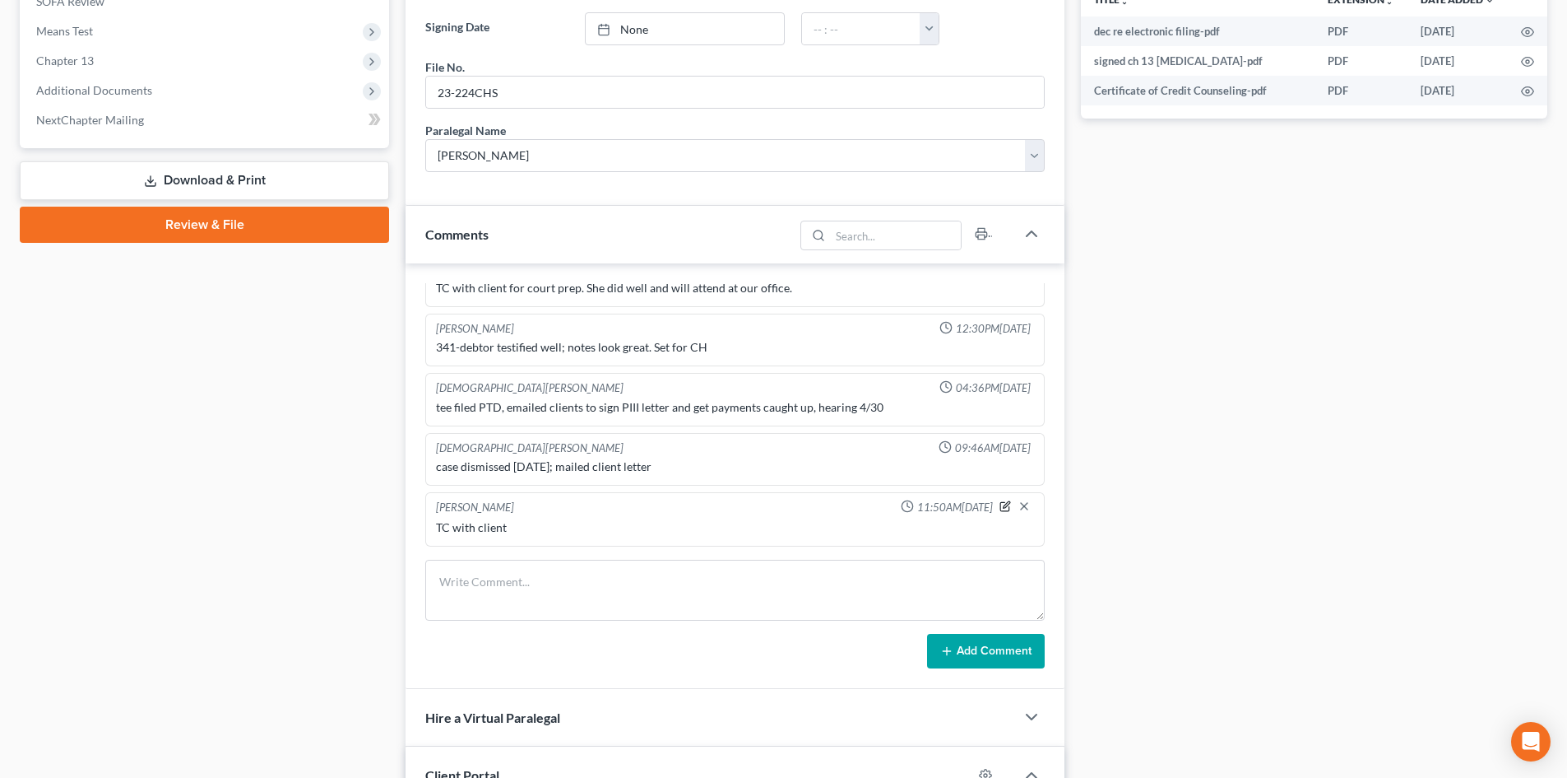
click at [1000, 509] on icon "button" at bounding box center [1006, 506] width 12 height 12
click at [564, 536] on textarea "TC with client" at bounding box center [735, 549] width 598 height 61
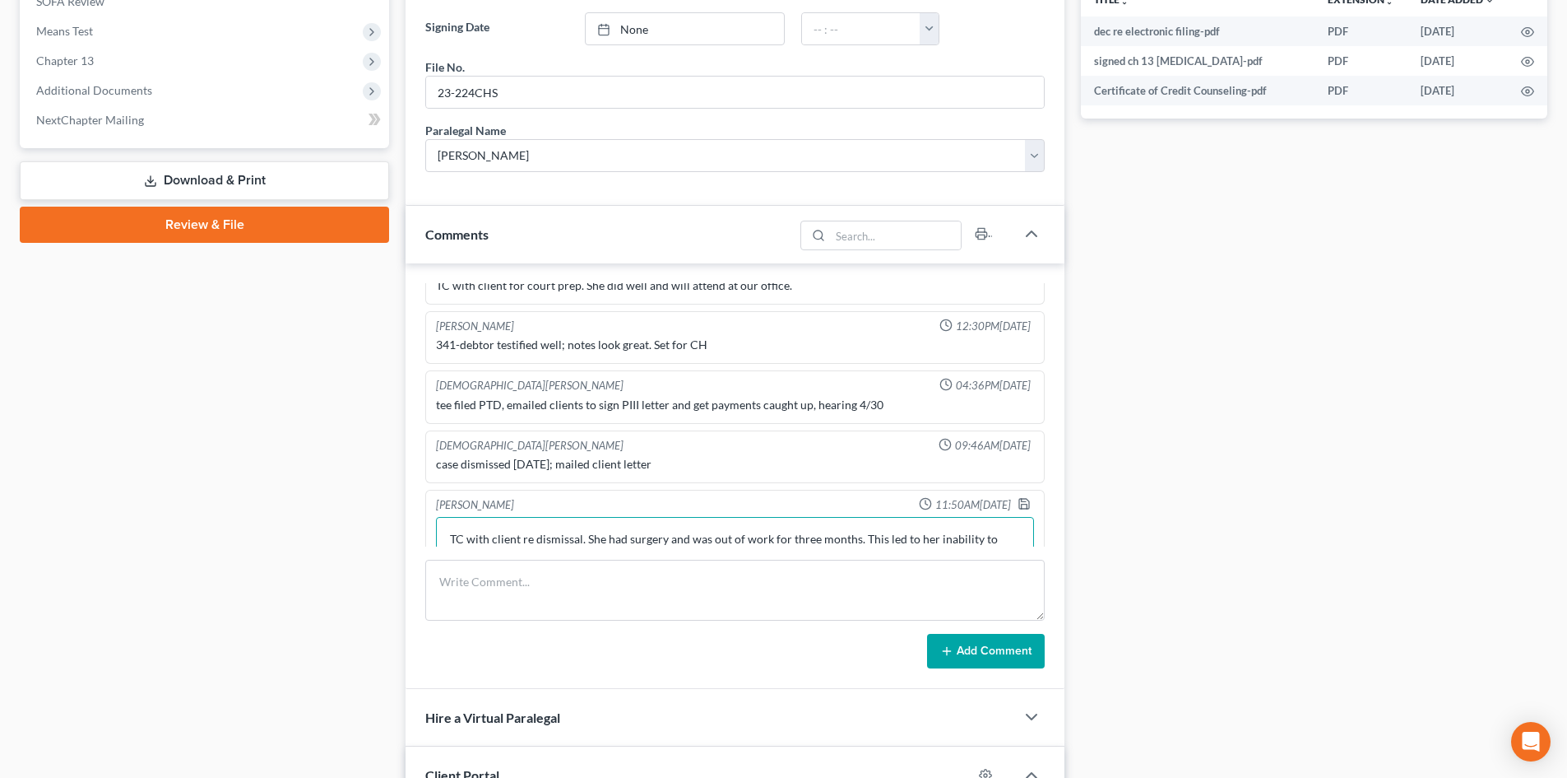
scroll to position [627, 0]
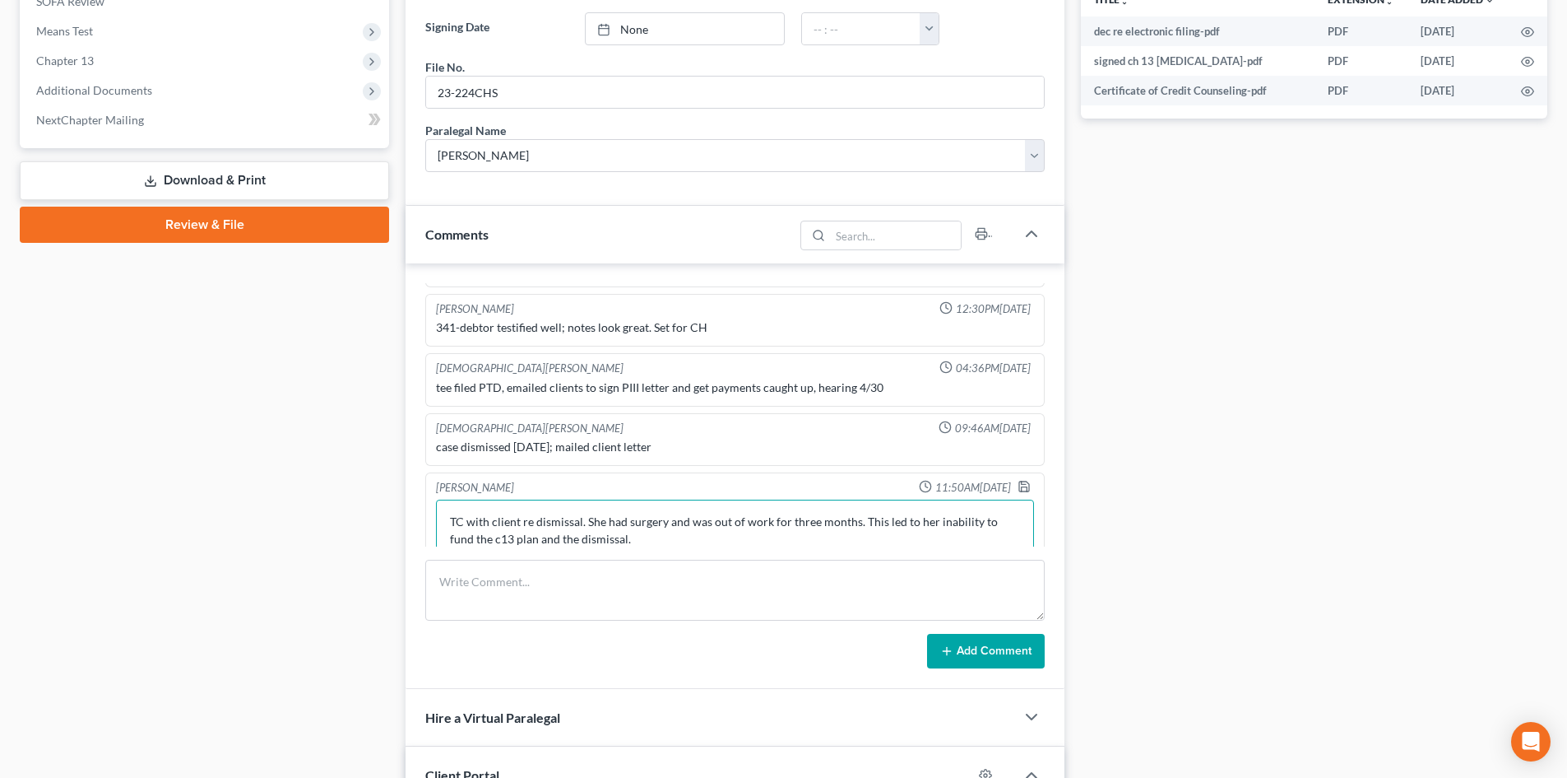
type textarea "TC with client re dismissal. She had surgery and was out of work for three mont…"
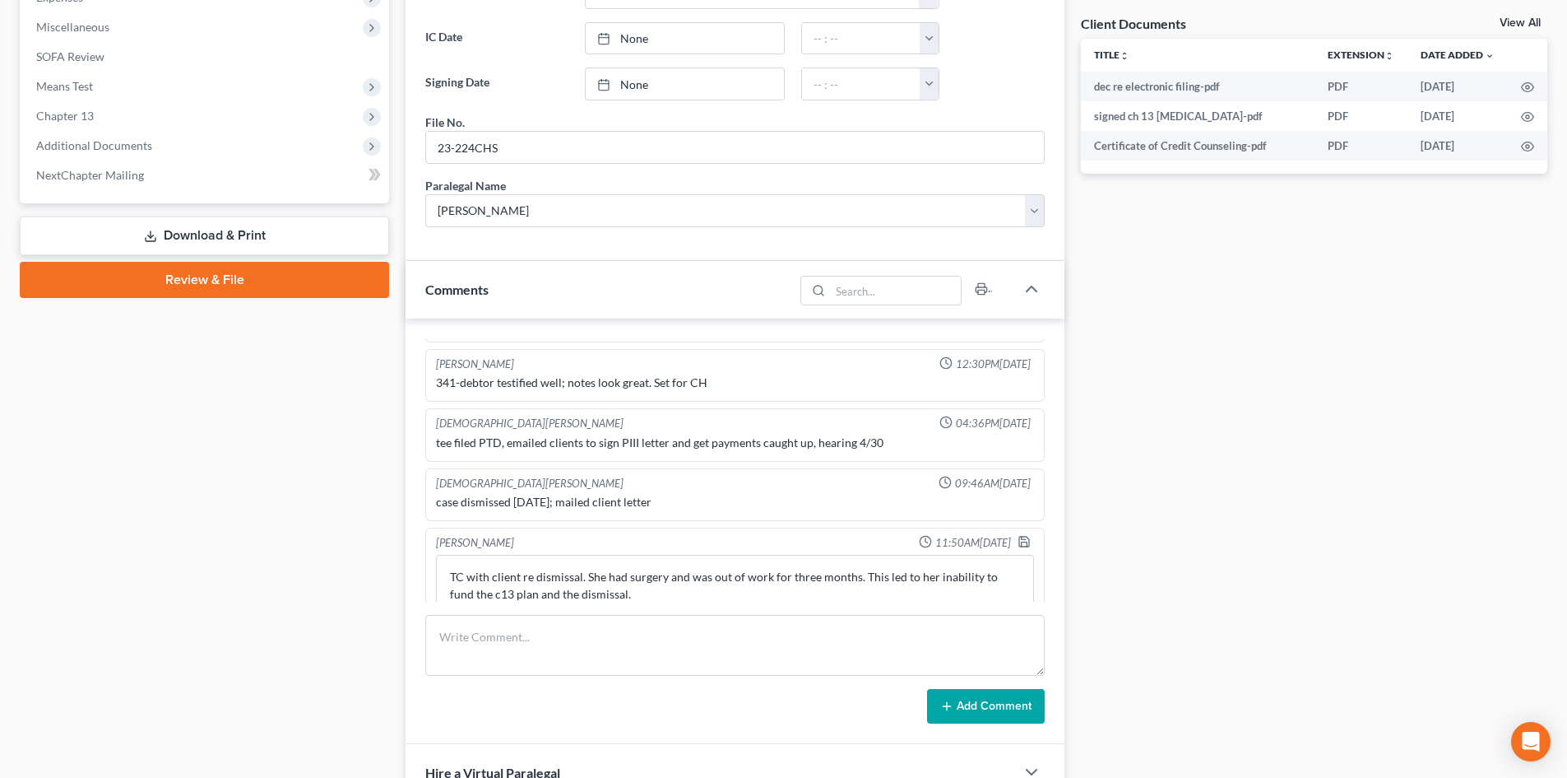
scroll to position [576, 0]
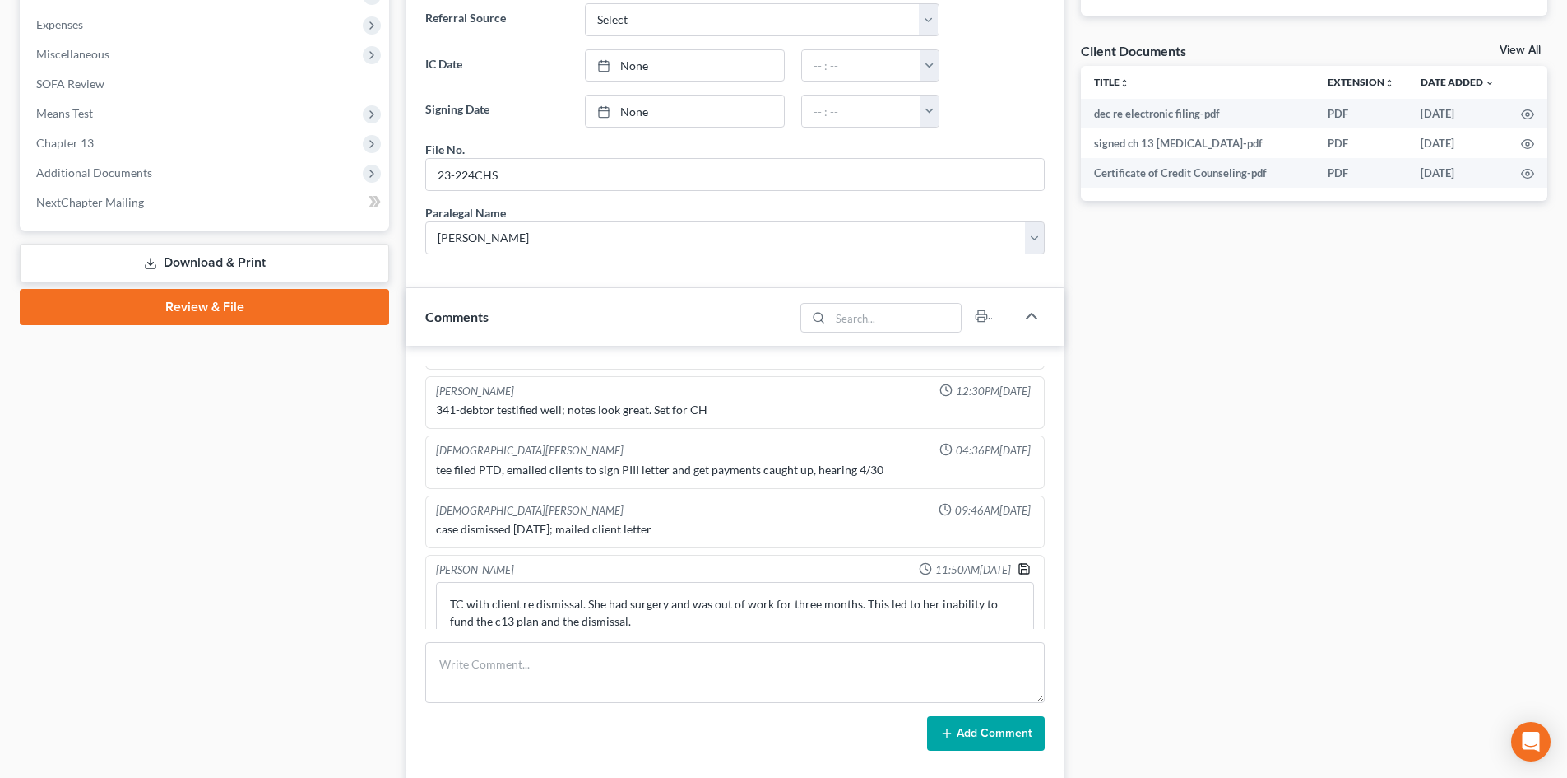
drag, startPoint x: 1016, startPoint y: 570, endPoint x: 210, endPoint y: 604, distance: 807.1
click at [1018, 570] on icon "button" at bounding box center [1024, 568] width 13 height 13
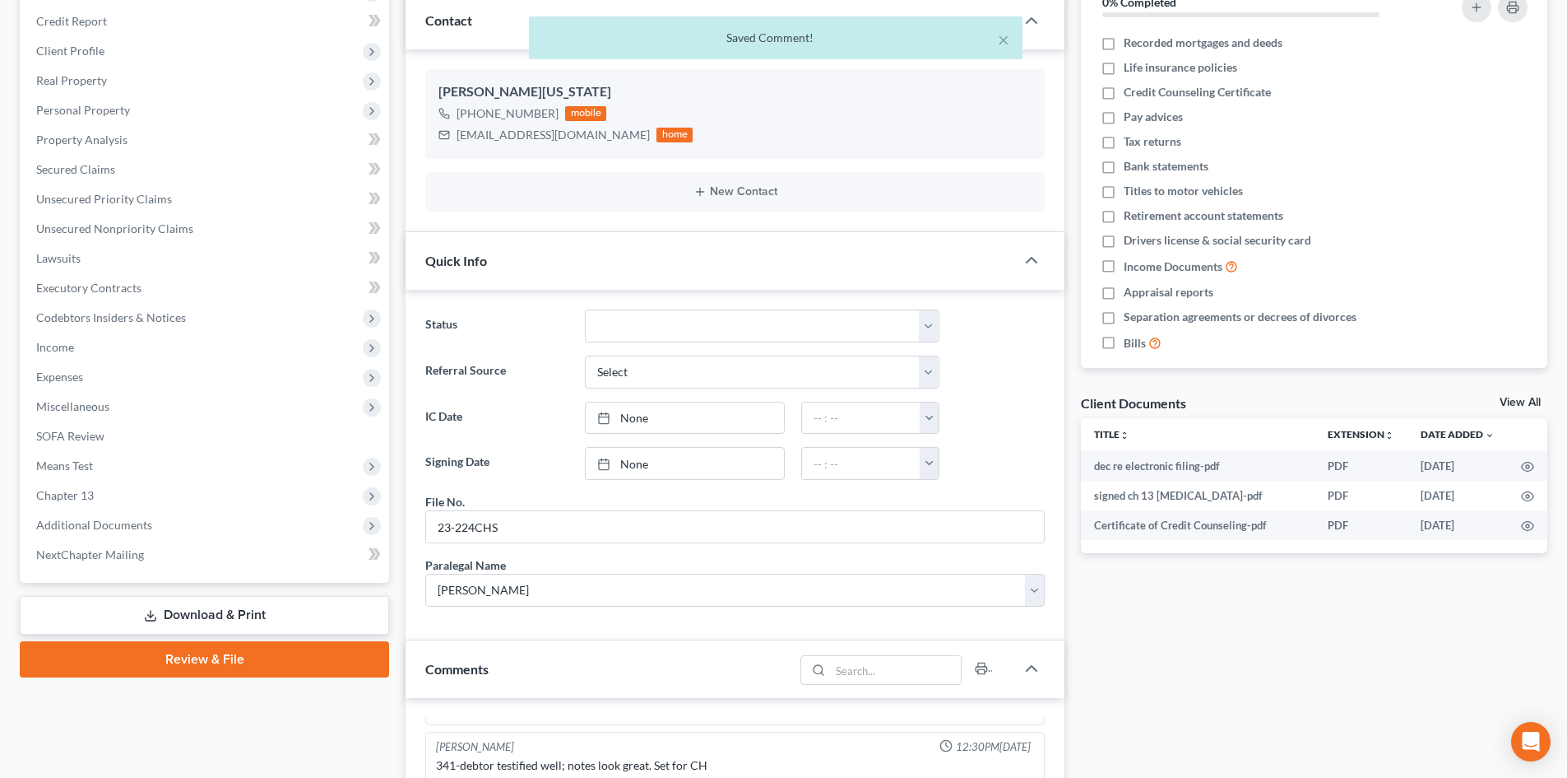
scroll to position [0, 0]
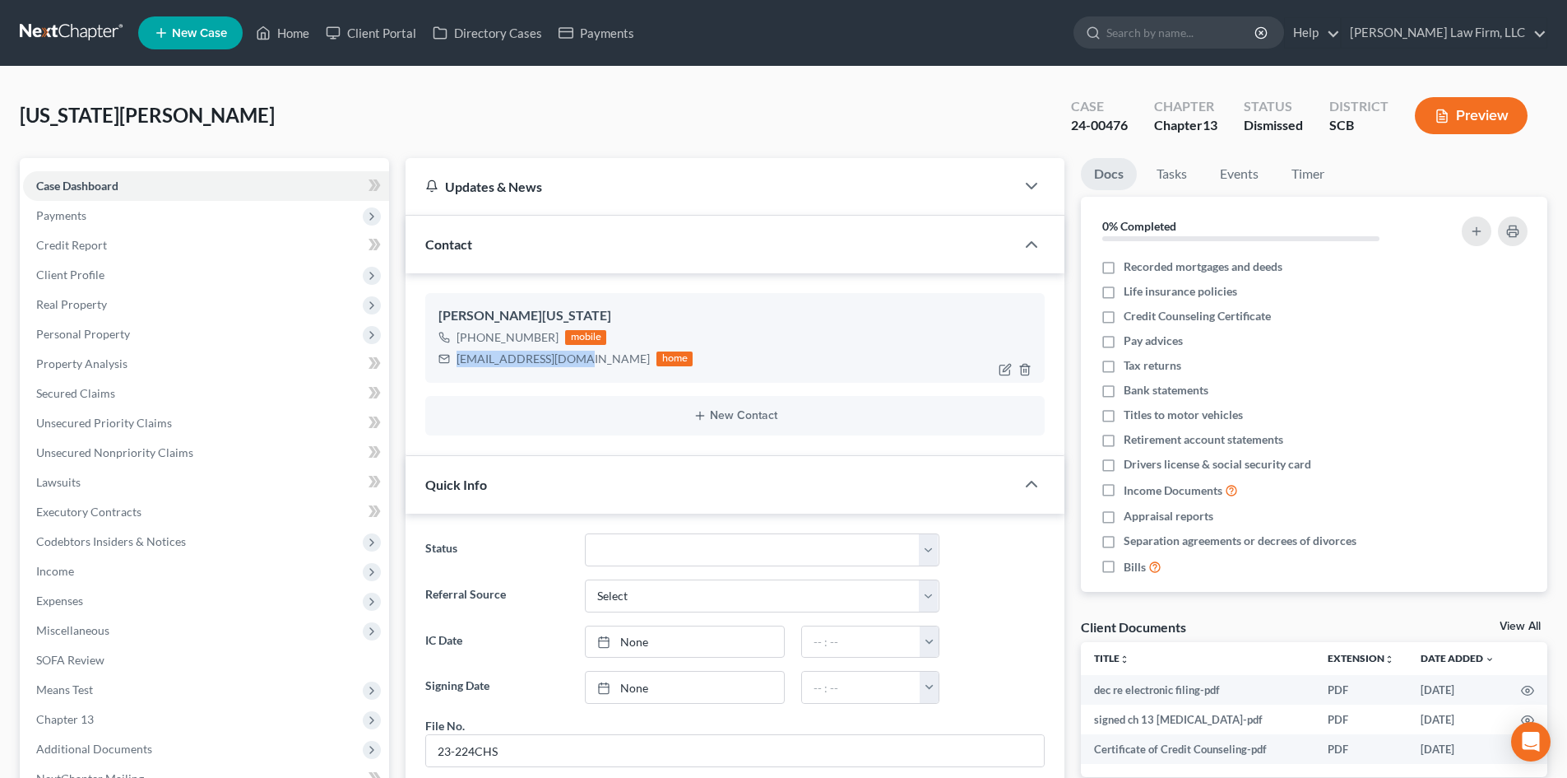
drag, startPoint x: 457, startPoint y: 360, endPoint x: 587, endPoint y: 365, distance: 129.2
click at [587, 365] on div "[EMAIL_ADDRESS][DOMAIN_NAME]" at bounding box center [553, 359] width 193 height 16
copy div "[EMAIL_ADDRESS][DOMAIN_NAME]"
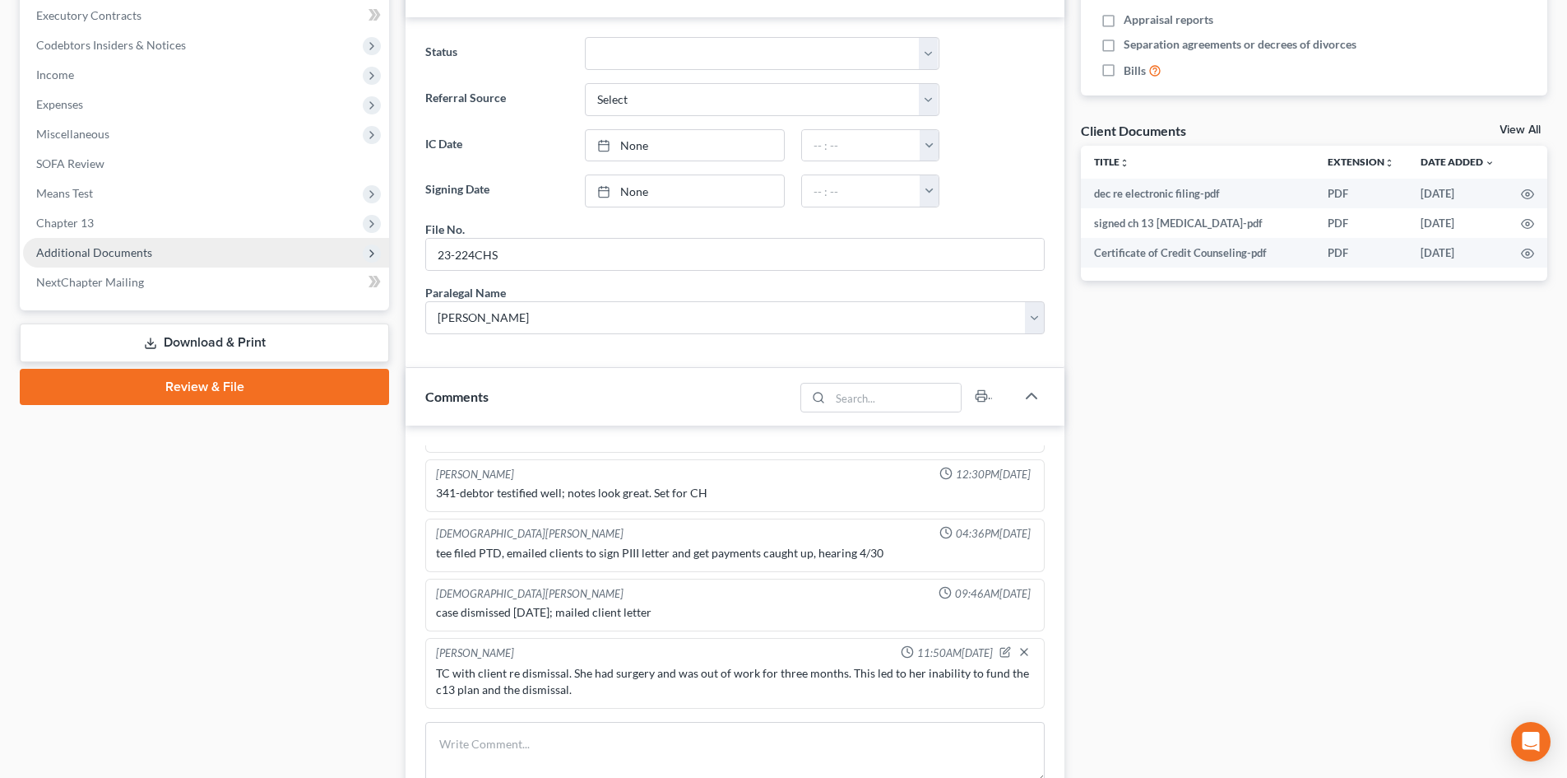
scroll to position [576, 0]
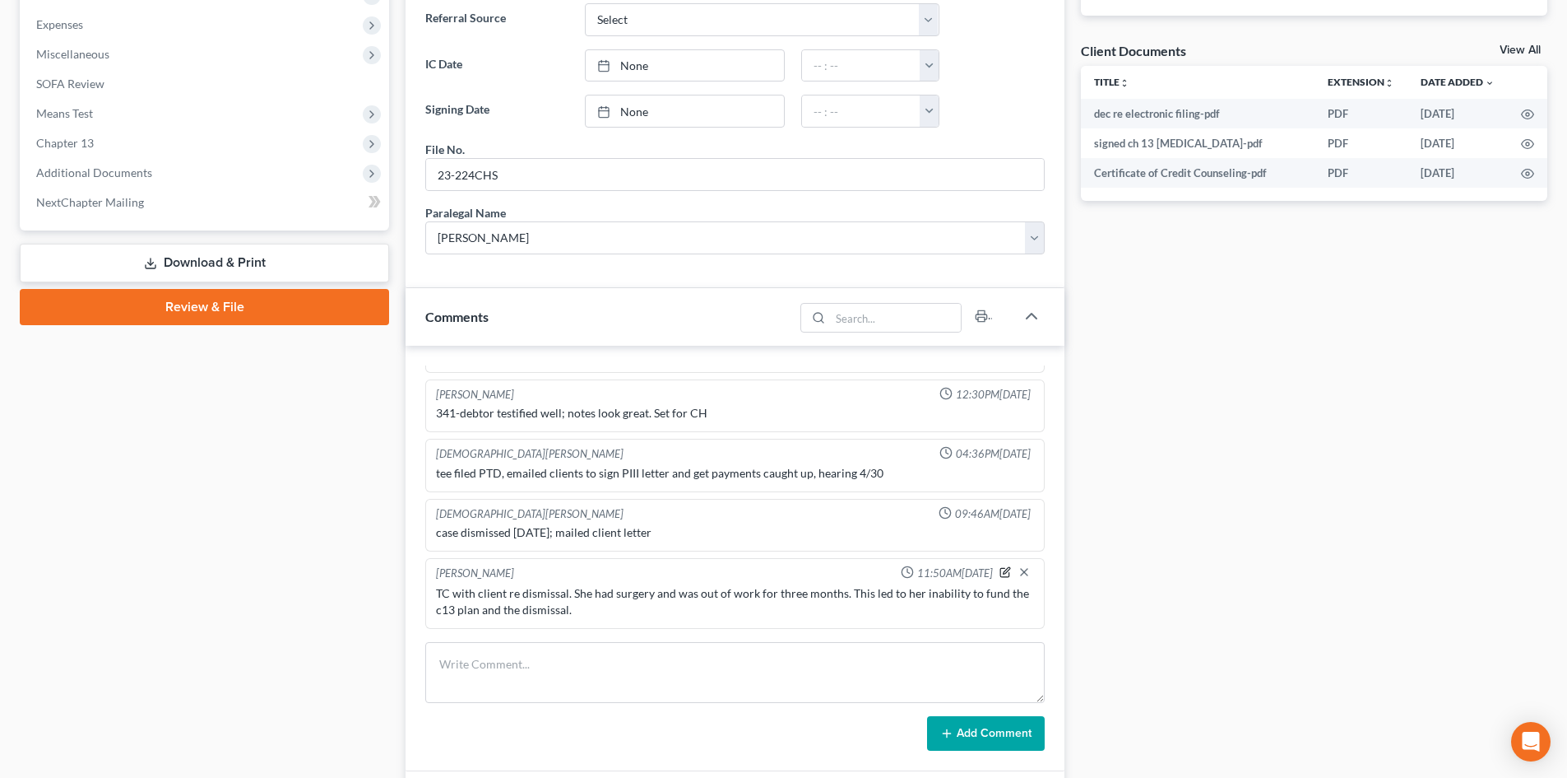
click at [1001, 574] on icon "button" at bounding box center [1005, 572] width 9 height 9
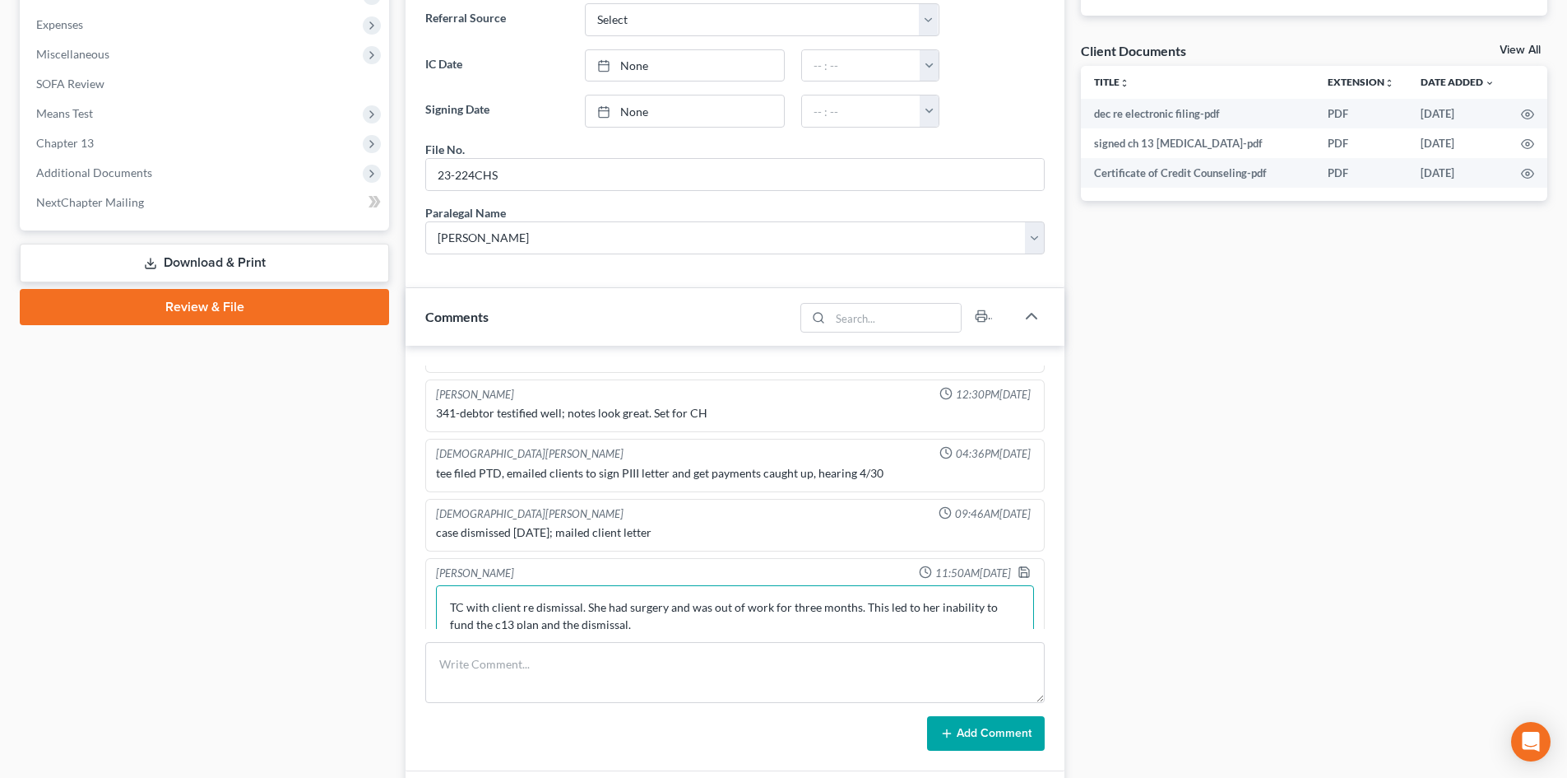
click at [655, 618] on textarea "TC with client re dismissal. She had surgery and was out of work for three mont…" at bounding box center [735, 615] width 598 height 61
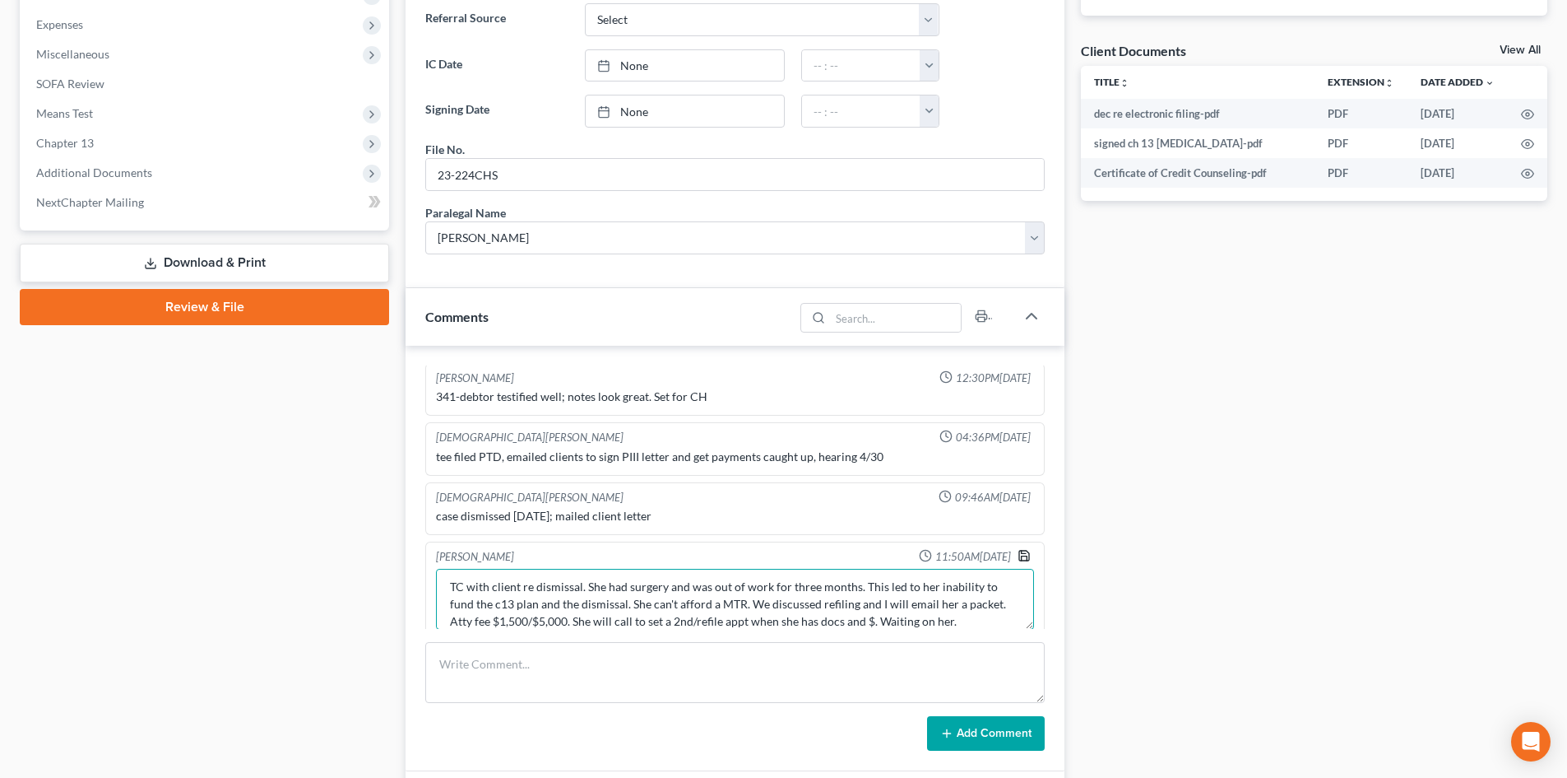
type textarea "TC with client re dismissal. She had surgery and was out of work for three mont…"
click at [1018, 556] on icon "button" at bounding box center [1024, 555] width 13 height 13
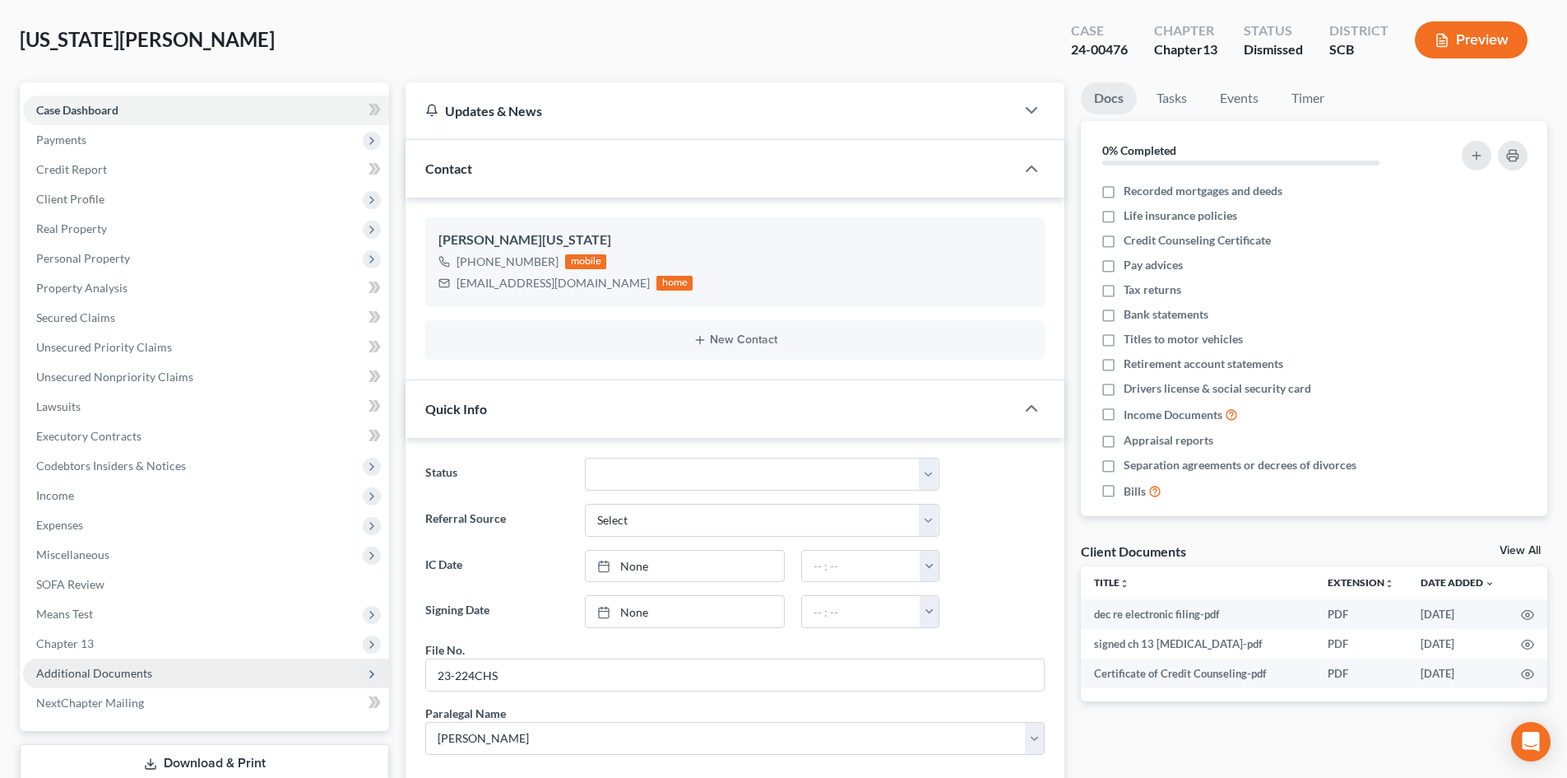
scroll to position [0, 0]
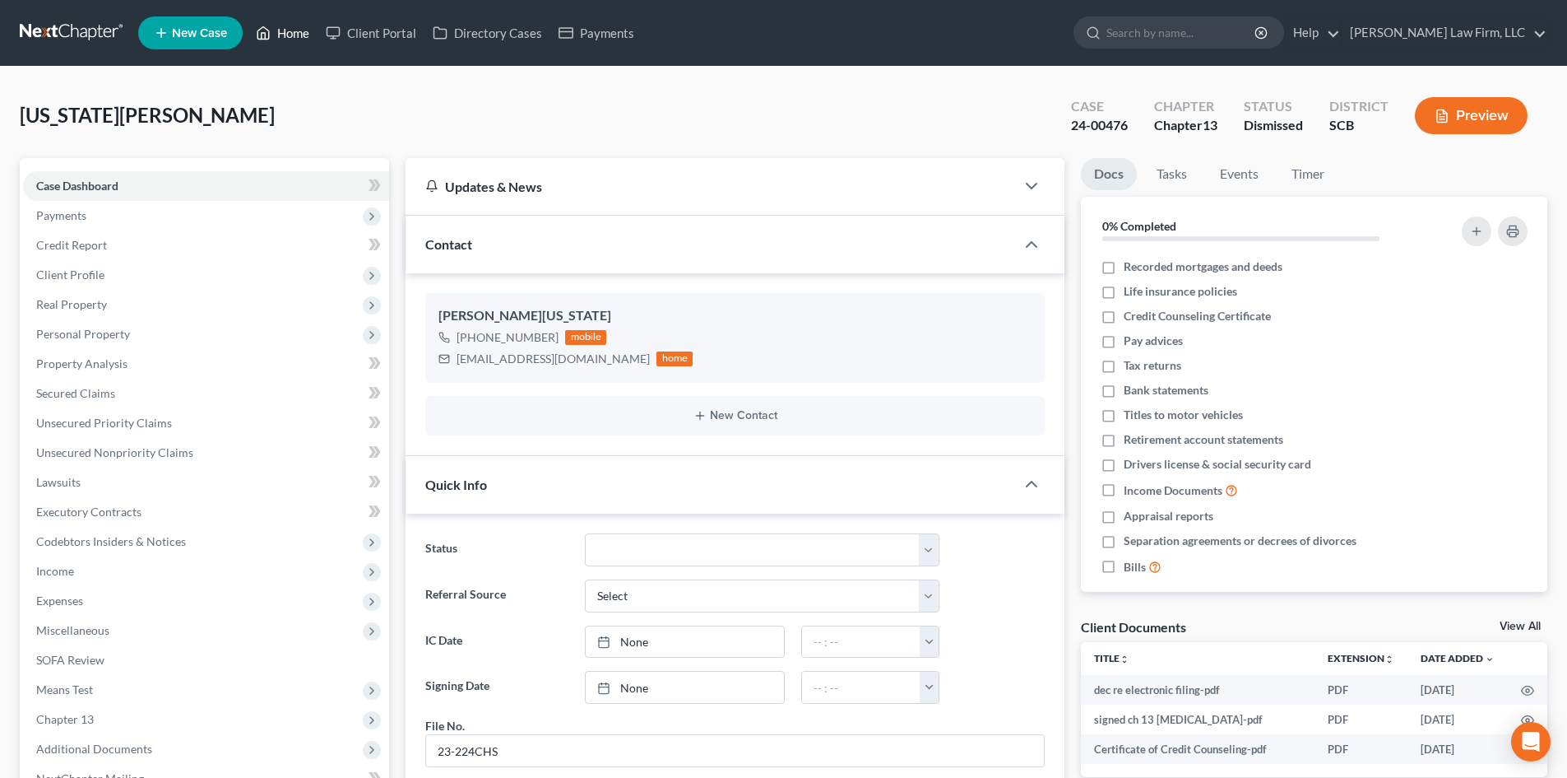
click at [290, 28] on link "Home" at bounding box center [283, 33] width 70 height 30
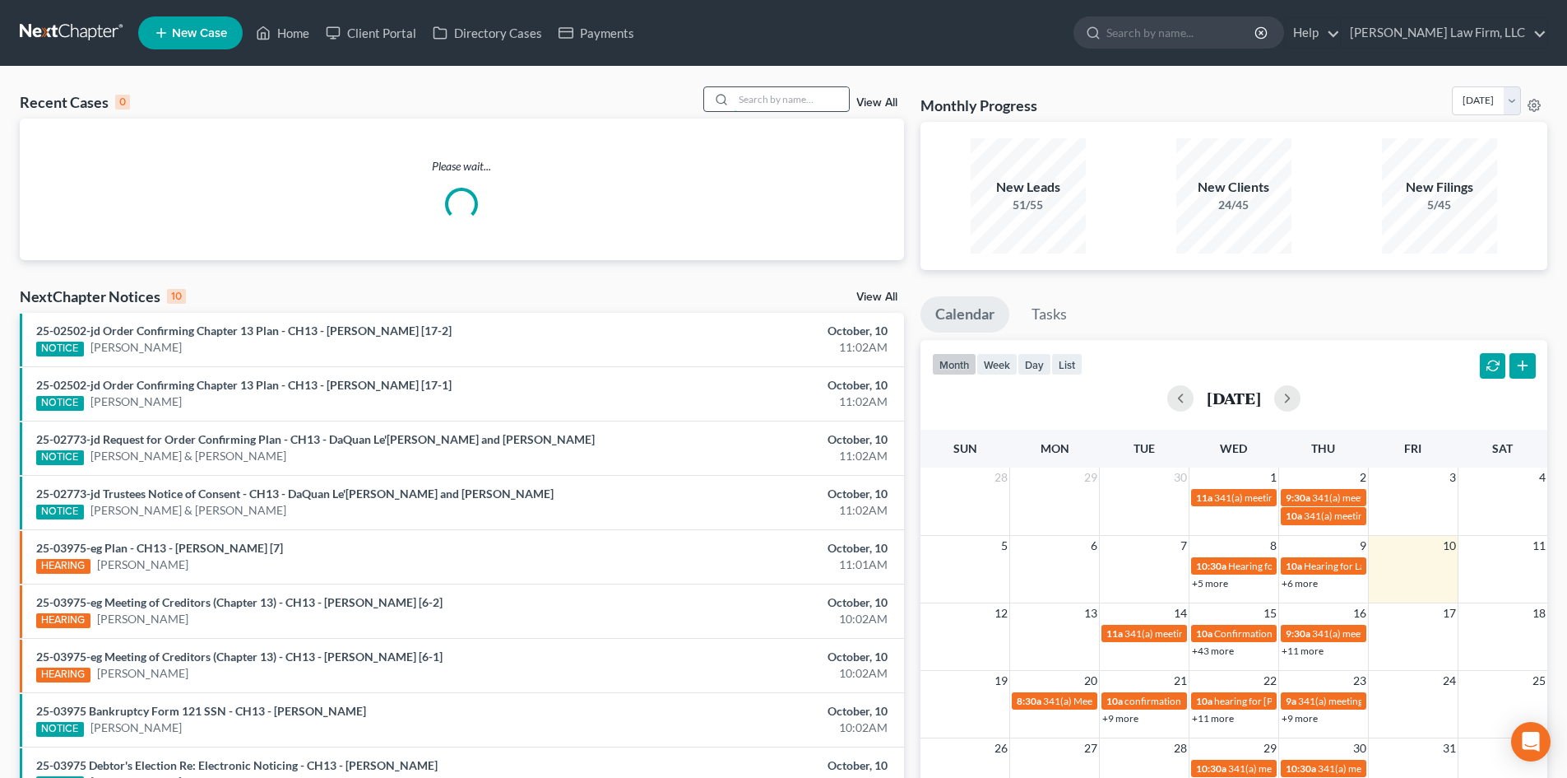
click at [785, 96] on input "search" at bounding box center [791, 99] width 115 height 24
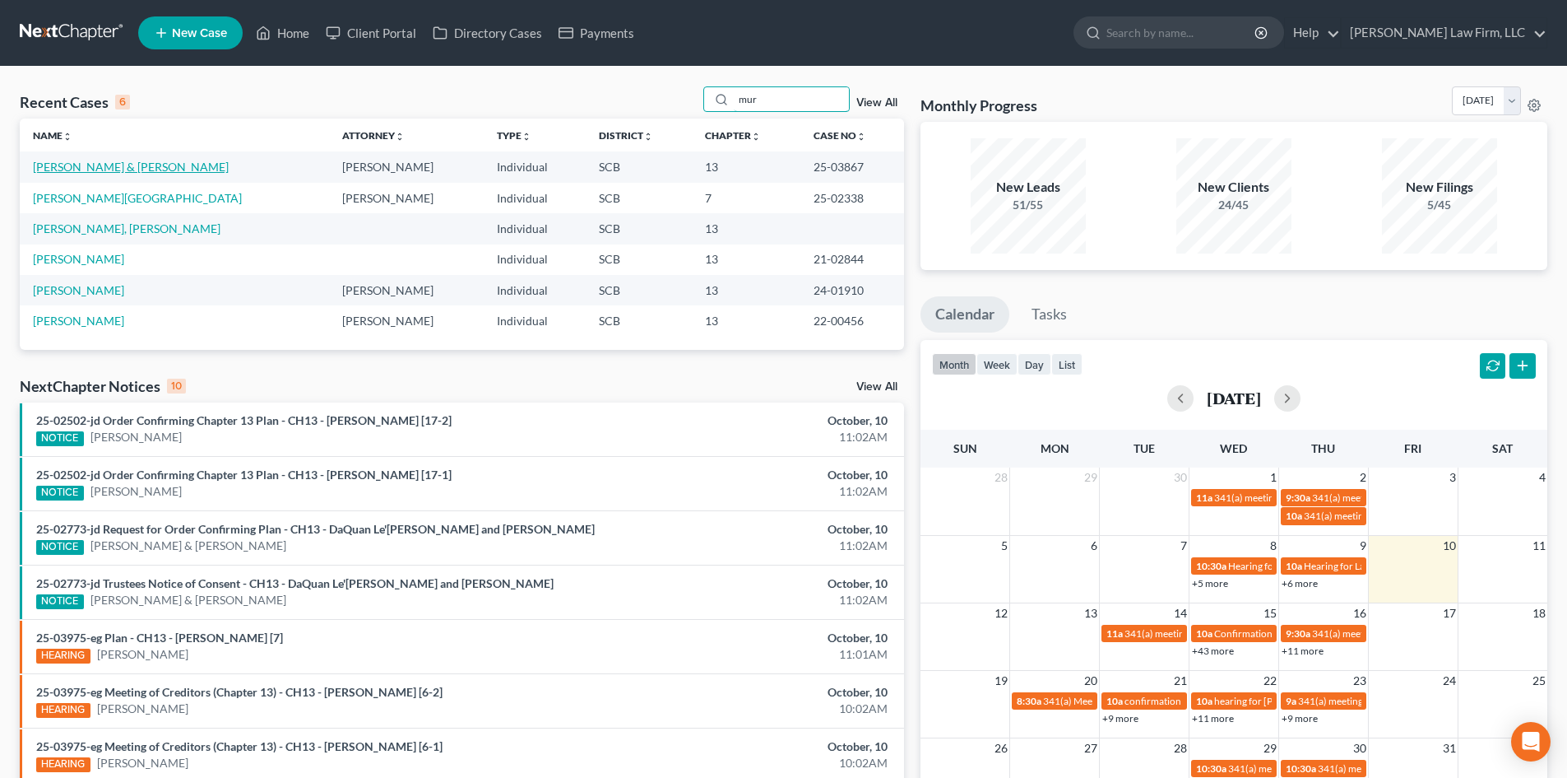
type input "mur"
click at [95, 169] on link "[PERSON_NAME] & [PERSON_NAME]" at bounding box center [131, 167] width 196 height 14
select select "2"
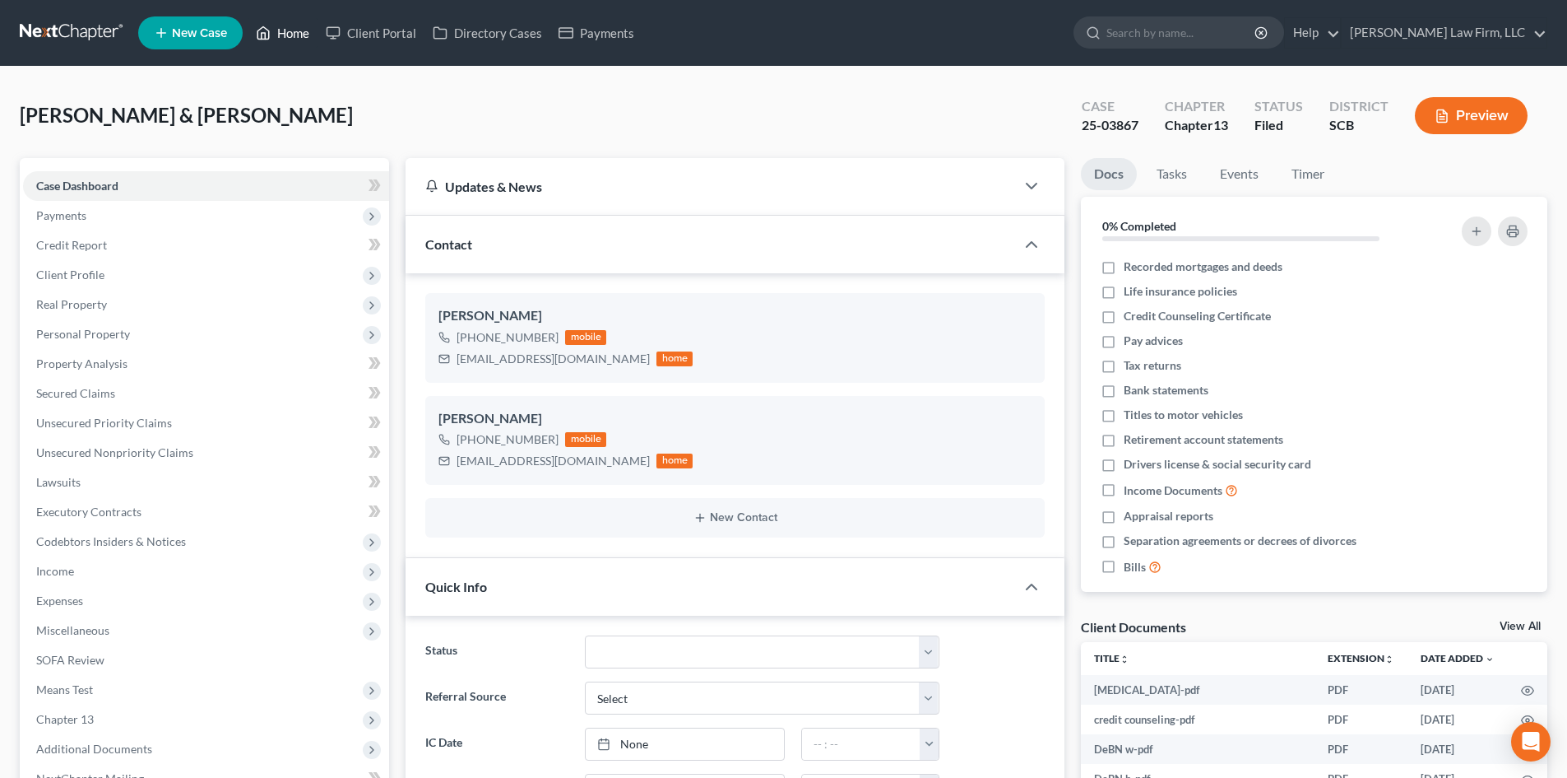
click at [288, 30] on link "Home" at bounding box center [283, 33] width 70 height 30
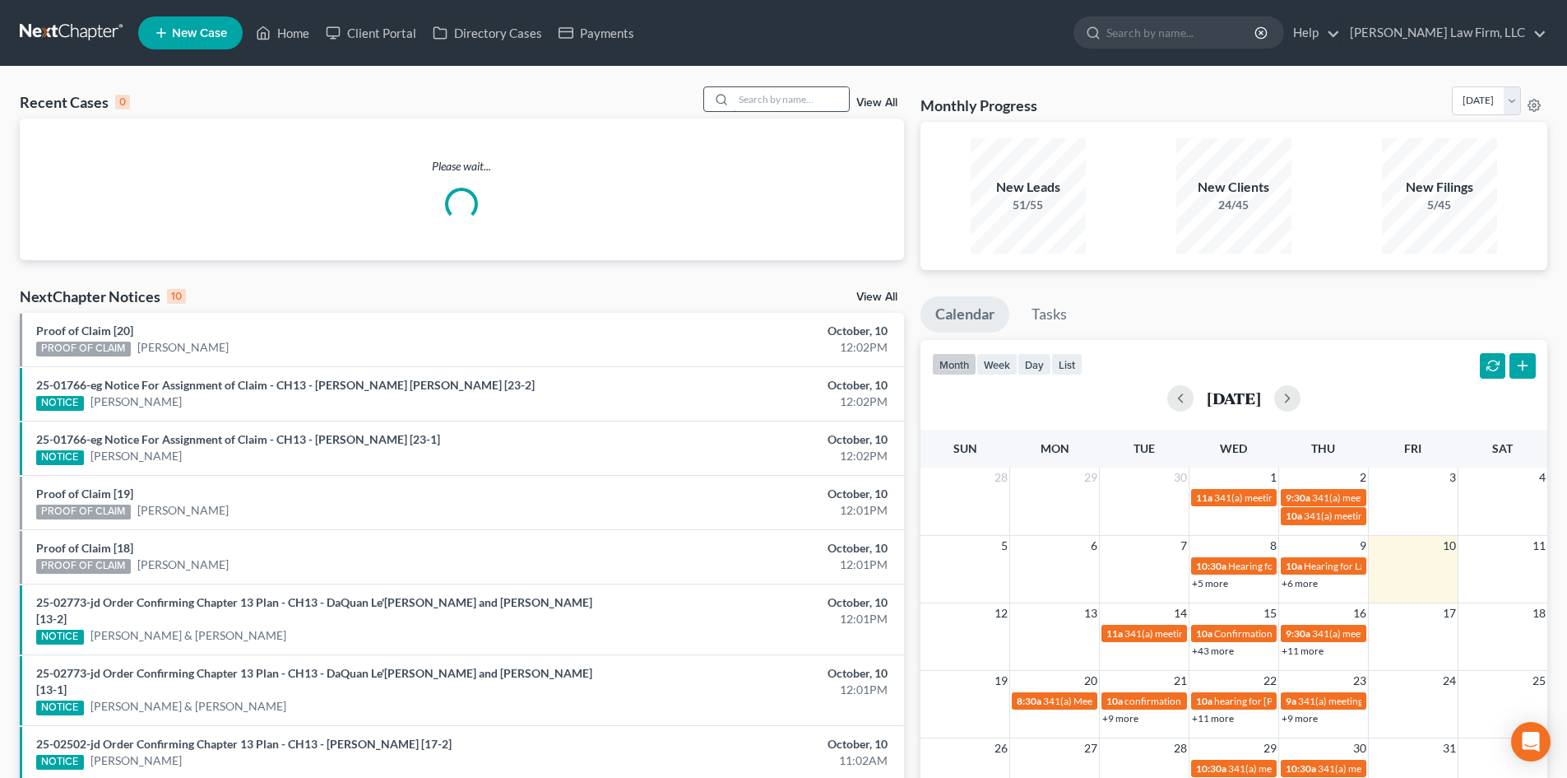
click at [812, 101] on input "search" at bounding box center [791, 99] width 115 height 24
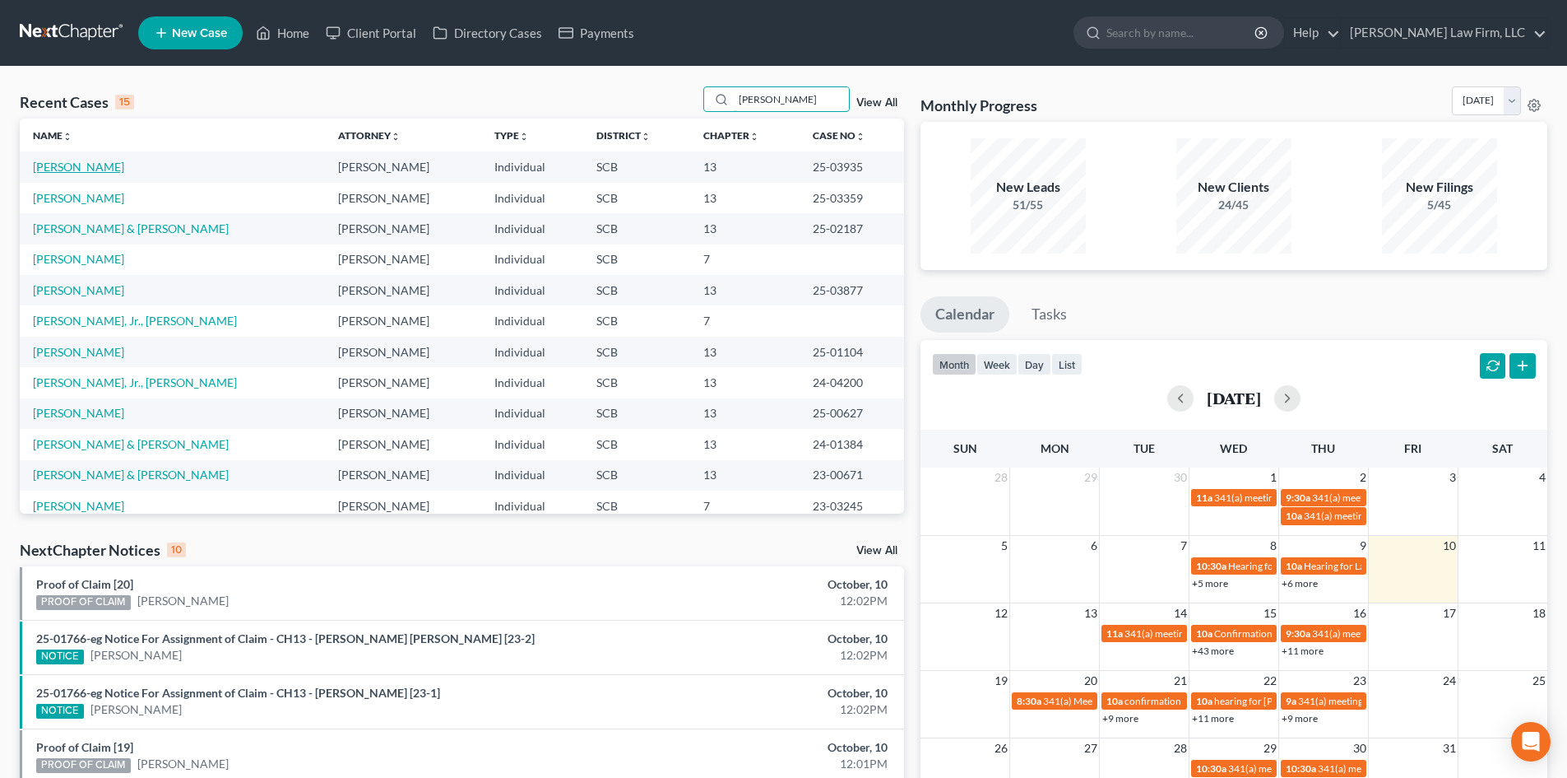
type input "[PERSON_NAME]"
click at [67, 170] on link "[PERSON_NAME]" at bounding box center [78, 167] width 91 height 14
select select "2"
select select "0"
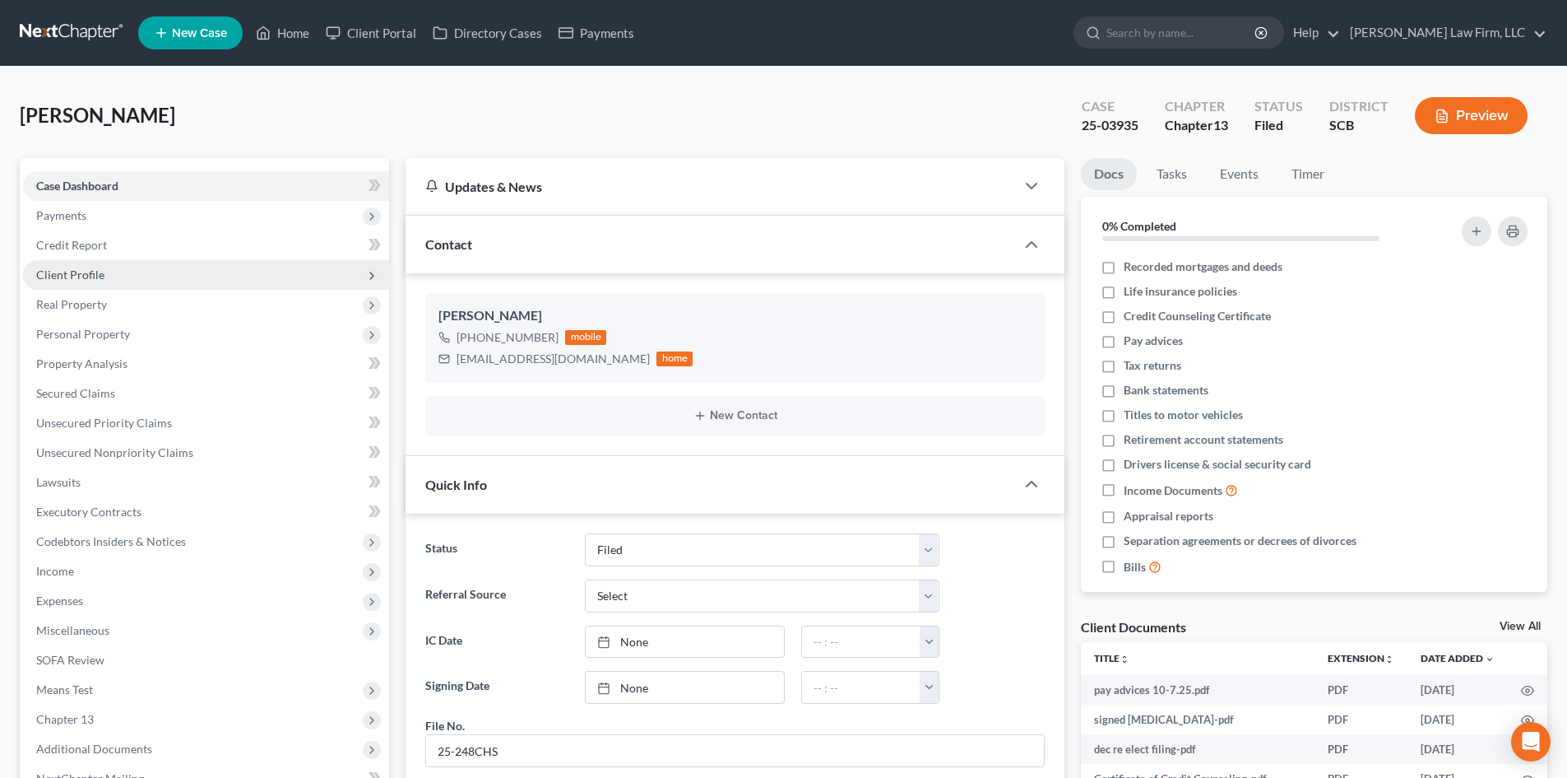
click at [72, 273] on span "Client Profile" at bounding box center [70, 274] width 68 height 14
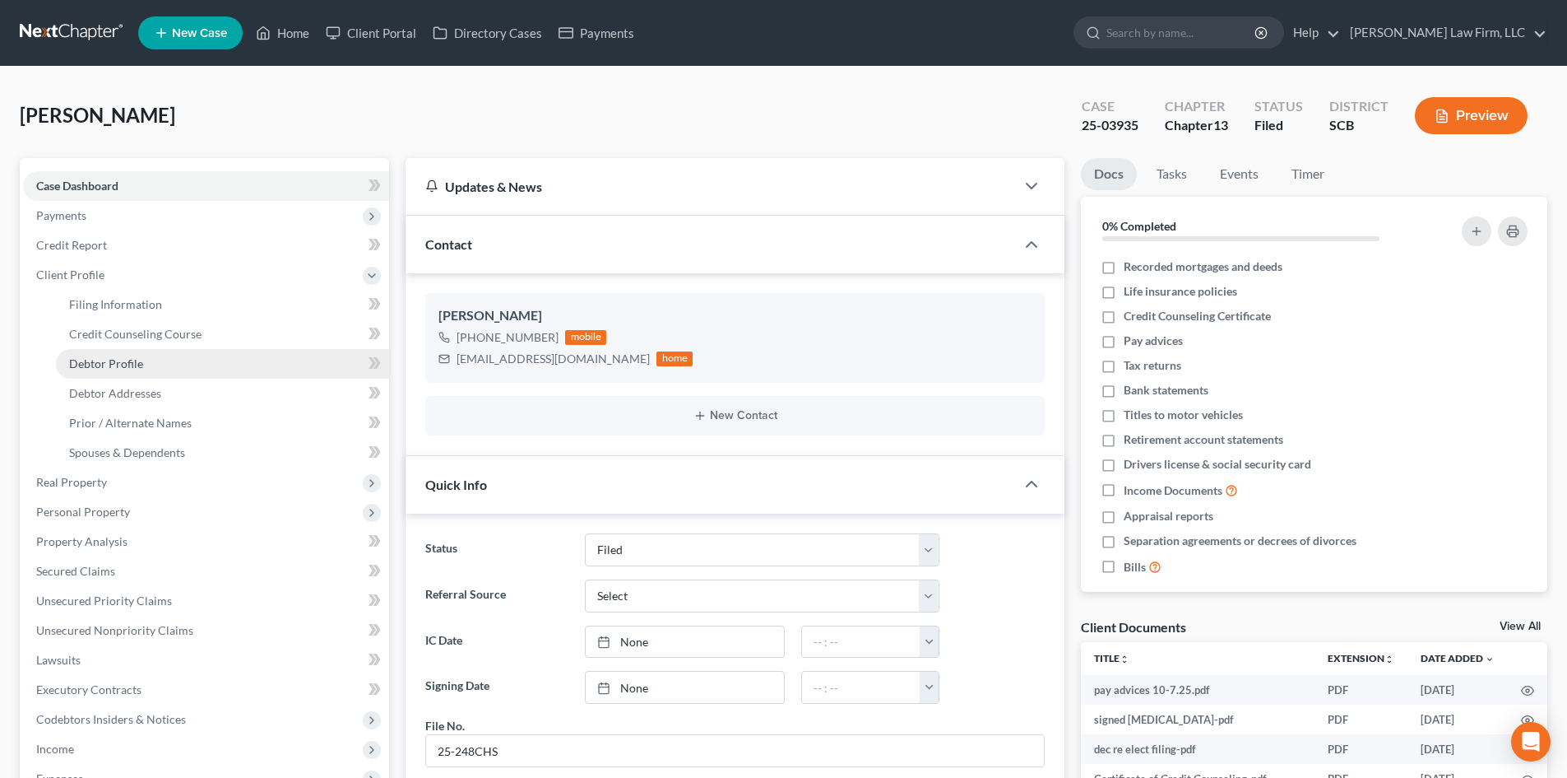
click at [105, 366] on span "Debtor Profile" at bounding box center [106, 363] width 74 height 14
select select "0"
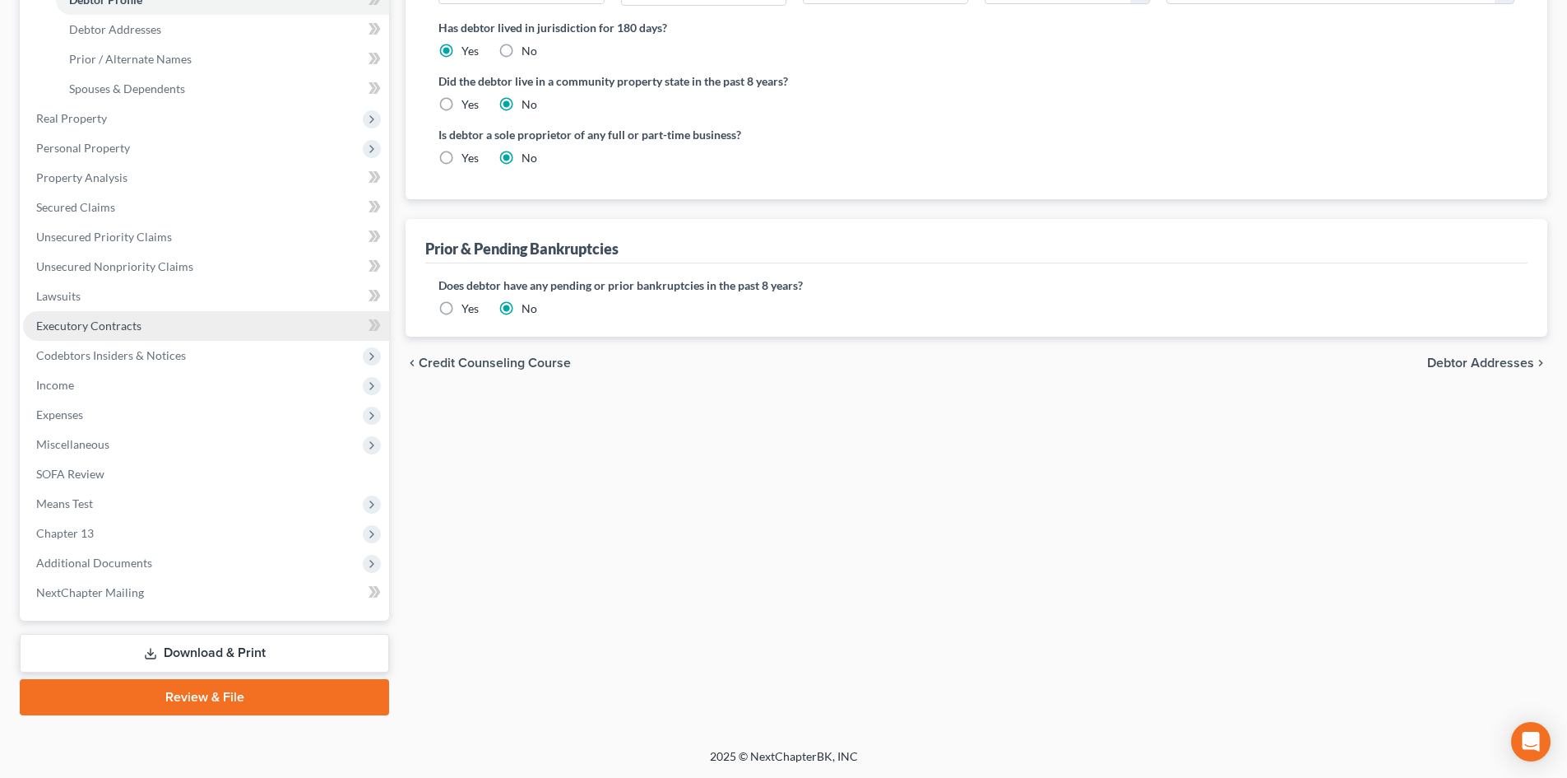
scroll to position [35, 0]
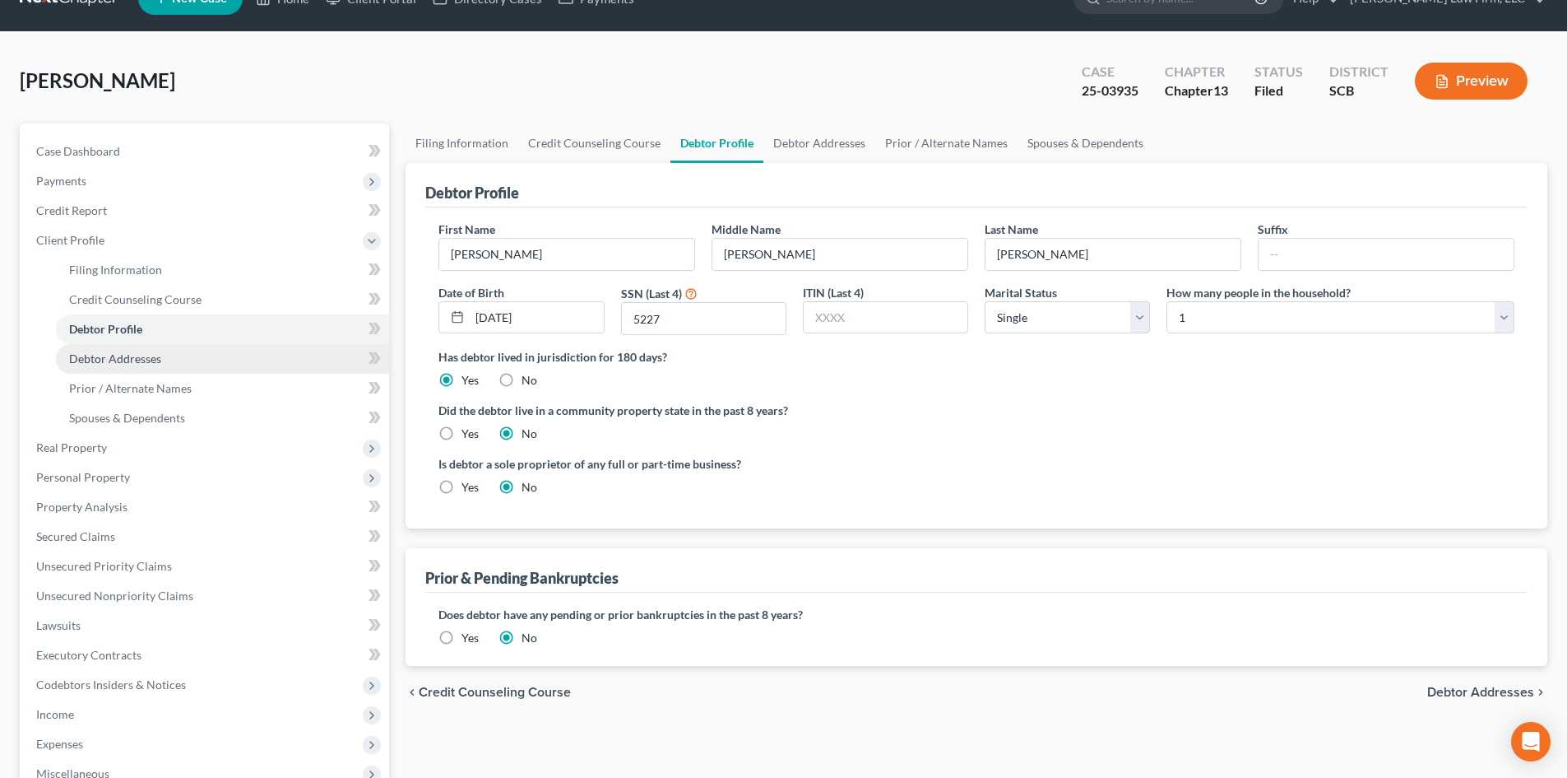
click at [272, 369] on link "Debtor Addresses" at bounding box center [222, 359] width 333 height 30
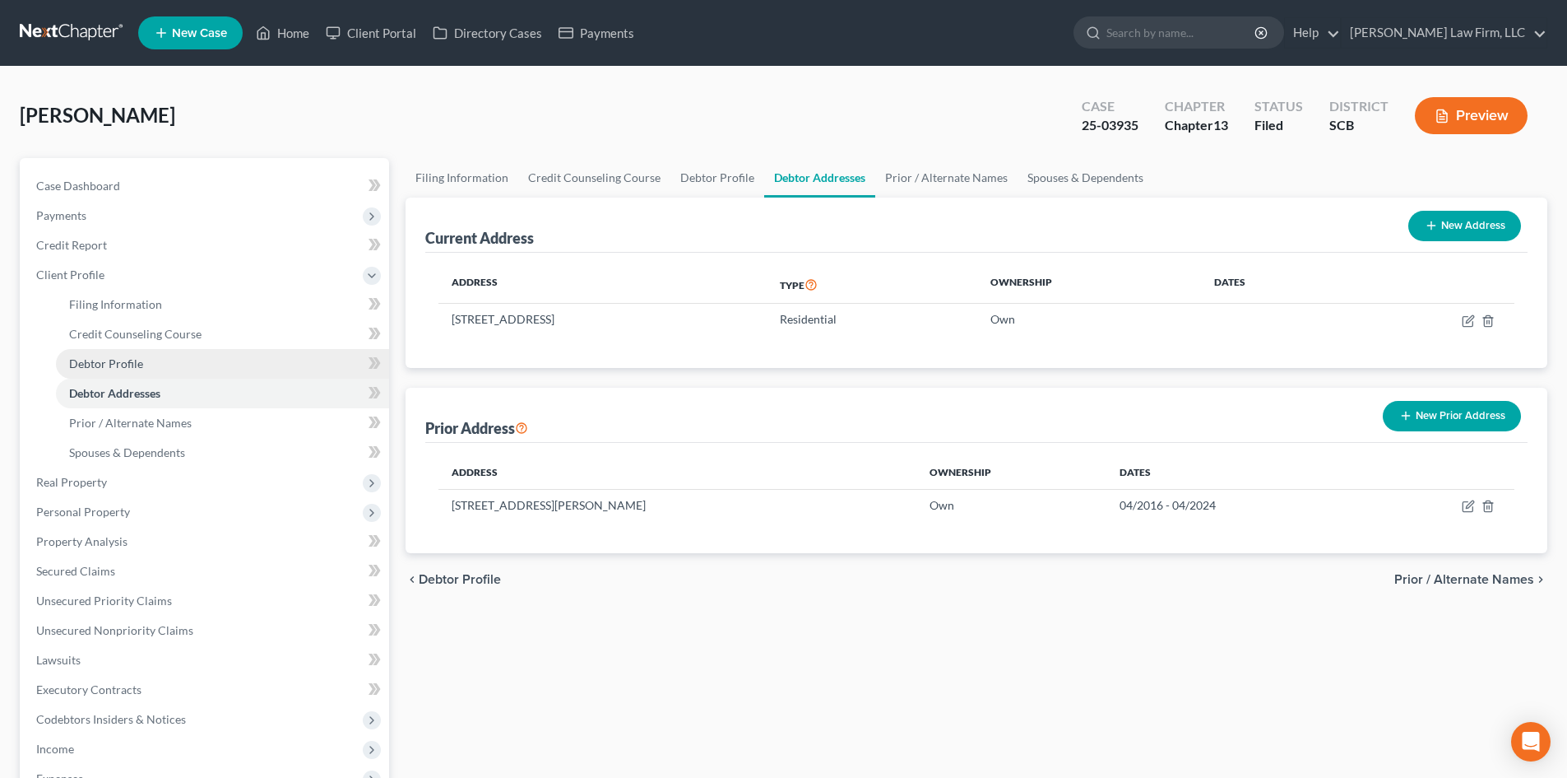
click at [252, 366] on link "Debtor Profile" at bounding box center [222, 364] width 333 height 30
select select "0"
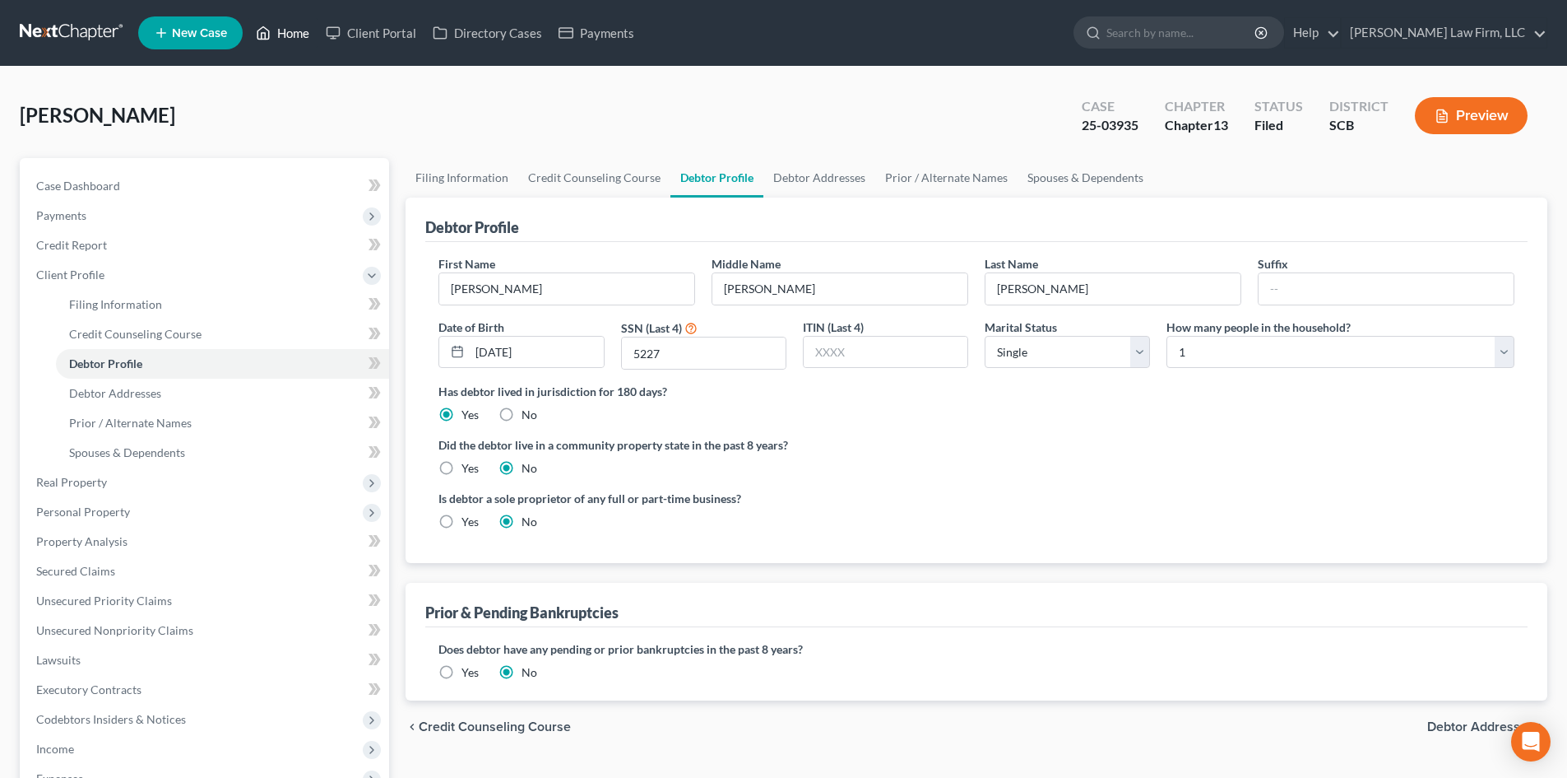
click at [296, 37] on link "Home" at bounding box center [283, 33] width 70 height 30
